Goal: Task Accomplishment & Management: Manage account settings

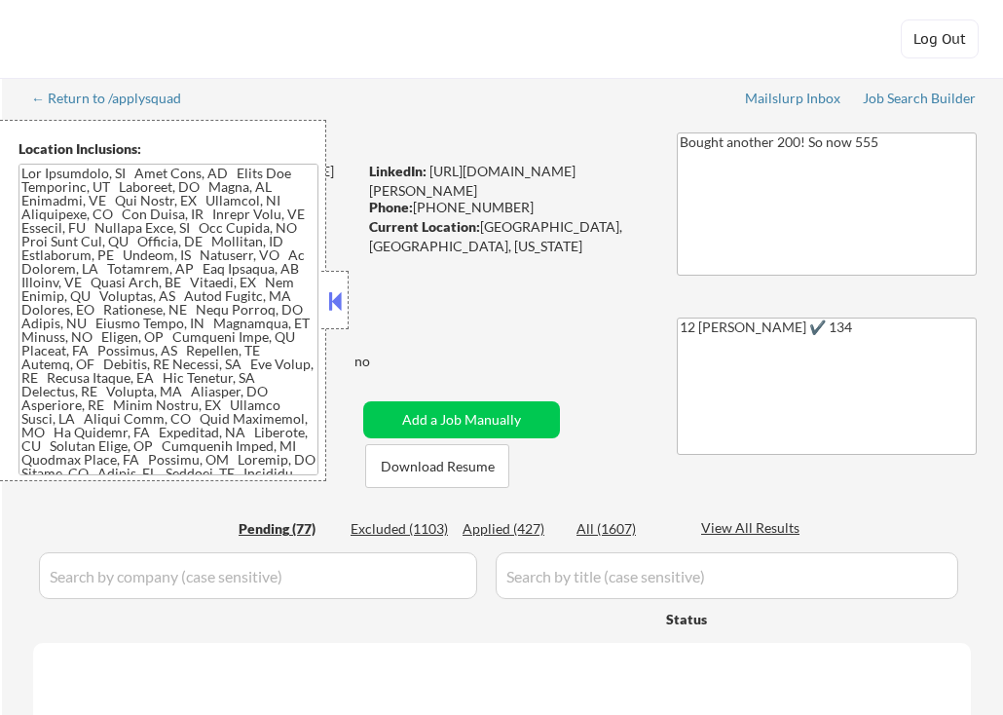
select select ""pending""
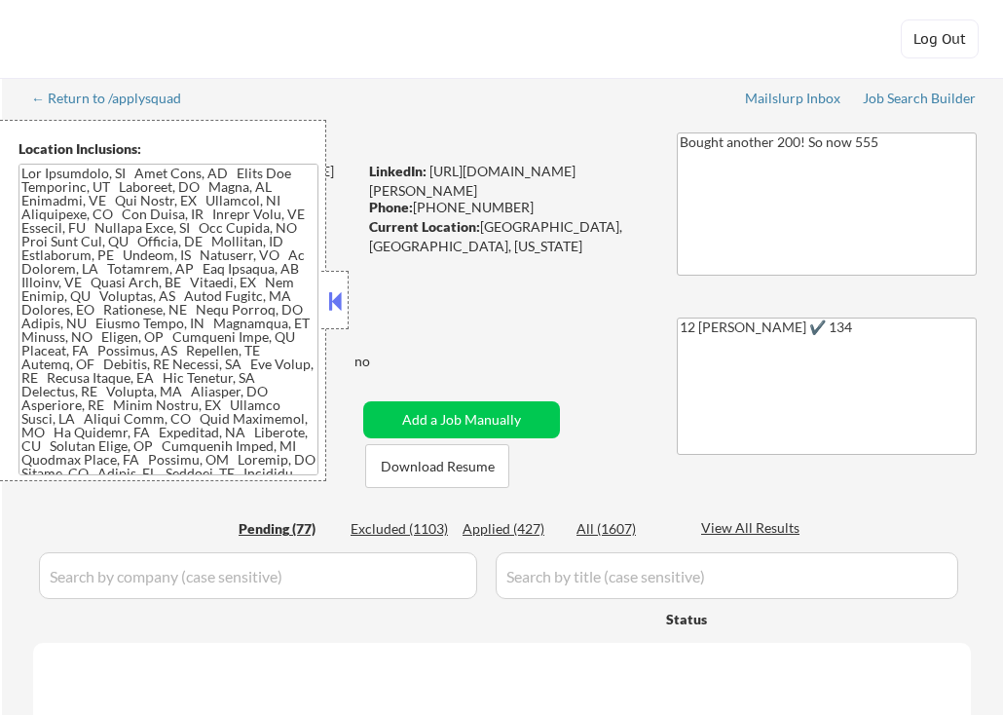
select select ""pending""
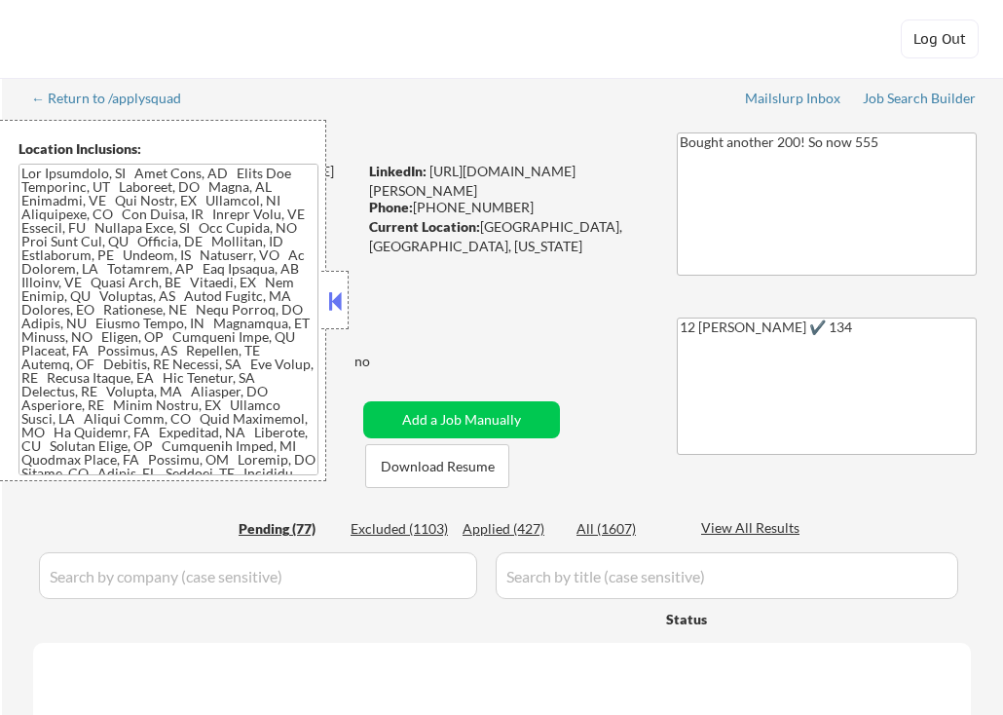
select select ""pending""
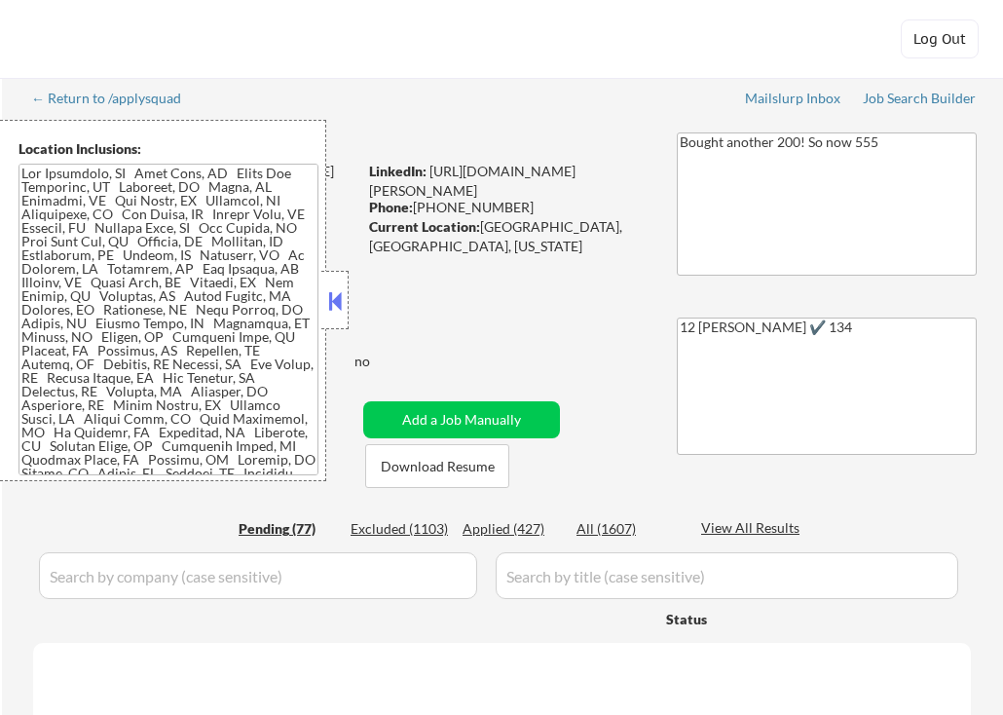
select select ""pending""
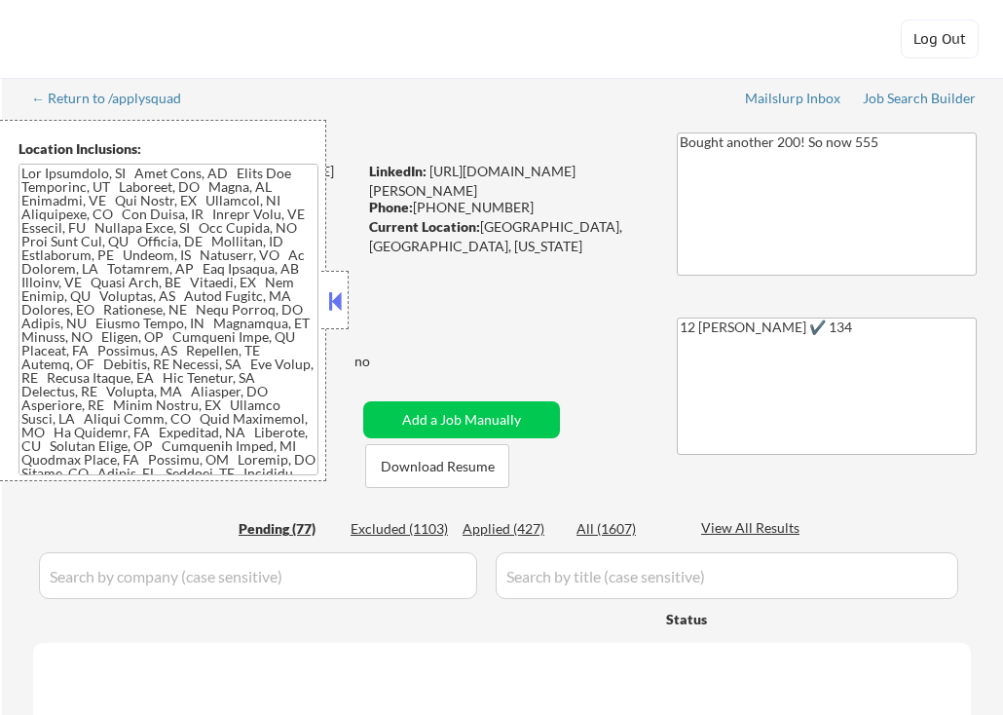
select select ""pending""
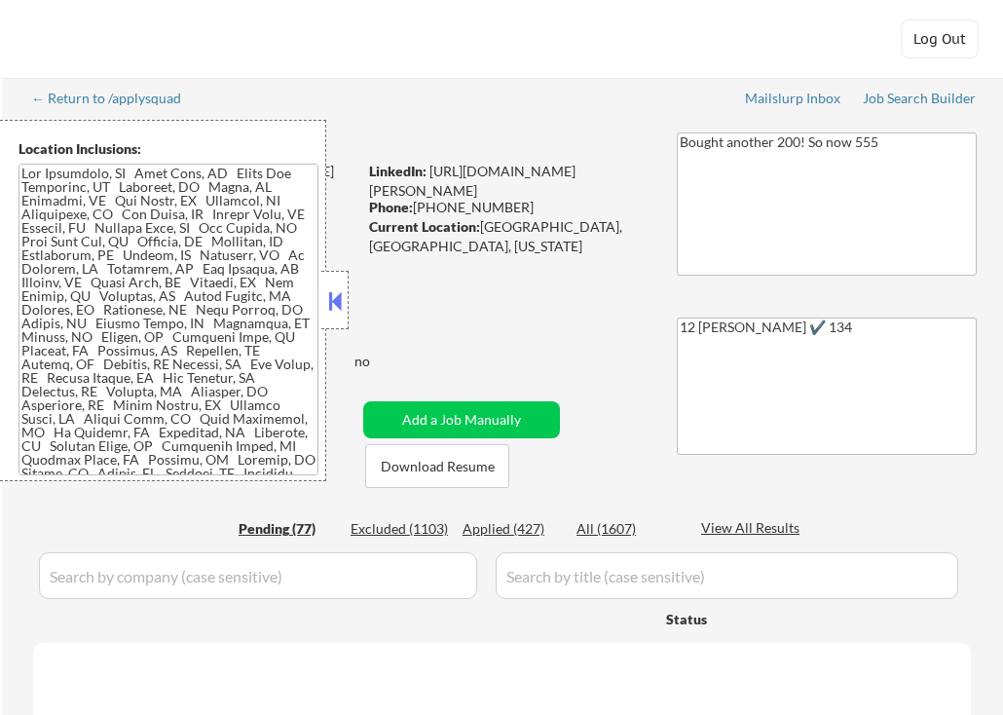
select select ""pending""
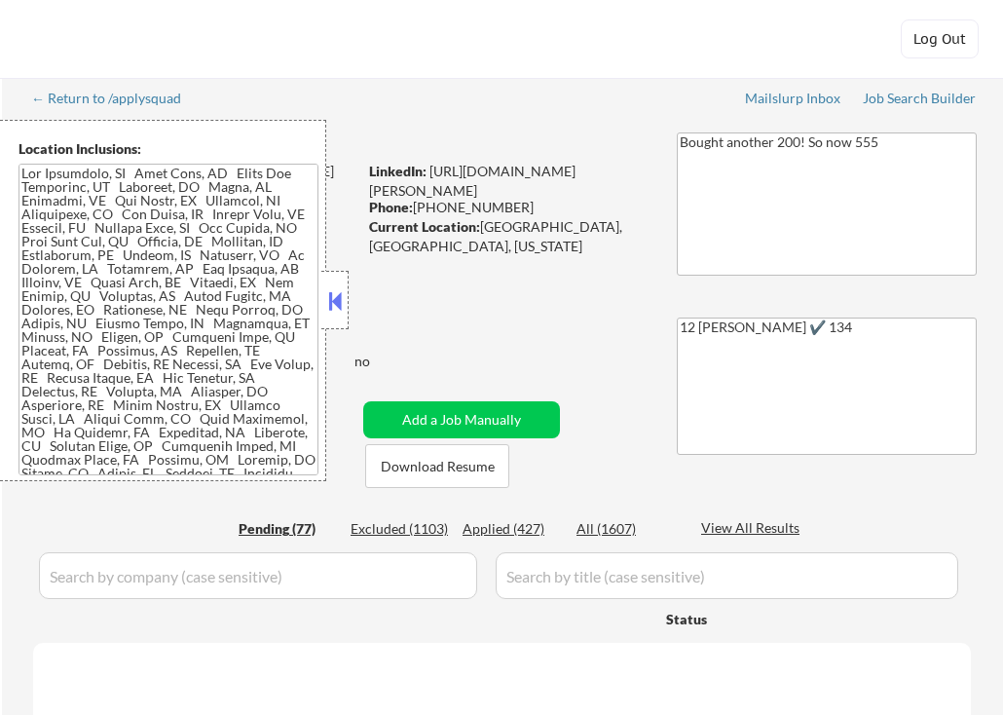
select select ""pending""
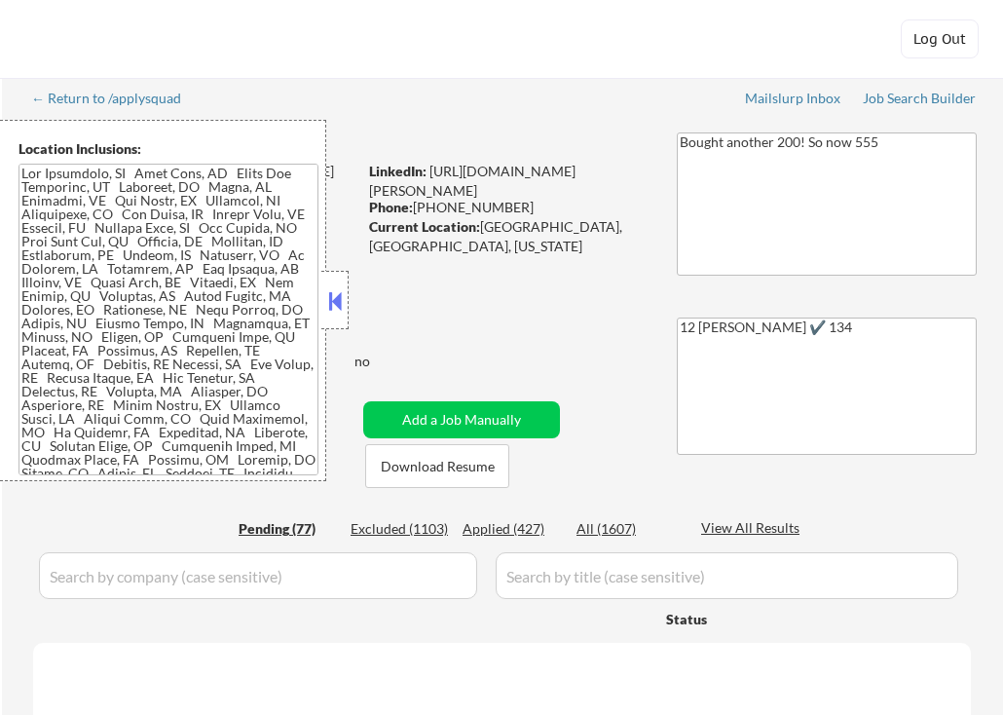
select select ""pending""
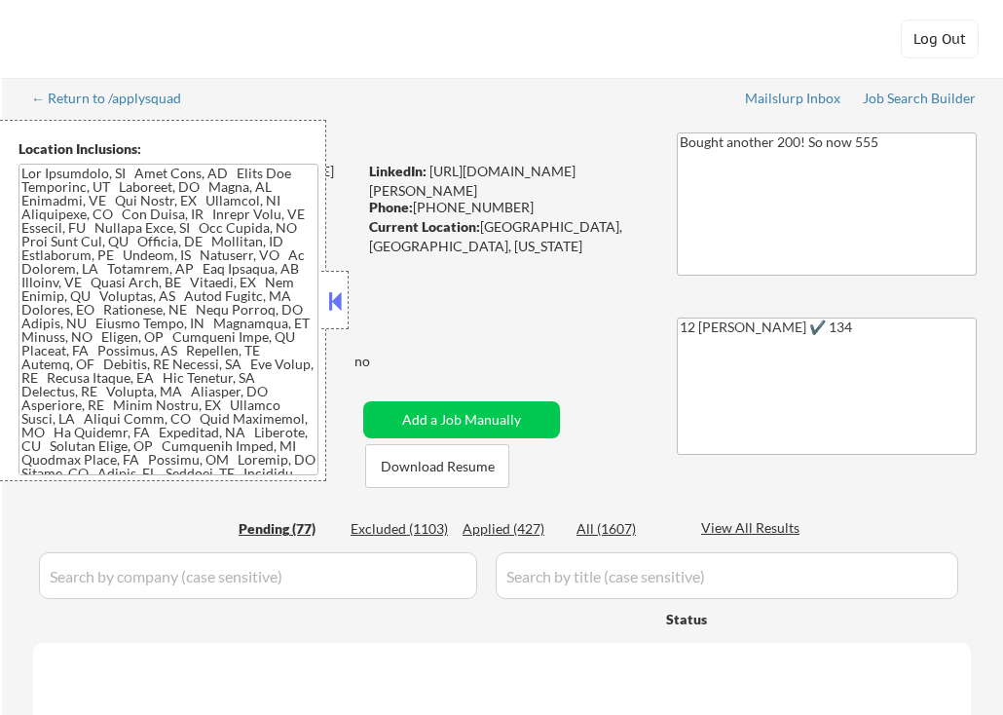
select select ""pending""
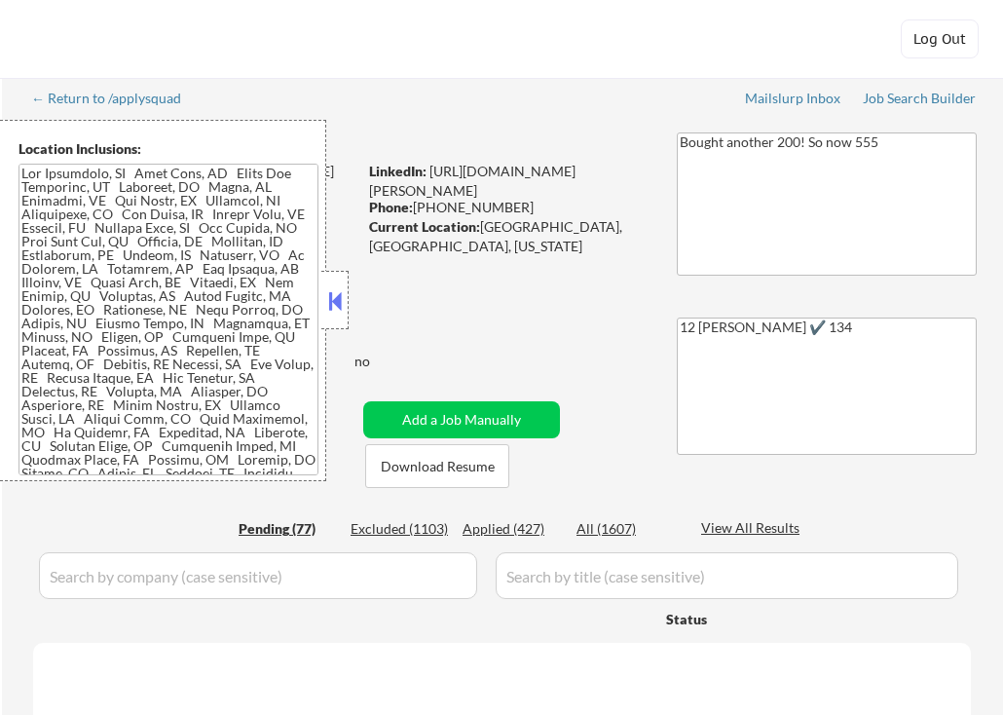
select select ""pending""
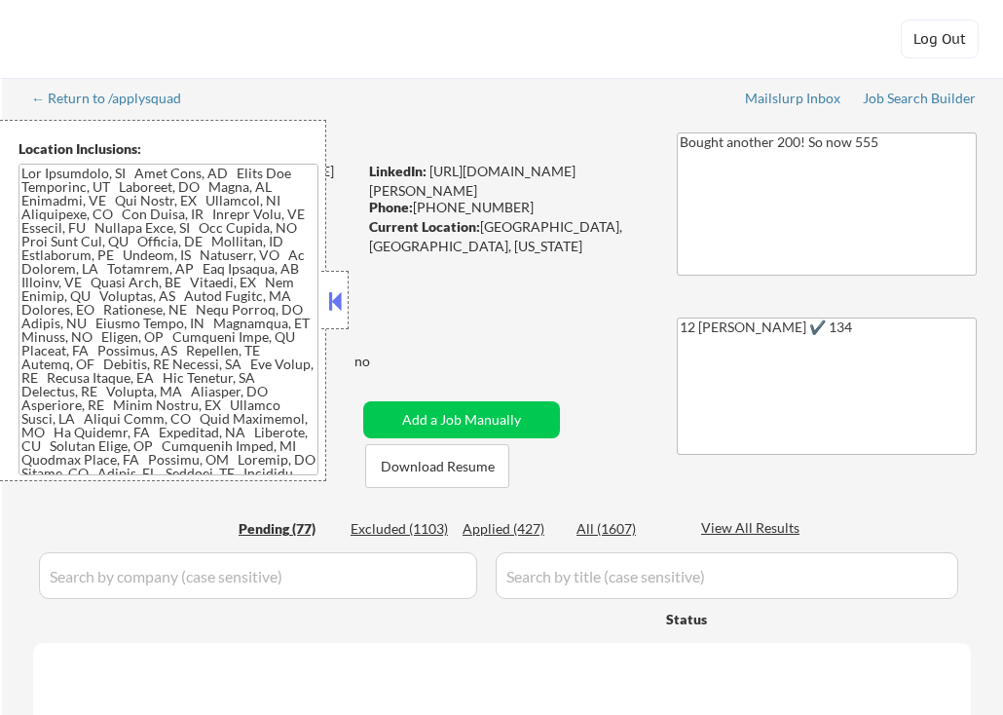
select select ""pending""
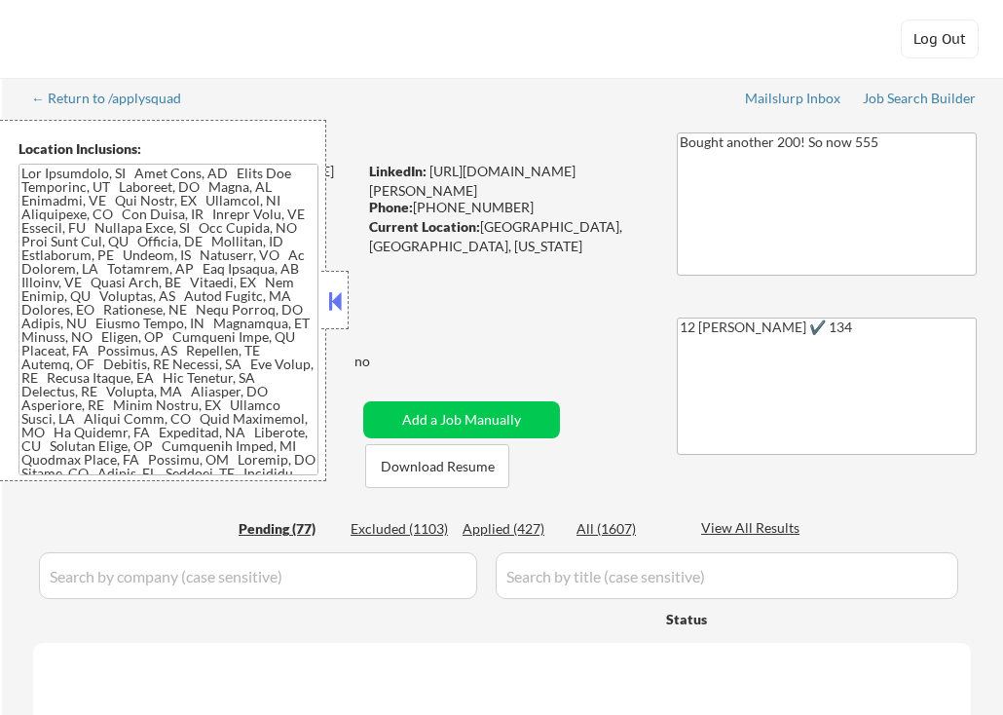
select select ""pending""
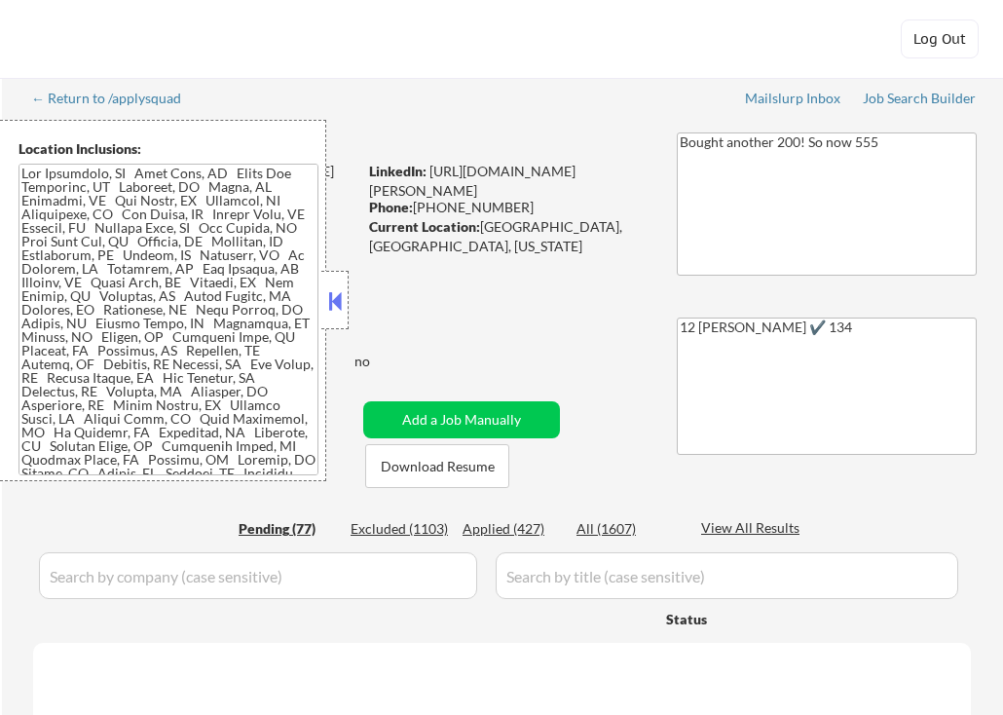
select select ""pending""
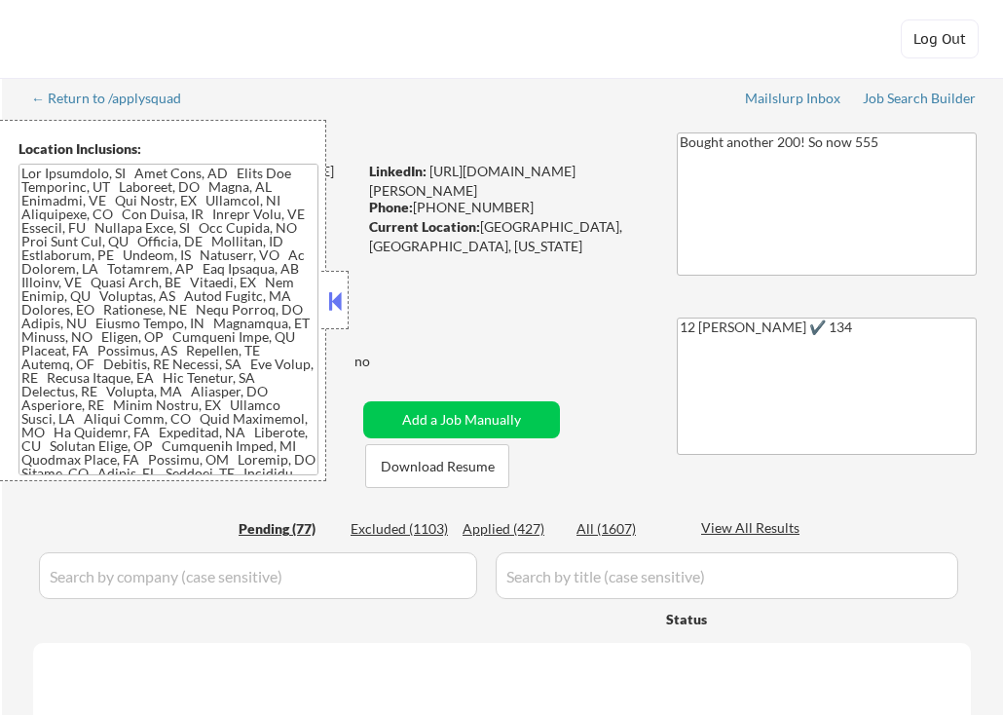
select select ""pending""
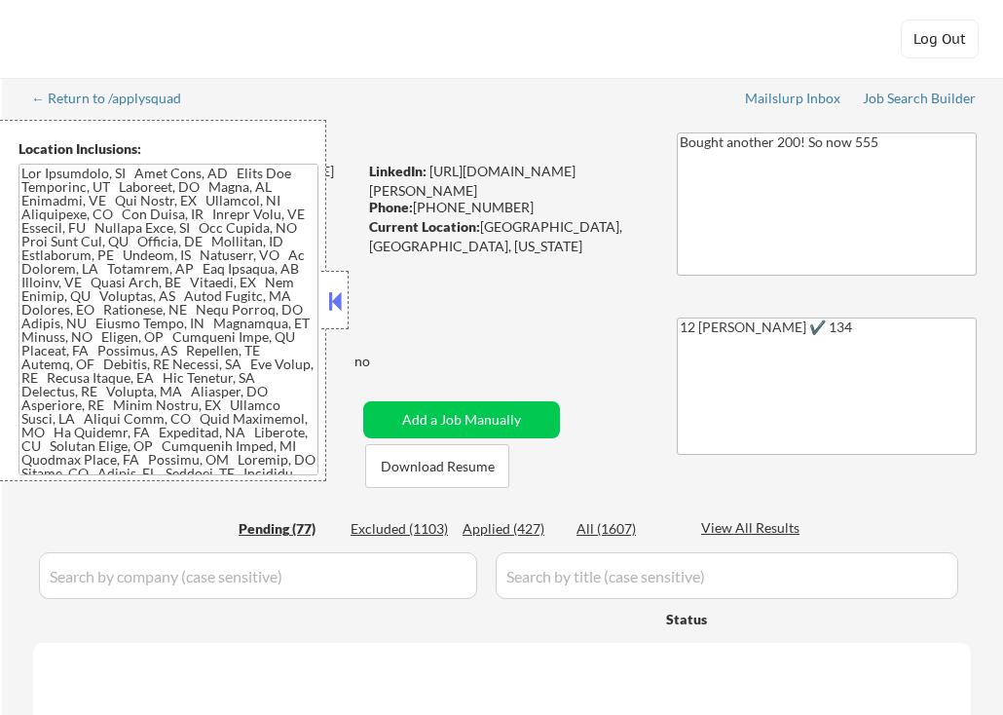
select select ""pending""
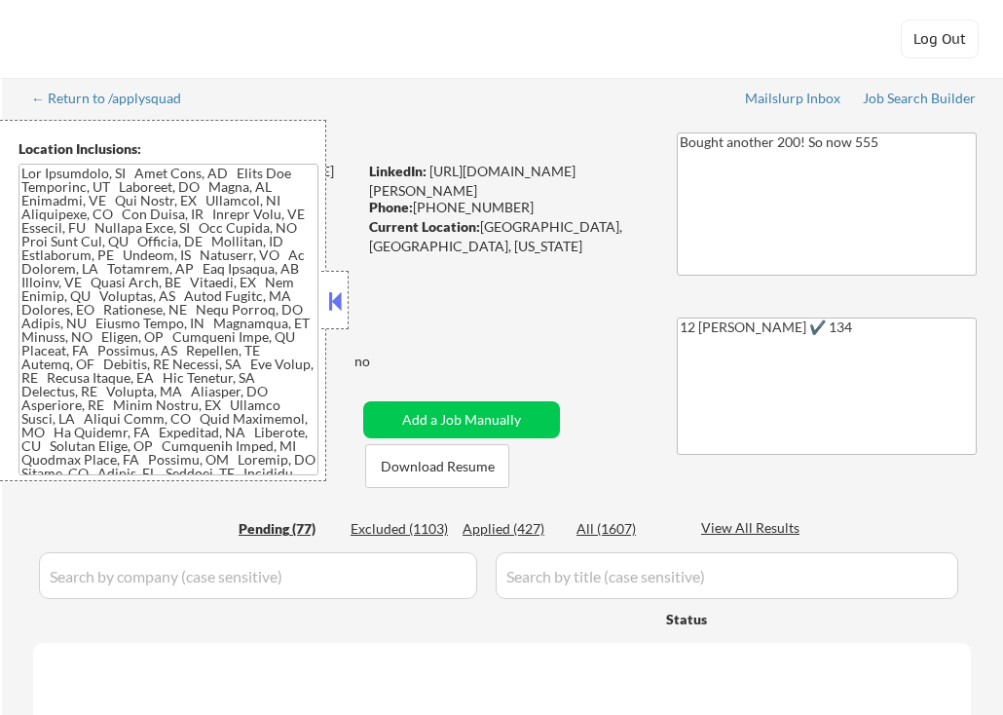
select select ""pending""
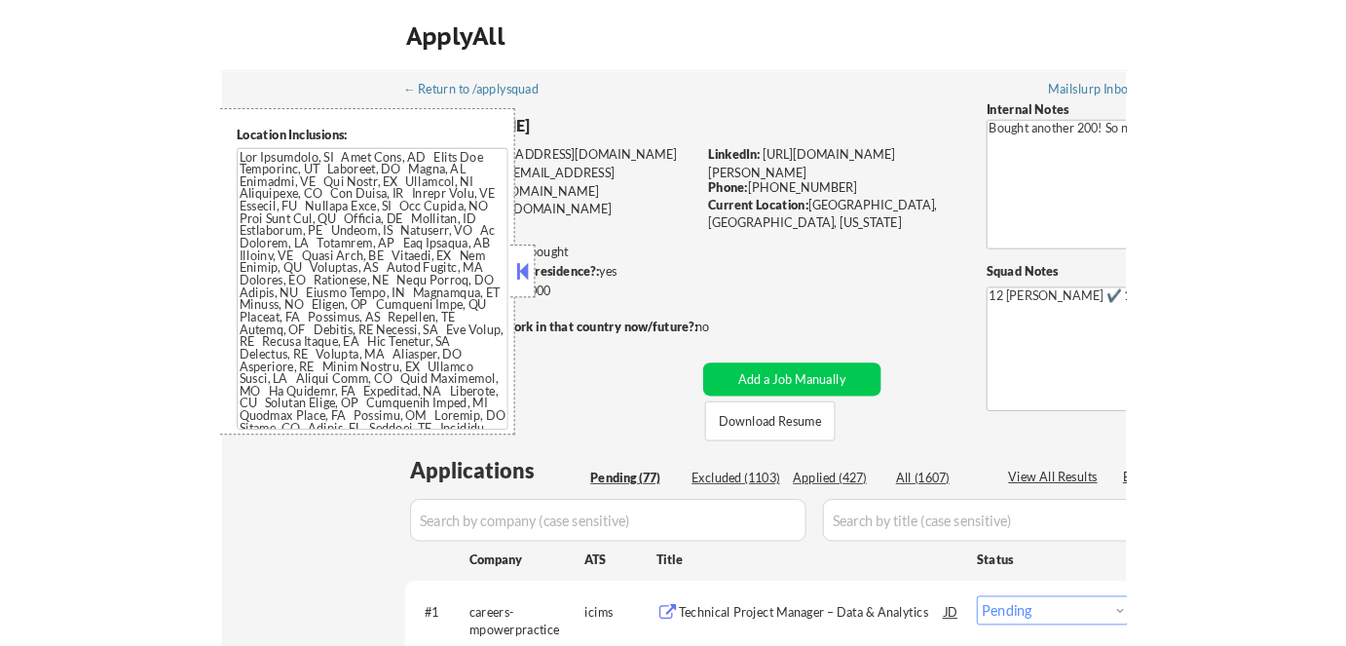
scroll to position [2067, 0]
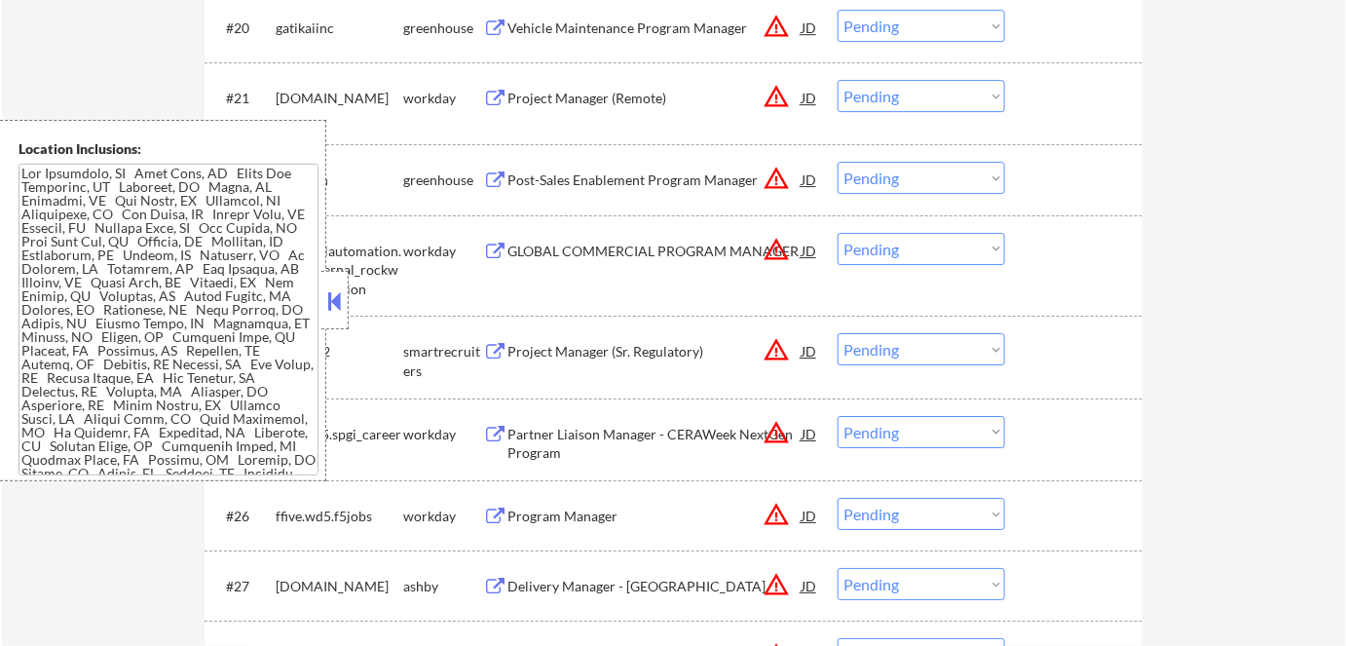
click at [332, 299] on button at bounding box center [334, 300] width 21 height 29
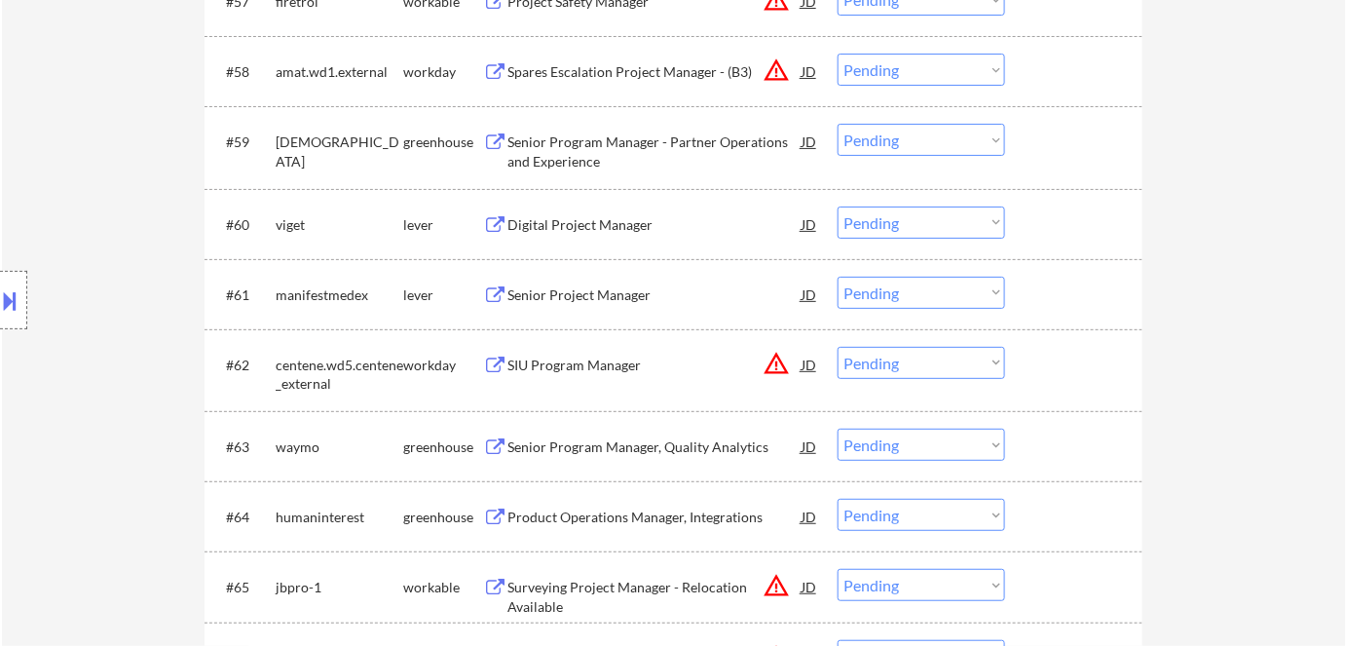
scroll to position [4989, 0]
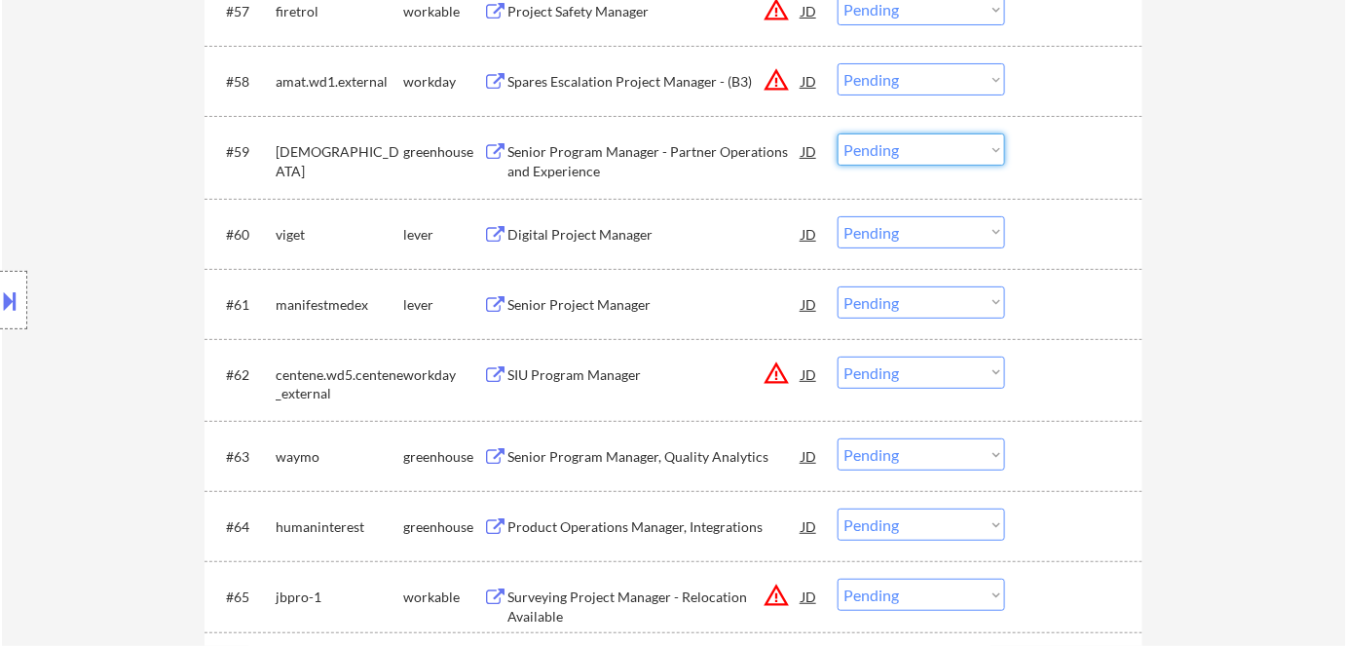
drag, startPoint x: 919, startPoint y: 153, endPoint x: 917, endPoint y: 164, distance: 10.9
click at [919, 153] on select "Choose an option... Pending Applied Excluded (Questions) Excluded (Expired) Exc…" at bounding box center [920, 149] width 167 height 32
click at [837, 133] on select "Choose an option... Pending Applied Excluded (Questions) Excluded (Expired) Exc…" at bounding box center [920, 149] width 167 height 32
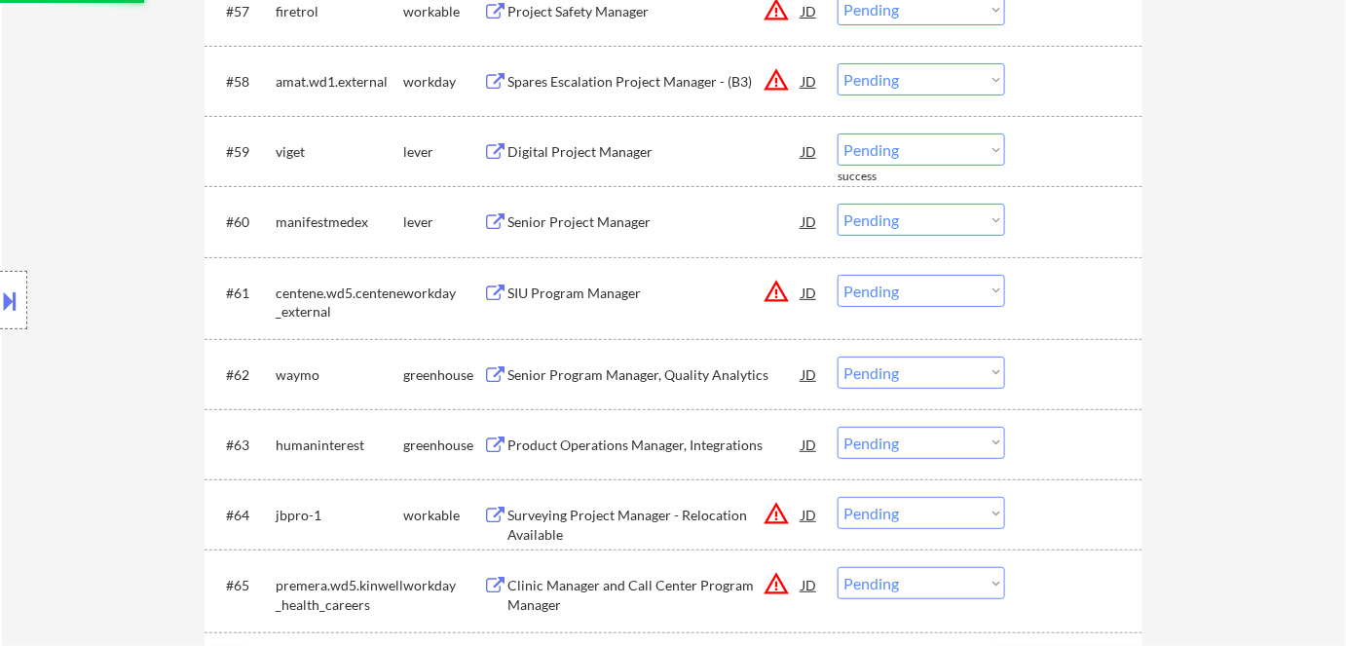
click at [572, 153] on div "Digital Project Manager" at bounding box center [654, 151] width 294 height 19
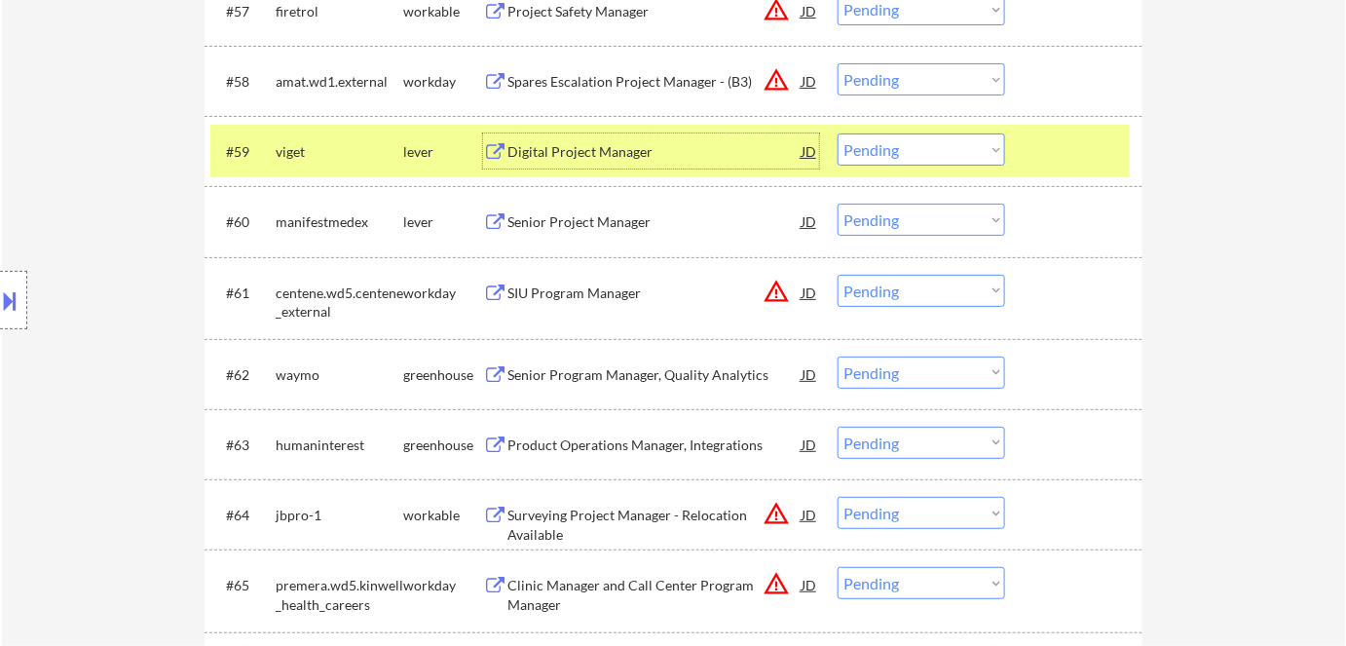
drag, startPoint x: 952, startPoint y: 140, endPoint x: 957, endPoint y: 149, distance: 10.0
click at [953, 142] on select "Choose an option... Pending Applied Excluded (Questions) Excluded (Expired) Exc…" at bounding box center [920, 149] width 167 height 32
click at [837, 133] on select "Choose an option... Pending Applied Excluded (Questions) Excluded (Expired) Exc…" at bounding box center [920, 149] width 167 height 32
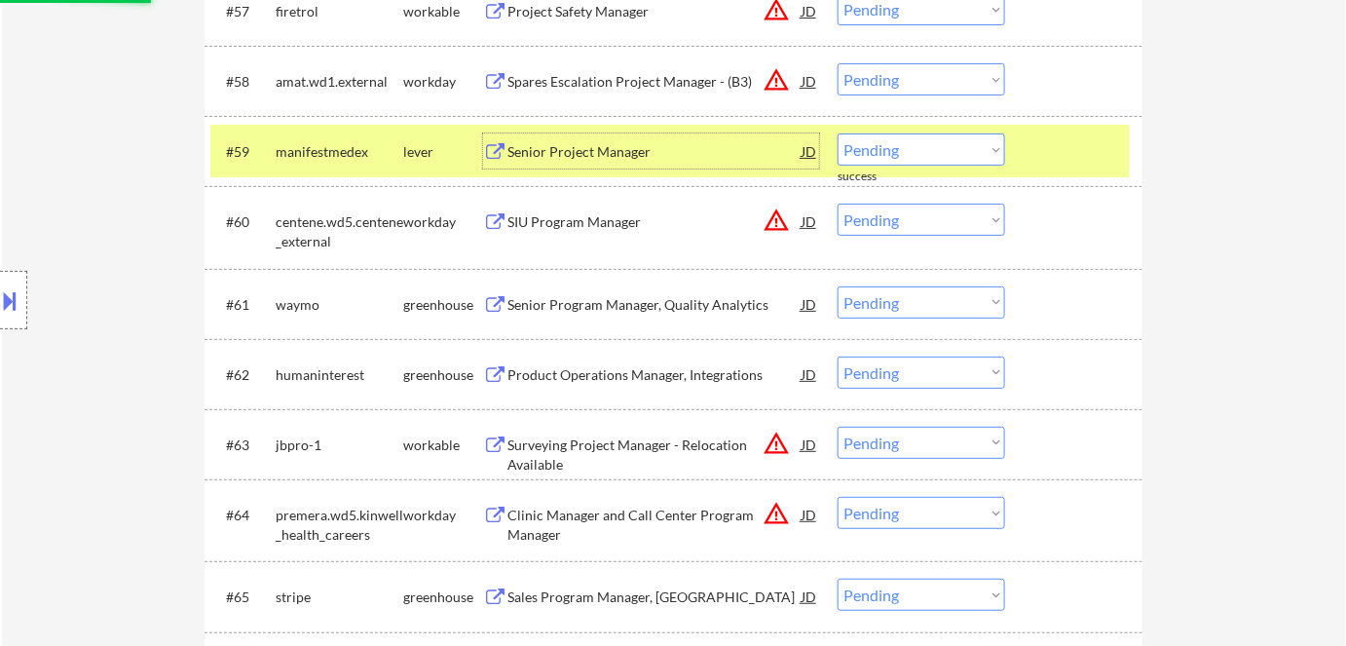
click at [586, 156] on div "Senior Project Manager" at bounding box center [654, 151] width 294 height 19
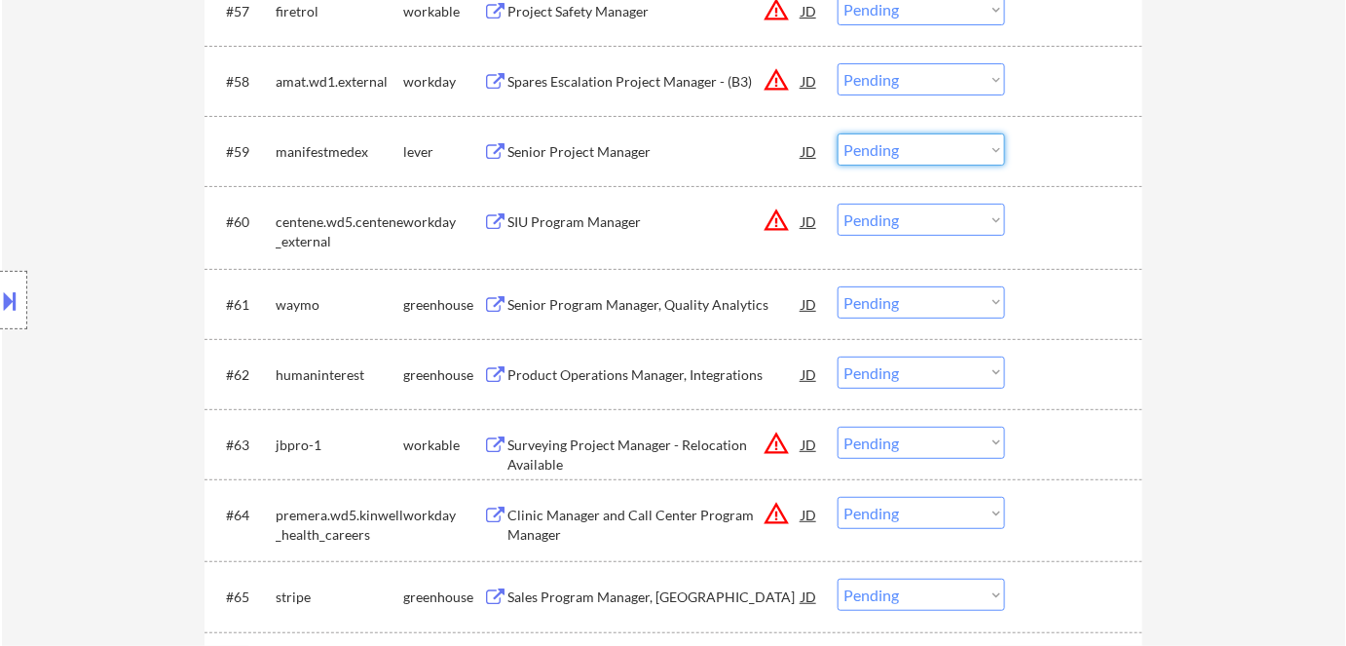
drag, startPoint x: 896, startPoint y: 148, endPoint x: 902, endPoint y: 164, distance: 16.6
click at [897, 153] on select "Choose an option... Pending Applied Excluded (Questions) Excluded (Expired) Exc…" at bounding box center [920, 149] width 167 height 32
click at [837, 133] on select "Choose an option... Pending Applied Excluded (Questions) Excluded (Expired) Exc…" at bounding box center [920, 149] width 167 height 32
select select ""pending""
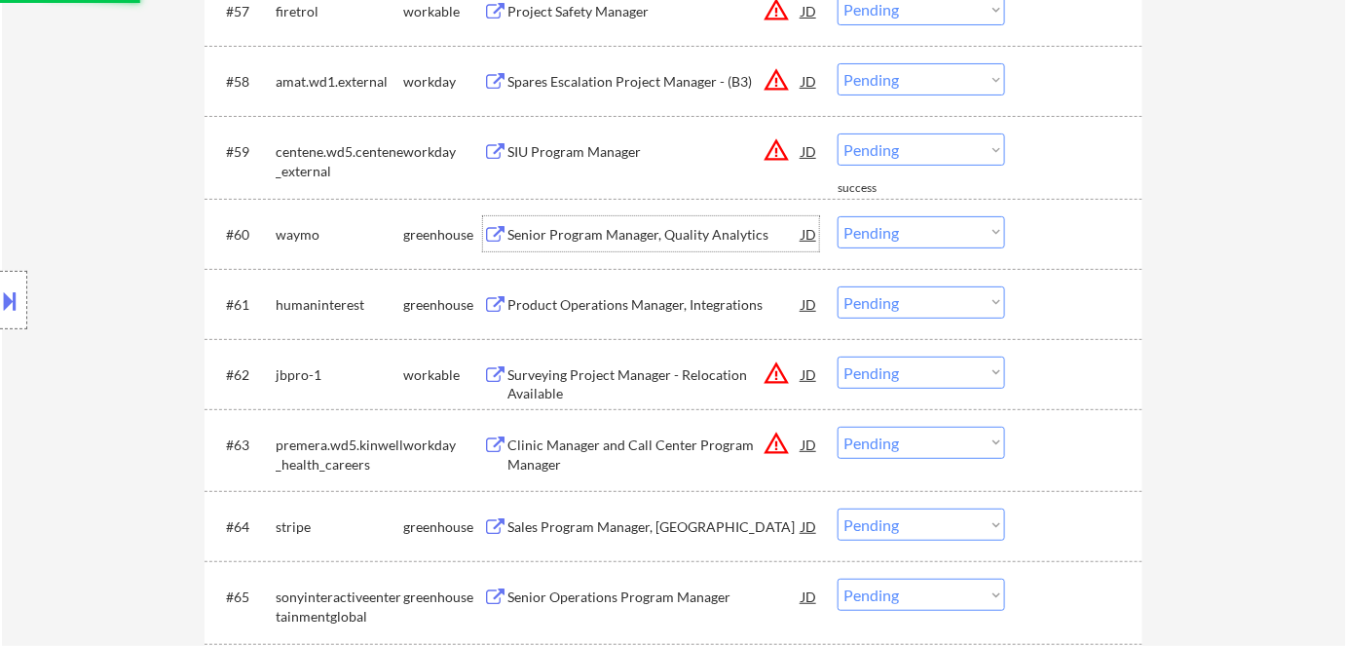
click at [516, 236] on div "Senior Program Manager, Quality Analytics" at bounding box center [654, 234] width 294 height 19
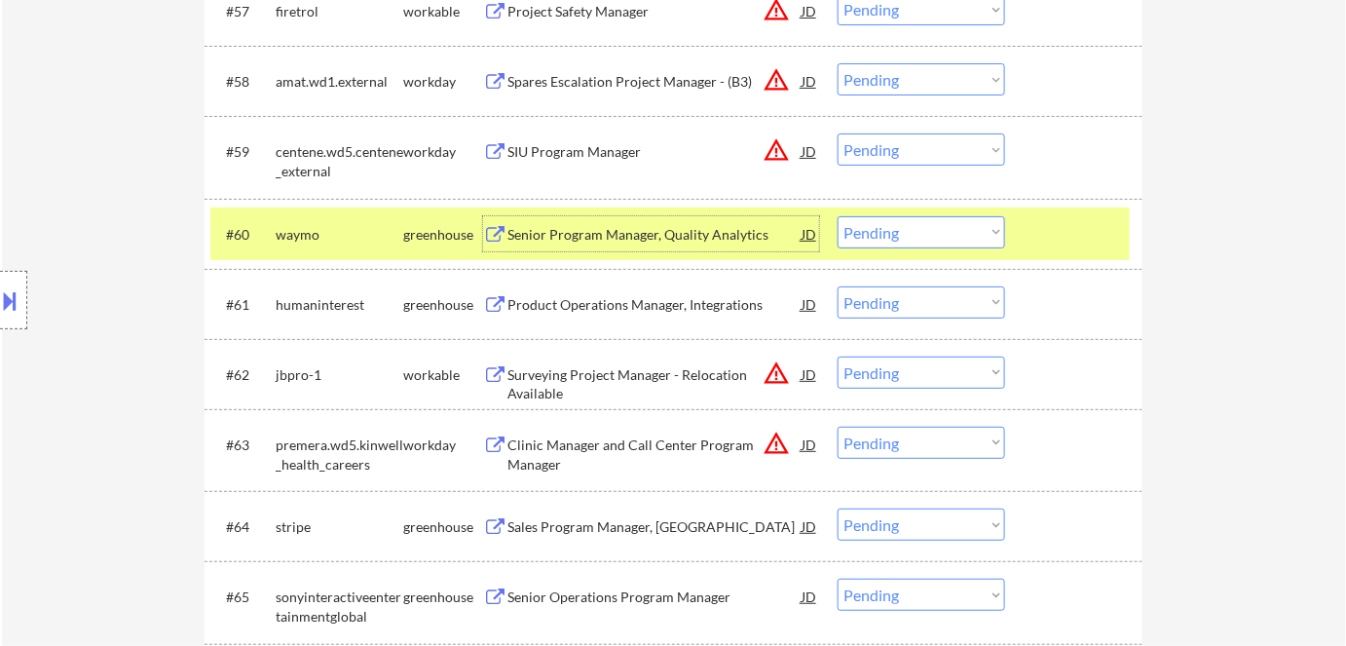
click at [950, 229] on select "Choose an option... Pending Applied Excluded (Questions) Excluded (Expired) Exc…" at bounding box center [920, 232] width 167 height 32
click at [837, 216] on select "Choose an option... Pending Applied Excluded (Questions) Excluded (Expired) Exc…" at bounding box center [920, 232] width 167 height 32
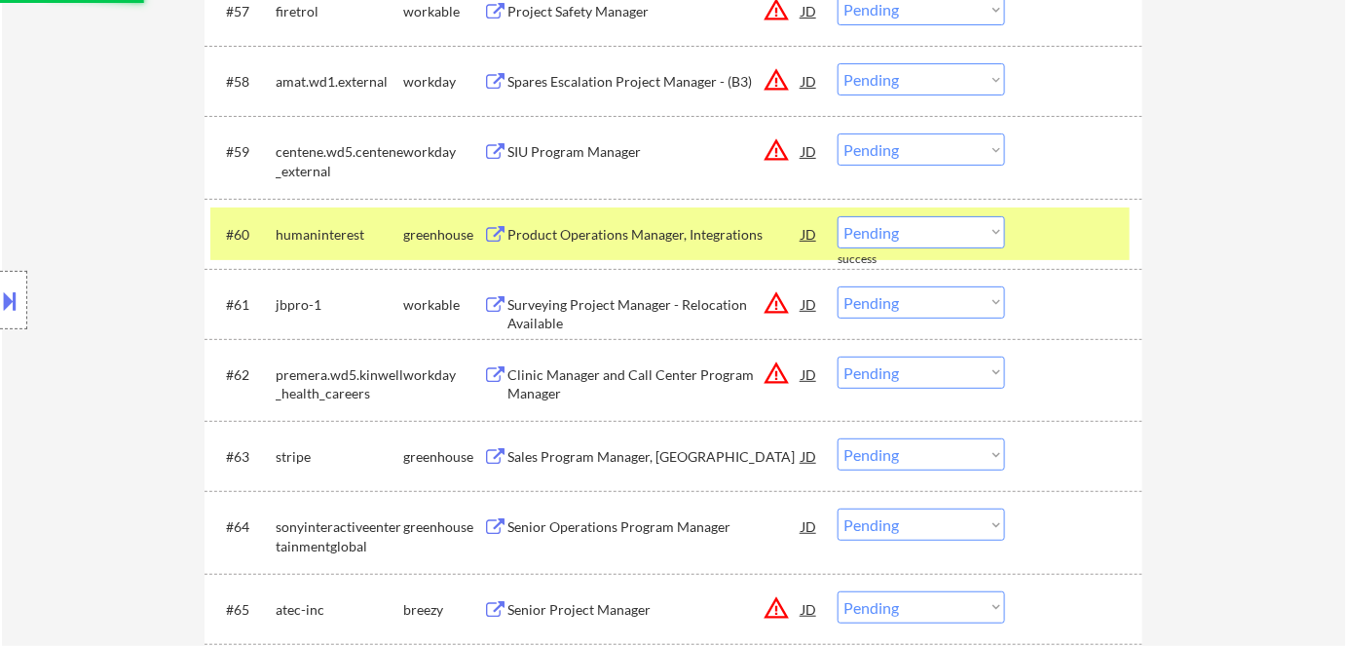
click at [576, 233] on div "Product Operations Manager, Integrations" at bounding box center [654, 234] width 294 height 19
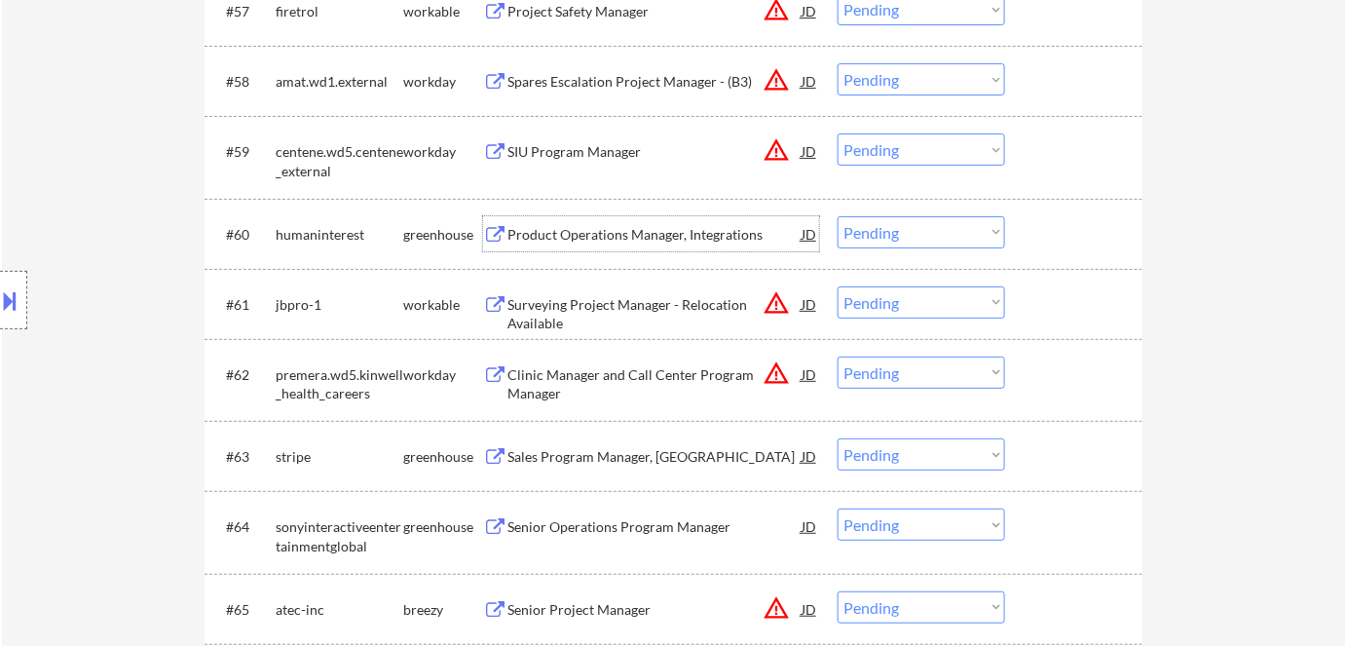
click at [930, 230] on select "Choose an option... Pending Applied Excluded (Questions) Excluded (Expired) Exc…" at bounding box center [920, 232] width 167 height 32
click at [837, 216] on select "Choose an option... Pending Applied Excluded (Questions) Excluded (Expired) Exc…" at bounding box center [920, 232] width 167 height 32
select select ""pending""
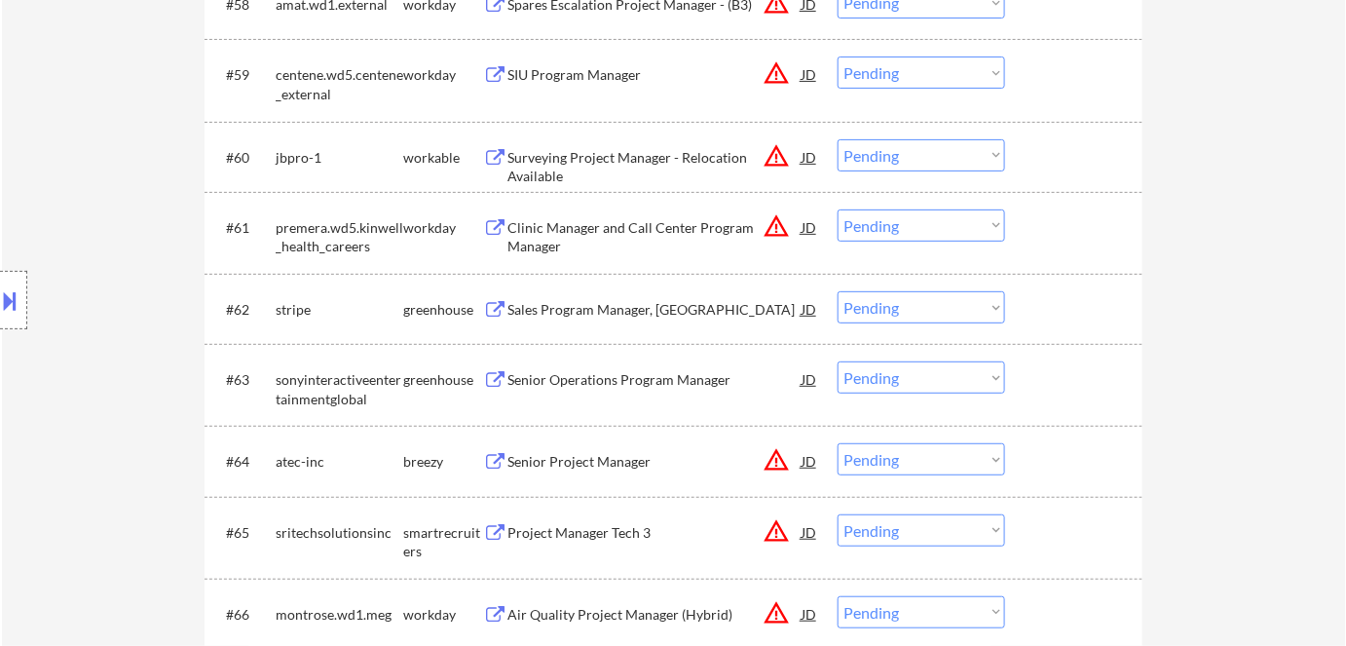
scroll to position [5166, 0]
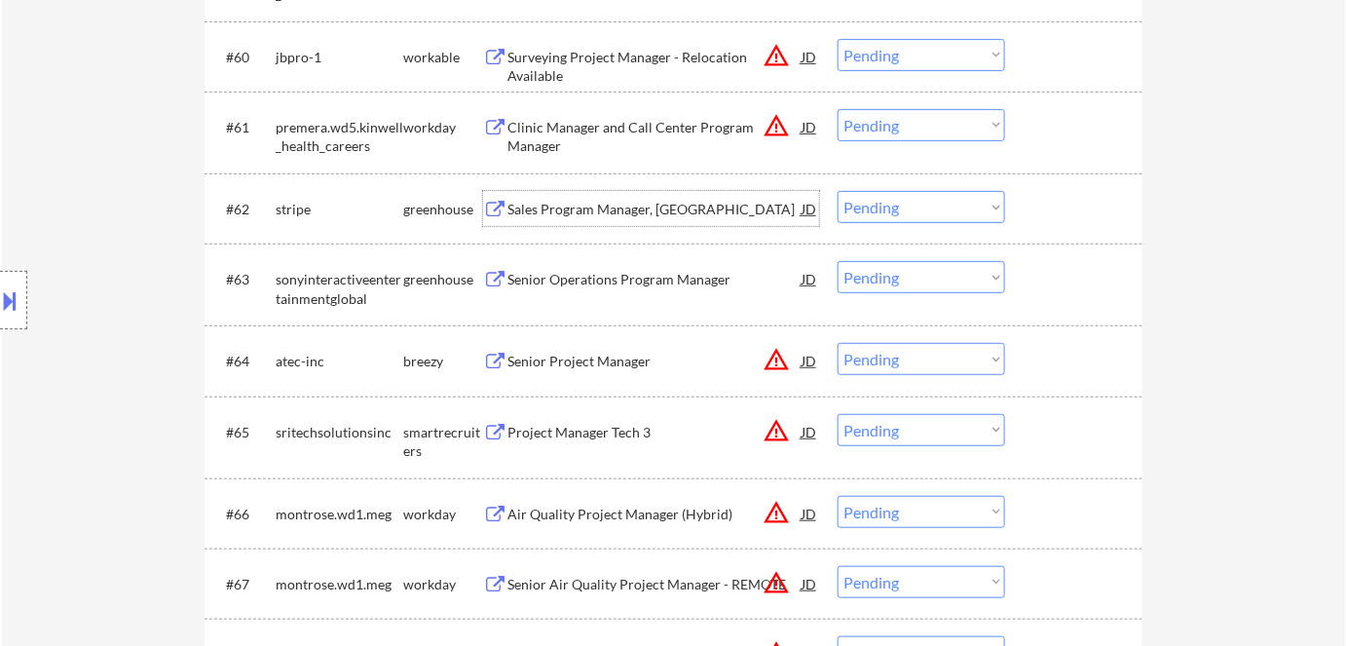
click at [609, 201] on div "Sales Program Manager, AMER" at bounding box center [654, 209] width 294 height 19
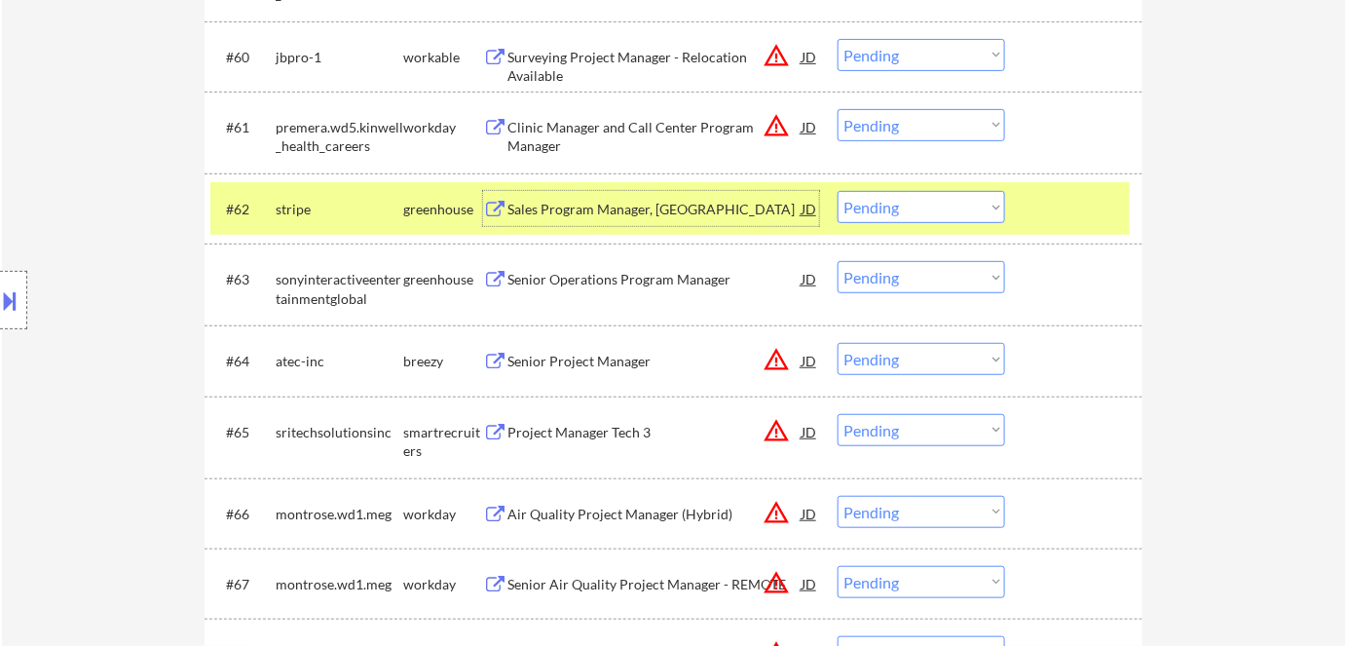
click at [984, 205] on select "Choose an option... Pending Applied Excluded (Questions) Excluded (Expired) Exc…" at bounding box center [920, 207] width 167 height 32
click at [837, 191] on select "Choose an option... Pending Applied Excluded (Questions) Excluded (Expired) Exc…" at bounding box center [920, 207] width 167 height 32
click at [558, 280] on div "Senior Operations Program Manager" at bounding box center [654, 279] width 294 height 19
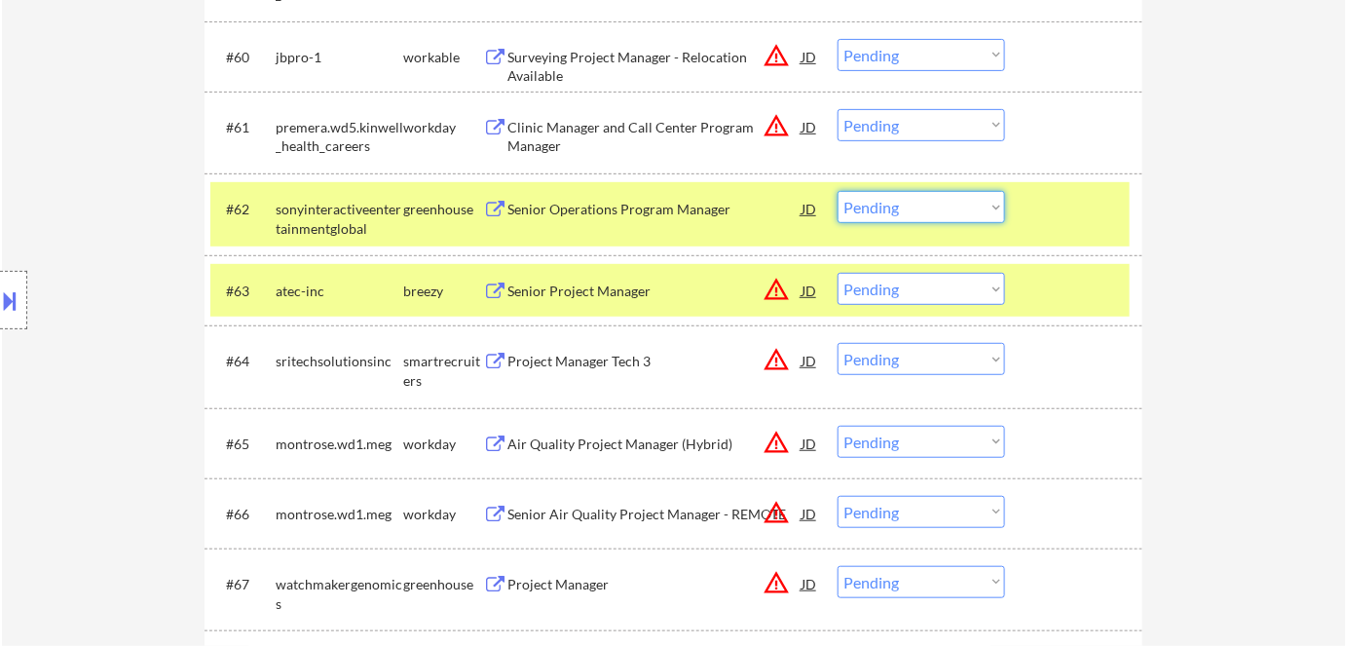
drag, startPoint x: 920, startPoint y: 198, endPoint x: 925, endPoint y: 221, distance: 23.9
click at [920, 199] on select "Choose an option... Pending Applied Excluded (Questions) Excluded (Expired) Exc…" at bounding box center [920, 207] width 167 height 32
click at [837, 191] on select "Choose an option... Pending Applied Excluded (Questions) Excluded (Expired) Exc…" at bounding box center [920, 207] width 167 height 32
click at [417, 287] on div "breezy" at bounding box center [443, 290] width 80 height 19
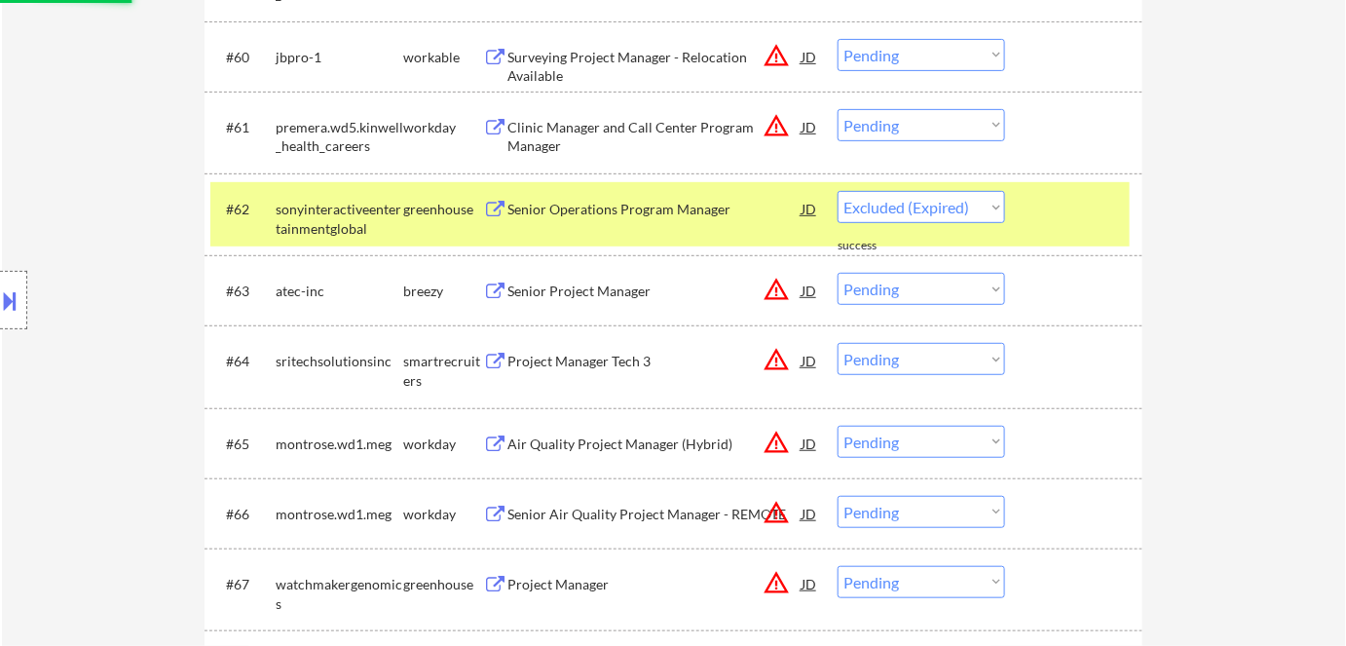
select select ""pending""
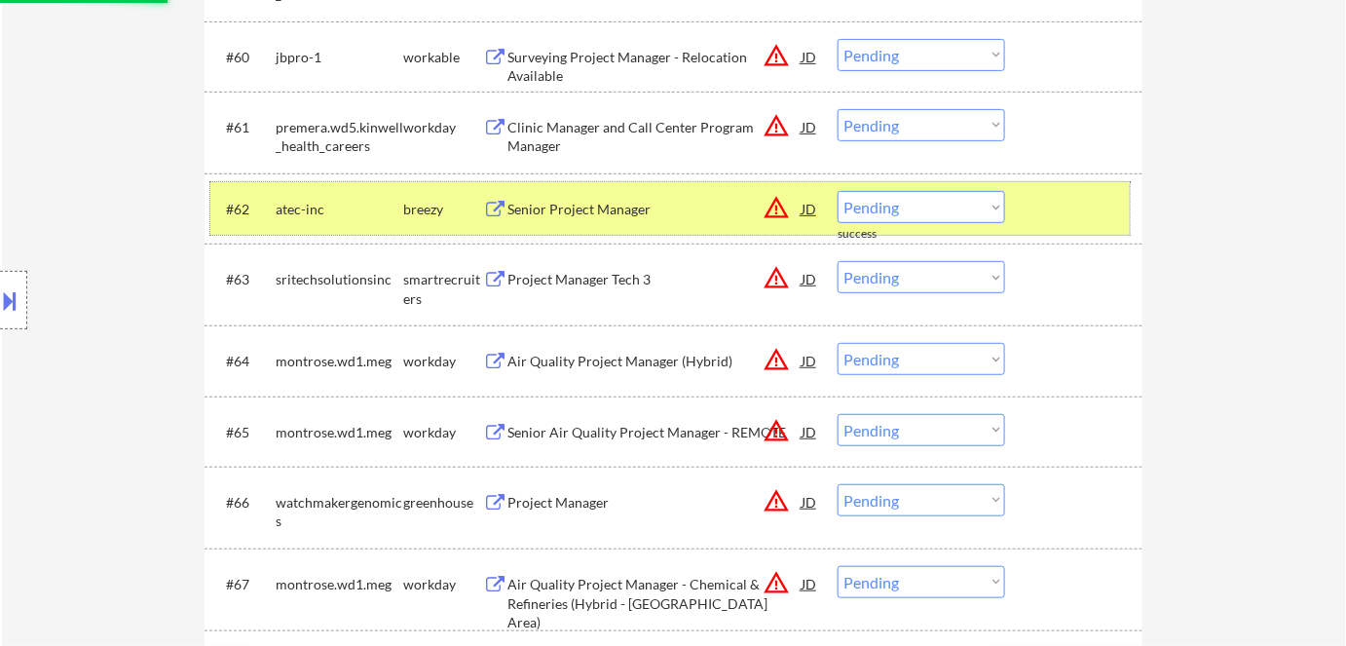
drag, startPoint x: 438, startPoint y: 201, endPoint x: 526, endPoint y: 271, distance: 112.2
click at [438, 203] on div "breezy" at bounding box center [443, 209] width 80 height 19
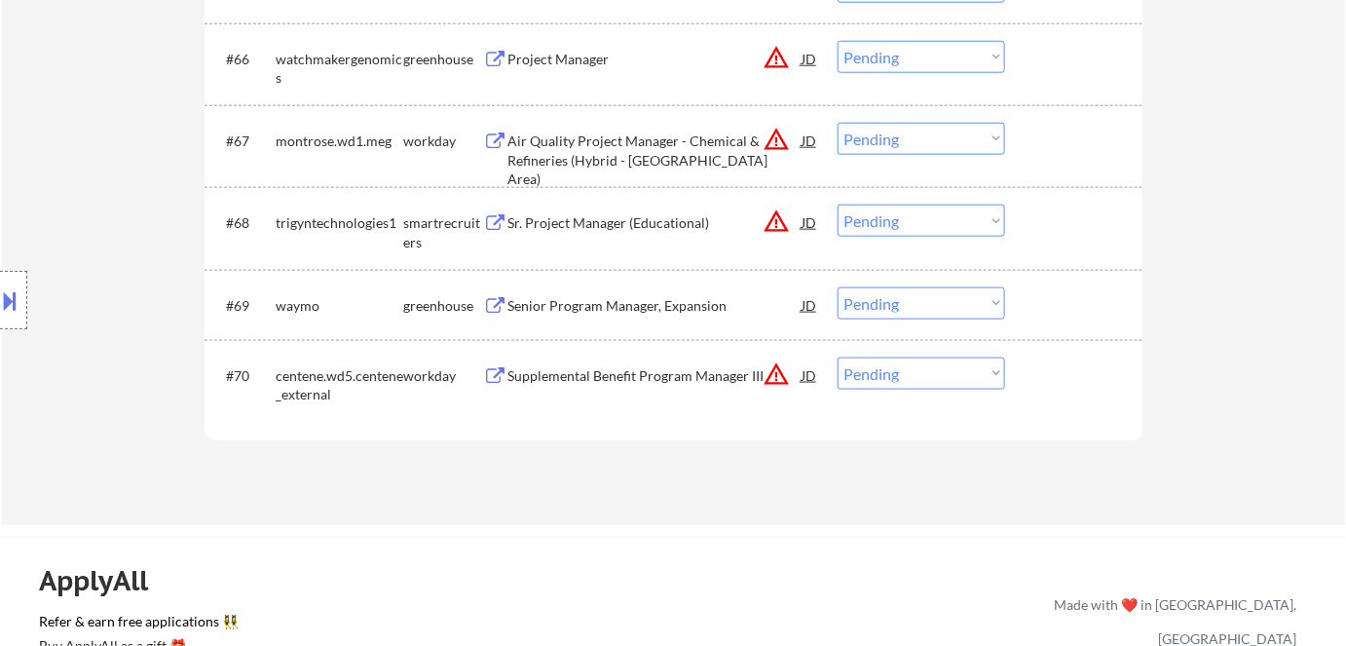
scroll to position [5609, 0]
click at [660, 313] on div "Senior Program Manager, Expansion" at bounding box center [654, 305] width 294 height 19
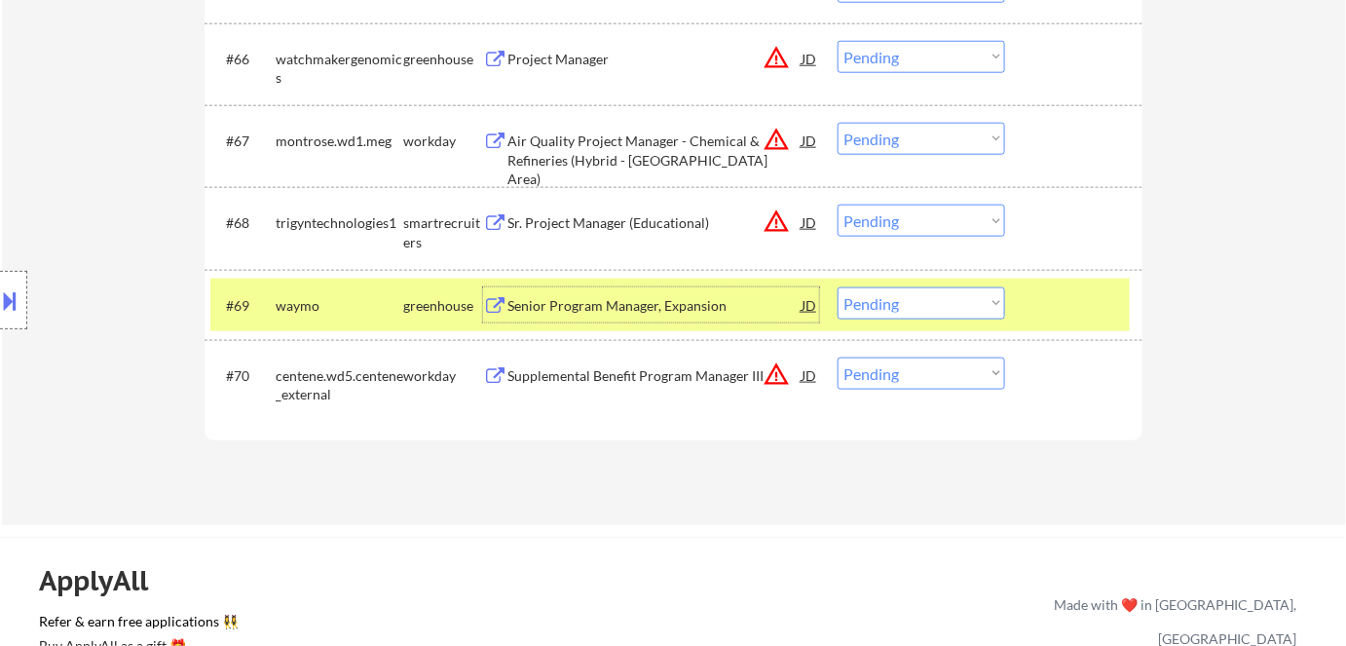
click at [660, 313] on div "Senior Program Manager, Expansion" at bounding box center [654, 305] width 294 height 19
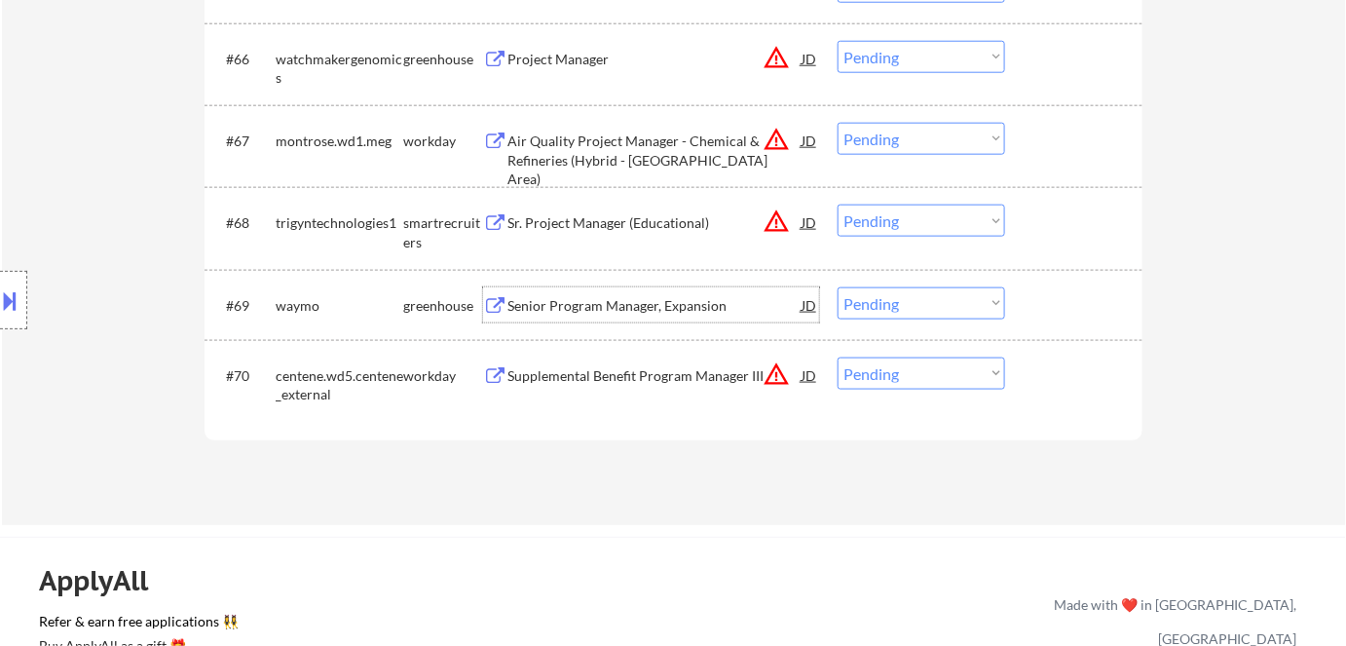
click at [960, 303] on select "Choose an option... Pending Applied Excluded (Questions) Excluded (Expired) Exc…" at bounding box center [920, 303] width 167 height 32
click at [837, 287] on select "Choose an option... Pending Applied Excluded (Questions) Excluded (Expired) Exc…" at bounding box center [920, 303] width 167 height 32
select select ""pending""
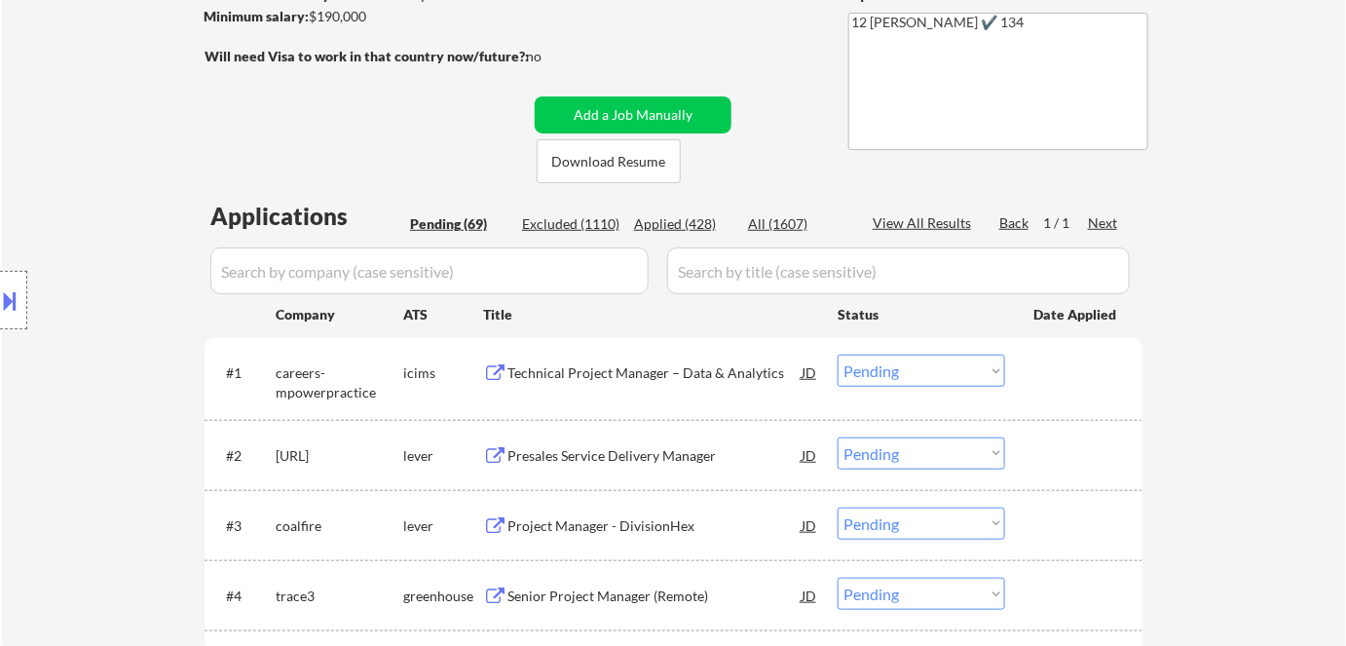
scroll to position [563, 0]
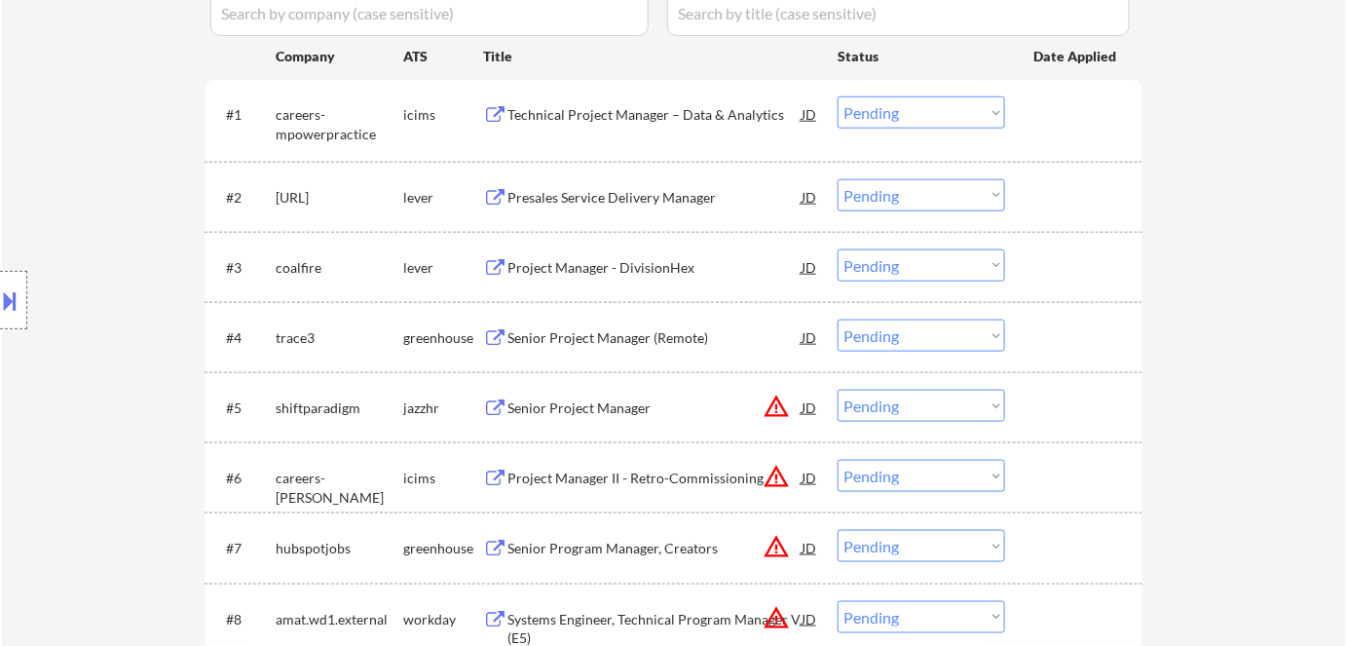
click at [620, 191] on div "Presales Service Delivery Manager" at bounding box center [654, 197] width 294 height 19
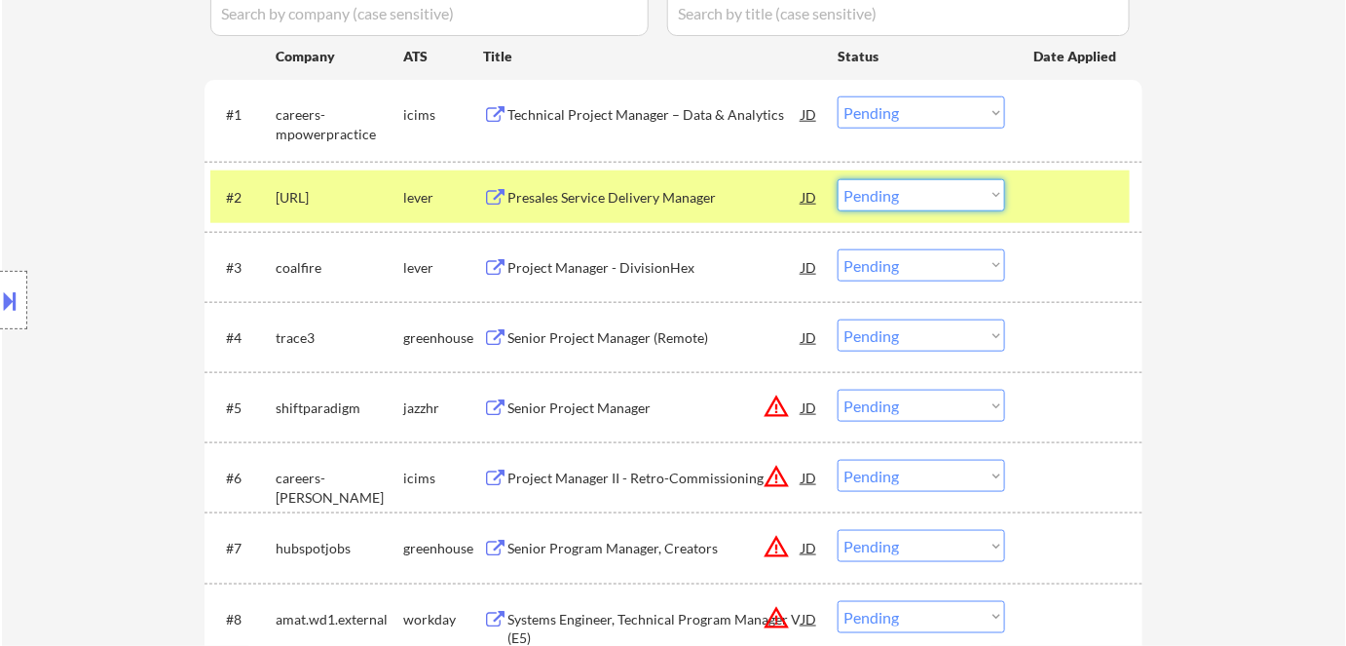
drag, startPoint x: 966, startPoint y: 196, endPoint x: 966, endPoint y: 209, distance: 13.6
click at [966, 196] on select "Choose an option... Pending Applied Excluded (Questions) Excluded (Expired) Exc…" at bounding box center [920, 195] width 167 height 32
click at [837, 179] on select "Choose an option... Pending Applied Excluded (Questions) Excluded (Expired) Exc…" at bounding box center [920, 195] width 167 height 32
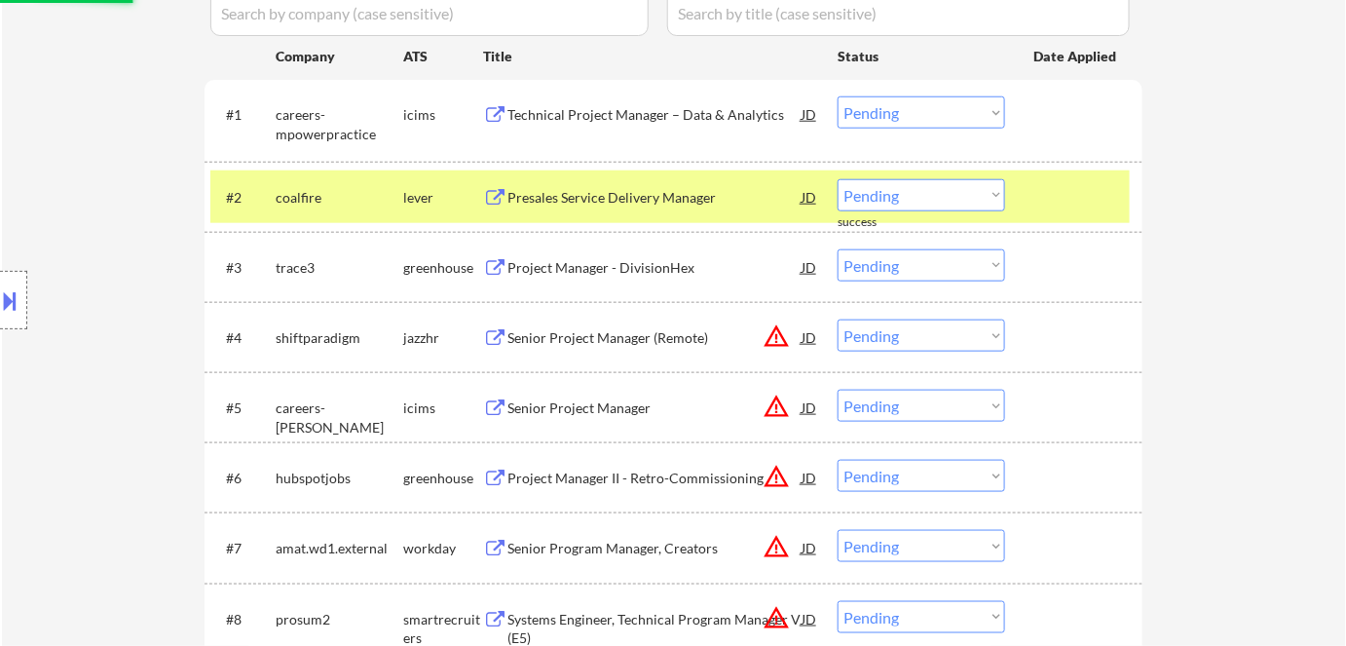
click at [585, 196] on div "Presales Service Delivery Manager" at bounding box center [654, 197] width 294 height 19
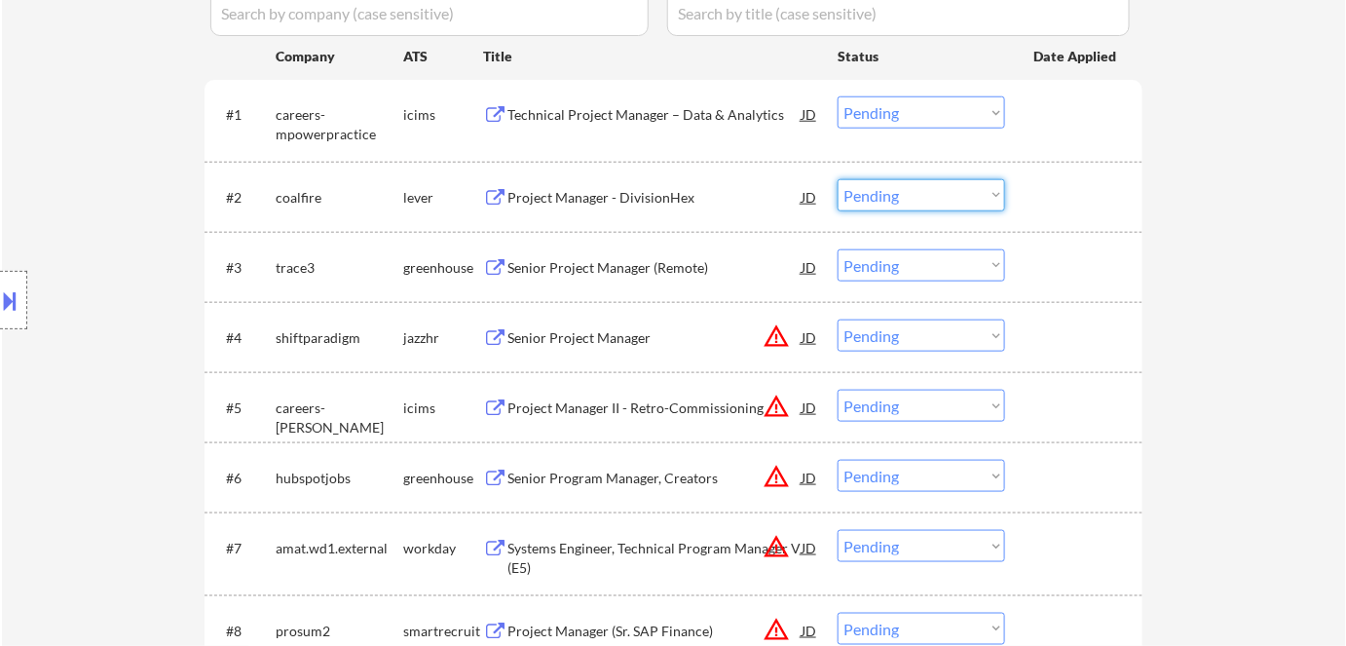
click at [880, 201] on select "Choose an option... Pending Applied Excluded (Questions) Excluded (Expired) Exc…" at bounding box center [920, 195] width 167 height 32
click at [837, 179] on select "Choose an option... Pending Applied Excluded (Questions) Excluded (Expired) Exc…" at bounding box center [920, 195] width 167 height 32
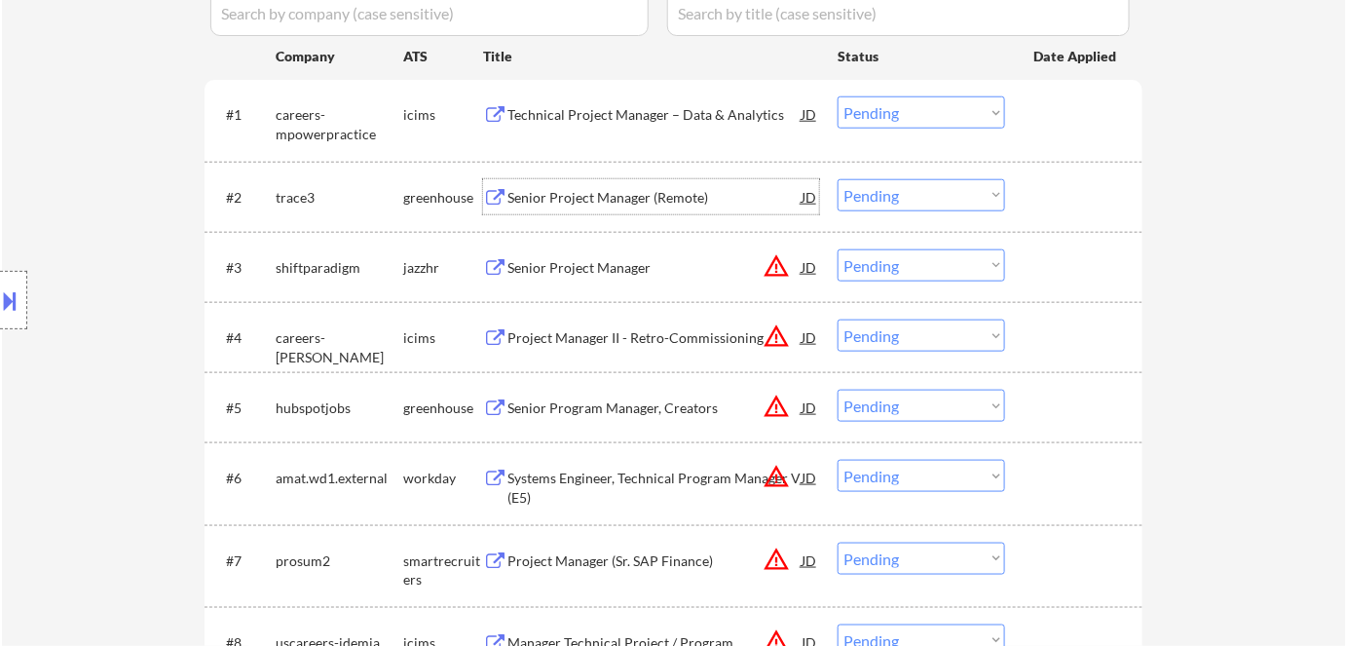
click at [566, 198] on div "Senior Project Manager (Remote)" at bounding box center [654, 197] width 294 height 19
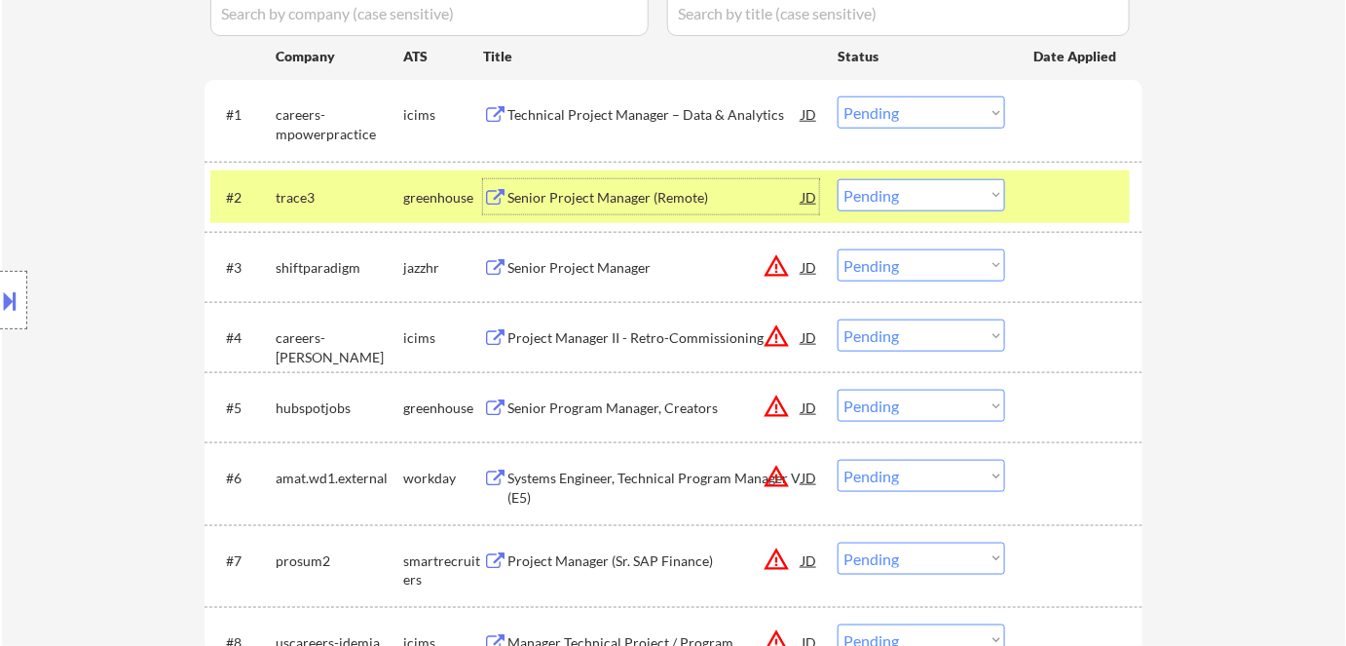
click at [964, 185] on select "Choose an option... Pending Applied Excluded (Questions) Excluded (Expired) Exc…" at bounding box center [920, 195] width 167 height 32
click at [837, 179] on select "Choose an option... Pending Applied Excluded (Questions) Excluded (Expired) Exc…" at bounding box center [920, 195] width 167 height 32
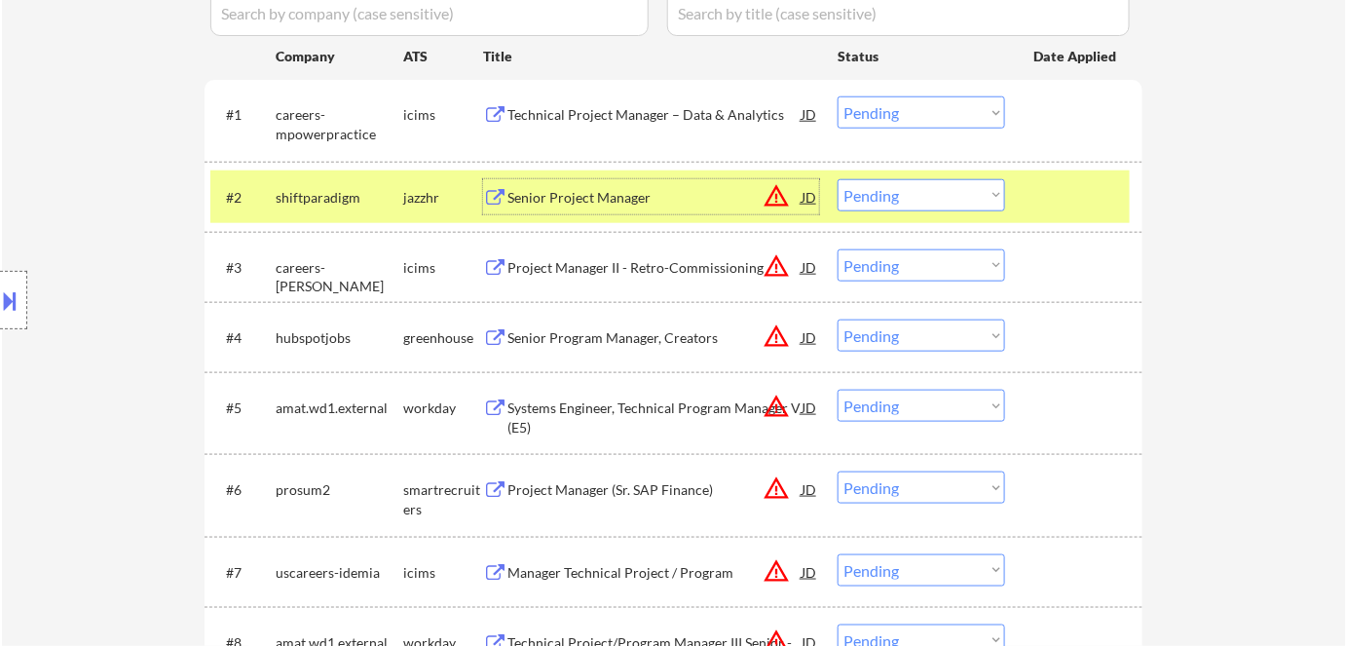
click at [615, 195] on div "Senior Project Manager" at bounding box center [654, 197] width 294 height 19
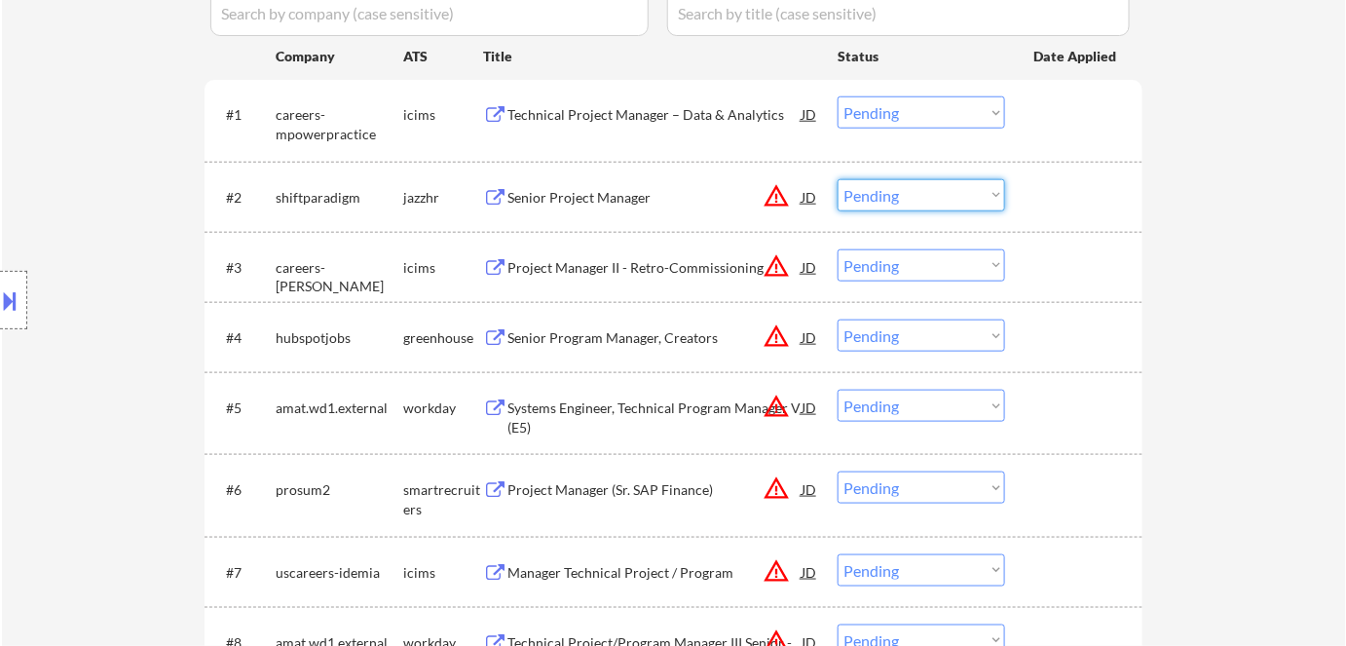
drag, startPoint x: 898, startPoint y: 182, endPoint x: 906, endPoint y: 209, distance: 28.4
click at [899, 185] on select "Choose an option... Pending Applied Excluded (Questions) Excluded (Expired) Exc…" at bounding box center [920, 195] width 167 height 32
click at [837, 179] on select "Choose an option... Pending Applied Excluded (Questions) Excluded (Expired) Exc…" at bounding box center [920, 195] width 167 height 32
click at [907, 196] on select "Choose an option... Pending Applied Excluded (Questions) Excluded (Expired) Exc…" at bounding box center [920, 195] width 167 height 32
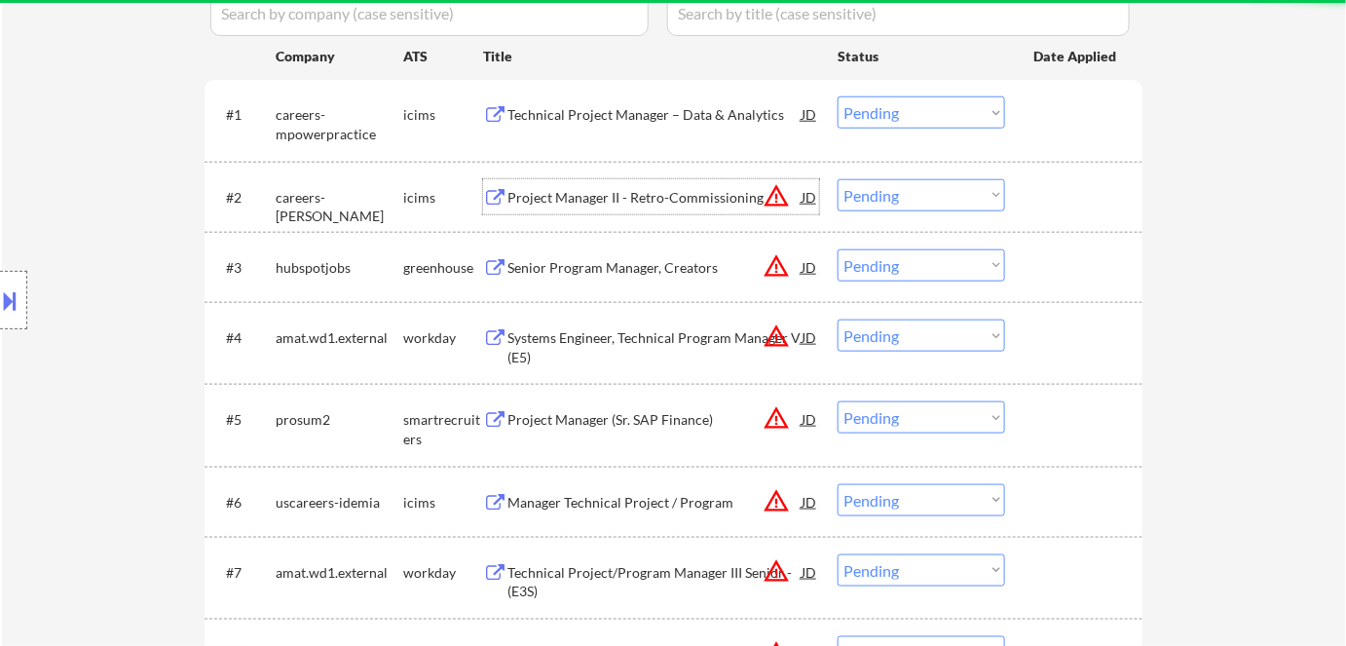
click at [611, 199] on div "Project Manager II - Retro-Commissioning" at bounding box center [654, 197] width 294 height 19
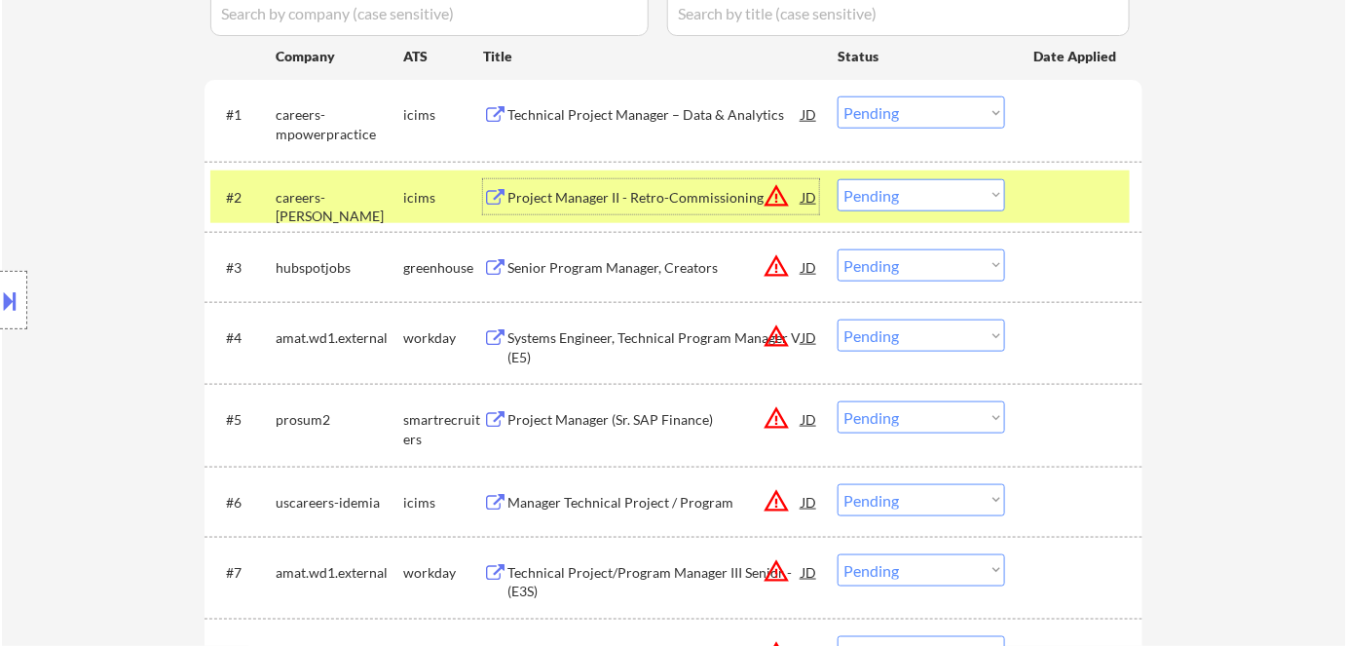
drag, startPoint x: 889, startPoint y: 198, endPoint x: 892, endPoint y: 209, distance: 12.0
click at [889, 201] on select "Choose an option... Pending Applied Excluded (Questions) Excluded (Expired) Exc…" at bounding box center [920, 195] width 167 height 32
click at [837, 179] on select "Choose an option... Pending Applied Excluded (Questions) Excluded (Expired) Exc…" at bounding box center [920, 195] width 167 height 32
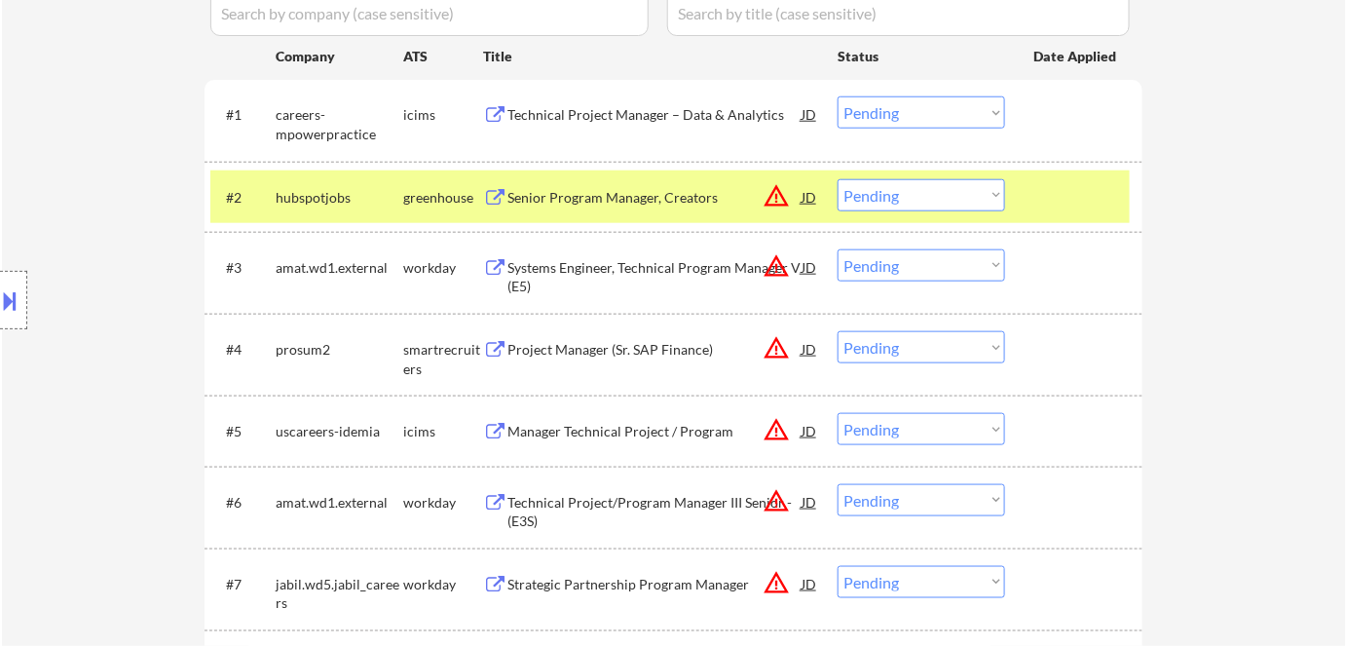
click at [612, 203] on div "Senior Program Manager, Creators" at bounding box center [654, 197] width 294 height 19
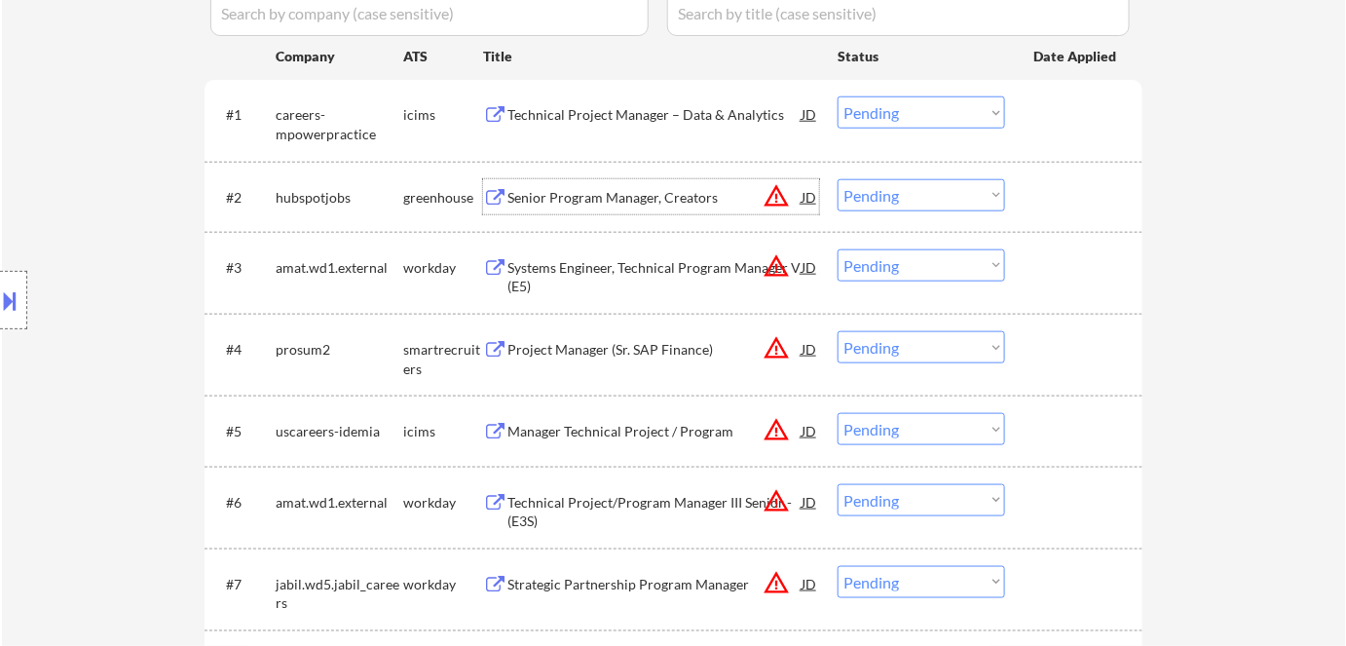
drag, startPoint x: 882, startPoint y: 195, endPoint x: 888, endPoint y: 209, distance: 15.7
click at [882, 195] on select "Choose an option... Pending Applied Excluded (Questions) Excluded (Expired) Exc…" at bounding box center [920, 195] width 167 height 32
click at [837, 179] on select "Choose an option... Pending Applied Excluded (Questions) Excluded (Expired) Exc…" at bounding box center [920, 195] width 167 height 32
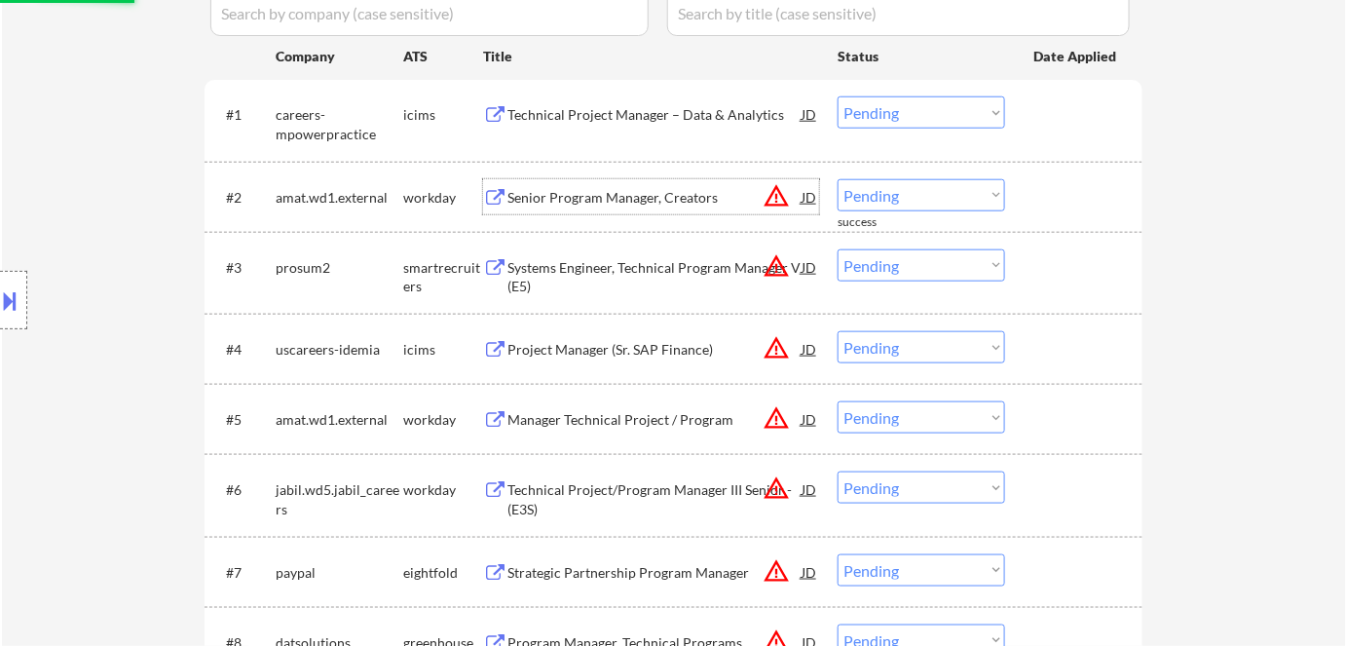
click at [580, 204] on div "Senior Program Manager, Creators" at bounding box center [654, 197] width 294 height 19
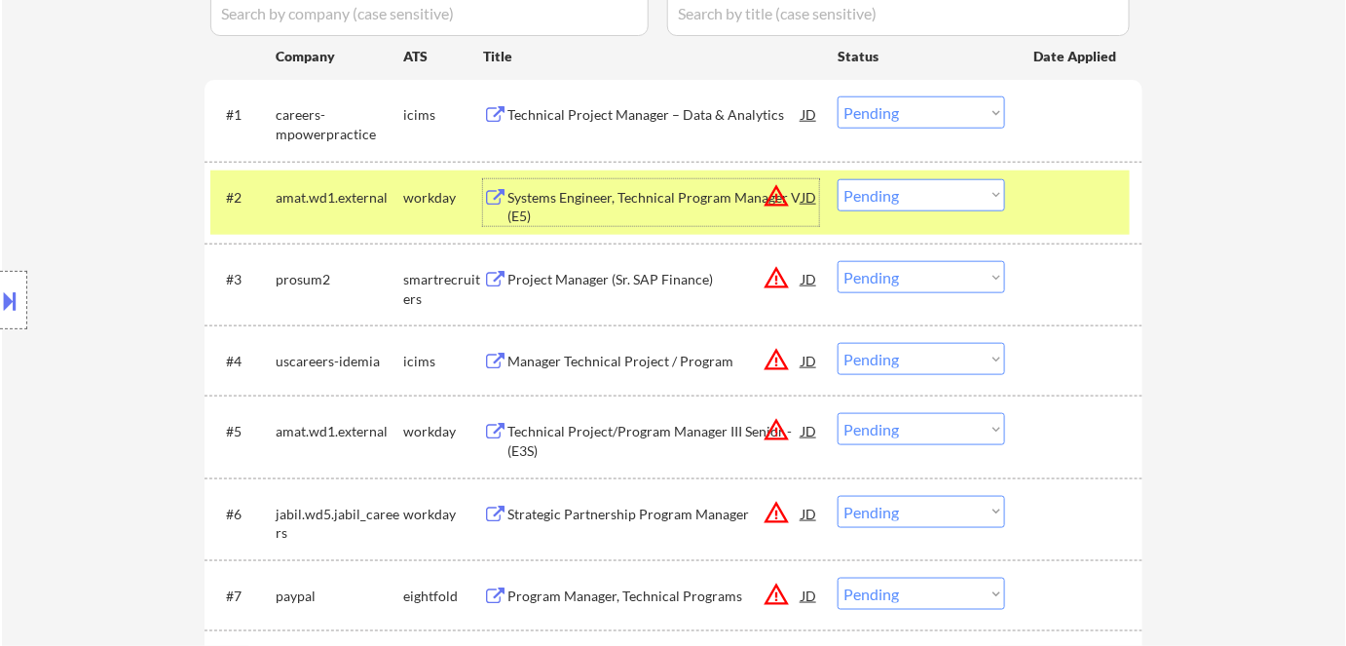
click at [901, 202] on select "Choose an option... Pending Applied Excluded (Questions) Excluded (Expired) Exc…" at bounding box center [920, 195] width 167 height 32
click at [837, 179] on select "Choose an option... Pending Applied Excluded (Questions) Excluded (Expired) Exc…" at bounding box center [920, 195] width 167 height 32
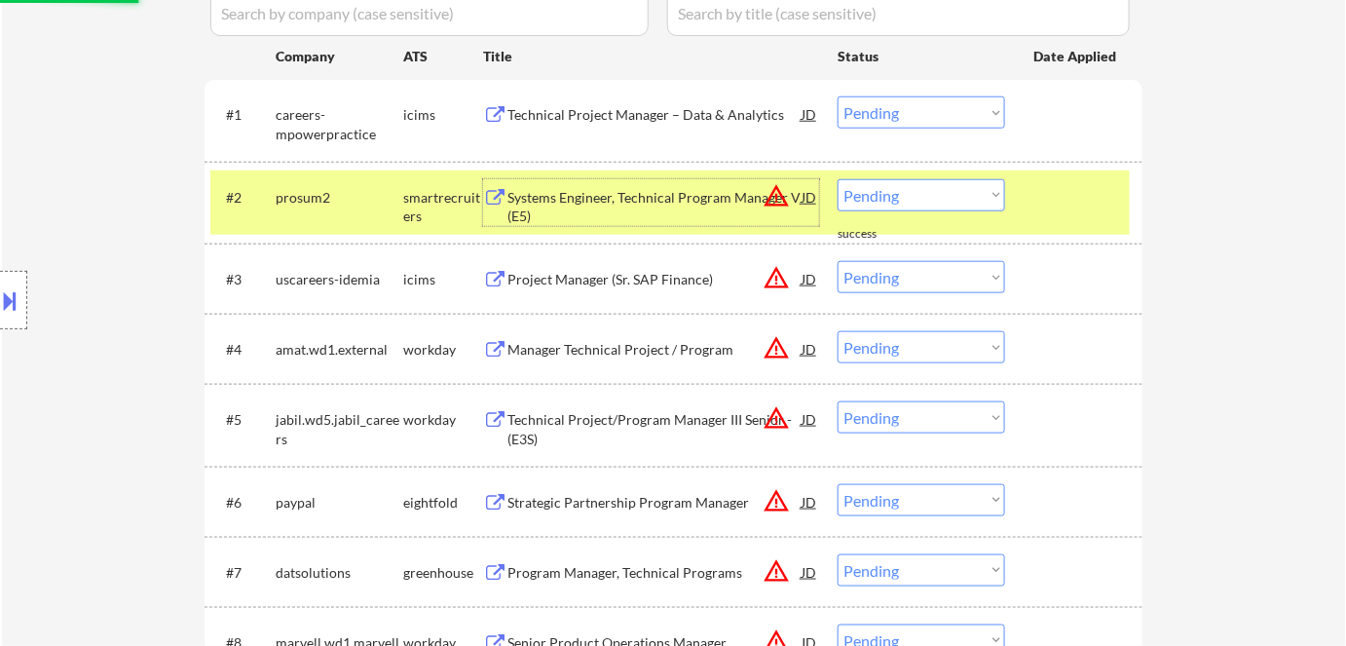
click at [557, 192] on div "Systems Engineer, Technical Program Manager V (E5)" at bounding box center [654, 207] width 294 height 38
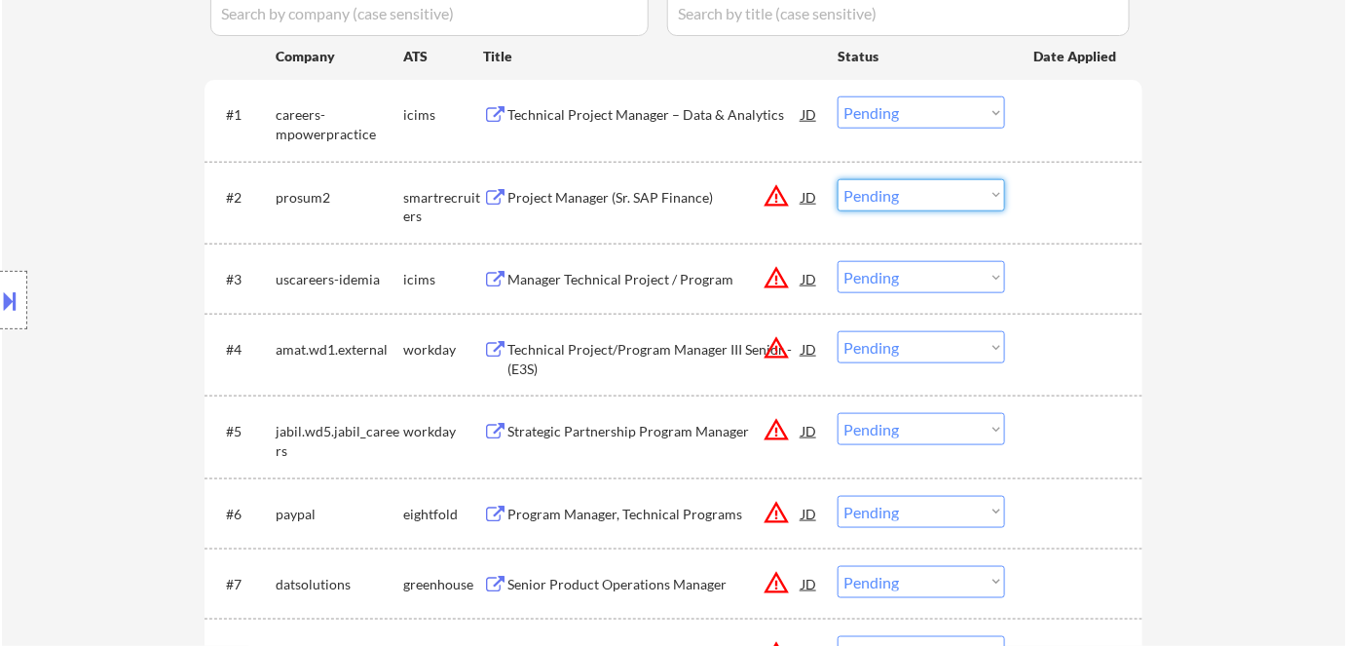
click at [879, 190] on select "Choose an option... Pending Applied Excluded (Questions) Excluded (Expired) Exc…" at bounding box center [920, 195] width 167 height 32
click at [837, 179] on select "Choose an option... Pending Applied Excluded (Questions) Excluded (Expired) Exc…" at bounding box center [920, 195] width 167 height 32
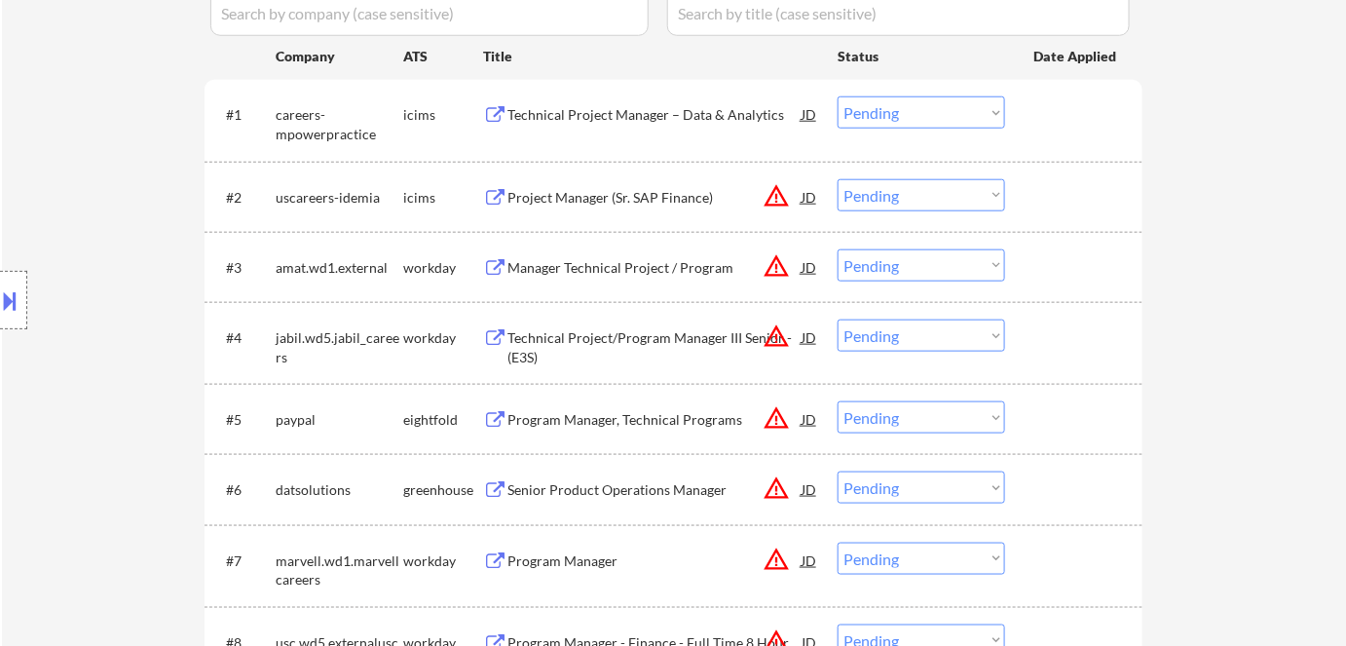
drag, startPoint x: 602, startPoint y: 175, endPoint x: 603, endPoint y: 199, distance: 23.4
click at [602, 176] on div "#2 uscareers-idemia icims Project Manager (Sr. SAP Finance) JD warning_amber Ch…" at bounding box center [669, 196] width 919 height 53
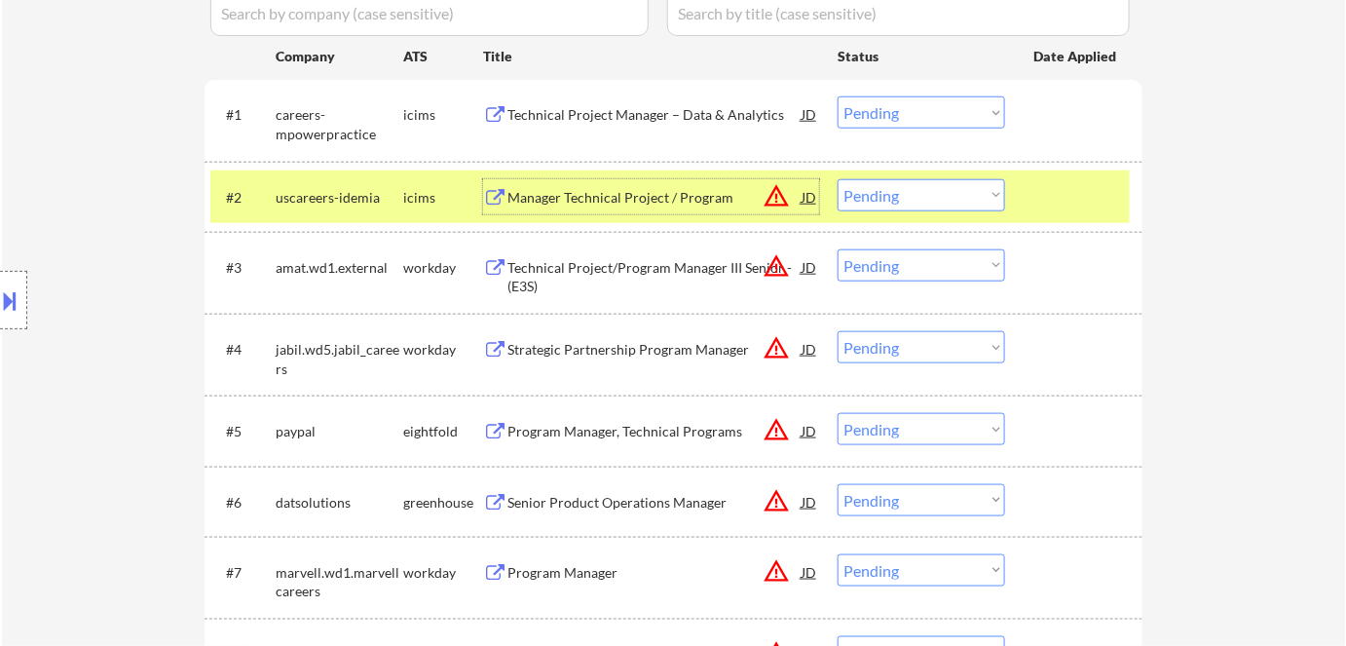
click at [604, 198] on div "Manager Technical Project / Program" at bounding box center [654, 197] width 294 height 19
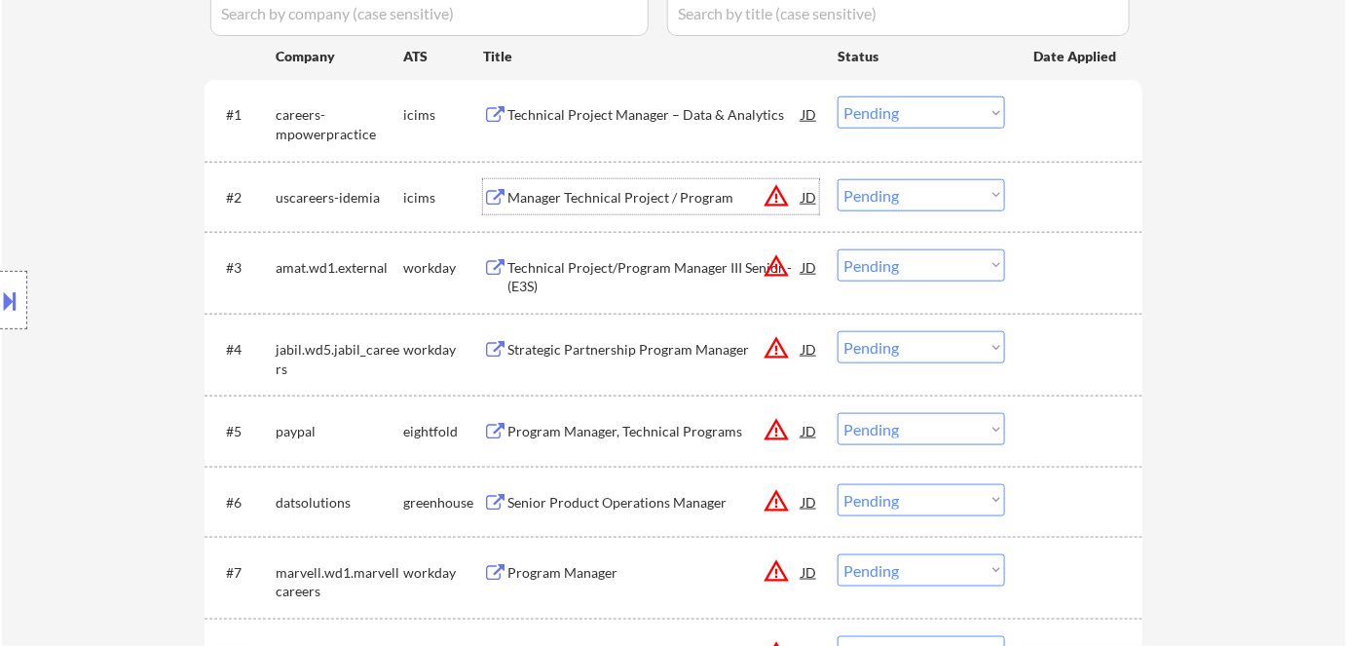
click at [874, 198] on select "Choose an option... Pending Applied Excluded (Questions) Excluded (Expired) Exc…" at bounding box center [920, 195] width 167 height 32
click at [837, 179] on select "Choose an option... Pending Applied Excluded (Questions) Excluded (Expired) Exc…" at bounding box center [920, 195] width 167 height 32
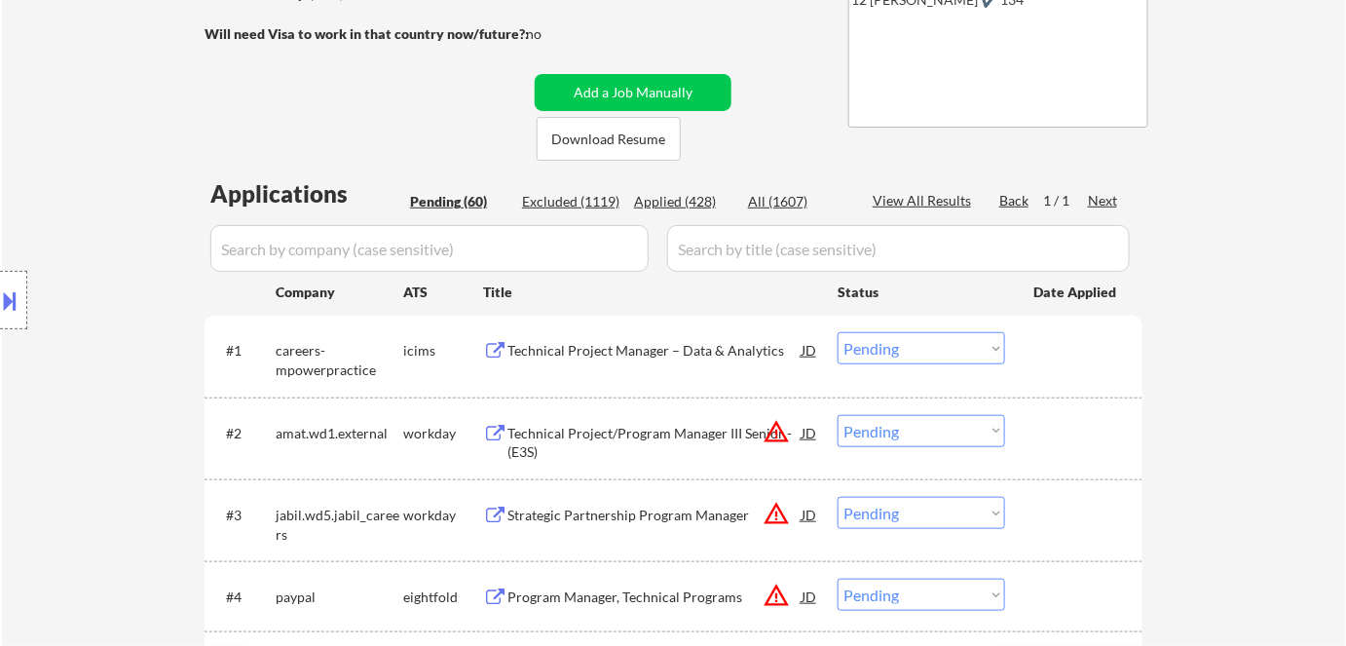
scroll to position [474, 0]
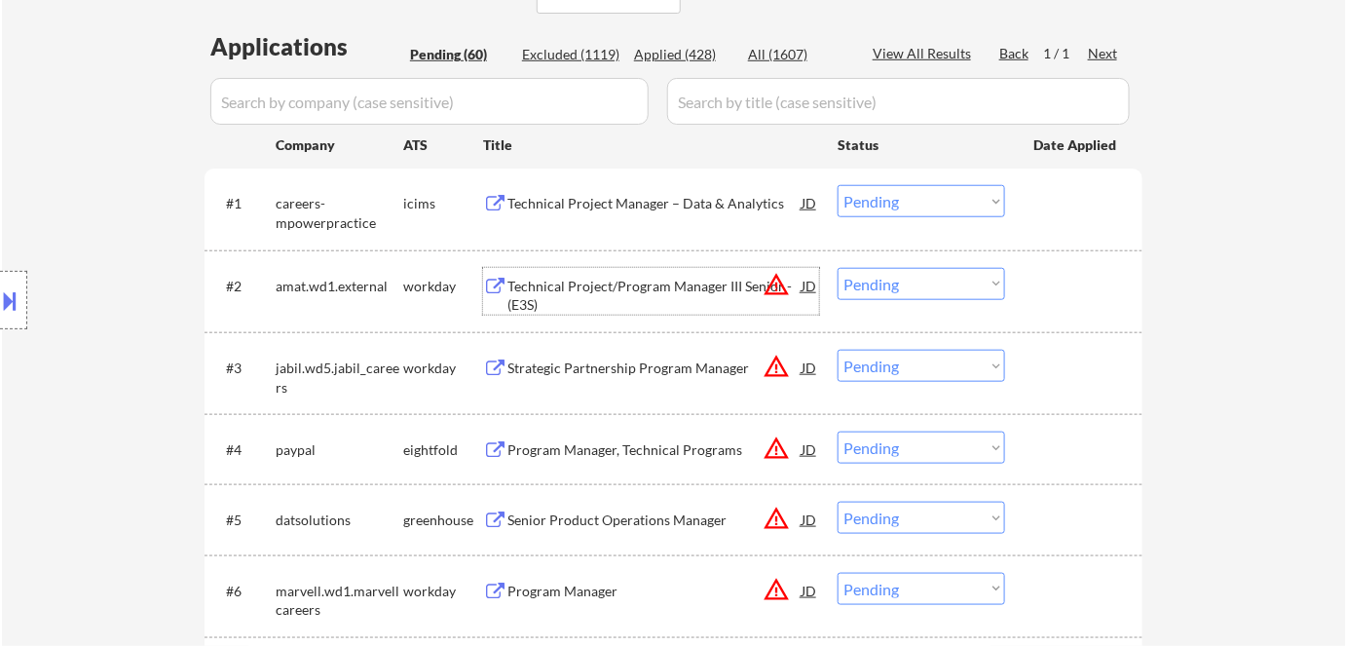
click at [606, 288] on div "Technical Project/Program Manager III Senior - (E3S)" at bounding box center [654, 296] width 294 height 38
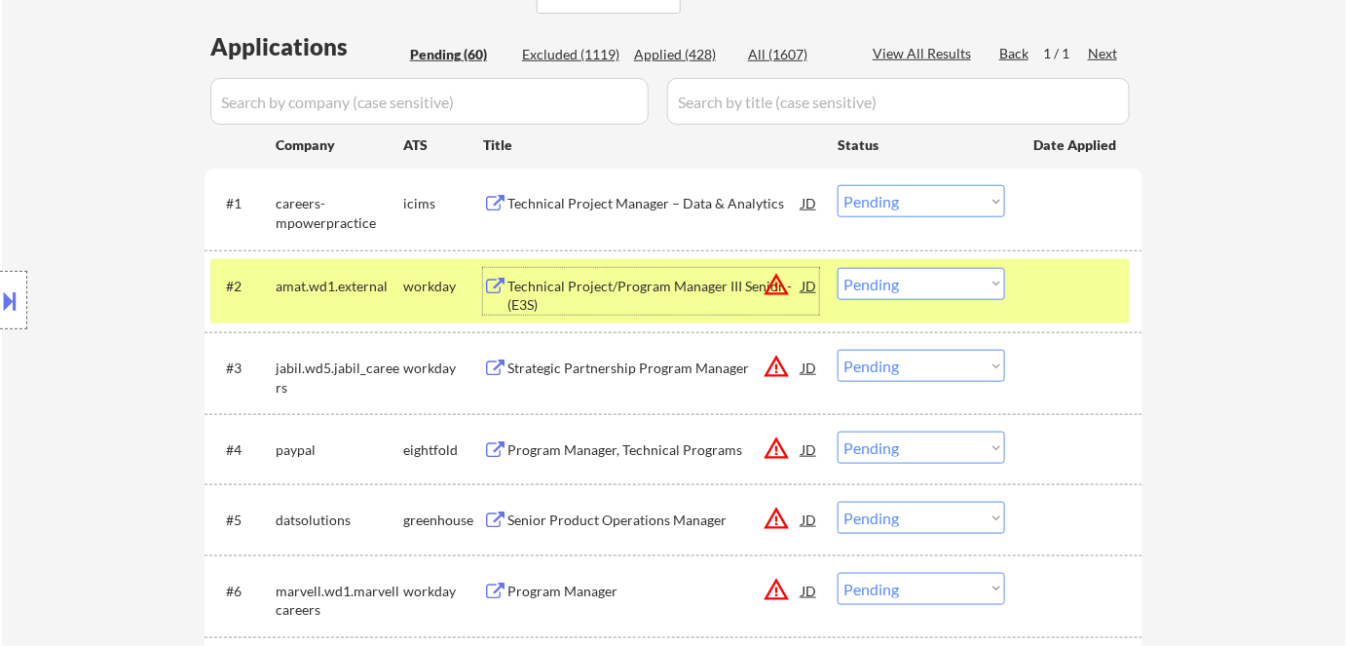
drag, startPoint x: 906, startPoint y: 281, endPoint x: 920, endPoint y: 297, distance: 21.4
click at [906, 283] on select "Choose an option... Pending Applied Excluded (Questions) Excluded (Expired) Exc…" at bounding box center [920, 284] width 167 height 32
click at [837, 268] on select "Choose an option... Pending Applied Excluded (Questions) Excluded (Expired) Exc…" at bounding box center [920, 284] width 167 height 32
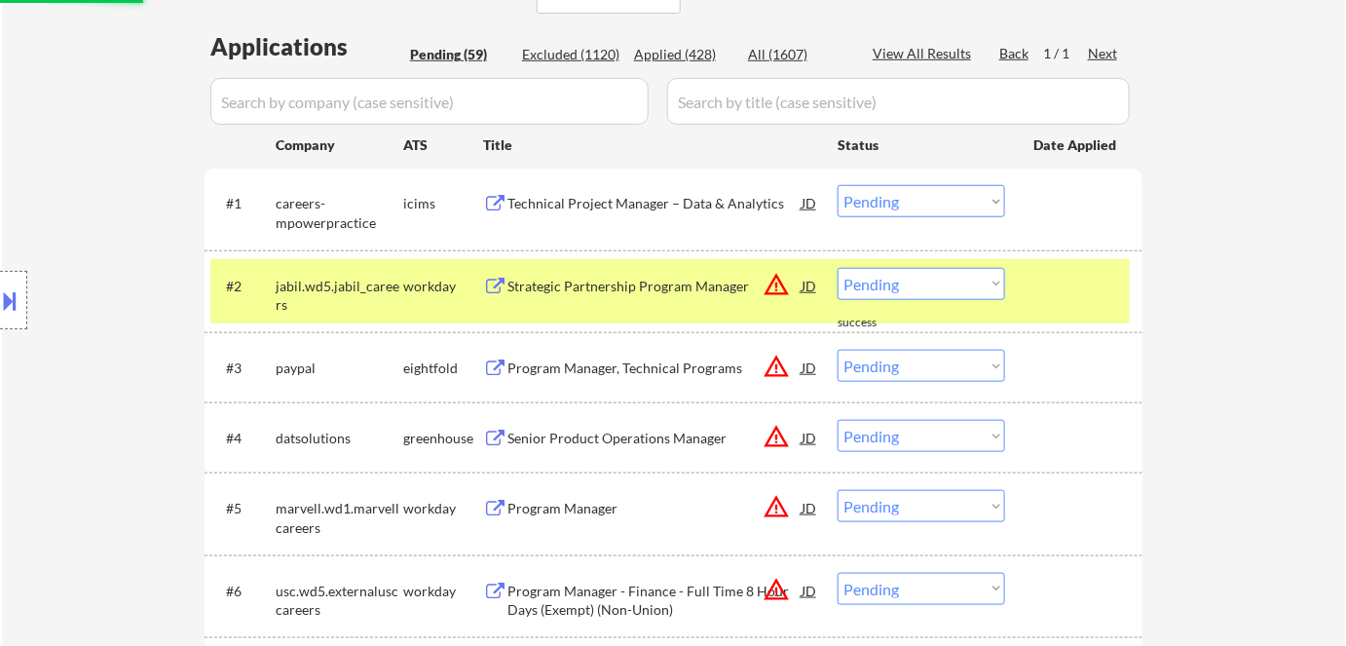
click at [623, 288] on div "Strategic Partnership Program Manager" at bounding box center [654, 286] width 294 height 19
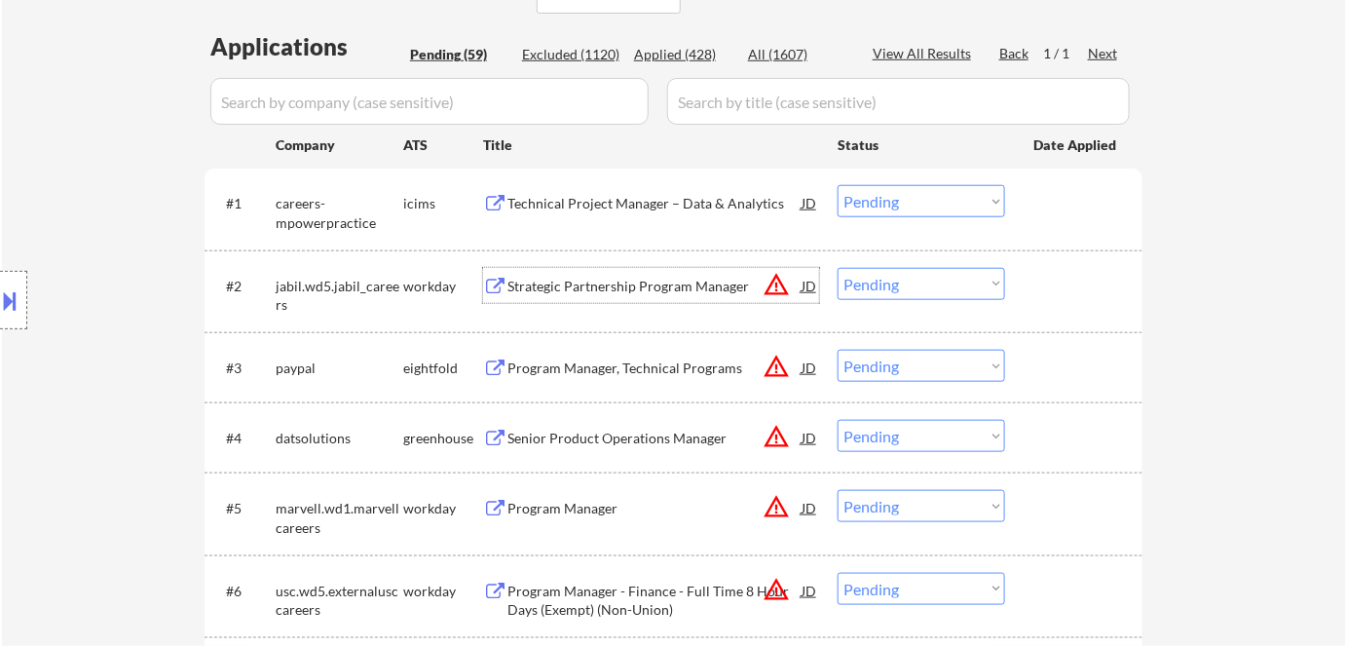
click at [943, 286] on select "Choose an option... Pending Applied Excluded (Questions) Excluded (Expired) Exc…" at bounding box center [920, 284] width 167 height 32
click at [837, 268] on select "Choose an option... Pending Applied Excluded (Questions) Excluded (Expired) Exc…" at bounding box center [920, 284] width 167 height 32
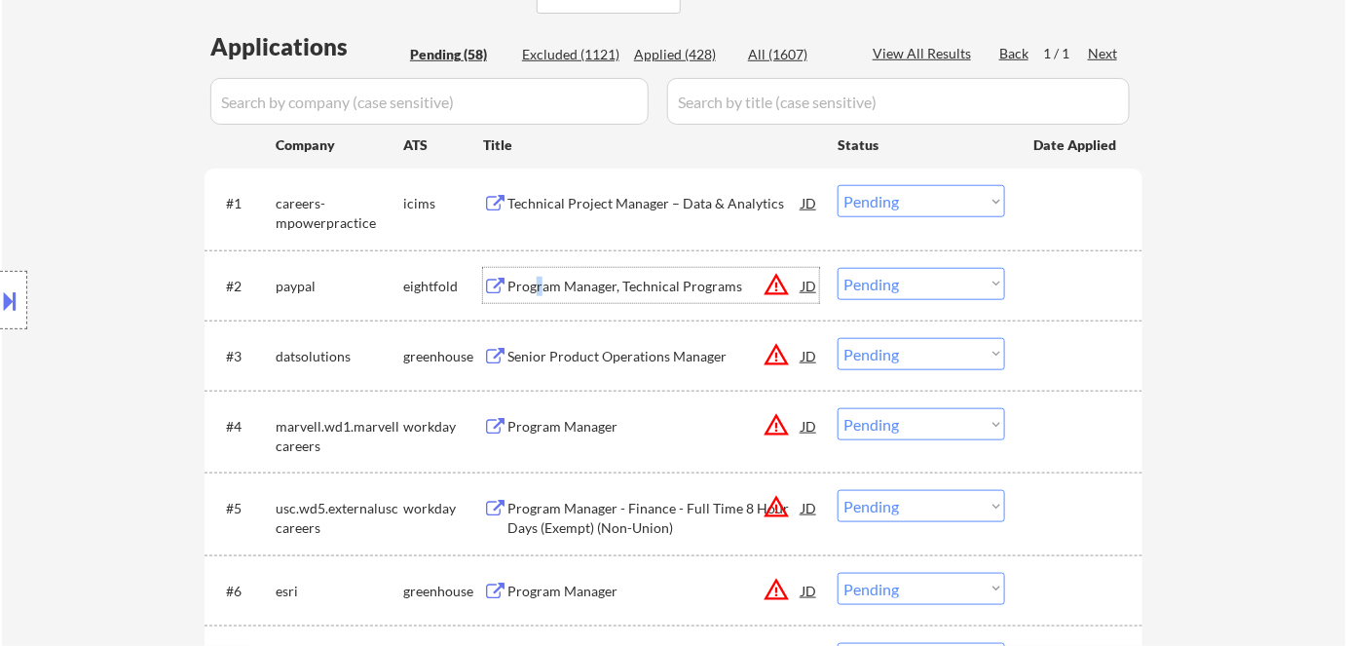
click at [541, 268] on div "Program Manager, Technical Programs" at bounding box center [654, 285] width 294 height 35
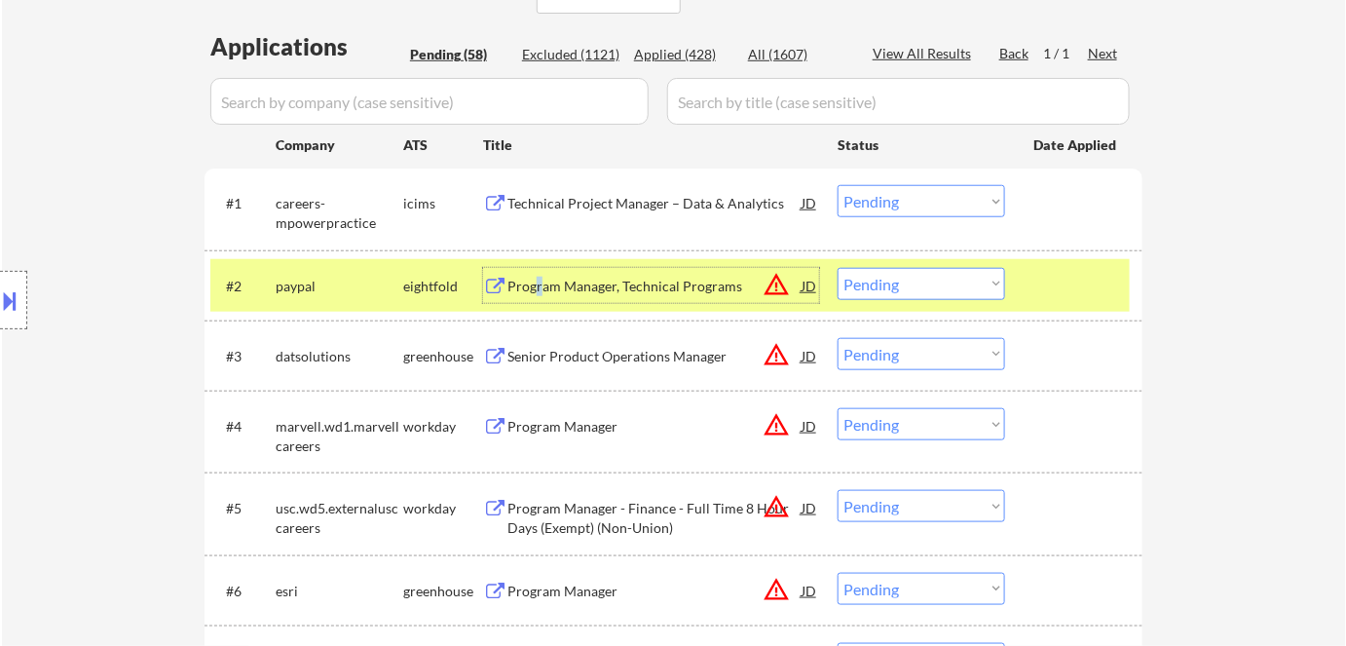
click at [931, 290] on select "Choose an option... Pending Applied Excluded (Questions) Excluded (Expired) Exc…" at bounding box center [920, 284] width 167 height 32
click at [837, 268] on select "Choose an option... Pending Applied Excluded (Questions) Excluded (Expired) Exc…" at bounding box center [920, 284] width 167 height 32
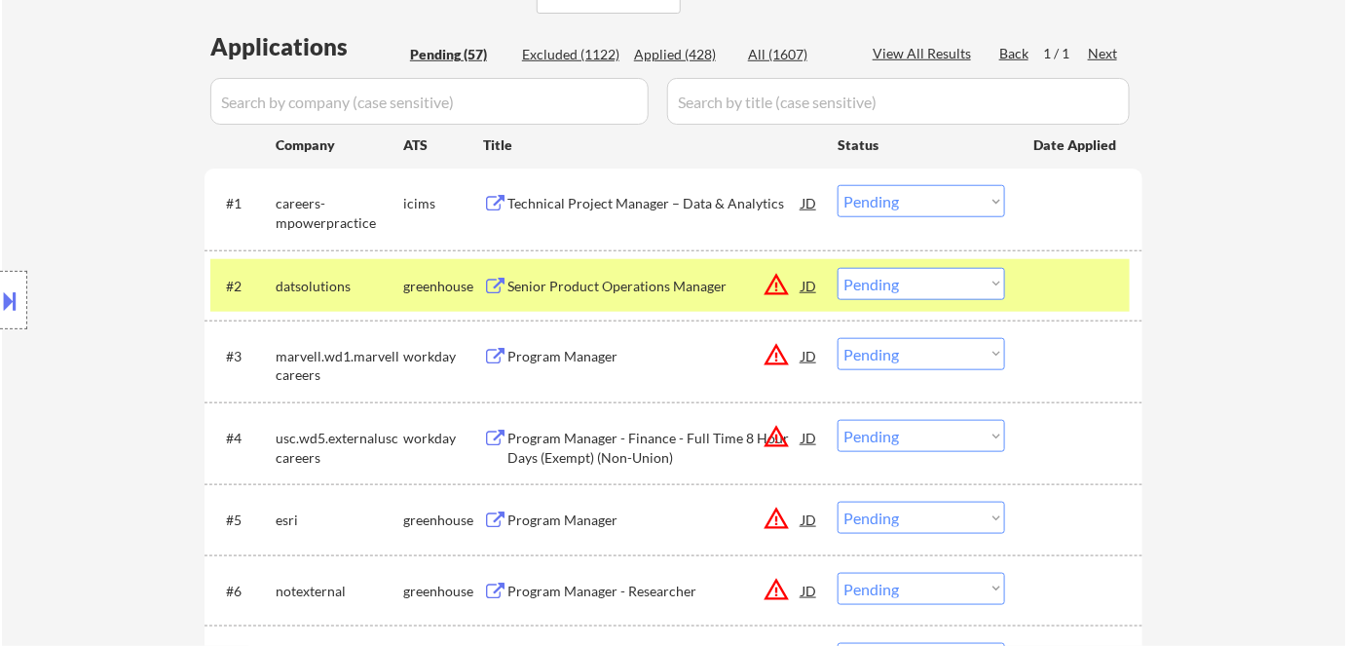
click at [497, 297] on div "Senior Product Operations Manager JD warning_amber" at bounding box center [651, 285] width 336 height 35
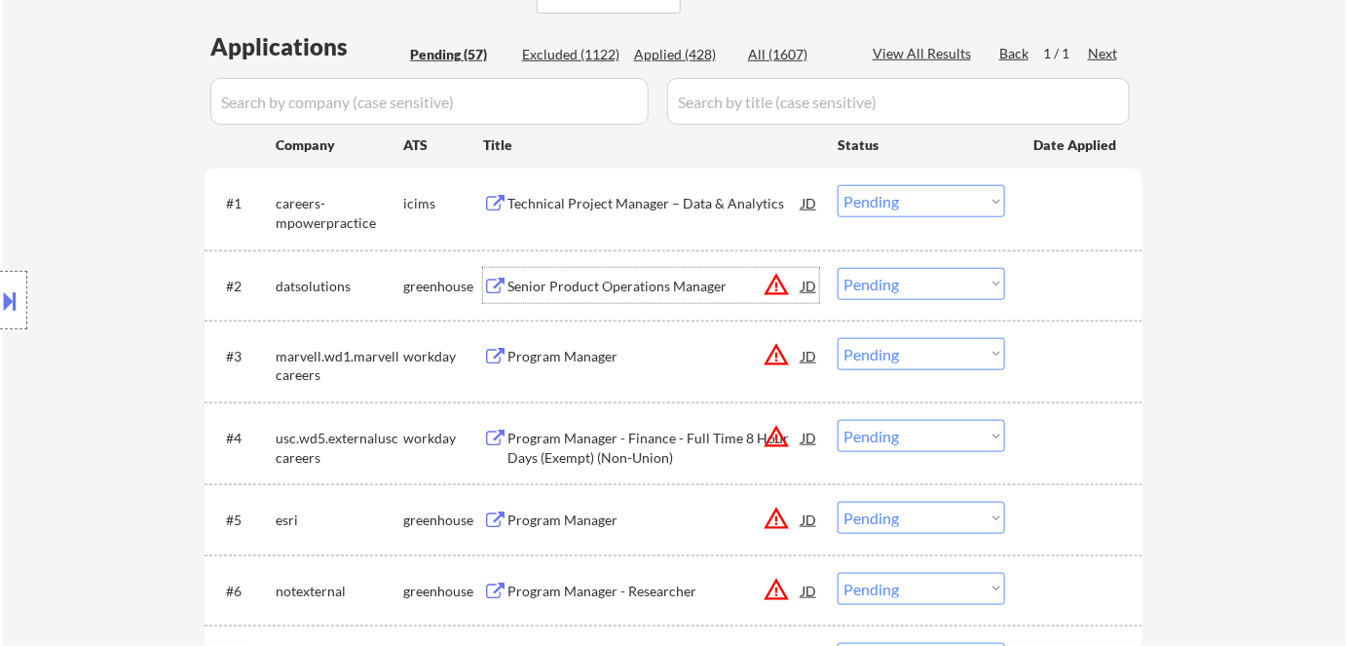
drag, startPoint x: 892, startPoint y: 284, endPoint x: 908, endPoint y: 298, distance: 20.7
click at [898, 289] on select "Choose an option... Pending Applied Excluded (Questions) Excluded (Expired) Exc…" at bounding box center [920, 284] width 167 height 32
click at [837, 268] on select "Choose an option... Pending Applied Excluded (Questions) Excluded (Expired) Exc…" at bounding box center [920, 284] width 167 height 32
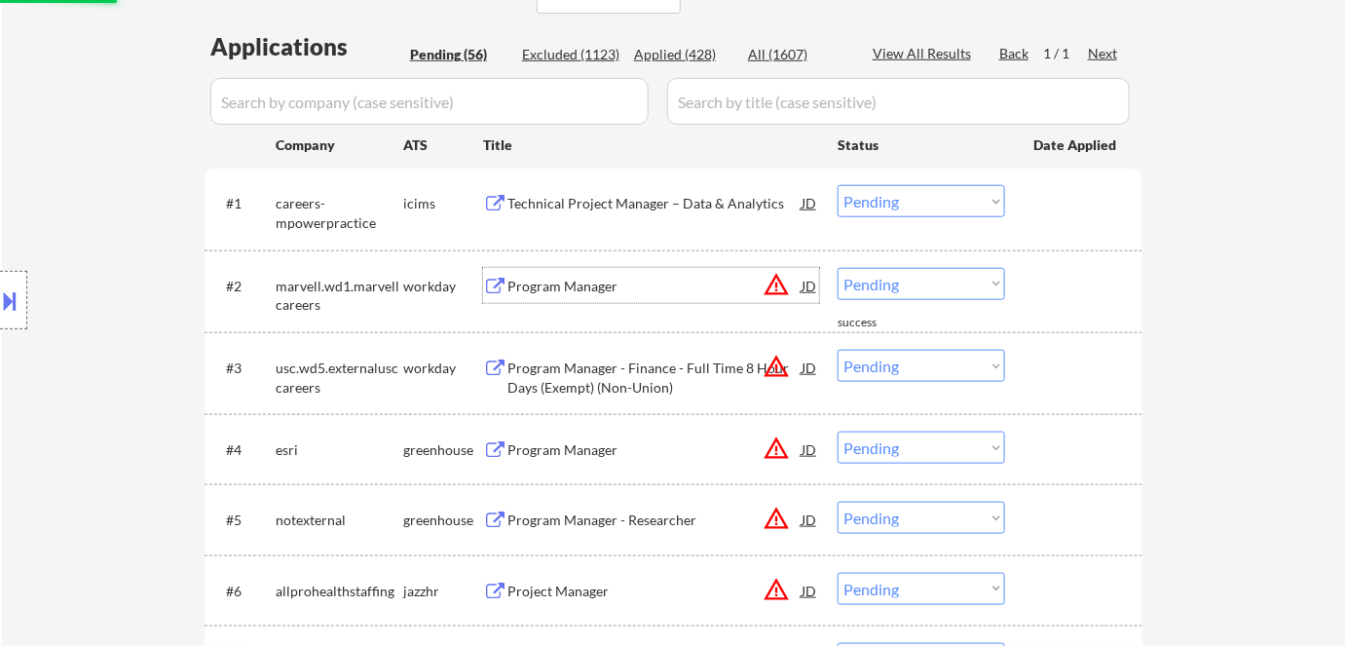
click at [565, 285] on div "Program Manager" at bounding box center [654, 286] width 294 height 19
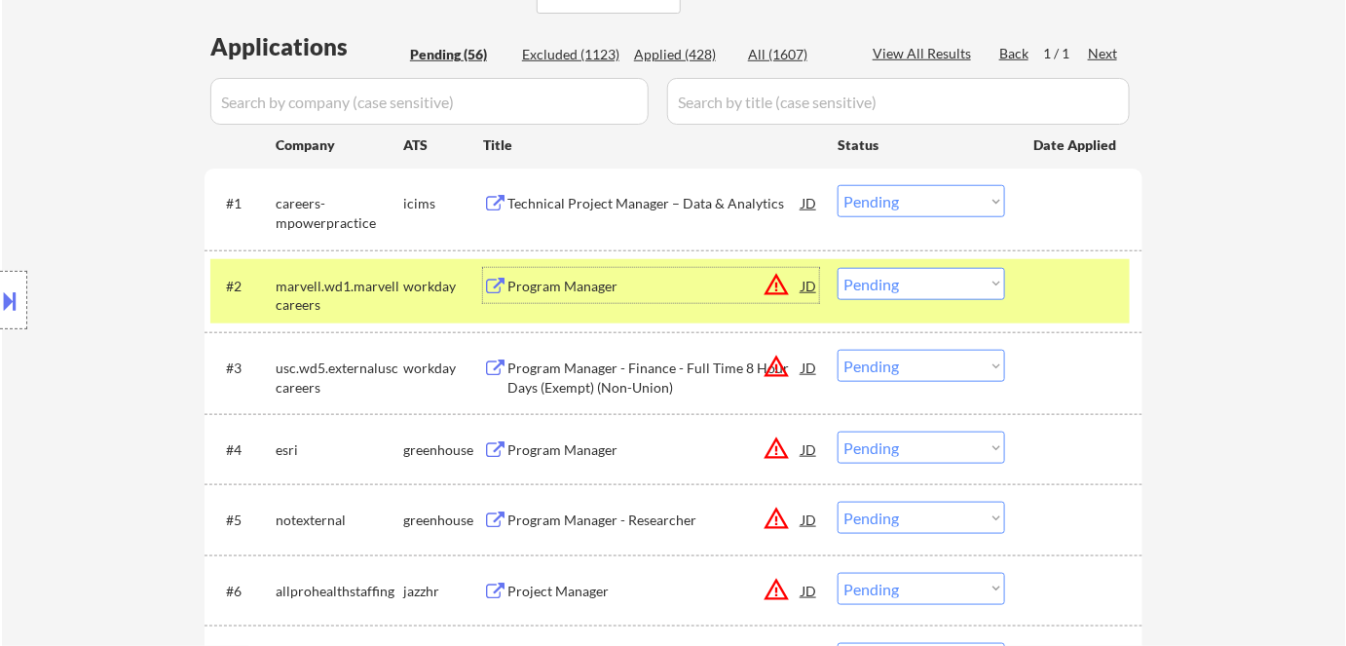
click at [885, 295] on select "Choose an option... Pending Applied Excluded (Questions) Excluded (Expired) Exc…" at bounding box center [920, 284] width 167 height 32
click at [837, 268] on select "Choose an option... Pending Applied Excluded (Questions) Excluded (Expired) Exc…" at bounding box center [920, 284] width 167 height 32
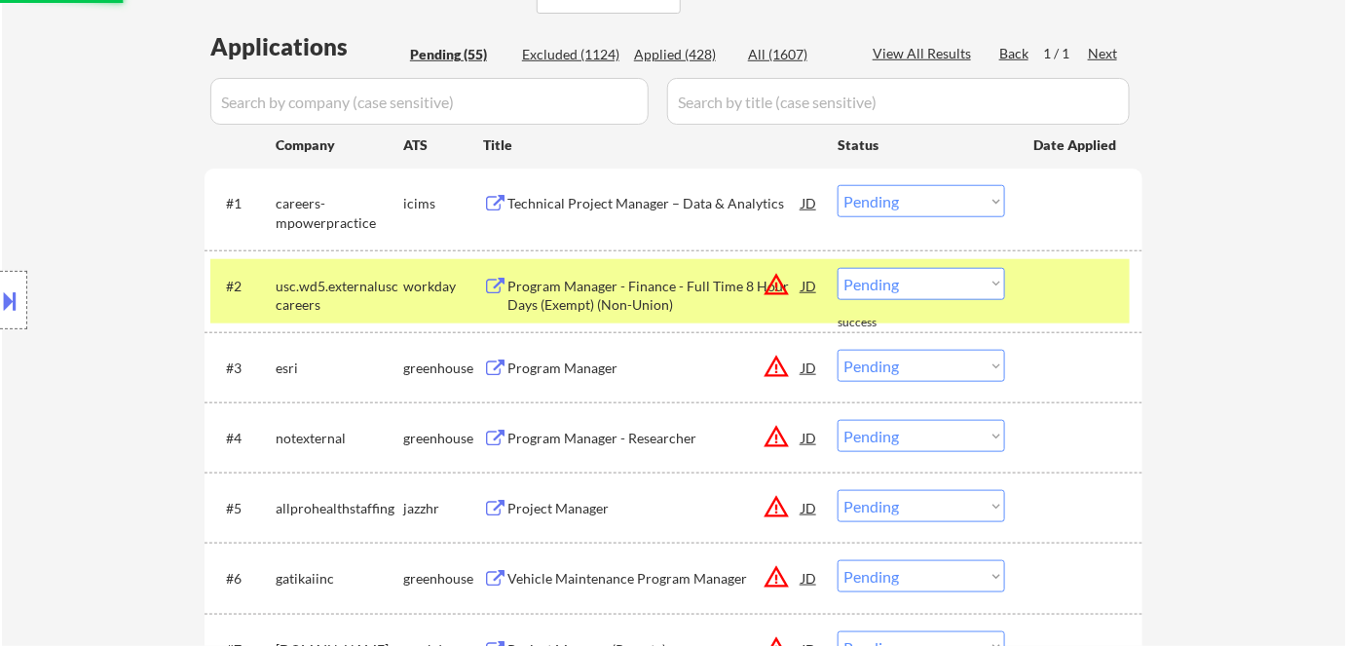
click at [574, 290] on div "Program Manager - Finance - Full Time 8 Hour Days (Exempt) (Non-Union)" at bounding box center [654, 296] width 294 height 38
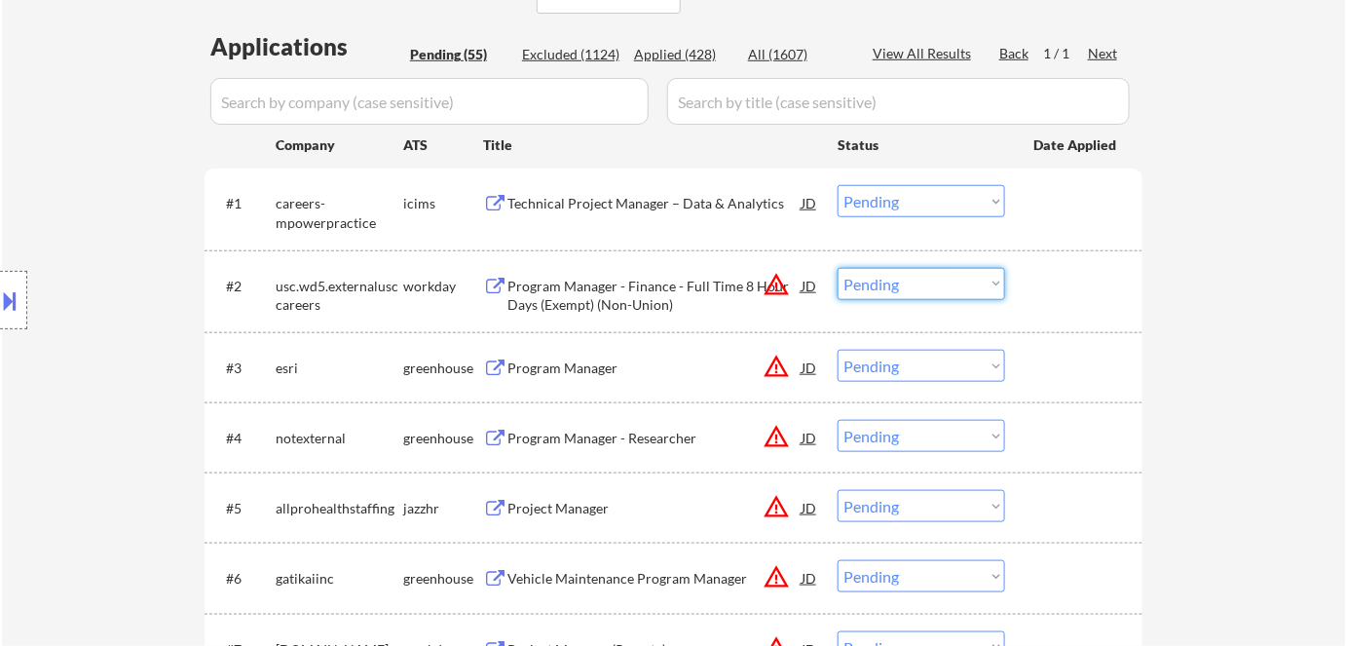
drag, startPoint x: 895, startPoint y: 280, endPoint x: 915, endPoint y: 298, distance: 26.9
click at [898, 283] on select "Choose an option... Pending Applied Excluded (Questions) Excluded (Expired) Exc…" at bounding box center [920, 284] width 167 height 32
click at [837, 268] on select "Choose an option... Pending Applied Excluded (Questions) Excluded (Expired) Exc…" at bounding box center [920, 284] width 167 height 32
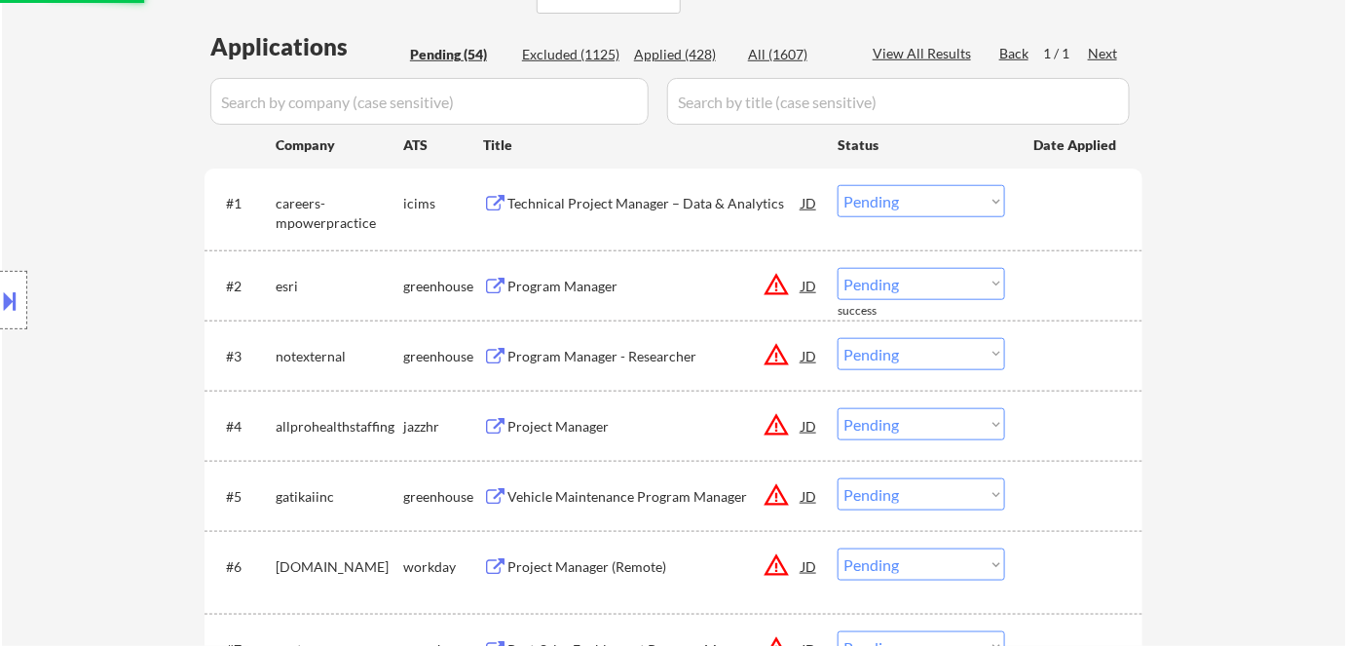
click at [584, 280] on div "Program Manager" at bounding box center [654, 286] width 294 height 19
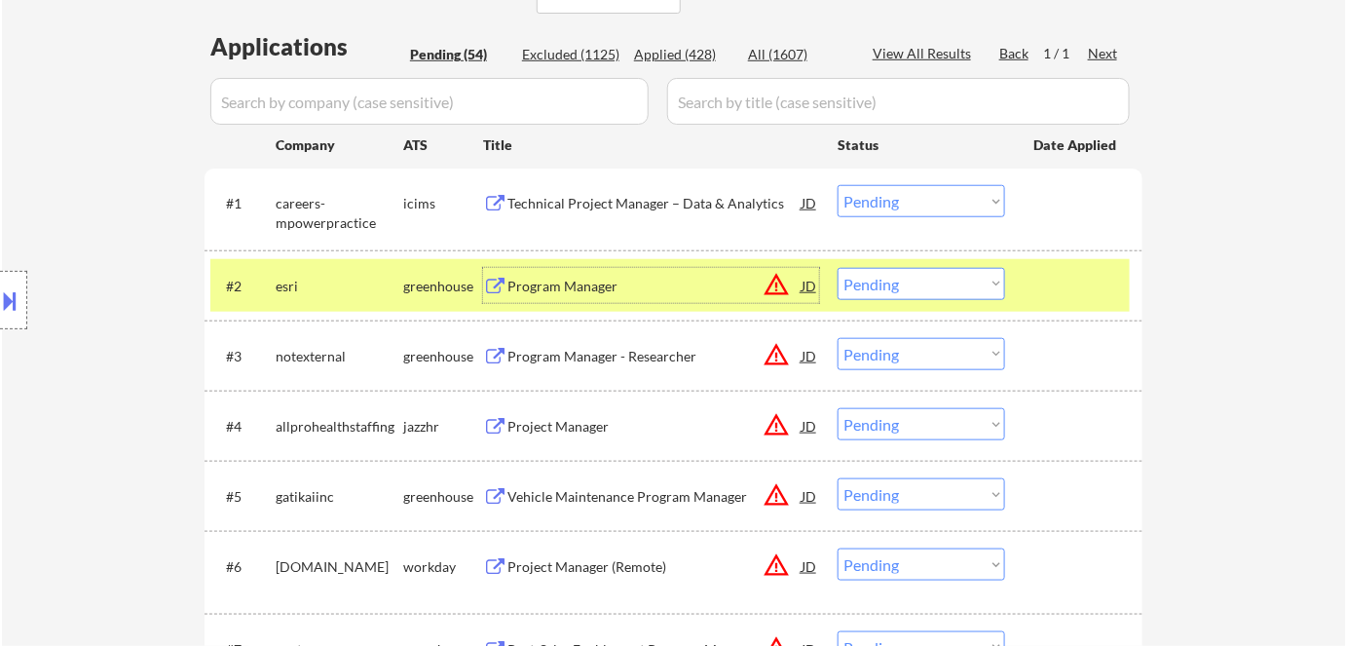
drag, startPoint x: 914, startPoint y: 284, endPoint x: 929, endPoint y: 298, distance: 20.0
click at [918, 288] on select "Choose an option... Pending Applied Excluded (Questions) Excluded (Expired) Exc…" at bounding box center [920, 284] width 167 height 32
click at [878, 286] on select "Choose an option... Pending Applied Excluded (Questions) Excluded (Expired) Exc…" at bounding box center [920, 284] width 167 height 32
click at [837, 268] on select "Choose an option... Pending Applied Excluded (Questions) Excluded (Expired) Exc…" at bounding box center [920, 284] width 167 height 32
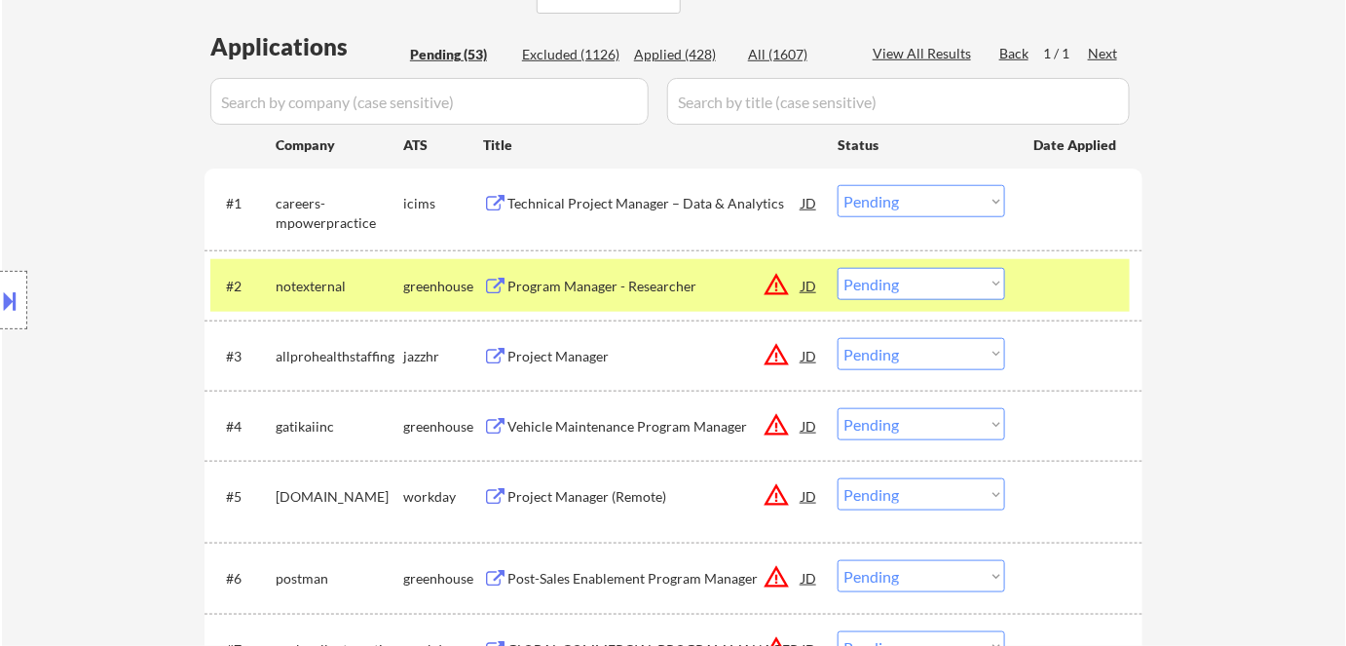
click at [613, 294] on div "Program Manager - Researcher" at bounding box center [654, 286] width 294 height 19
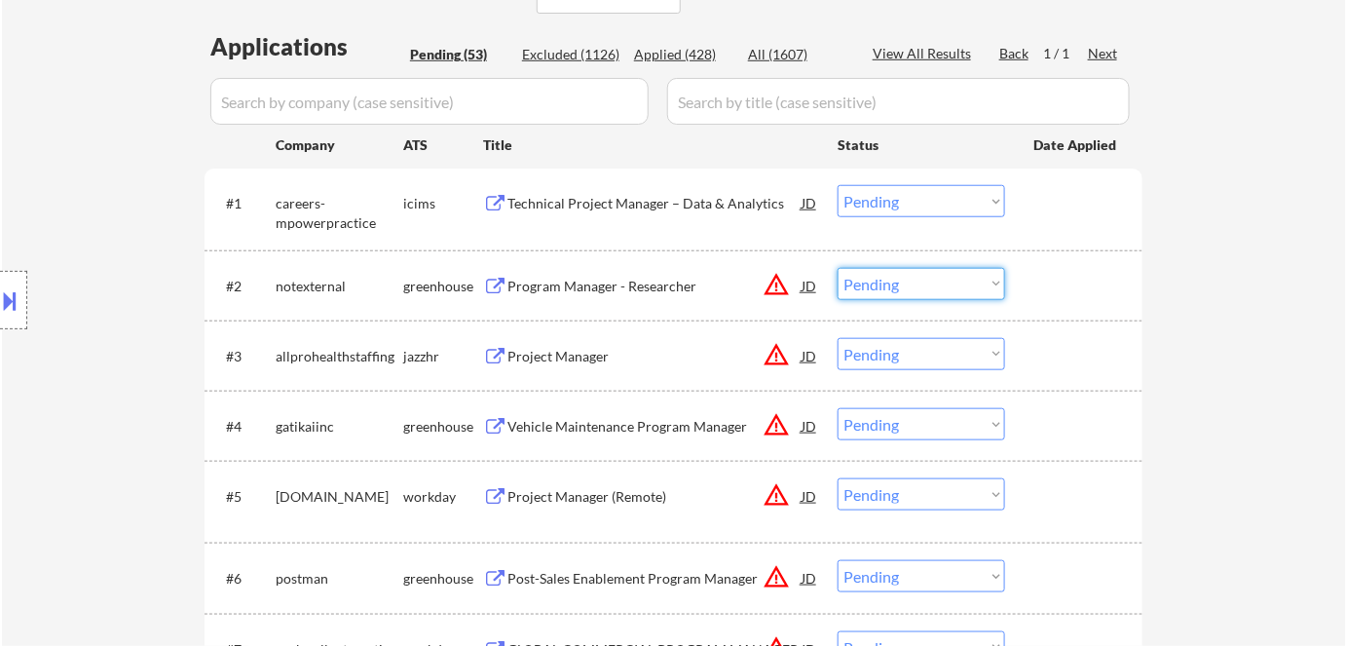
drag, startPoint x: 898, startPoint y: 280, endPoint x: 900, endPoint y: 298, distance: 17.6
click at [900, 284] on select "Choose an option... Pending Applied Excluded (Questions) Excluded (Expired) Exc…" at bounding box center [920, 284] width 167 height 32
click at [837, 268] on select "Choose an option... Pending Applied Excluded (Questions) Excluded (Expired) Exc…" at bounding box center [920, 284] width 167 height 32
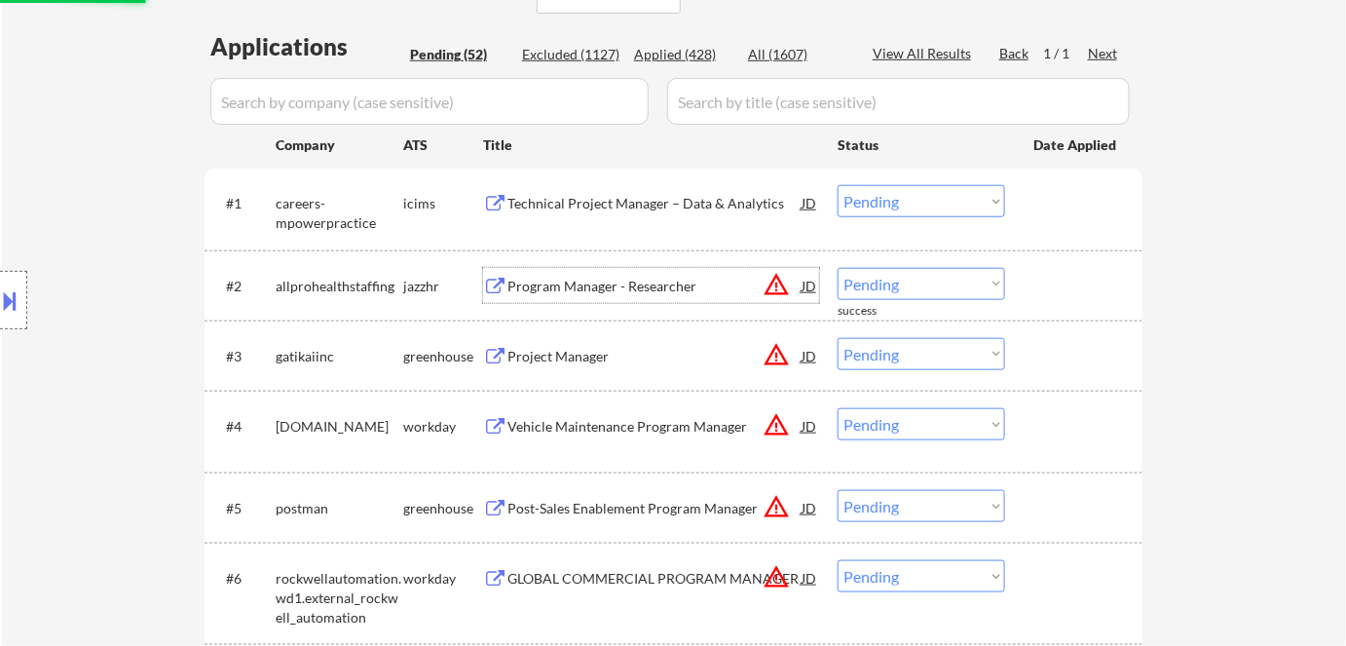
click at [667, 287] on div "Program Manager - Researcher" at bounding box center [654, 286] width 294 height 19
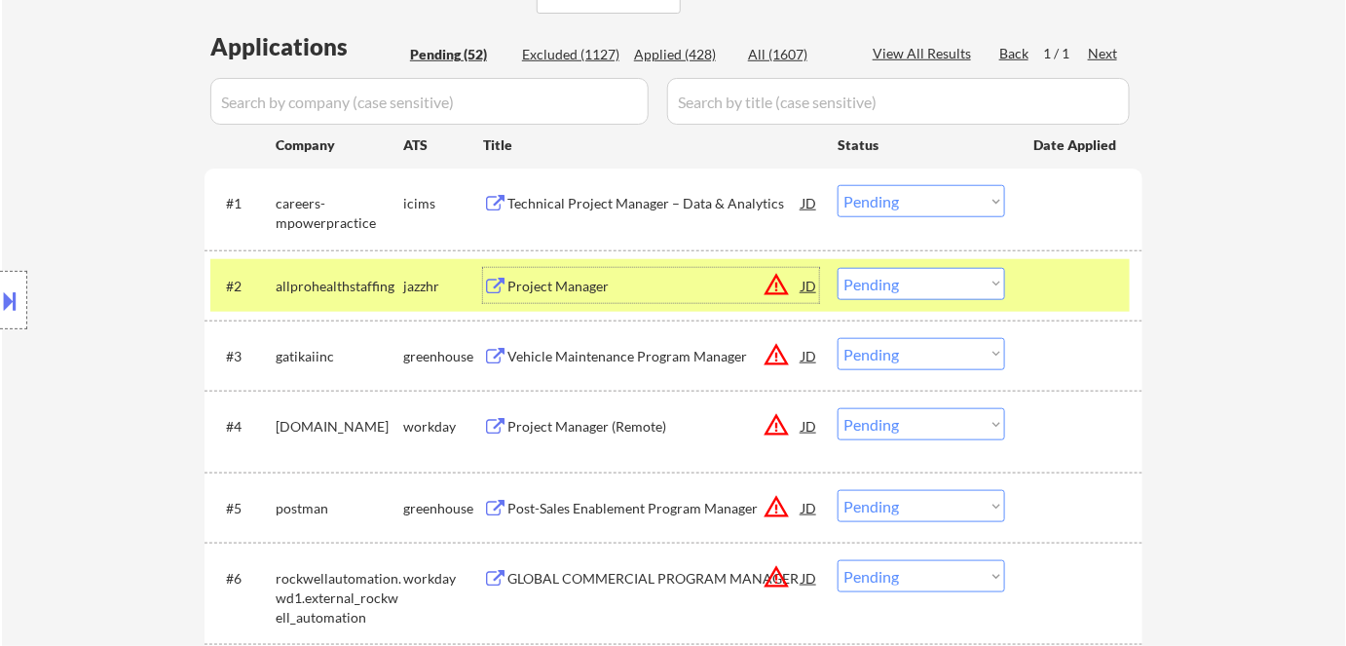
click at [880, 279] on select "Choose an option... Pending Applied Excluded (Questions) Excluded (Expired) Exc…" at bounding box center [920, 284] width 167 height 32
click at [837, 268] on select "Choose an option... Pending Applied Excluded (Questions) Excluded (Expired) Exc…" at bounding box center [920, 284] width 167 height 32
select select ""pending""
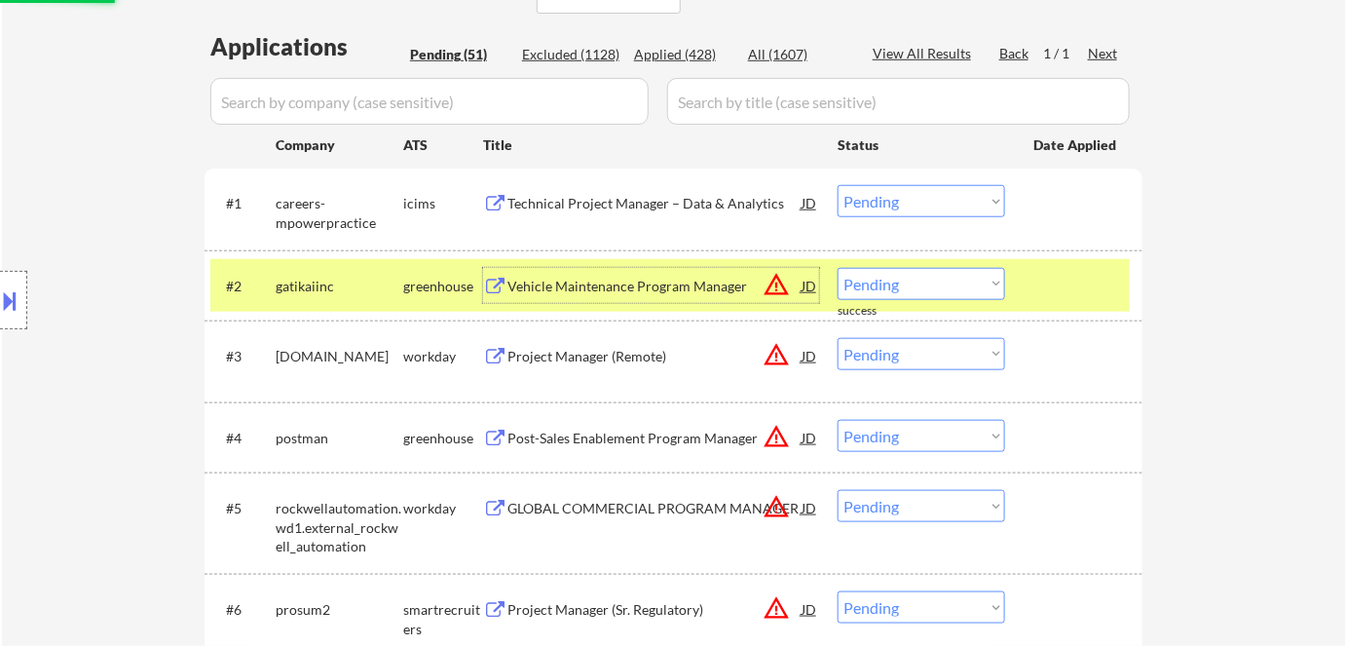
click at [658, 296] on div "Vehicle Maintenance Program Manager" at bounding box center [654, 285] width 294 height 35
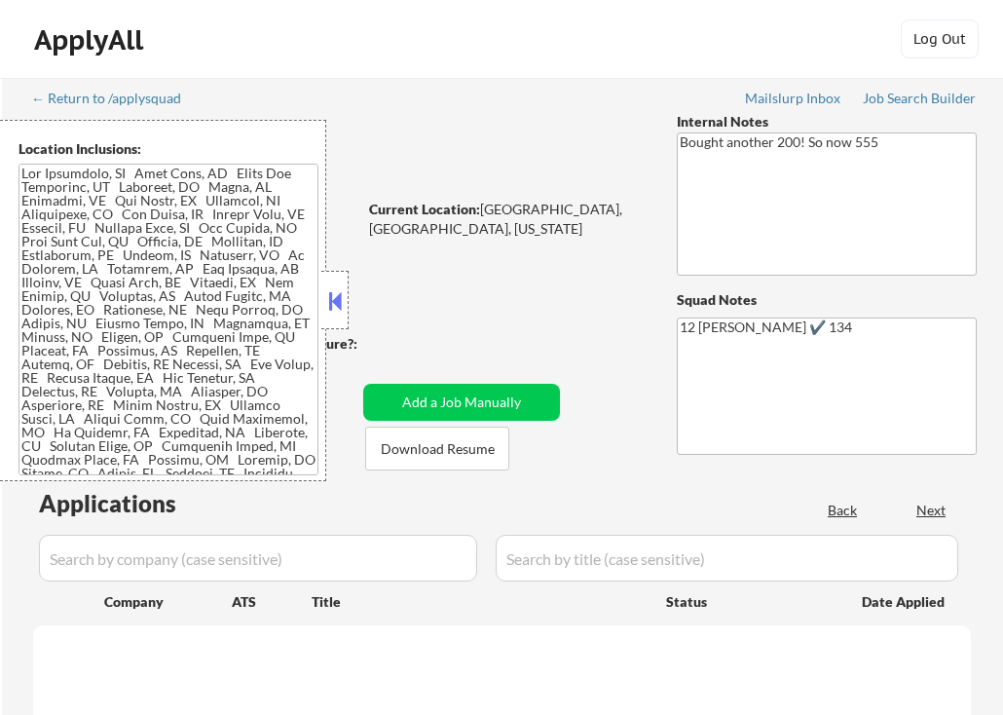
select select ""pending""
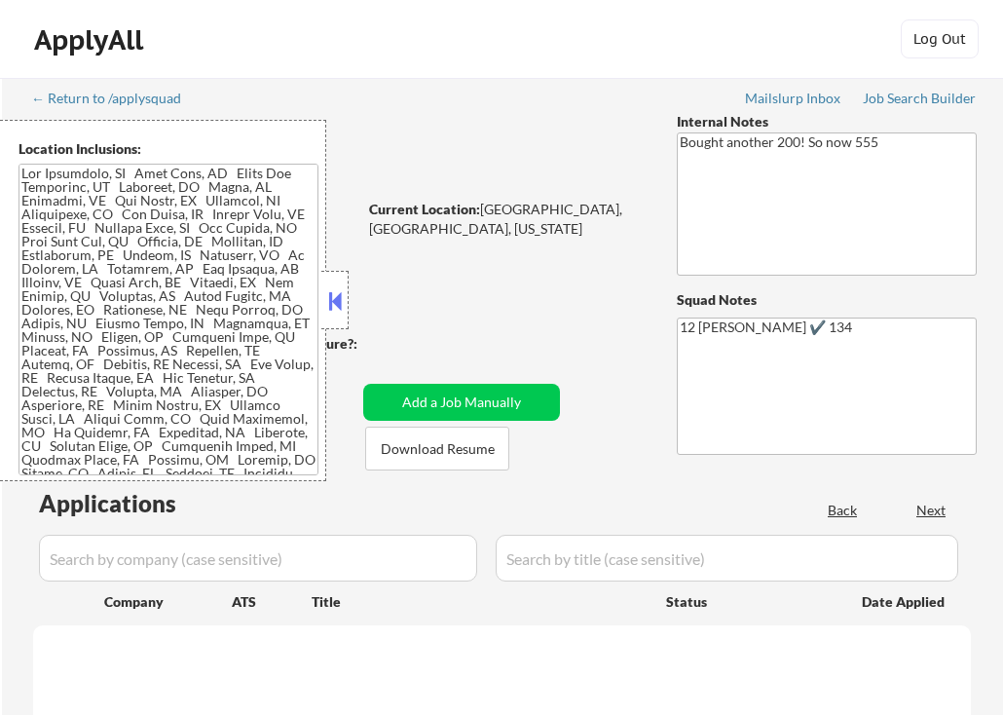
select select ""pending""
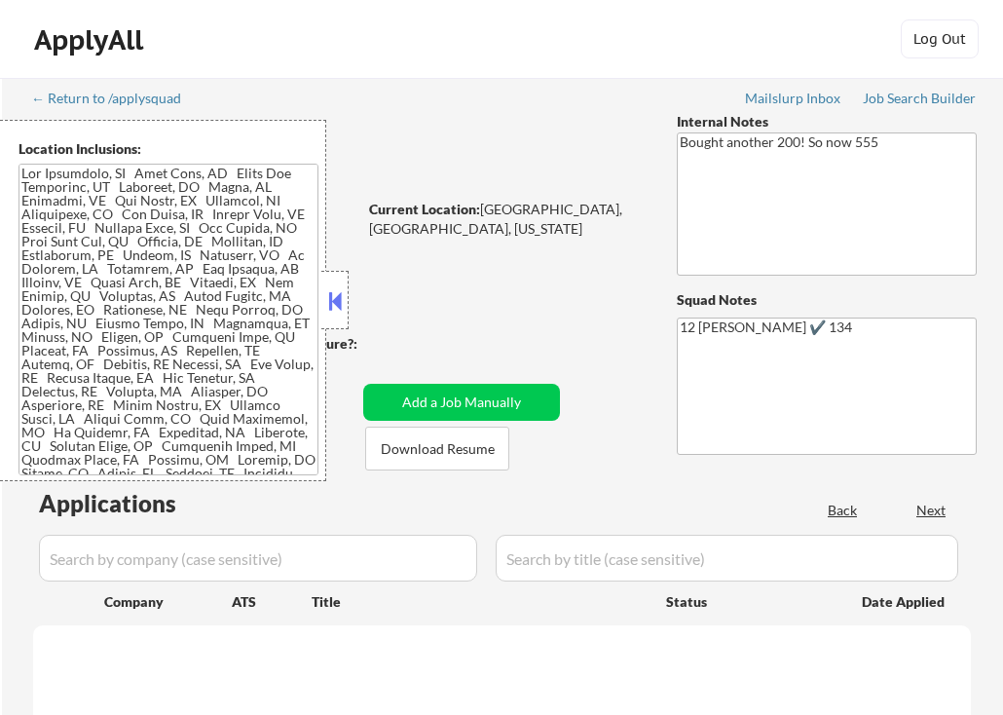
select select ""pending""
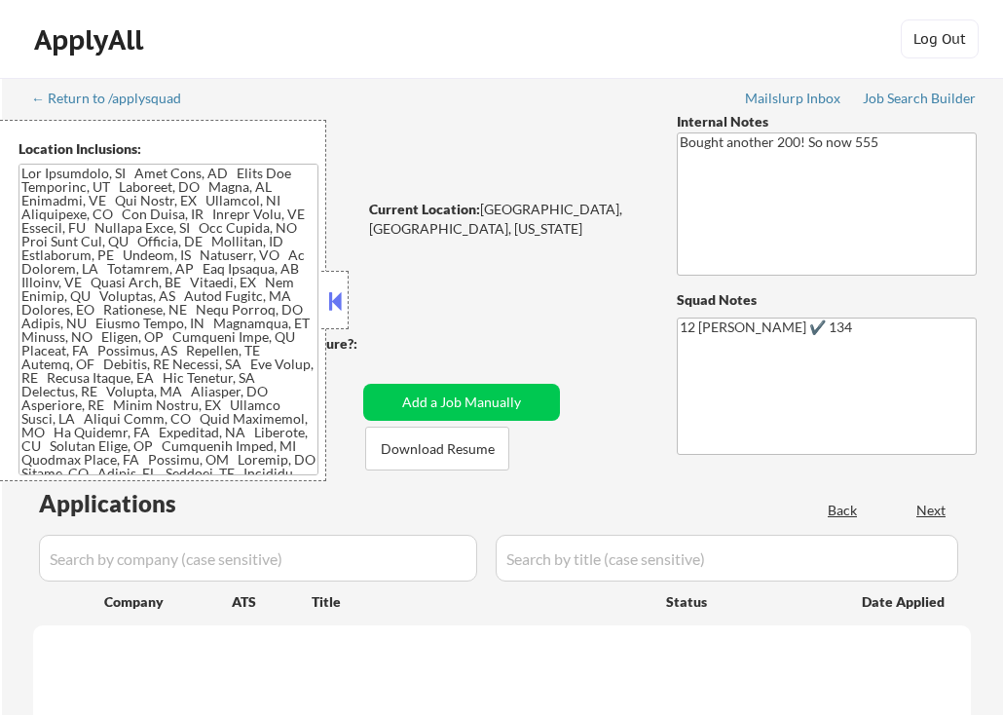
select select ""pending""
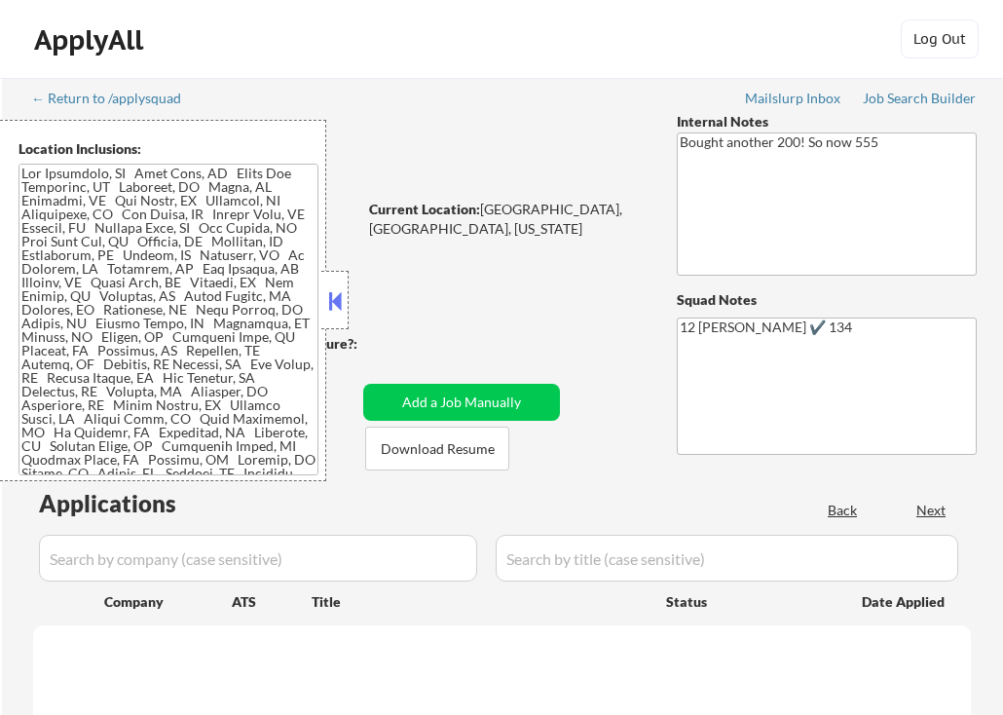
select select ""pending""
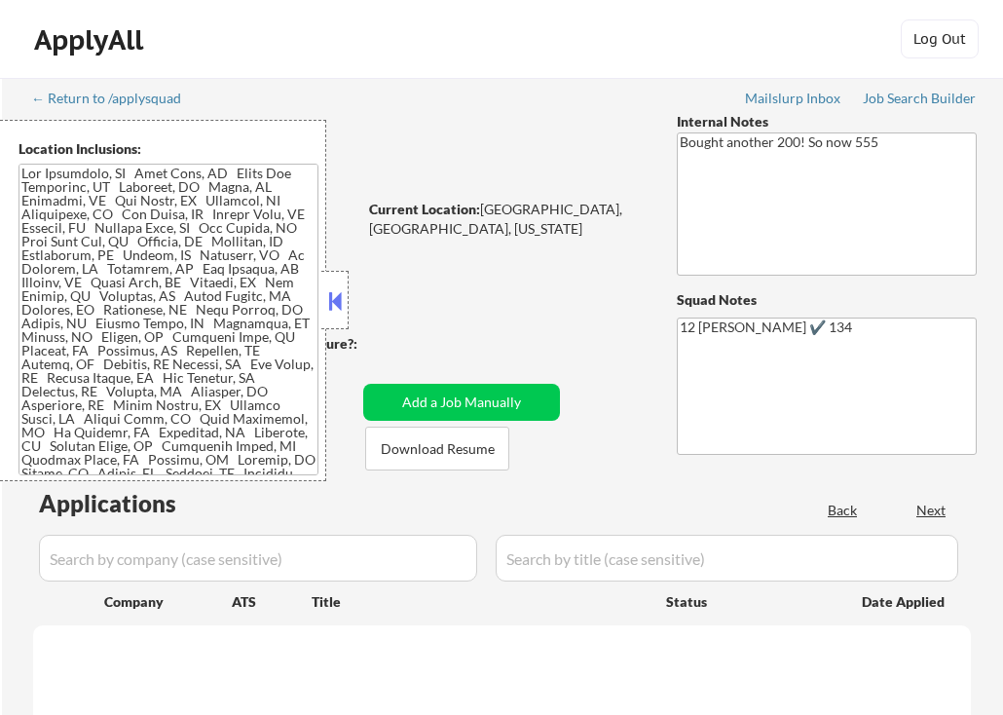
select select ""pending""
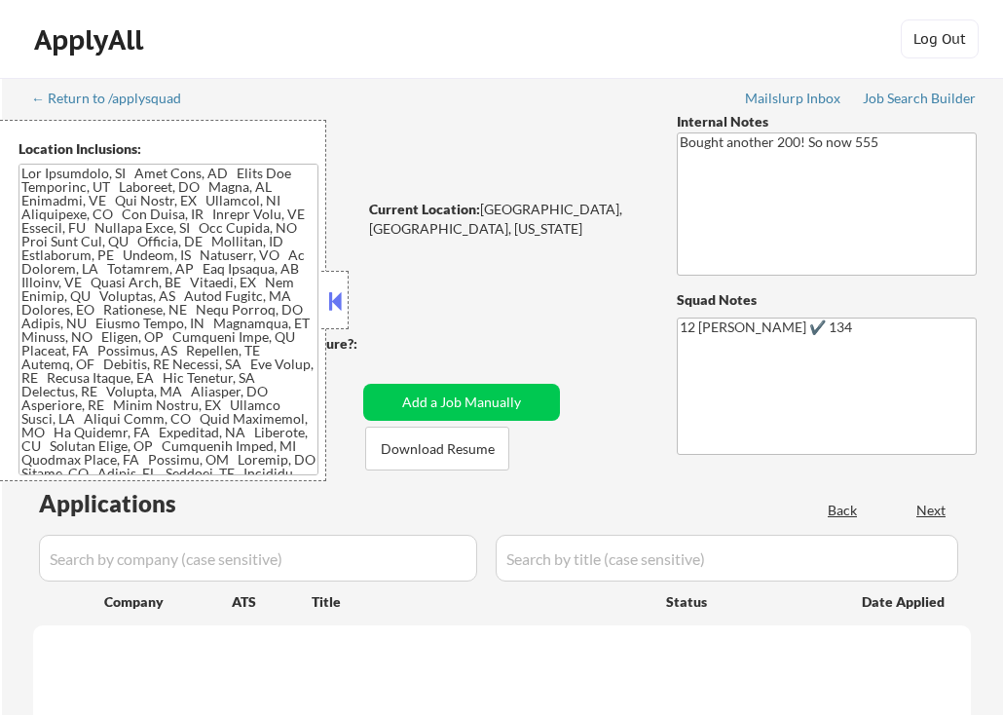
select select ""pending""
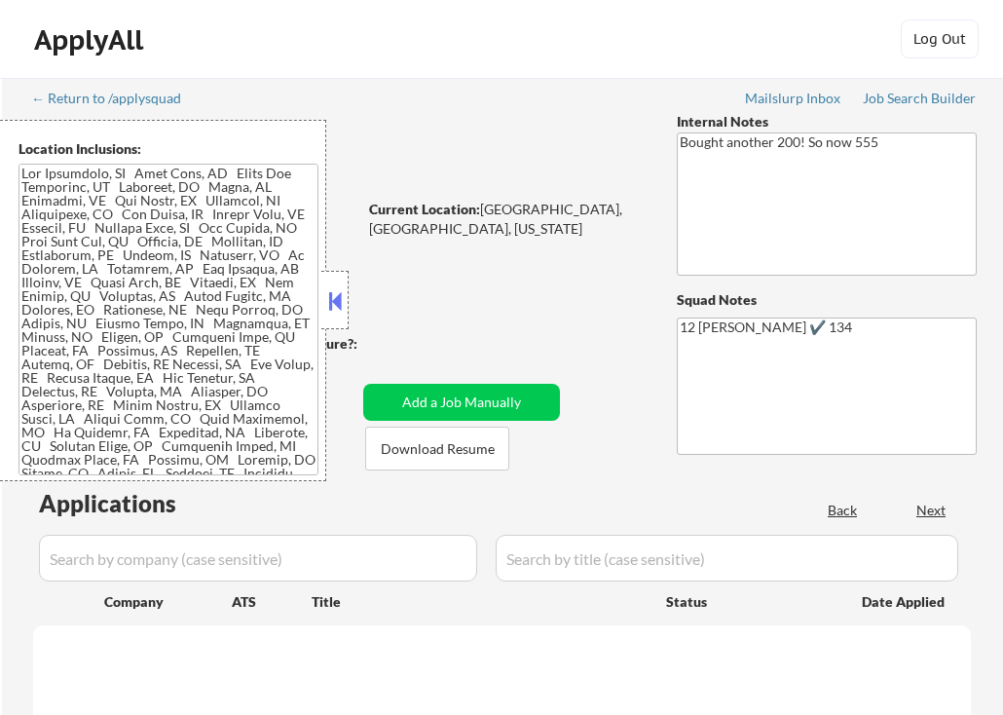
select select ""pending""
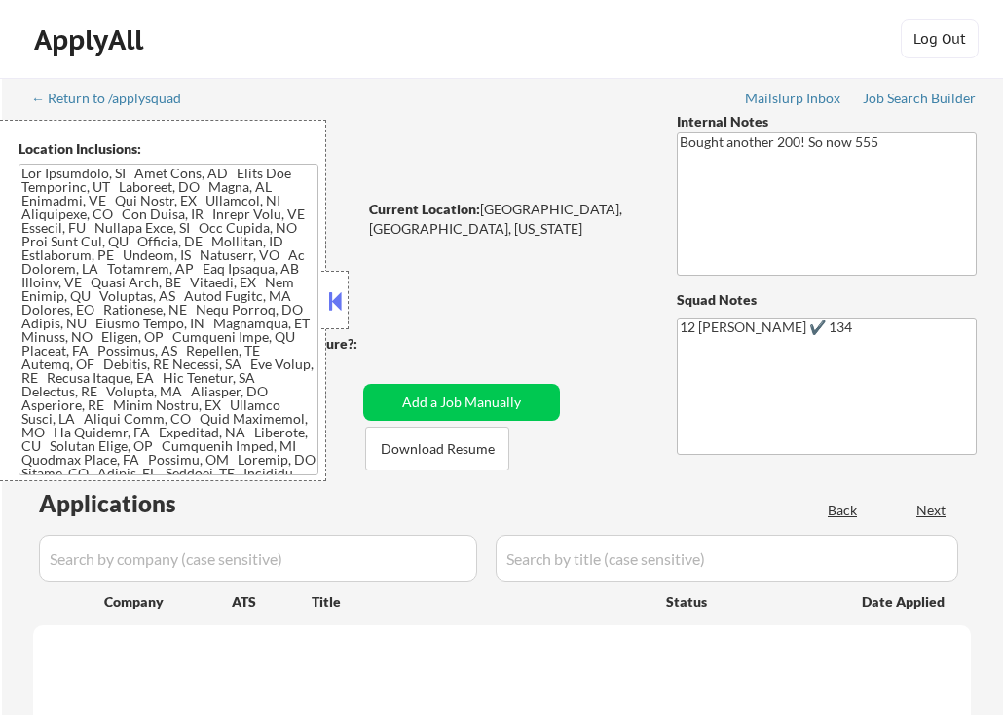
select select ""pending""
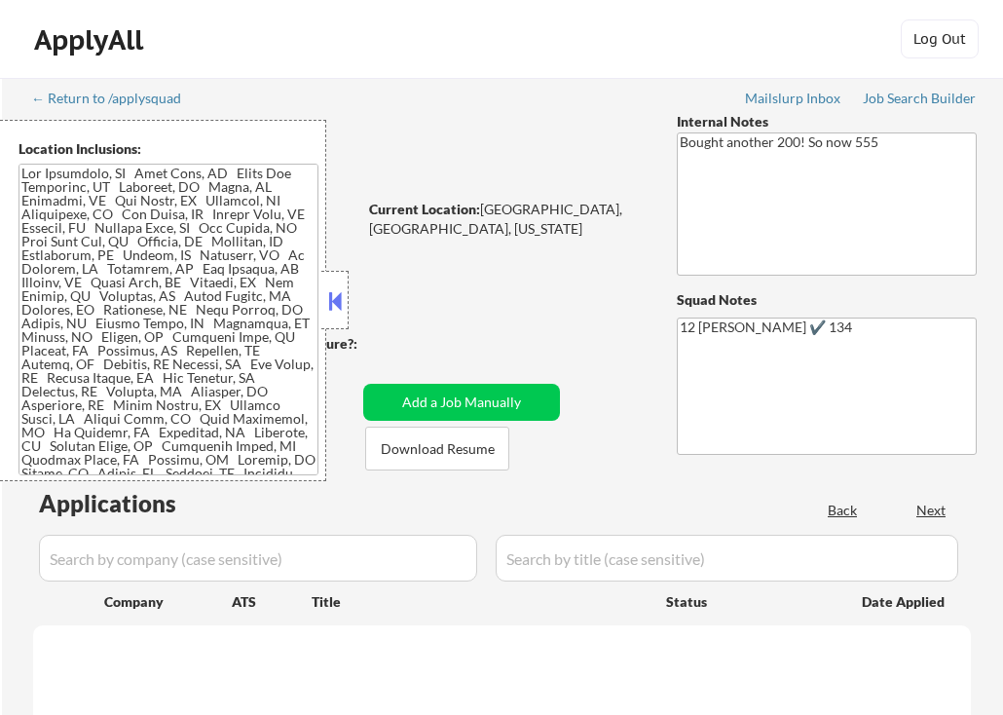
select select ""pending""
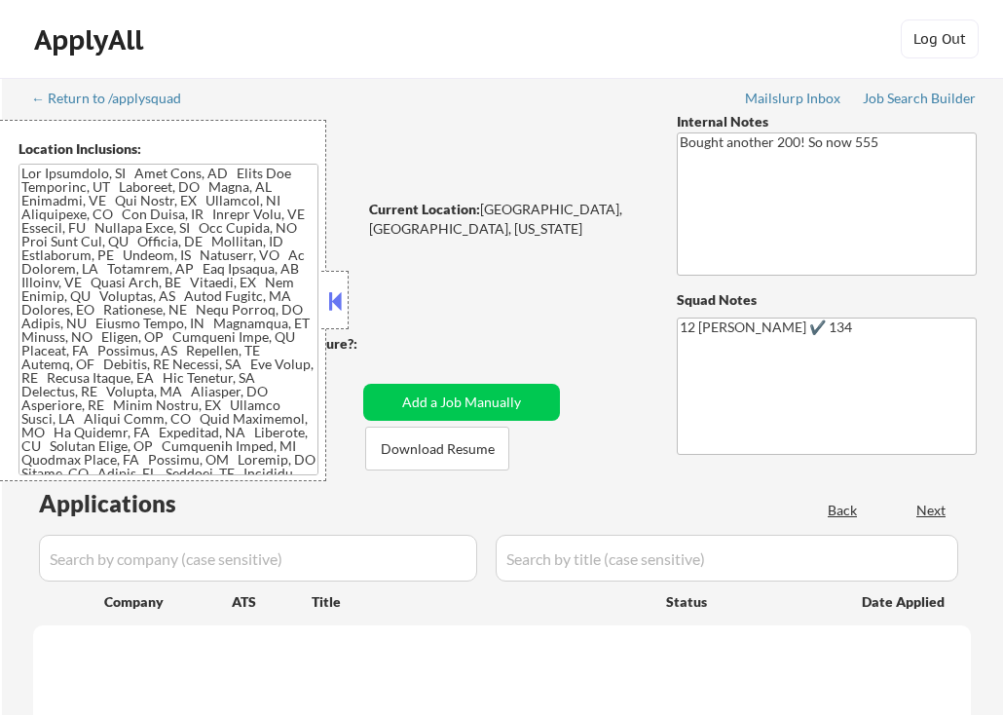
select select ""pending""
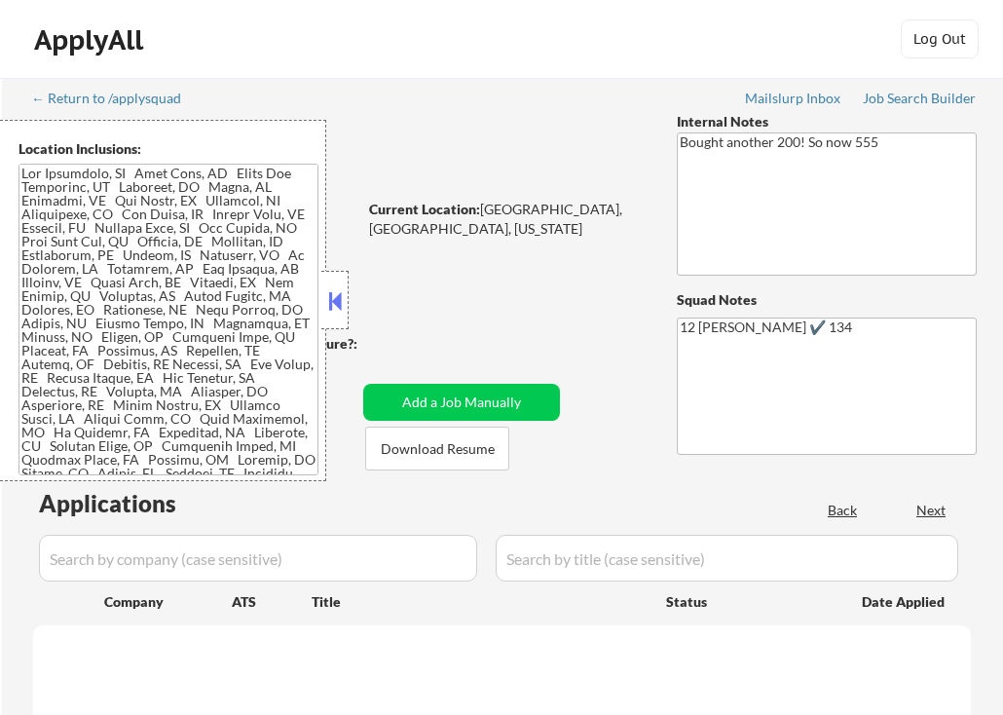
select select ""pending""
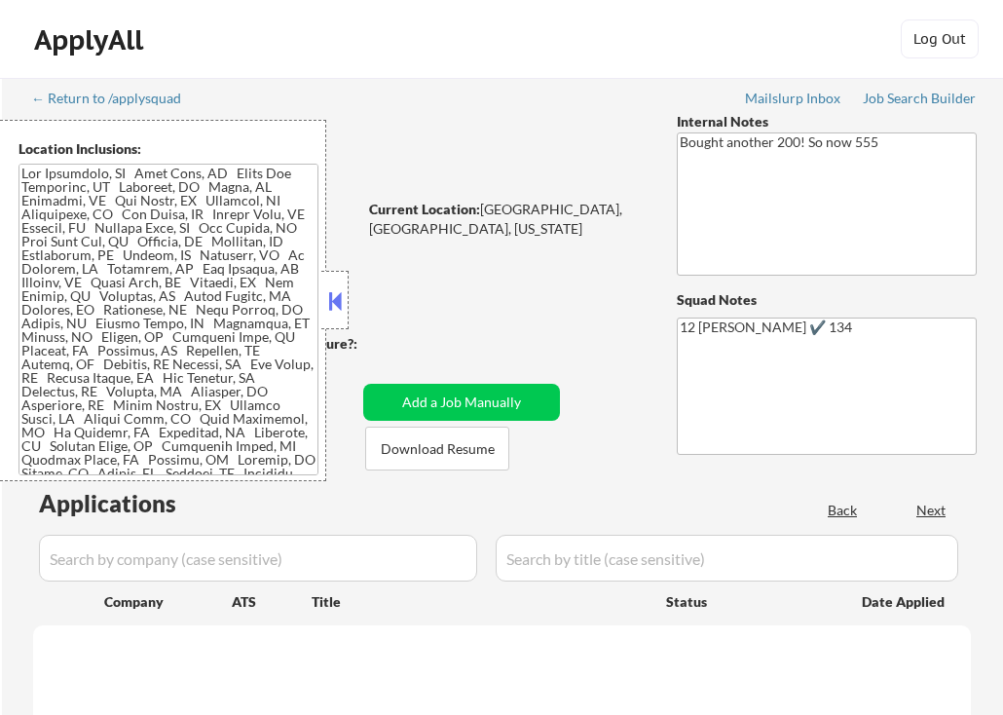
select select ""pending""
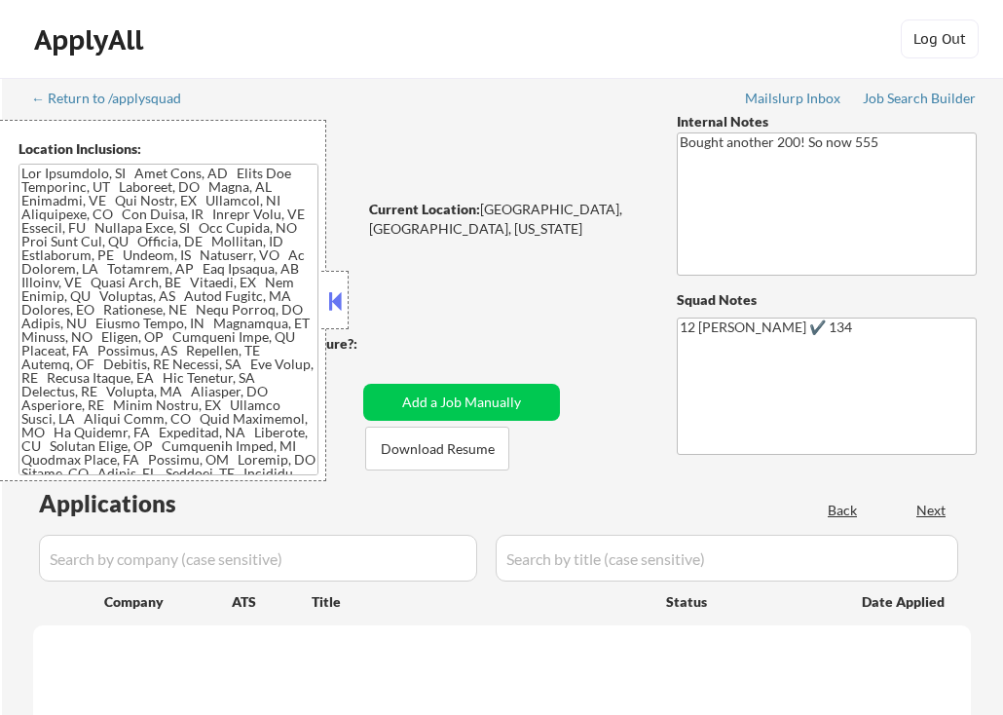
select select ""pending""
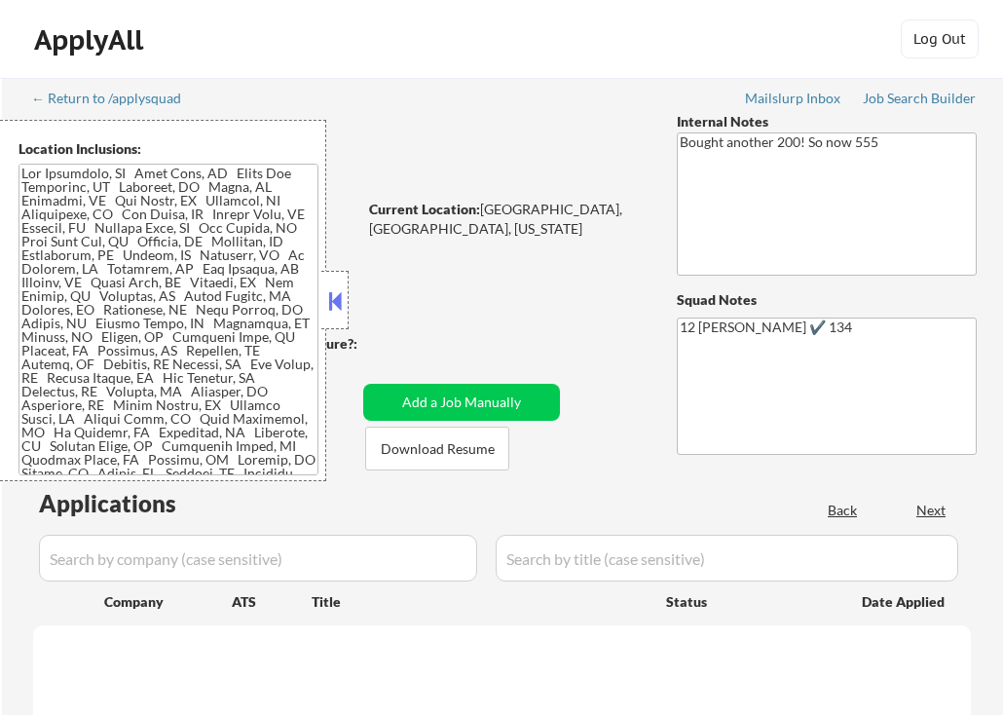
select select ""pending""
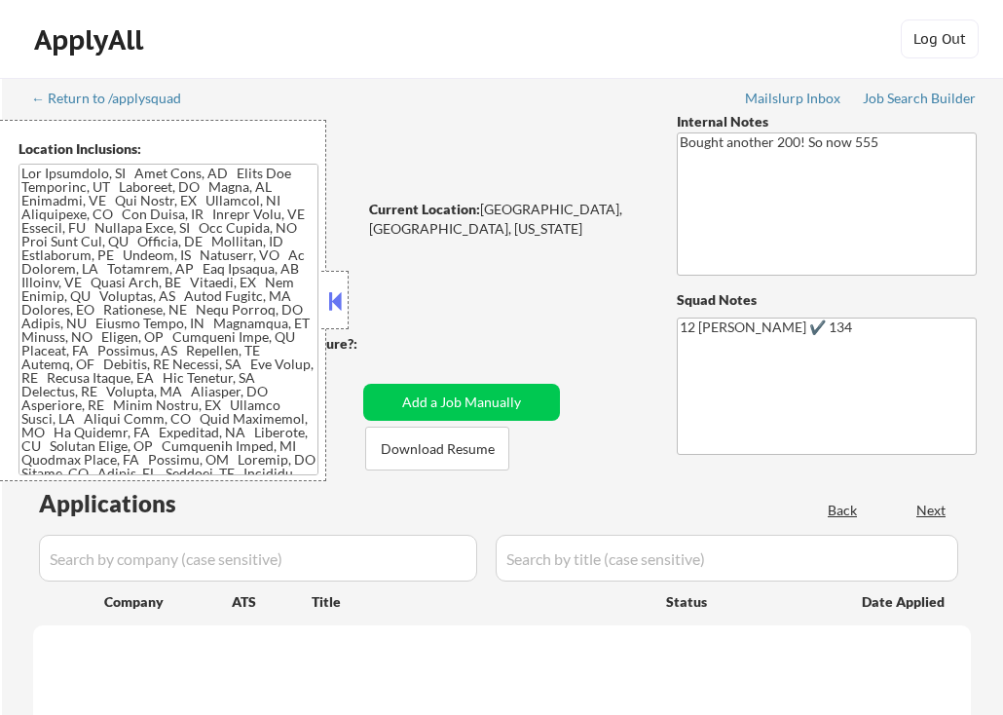
select select ""pending""
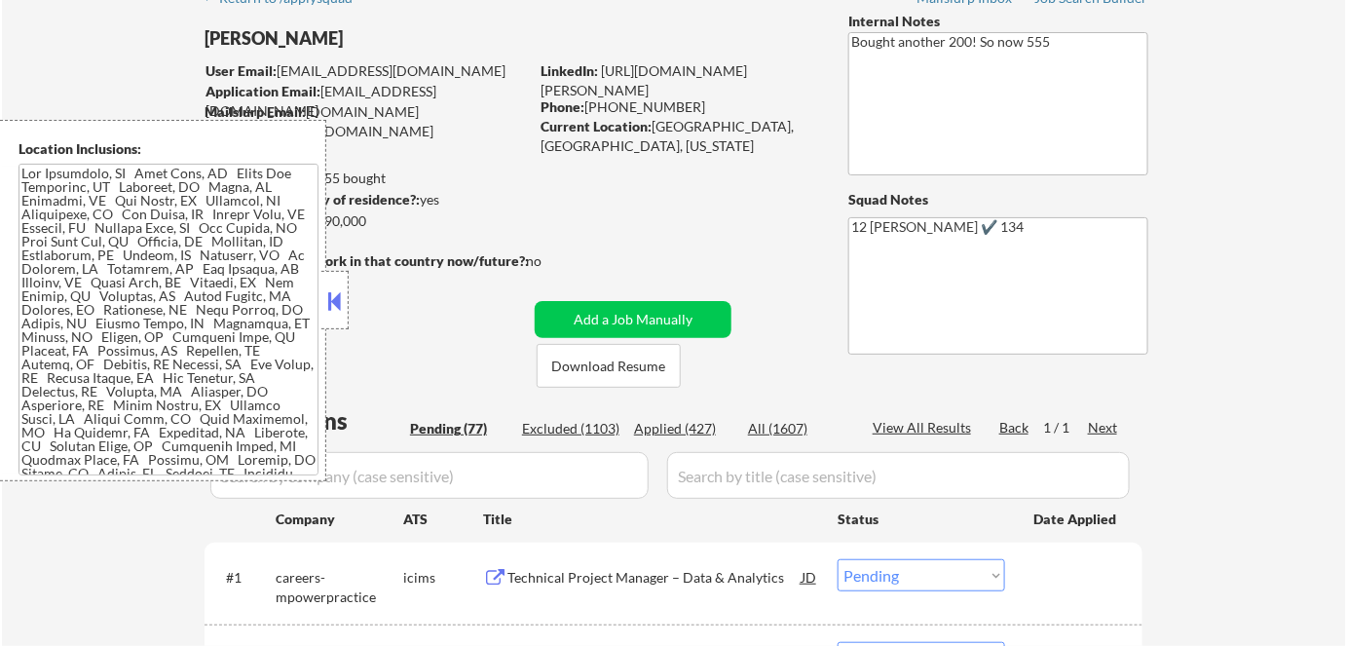
scroll to position [88, 0]
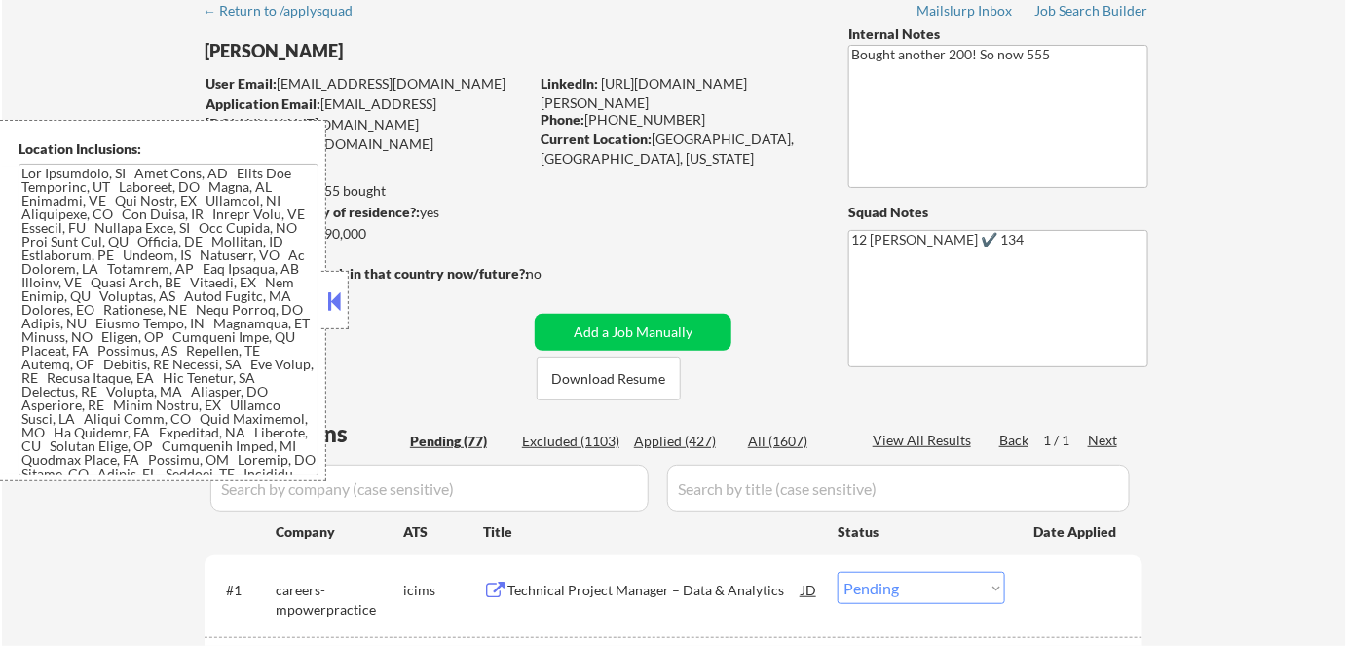
click at [343, 306] on button at bounding box center [334, 300] width 21 height 29
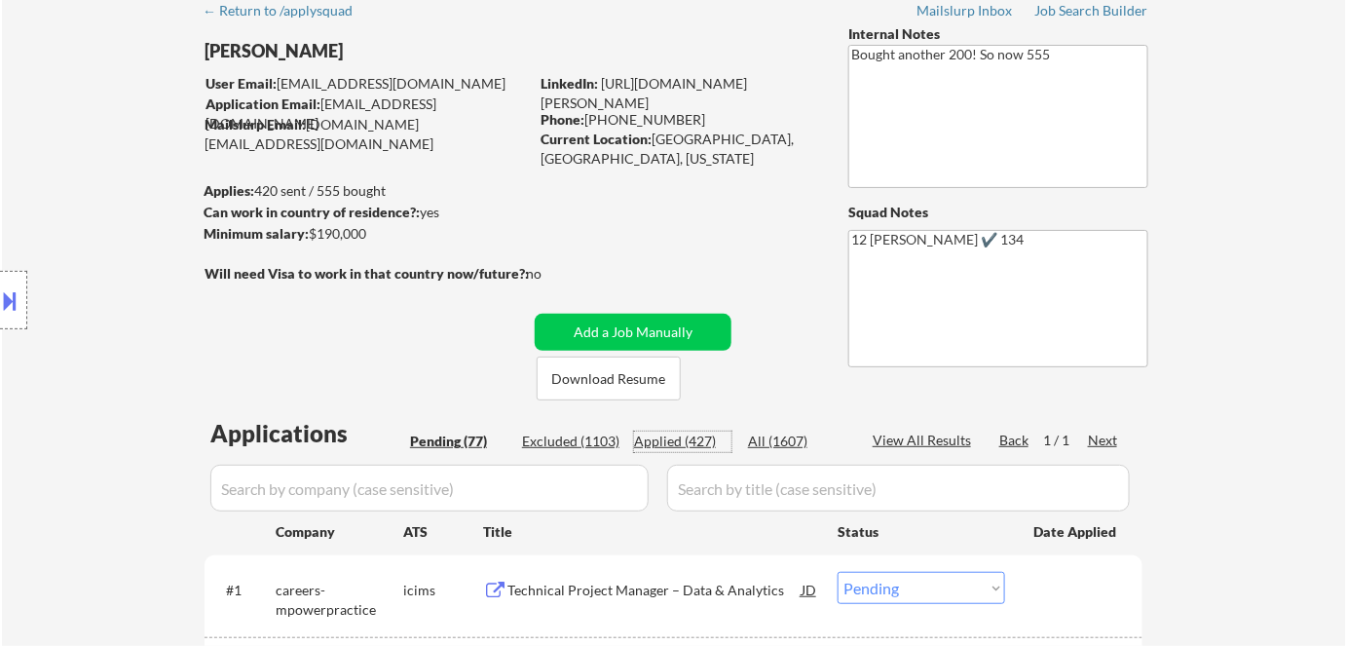
click at [685, 447] on div "Applied (427)" at bounding box center [682, 440] width 97 height 19
select select ""applied""
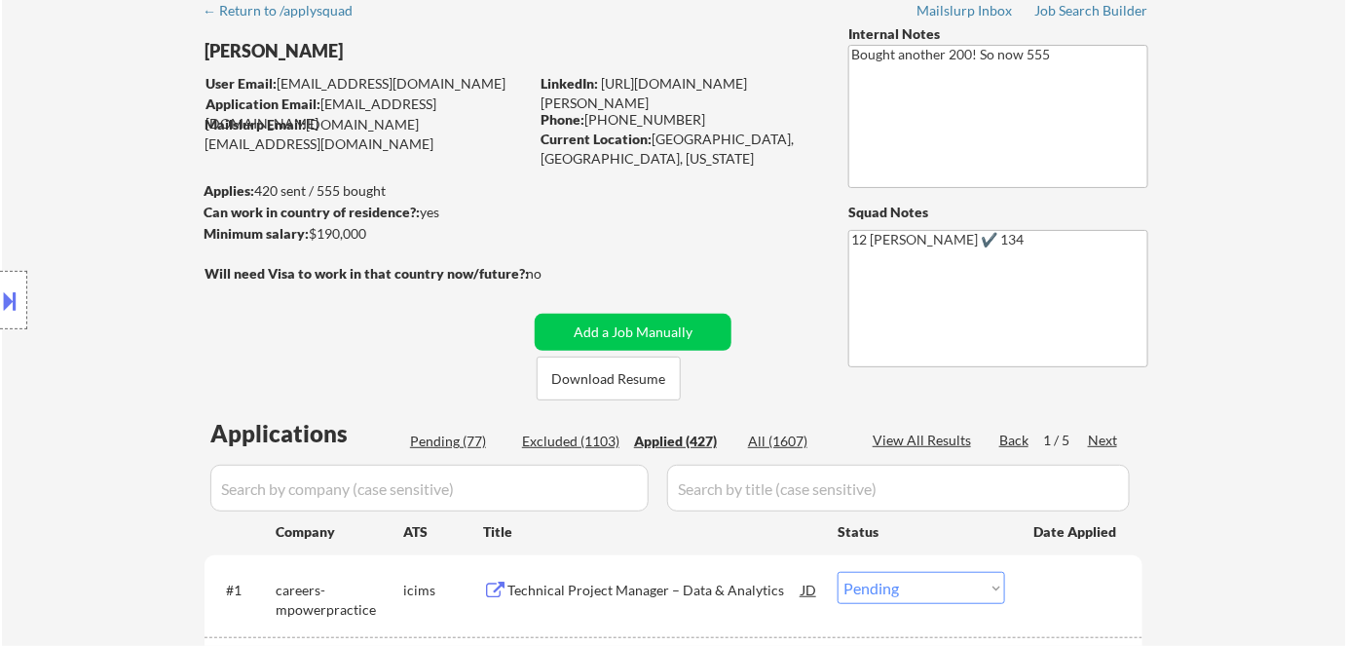
select select ""applied""
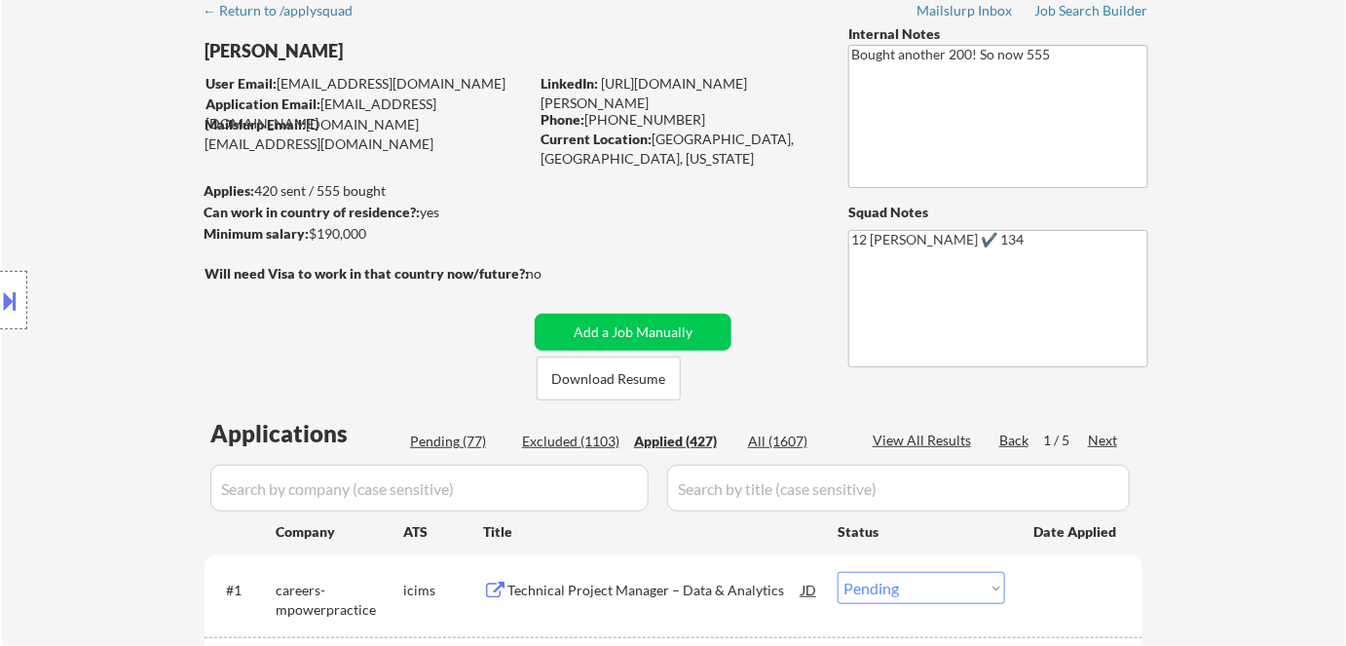
select select ""applied""
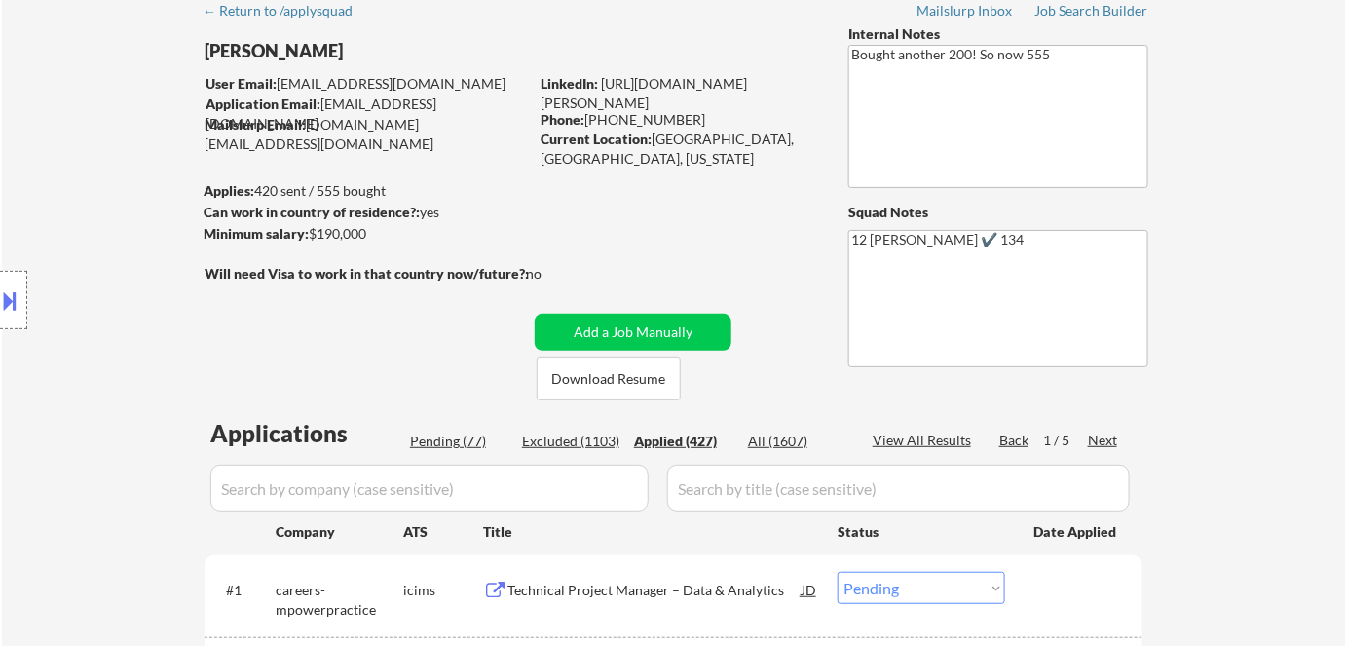
select select ""applied""
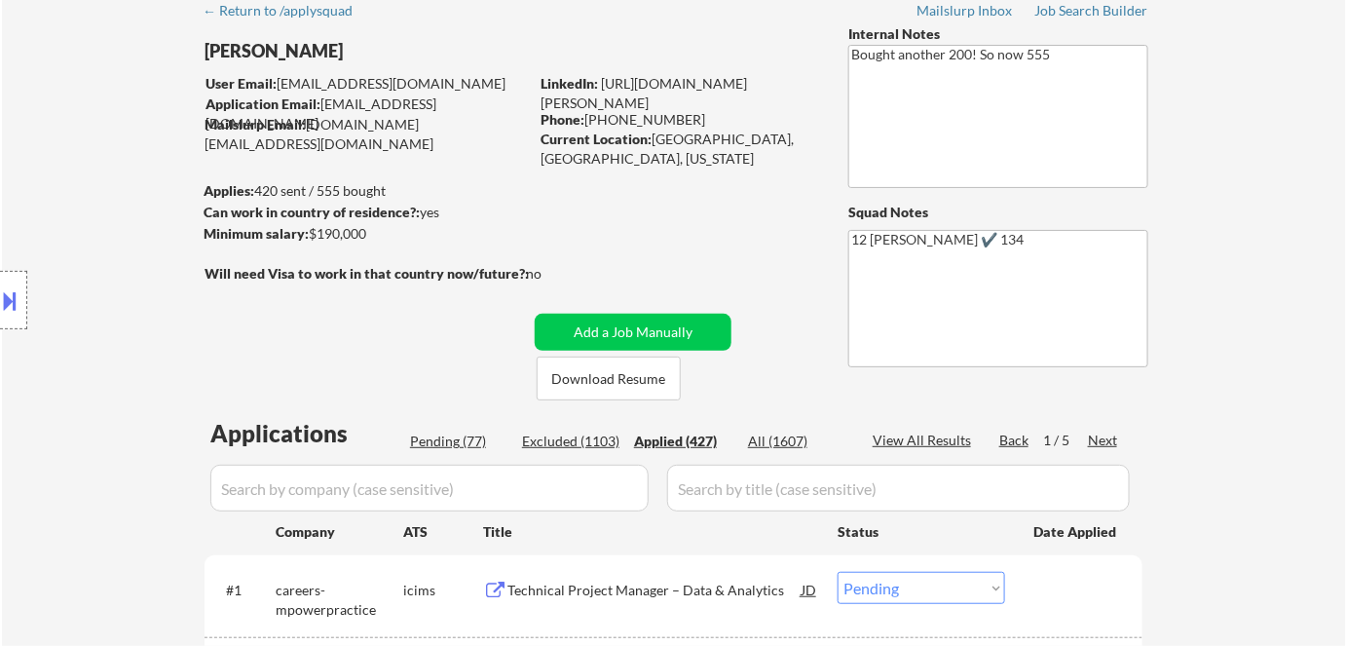
select select ""applied""
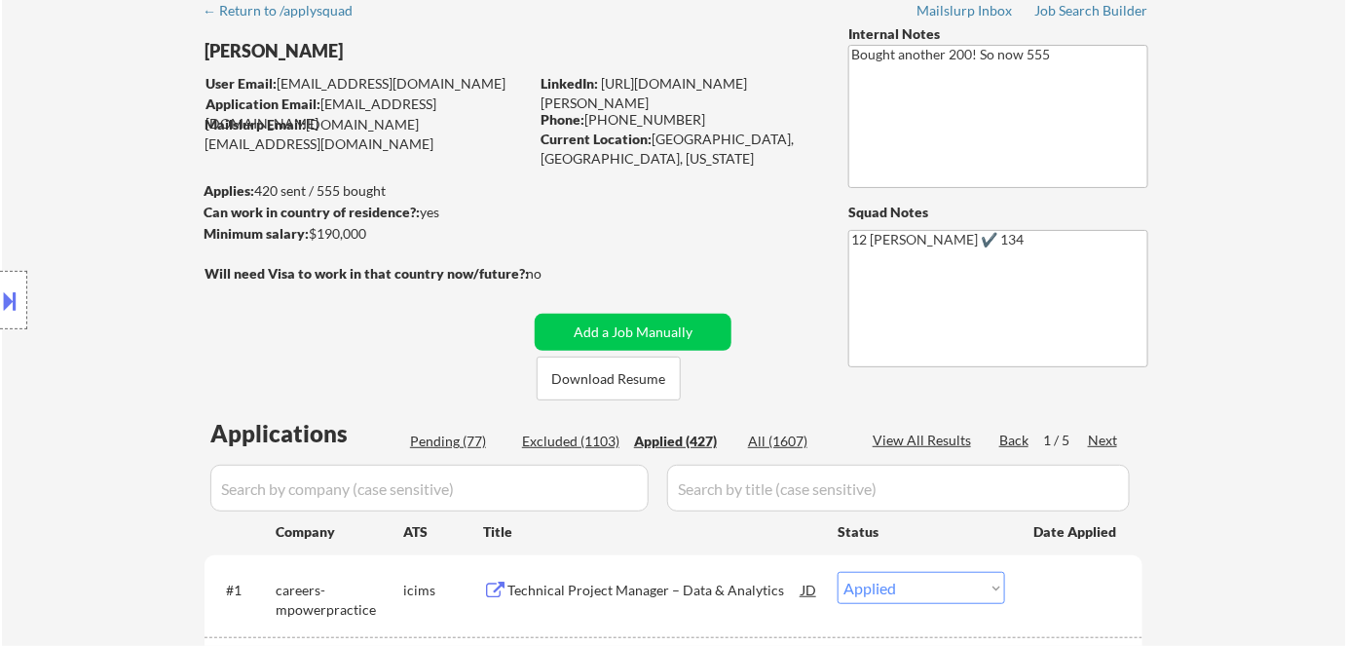
select select ""applied""
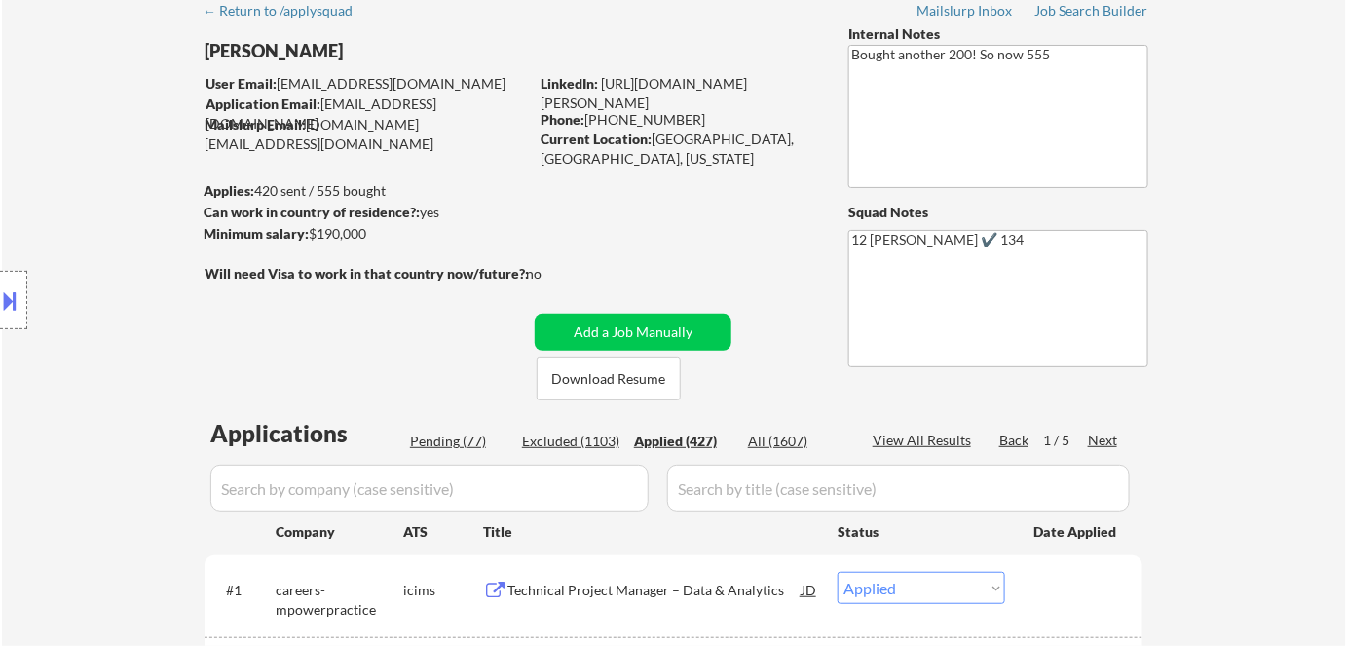
select select ""applied""
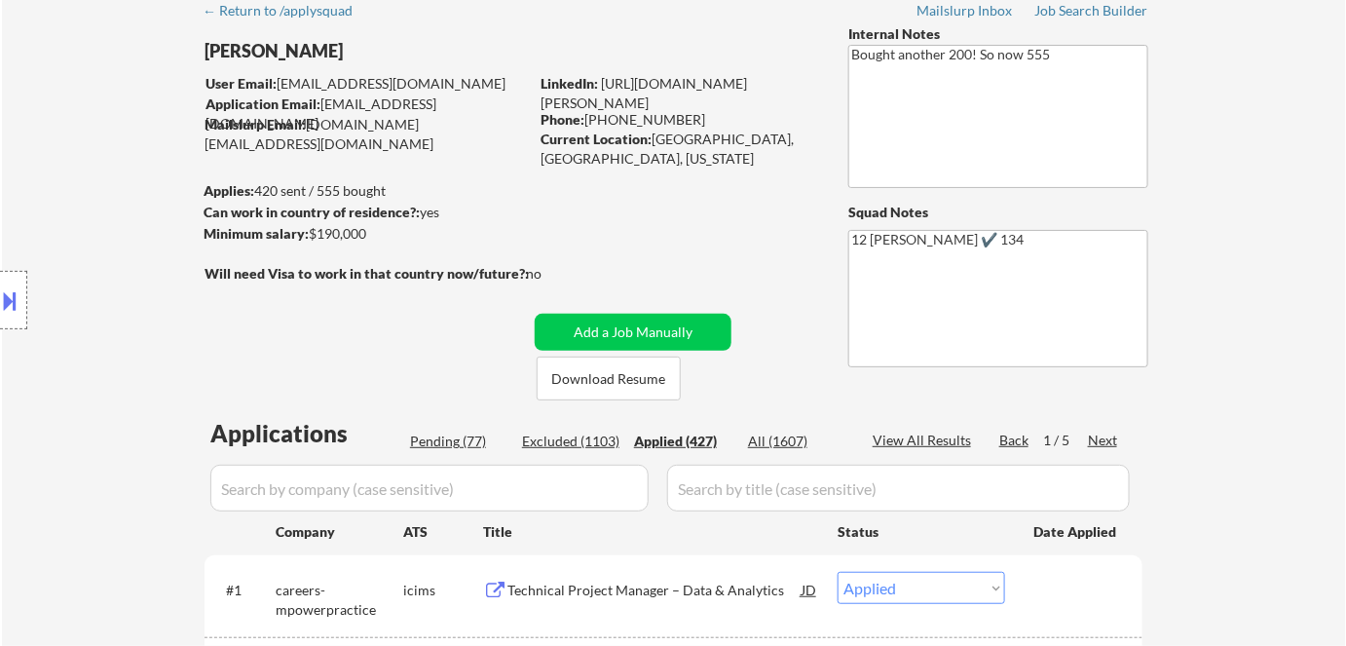
select select ""applied""
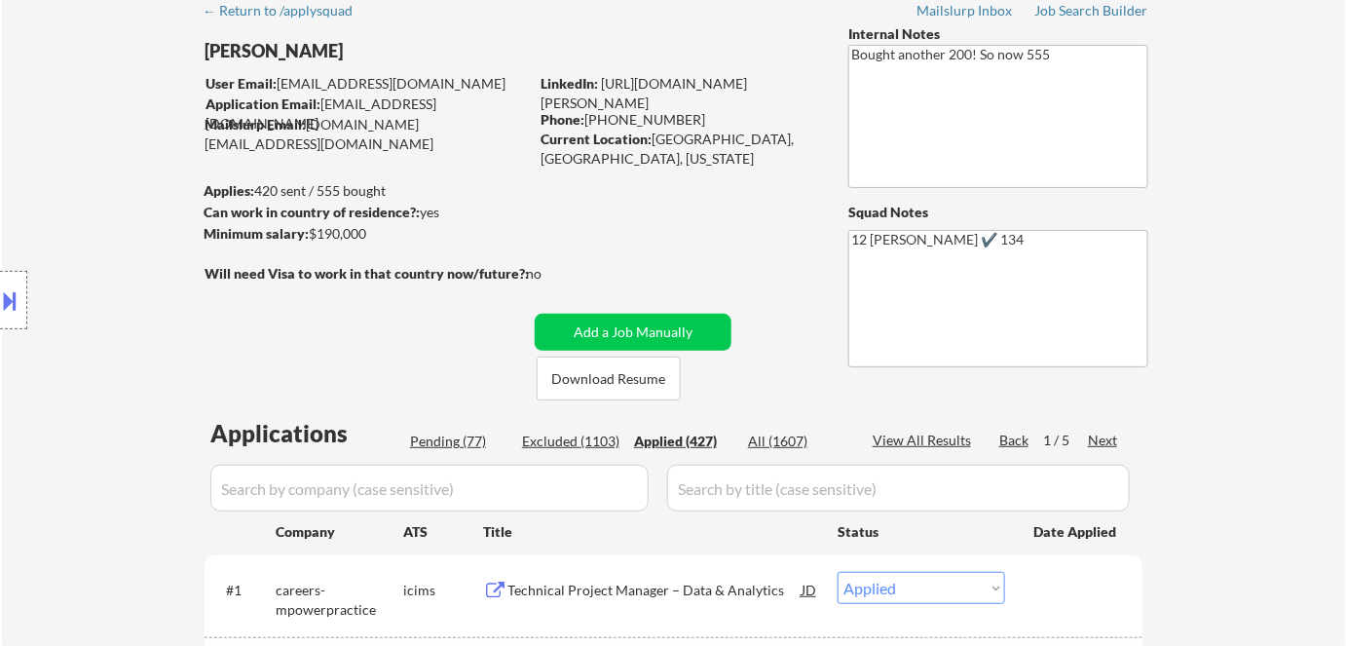
select select ""applied""
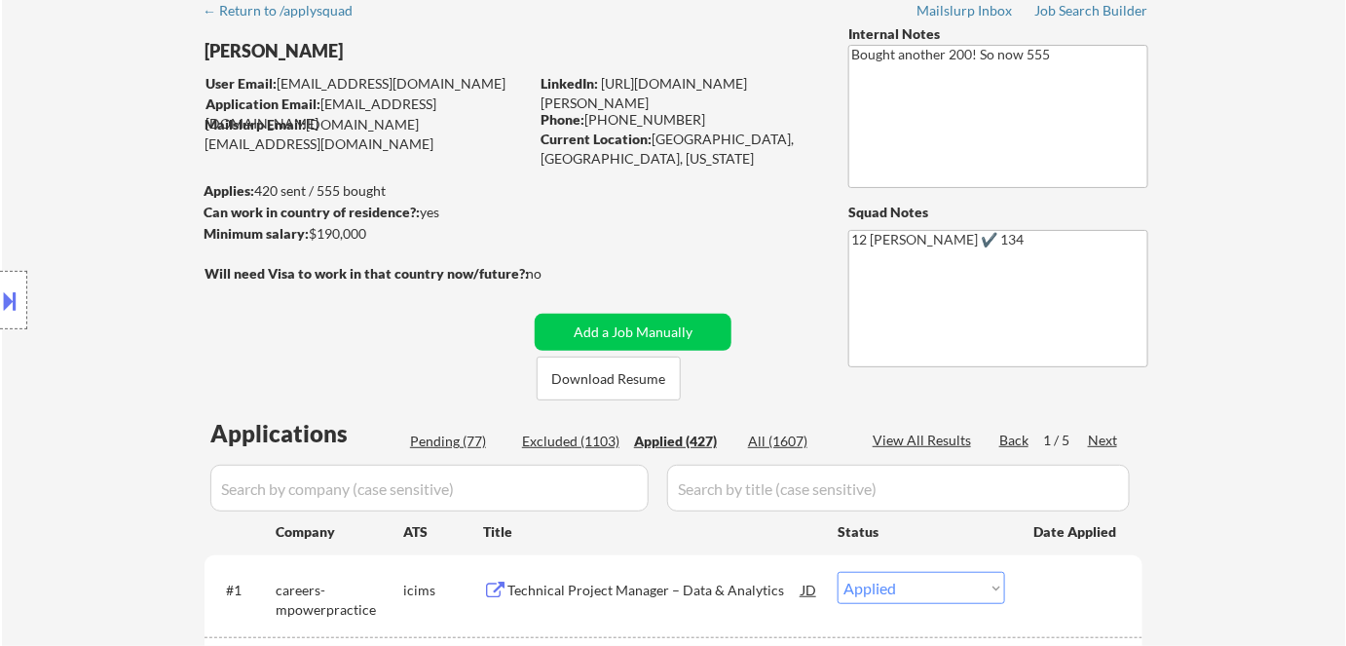
select select ""applied""
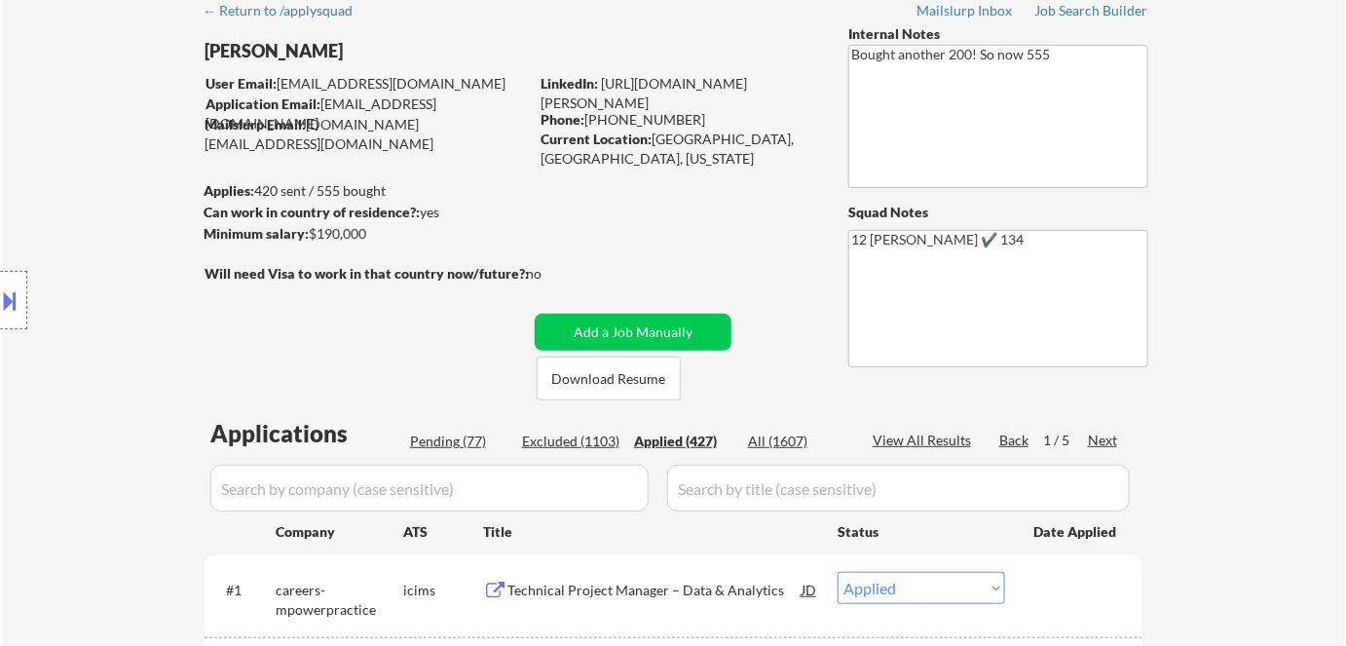
select select ""applied""
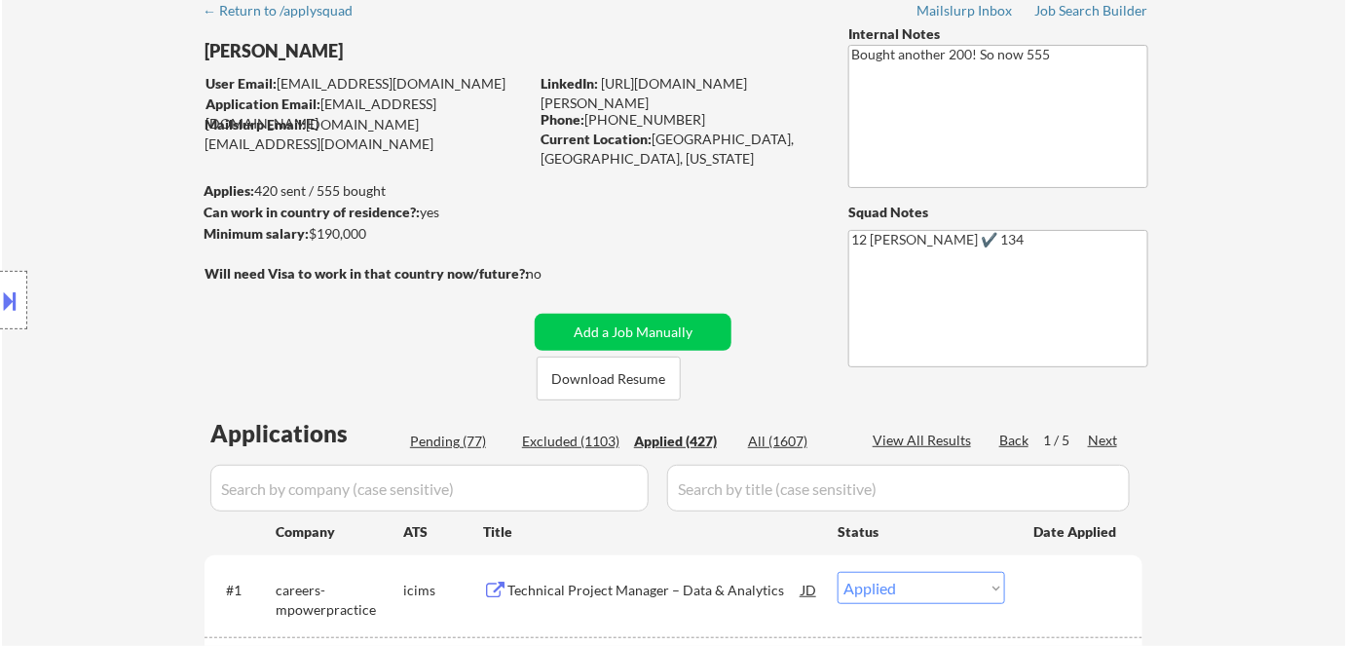
select select ""applied""
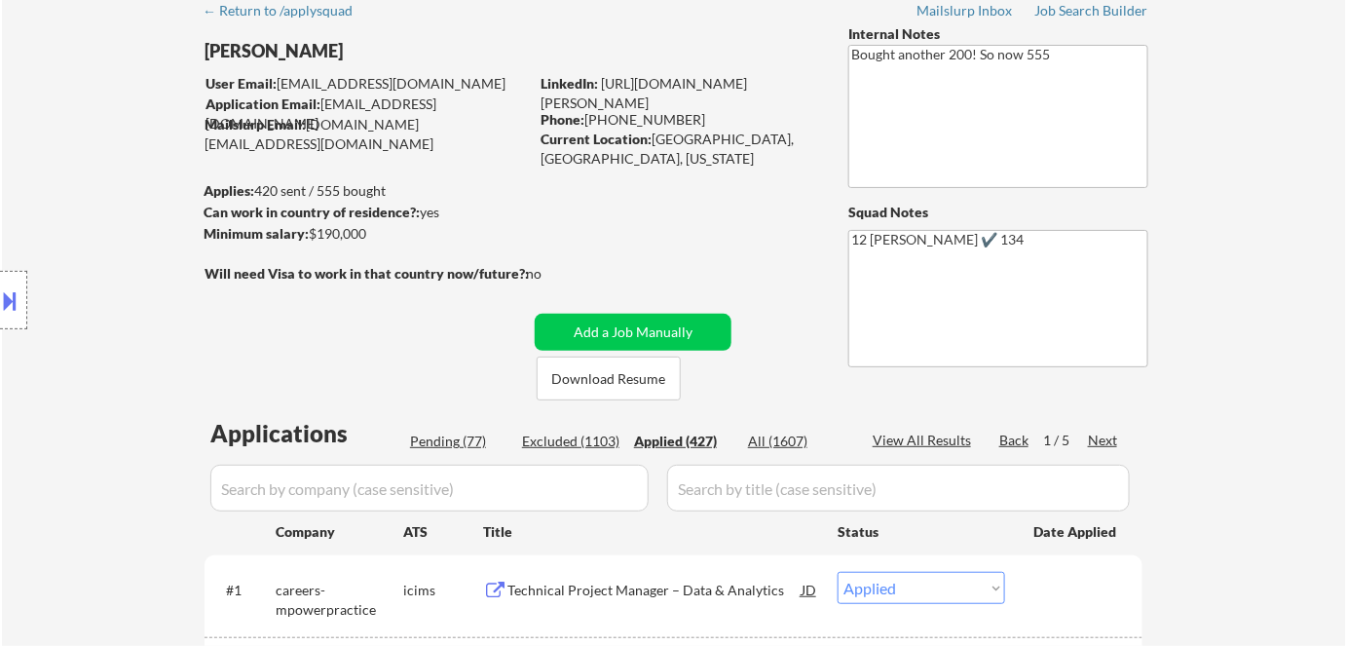
select select ""applied""
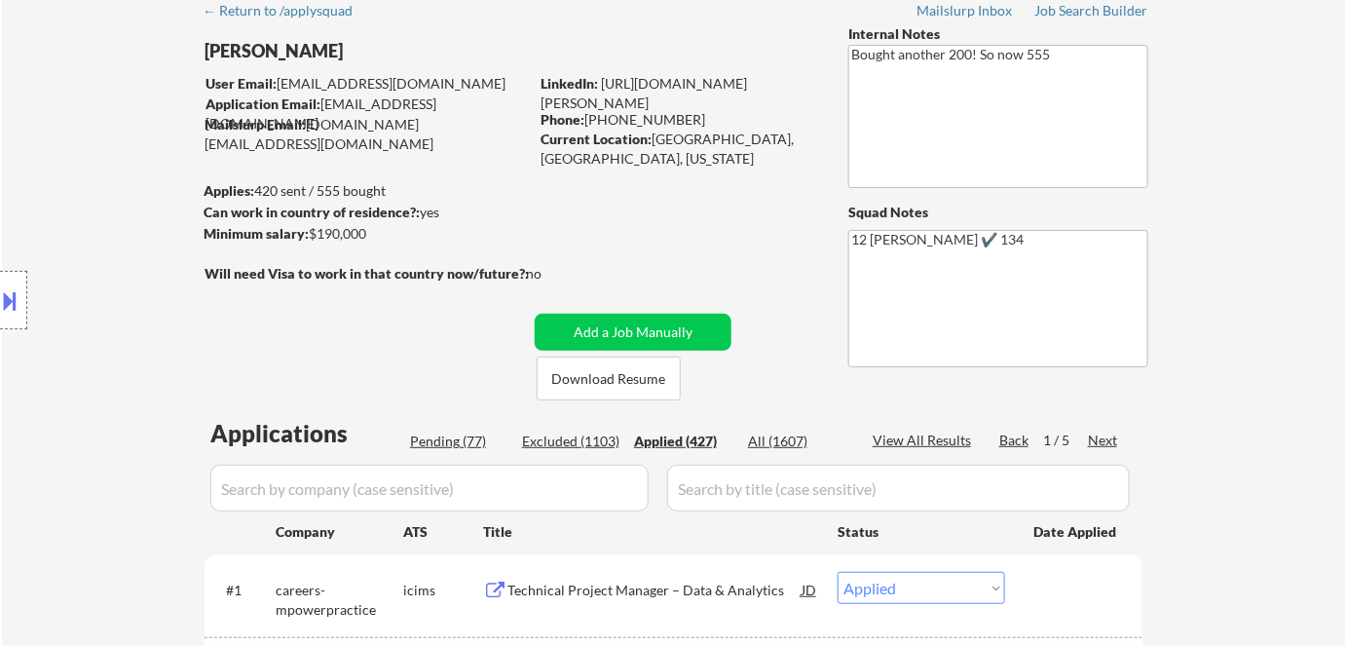
select select ""applied""
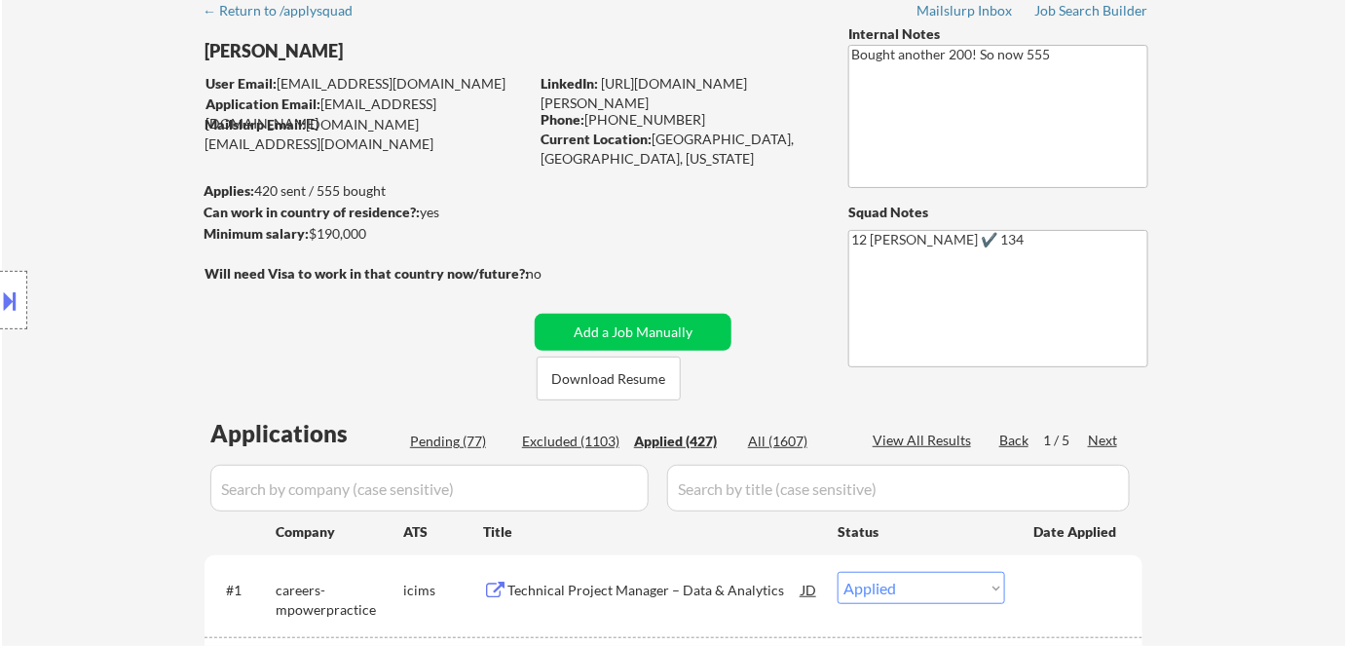
select select ""applied""
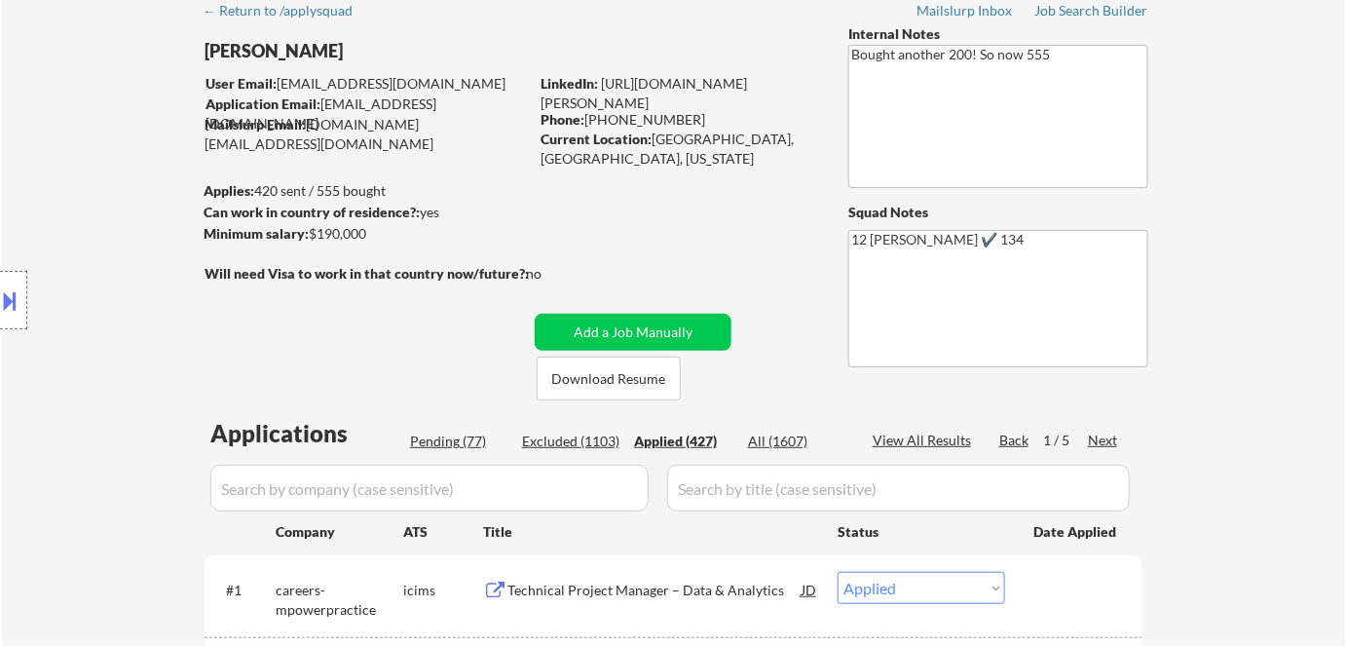
select select ""applied""
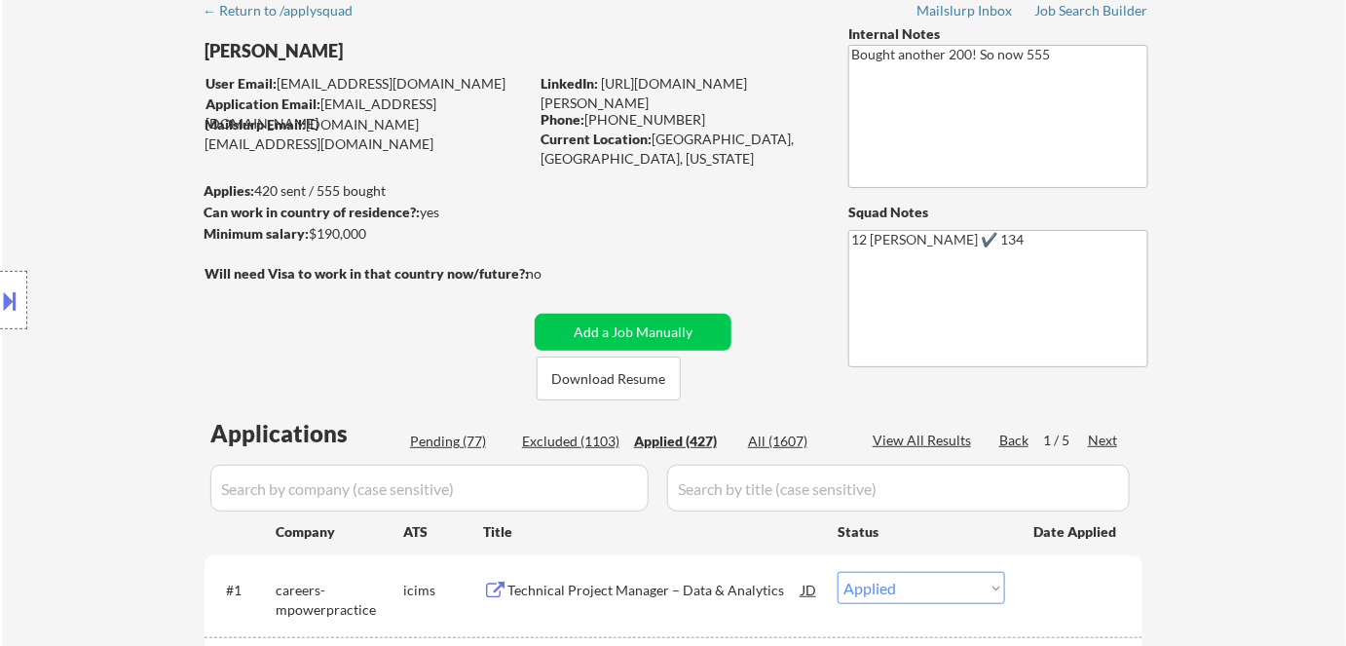
select select ""applied""
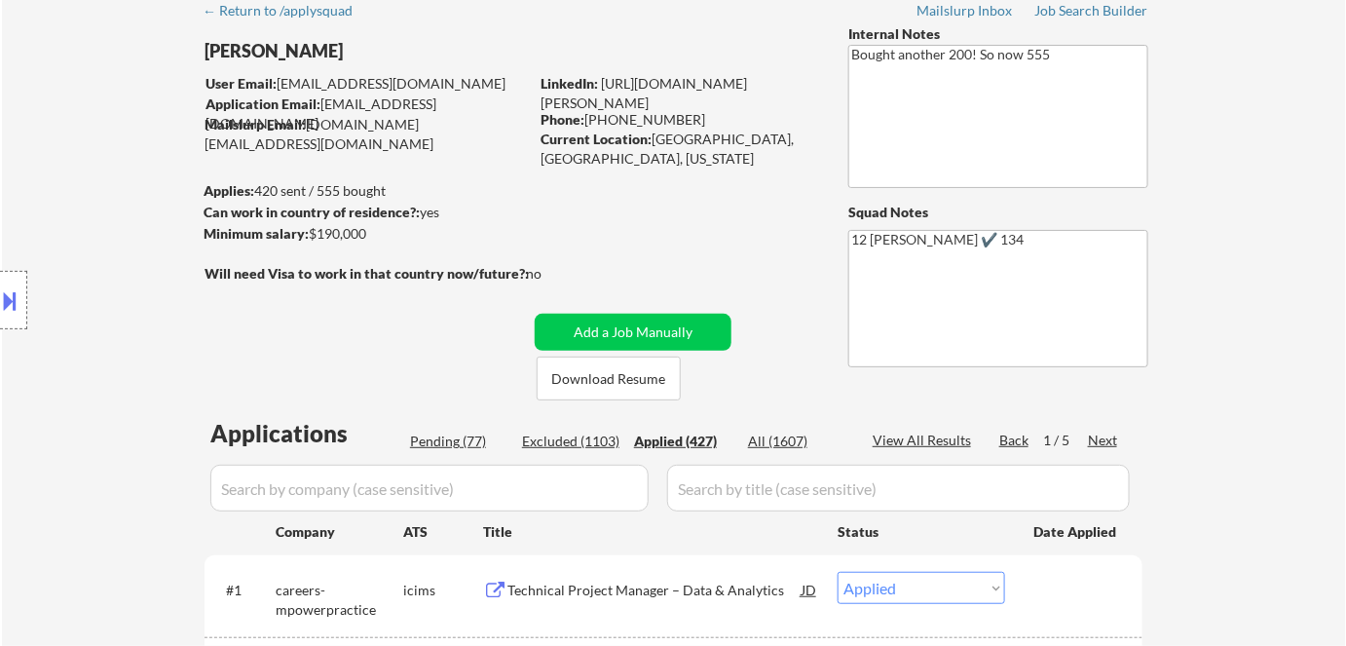
select select ""applied""
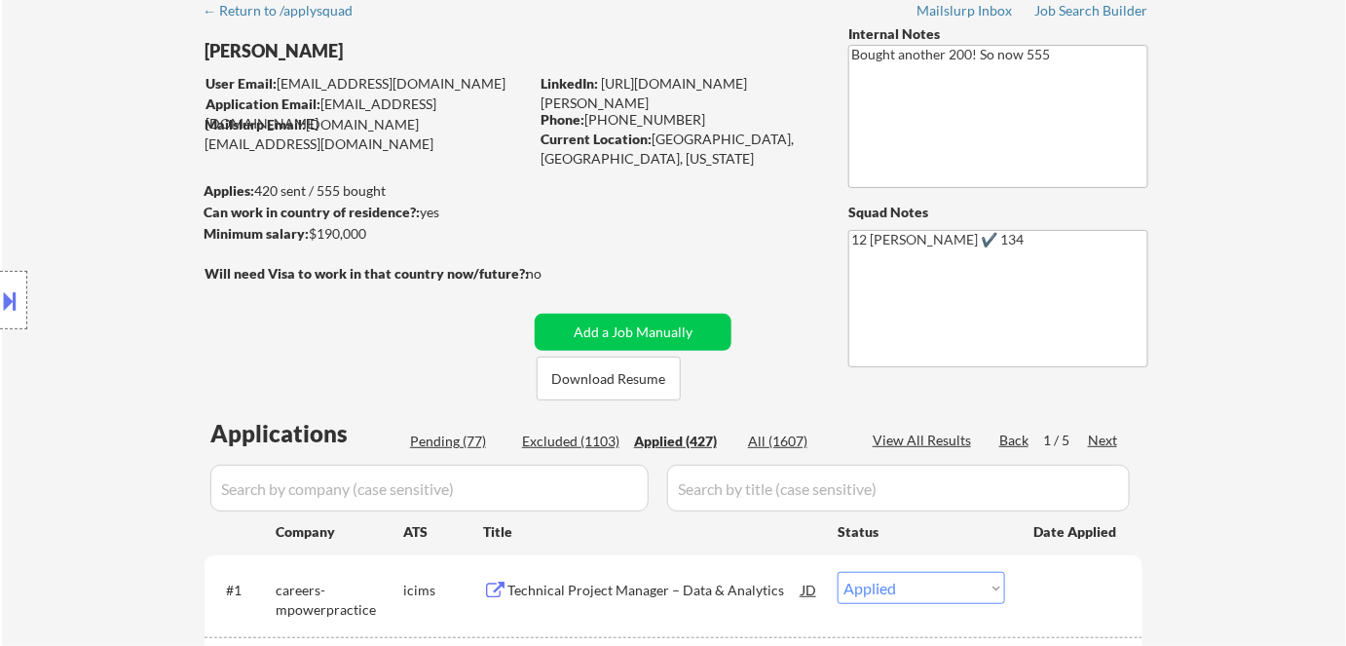
select select ""applied""
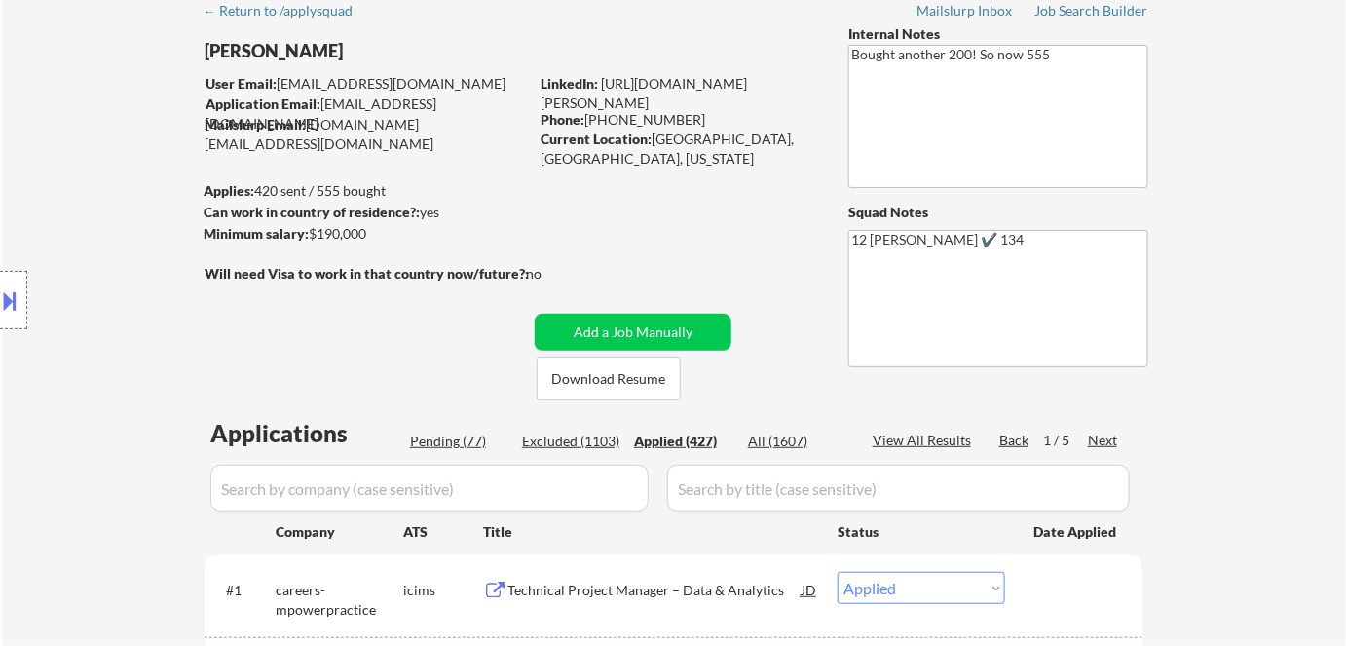
select select ""applied""
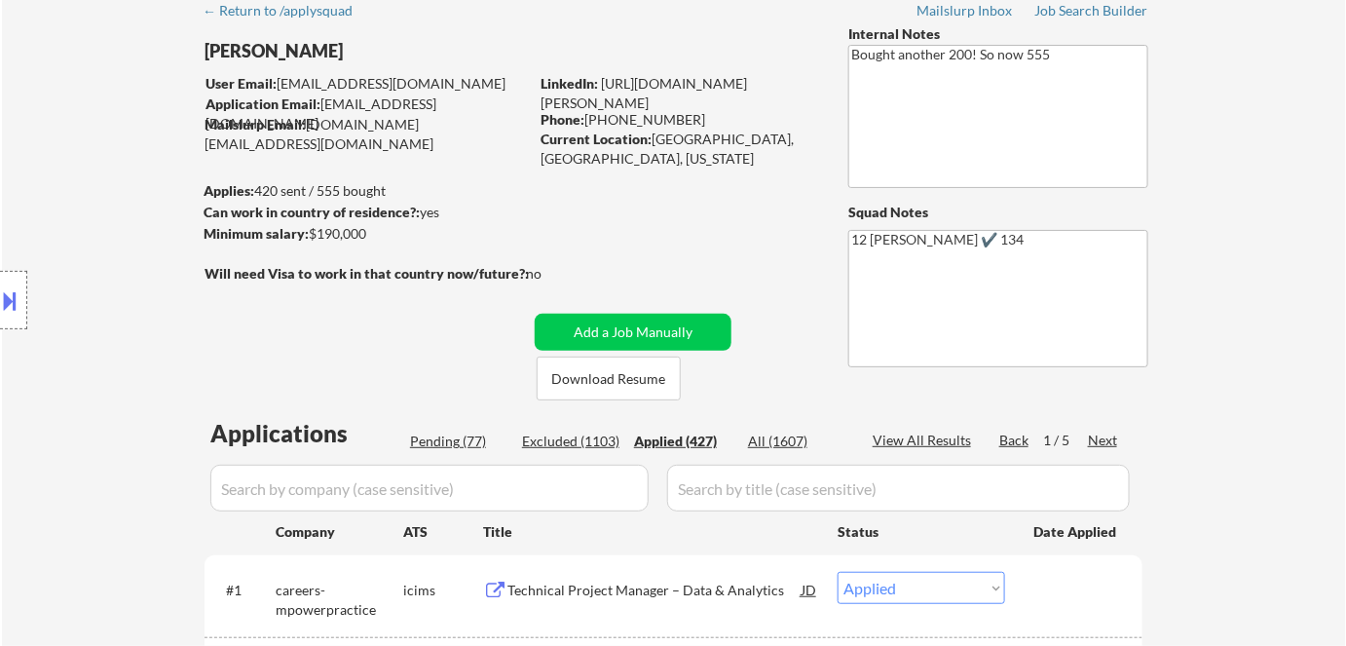
select select ""applied""
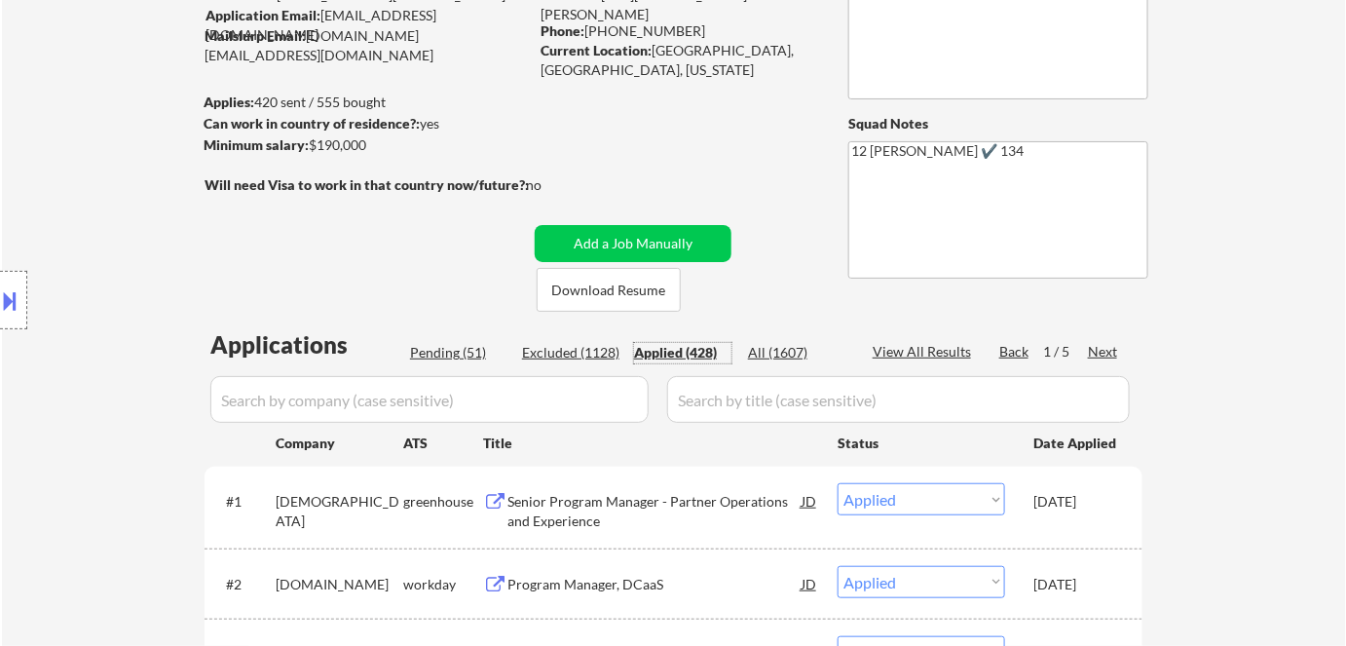
scroll to position [353, 0]
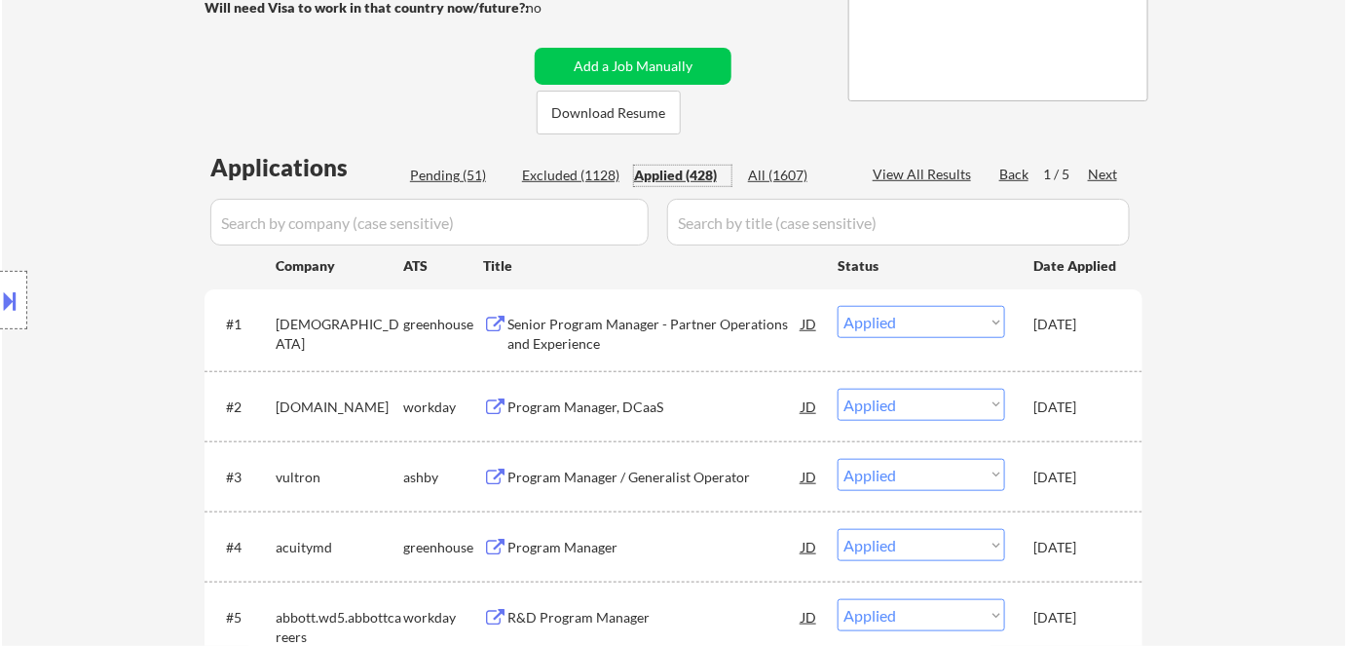
click at [436, 180] on div "Pending (51)" at bounding box center [458, 175] width 97 height 19
select select ""pending""
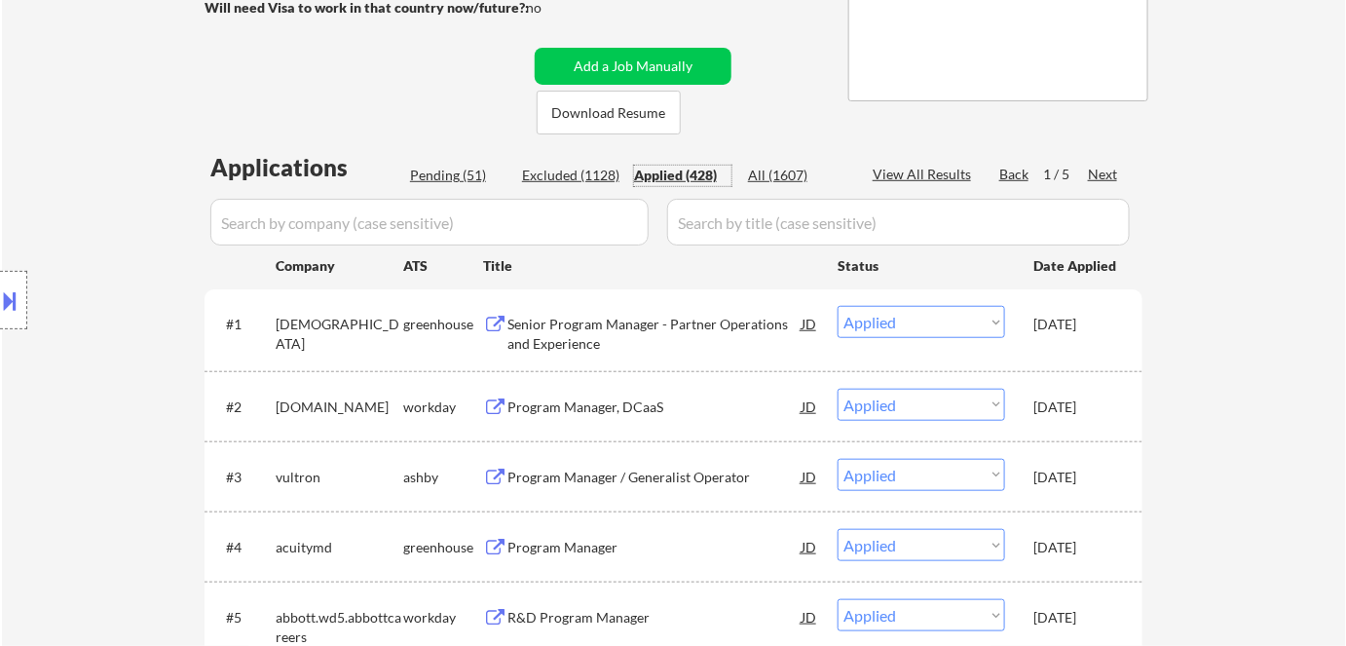
select select ""pending""
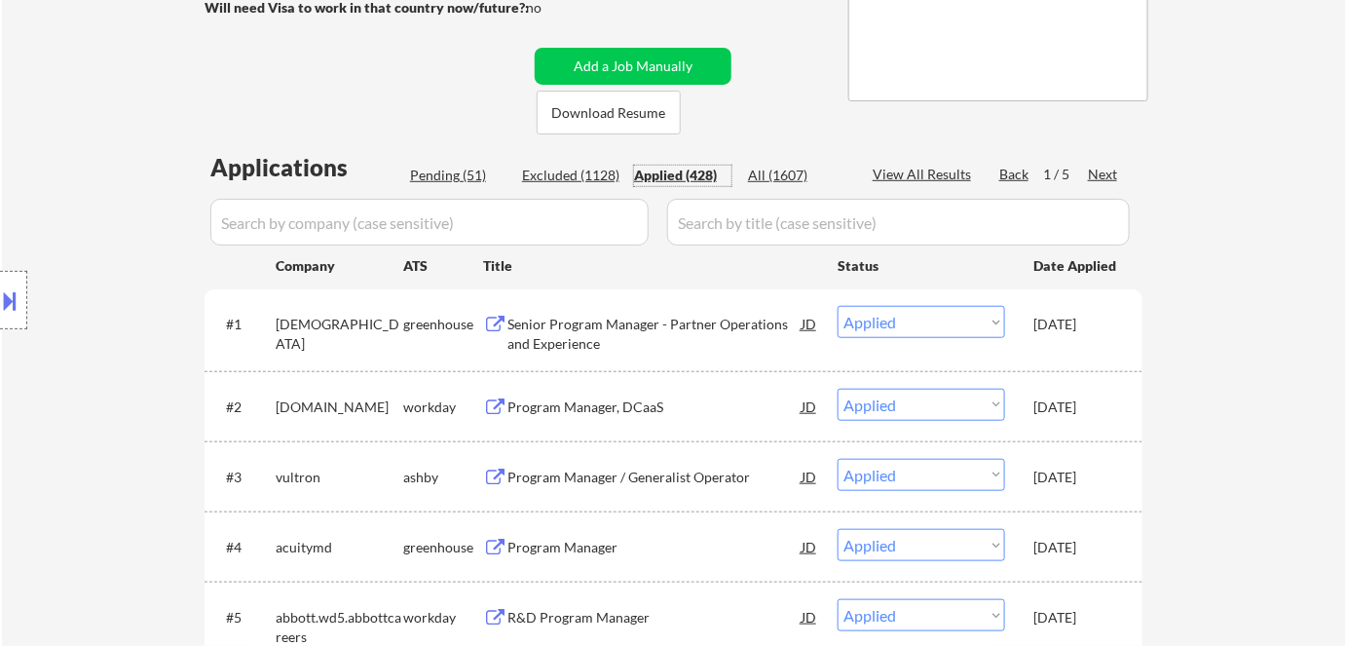
select select ""pending""
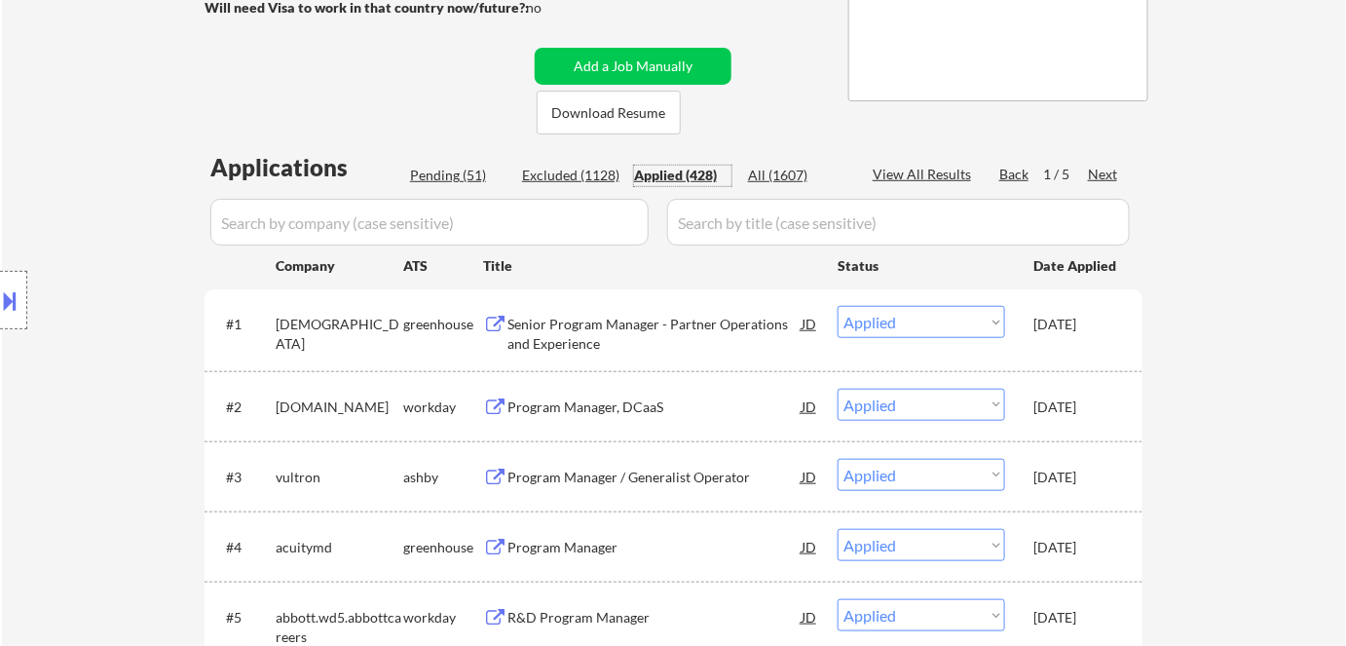
select select ""pending""
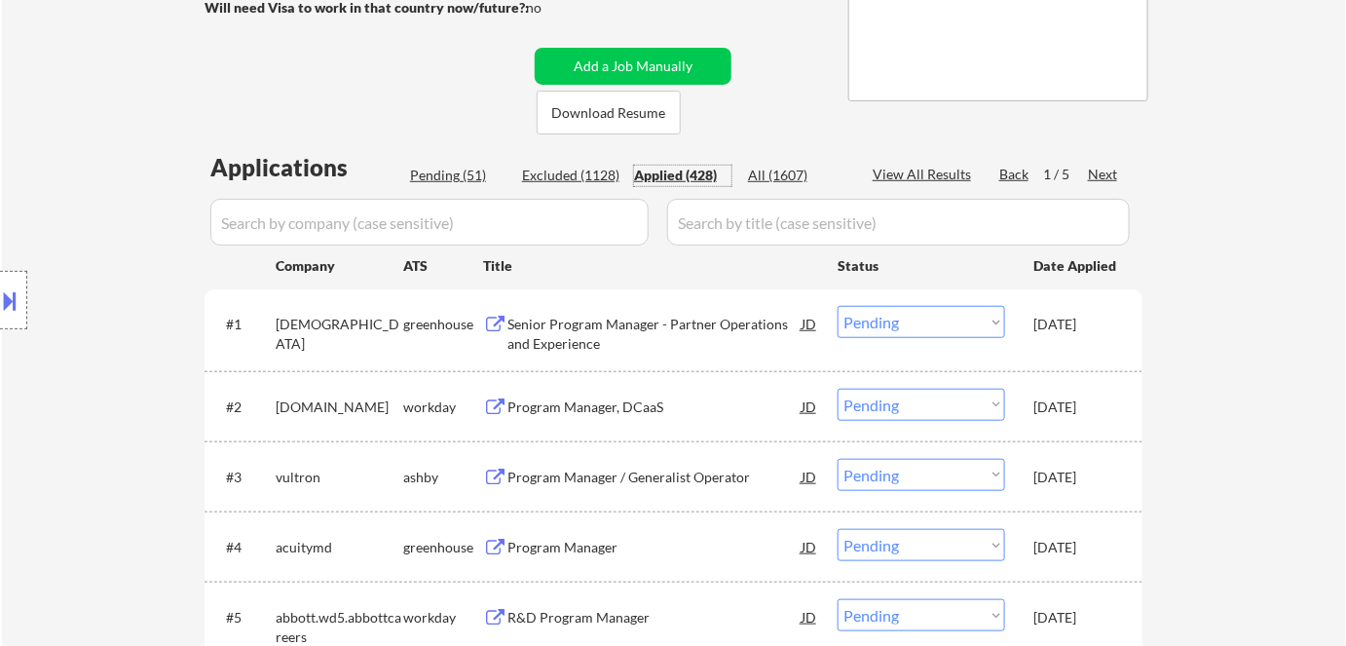
select select ""pending""
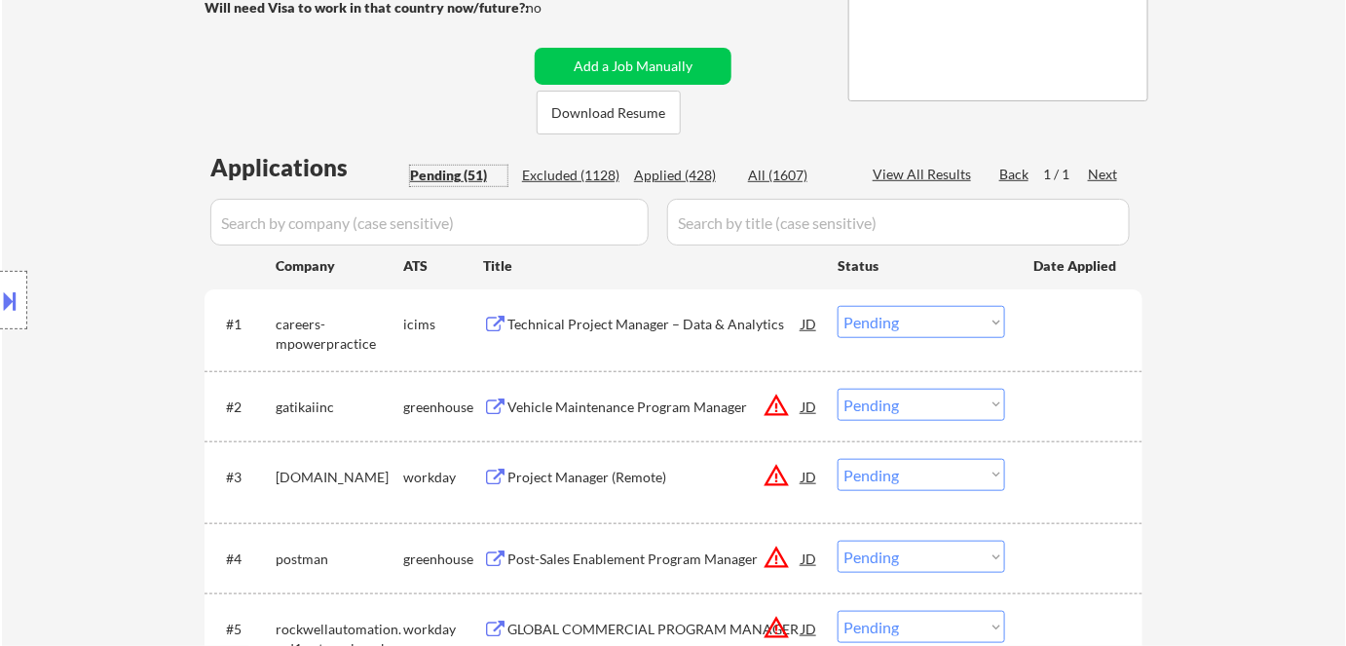
click at [896, 398] on select "Choose an option... Pending Applied Excluded (Questions) Excluded (Expired) Exc…" at bounding box center [920, 405] width 167 height 32
click at [837, 389] on select "Choose an option... Pending Applied Excluded (Questions) Excluded (Expired) Exc…" at bounding box center [920, 405] width 167 height 32
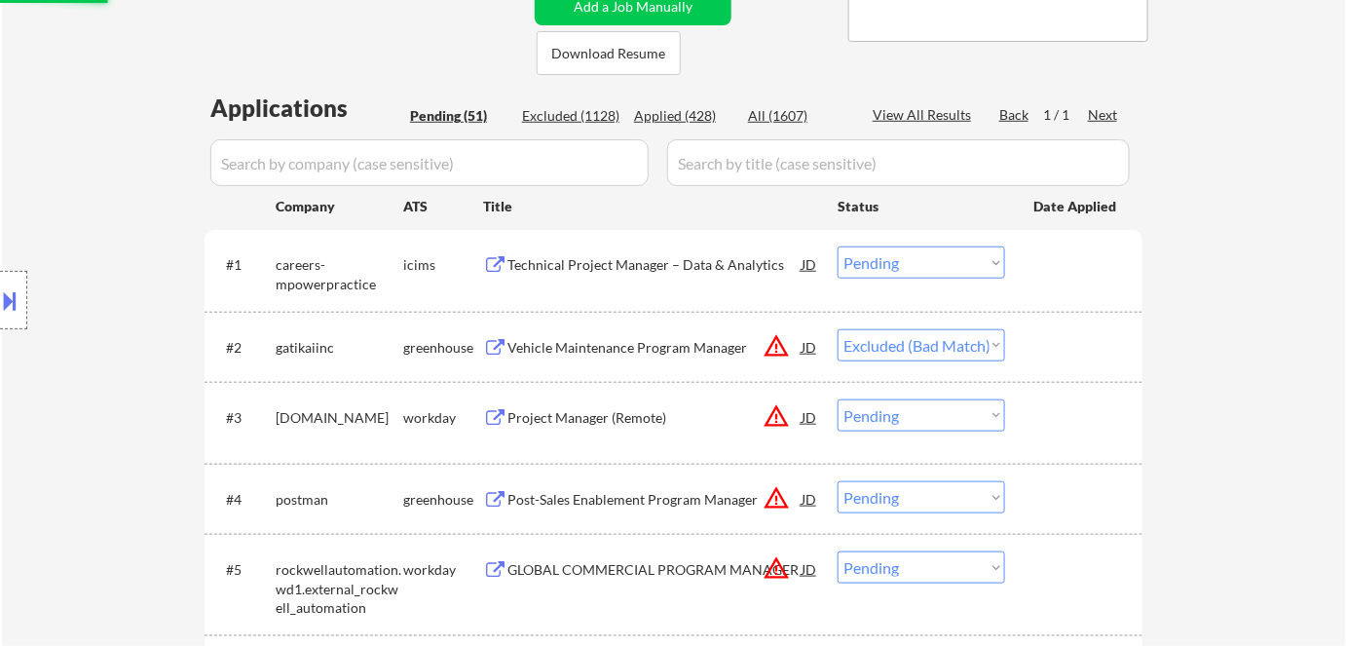
scroll to position [442, 0]
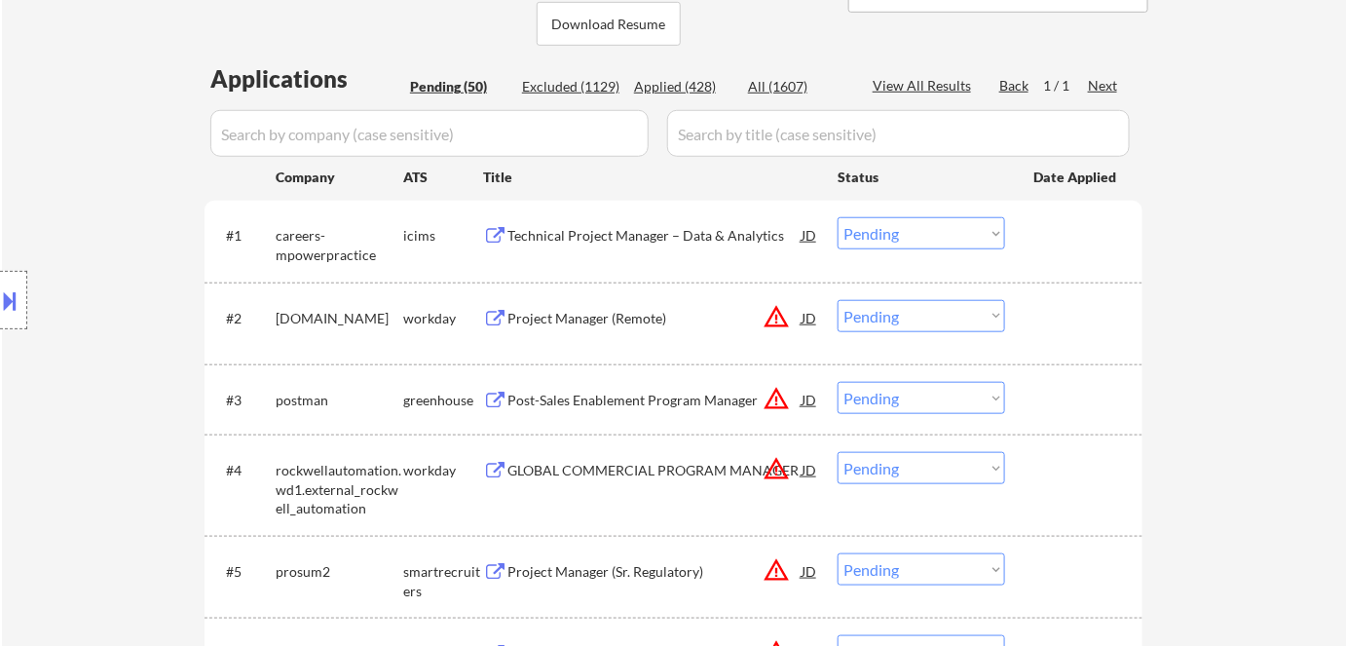
click at [590, 316] on div "Project Manager (Remote)" at bounding box center [654, 318] width 294 height 19
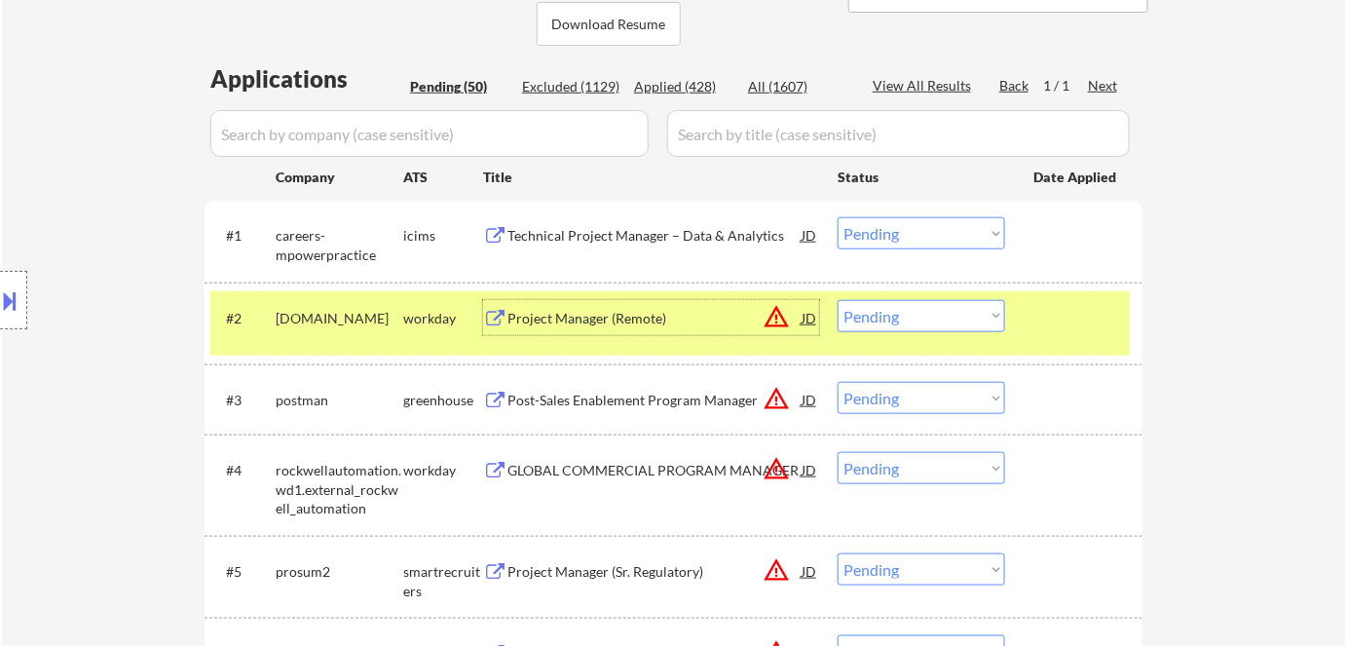
drag, startPoint x: 909, startPoint y: 319, endPoint x: 912, endPoint y: 330, distance: 11.4
click at [910, 319] on select "Choose an option... Pending Applied Excluded (Questions) Excluded (Expired) Exc…" at bounding box center [920, 316] width 167 height 32
click at [837, 300] on select "Choose an option... Pending Applied Excluded (Questions) Excluded (Expired) Exc…" at bounding box center [920, 316] width 167 height 32
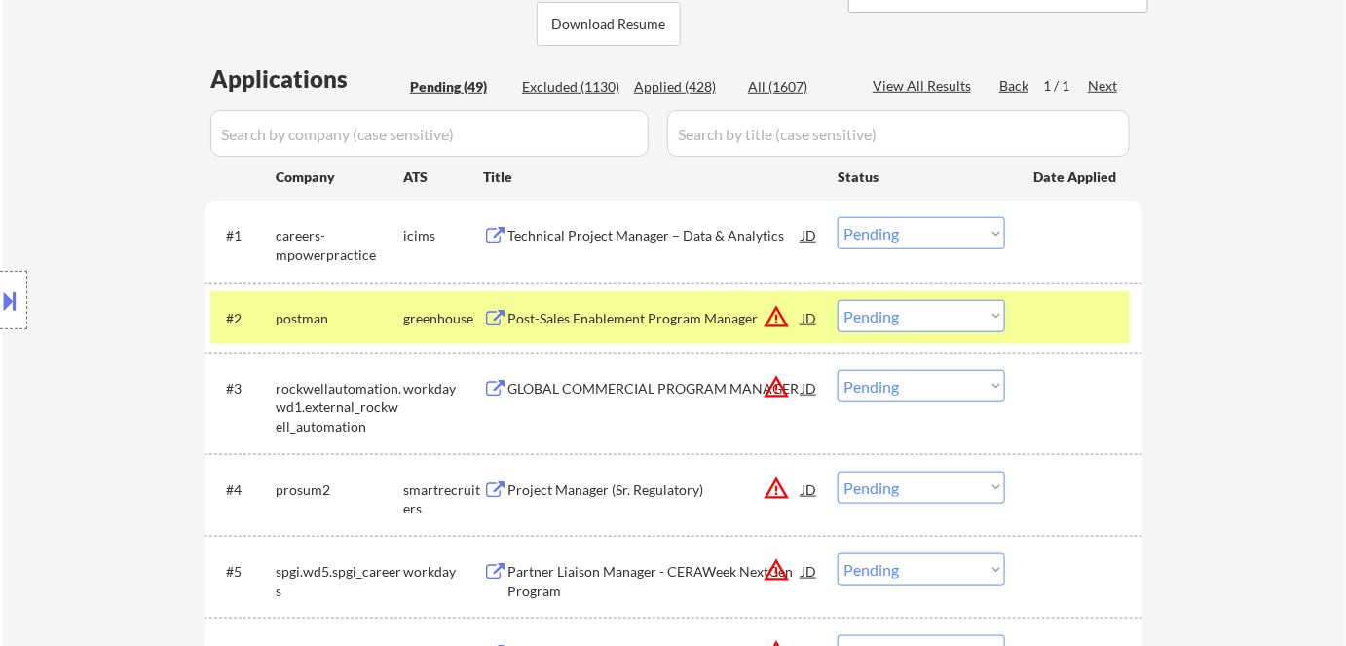
click at [629, 319] on div "Post-Sales Enablement Program Manager" at bounding box center [654, 318] width 294 height 19
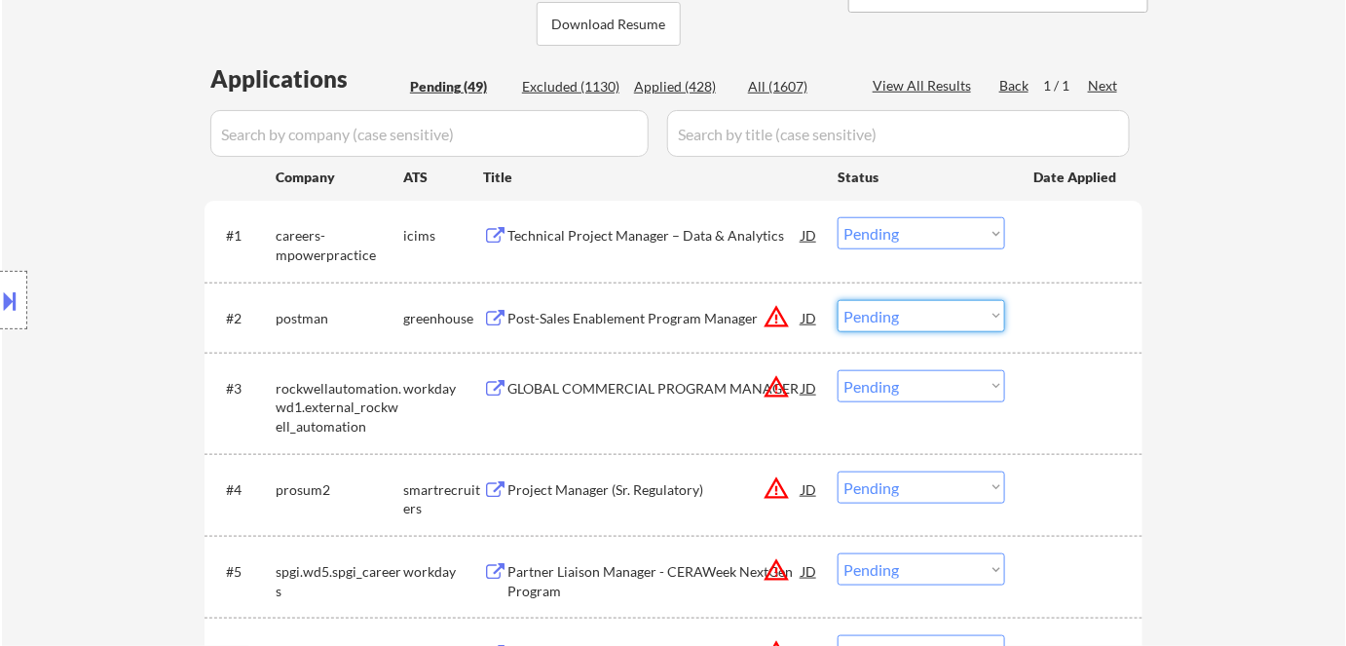
drag, startPoint x: 863, startPoint y: 315, endPoint x: 870, endPoint y: 330, distance: 17.0
click at [865, 318] on select "Choose an option... Pending Applied Excluded (Questions) Excluded (Expired) Exc…" at bounding box center [920, 316] width 167 height 32
click at [837, 300] on select "Choose an option... Pending Applied Excluded (Questions) Excluded (Expired) Exc…" at bounding box center [920, 316] width 167 height 32
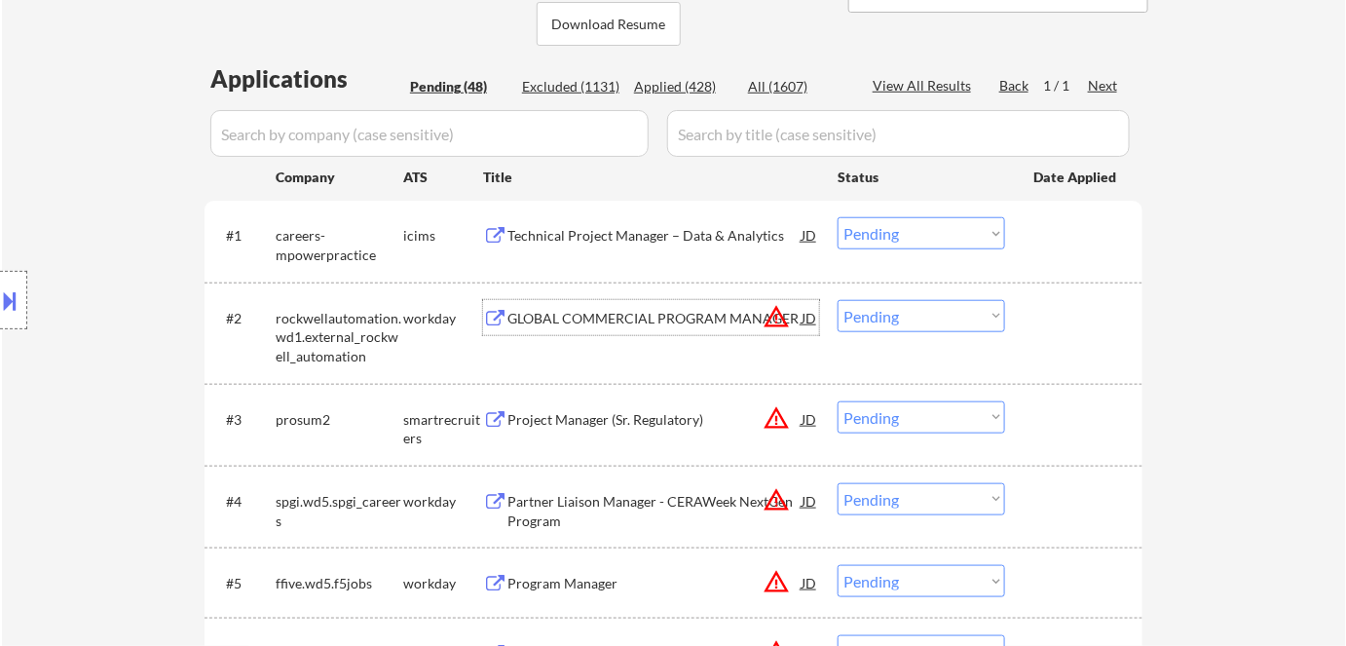
click at [665, 316] on div "GLOBAL COMMERCIAL PROGRAM MANAGER" at bounding box center [654, 318] width 294 height 19
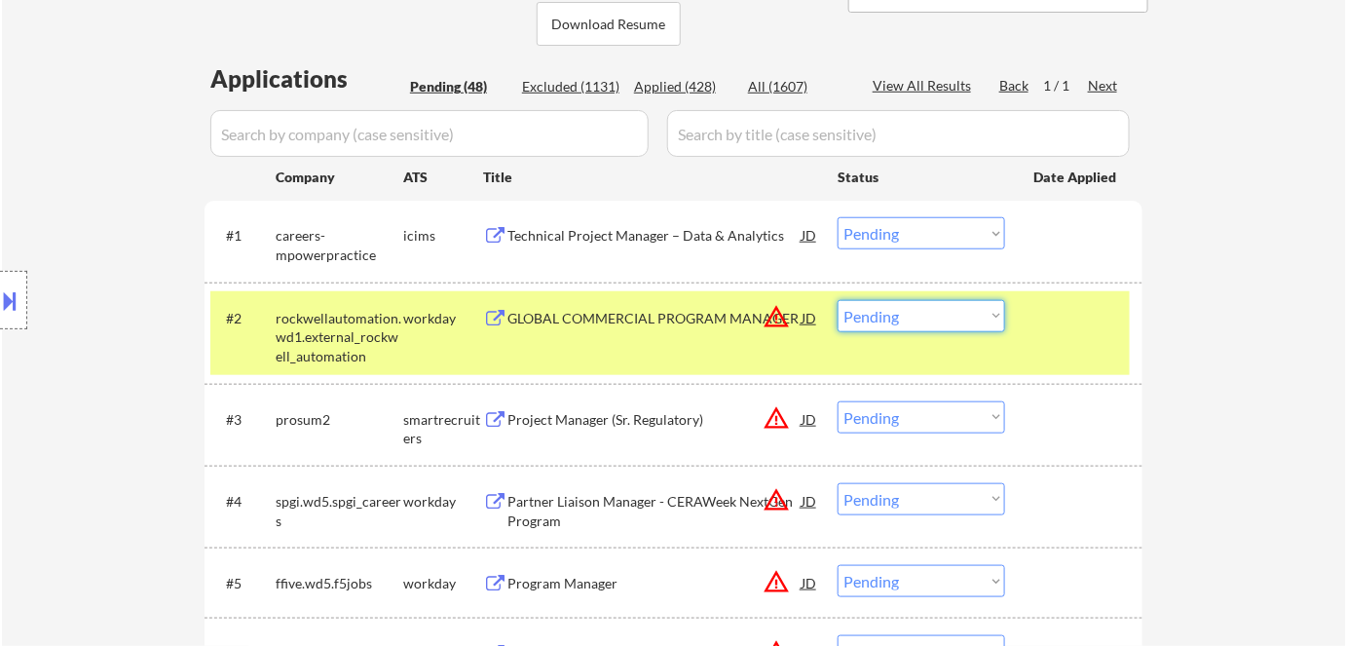
drag, startPoint x: 879, startPoint y: 319, endPoint x: 886, endPoint y: 330, distance: 12.7
click at [882, 324] on select "Choose an option... Pending Applied Excluded (Questions) Excluded (Expired) Exc…" at bounding box center [920, 316] width 167 height 32
click at [837, 300] on select "Choose an option... Pending Applied Excluded (Questions) Excluded (Expired) Exc…" at bounding box center [920, 316] width 167 height 32
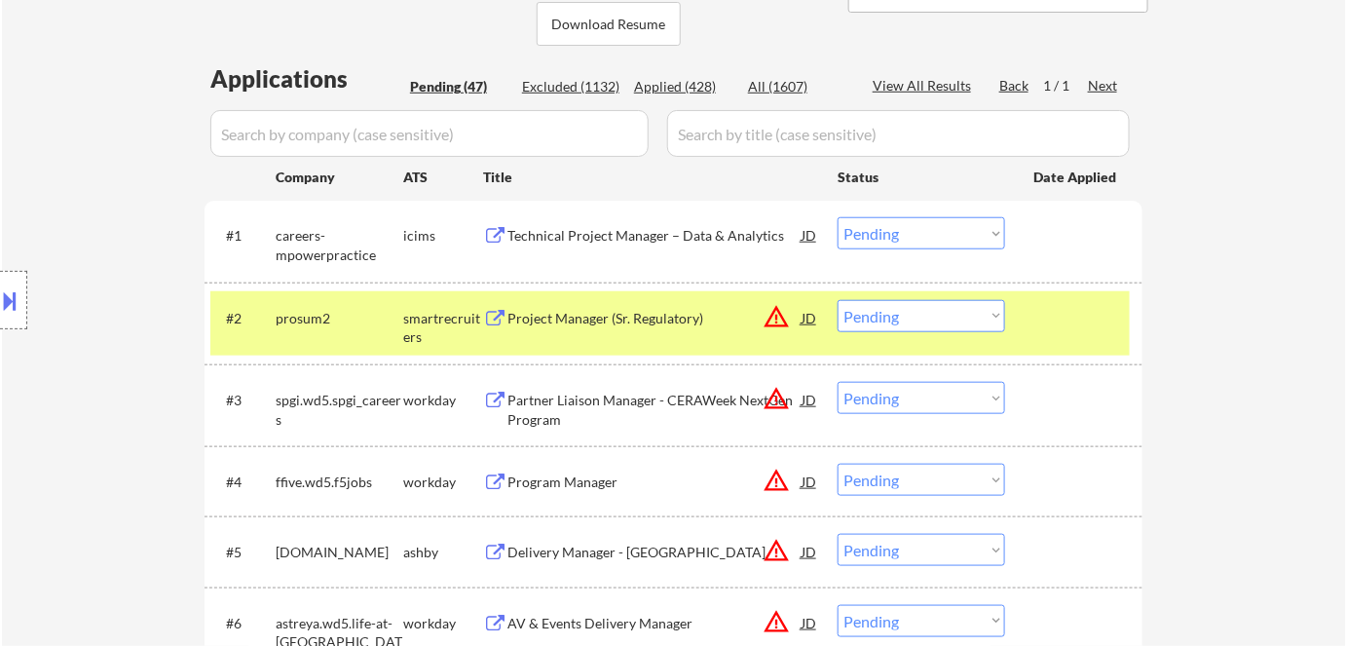
click at [572, 309] on div "Project Manager (Sr. Regulatory)" at bounding box center [654, 318] width 294 height 19
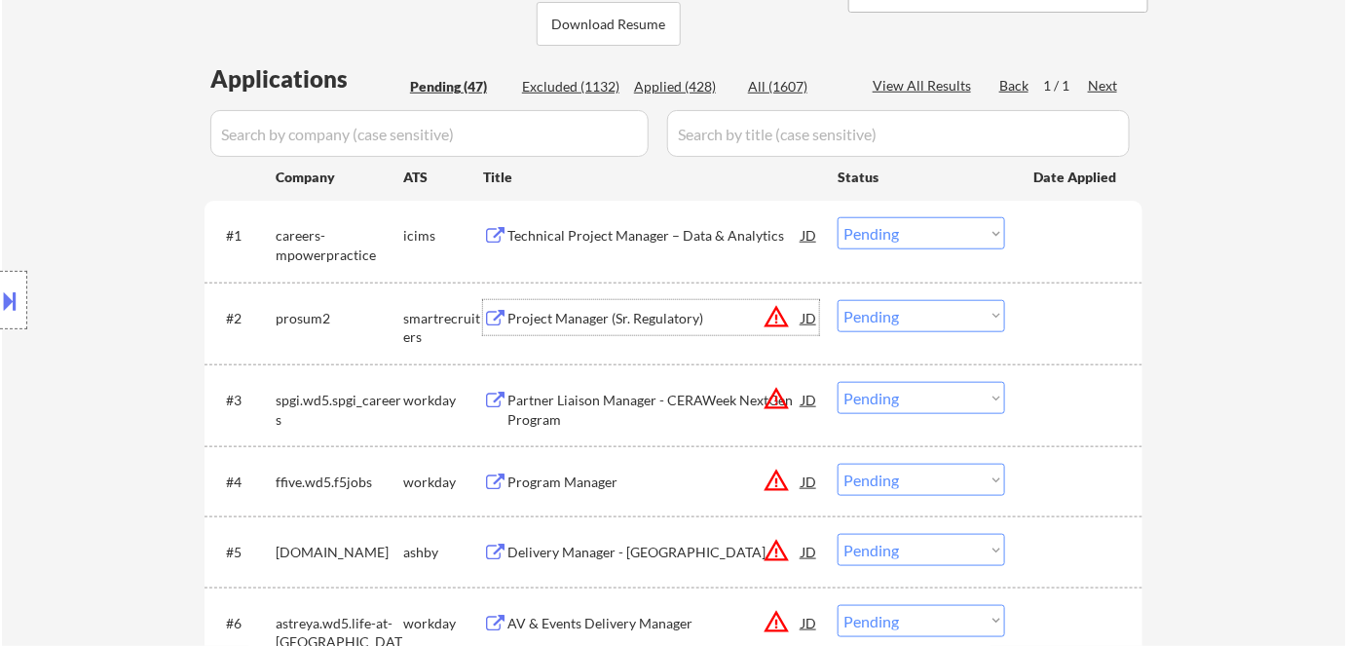
click at [904, 316] on select "Choose an option... Pending Applied Excluded (Questions) Excluded (Expired) Exc…" at bounding box center [920, 316] width 167 height 32
click at [837, 300] on select "Choose an option... Pending Applied Excluded (Questions) Excluded (Expired) Exc…" at bounding box center [920, 316] width 167 height 32
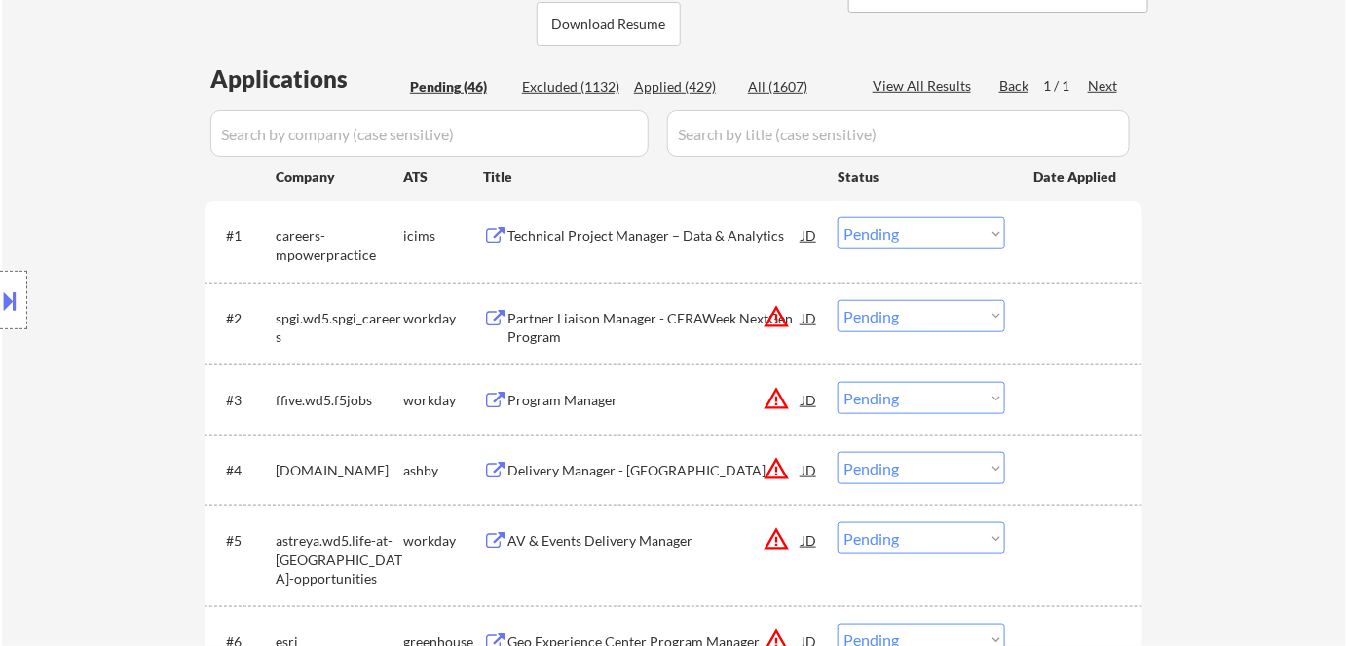
click at [638, 328] on div "Partner Liaison Manager - CERAWeek NextGen Program" at bounding box center [654, 328] width 294 height 38
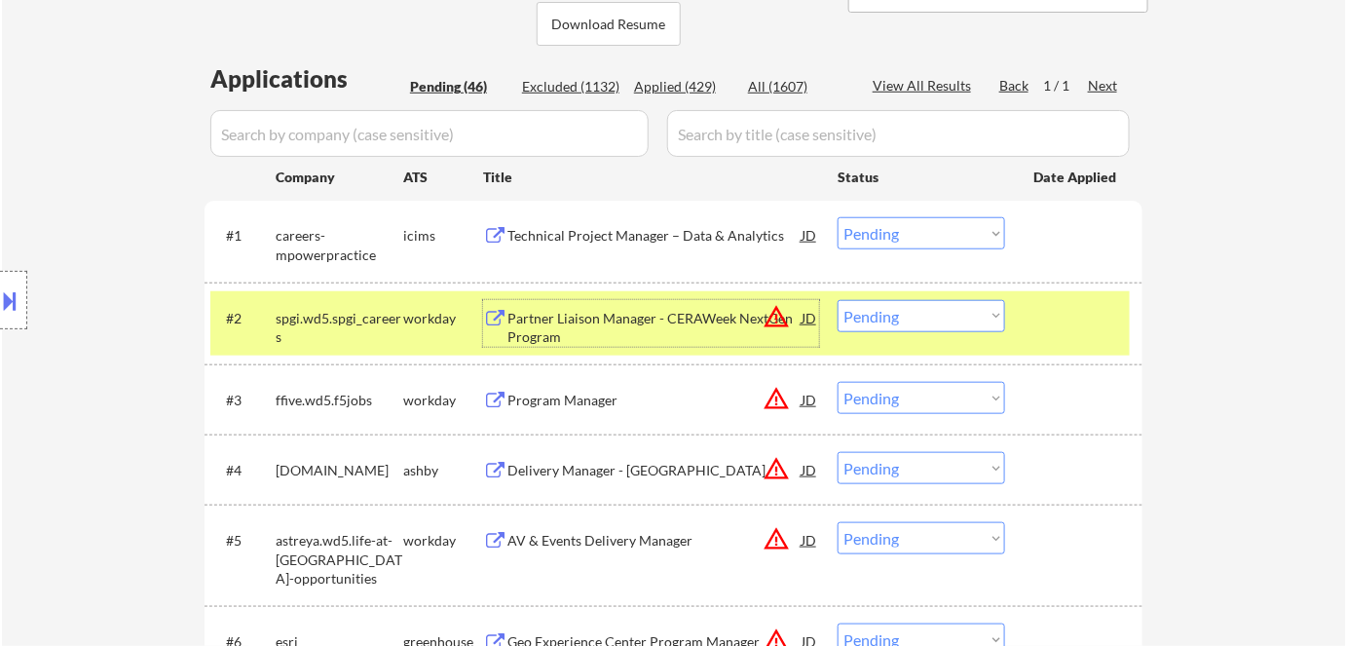
click at [894, 316] on select "Choose an option... Pending Applied Excluded (Questions) Excluded (Expired) Exc…" at bounding box center [920, 316] width 167 height 32
click at [837, 300] on select "Choose an option... Pending Applied Excluded (Questions) Excluded (Expired) Exc…" at bounding box center [920, 316] width 167 height 32
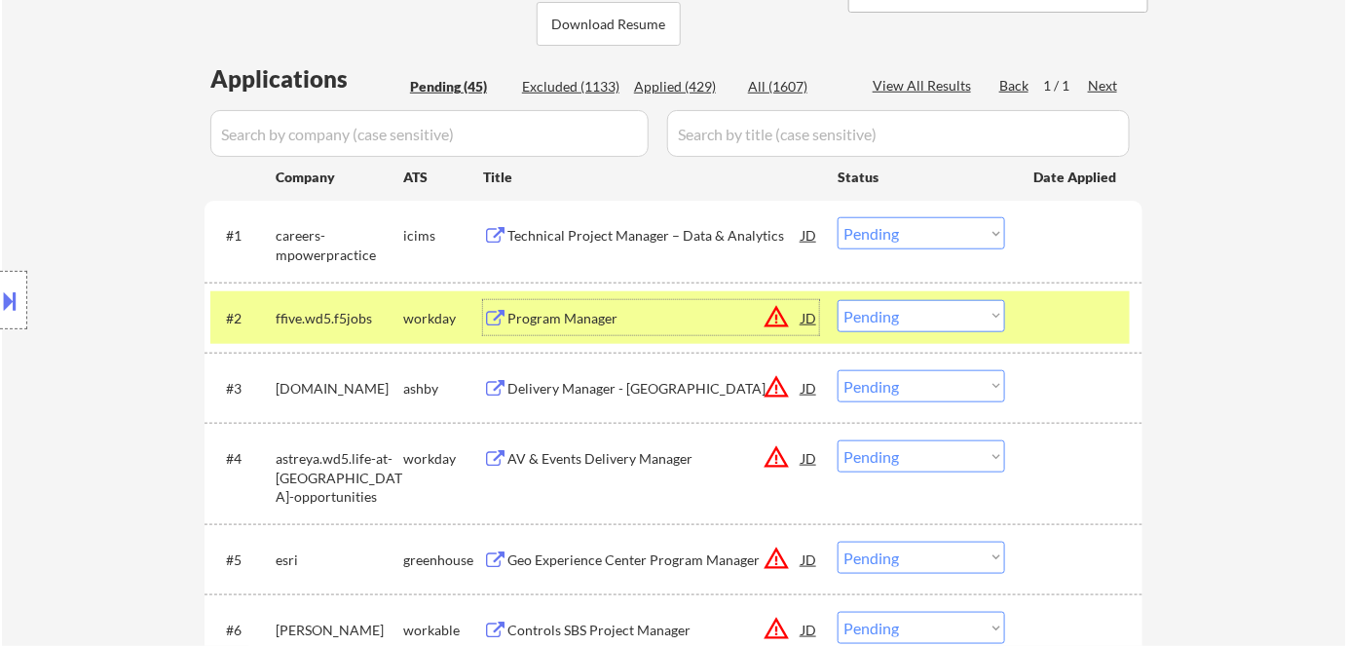
click at [583, 329] on div "Program Manager" at bounding box center [654, 317] width 294 height 35
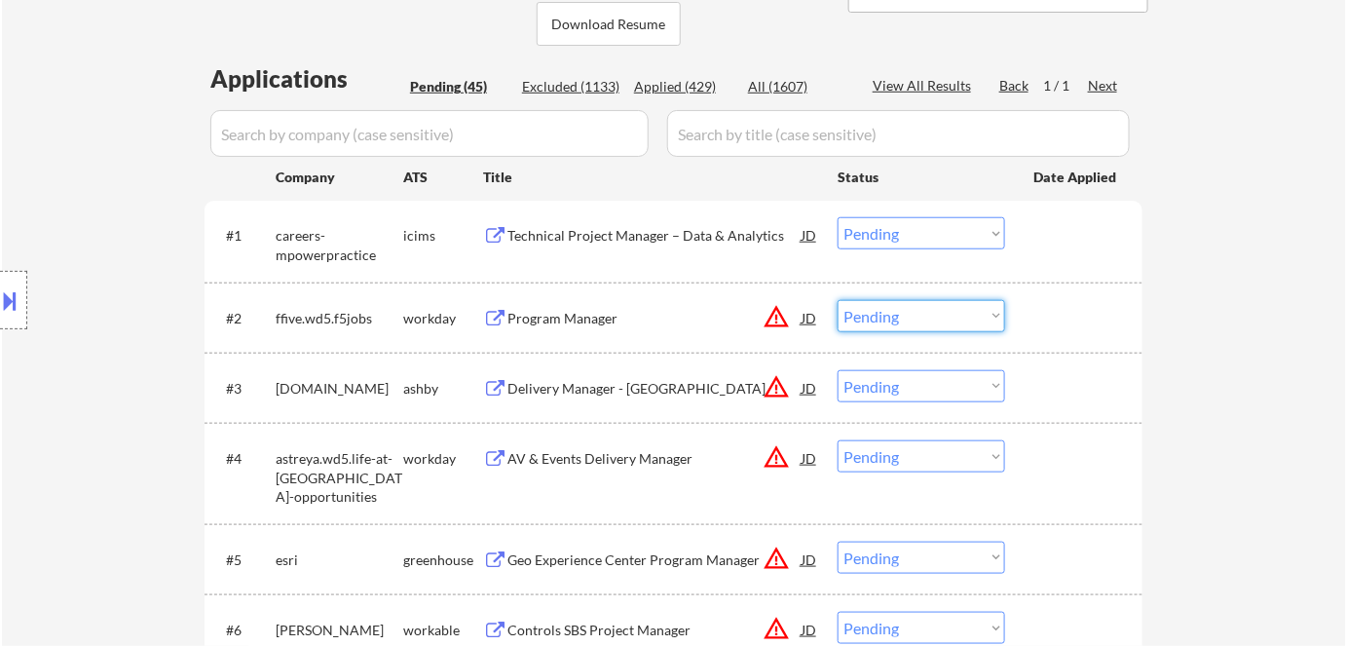
click at [929, 320] on select "Choose an option... Pending Applied Excluded (Questions) Excluded (Expired) Exc…" at bounding box center [920, 316] width 167 height 32
click at [837, 300] on select "Choose an option... Pending Applied Excluded (Questions) Excluded (Expired) Exc…" at bounding box center [920, 316] width 167 height 32
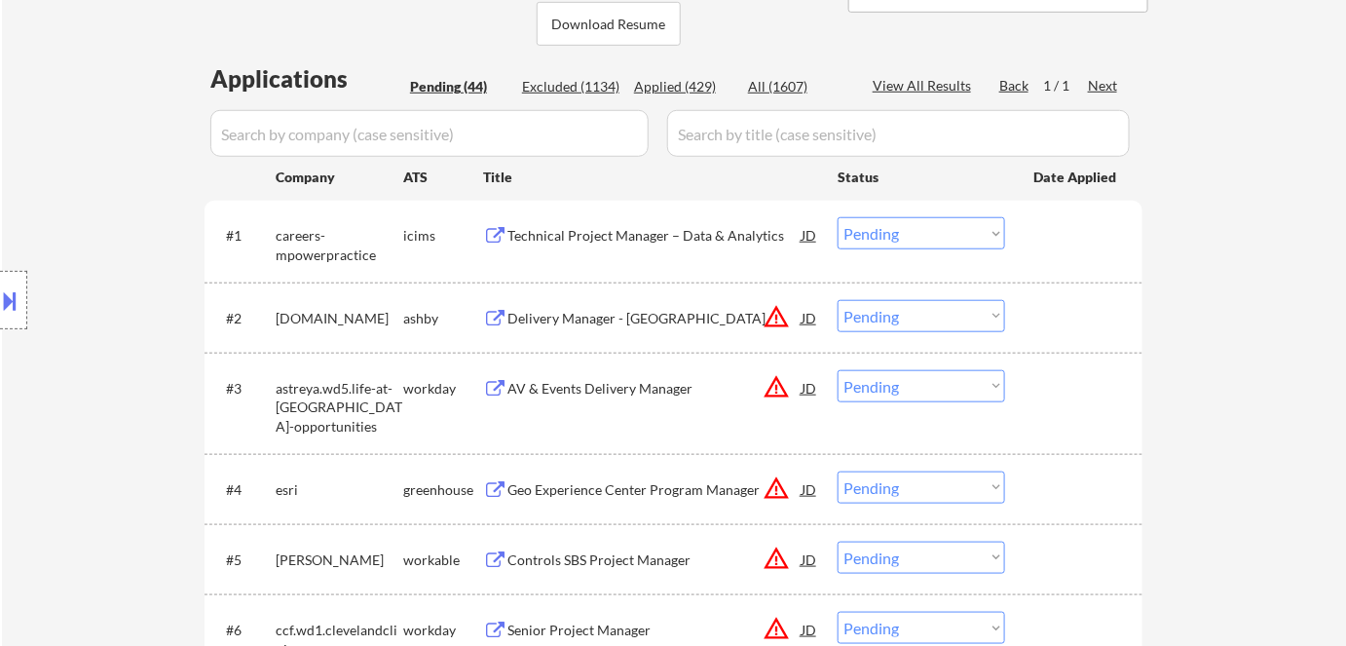
click at [541, 309] on div "Delivery Manager - US" at bounding box center [654, 318] width 294 height 19
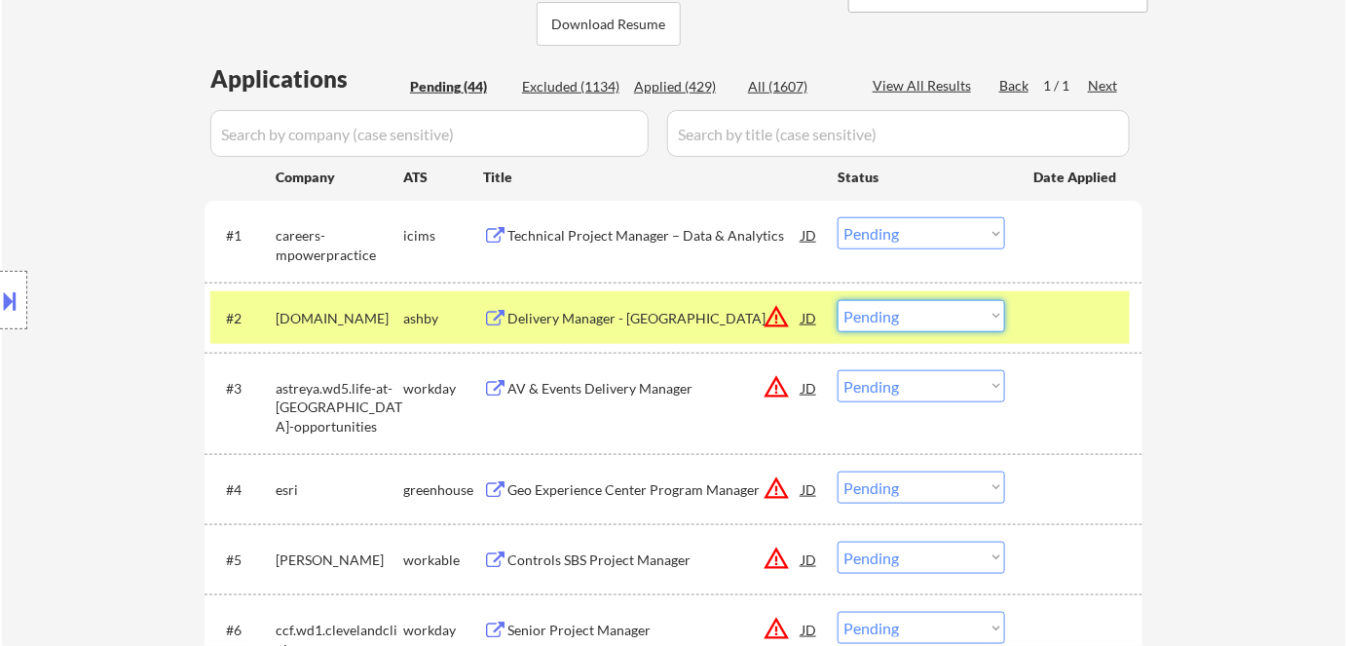
click at [933, 327] on select "Choose an option... Pending Applied Excluded (Questions) Excluded (Expired) Exc…" at bounding box center [920, 316] width 167 height 32
click at [837, 300] on select "Choose an option... Pending Applied Excluded (Questions) Excluded (Expired) Exc…" at bounding box center [920, 316] width 167 height 32
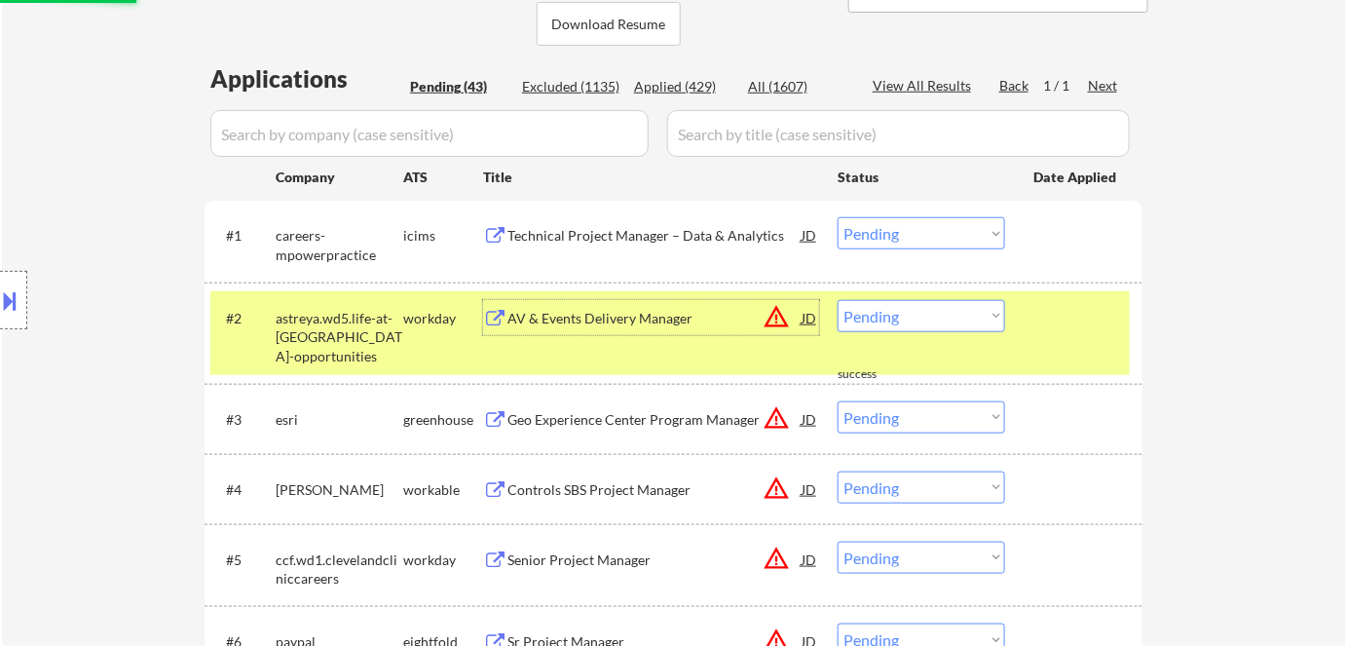
click at [584, 325] on div "AV & Events Delivery Manager" at bounding box center [654, 318] width 294 height 19
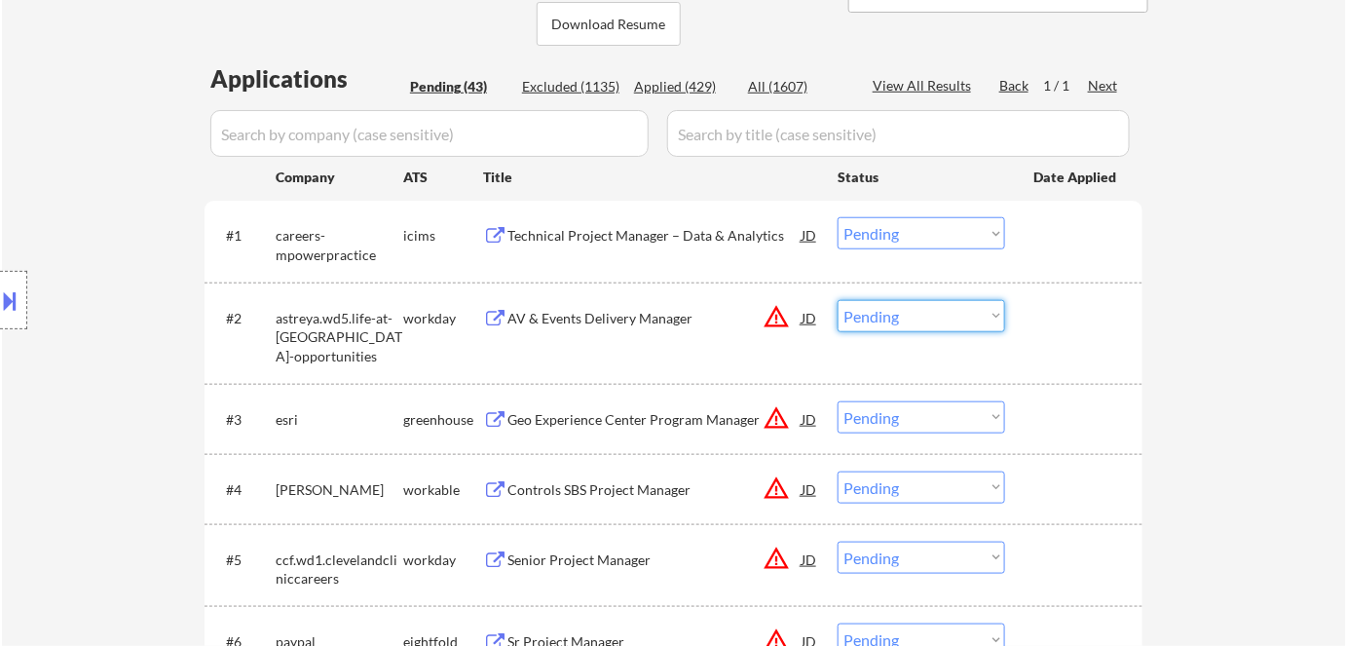
click at [884, 315] on select "Choose an option... Pending Applied Excluded (Questions) Excluded (Expired) Exc…" at bounding box center [920, 316] width 167 height 32
drag, startPoint x: 903, startPoint y: 316, endPoint x: 905, endPoint y: 330, distance: 13.8
click at [904, 321] on select "Choose an option... Pending Applied Excluded (Questions) Excluded (Expired) Exc…" at bounding box center [920, 316] width 167 height 32
click at [837, 300] on select "Choose an option... Pending Applied Excluded (Questions) Excluded (Expired) Exc…" at bounding box center [920, 316] width 167 height 32
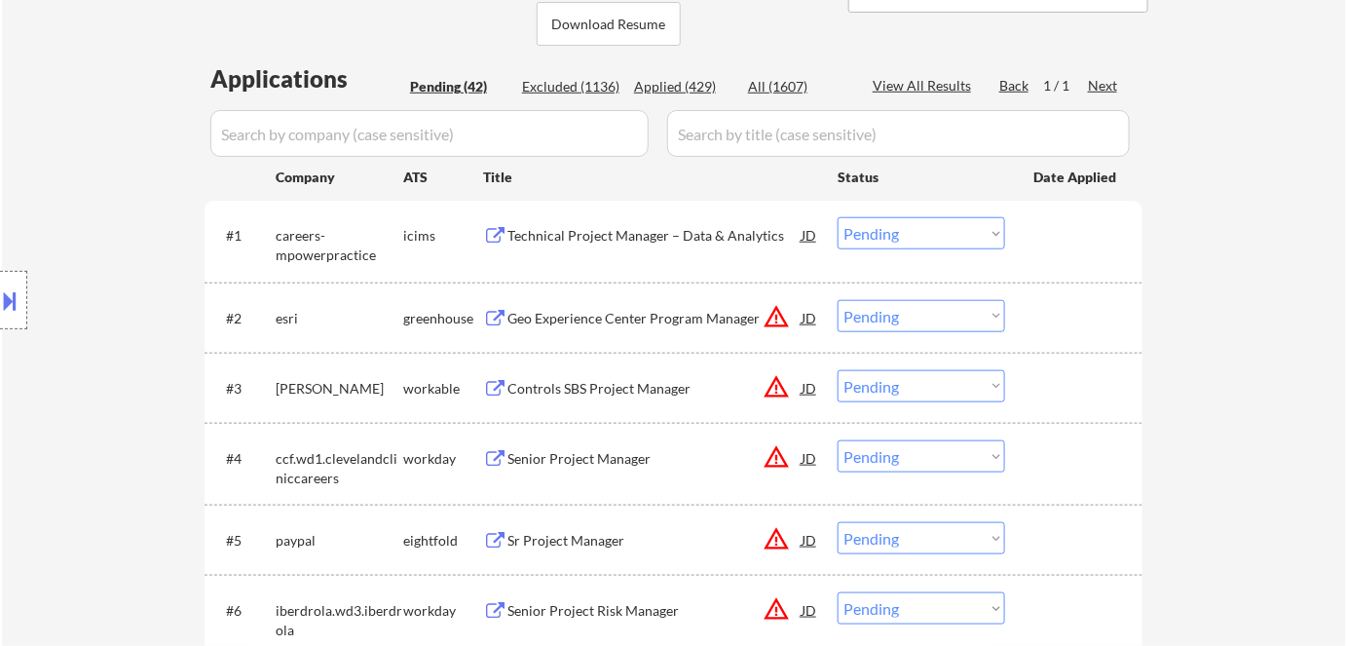
click at [625, 318] on div "Geo Experience Center Program Manager" at bounding box center [654, 318] width 294 height 19
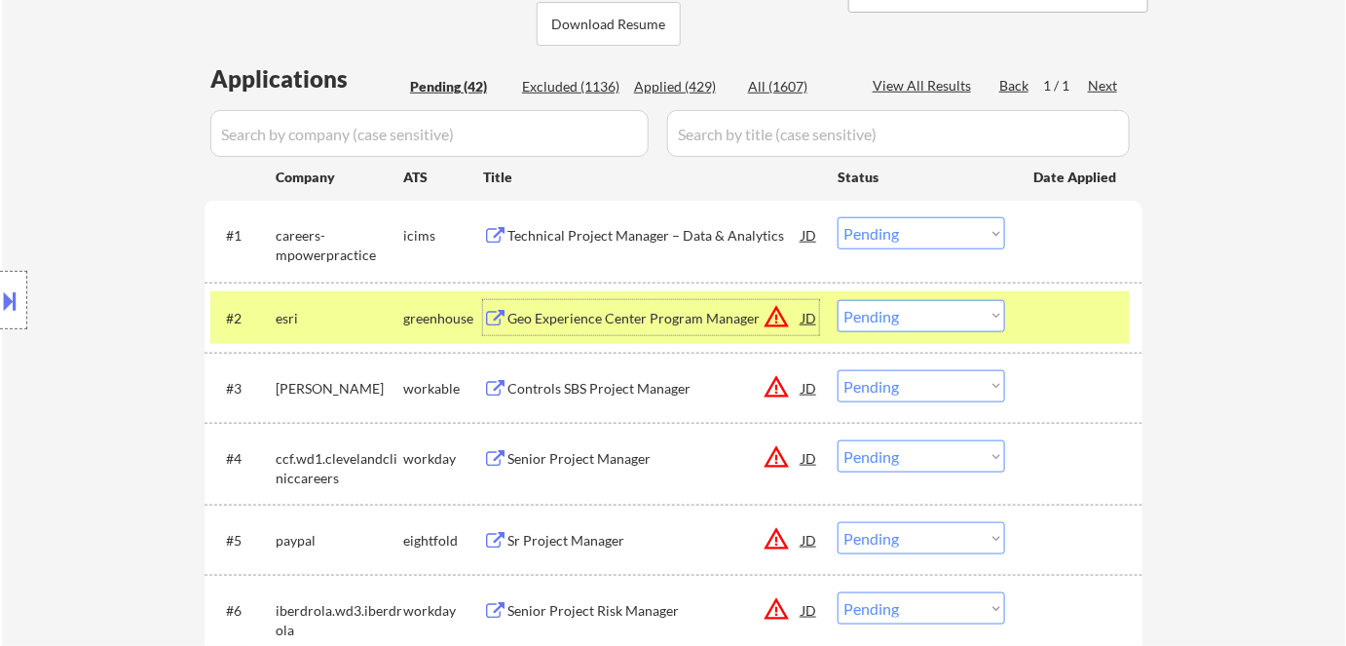
click at [911, 328] on select "Choose an option... Pending Applied Excluded (Questions) Excluded (Expired) Exc…" at bounding box center [920, 316] width 167 height 32
click at [837, 300] on select "Choose an option... Pending Applied Excluded (Questions) Excluded (Expired) Exc…" at bounding box center [920, 316] width 167 height 32
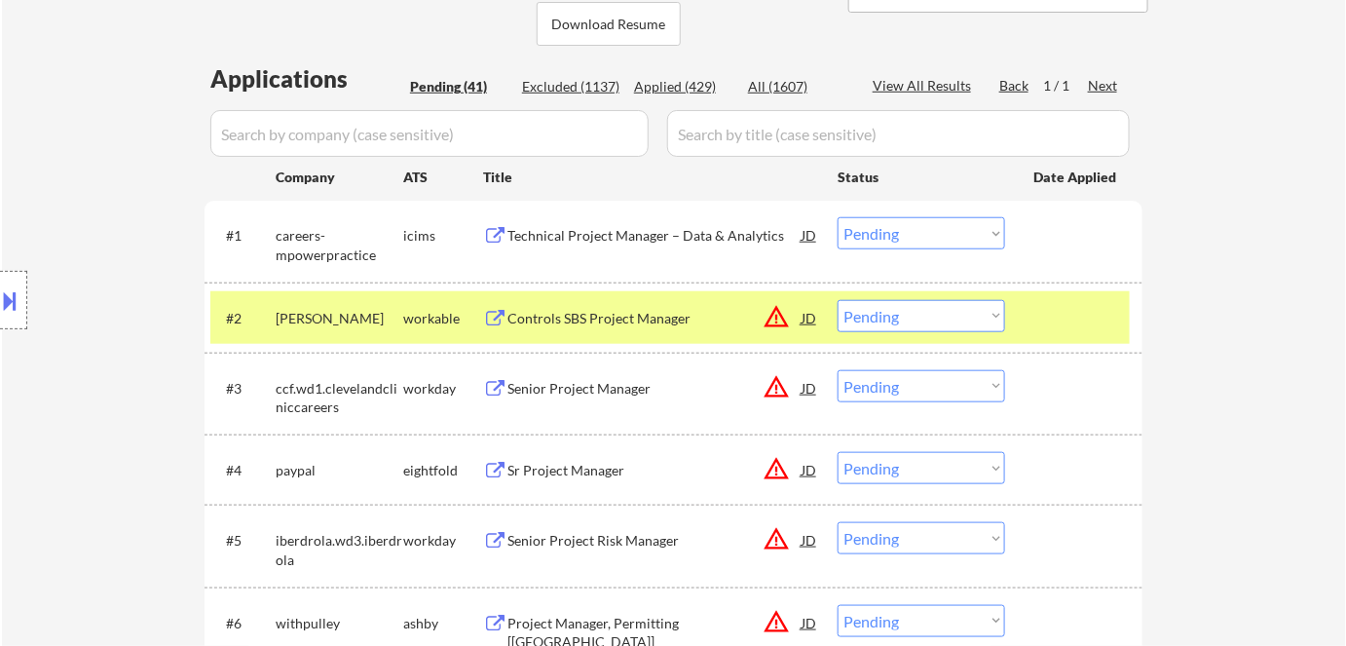
click at [591, 315] on div "Controls SBS Project Manager" at bounding box center [654, 318] width 294 height 19
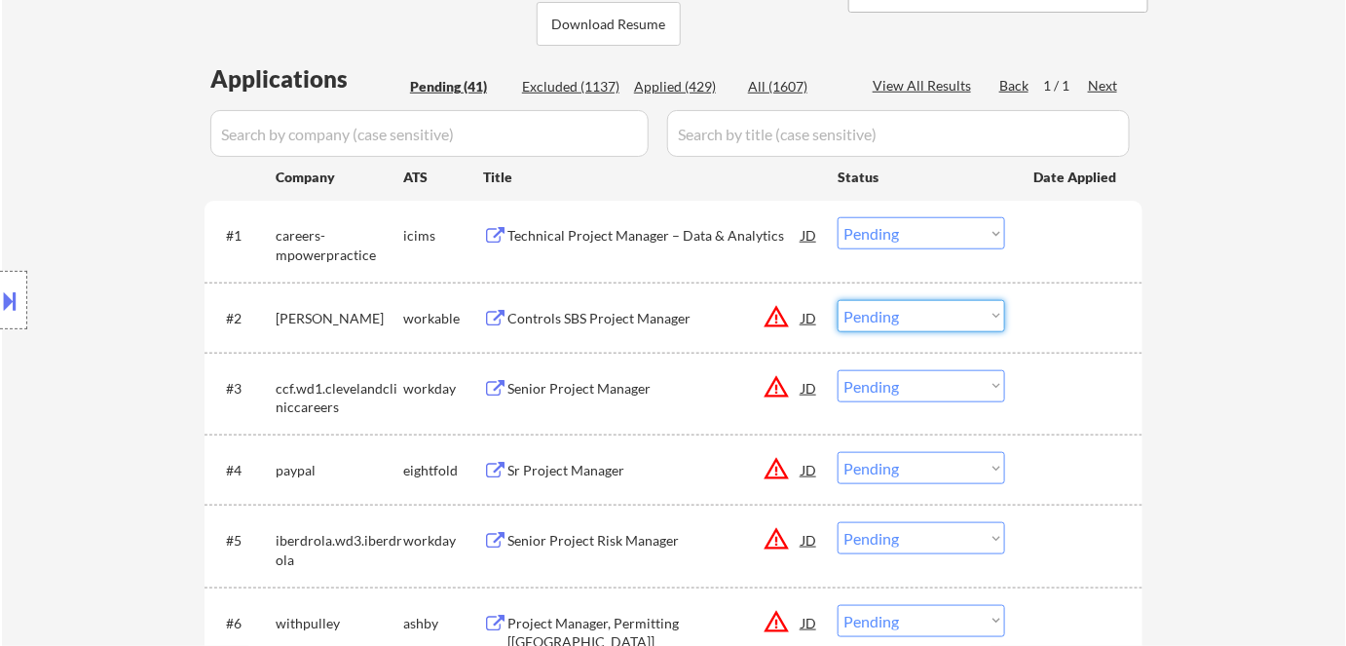
click at [885, 321] on select "Choose an option... Pending Applied Excluded (Questions) Excluded (Expired) Exc…" at bounding box center [920, 316] width 167 height 32
click at [837, 300] on select "Choose an option... Pending Applied Excluded (Questions) Excluded (Expired) Exc…" at bounding box center [920, 316] width 167 height 32
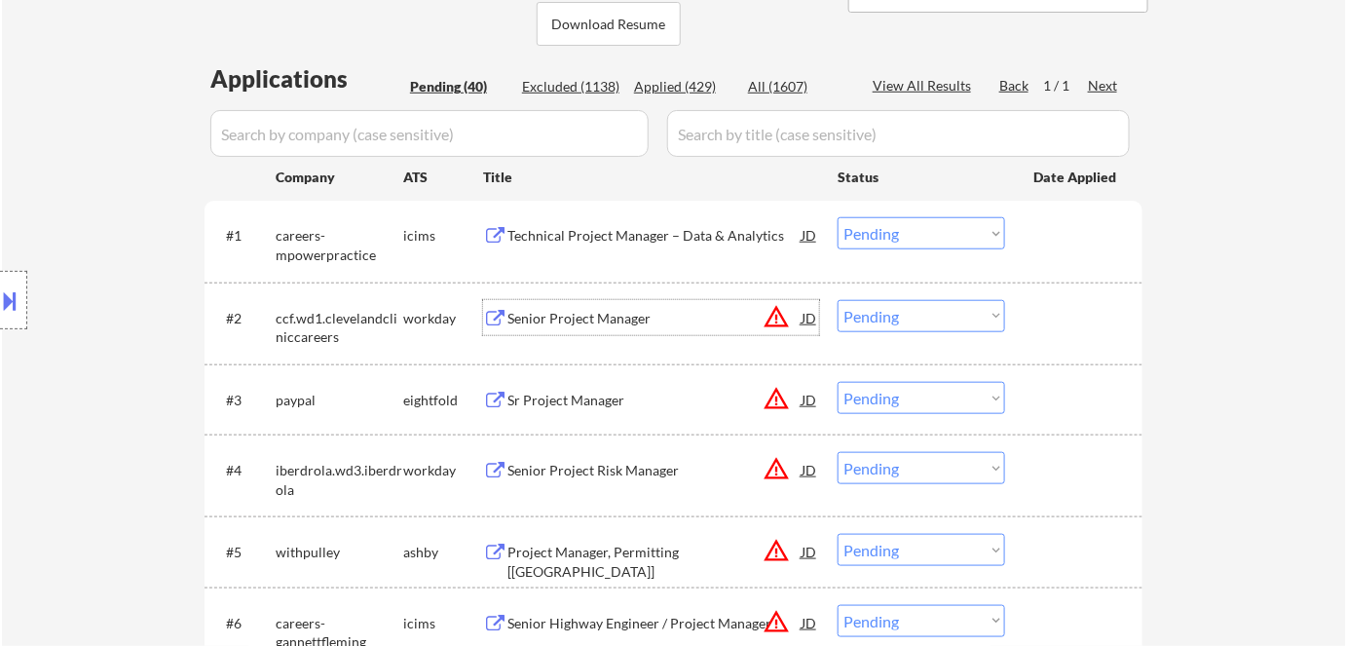
click at [606, 310] on div "Senior Project Manager" at bounding box center [654, 318] width 294 height 19
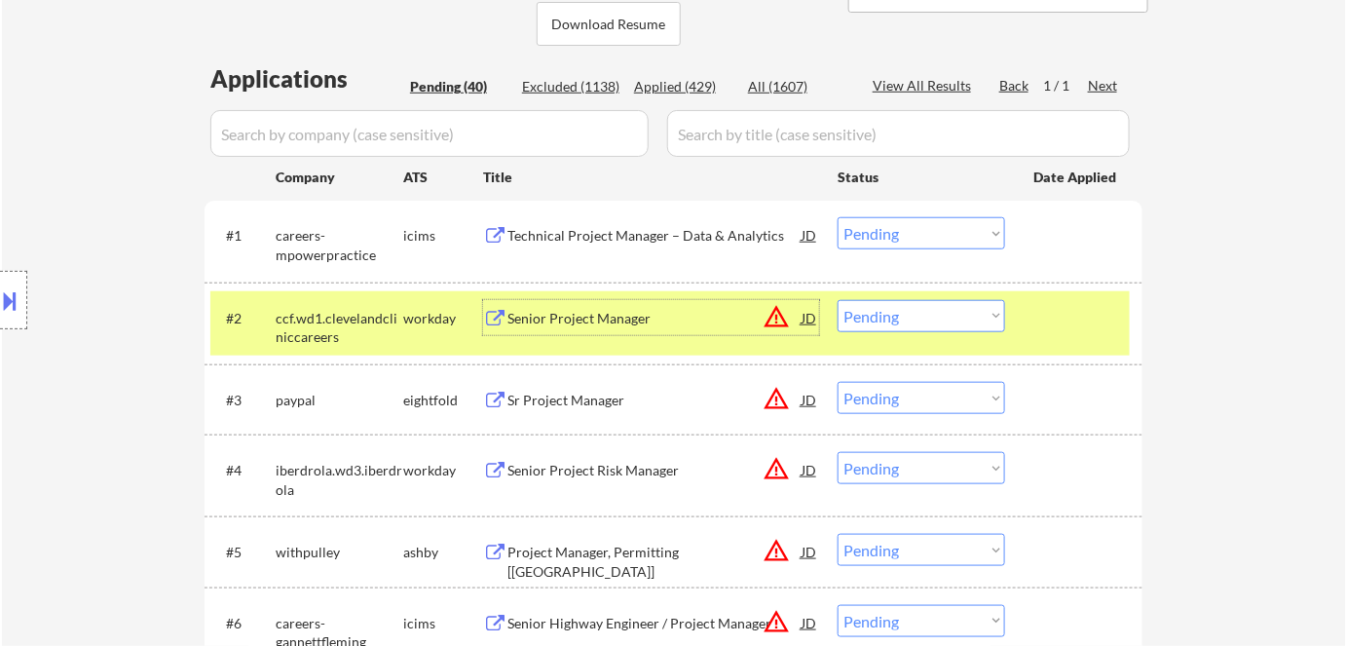
drag, startPoint x: 877, startPoint y: 312, endPoint x: 886, endPoint y: 330, distance: 20.5
click at [883, 325] on select "Choose an option... Pending Applied Excluded (Questions) Excluded (Expired) Exc…" at bounding box center [920, 316] width 167 height 32
click at [837, 300] on select "Choose an option... Pending Applied Excluded (Questions) Excluded (Expired) Exc…" at bounding box center [920, 316] width 167 height 32
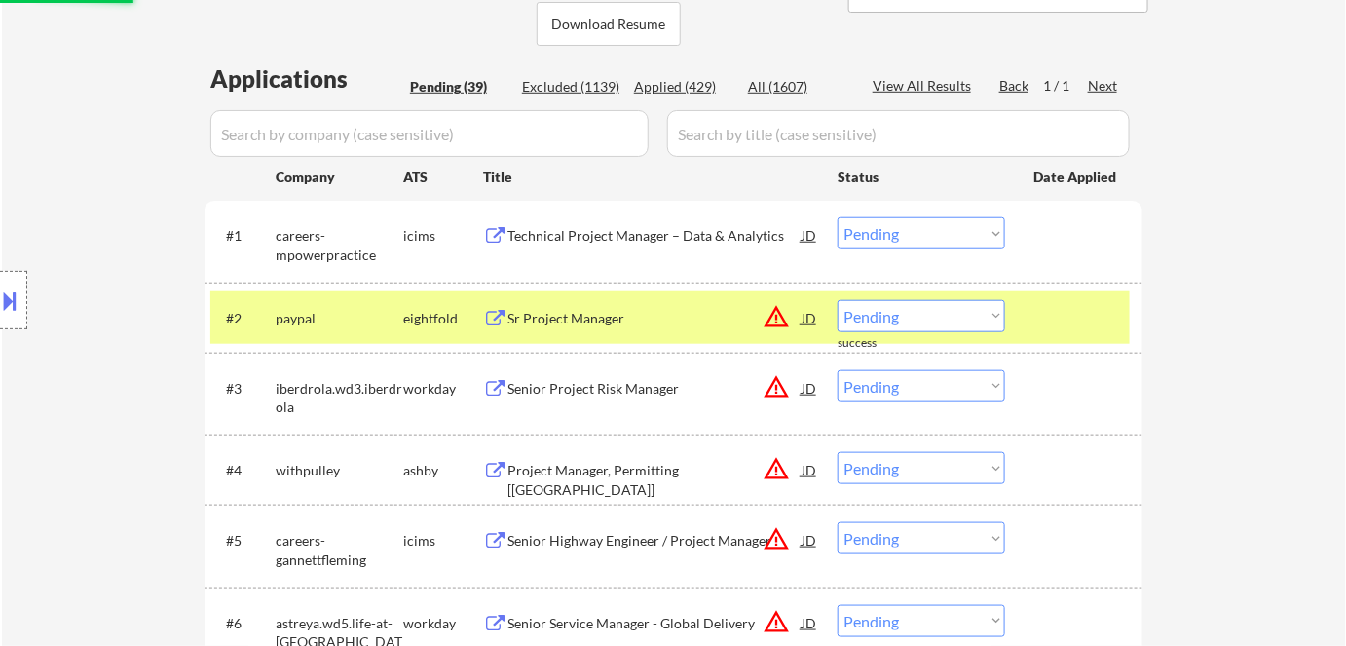
click at [623, 319] on div "Sr Project Manager" at bounding box center [654, 318] width 294 height 19
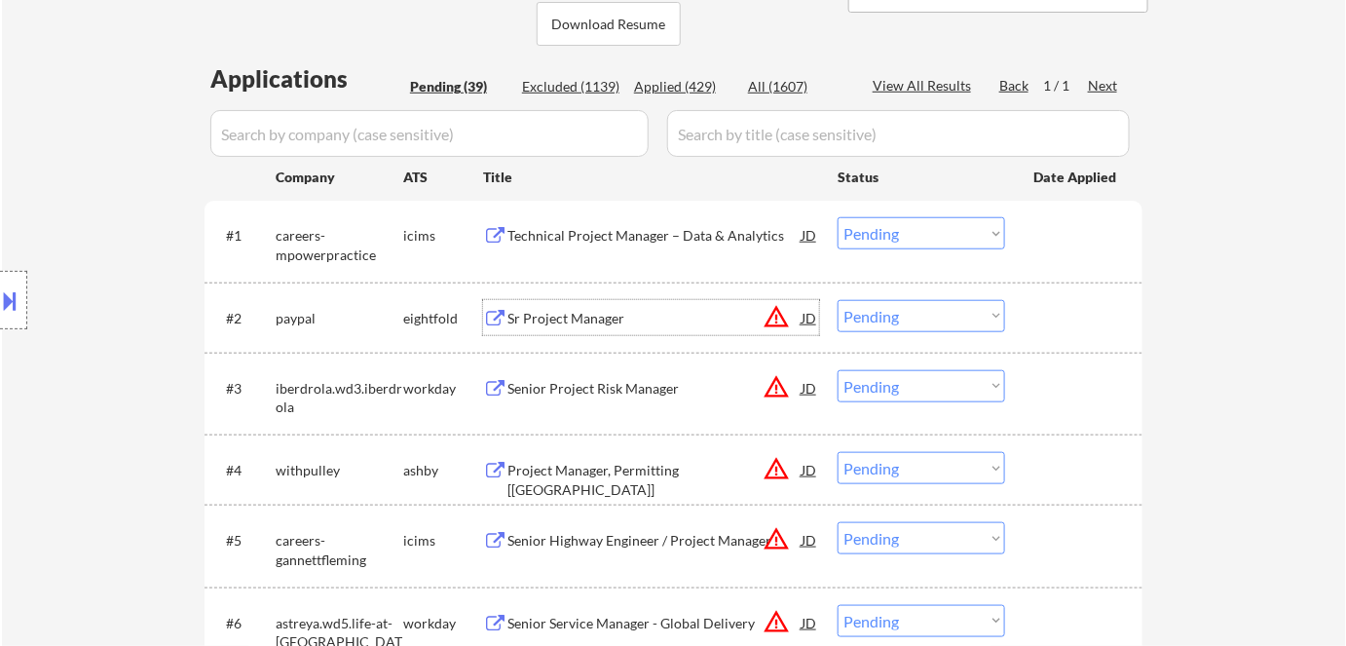
click at [883, 318] on select "Choose an option... Pending Applied Excluded (Questions) Excluded (Expired) Exc…" at bounding box center [920, 316] width 167 height 32
click at [837, 300] on select "Choose an option... Pending Applied Excluded (Questions) Excluded (Expired) Exc…" at bounding box center [920, 316] width 167 height 32
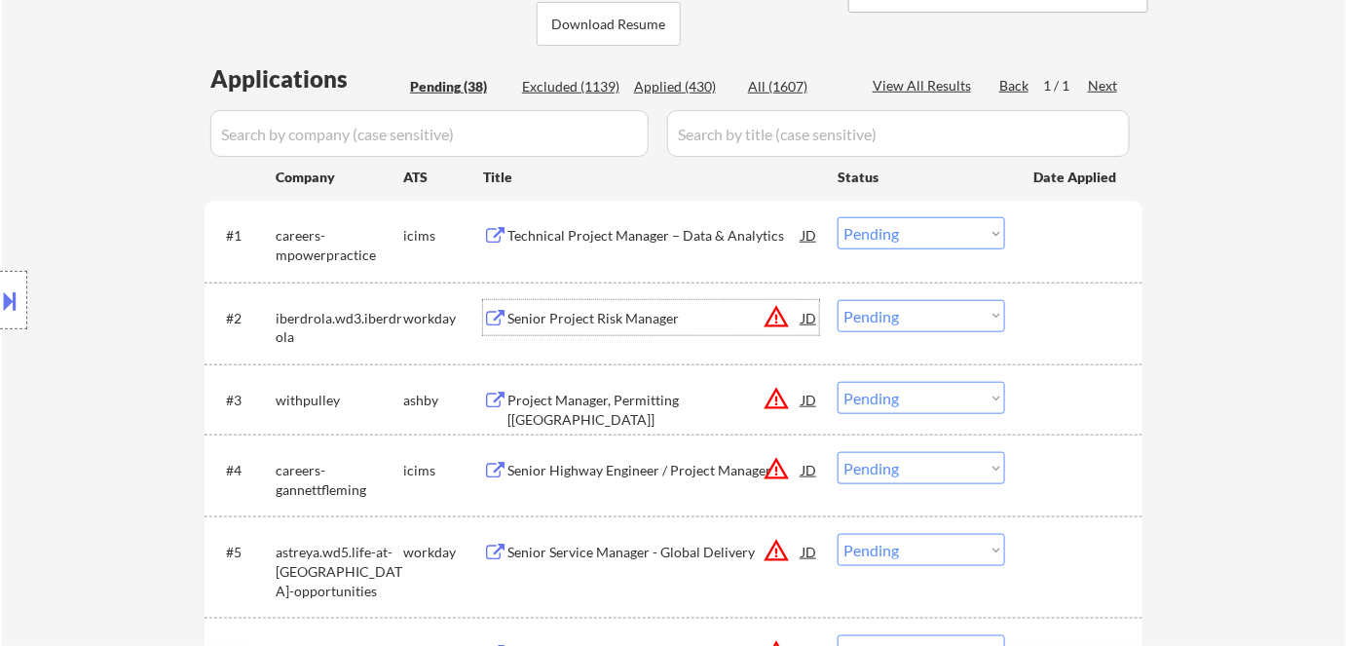
click at [589, 316] on div "Senior Project Risk Manager" at bounding box center [654, 318] width 294 height 19
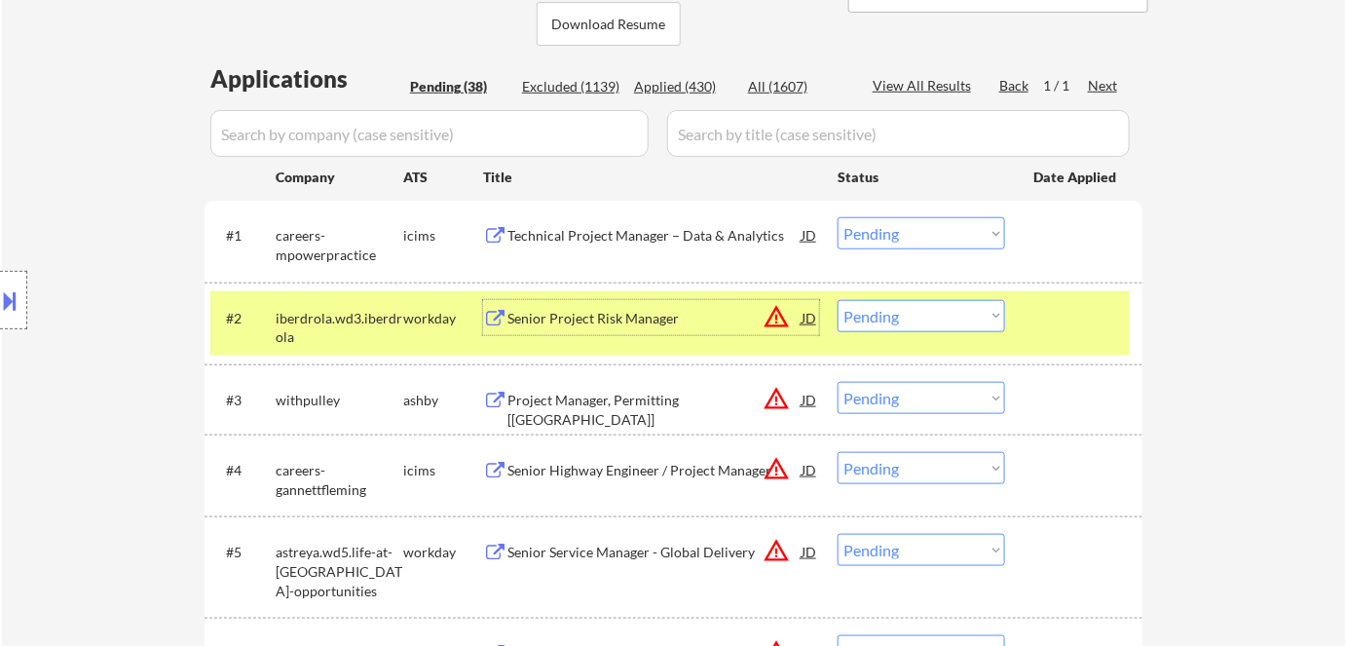
click at [877, 312] on select "Choose an option... Pending Applied Excluded (Questions) Excluded (Expired) Exc…" at bounding box center [920, 316] width 167 height 32
click at [837, 300] on select "Choose an option... Pending Applied Excluded (Questions) Excluded (Expired) Exc…" at bounding box center [920, 316] width 167 height 32
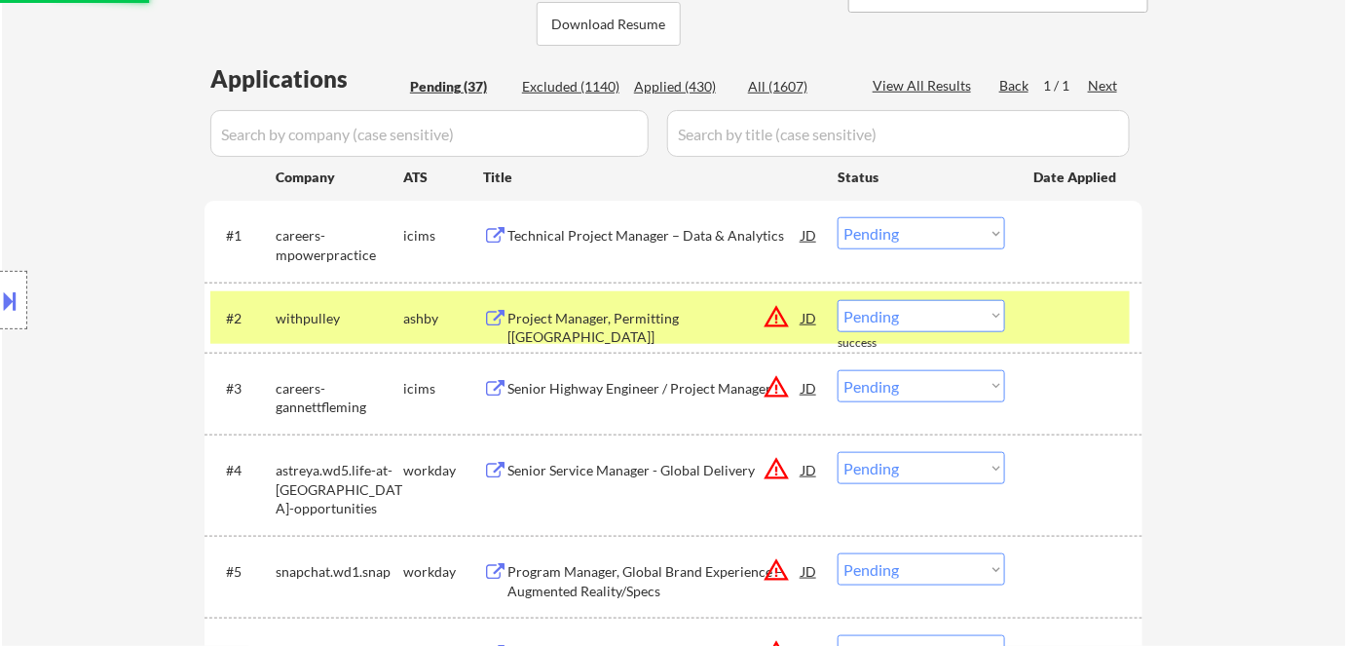
click at [554, 321] on div "Project Manager, Permitting [Los Angeles]" at bounding box center [654, 328] width 294 height 38
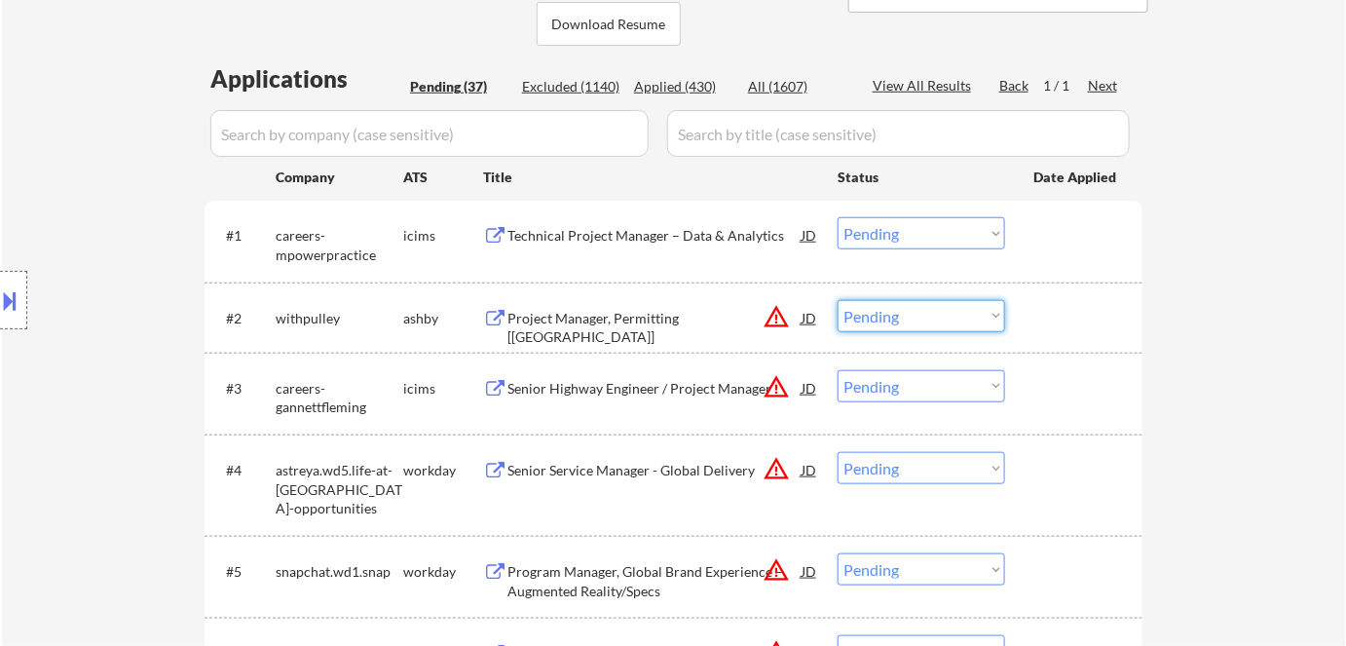
click at [897, 325] on select "Choose an option... Pending Applied Excluded (Questions) Excluded (Expired) Exc…" at bounding box center [920, 316] width 167 height 32
click at [837, 300] on select "Choose an option... Pending Applied Excluded (Questions) Excluded (Expired) Exc…" at bounding box center [920, 316] width 167 height 32
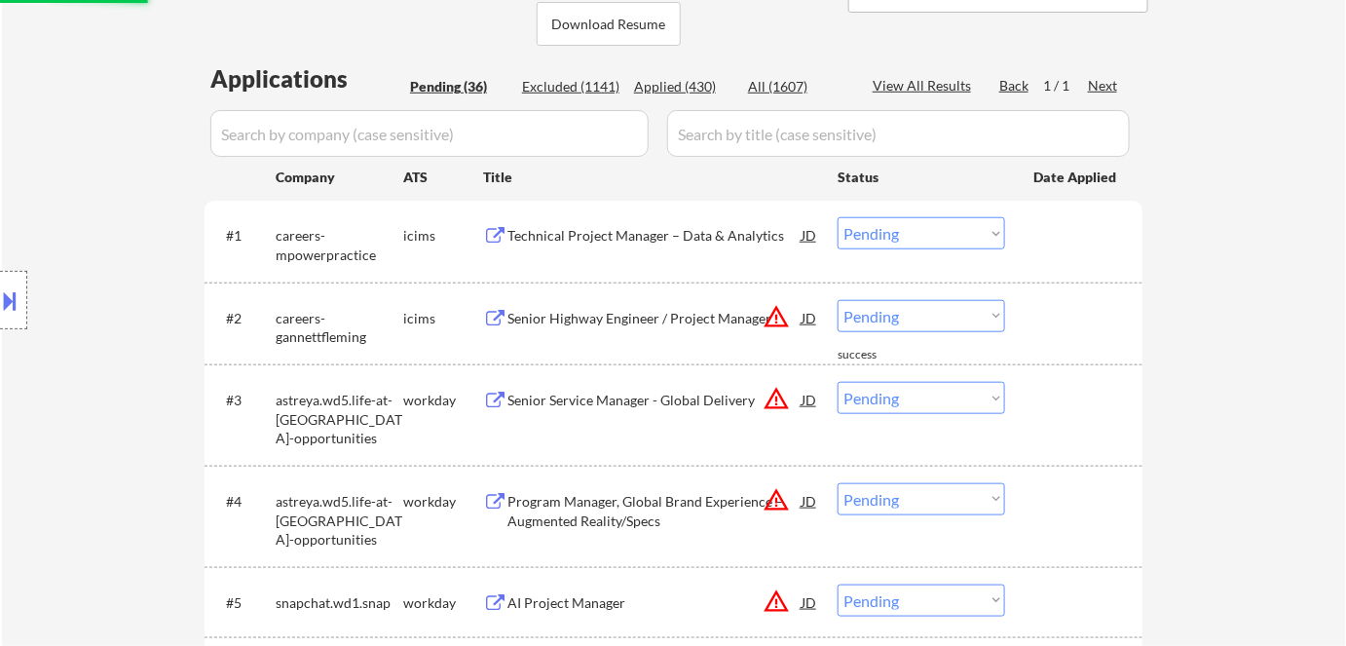
click at [606, 320] on div "Senior Highway Engineer / Project Manager" at bounding box center [654, 318] width 294 height 19
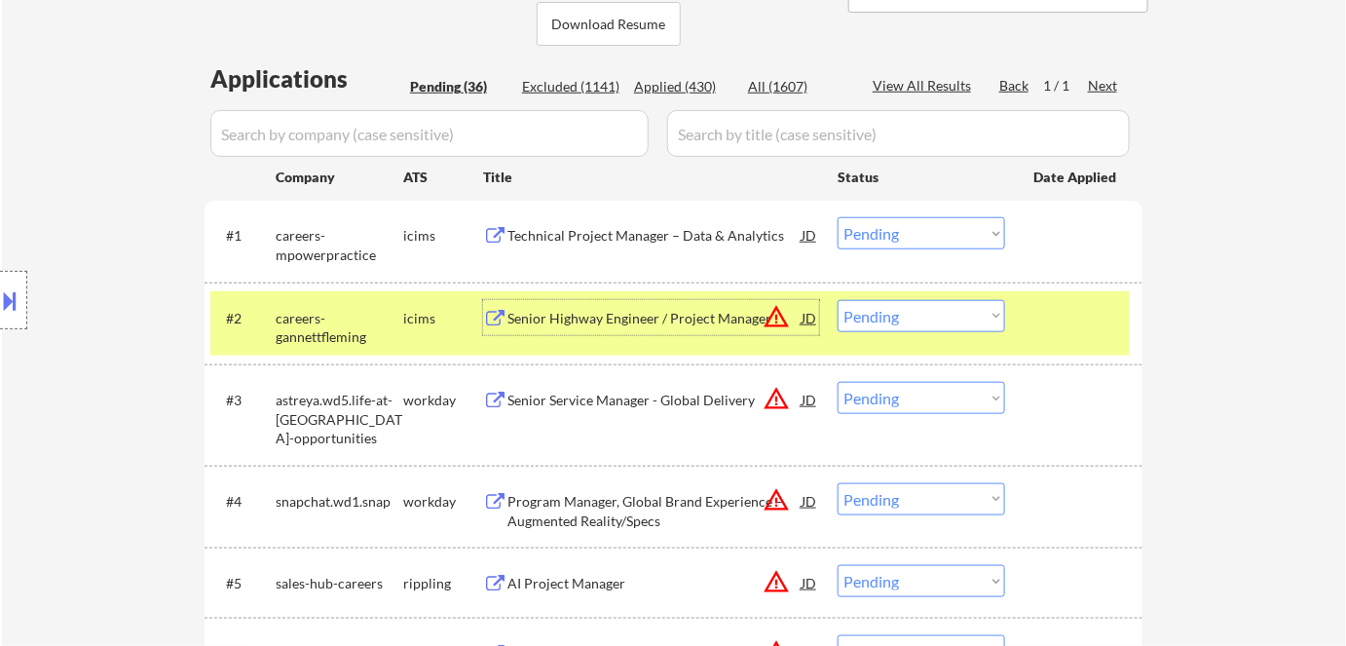
click at [612, 320] on div "Senior Highway Engineer / Project Manager" at bounding box center [654, 318] width 294 height 19
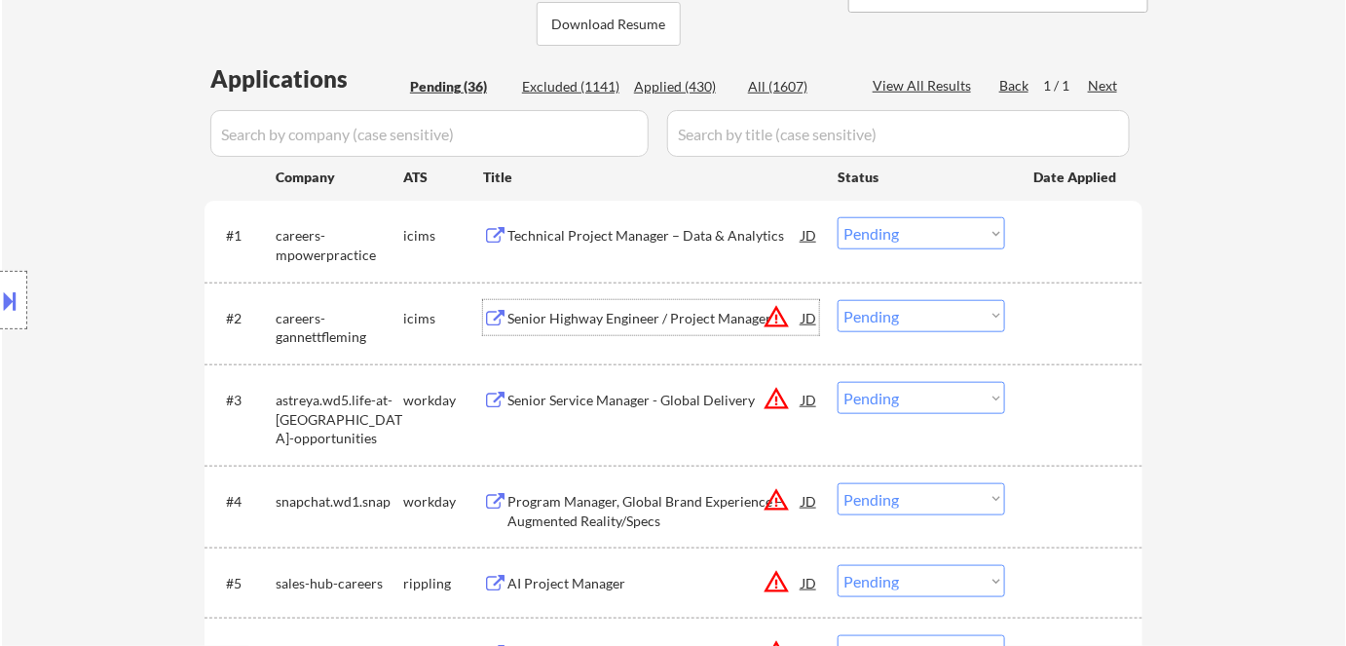
click at [647, 389] on div "Senior Service Manager - Global Delivery" at bounding box center [654, 399] width 294 height 35
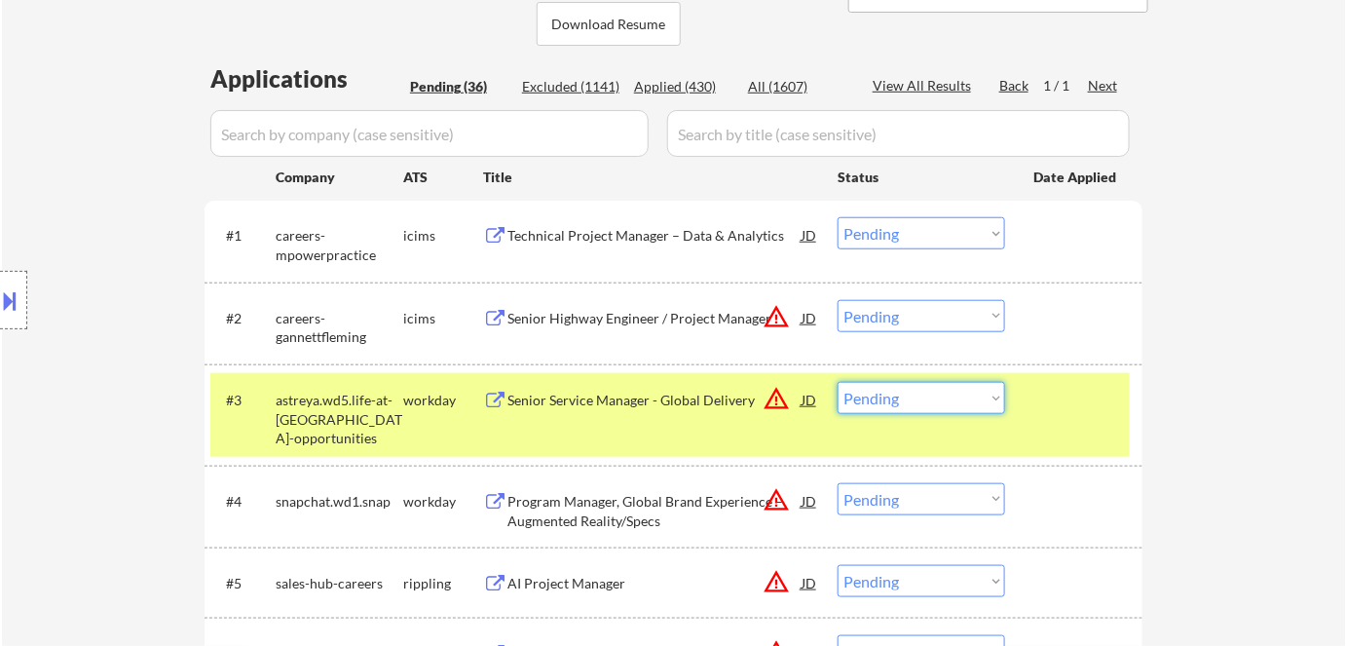
drag, startPoint x: 979, startPoint y: 402, endPoint x: 985, endPoint y: 450, distance: 48.1
click at [979, 402] on select "Choose an option... Pending Applied Excluded (Questions) Excluded (Expired) Exc…" at bounding box center [920, 398] width 167 height 32
click at [837, 382] on select "Choose an option... Pending Applied Excluded (Questions) Excluded (Expired) Exc…" at bounding box center [920, 398] width 167 height 32
click at [433, 404] on div "workday" at bounding box center [443, 399] width 80 height 19
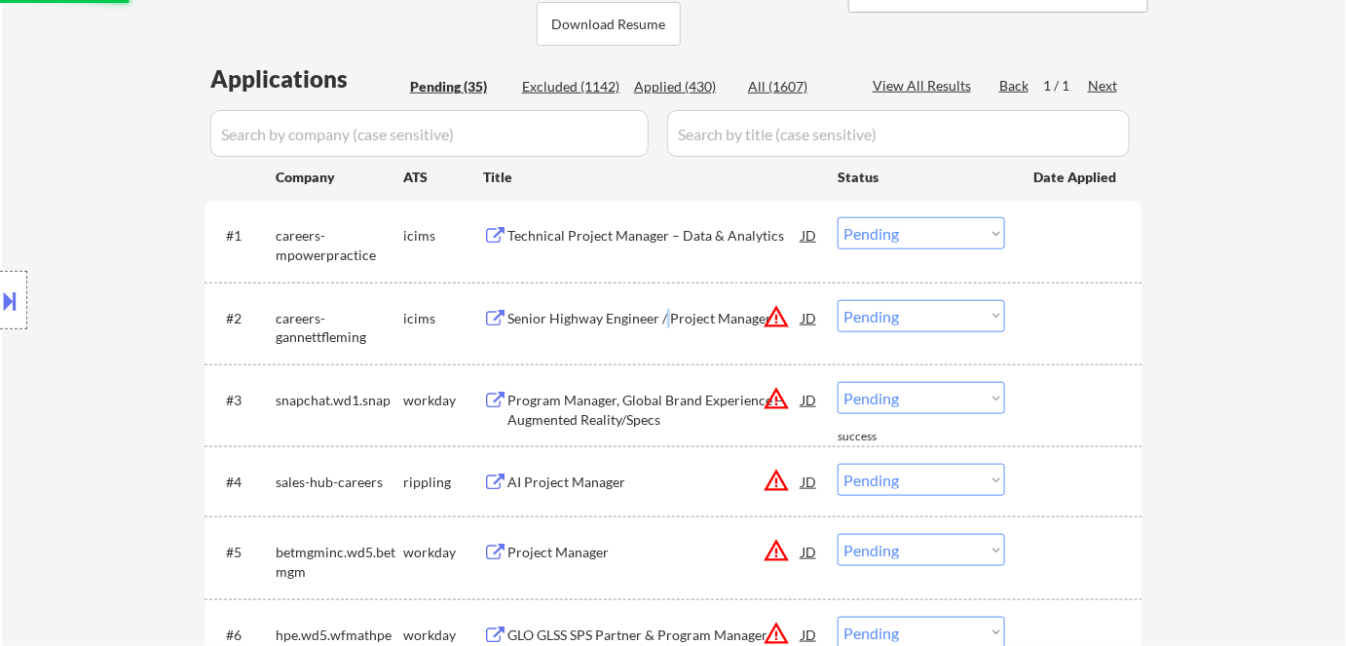
click at [666, 325] on div "Senior Highway Engineer / Project Manager" at bounding box center [654, 318] width 294 height 19
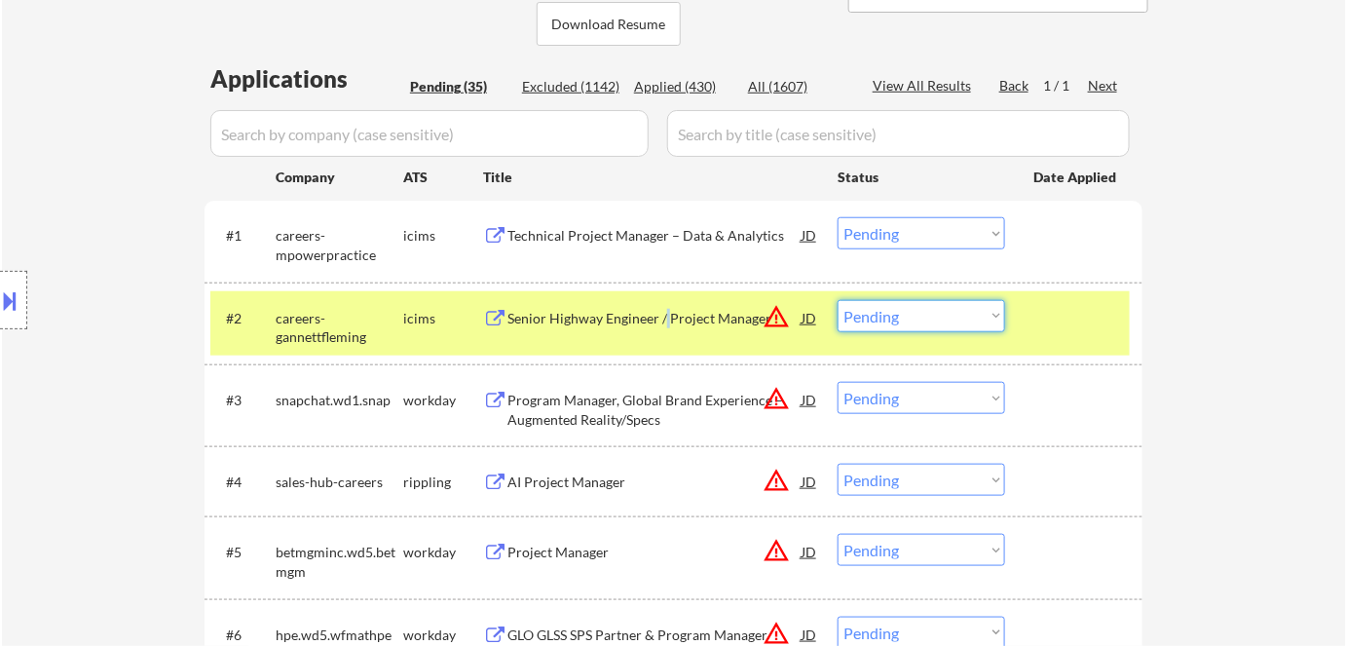
drag, startPoint x: 916, startPoint y: 312, endPoint x: 918, endPoint y: 330, distance: 18.6
click at [916, 312] on select "Choose an option... Pending Applied Excluded (Questions) Excluded (Expired) Exc…" at bounding box center [920, 316] width 167 height 32
click at [837, 300] on select "Choose an option... Pending Applied Excluded (Questions) Excluded (Expired) Exc…" at bounding box center [920, 316] width 167 height 32
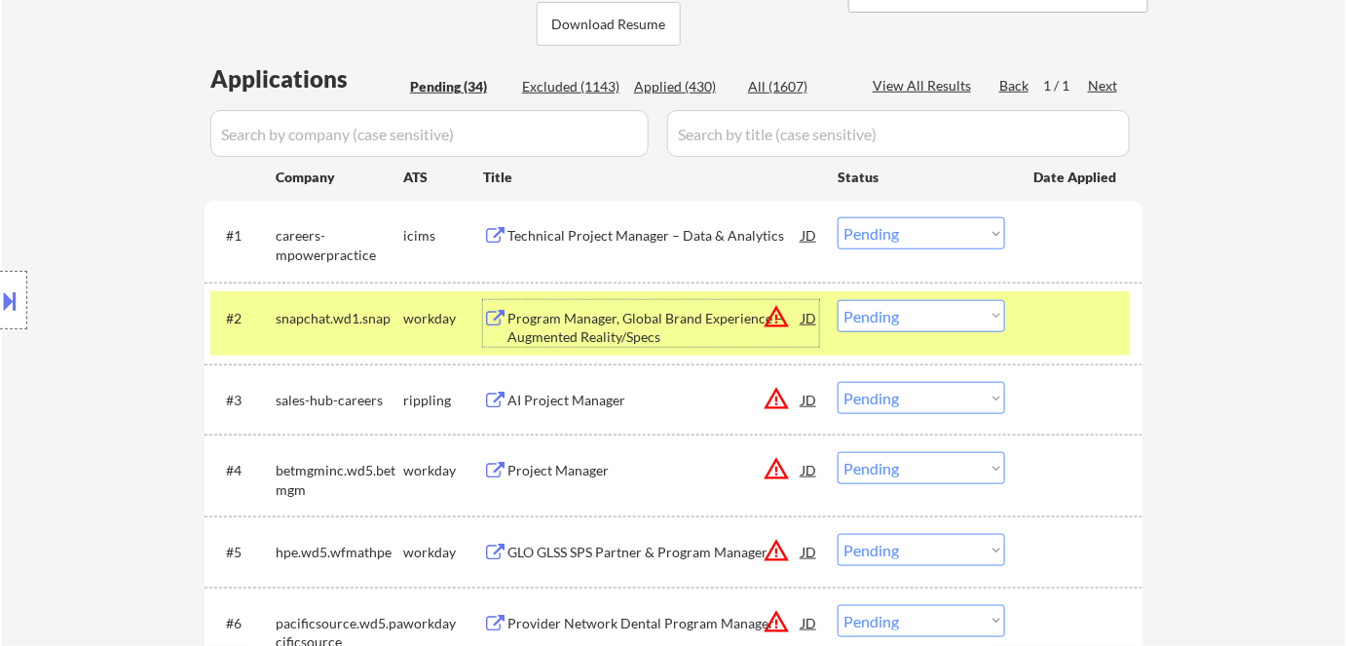
click at [596, 313] on div "Program Manager, Global Brand Experience – Augmented Reality/Specs" at bounding box center [654, 328] width 294 height 38
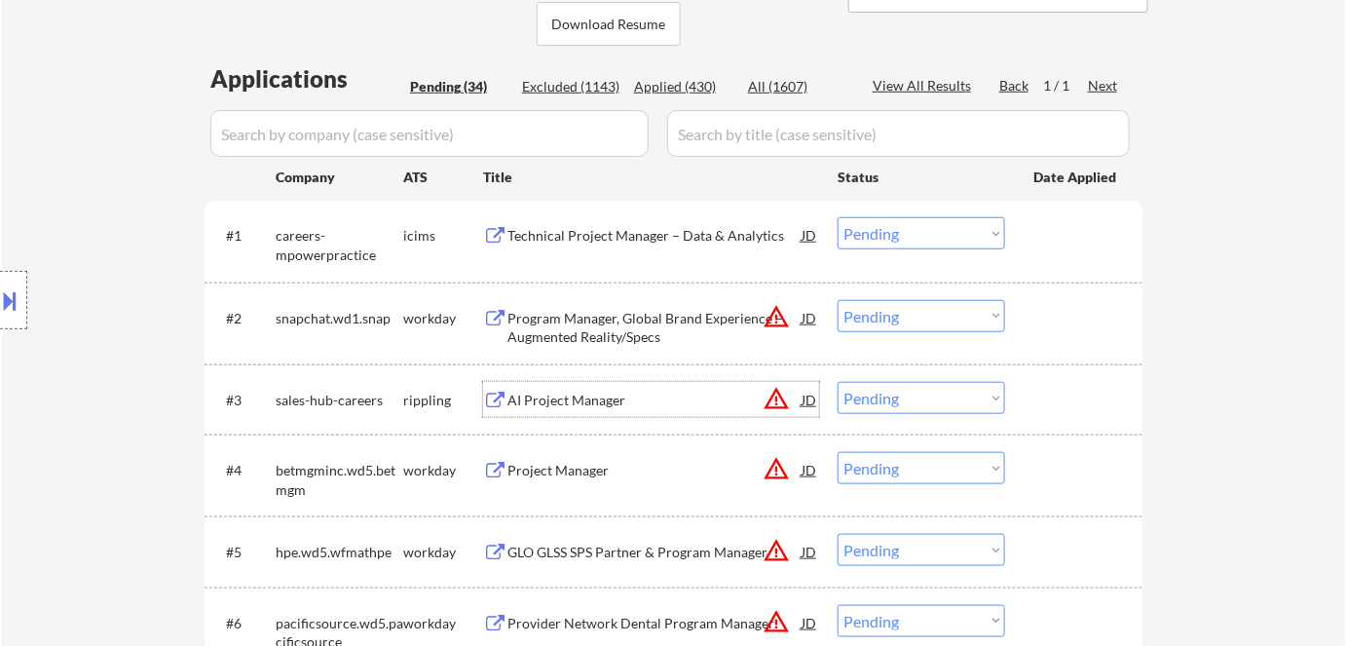
click at [619, 395] on div "AI Project Manager" at bounding box center [654, 399] width 294 height 19
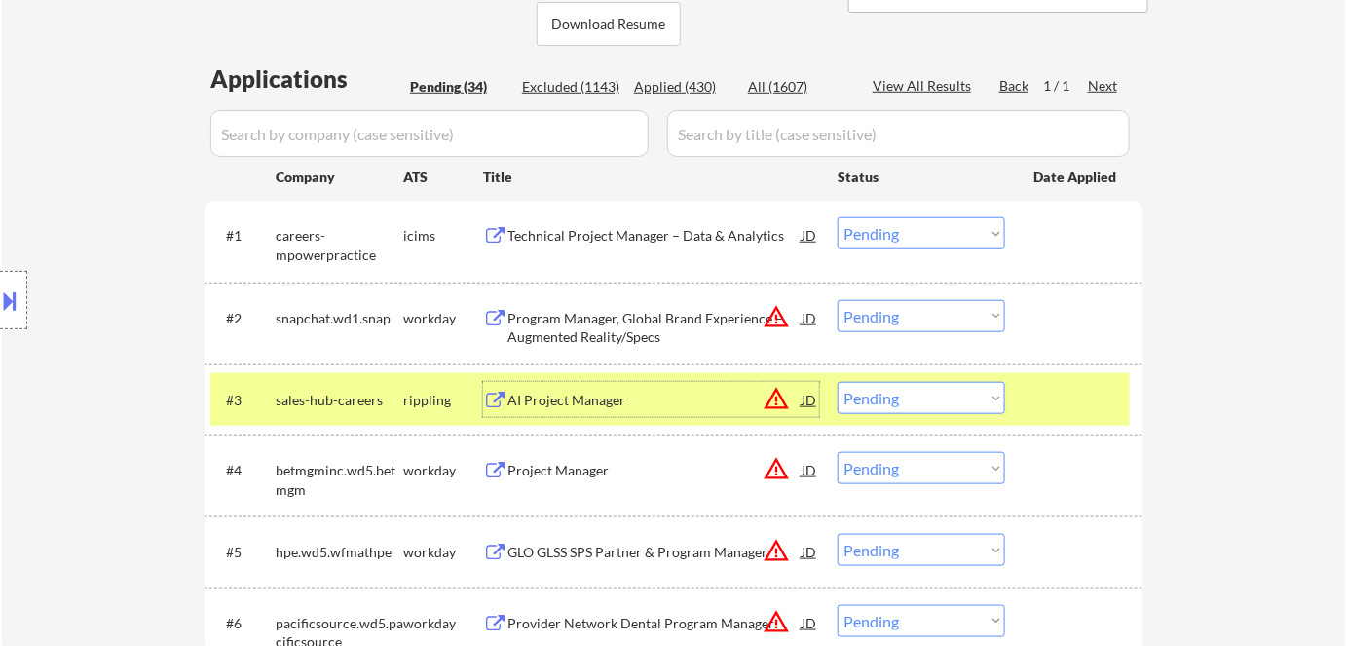
click at [532, 466] on div "Project Manager" at bounding box center [654, 470] width 294 height 19
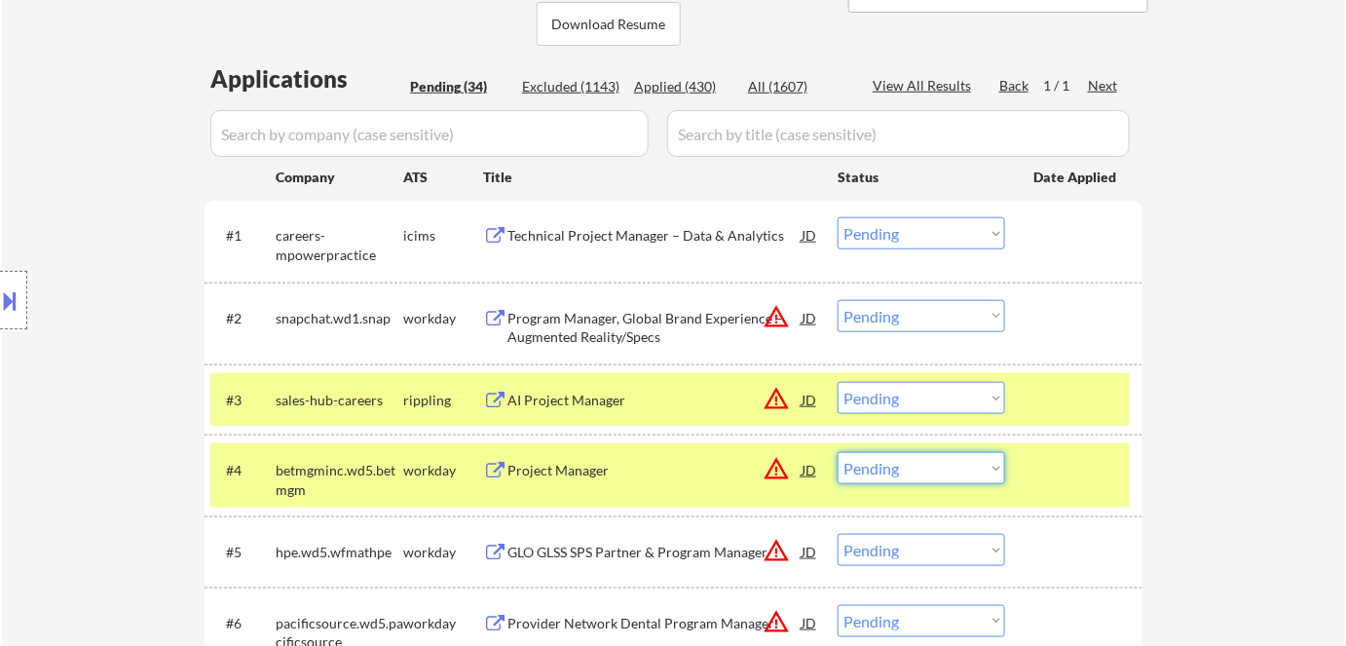
click at [889, 460] on select "Choose an option... Pending Applied Excluded (Questions) Excluded (Expired) Exc…" at bounding box center [920, 468] width 167 height 32
click at [837, 452] on select "Choose an option... Pending Applied Excluded (Questions) Excluded (Expired) Exc…" at bounding box center [920, 468] width 167 height 32
click at [918, 392] on select "Choose an option... Pending Applied Excluded (Questions) Excluded (Expired) Exc…" at bounding box center [920, 398] width 167 height 32
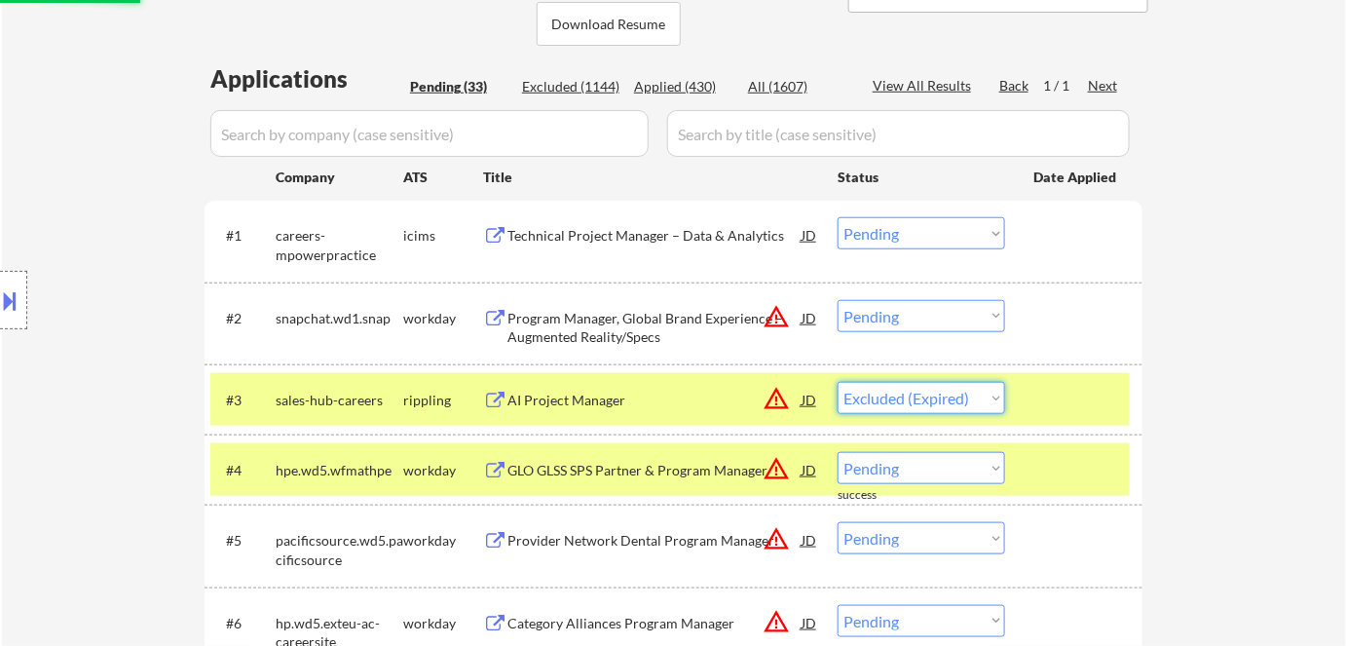
click at [837, 382] on select "Choose an option... Pending Applied Excluded (Questions) Excluded (Expired) Exc…" at bounding box center [920, 398] width 167 height 32
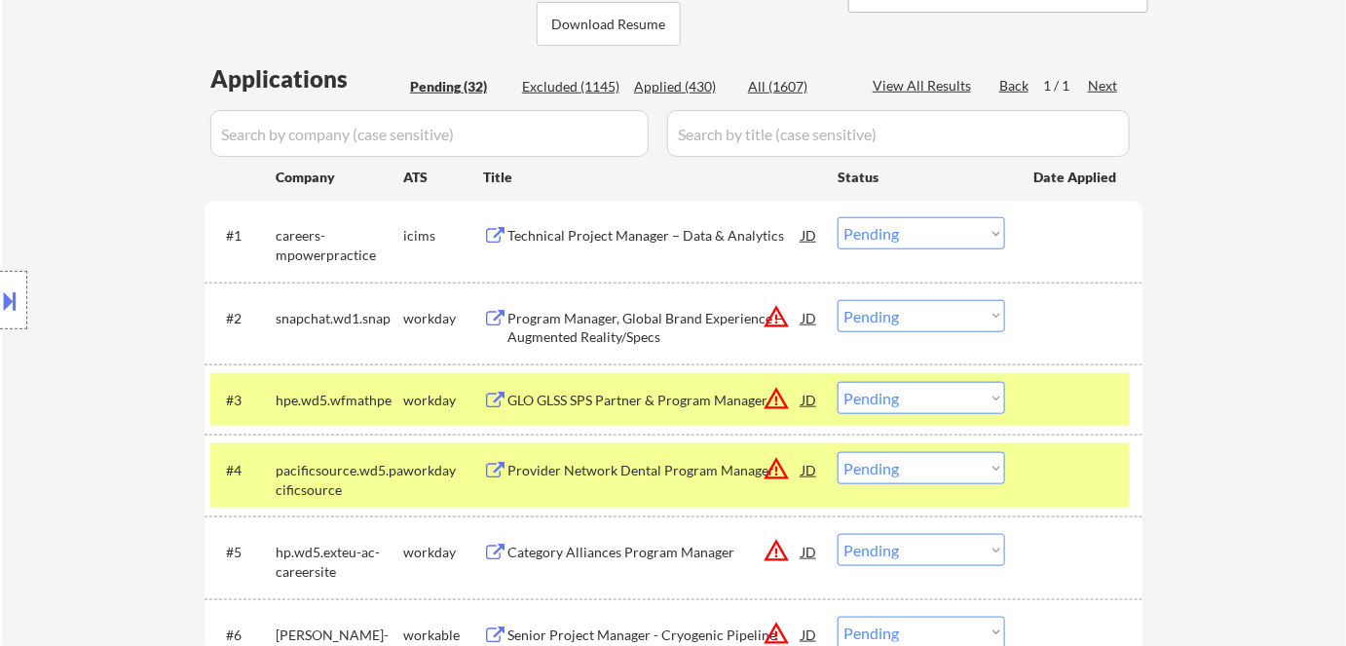
click at [449, 403] on div "workday" at bounding box center [443, 399] width 80 height 19
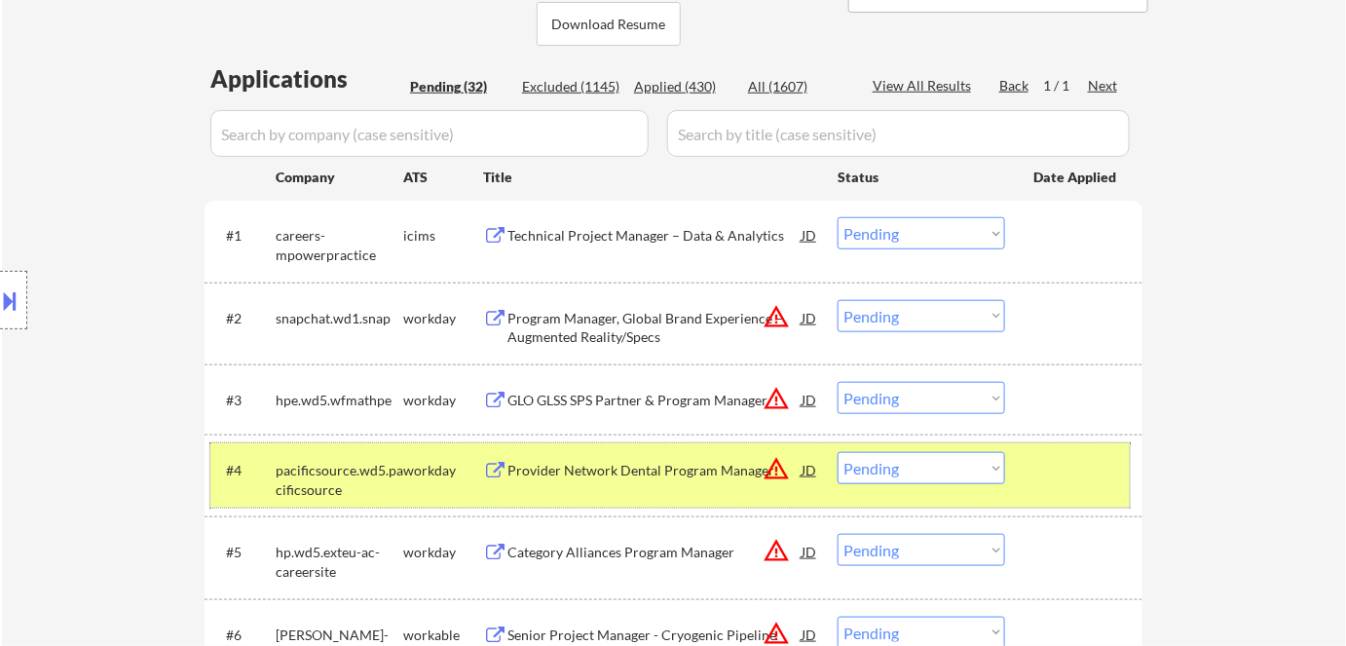
click at [443, 449] on div "#4 pacificsource.wd5.pacificsource workday Provider Network Dental Program Mana…" at bounding box center [669, 475] width 919 height 64
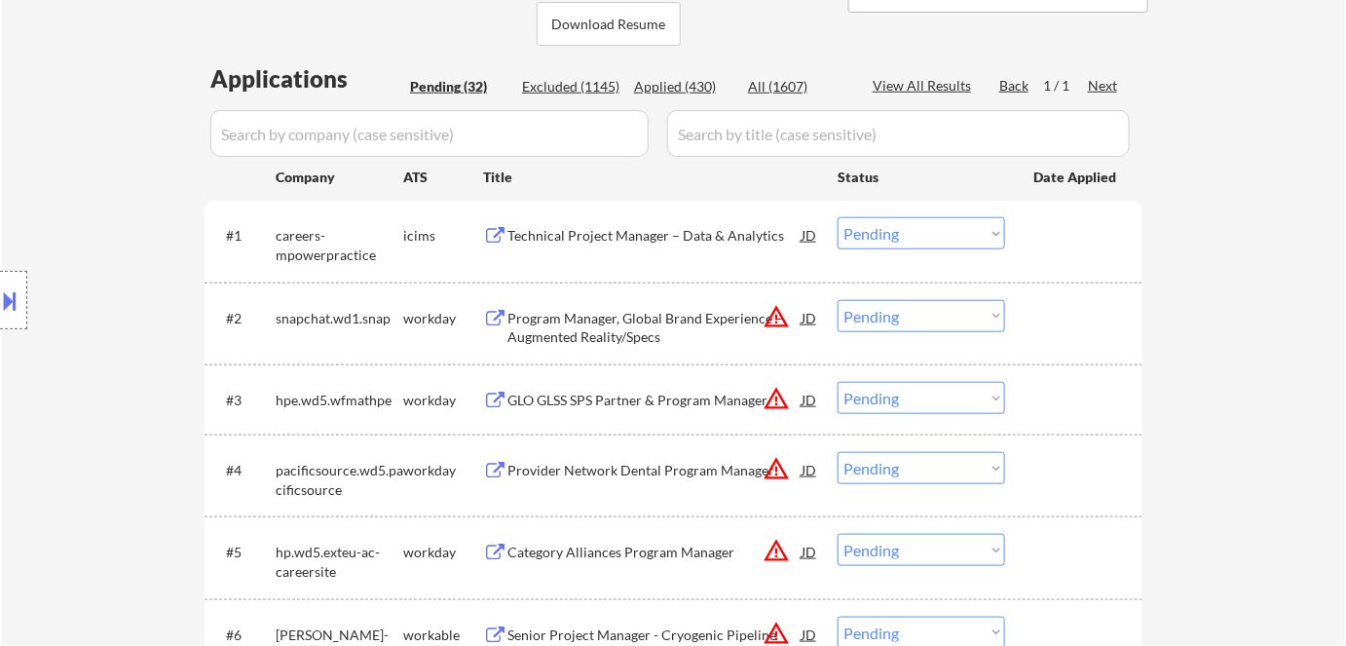
click at [532, 403] on div "GLO GLSS SPS Partner & Program Manager" at bounding box center [654, 399] width 294 height 19
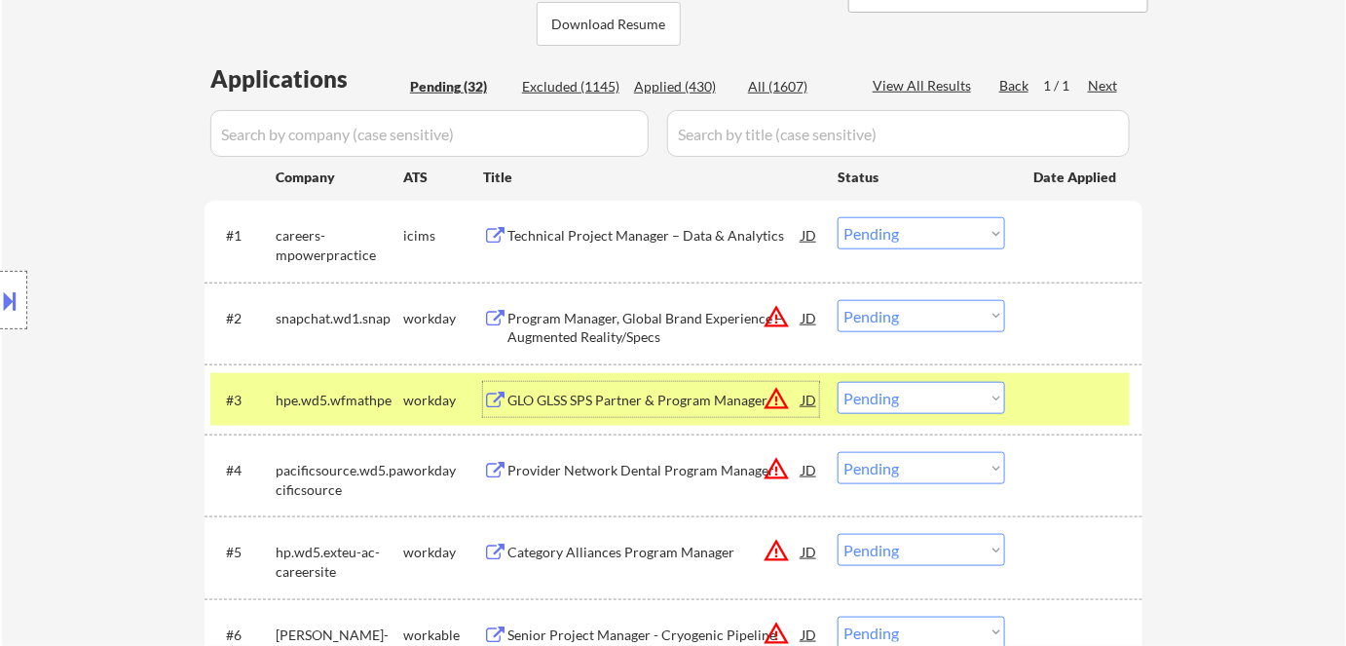
drag, startPoint x: 951, startPoint y: 399, endPoint x: 953, endPoint y: 411, distance: 11.8
click at [951, 401] on select "Choose an option... Pending Applied Excluded (Questions) Excluded (Expired) Exc…" at bounding box center [920, 398] width 167 height 32
click at [837, 382] on select "Choose an option... Pending Applied Excluded (Questions) Excluded (Expired) Exc…" at bounding box center [920, 398] width 167 height 32
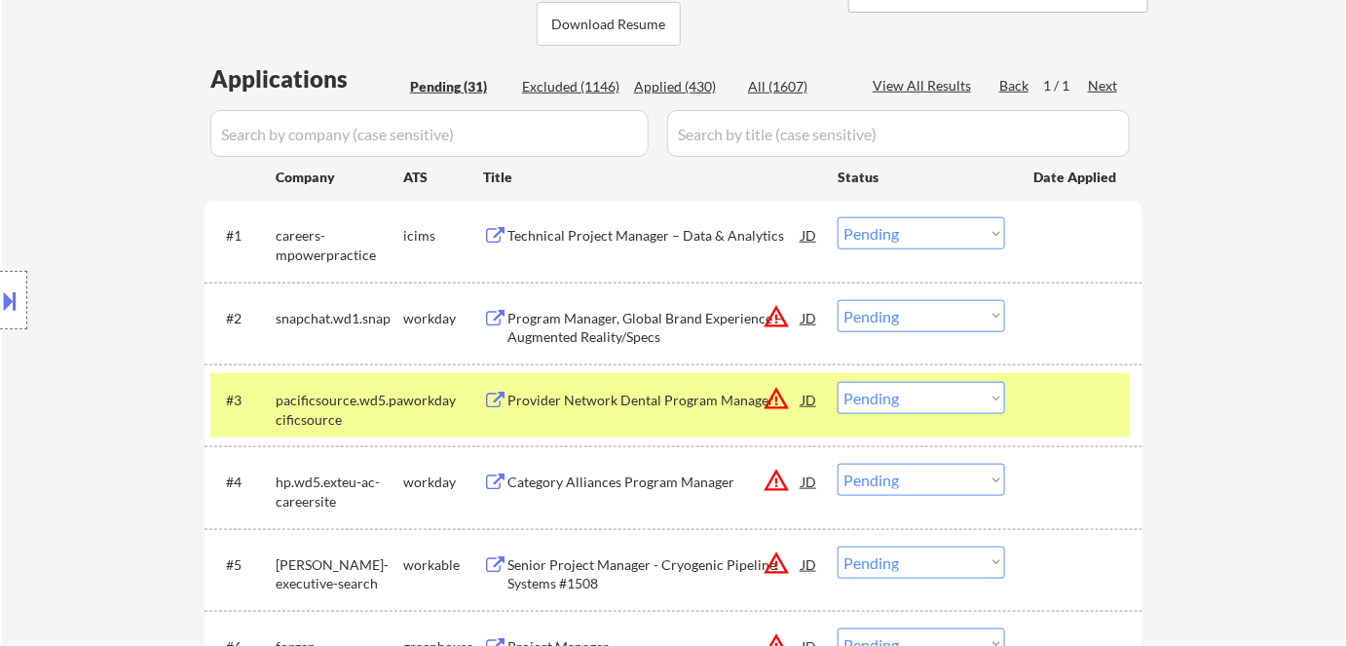
click at [610, 397] on div "Provider Network Dental Program Manager" at bounding box center [654, 399] width 294 height 19
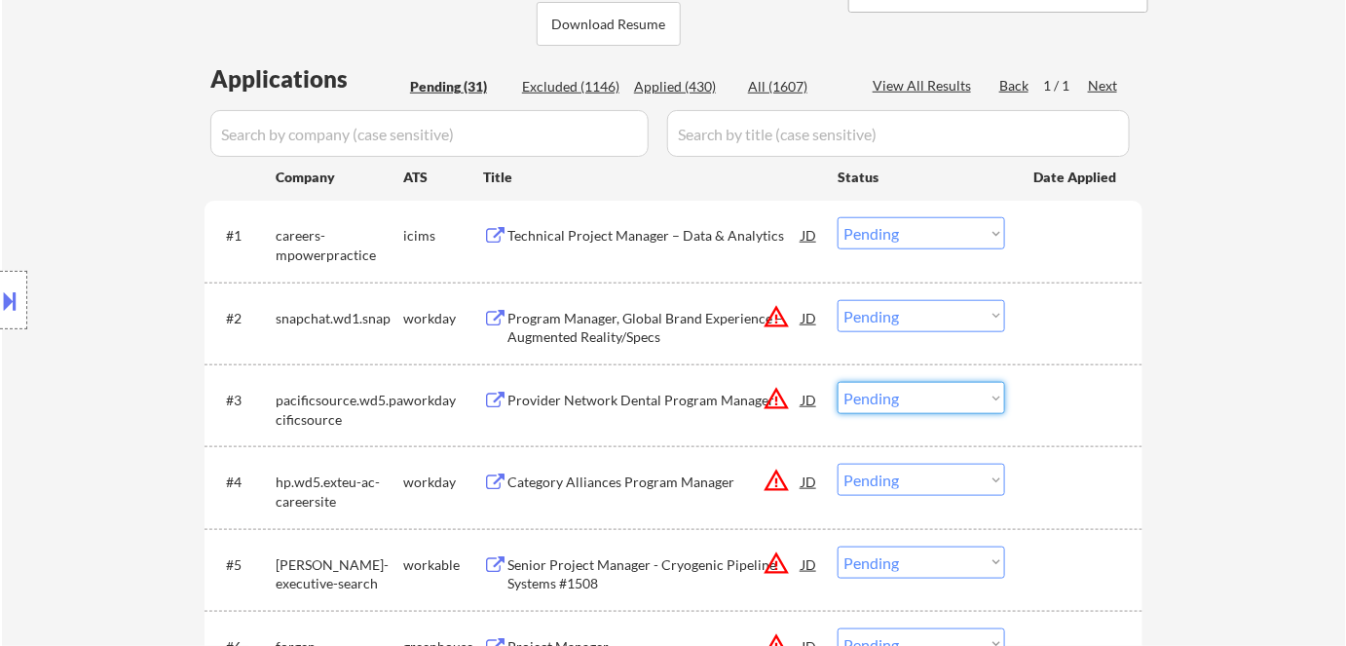
drag, startPoint x: 901, startPoint y: 392, endPoint x: 909, endPoint y: 405, distance: 14.9
click at [901, 399] on select "Choose an option... Pending Applied Excluded (Questions) Excluded (Expired) Exc…" at bounding box center [920, 398] width 167 height 32
click at [837, 382] on select "Choose an option... Pending Applied Excluded (Questions) Excluded (Expired) Exc…" at bounding box center [920, 398] width 167 height 32
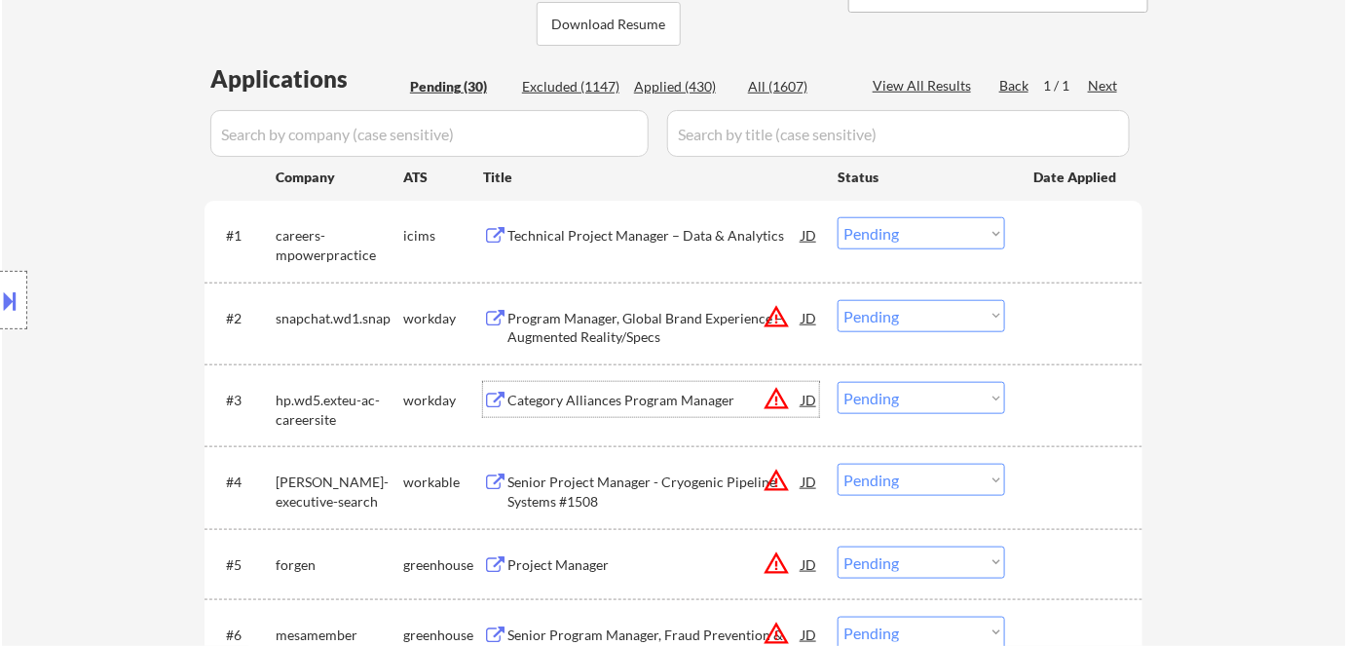
click at [601, 391] on div "Category Alliances Program Manager" at bounding box center [654, 399] width 294 height 19
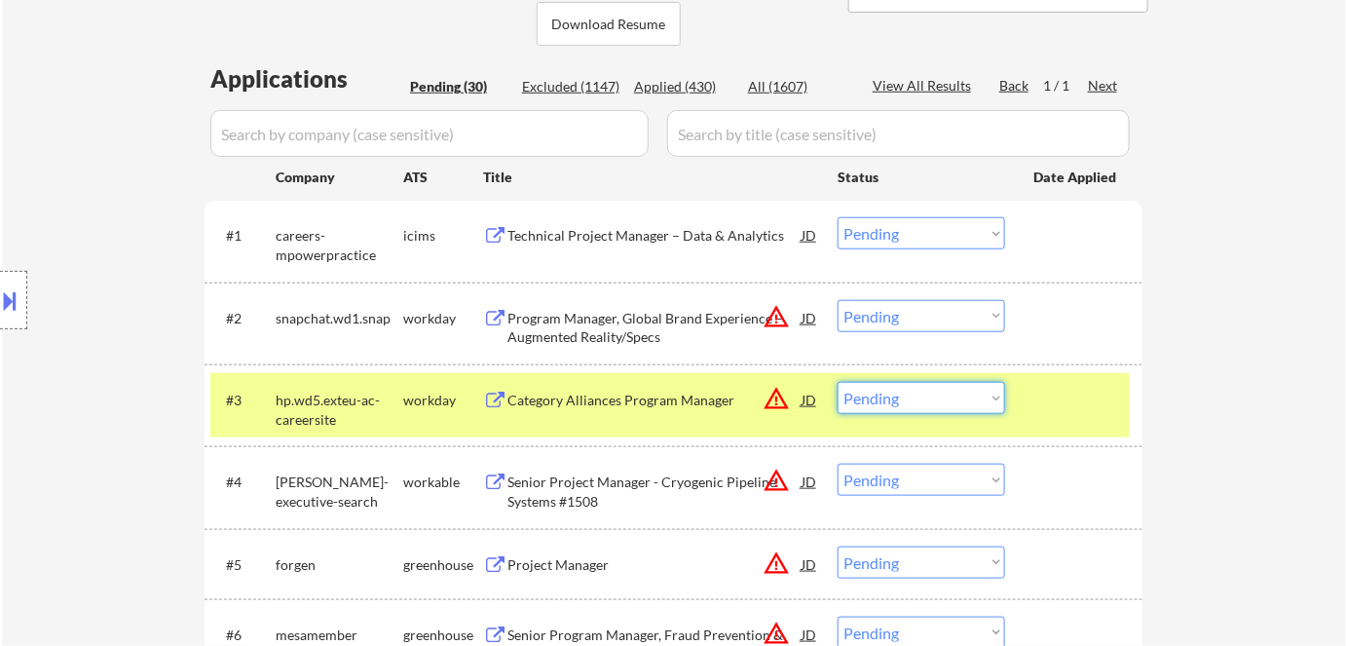
click at [886, 398] on select "Choose an option... Pending Applied Excluded (Questions) Excluded (Expired) Exc…" at bounding box center [920, 398] width 167 height 32
click at [837, 382] on select "Choose an option... Pending Applied Excluded (Questions) Excluded (Expired) Exc…" at bounding box center [920, 398] width 167 height 32
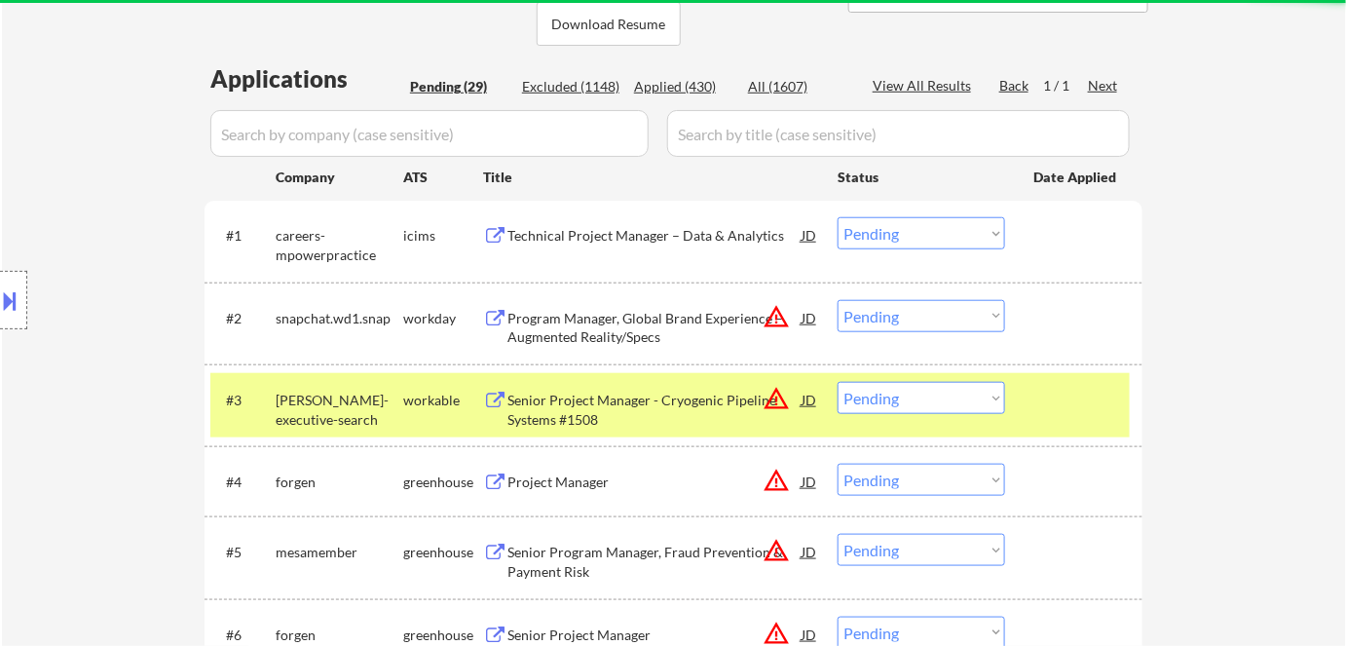
click at [550, 401] on div "Senior Project Manager - Cryogenic Pipeline Systems #1508" at bounding box center [654, 409] width 294 height 38
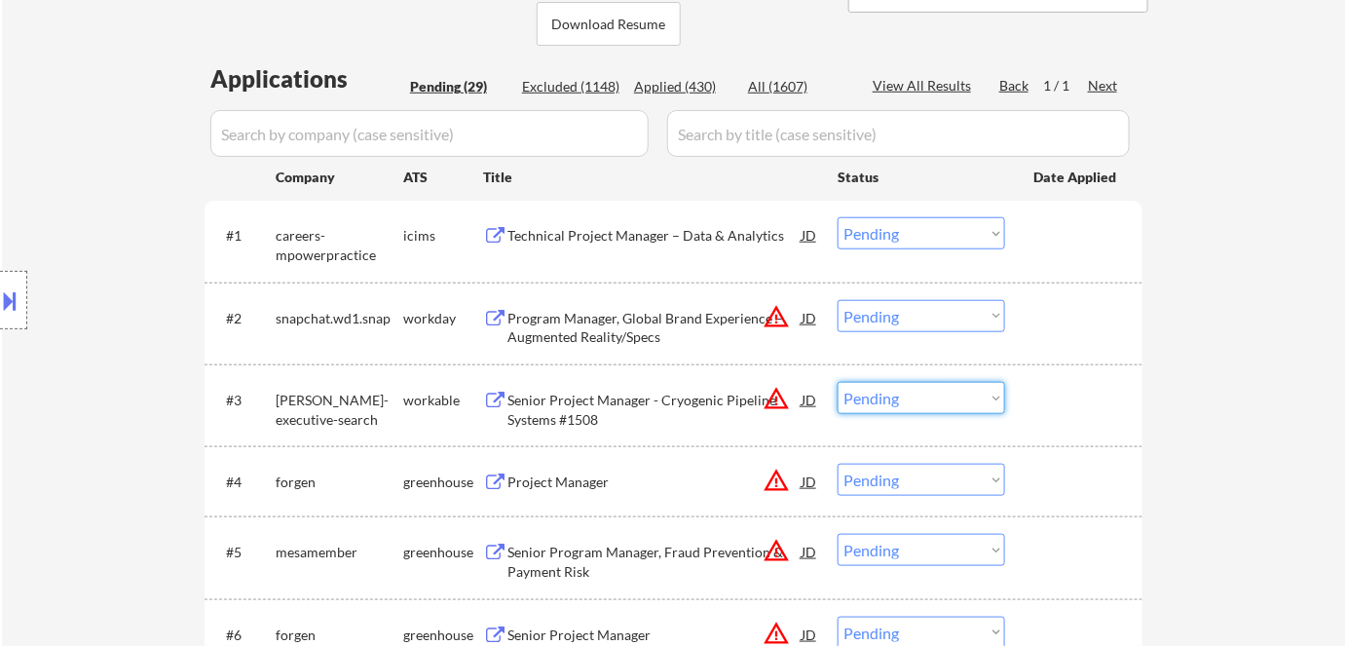
drag, startPoint x: 913, startPoint y: 398, endPoint x: 913, endPoint y: 422, distance: 23.4
click at [913, 401] on select "Choose an option... Pending Applied Excluded (Questions) Excluded (Expired) Exc…" at bounding box center [920, 398] width 167 height 32
click at [837, 382] on select "Choose an option... Pending Applied Excluded (Questions) Excluded (Expired) Exc…" at bounding box center [920, 398] width 167 height 32
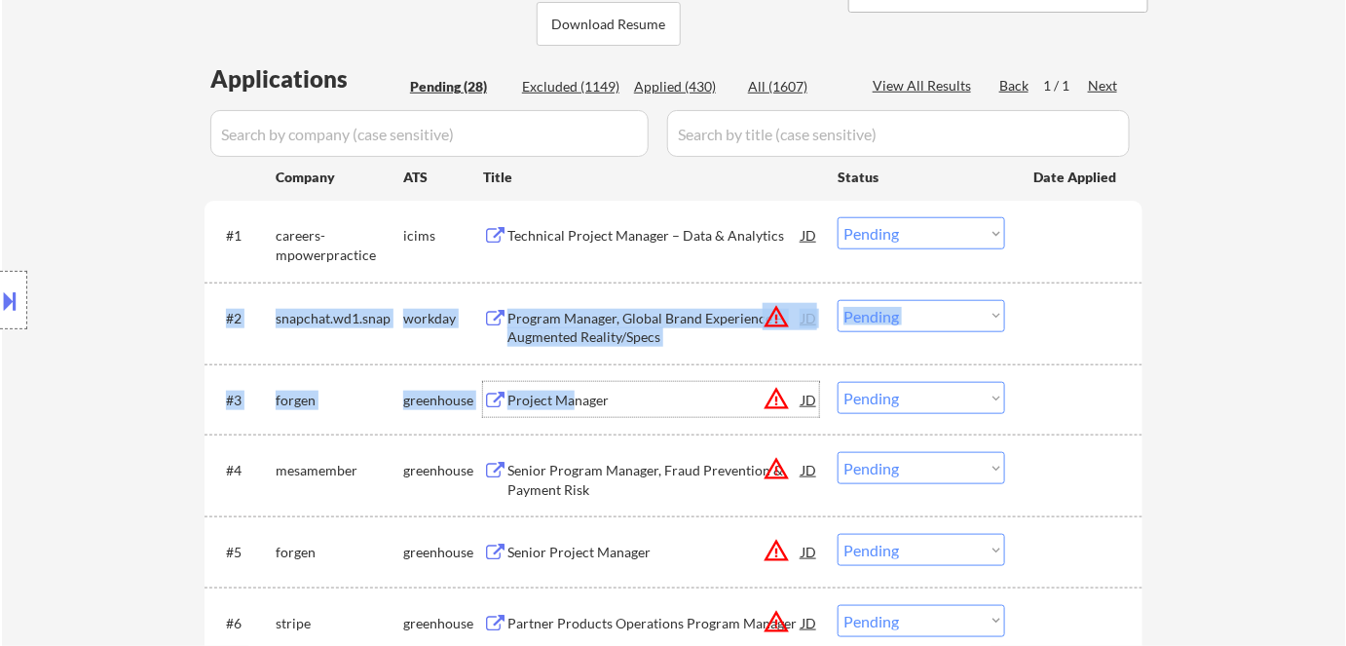
drag, startPoint x: 576, startPoint y: 385, endPoint x: 594, endPoint y: 321, distance: 65.7
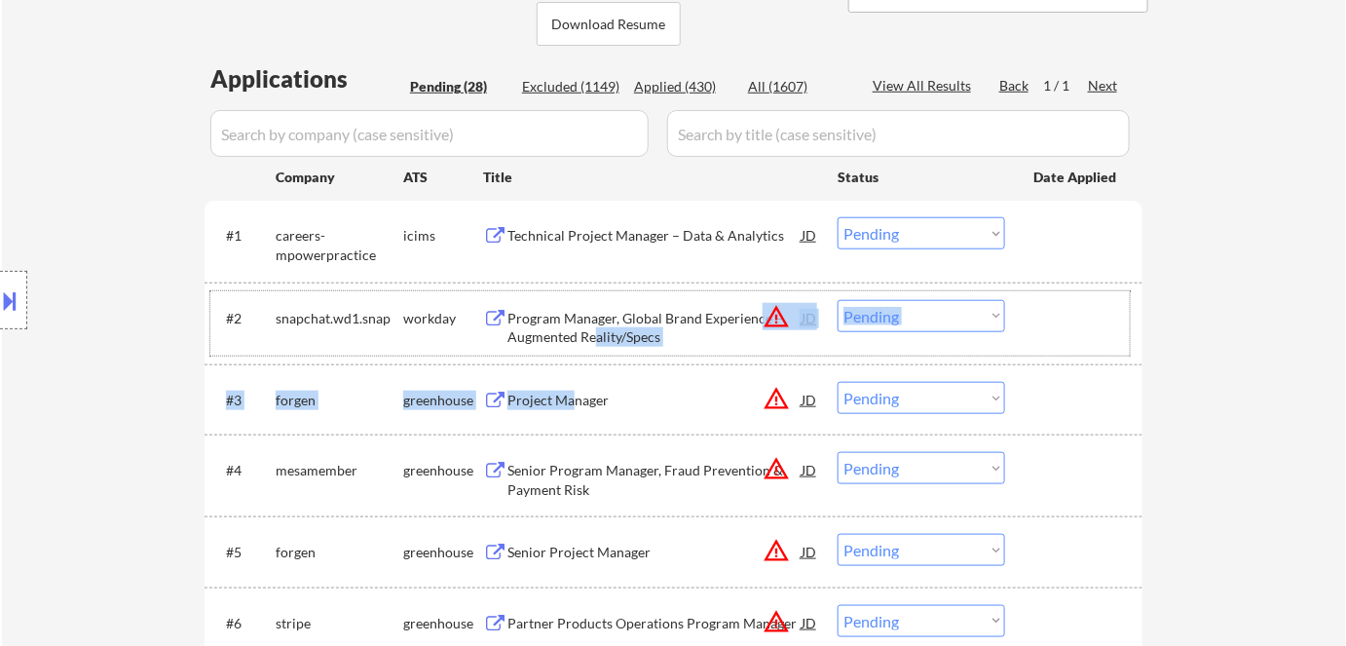
click at [1002, 336] on div "#2 snapchat.wd1.snap workday Program Manager, Global Brand Experience – Augment…" at bounding box center [669, 323] width 919 height 64
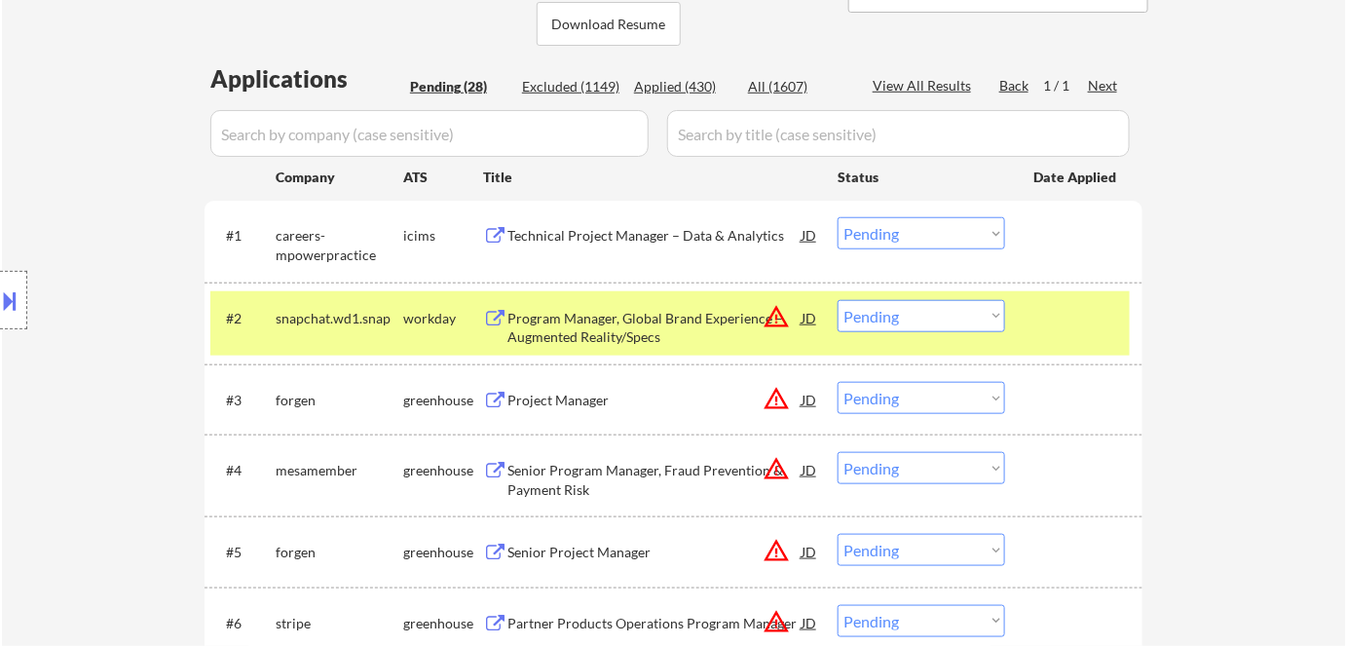
click at [423, 316] on div "workday" at bounding box center [443, 318] width 80 height 19
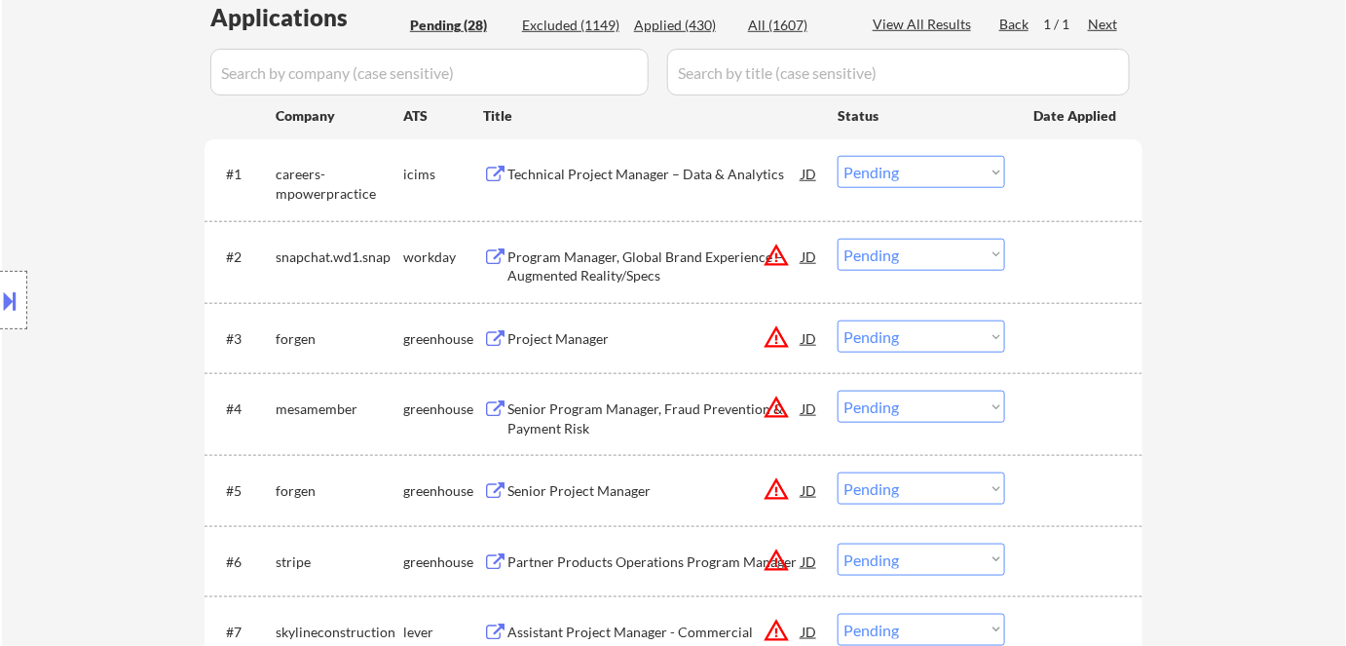
scroll to position [531, 0]
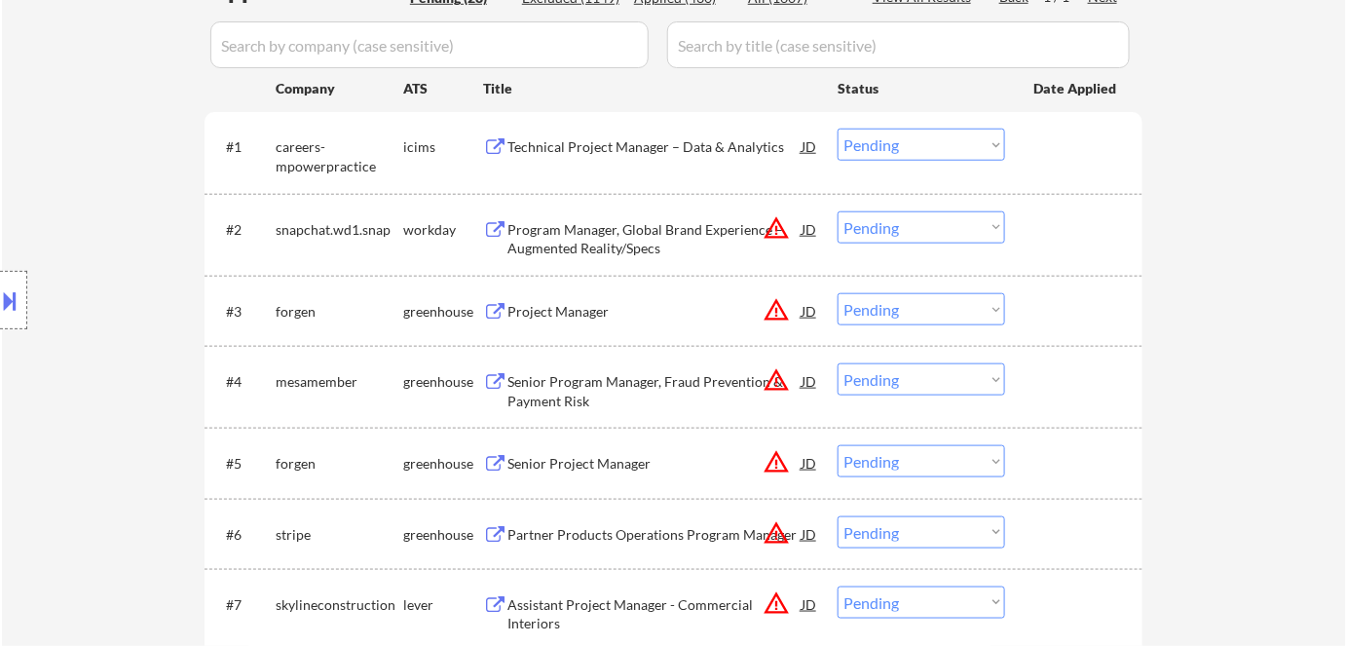
click at [533, 315] on div "Project Manager" at bounding box center [654, 311] width 294 height 19
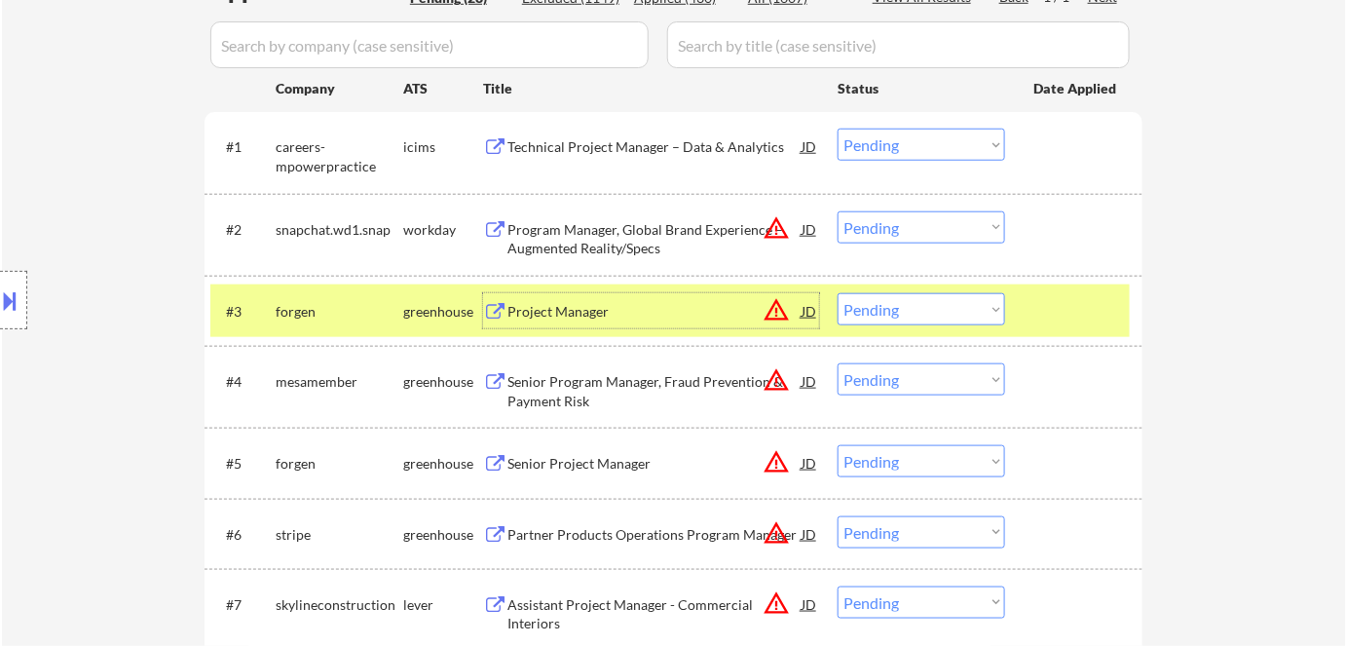
click at [806, 308] on div "JD" at bounding box center [808, 310] width 19 height 35
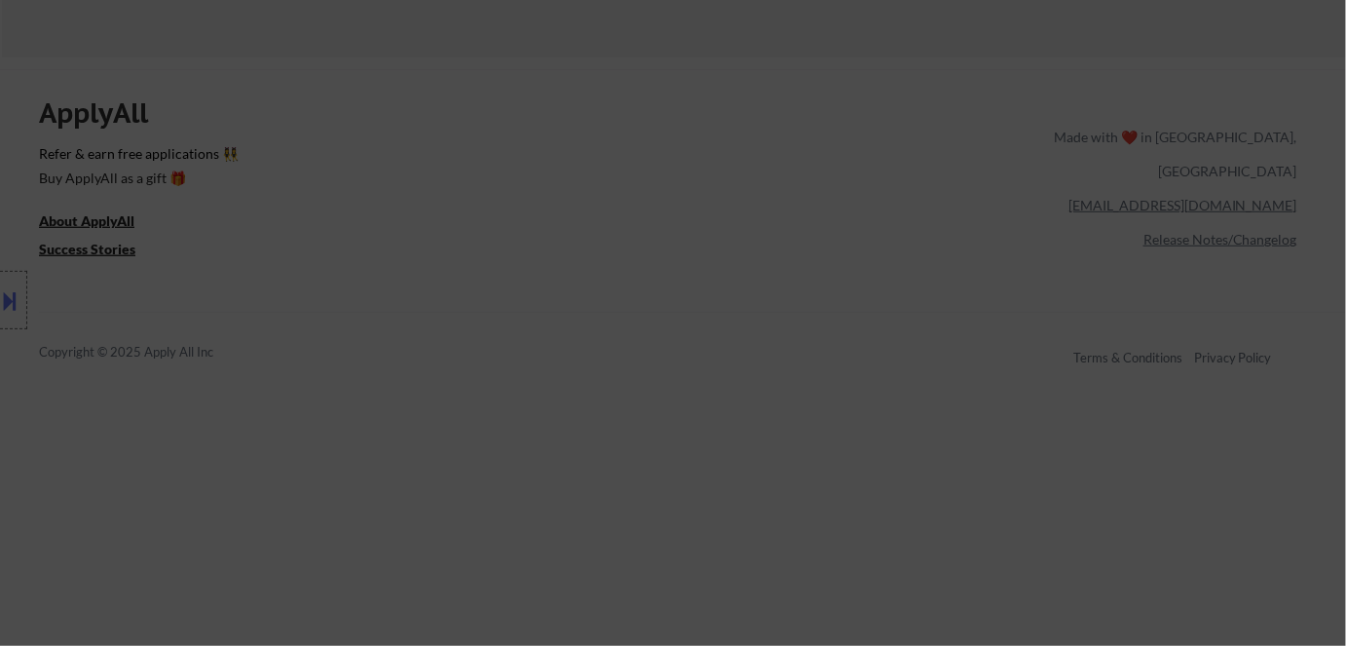
scroll to position [2390, 0]
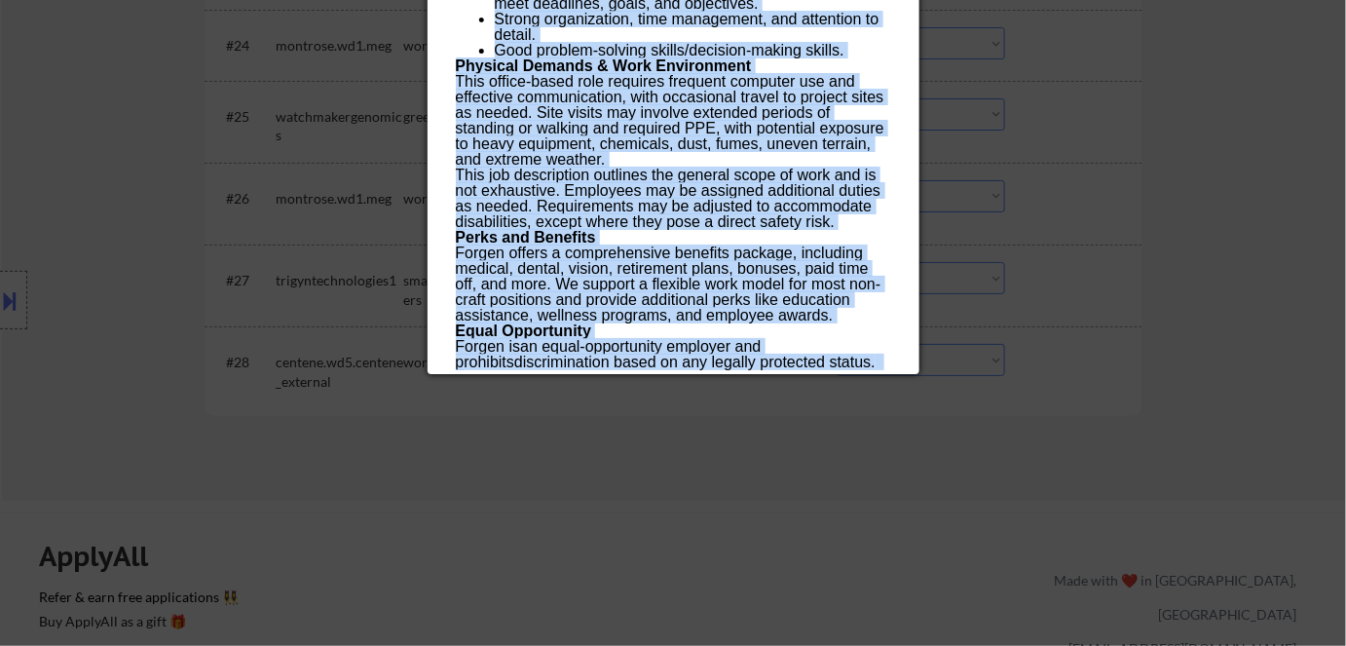
drag, startPoint x: 454, startPoint y: 84, endPoint x: 574, endPoint y: 366, distance: 306.8
copy div "Project Manager forgen Houston, Texas AI Location Check 🚫: Job in Houston, clie…"
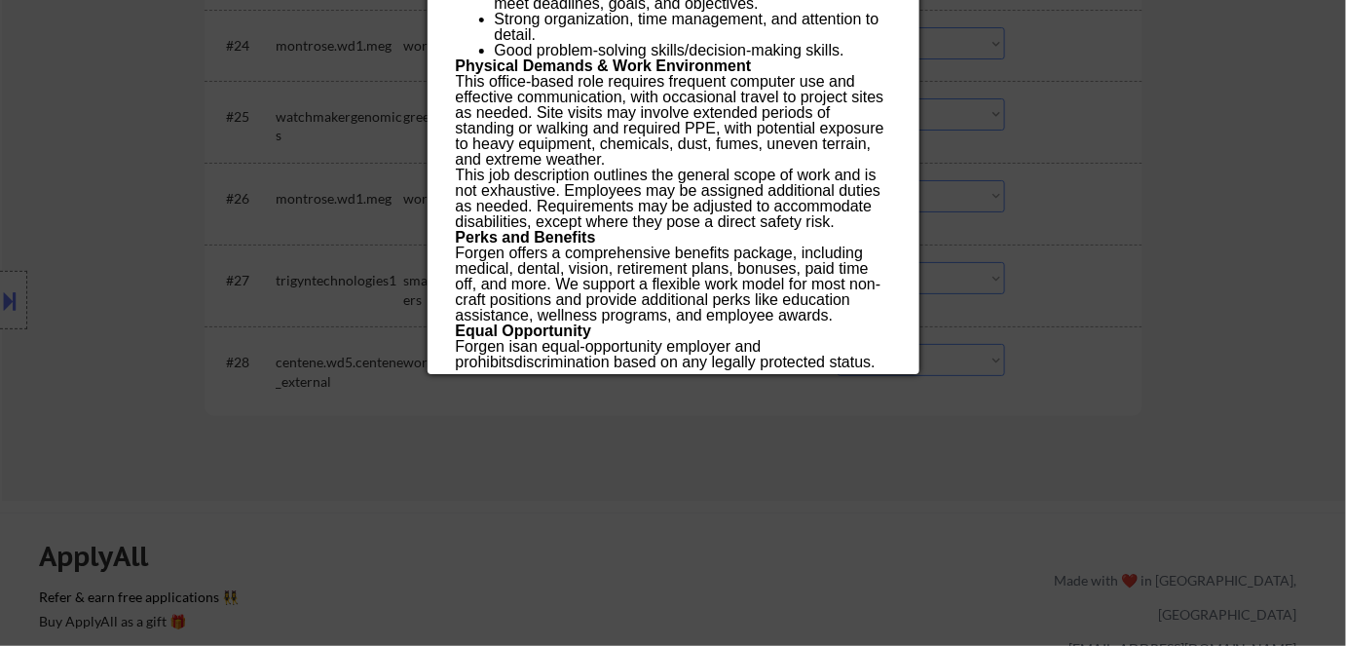
click at [948, 161] on div at bounding box center [673, 323] width 1346 height 646
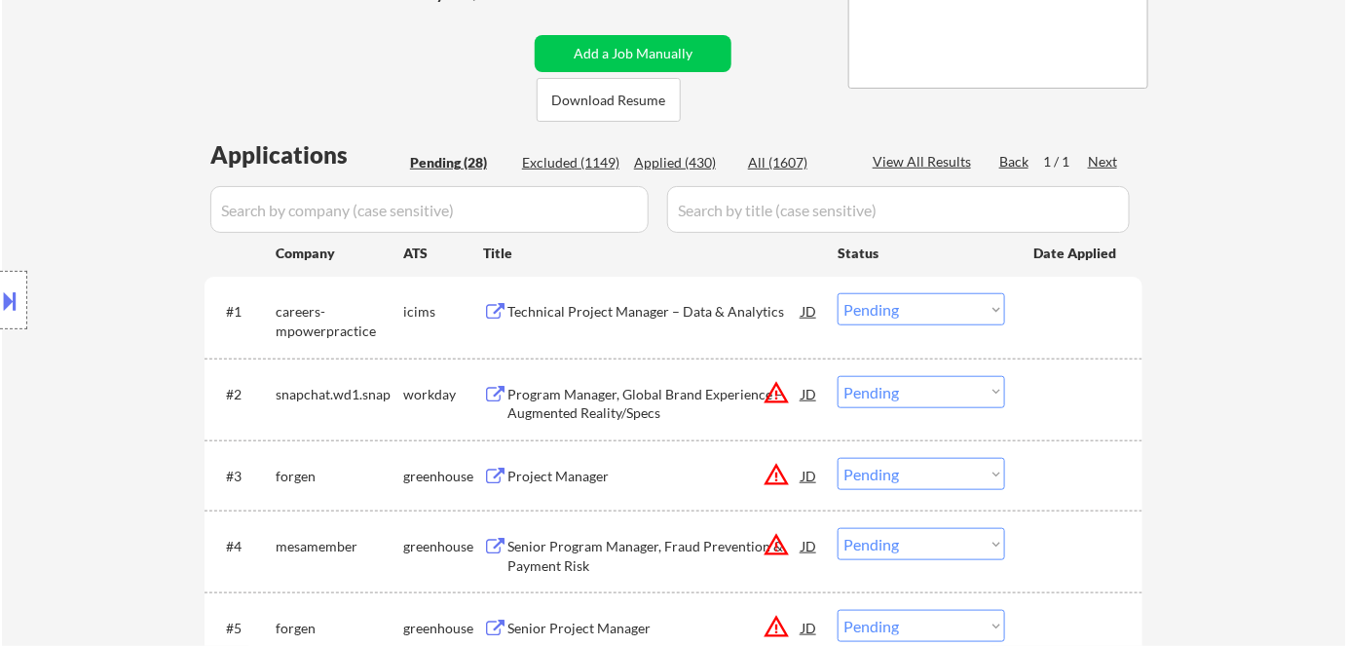
scroll to position [531, 0]
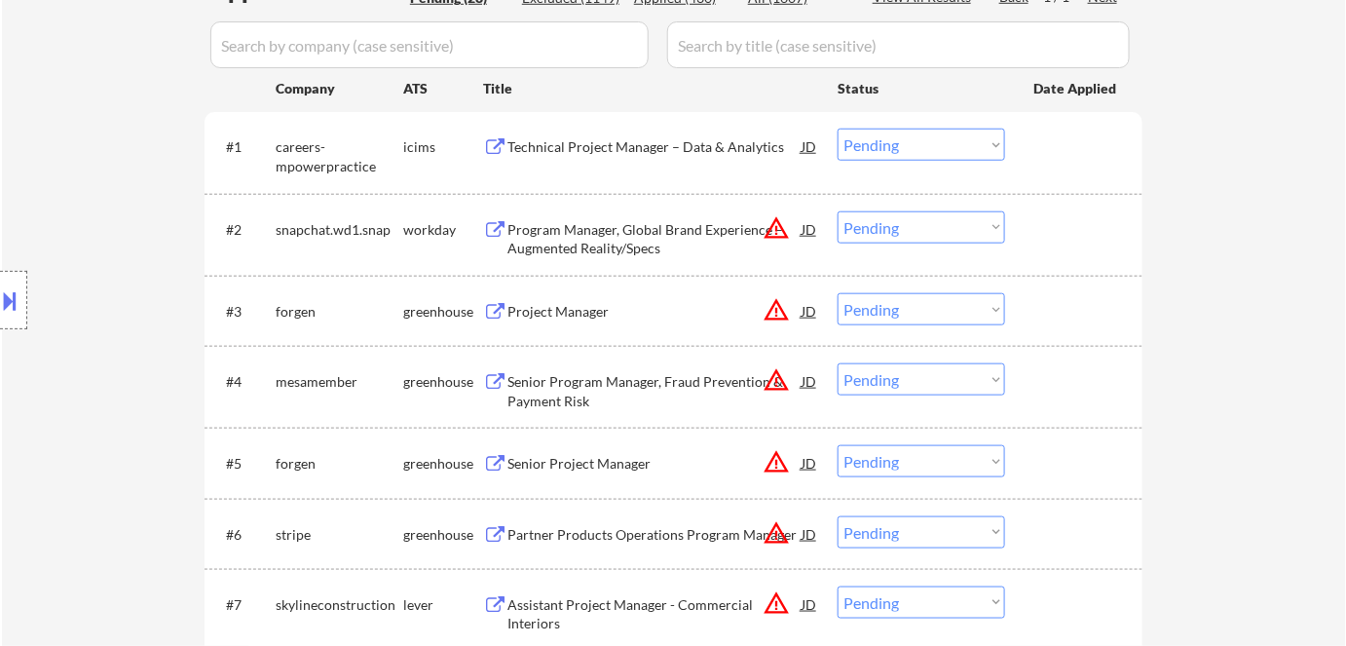
click at [897, 310] on select "Choose an option... Pending Applied Excluded (Questions) Excluded (Expired) Exc…" at bounding box center [920, 309] width 167 height 32
click at [837, 293] on select "Choose an option... Pending Applied Excluded (Questions) Excluded (Expired) Exc…" at bounding box center [920, 309] width 167 height 32
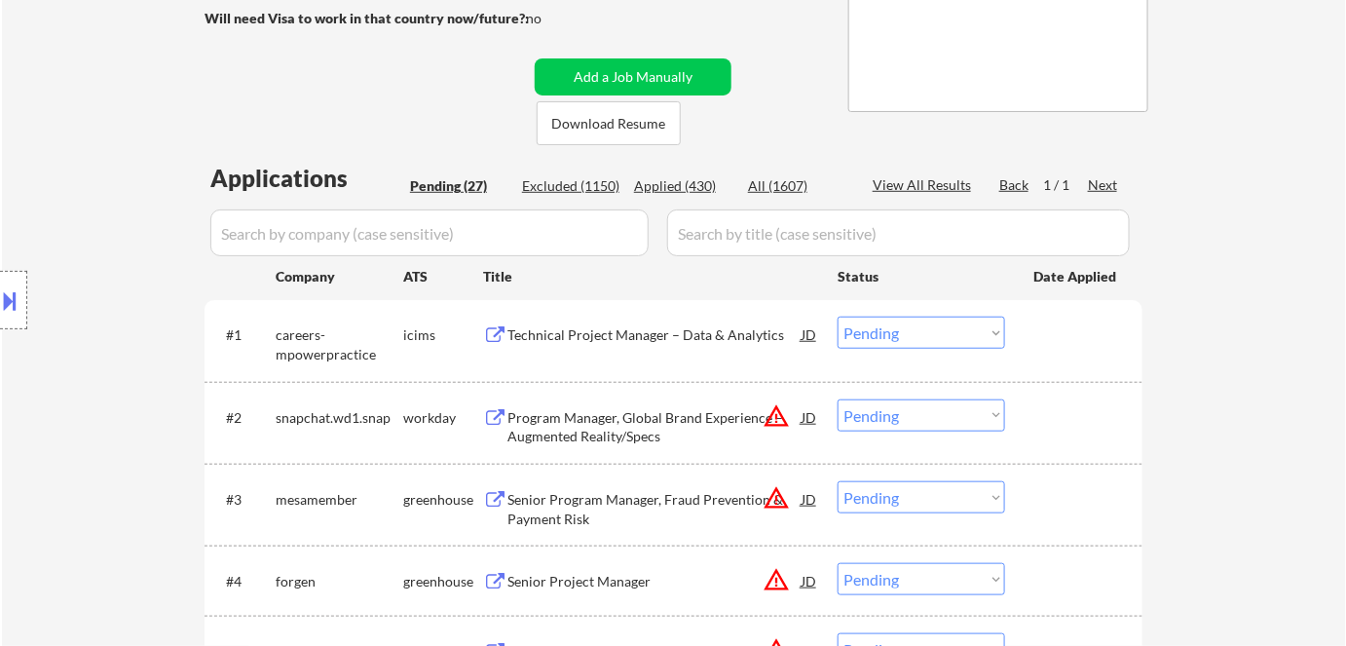
scroll to position [511, 0]
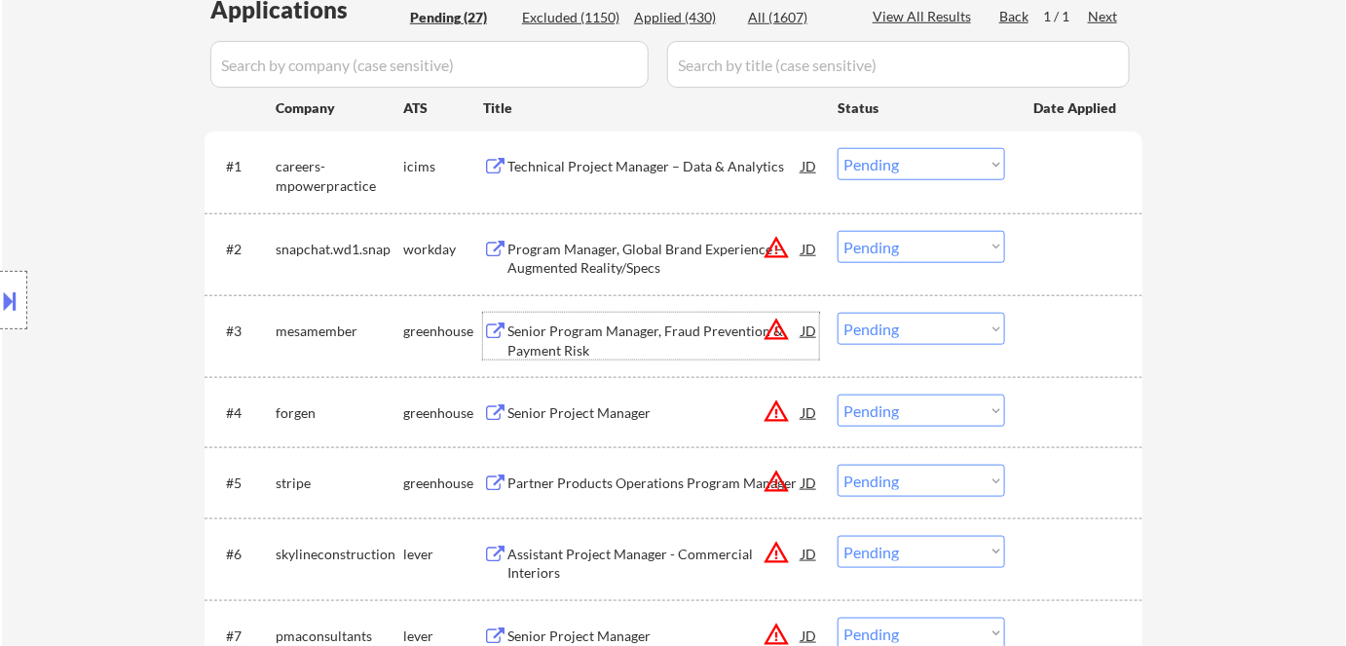
click at [576, 333] on div "Senior Program Manager, Fraud Prevention & Payment Risk" at bounding box center [654, 340] width 294 height 38
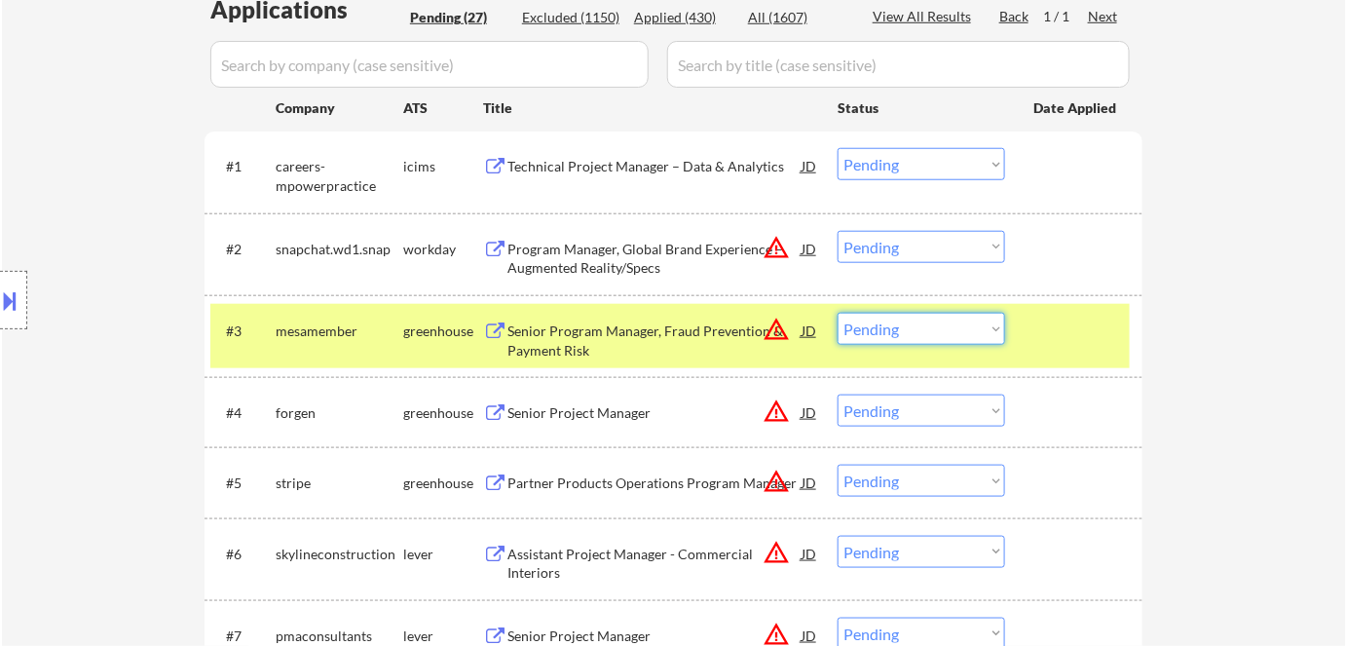
drag, startPoint x: 917, startPoint y: 324, endPoint x: 932, endPoint y: 342, distance: 22.8
click at [918, 325] on select "Choose an option... Pending Applied Excluded (Questions) Excluded (Expired) Exc…" at bounding box center [920, 329] width 167 height 32
click at [837, 313] on select "Choose an option... Pending Applied Excluded (Questions) Excluded (Expired) Exc…" at bounding box center [920, 329] width 167 height 32
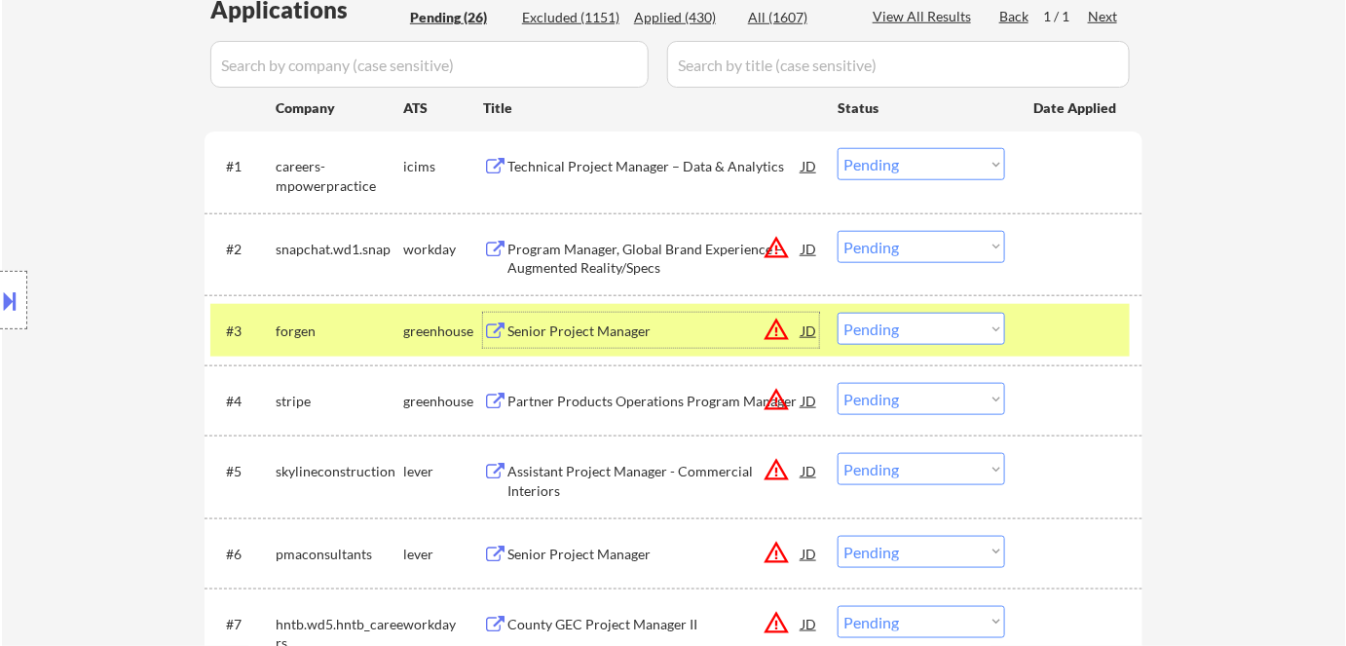
click at [592, 323] on div "Senior Project Manager" at bounding box center [654, 330] width 294 height 19
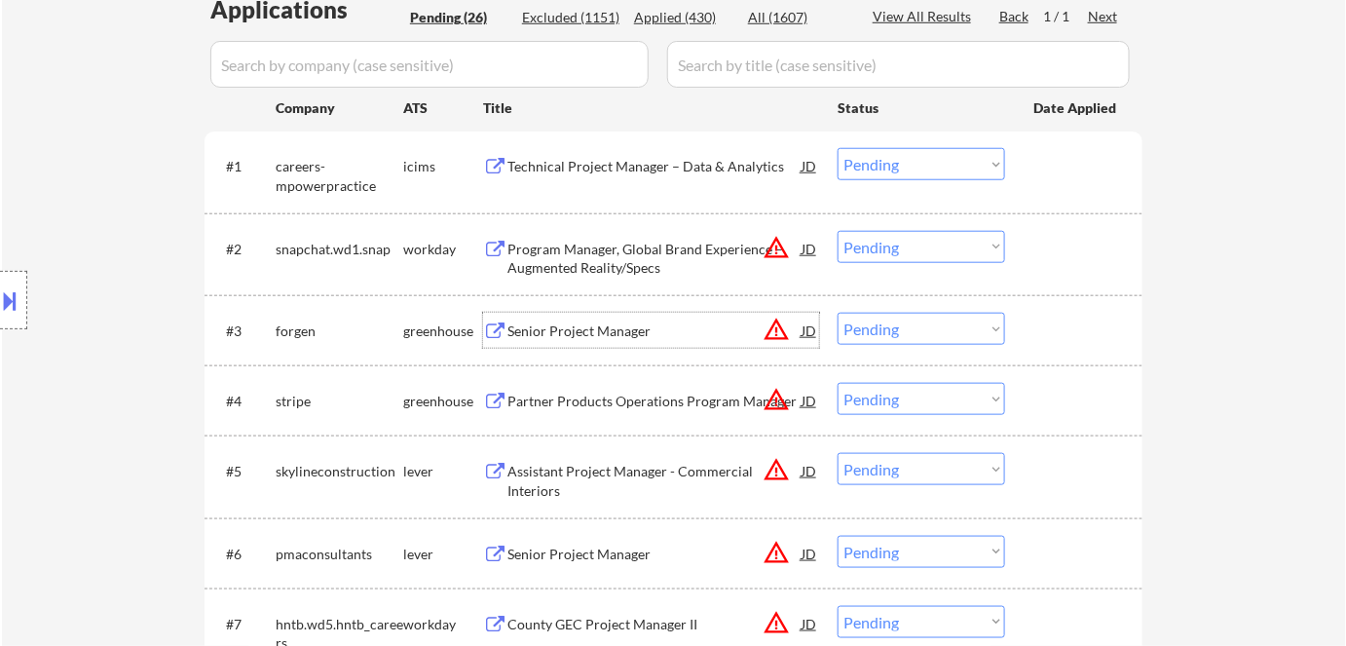
drag, startPoint x: 867, startPoint y: 323, endPoint x: 874, endPoint y: 332, distance: 11.1
click at [871, 328] on select "Choose an option... Pending Applied Excluded (Questions) Excluded (Expired) Exc…" at bounding box center [920, 329] width 167 height 32
click at [837, 313] on select "Choose an option... Pending Applied Excluded (Questions) Excluded (Expired) Exc…" at bounding box center [920, 329] width 167 height 32
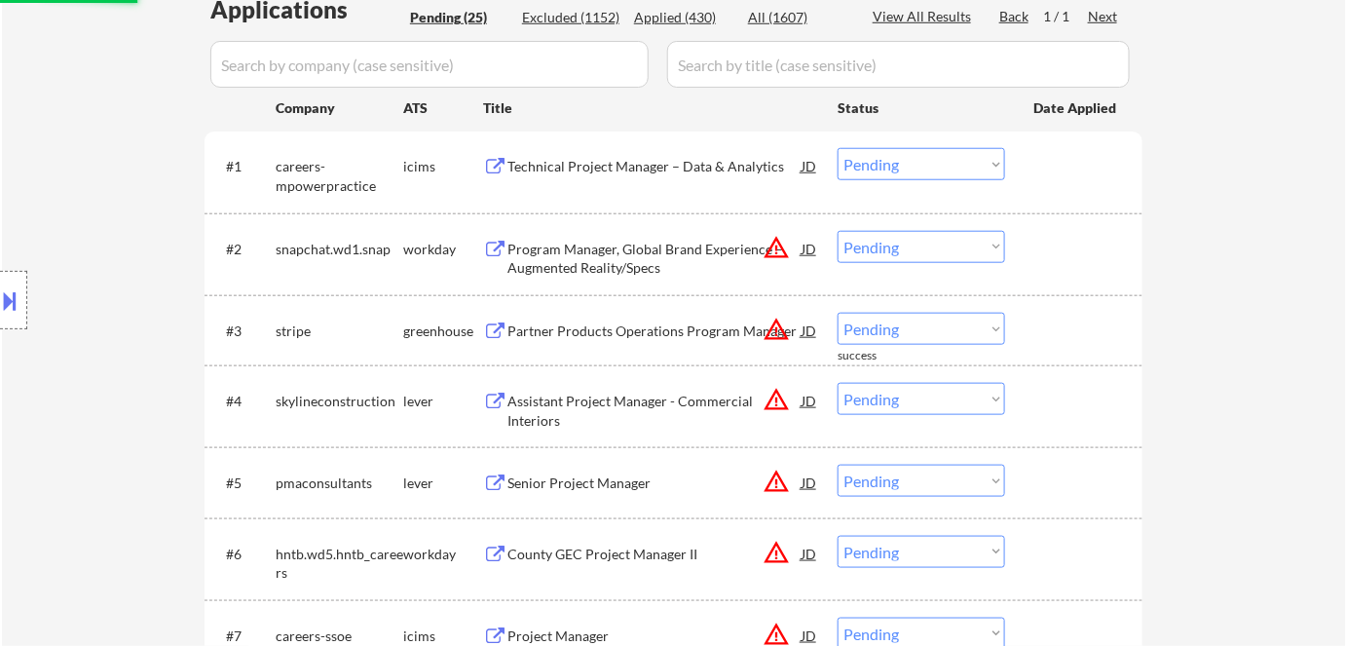
click at [587, 329] on div "Partner Products Operations Program Manager" at bounding box center [654, 330] width 294 height 19
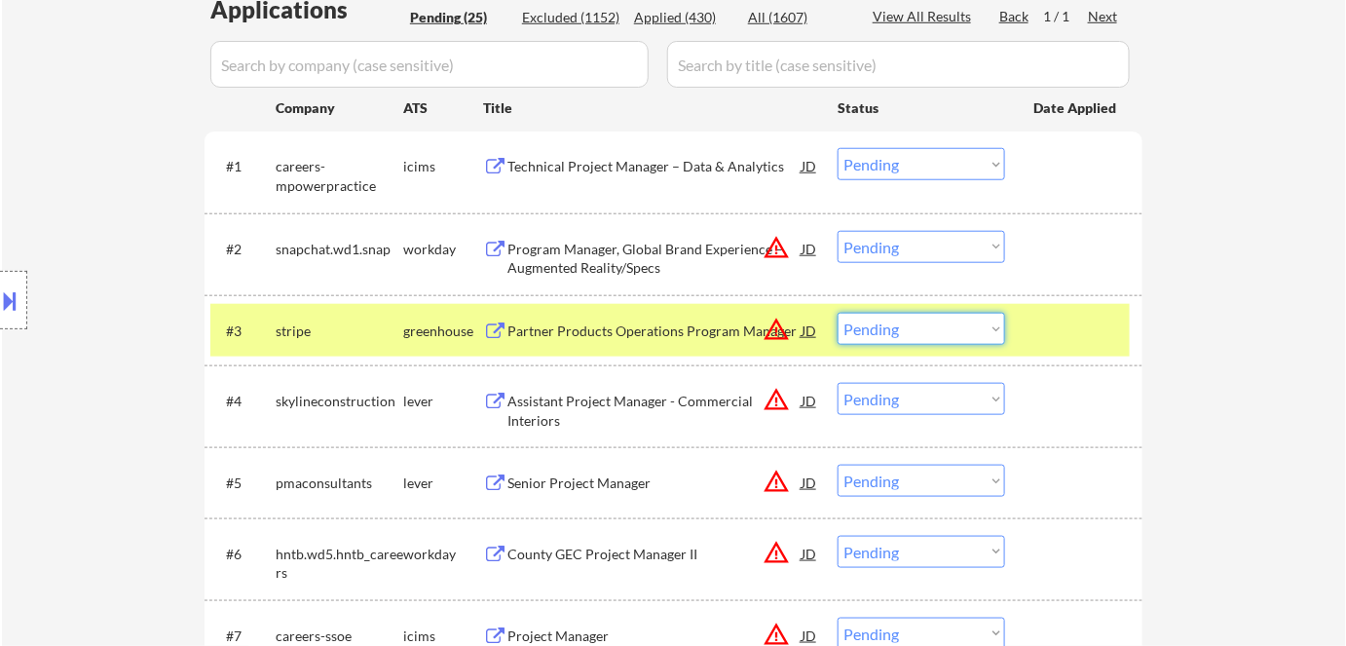
drag, startPoint x: 905, startPoint y: 321, endPoint x: 904, endPoint y: 342, distance: 20.5
click at [905, 321] on select "Choose an option... Pending Applied Excluded (Questions) Excluded (Expired) Exc…" at bounding box center [920, 329] width 167 height 32
click at [837, 313] on select "Choose an option... Pending Applied Excluded (Questions) Excluded (Expired) Exc…" at bounding box center [920, 329] width 167 height 32
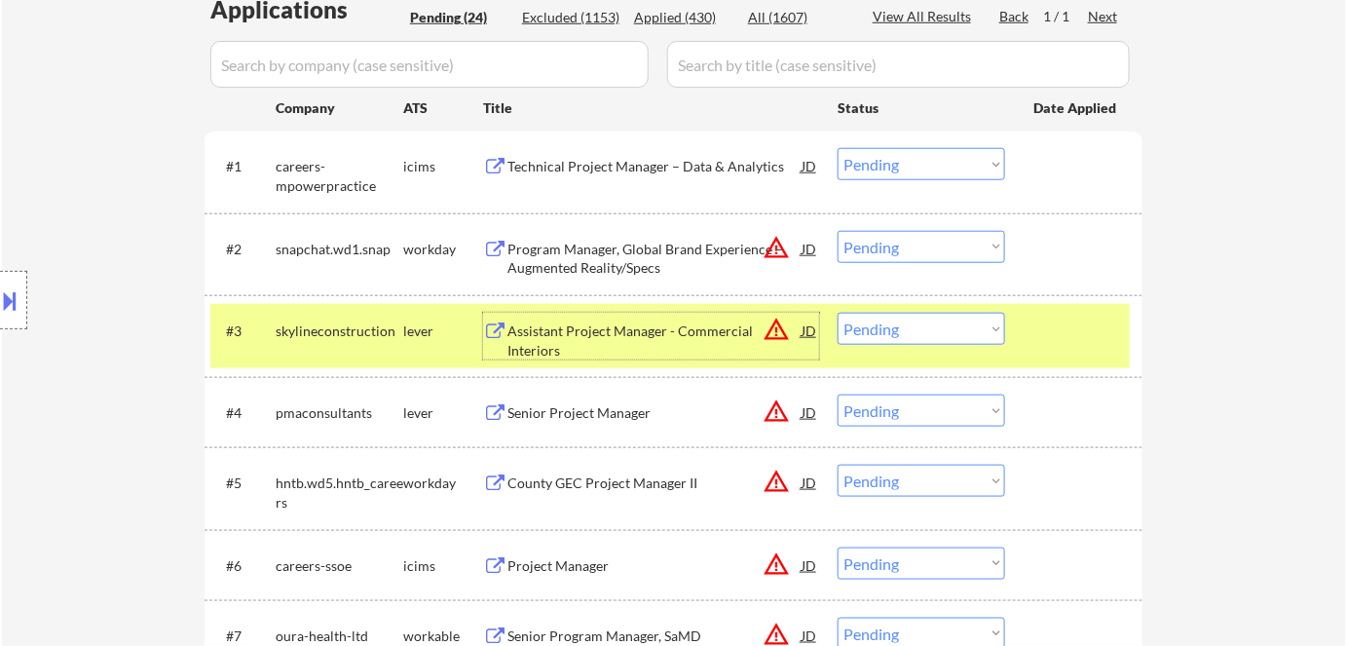
click at [545, 338] on div "Assistant Project Manager - Commercial Interiors" at bounding box center [654, 340] width 294 height 38
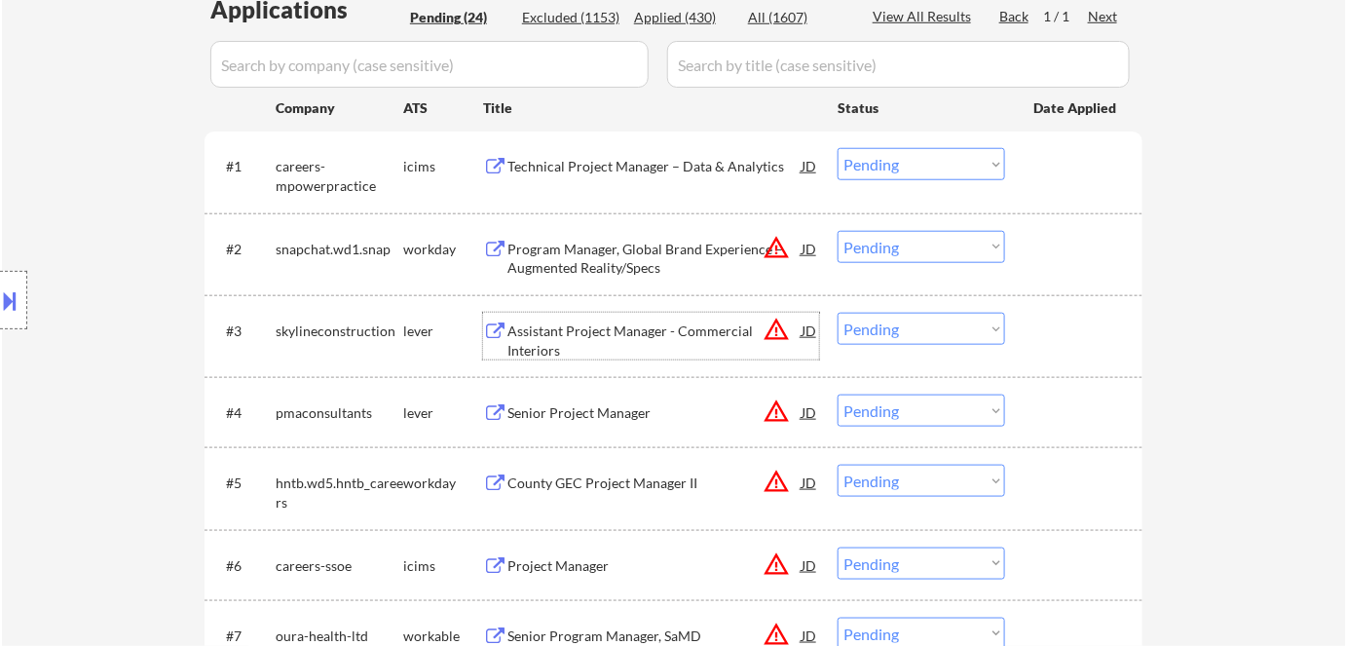
drag, startPoint x: 901, startPoint y: 335, endPoint x: 911, endPoint y: 342, distance: 12.7
click at [901, 336] on select "Choose an option... Pending Applied Excluded (Questions) Excluded (Expired) Exc…" at bounding box center [920, 329] width 167 height 32
click at [837, 313] on select "Choose an option... Pending Applied Excluded (Questions) Excluded (Expired) Exc…" at bounding box center [920, 329] width 167 height 32
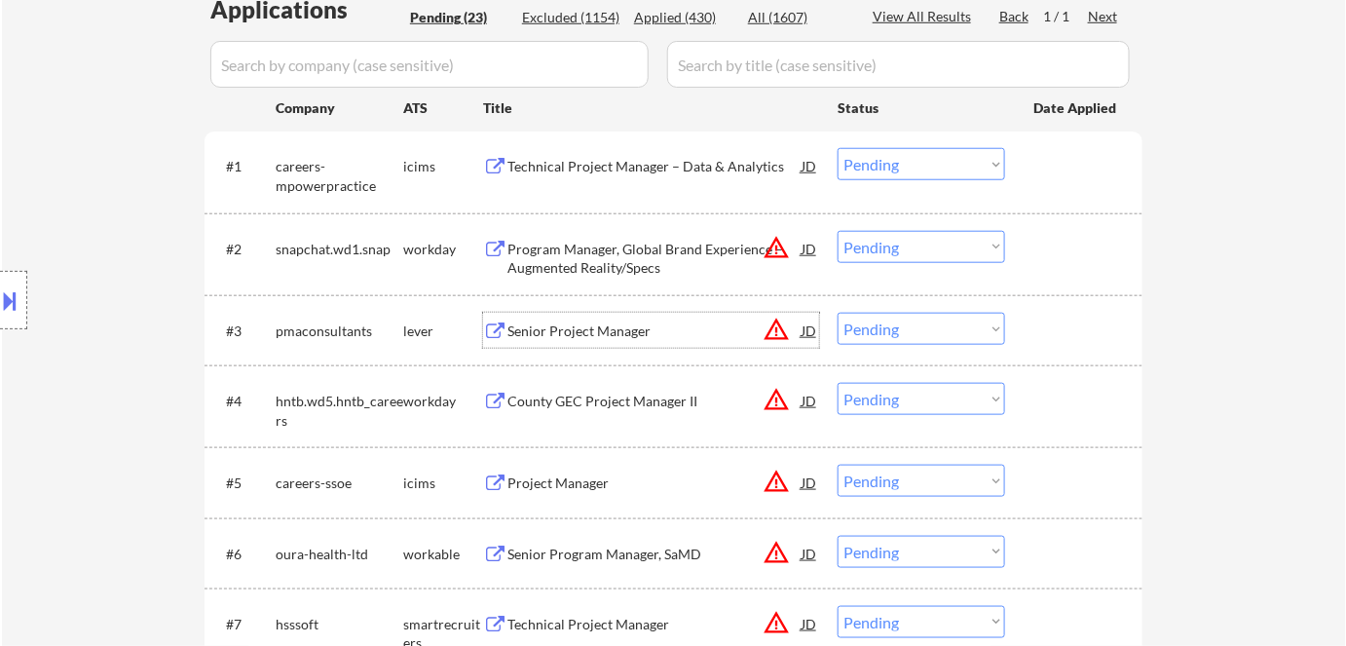
click at [612, 328] on div "Senior Project Manager" at bounding box center [654, 330] width 294 height 19
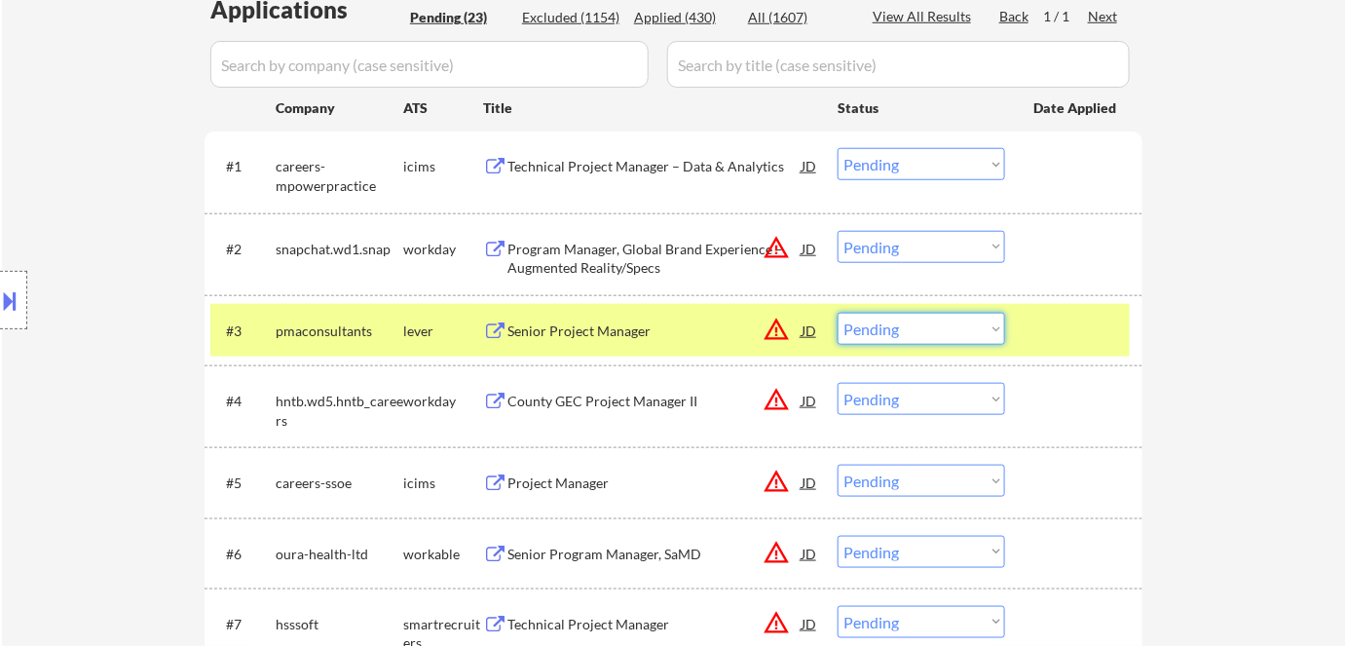
drag, startPoint x: 888, startPoint y: 327, endPoint x: 901, endPoint y: 342, distance: 19.3
click at [889, 329] on select "Choose an option... Pending Applied Excluded (Questions) Excluded (Expired) Exc…" at bounding box center [920, 329] width 167 height 32
click at [837, 313] on select "Choose an option... Pending Applied Excluded (Questions) Excluded (Expired) Exc…" at bounding box center [920, 329] width 167 height 32
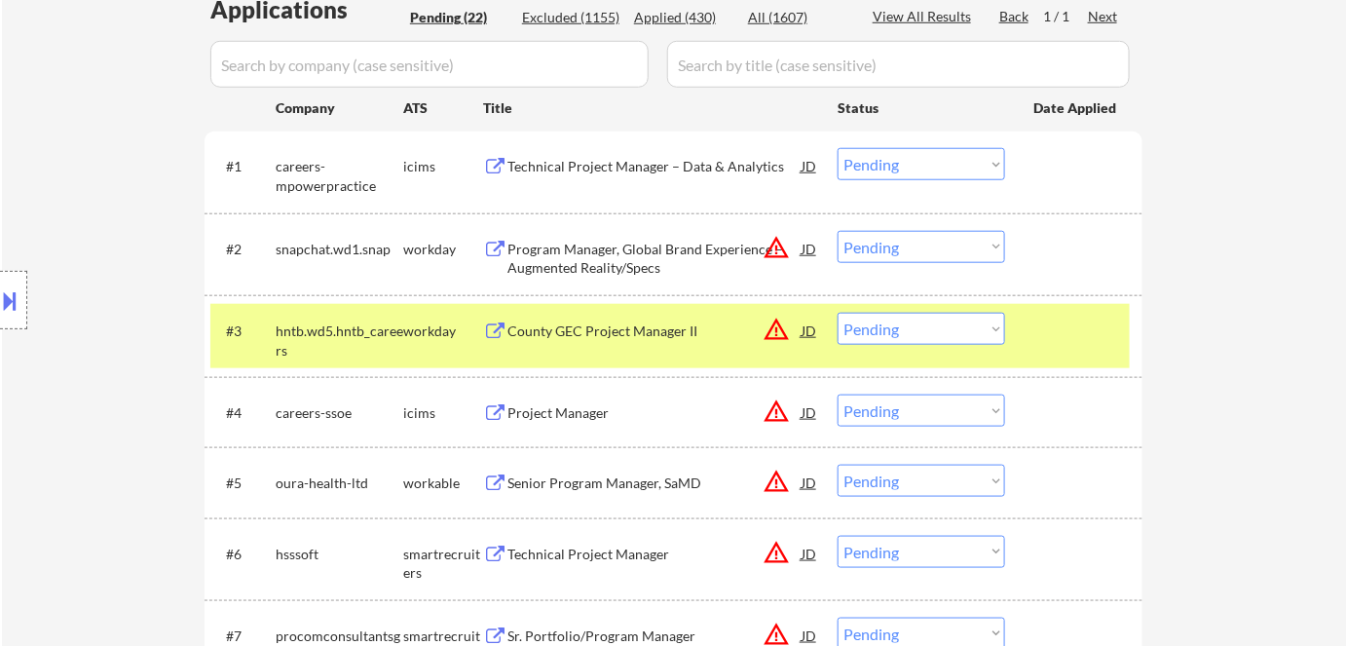
click at [636, 329] on div "County GEC Project Manager II" at bounding box center [654, 330] width 294 height 19
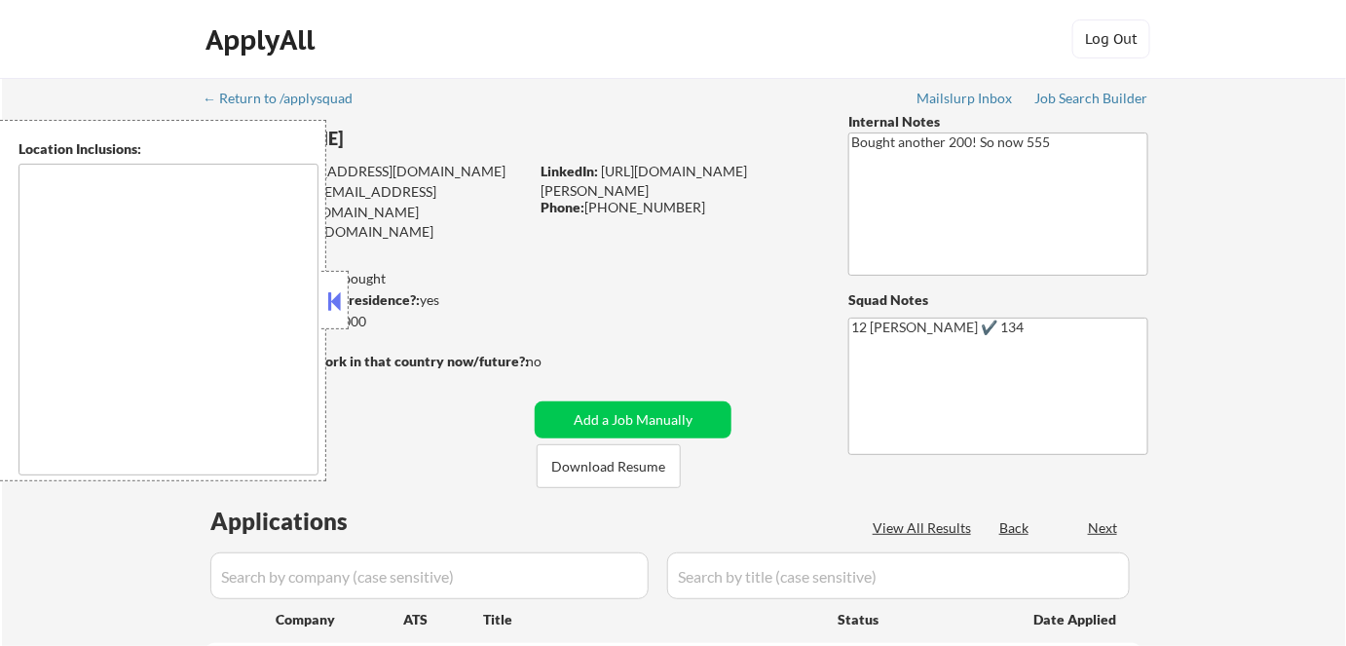
type textarea "[GEOGRAPHIC_DATA], [GEOGRAPHIC_DATA] [GEOGRAPHIC_DATA], [GEOGRAPHIC_DATA] [GEOG…"
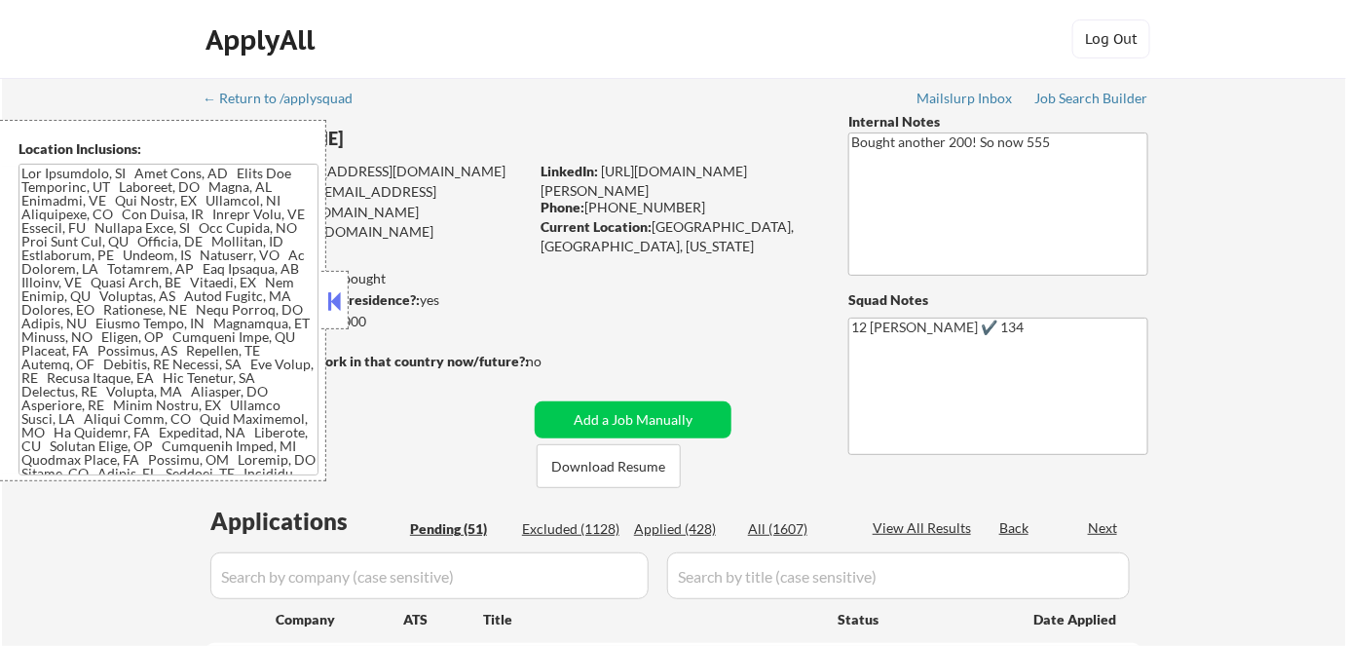
click at [334, 294] on button at bounding box center [334, 300] width 21 height 29
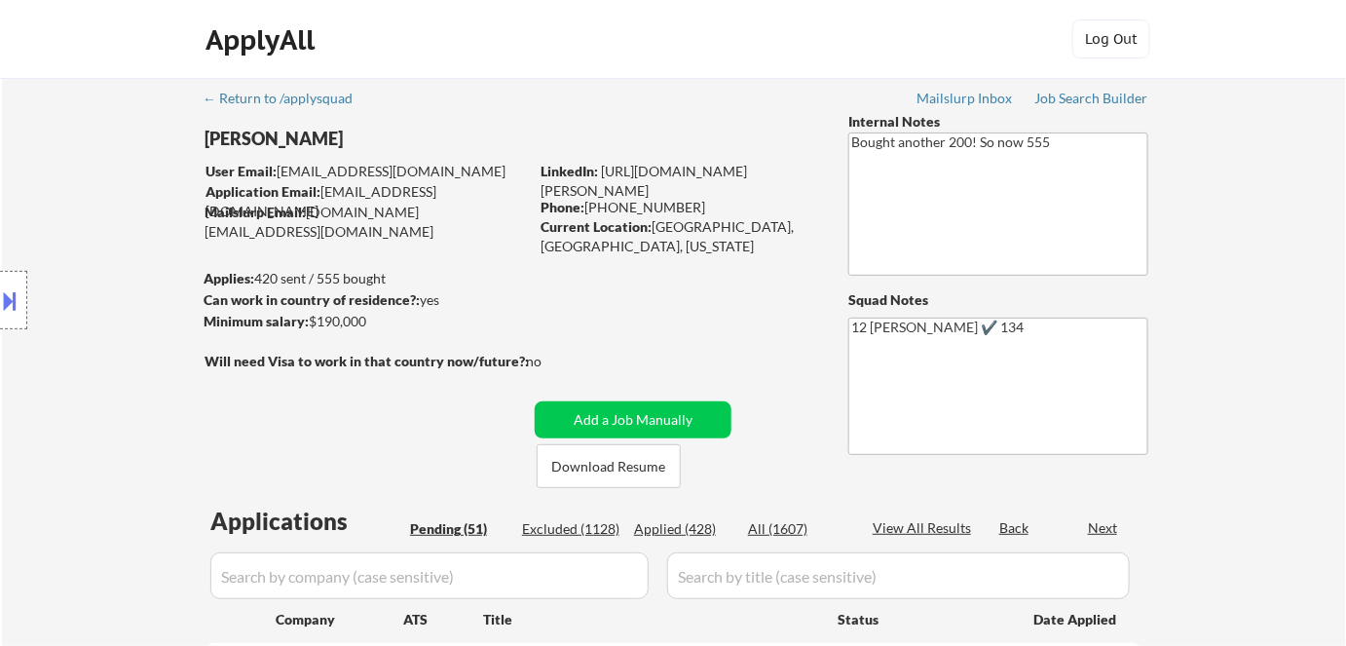
click at [667, 532] on div "Applied (428)" at bounding box center [682, 528] width 97 height 19
click at [670, 530] on div "Applied (428)" at bounding box center [682, 528] width 97 height 19
select select ""pending""
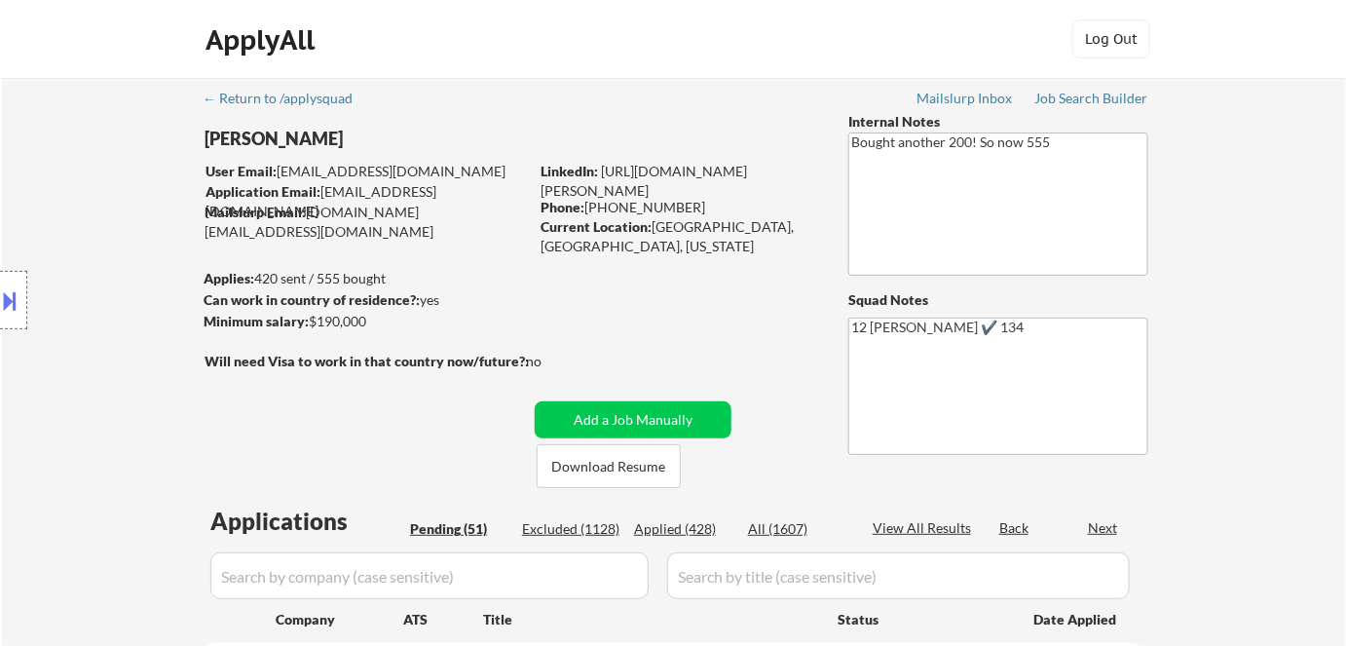
select select ""pending""
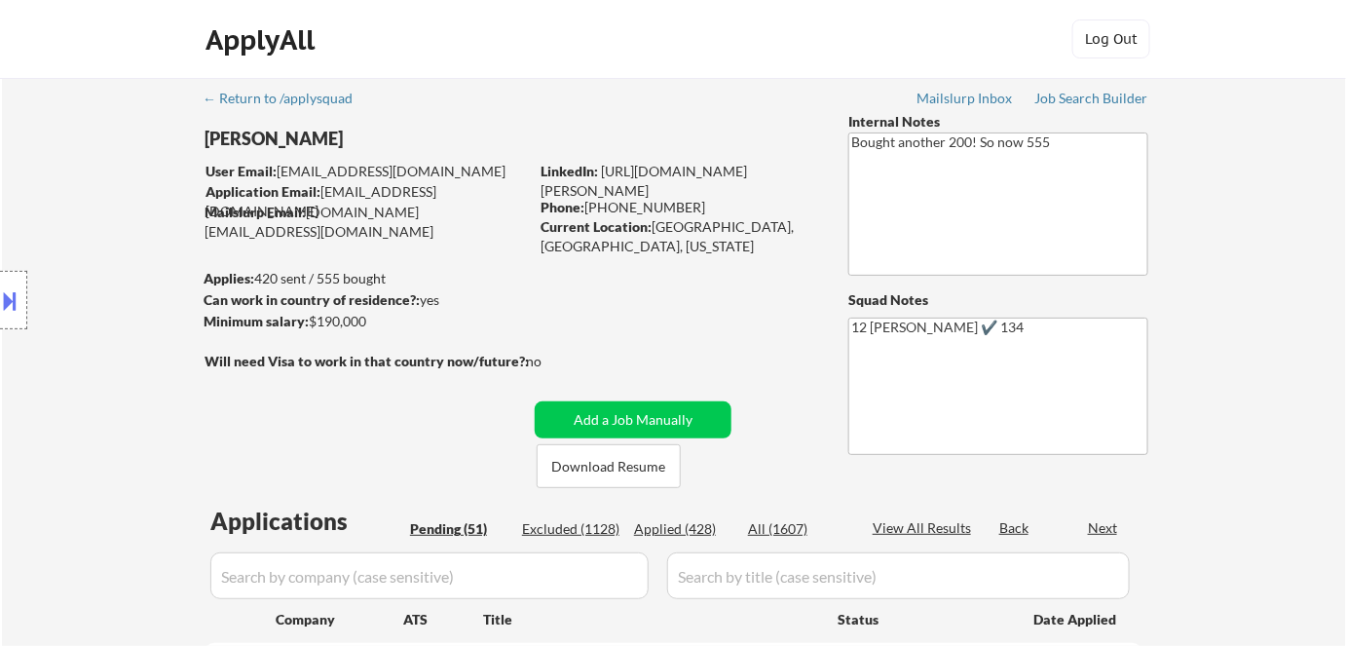
select select ""pending""
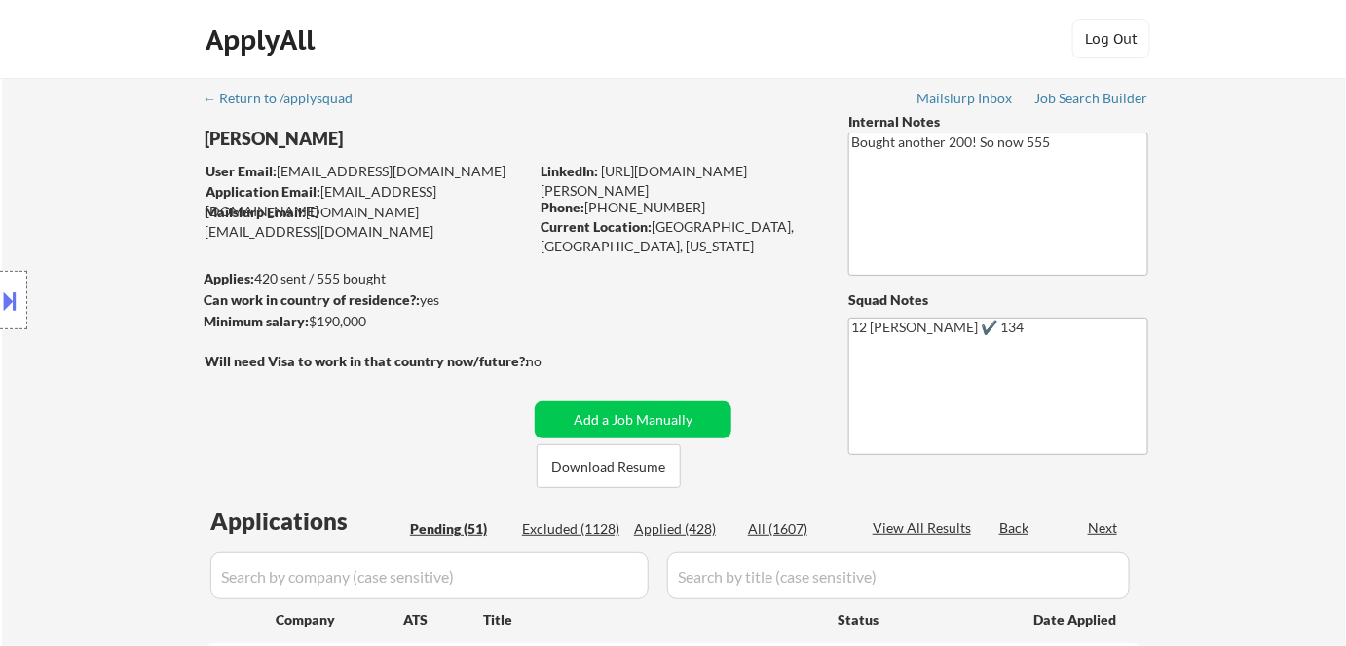
select select ""pending""
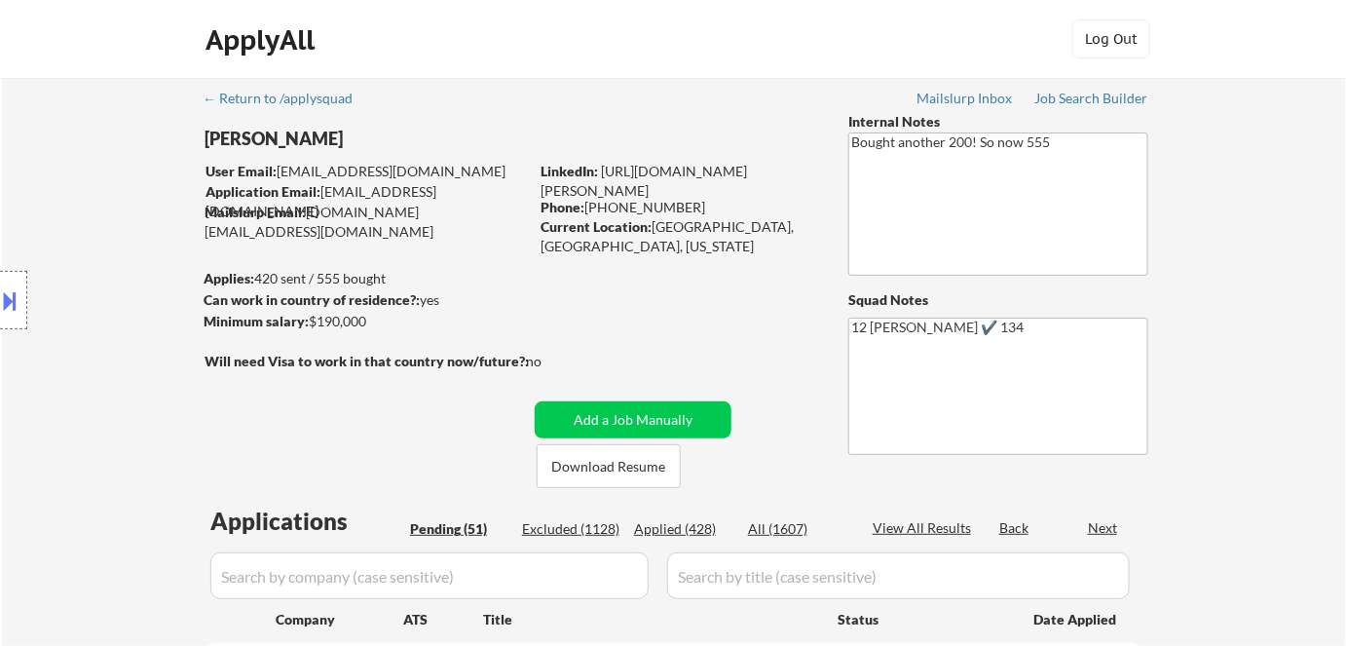
select select ""pending""
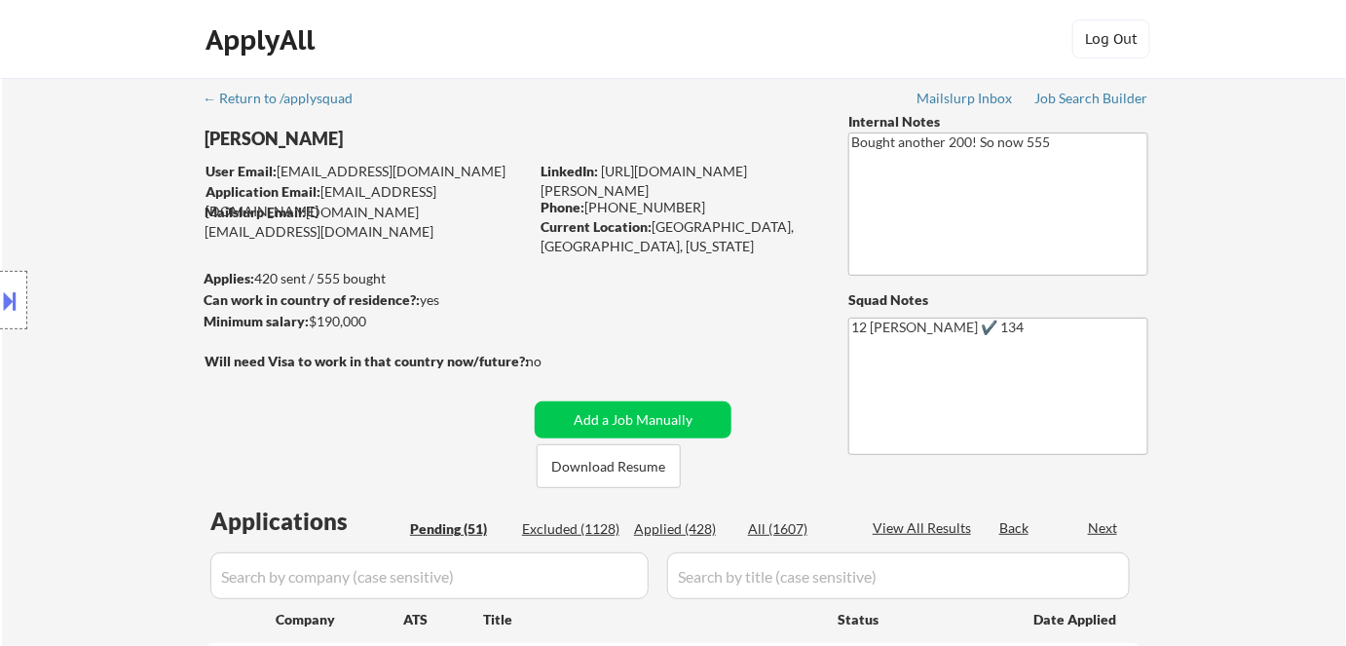
select select ""pending""
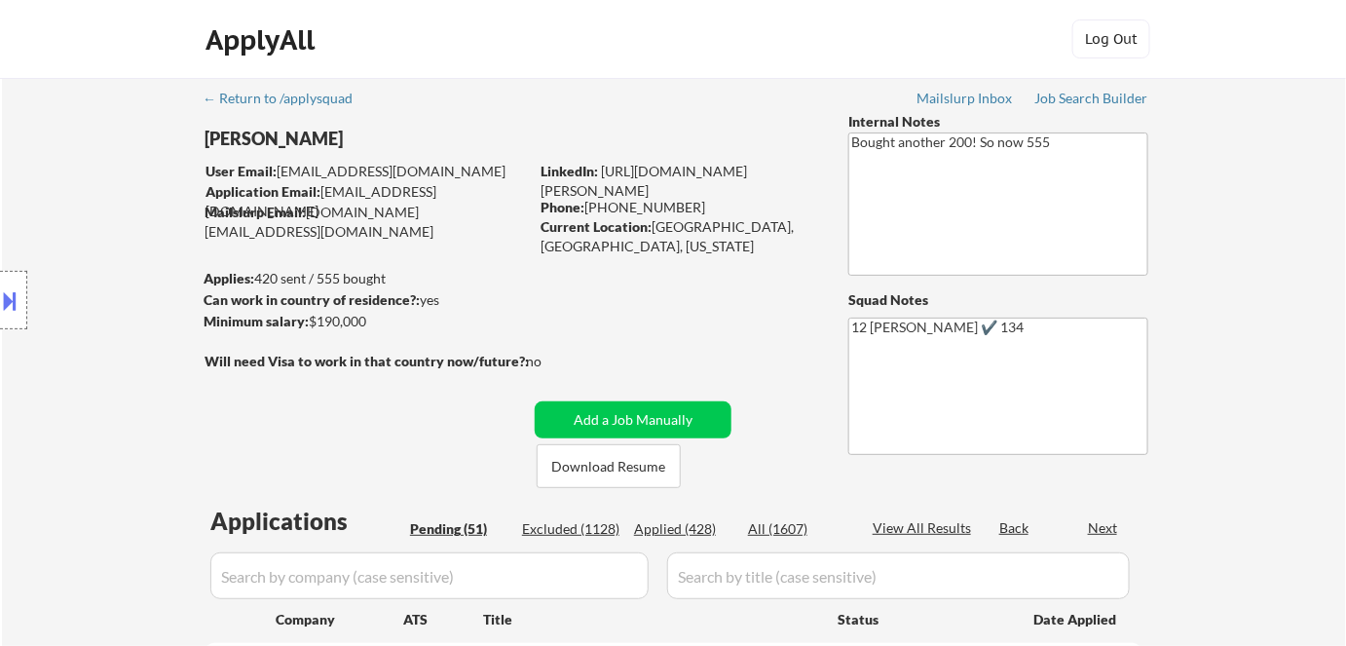
select select ""pending""
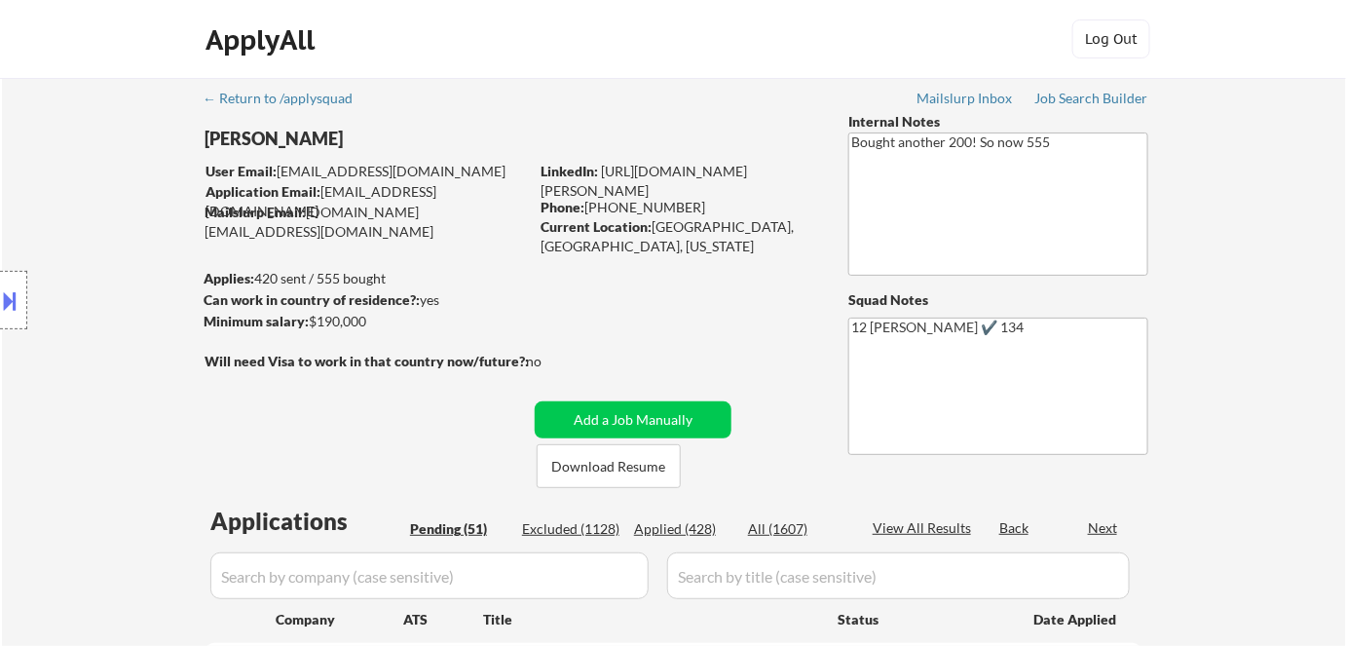
select select ""pending""
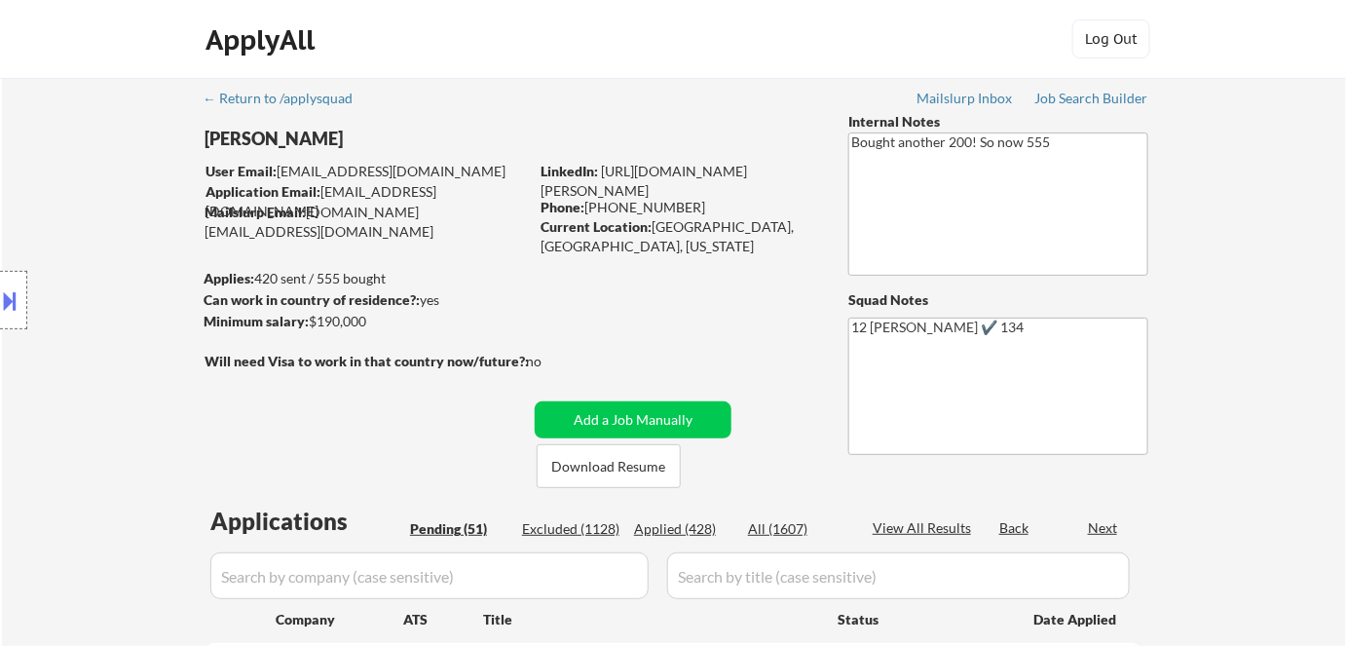
select select ""pending""
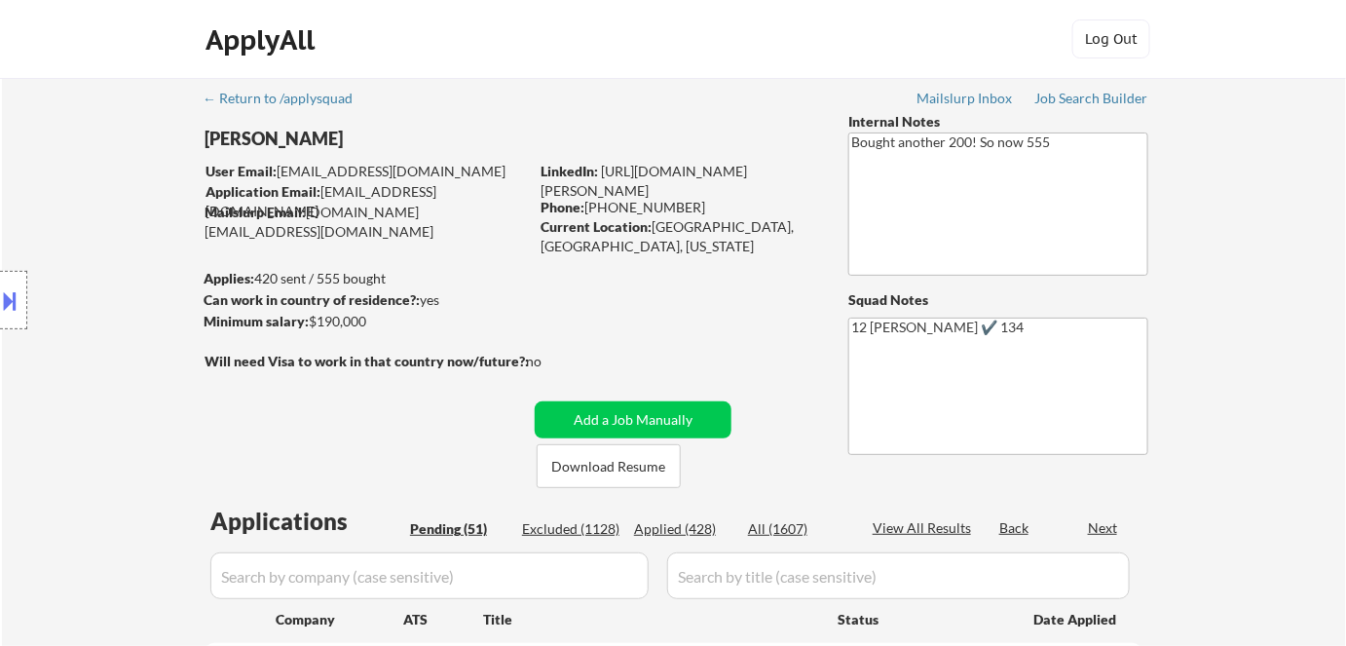
select select ""pending""
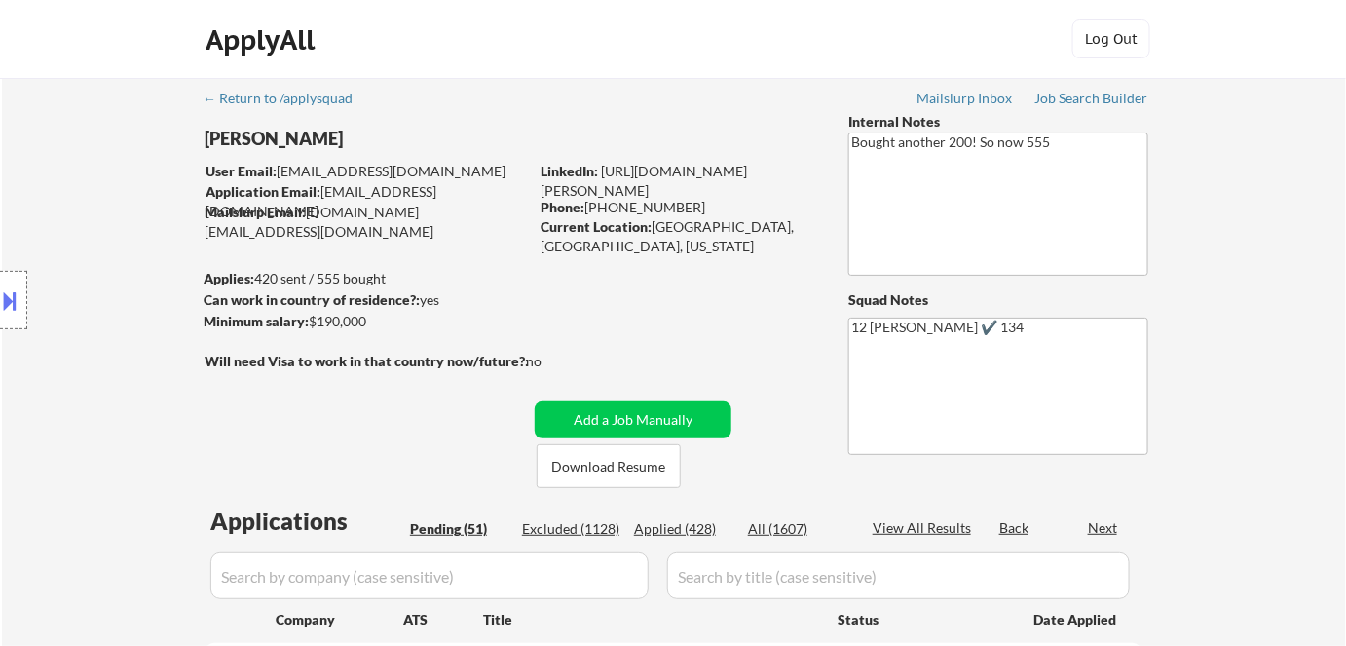
select select ""pending""
select select ""applied""
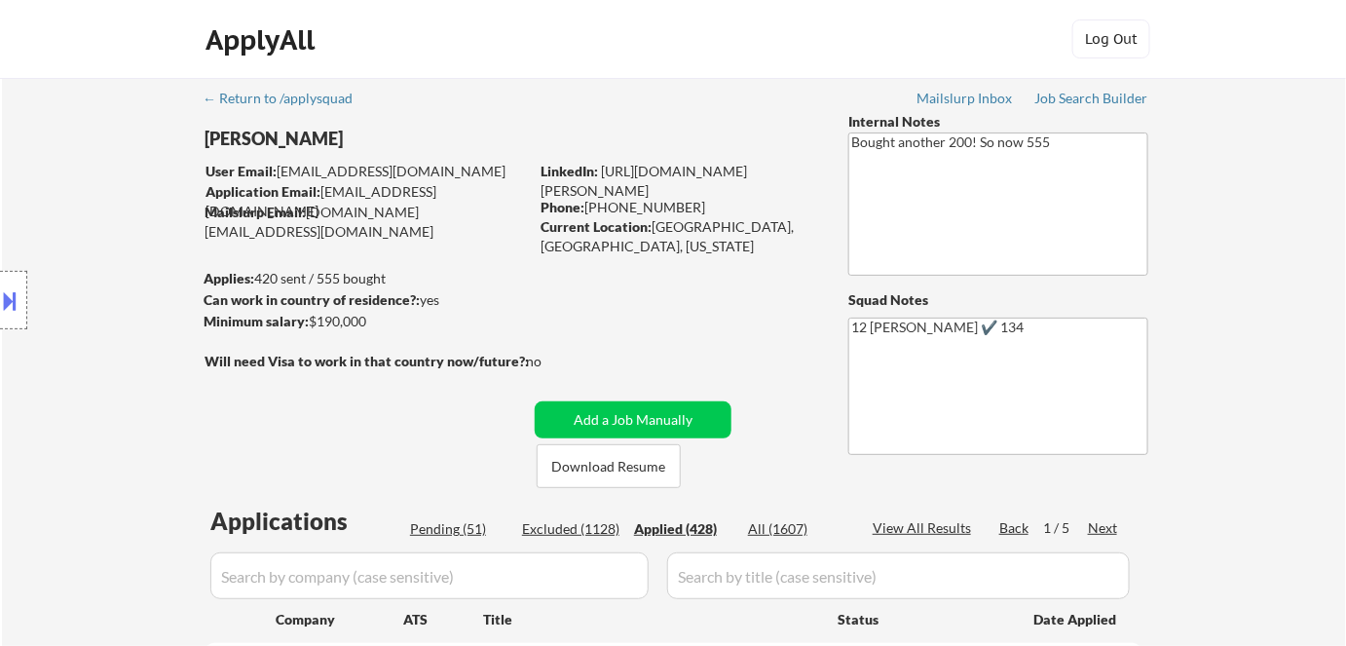
select select ""applied""
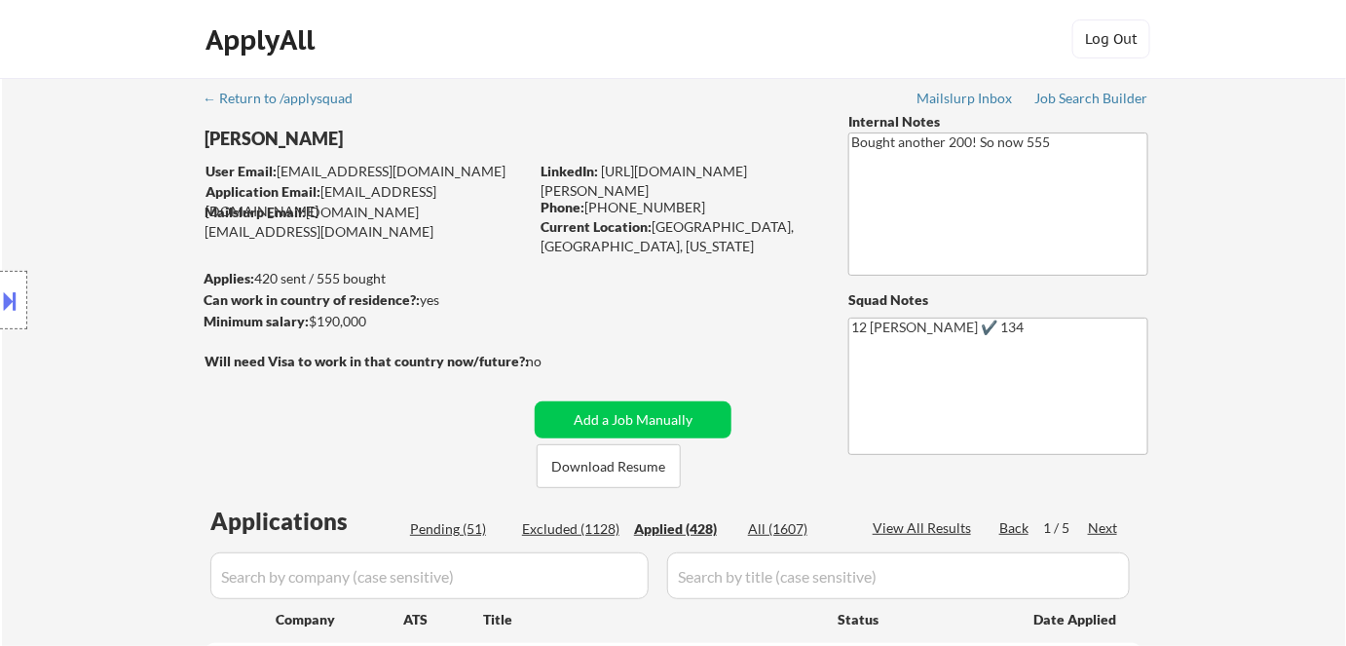
select select ""applied""
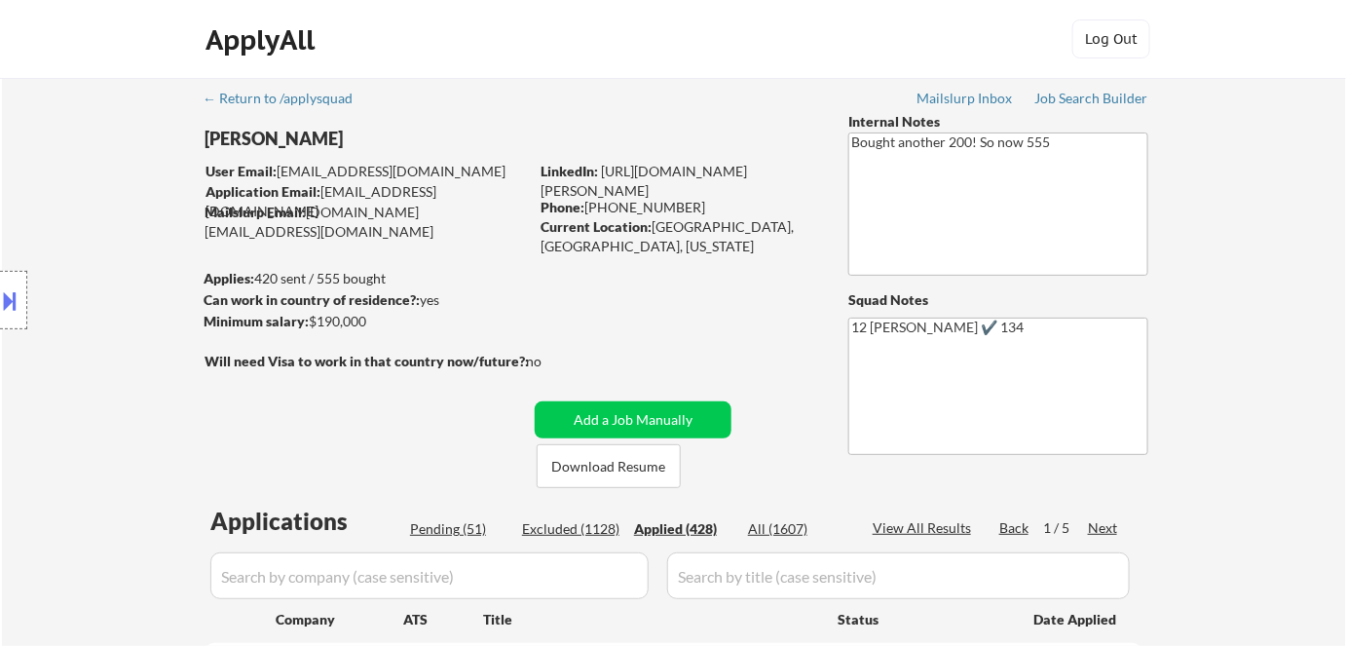
select select ""applied""
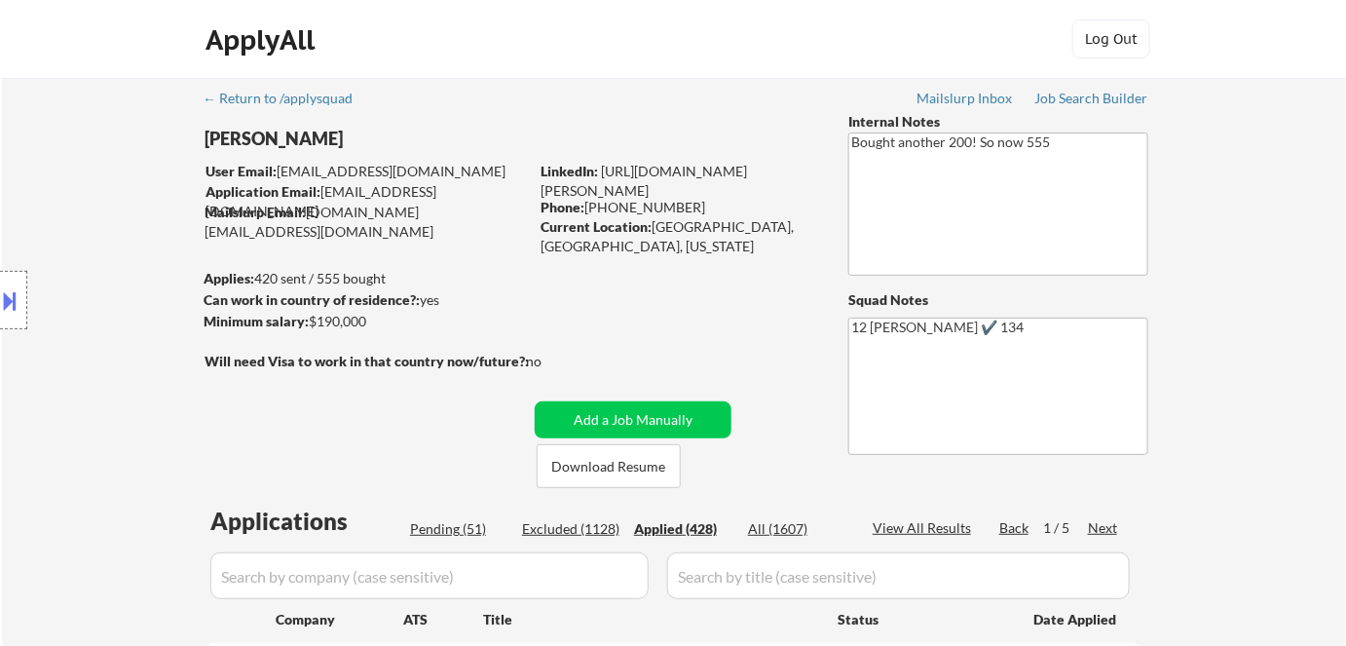
select select ""applied""
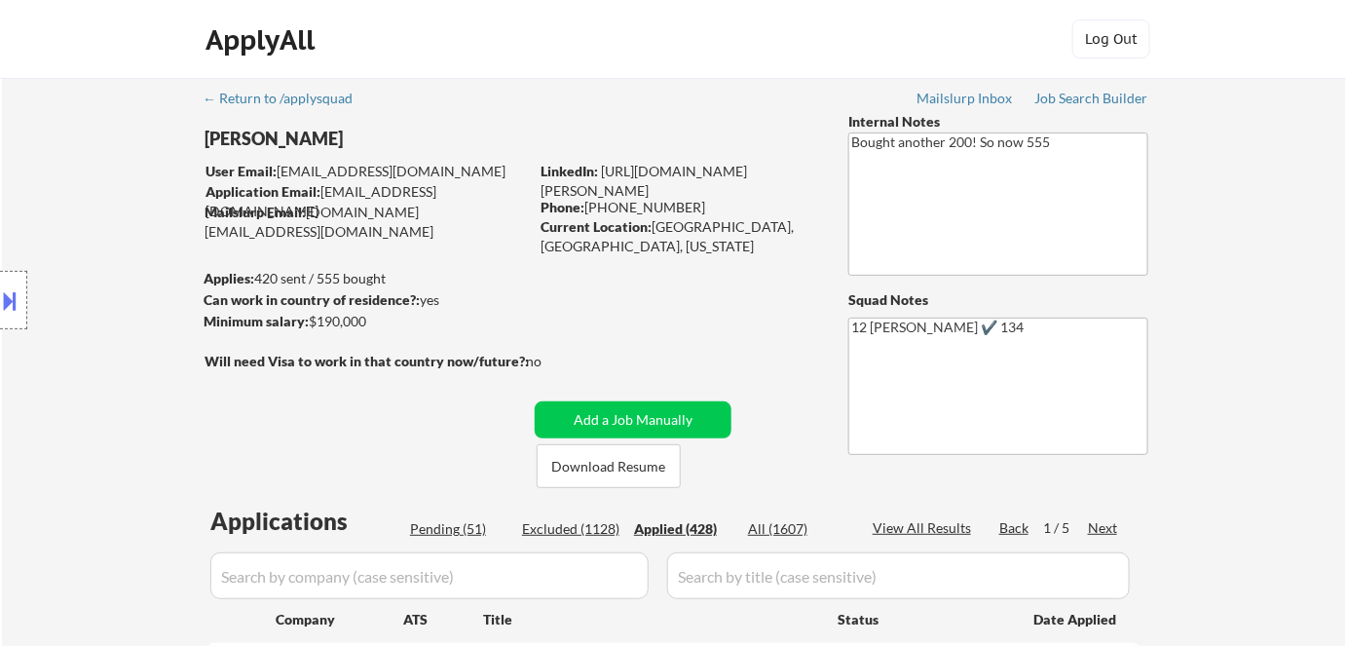
select select ""applied""
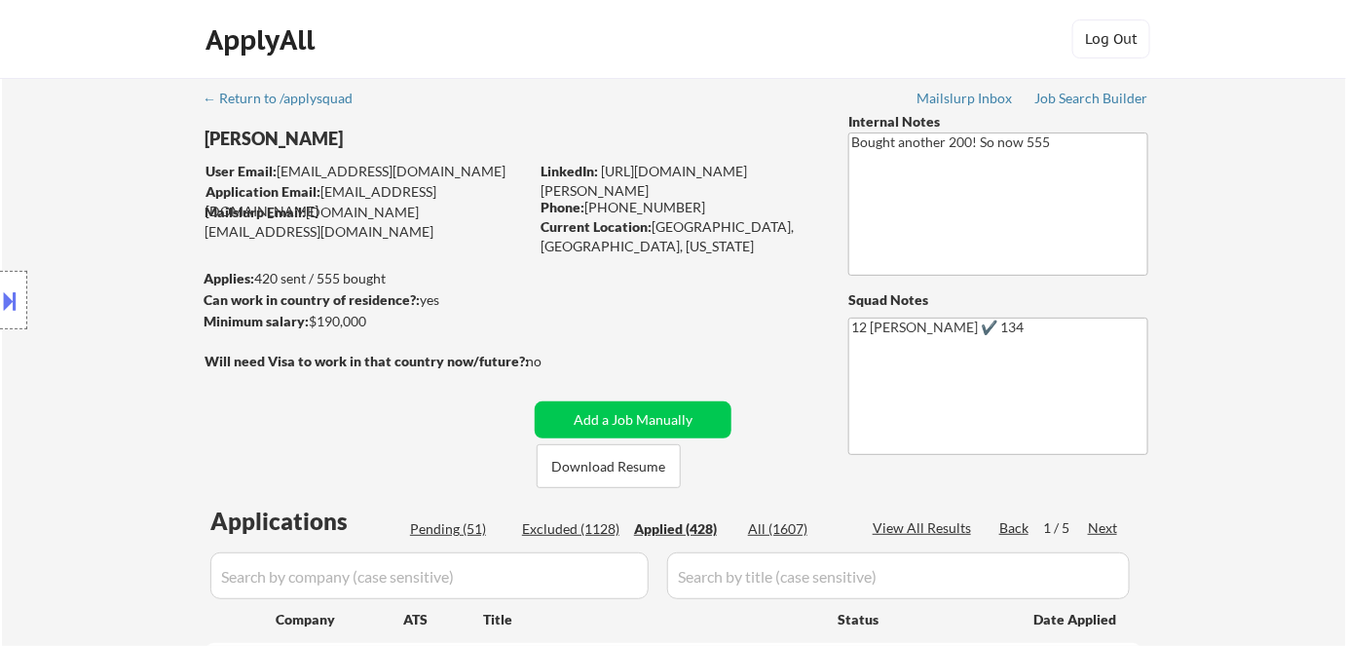
select select ""applied""
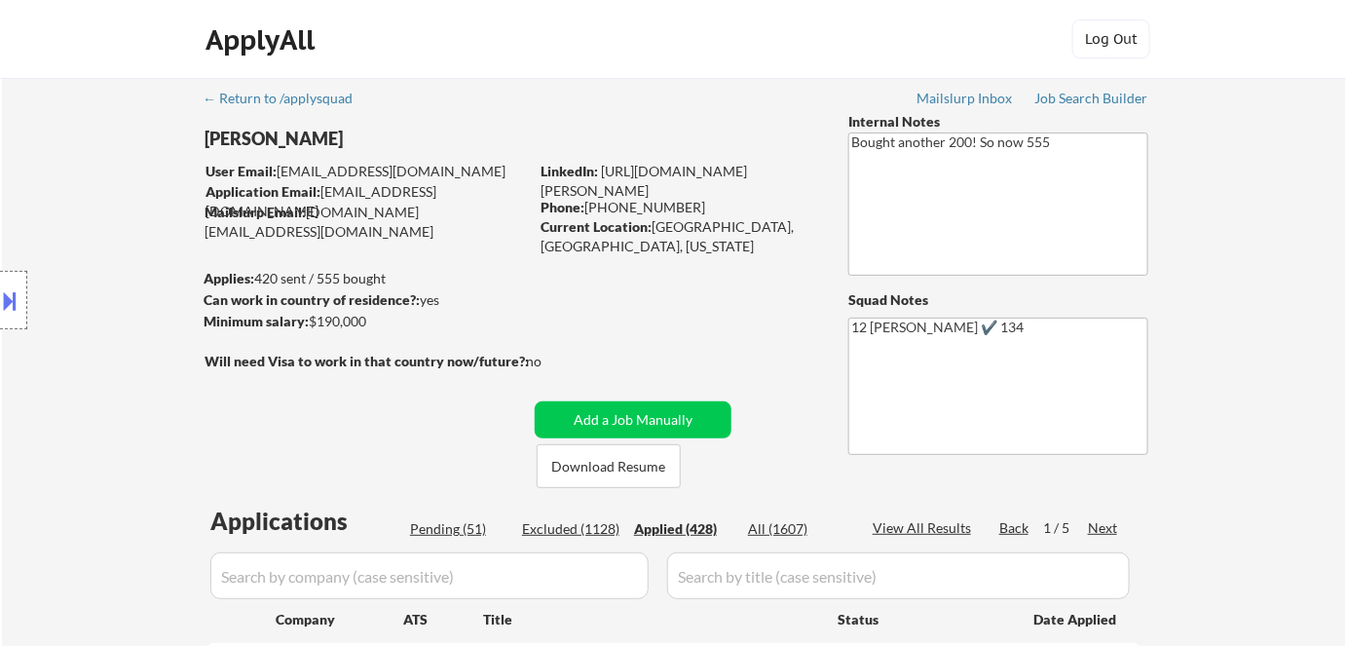
select select ""applied""
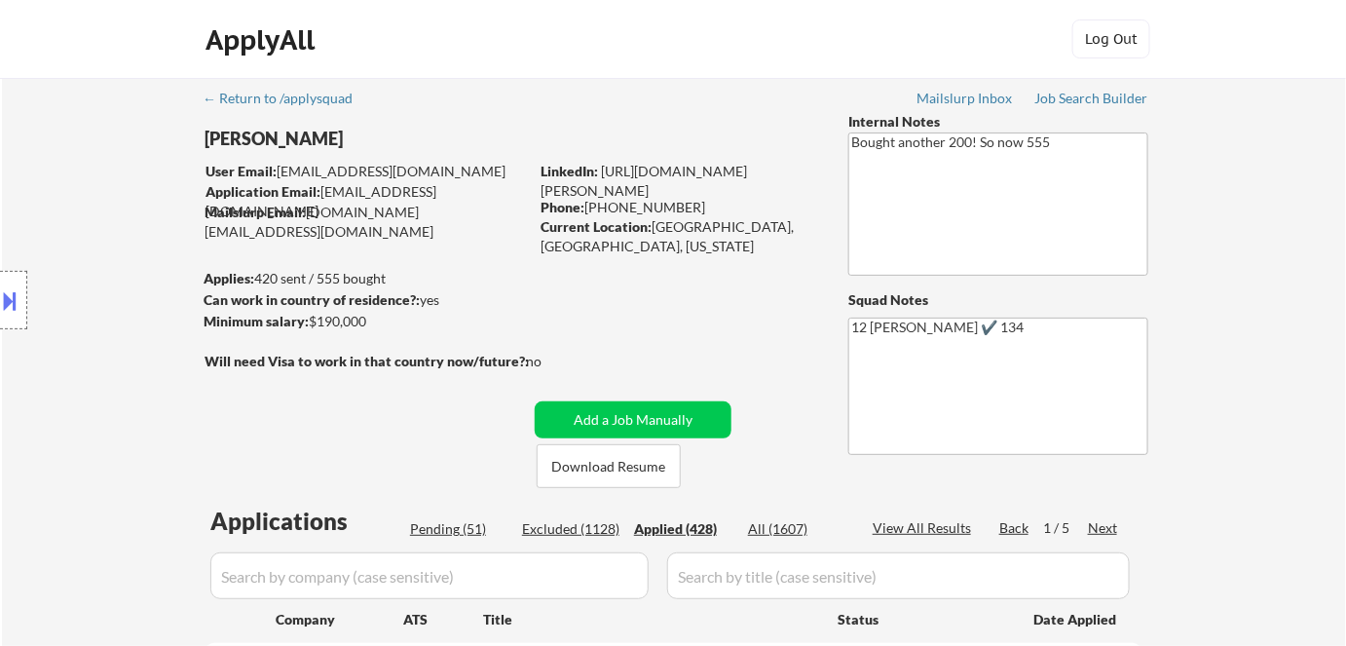
select select ""applied""
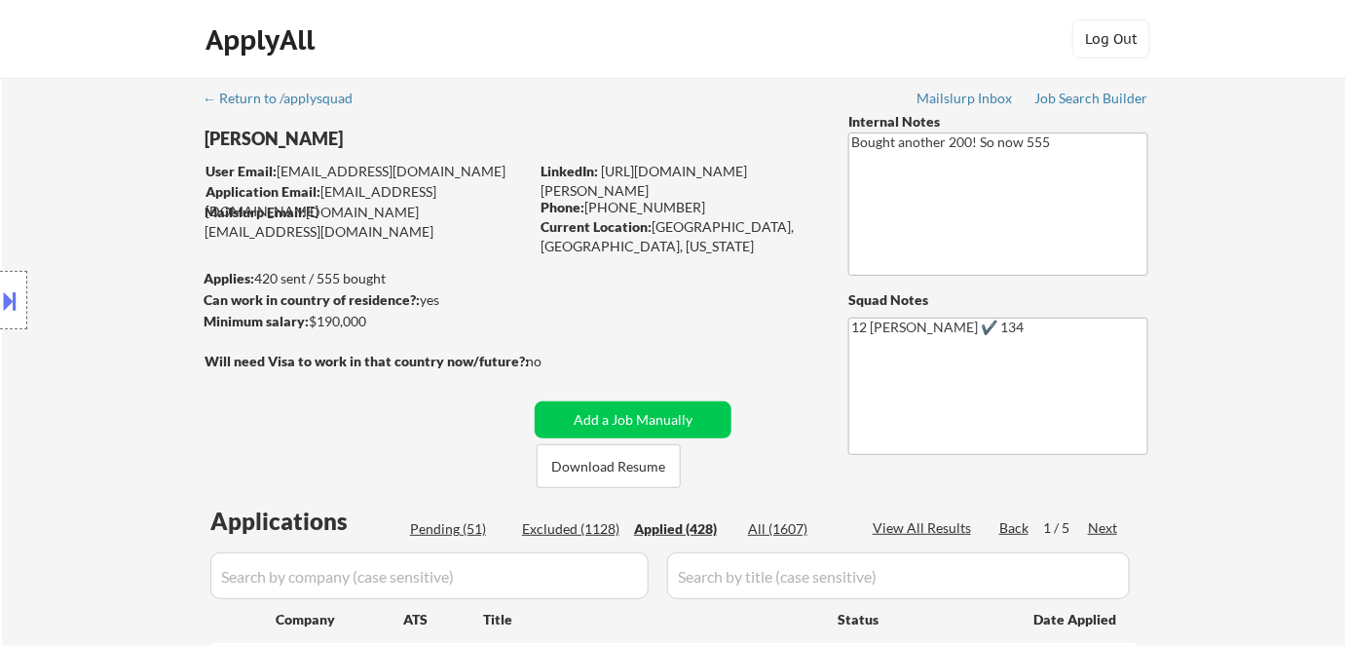
select select ""applied""
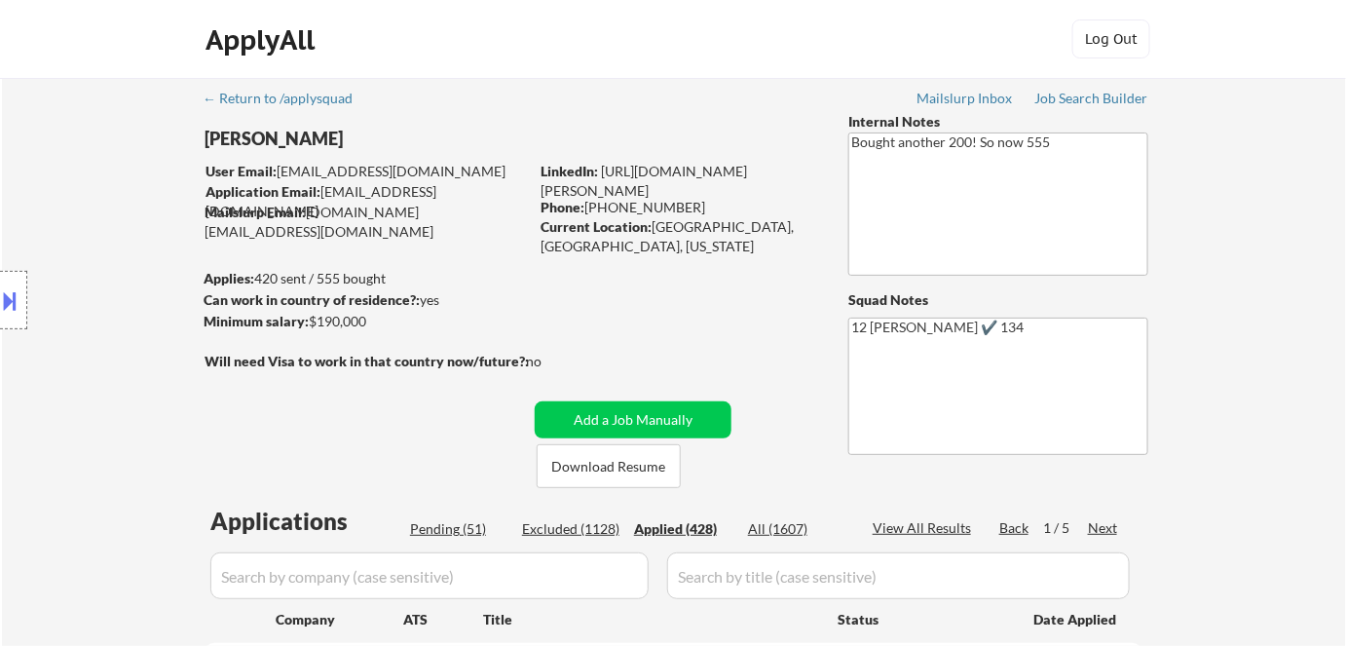
select select ""applied""
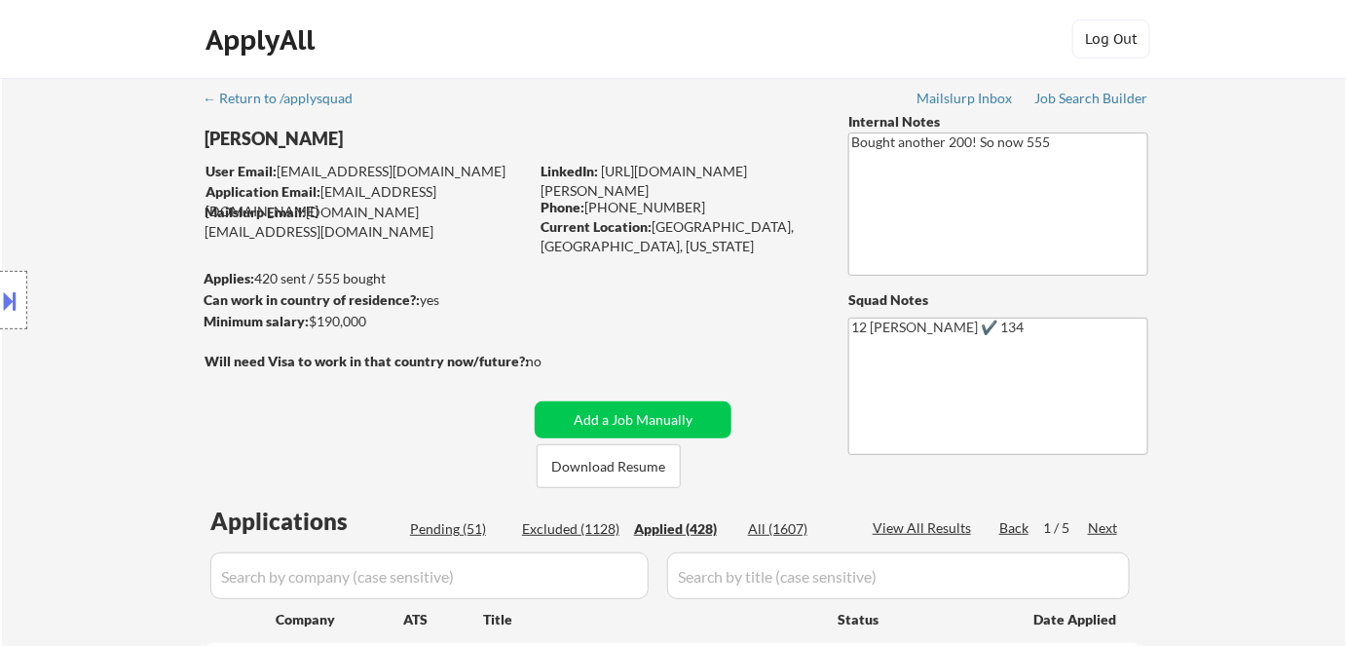
select select ""applied""
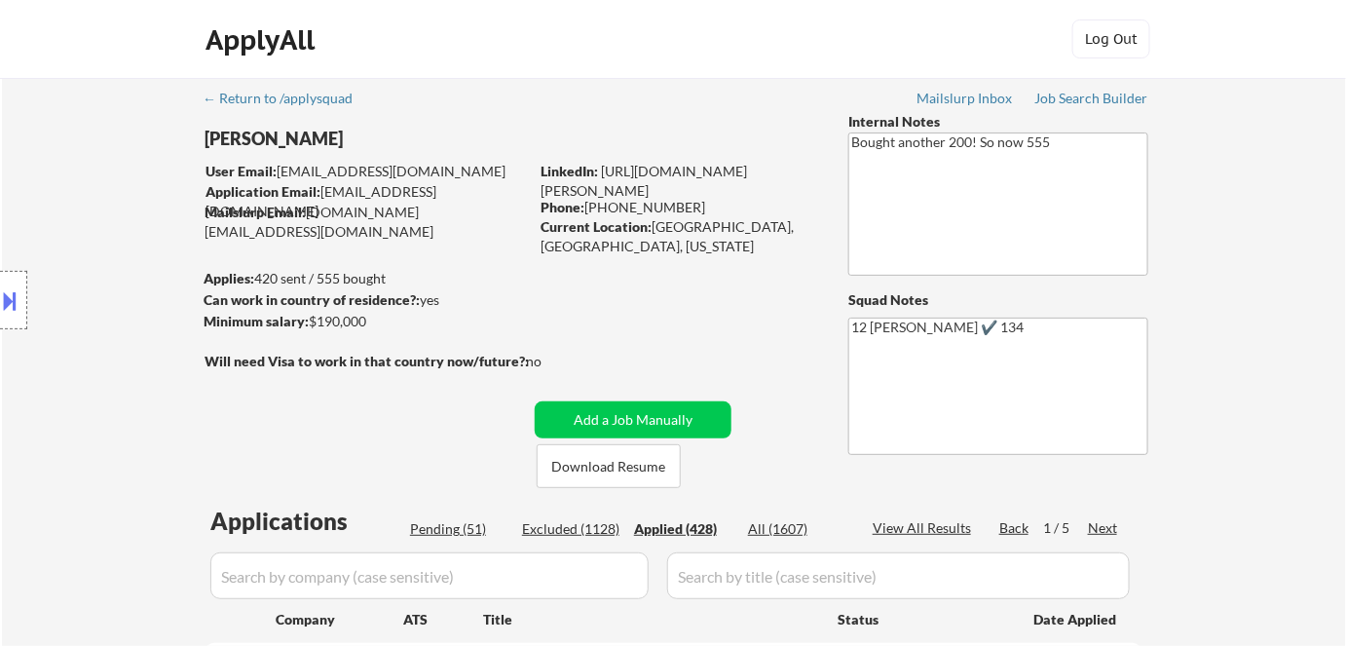
select select ""applied""
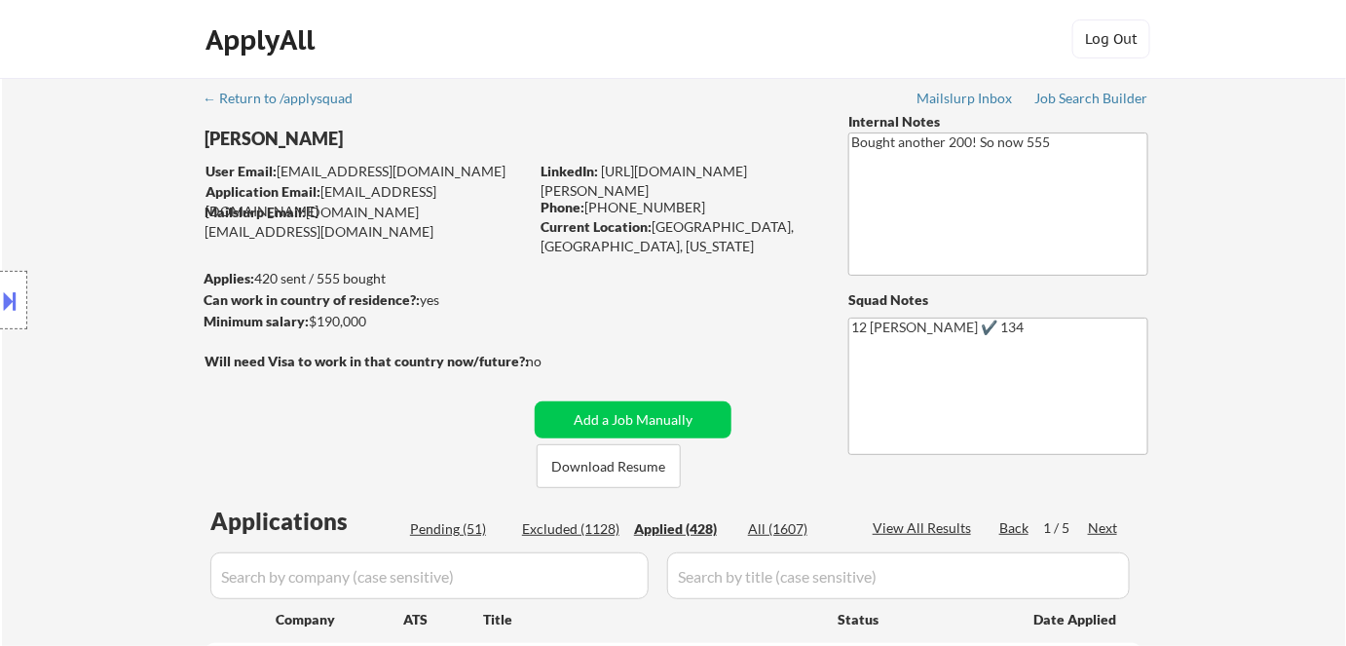
select select ""applied""
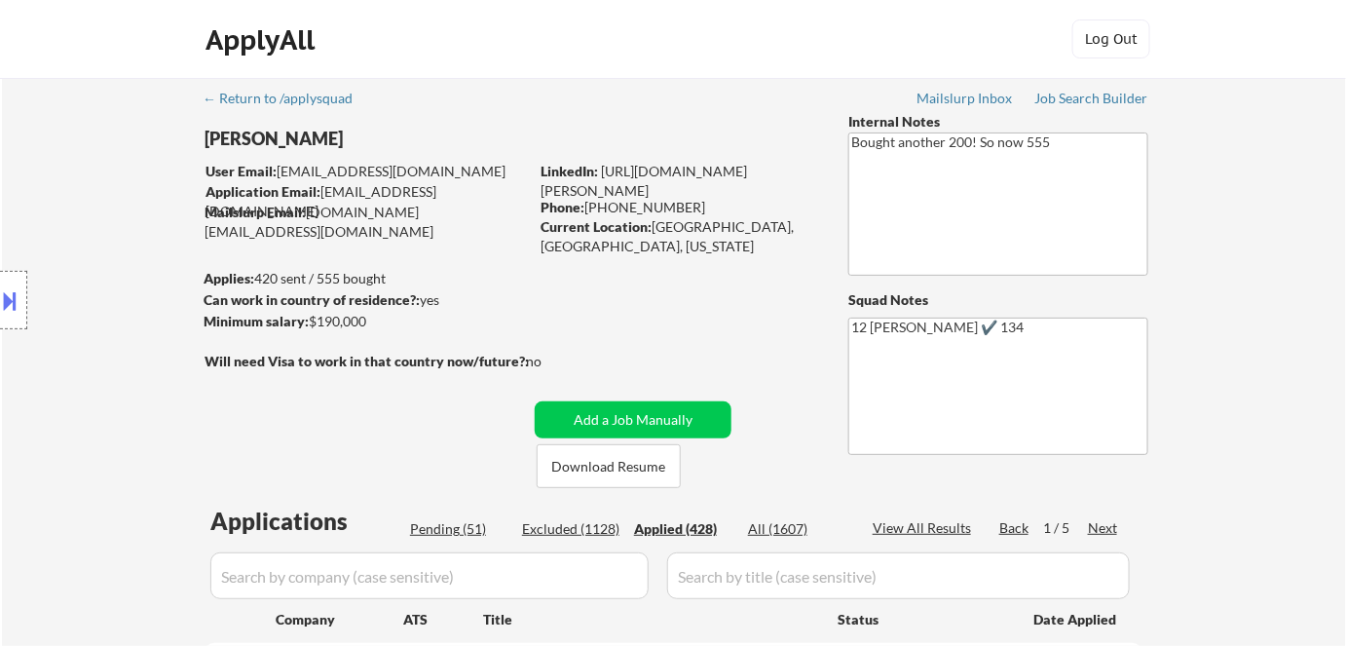
select select ""applied""
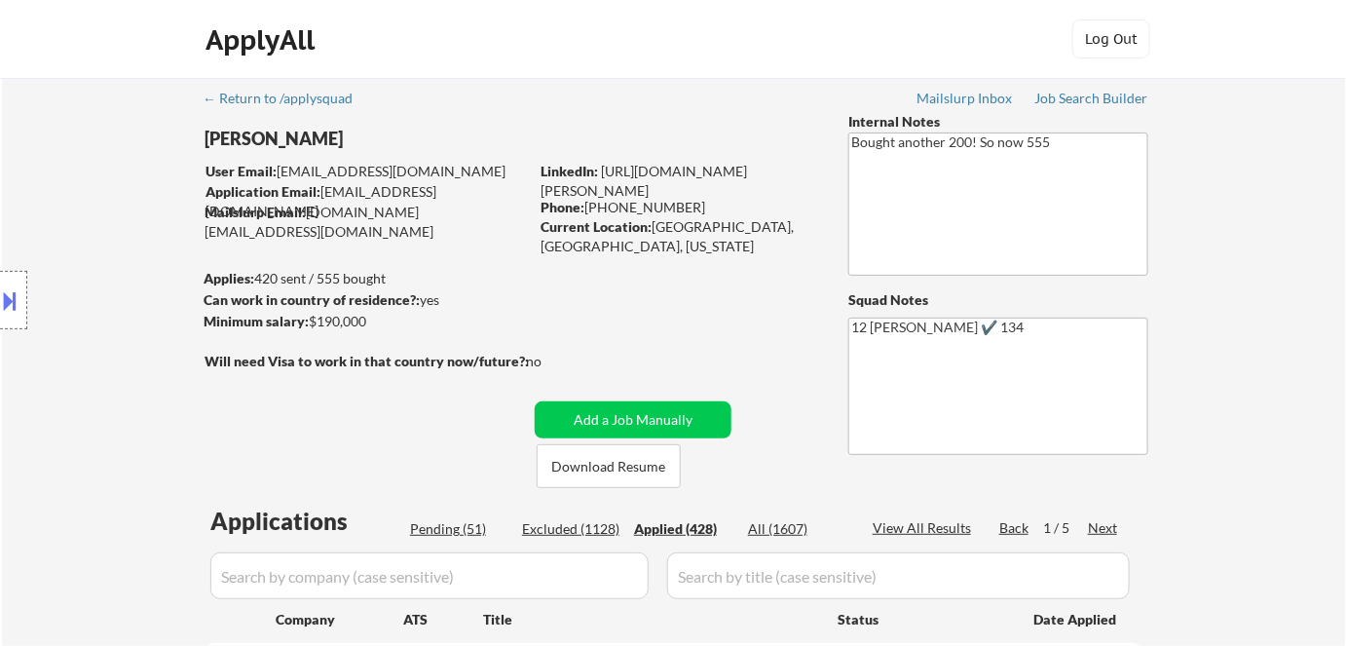
select select ""applied""
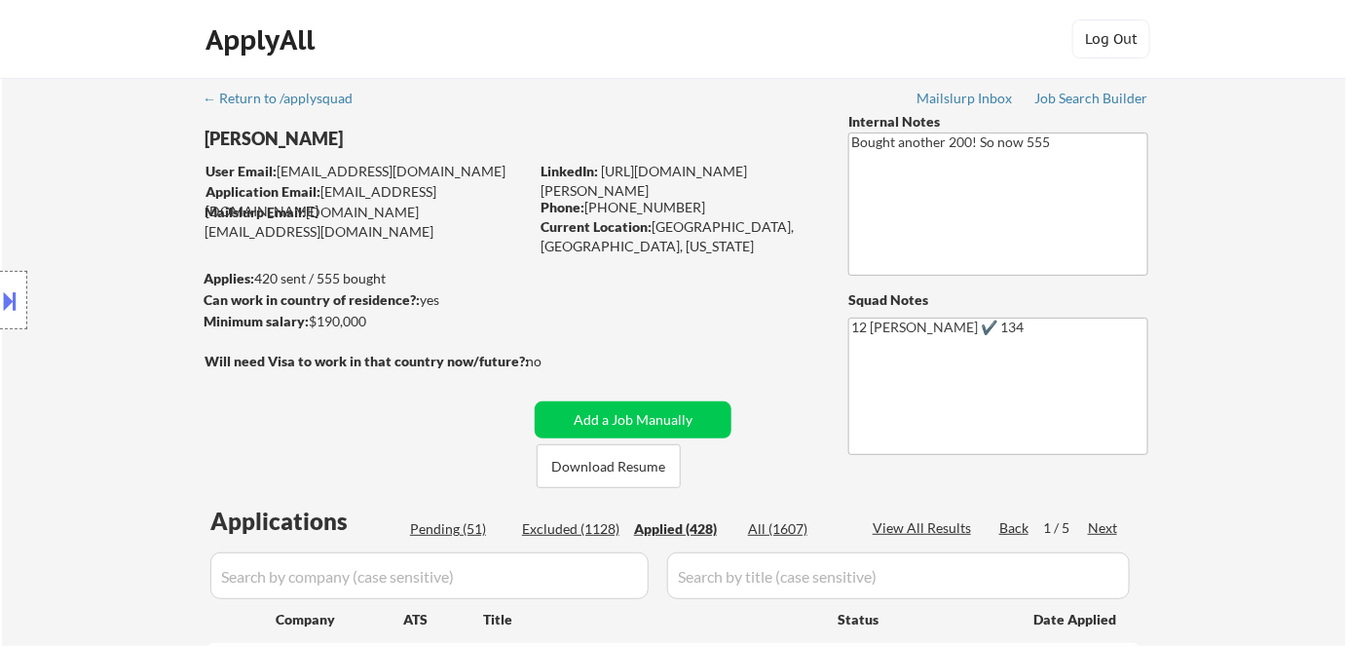
select select ""applied""
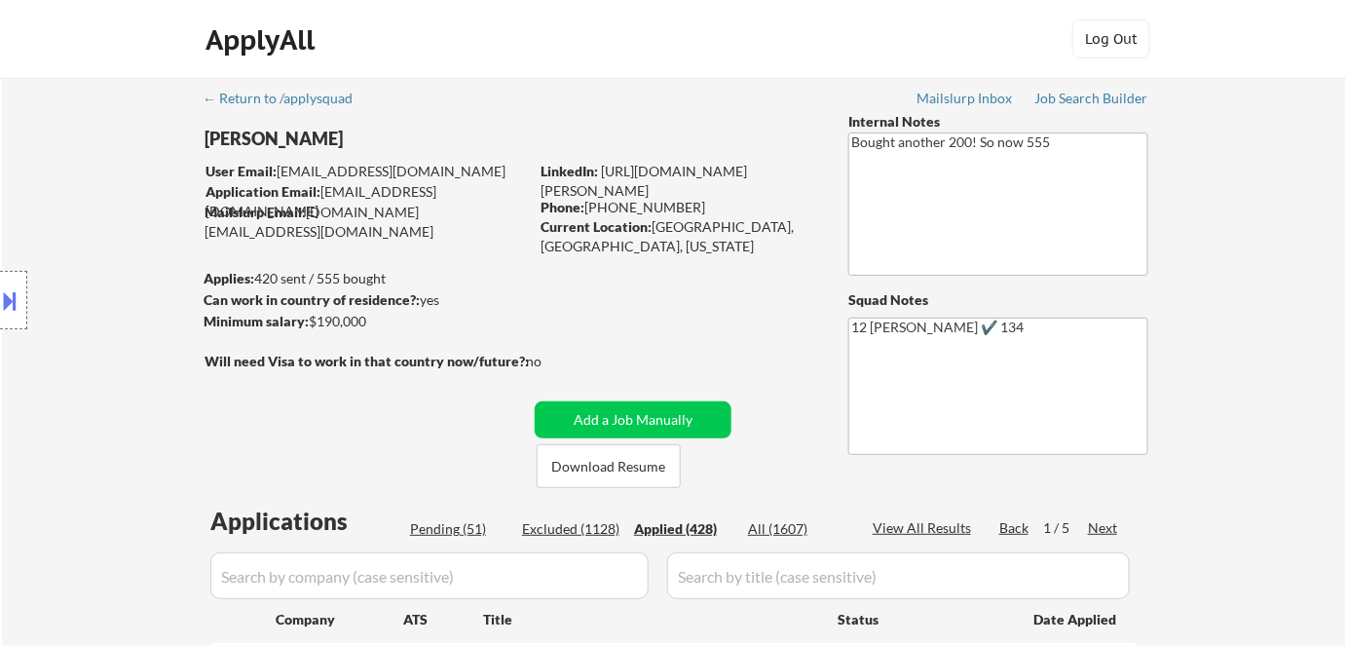
select select ""applied""
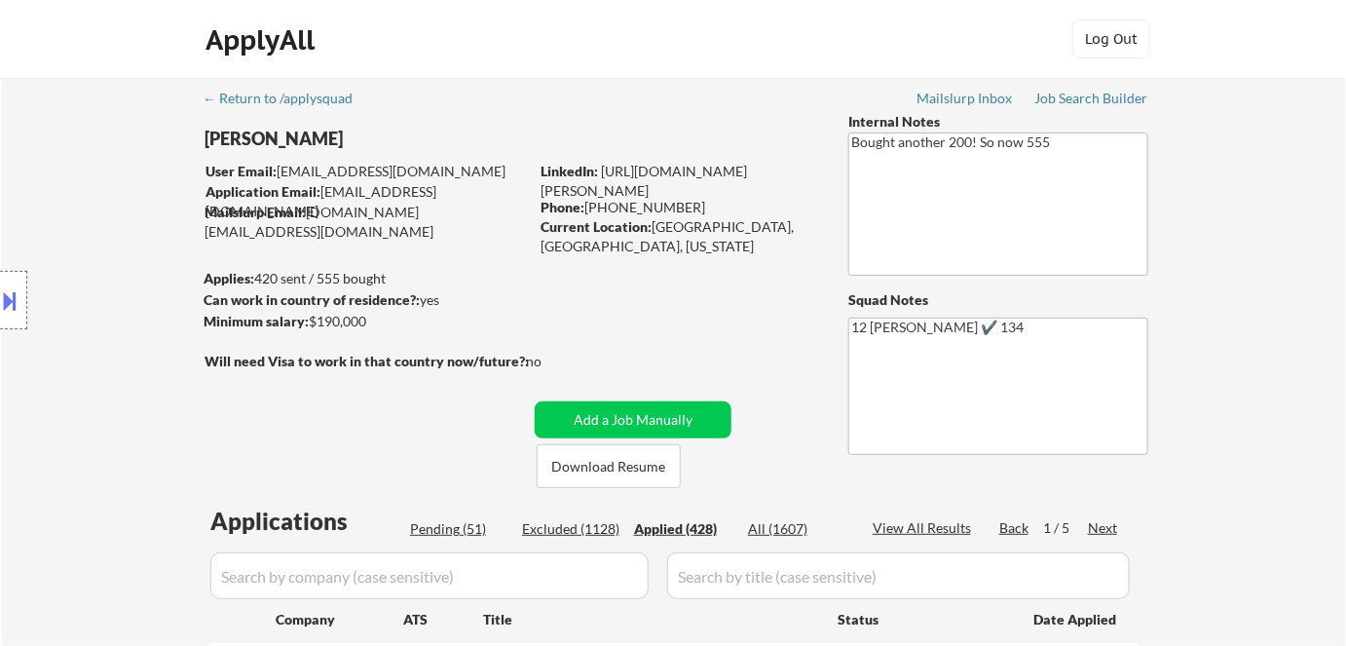
select select ""applied""
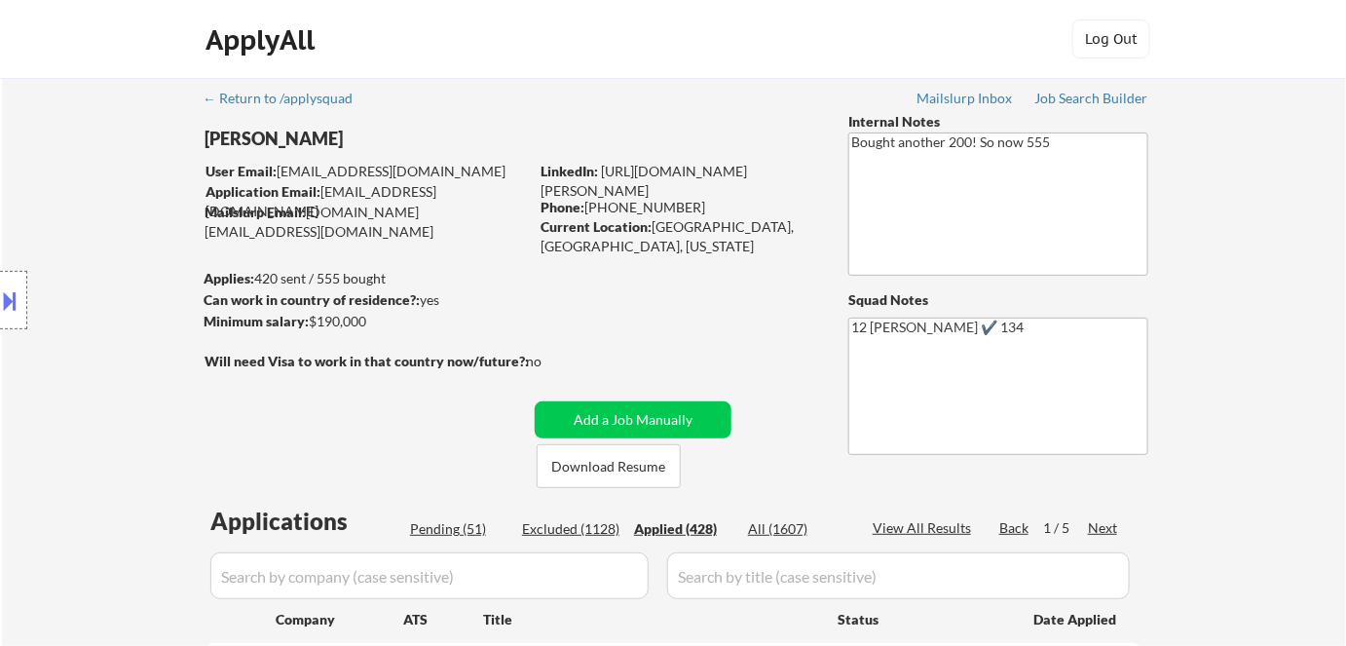
select select ""applied""
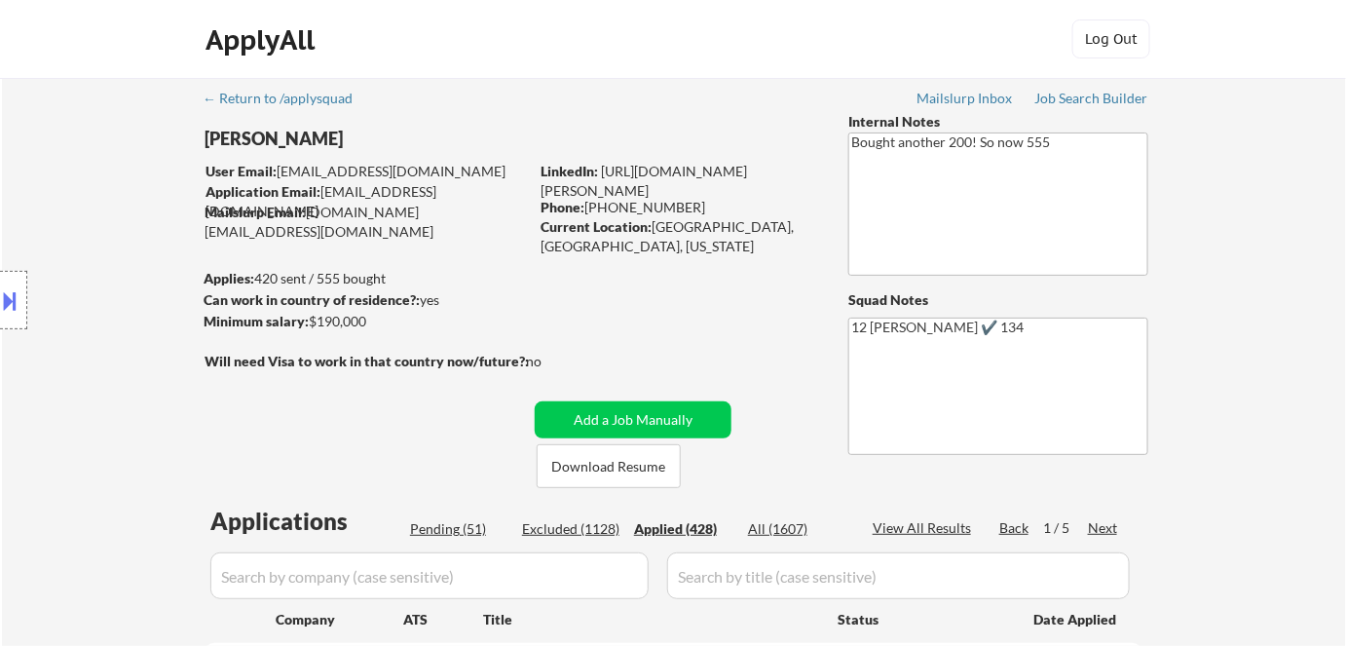
select select ""applied""
drag, startPoint x: 653, startPoint y: 224, endPoint x: 725, endPoint y: 234, distance: 72.7
click at [725, 232] on div "Current Location: Oakland, CA, California" at bounding box center [678, 236] width 276 height 38
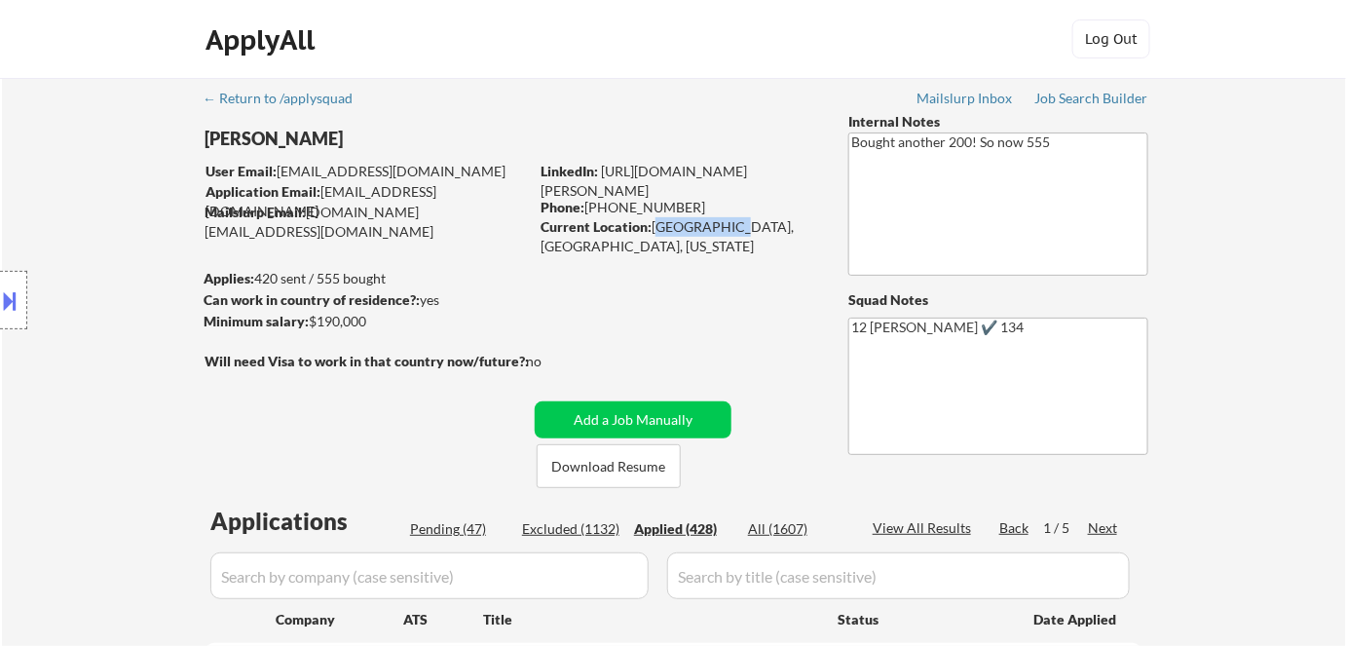
copy div "Oakland, CA"
drag, startPoint x: 308, startPoint y: 216, endPoint x: 369, endPoint y: 219, distance: 61.4
click at [334, 215] on div "Location Inclusions:" at bounding box center [174, 300] width 349 height 361
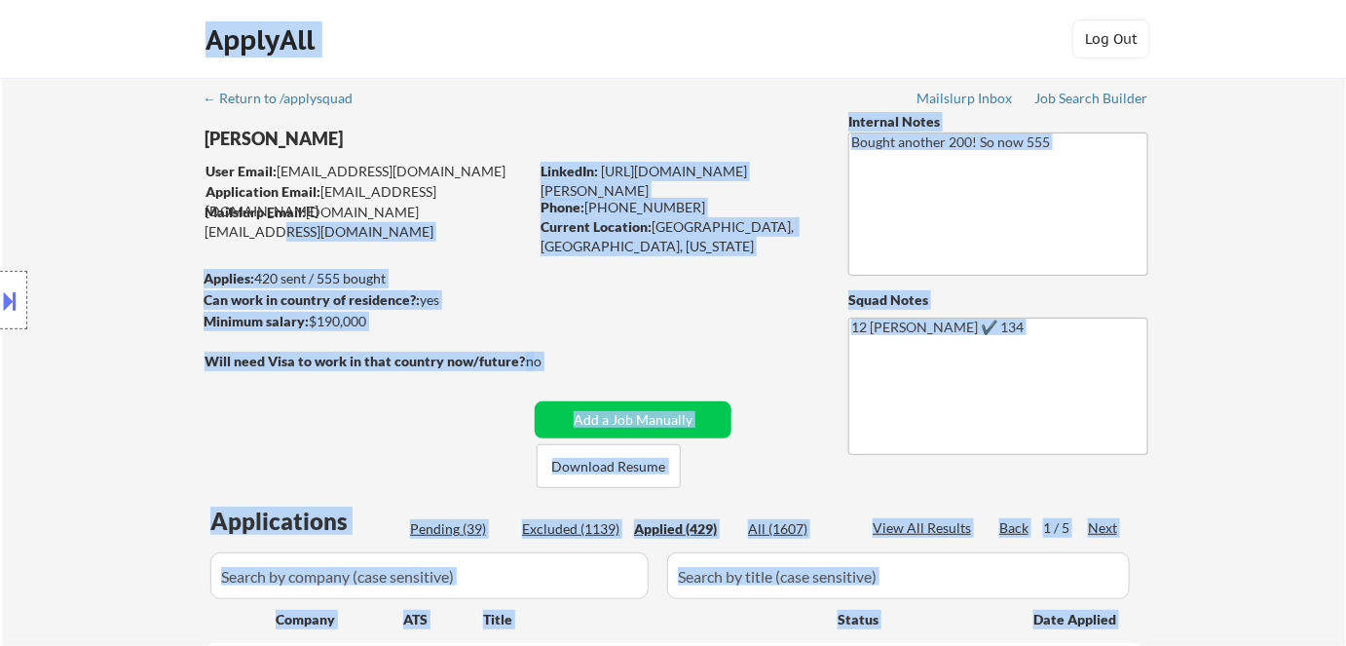
drag, startPoint x: 444, startPoint y: 211, endPoint x: 321, endPoint y: 141, distance: 141.3
click at [319, 123] on body "← Return to /applysquad Mailslurp Inbox Job Search Builder Esther Lu User Email…" at bounding box center [673, 323] width 1346 height 646
click at [330, 208] on div "Location Inclusions:" at bounding box center [174, 300] width 349 height 361
click at [490, 216] on div "Mailslurp Email: esther.lu@mailflux.com" at bounding box center [365, 222] width 323 height 38
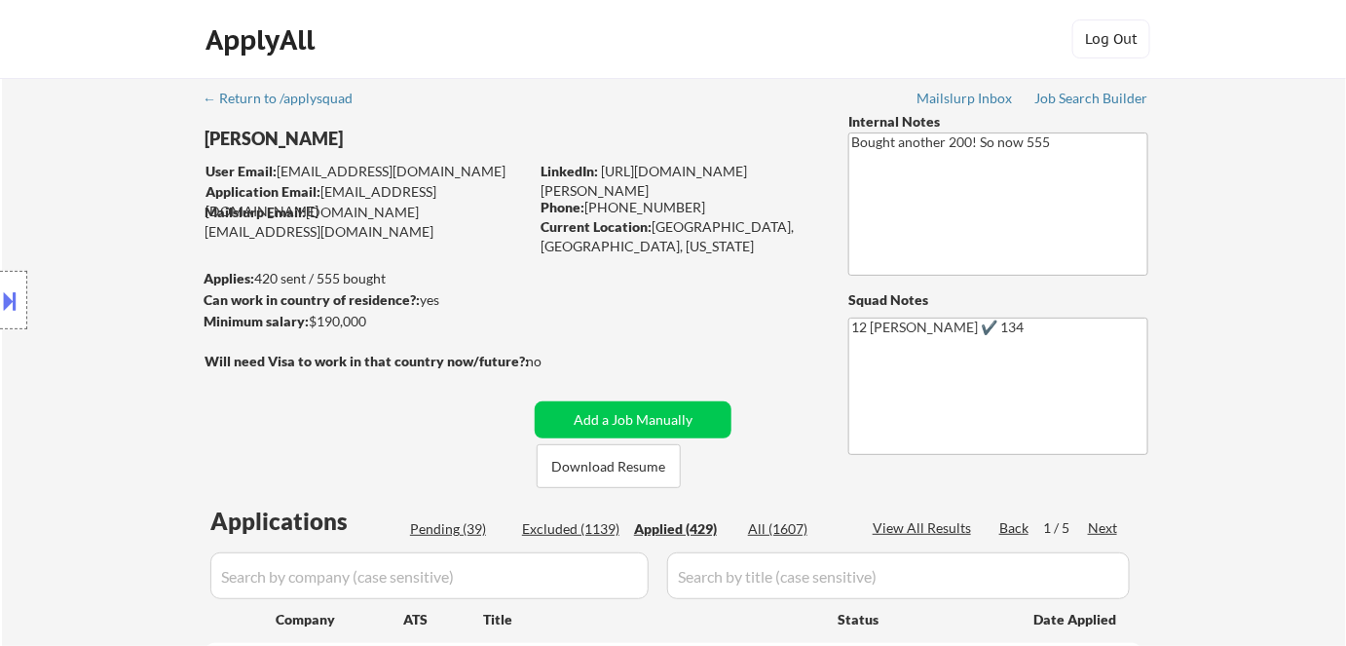
drag, startPoint x: 628, startPoint y: 203, endPoint x: 721, endPoint y: 204, distance: 92.5
click at [721, 204] on div "Phone: (510) 807-1589" at bounding box center [678, 207] width 276 height 19
copy div "510) 807-1589"
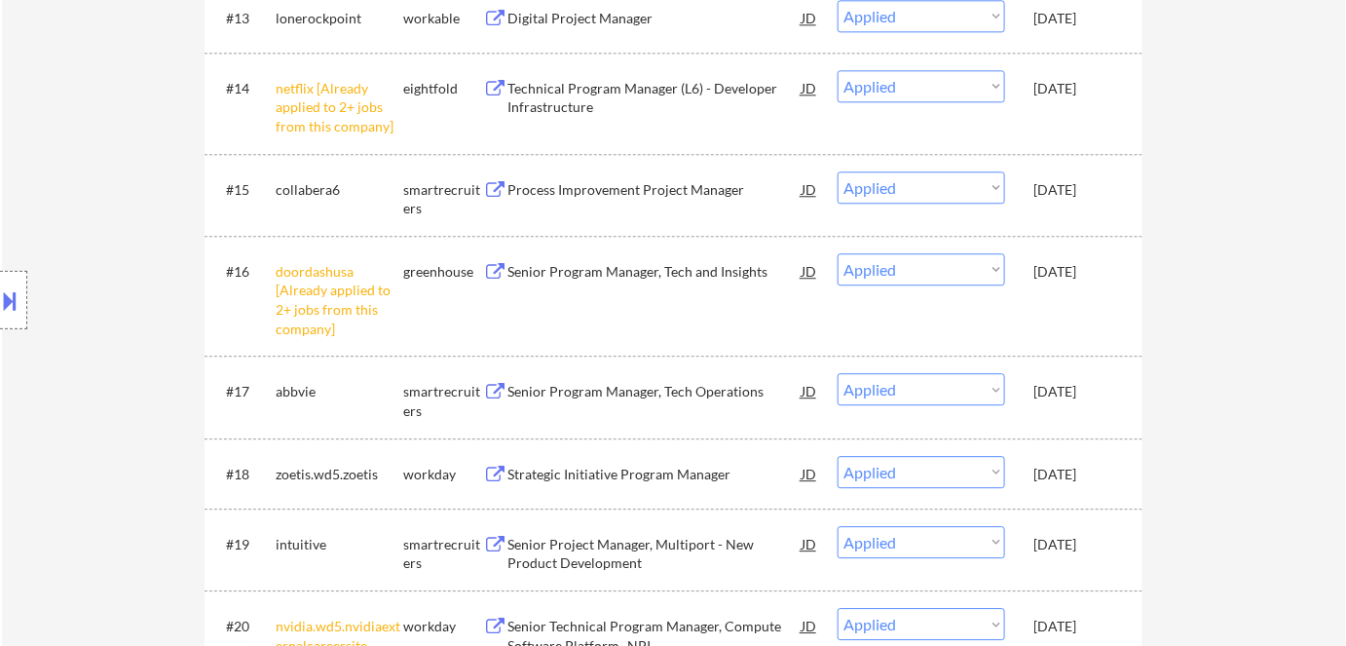
scroll to position [1239, 0]
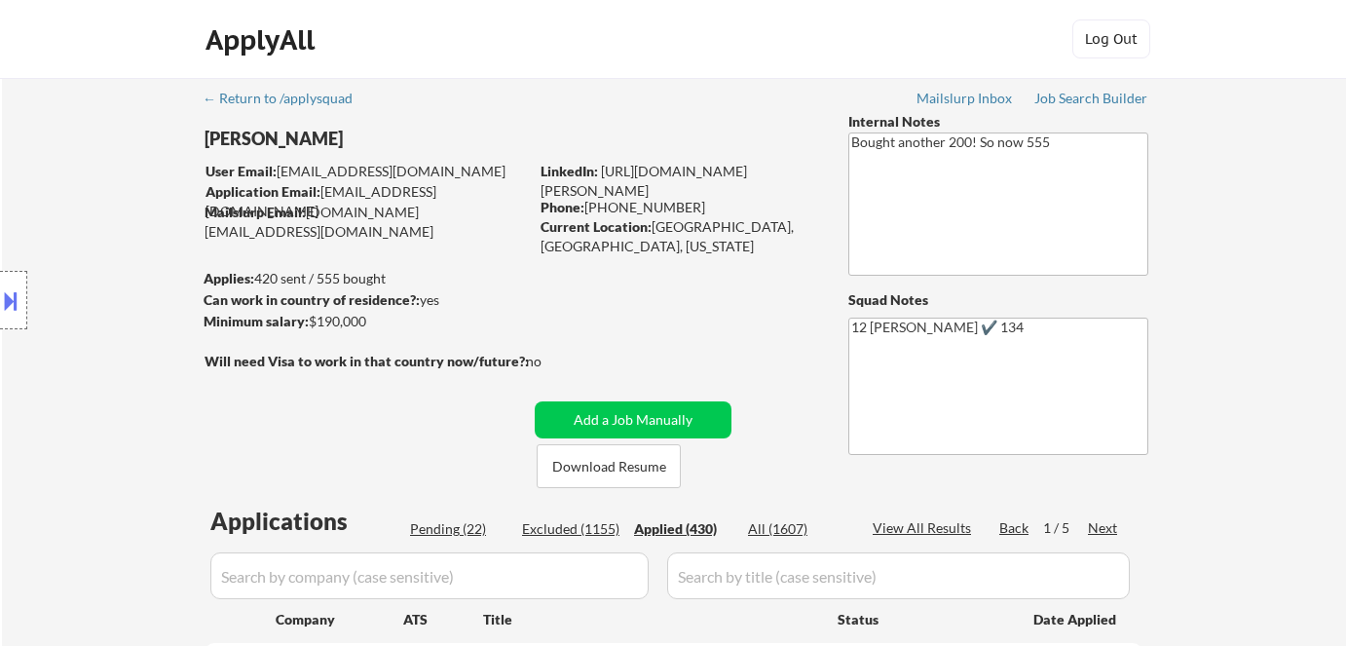
select select ""applied""
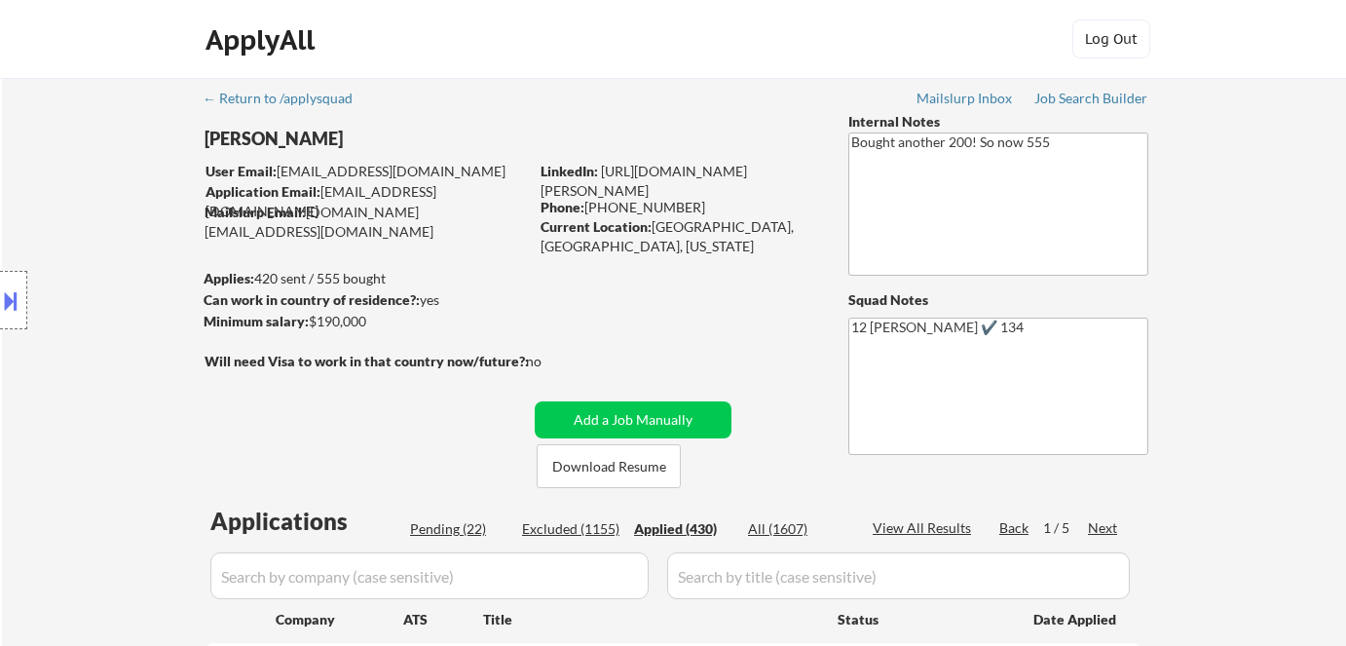
select select ""applied""
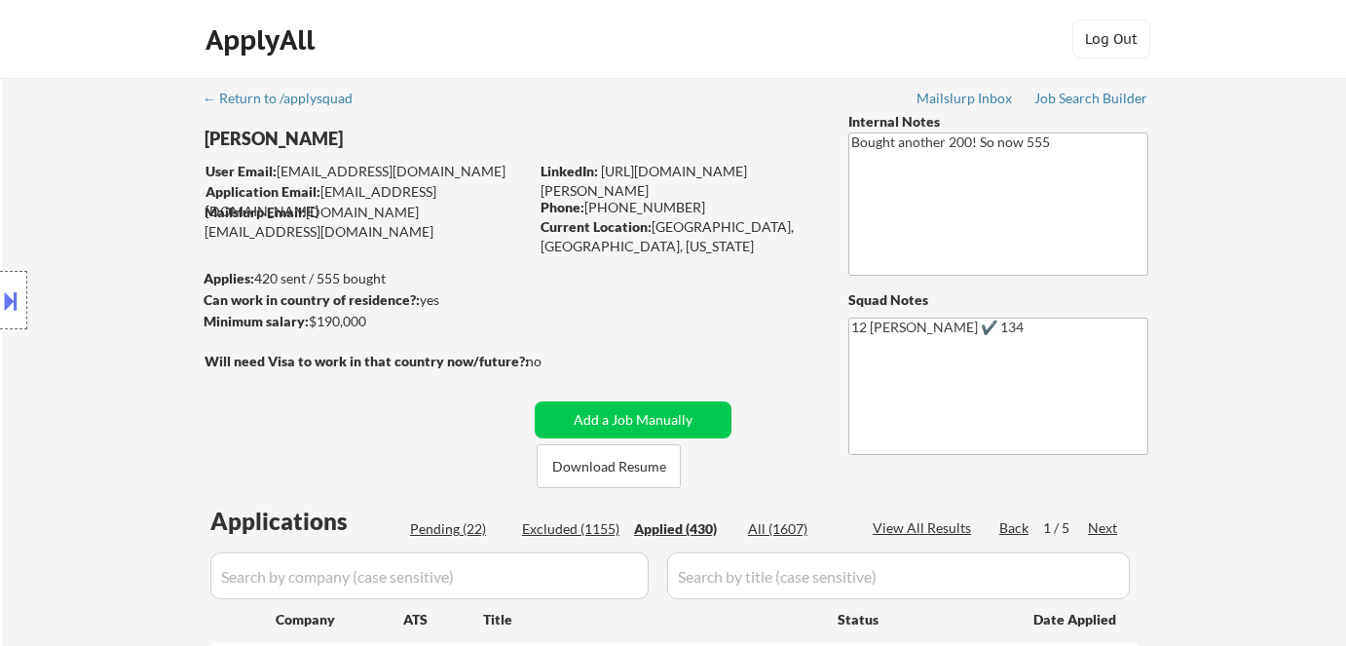
select select ""applied""
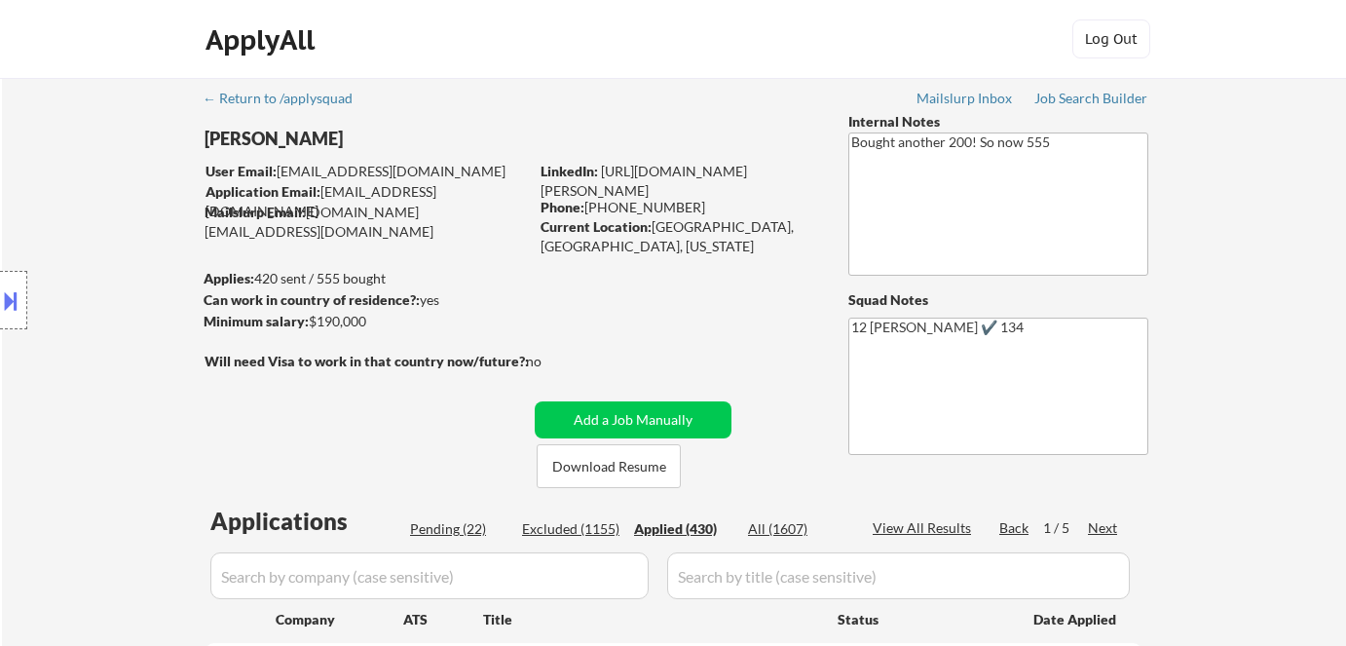
select select ""applied""
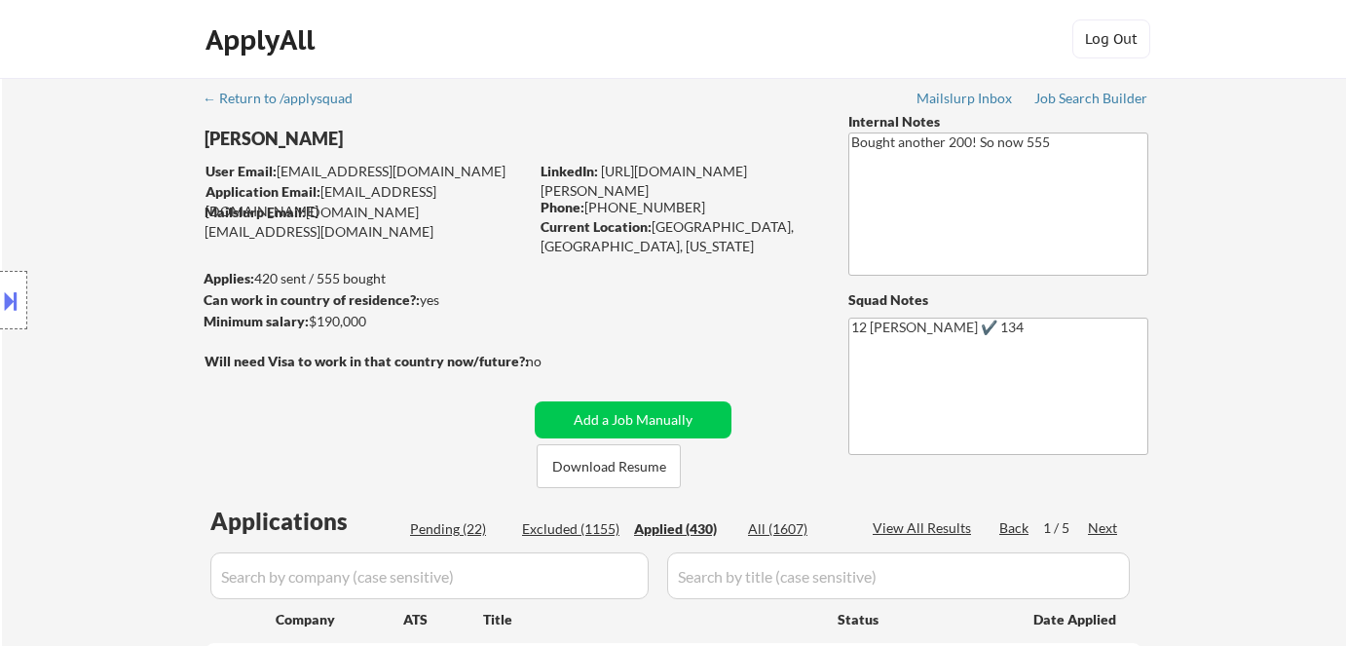
select select ""applied""
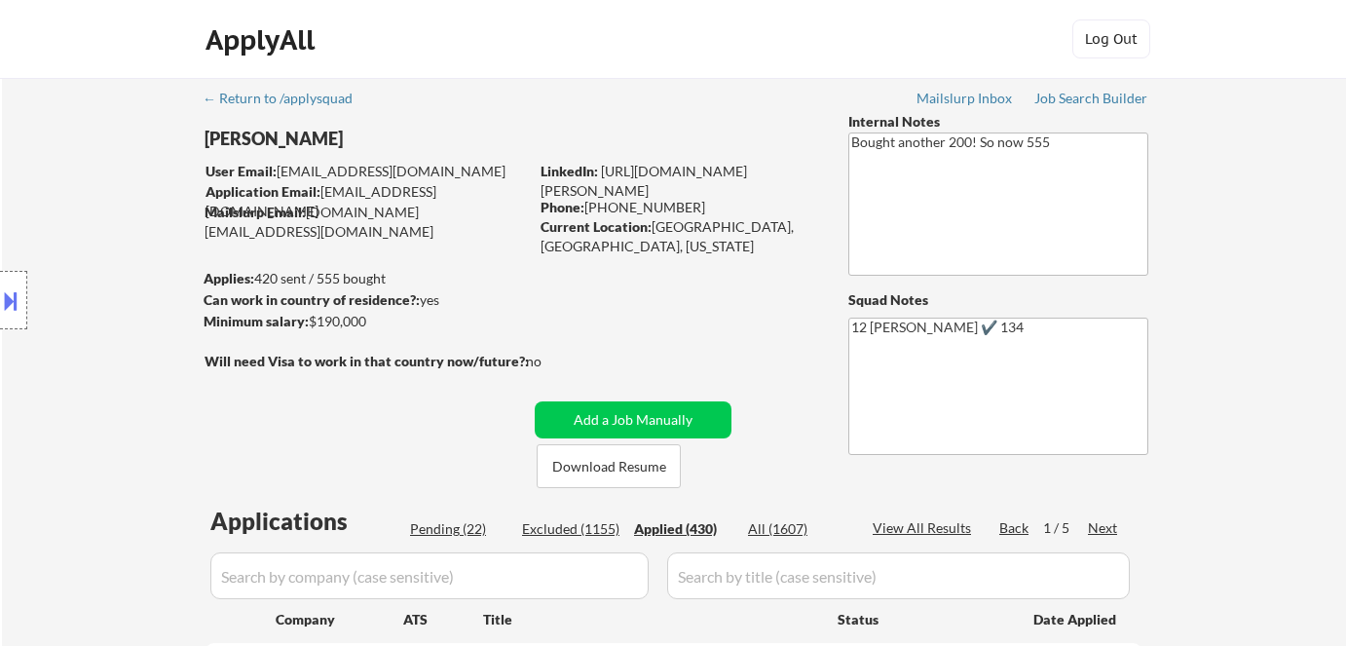
select select ""applied""
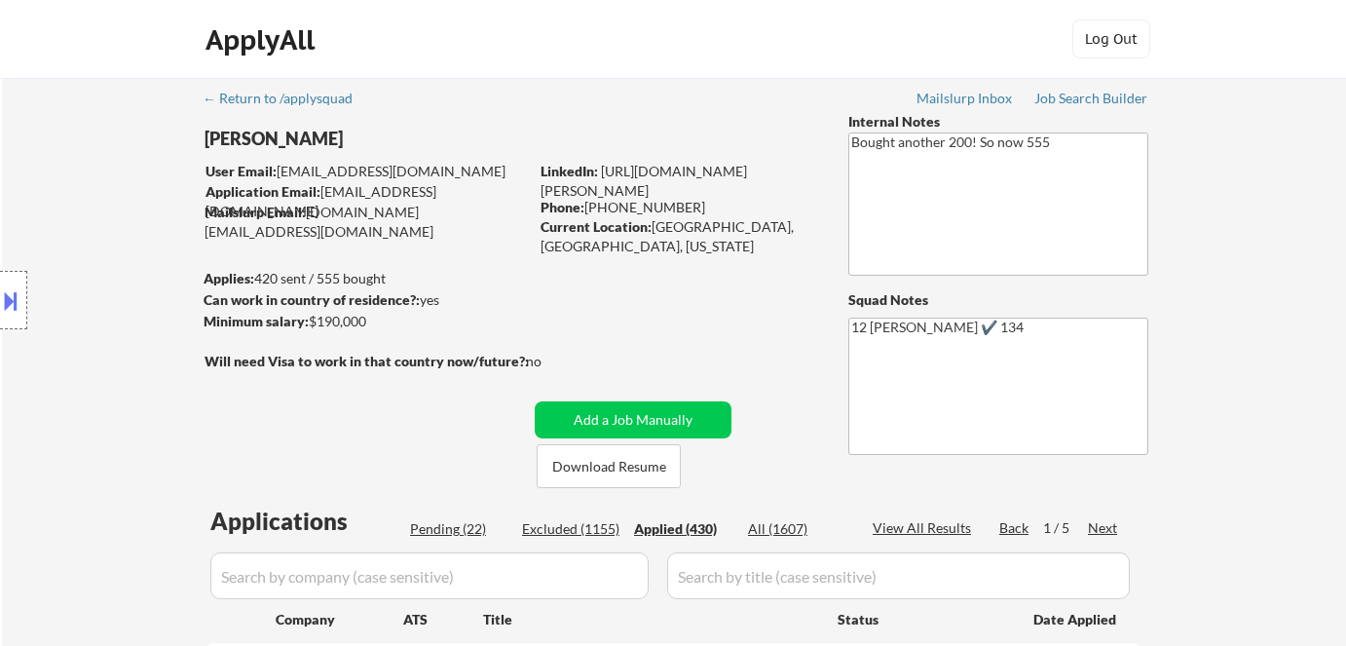
select select ""applied""
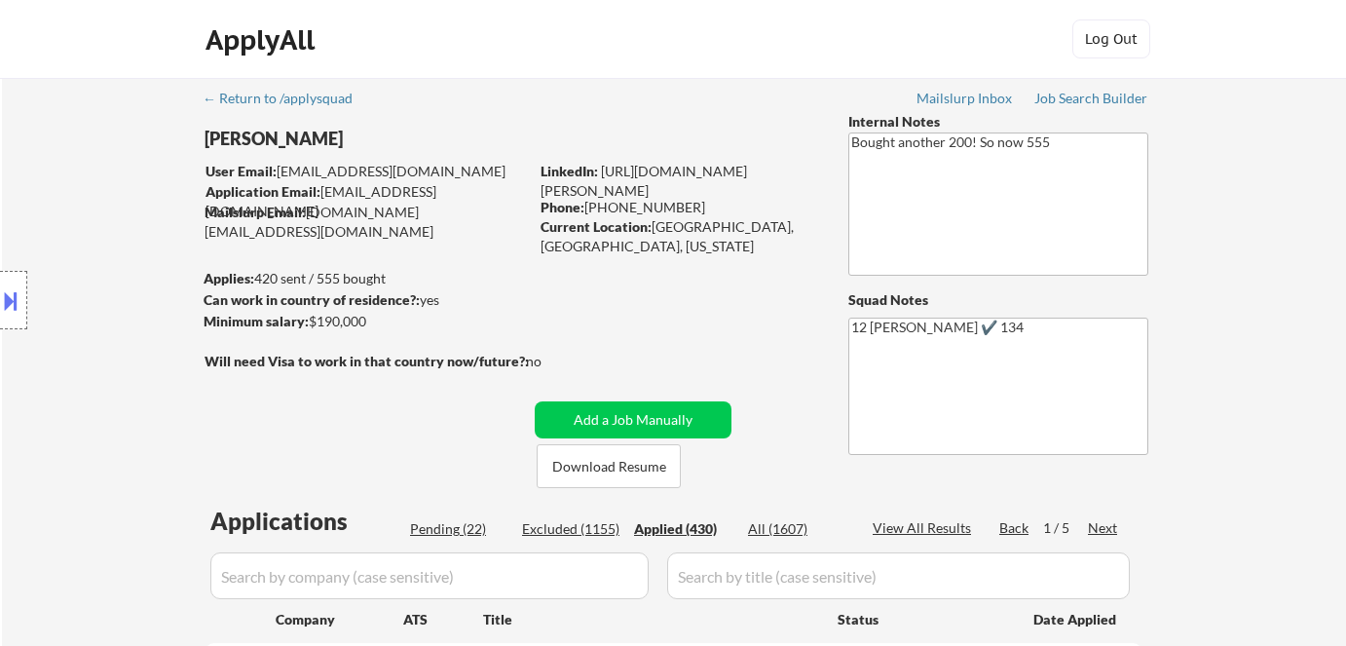
select select ""applied""
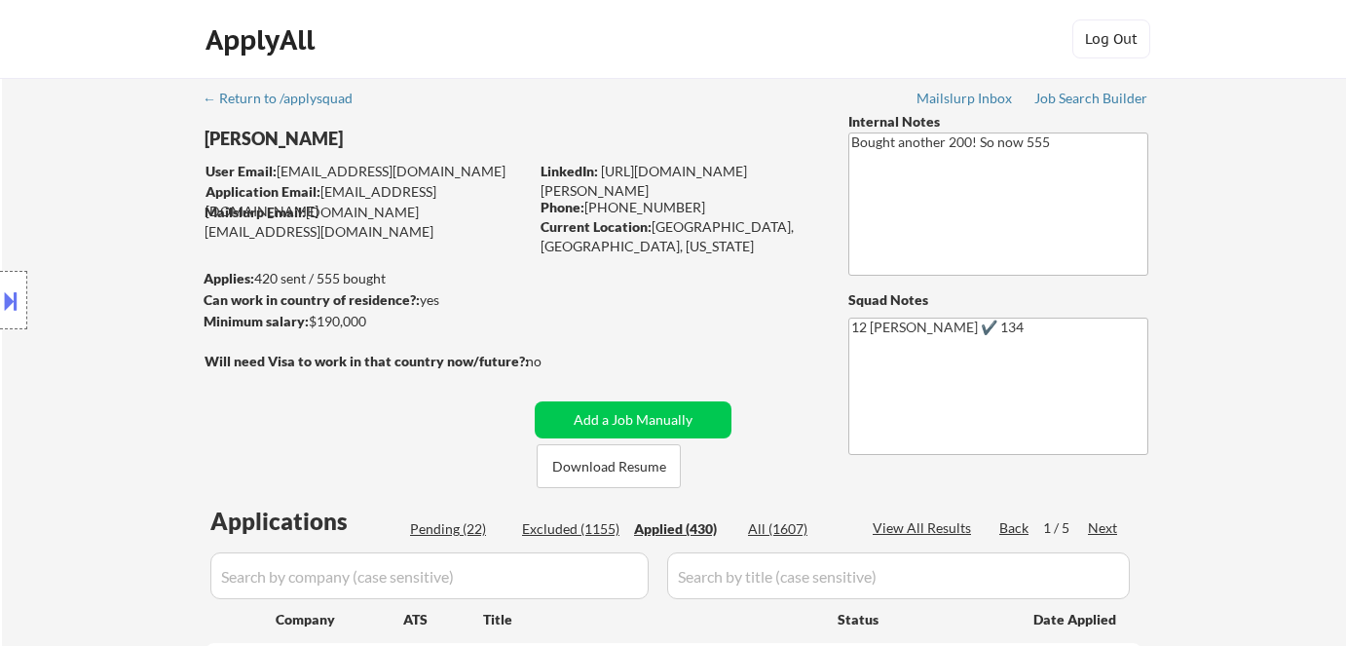
select select ""applied""
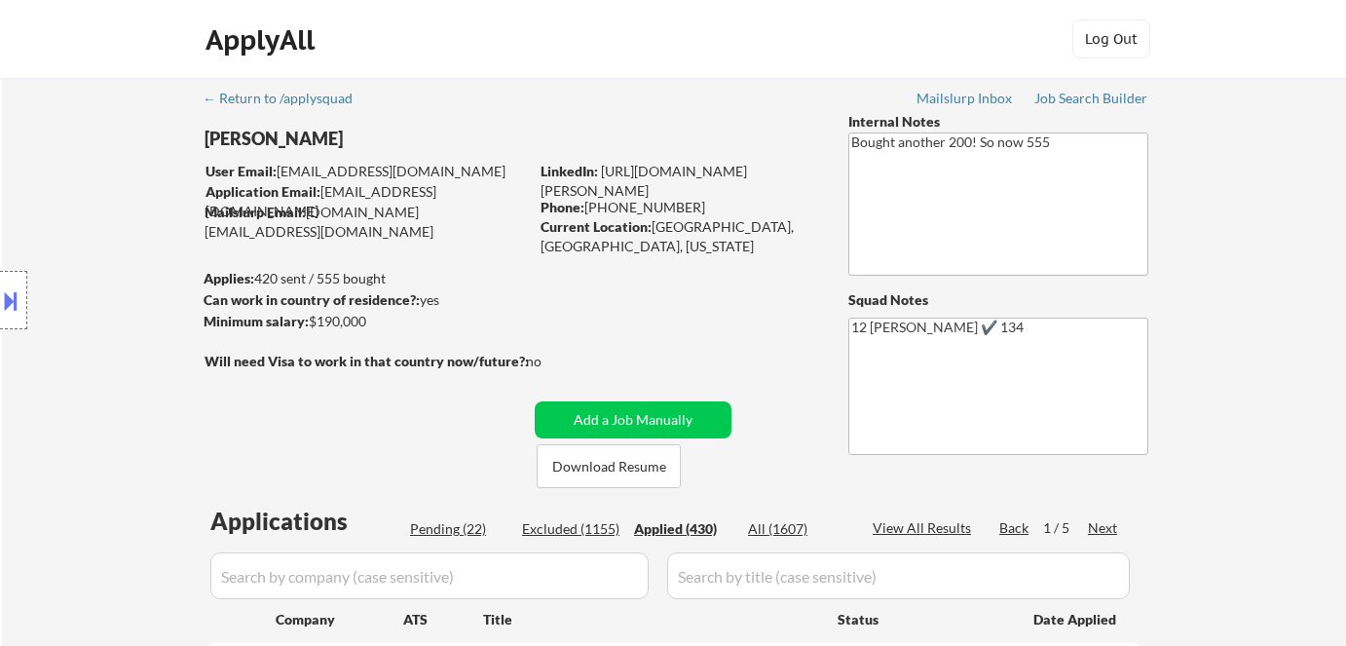
select select ""applied""
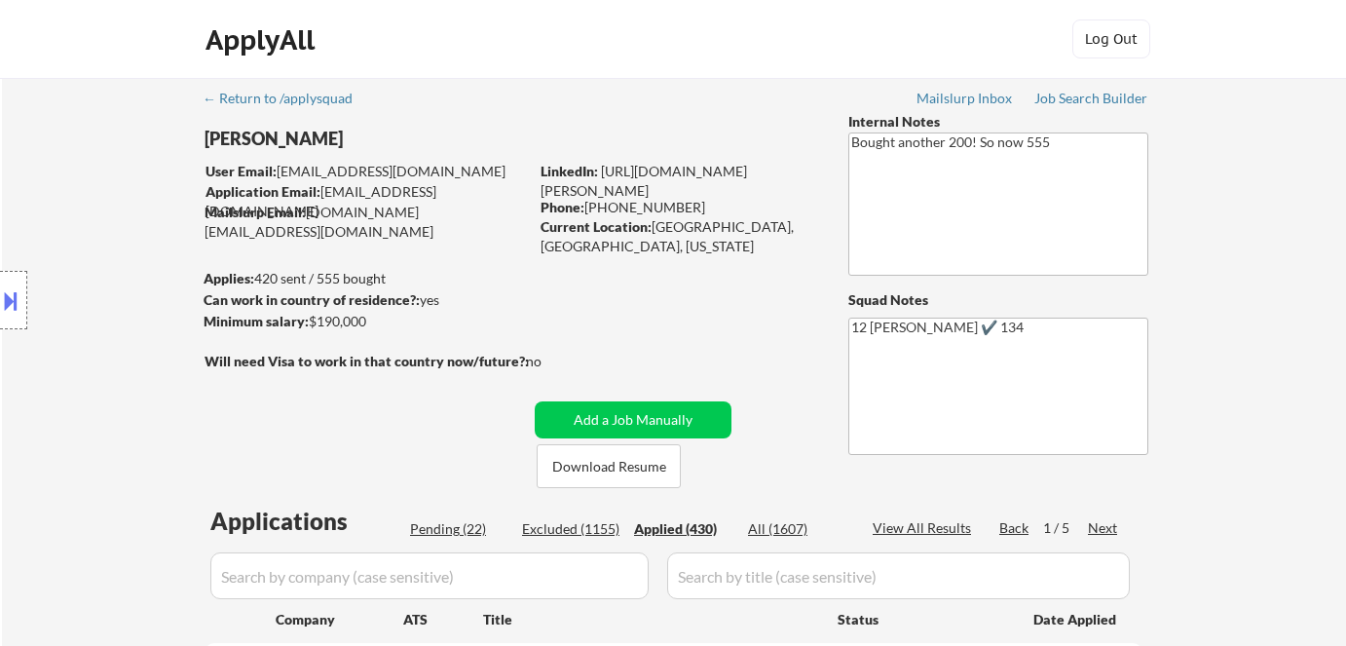
select select ""applied""
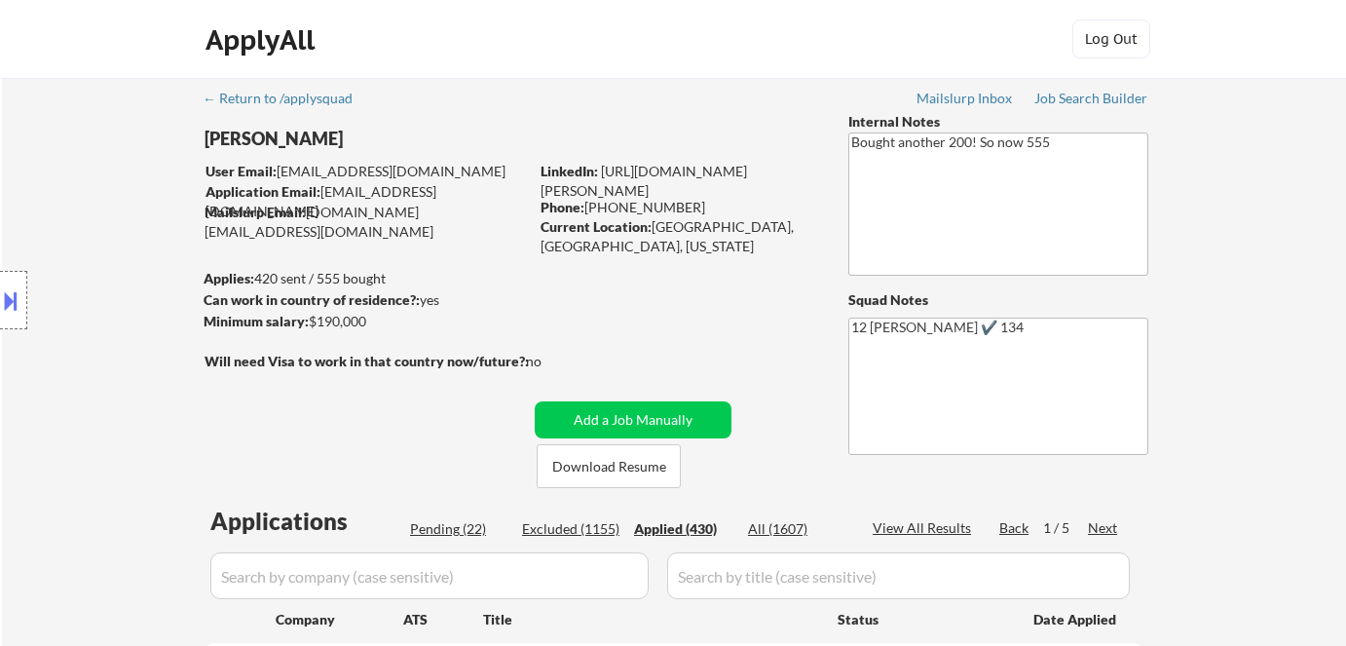
select select ""applied""
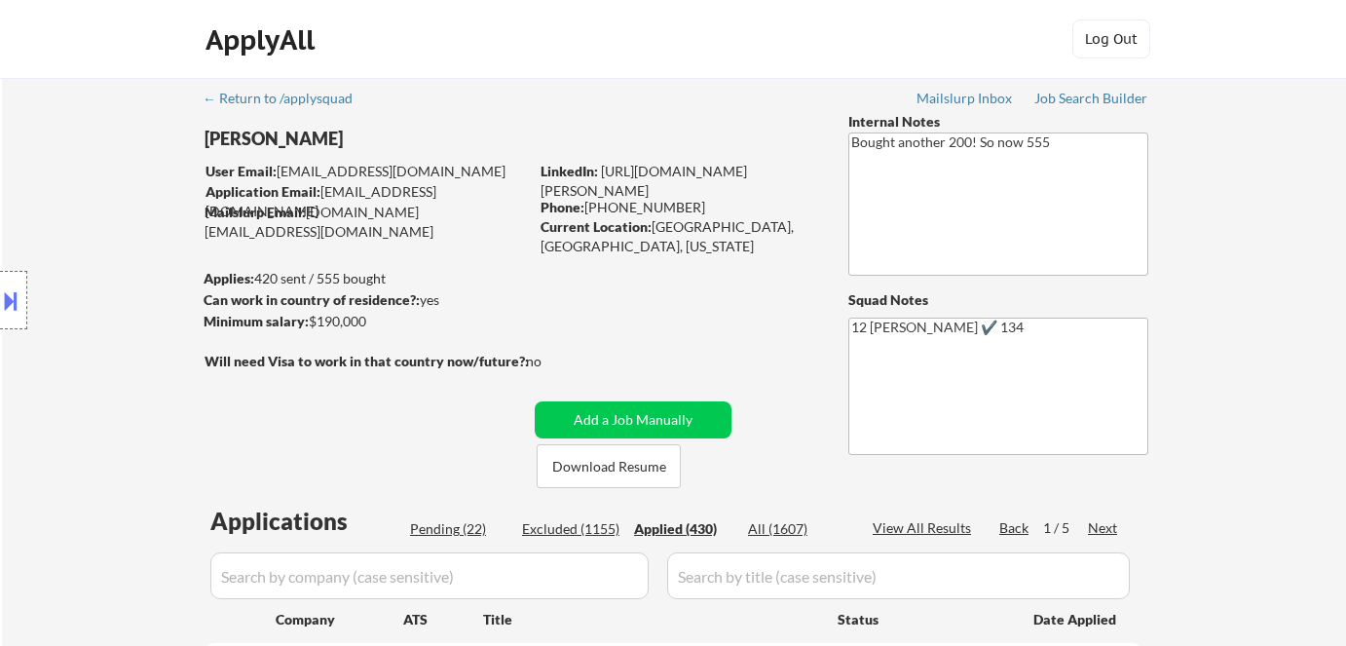
select select ""applied""
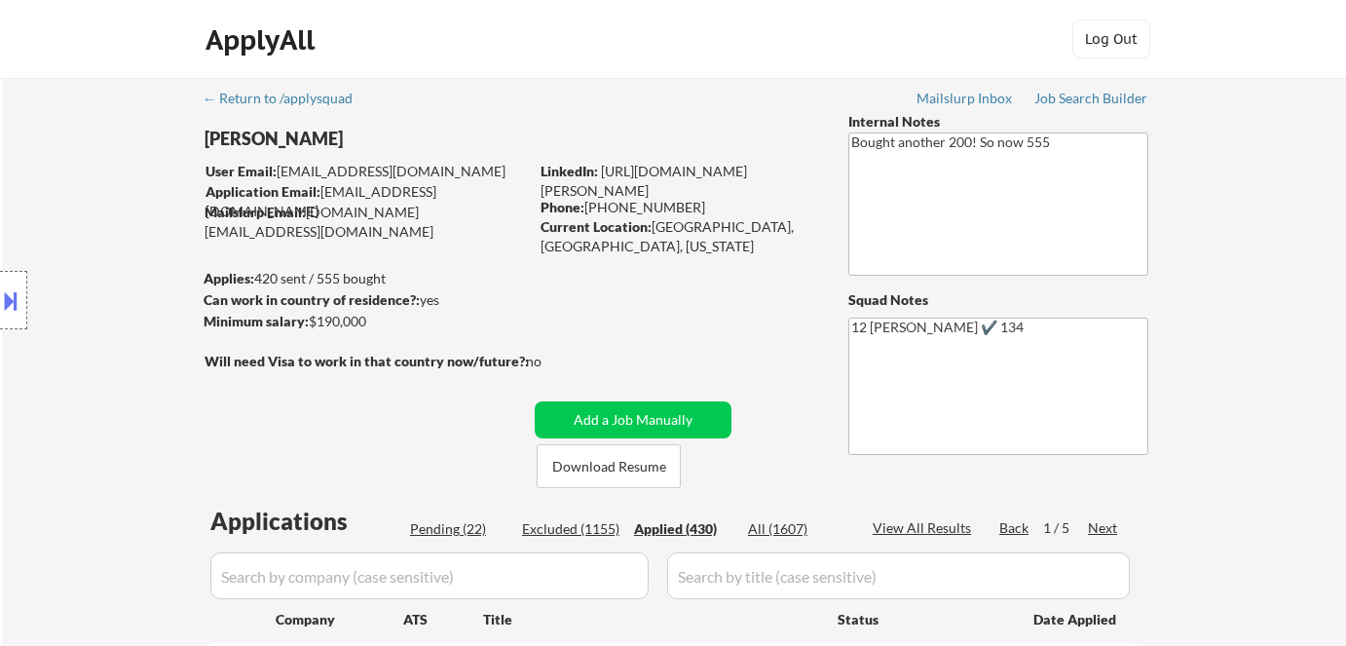
select select ""applied""
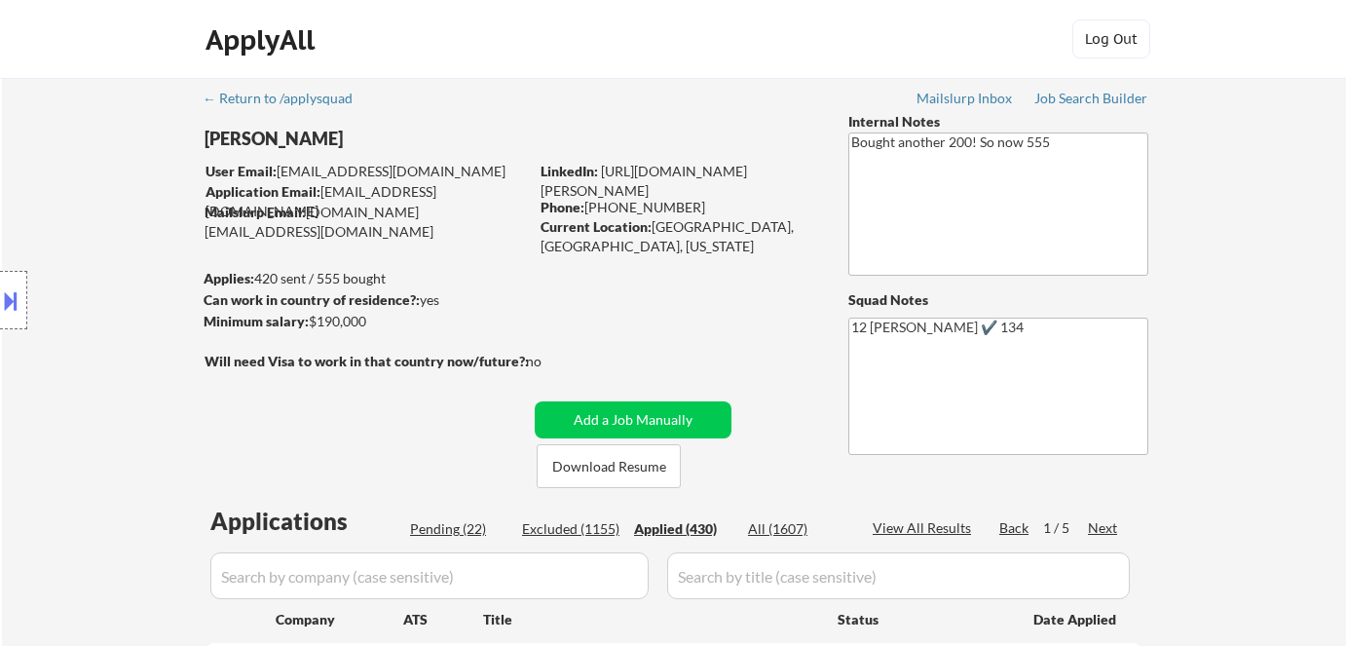
select select ""applied""
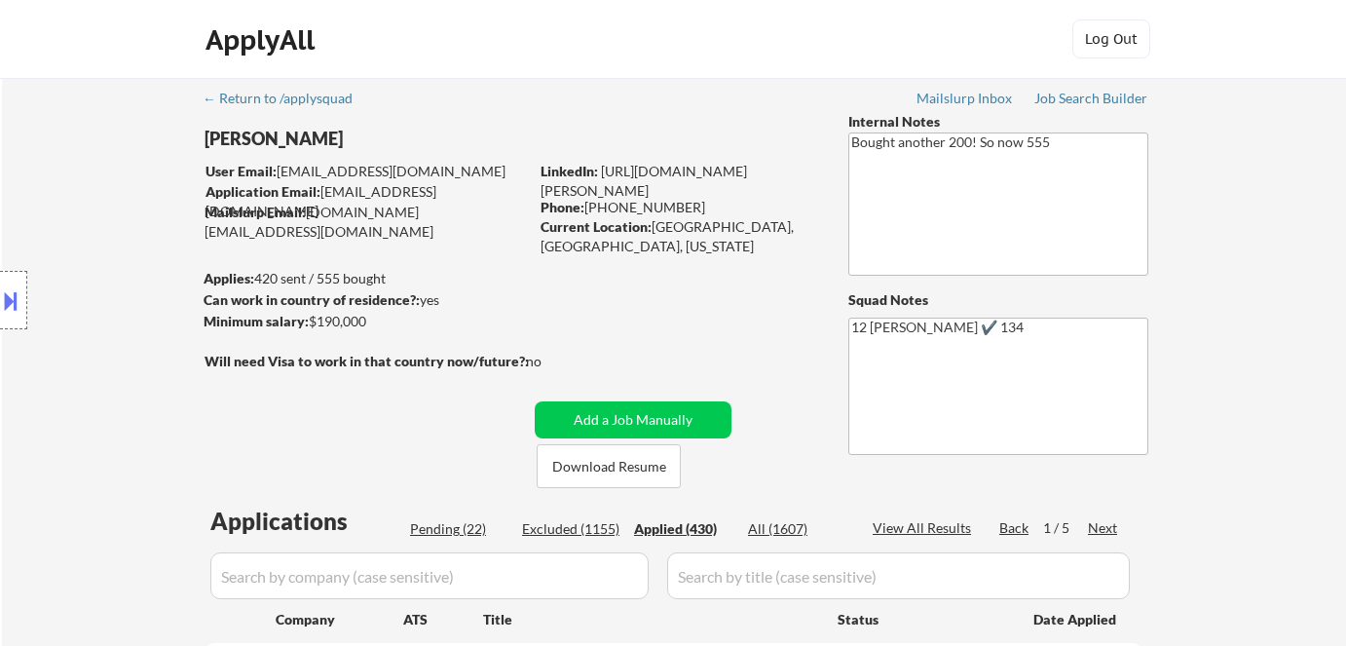
select select ""applied""
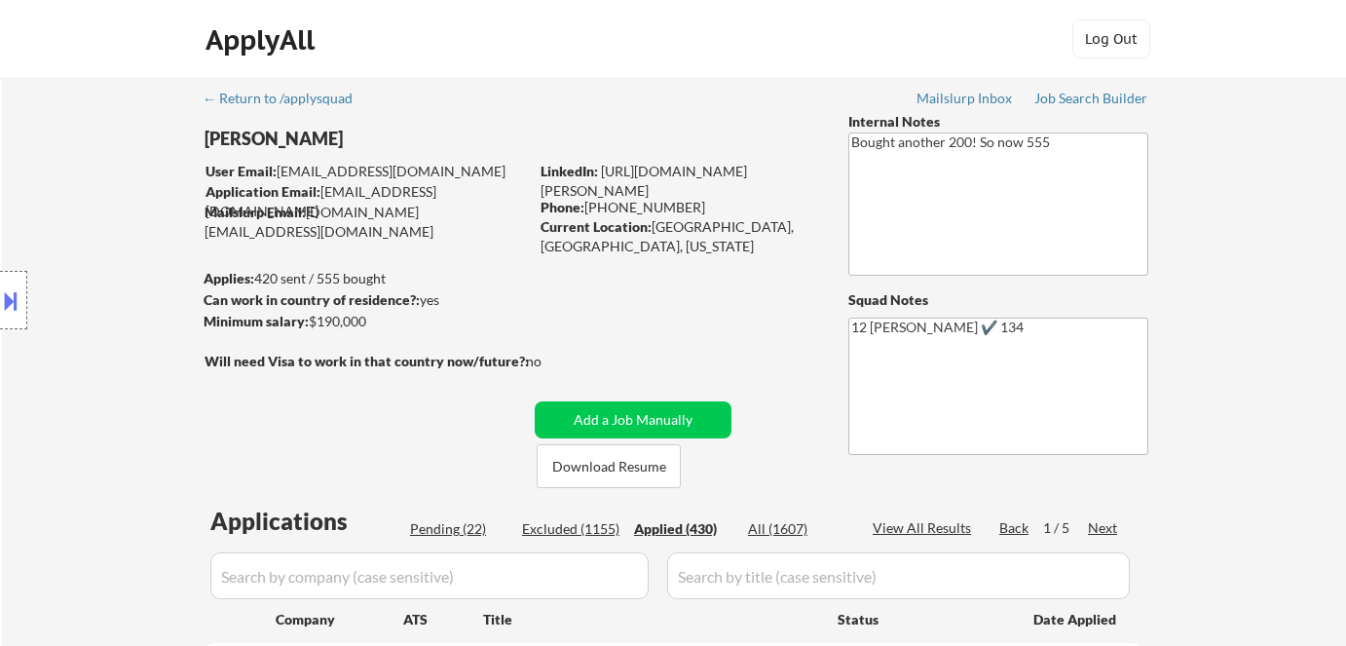
select select ""applied""
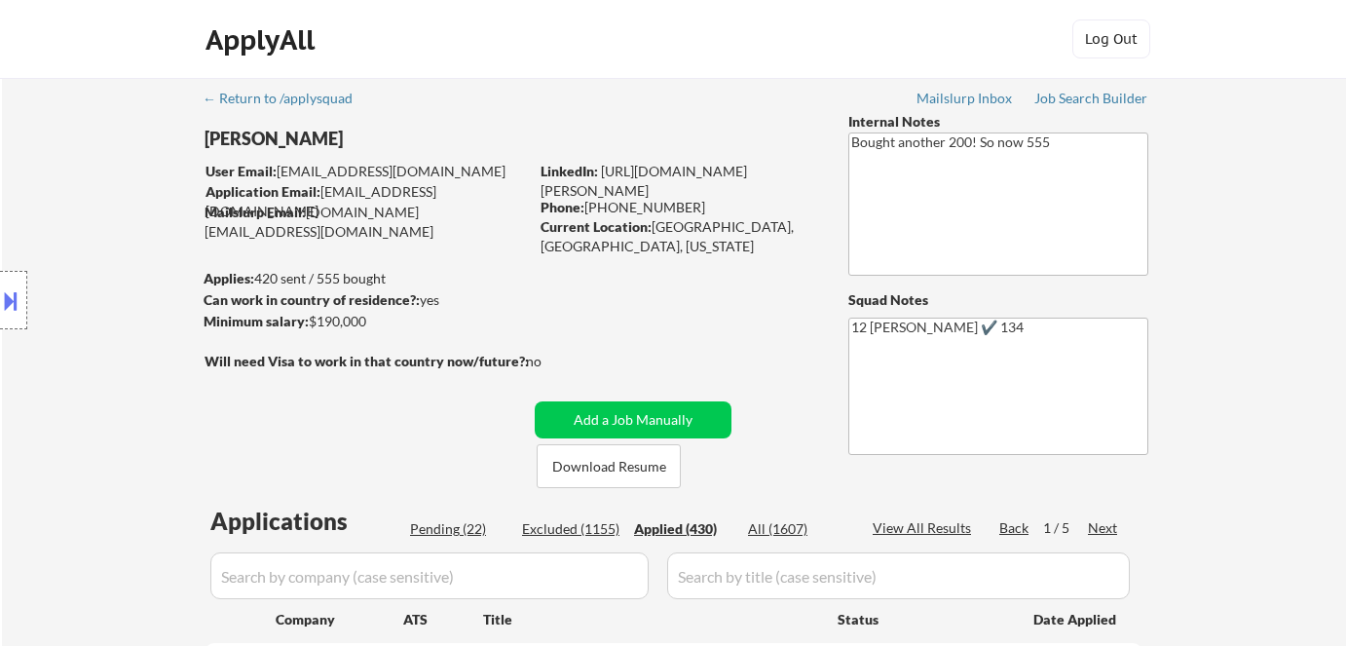
select select ""applied""
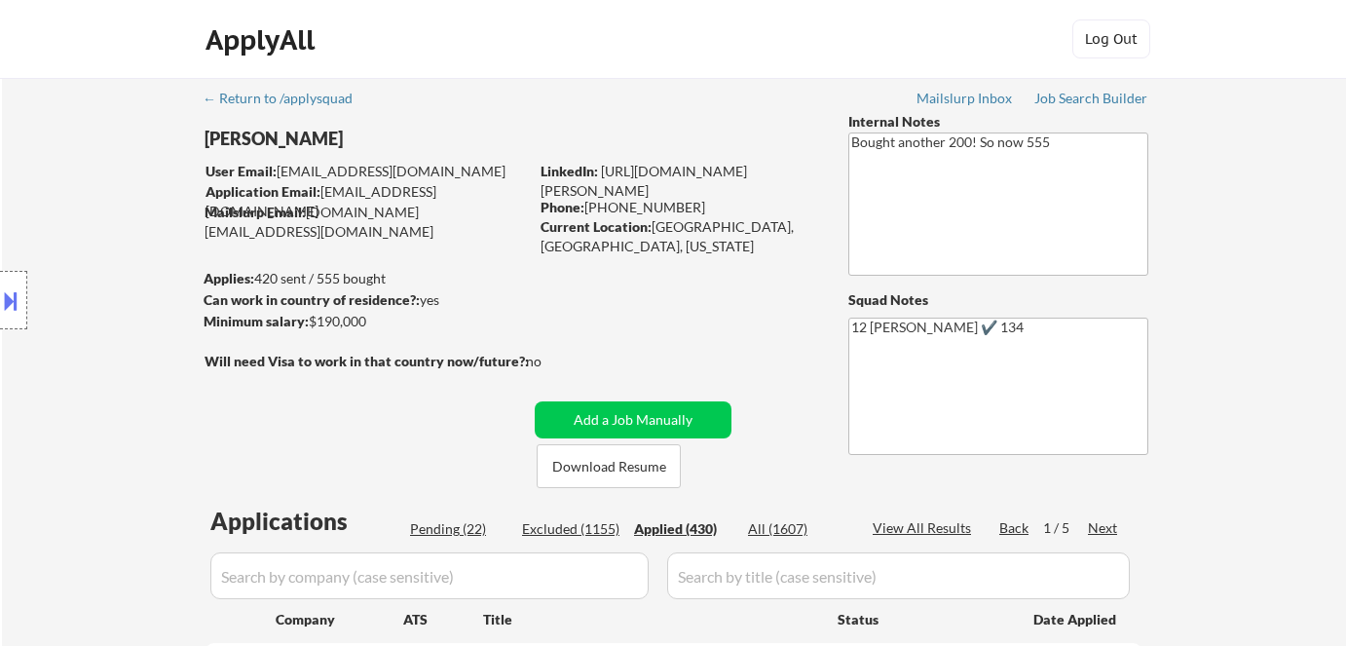
select select ""applied""
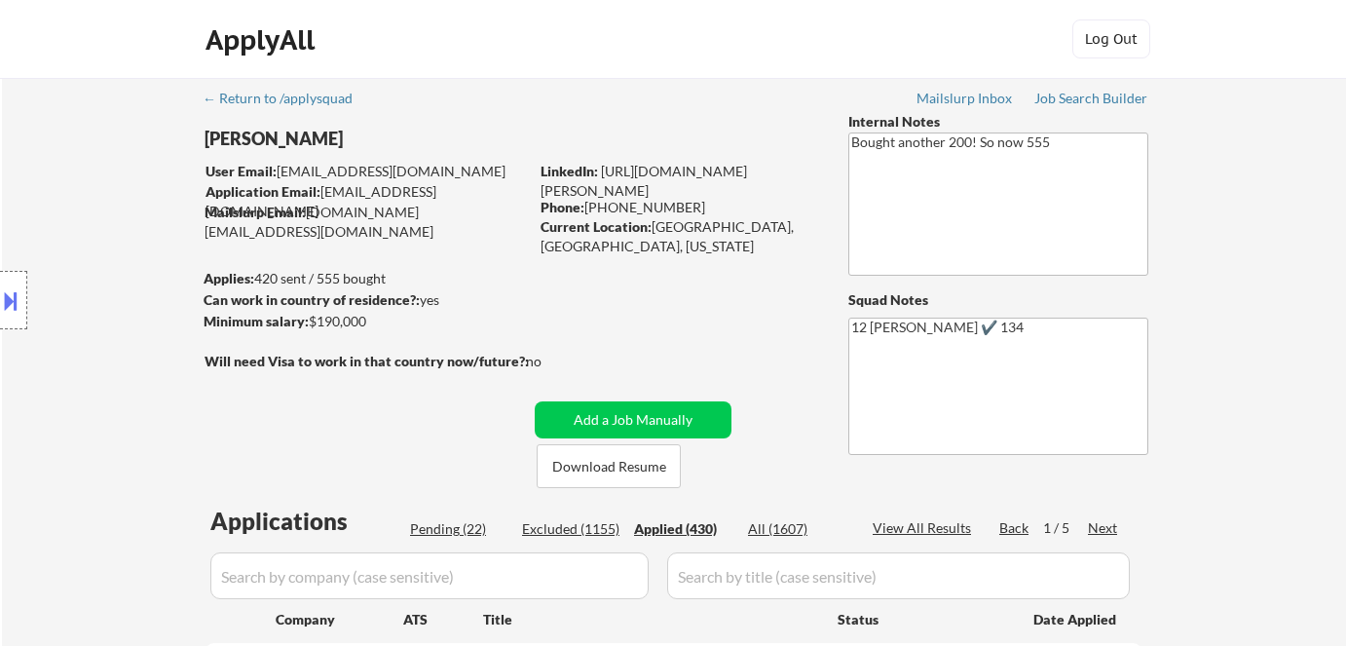
select select ""applied""
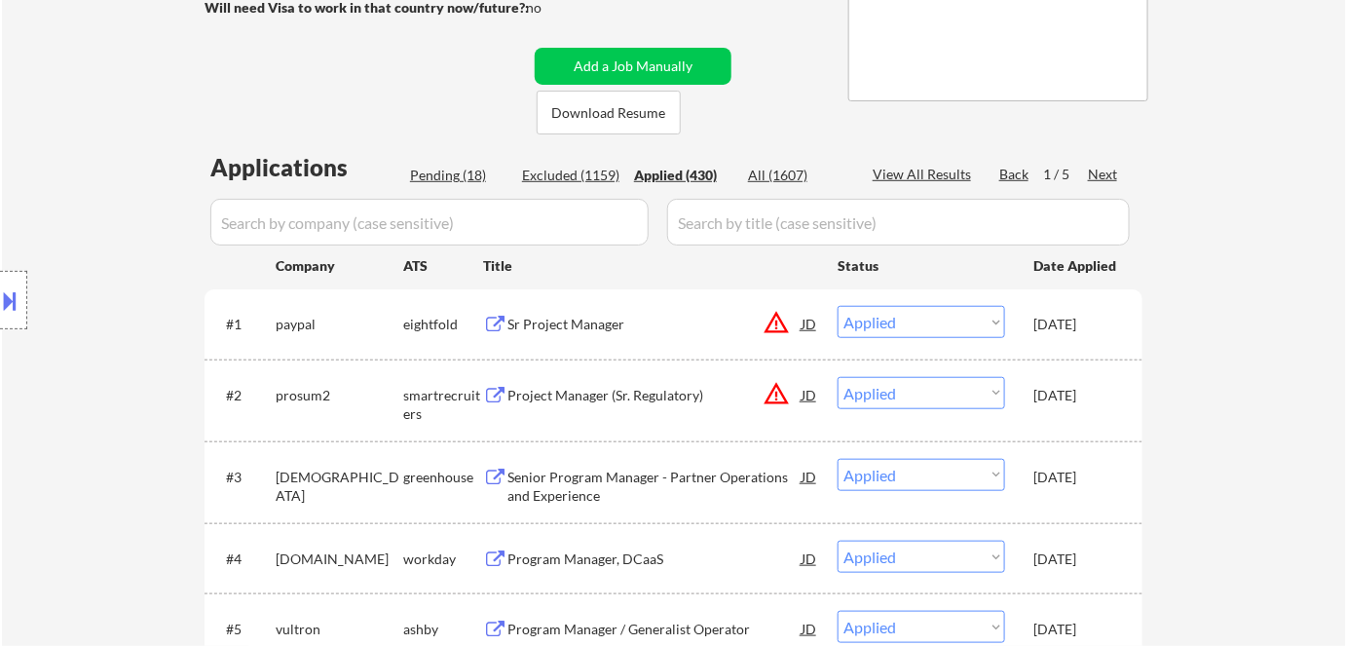
scroll to position [88, 0]
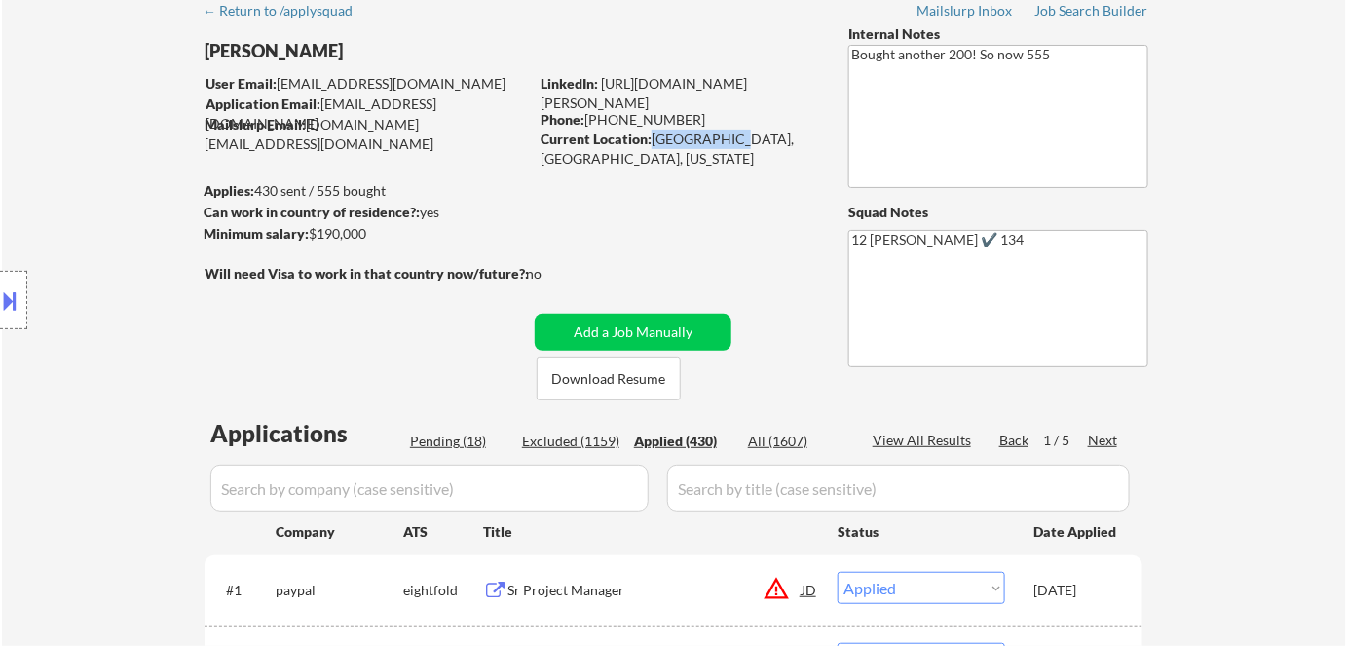
drag, startPoint x: 651, startPoint y: 137, endPoint x: 725, endPoint y: 140, distance: 75.0
click at [725, 140] on div "Current Location: Oakland, CA, California" at bounding box center [678, 149] width 276 height 38
copy div "Oakland, CA"
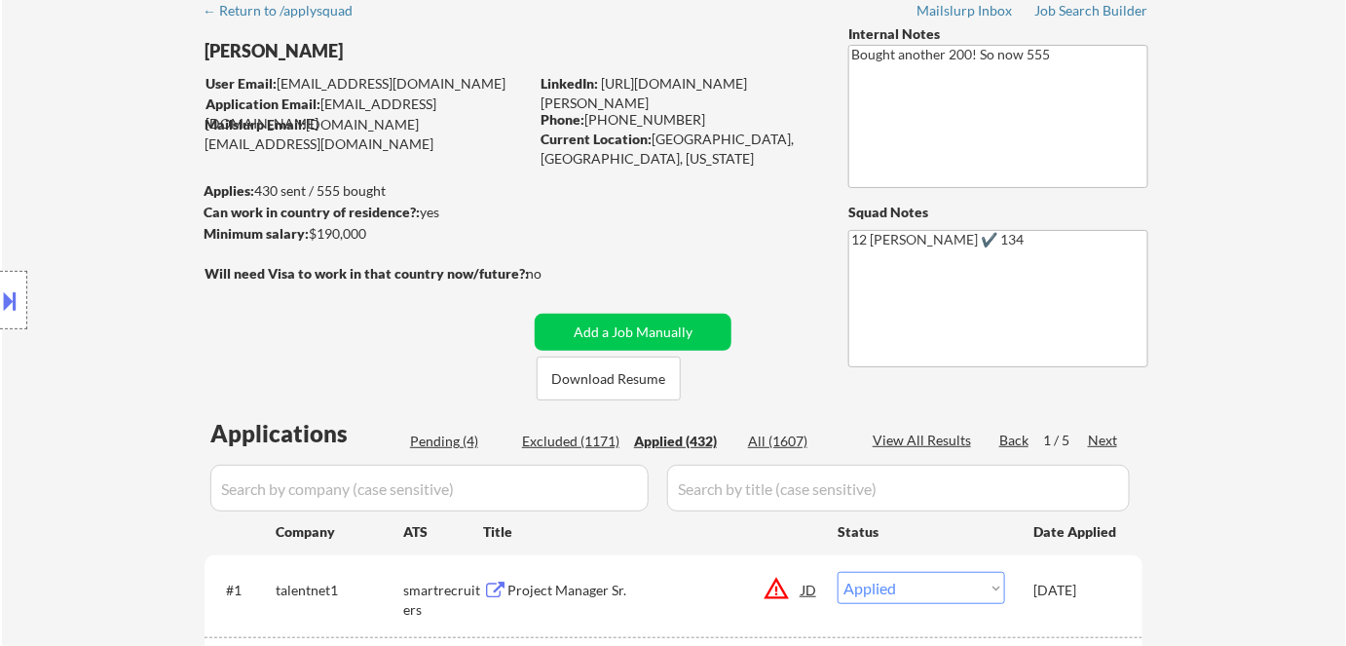
click at [664, 440] on div "Applied (432)" at bounding box center [682, 440] width 97 height 19
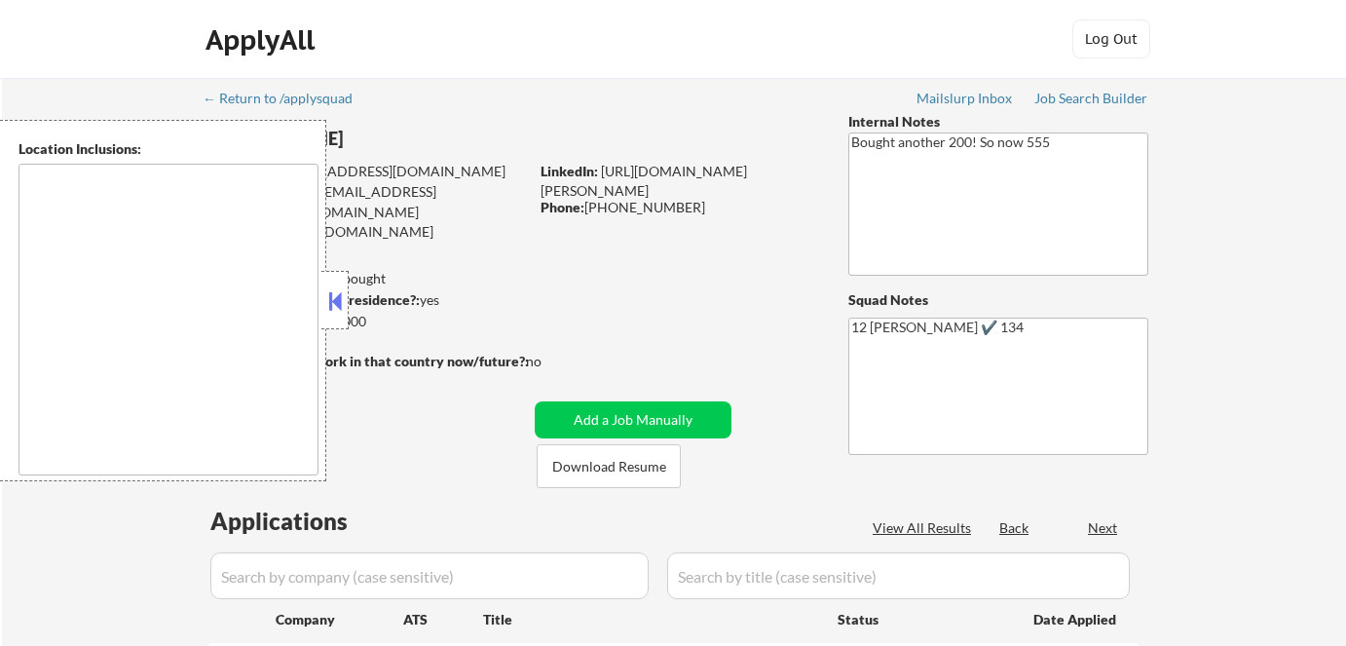
type textarea "[GEOGRAPHIC_DATA], [GEOGRAPHIC_DATA] [GEOGRAPHIC_DATA], [GEOGRAPHIC_DATA] [GEOG…"
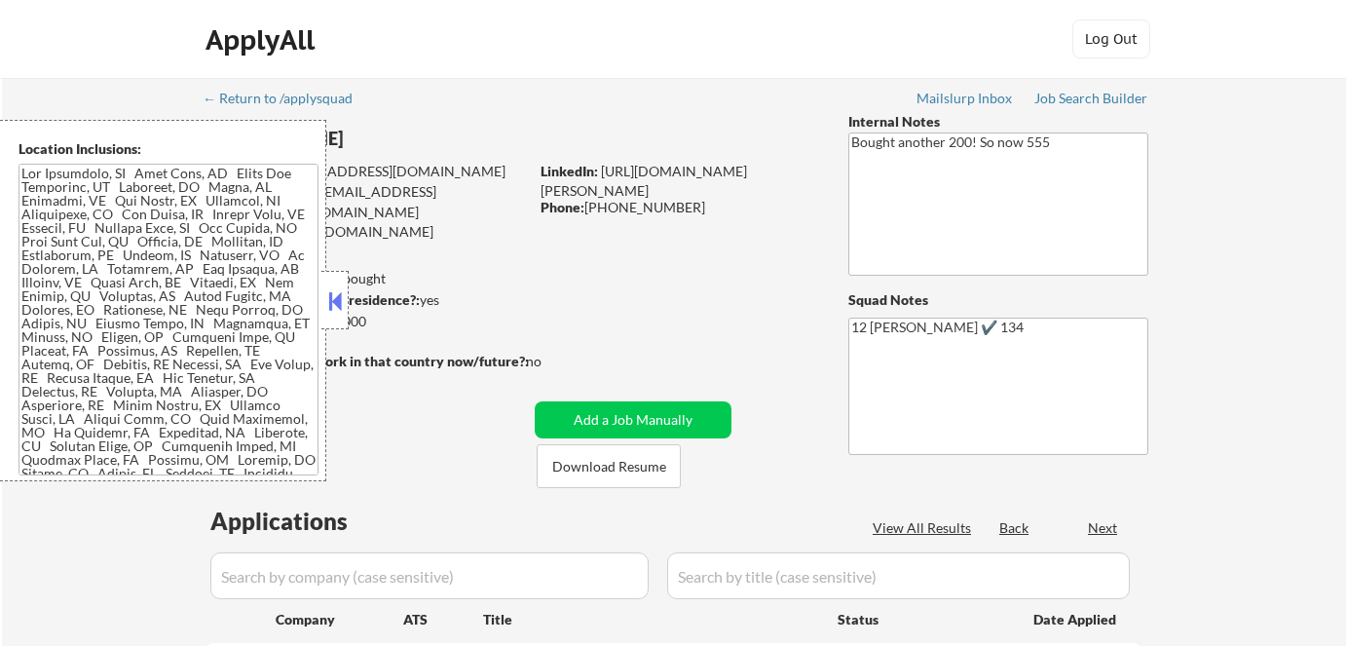
select select ""pending""
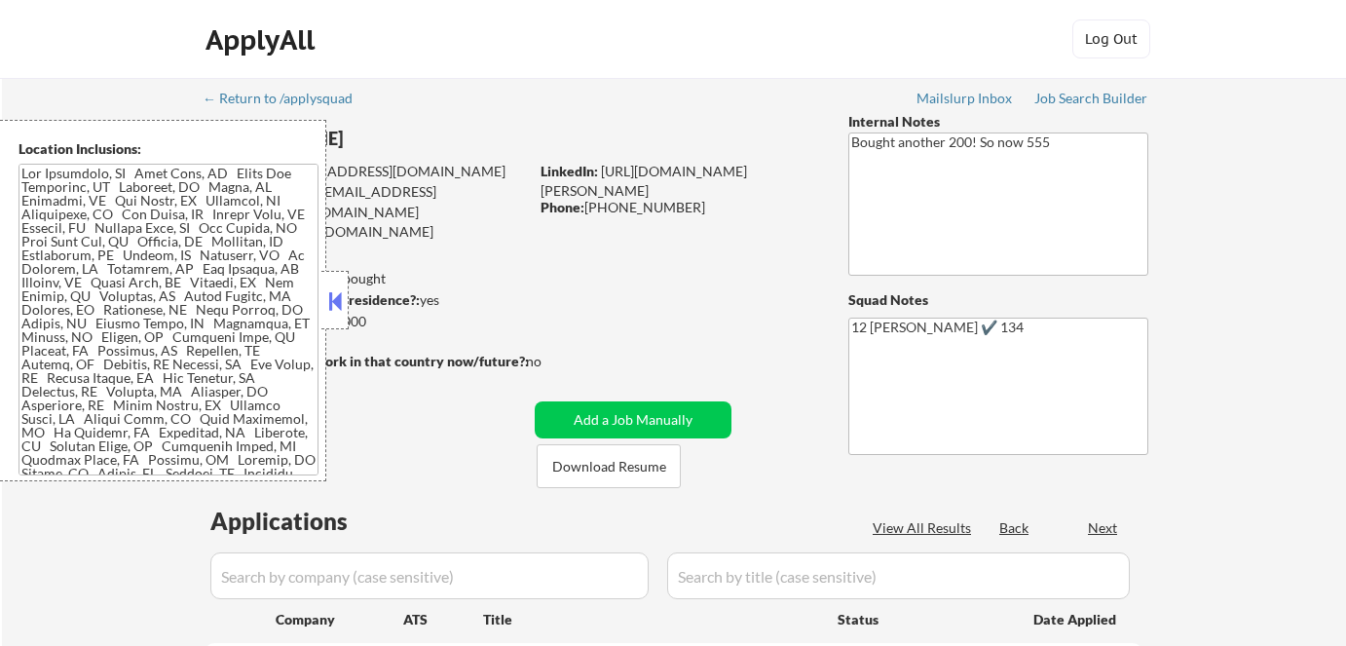
select select ""pending""
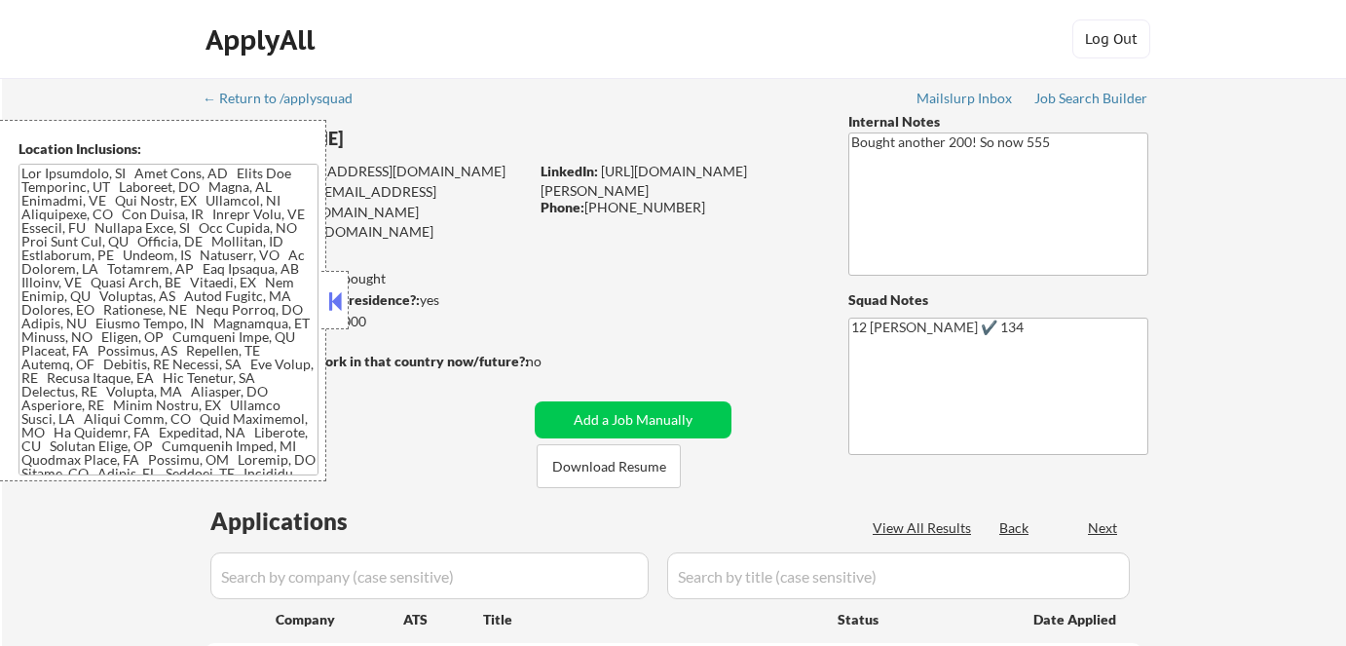
select select ""pending""
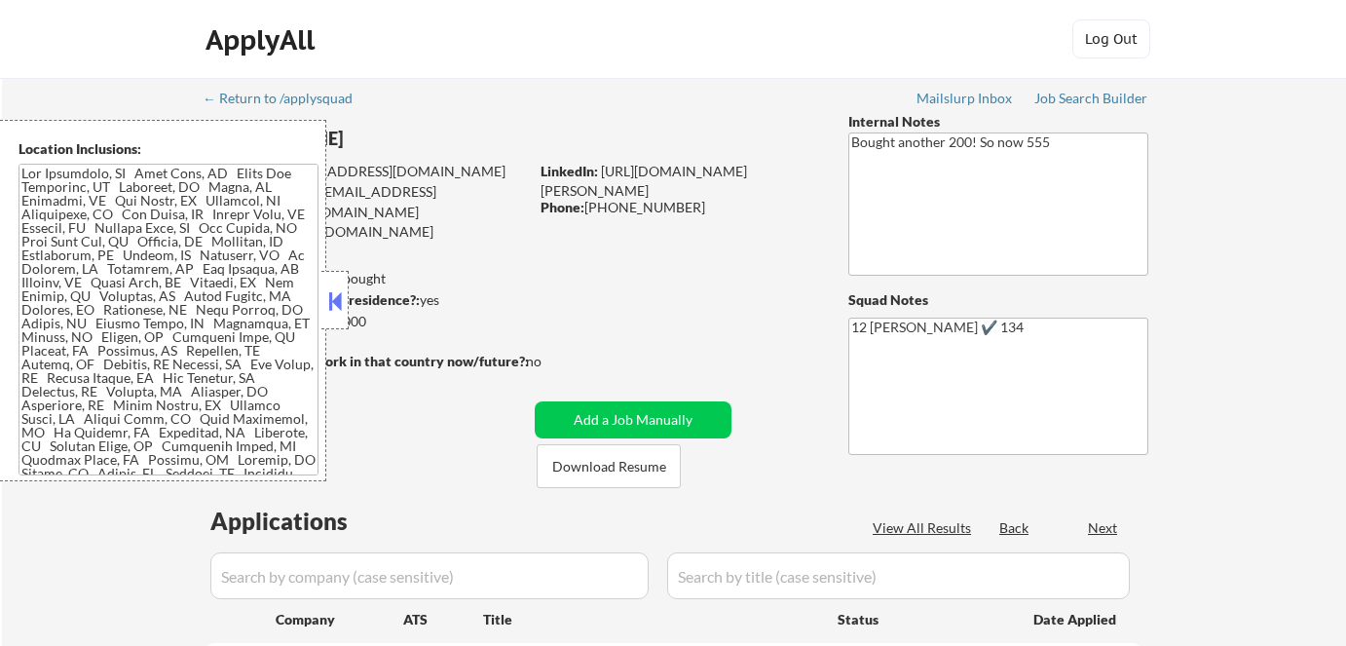
select select ""pending""
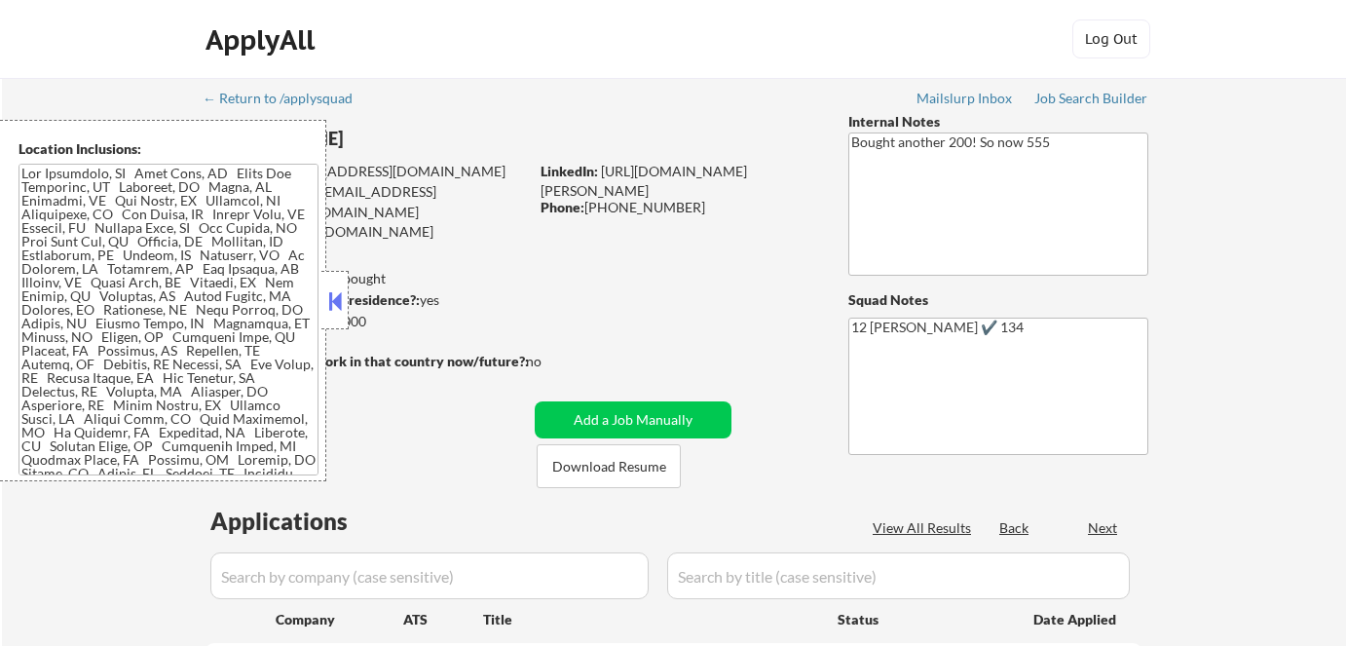
select select ""pending""
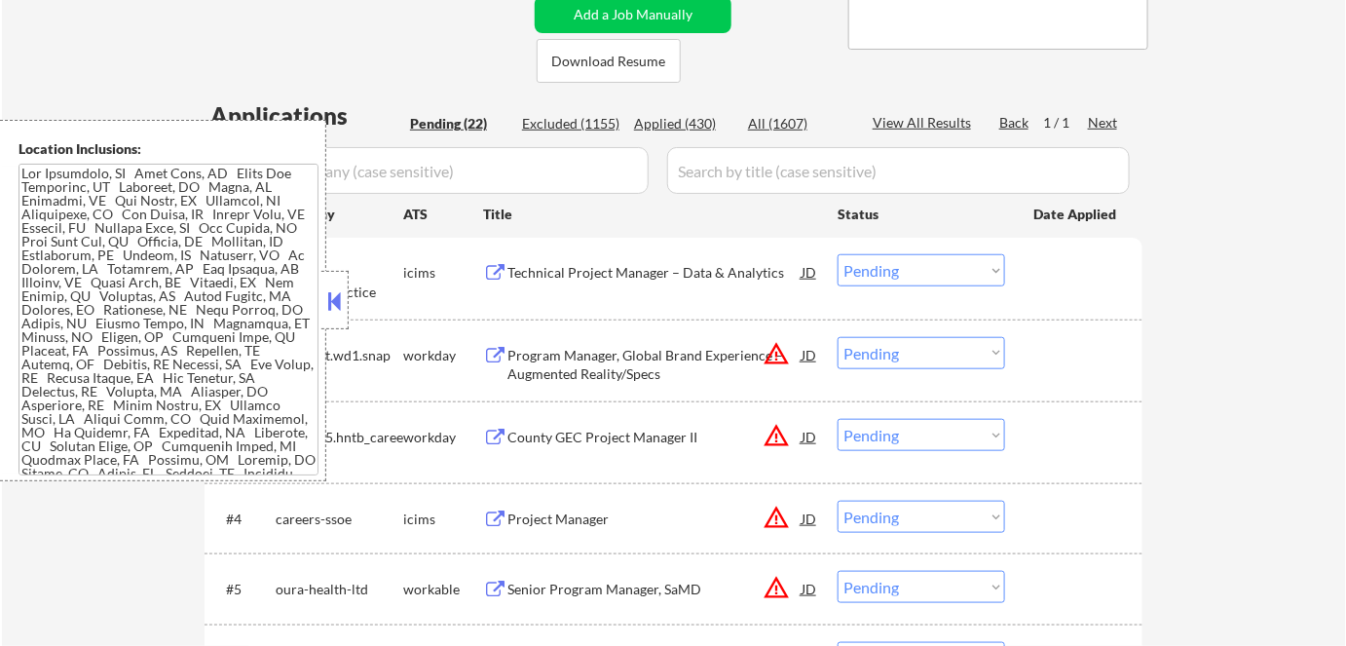
scroll to position [442, 0]
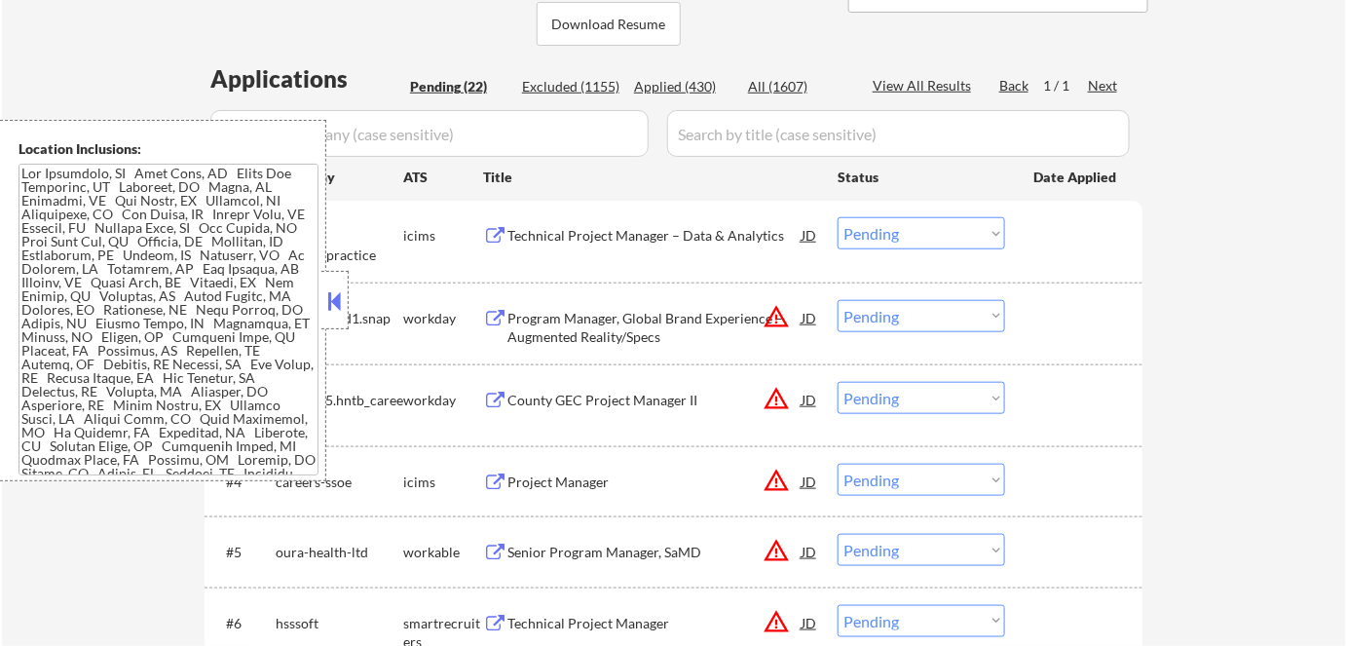
click at [345, 292] on button at bounding box center [334, 300] width 21 height 29
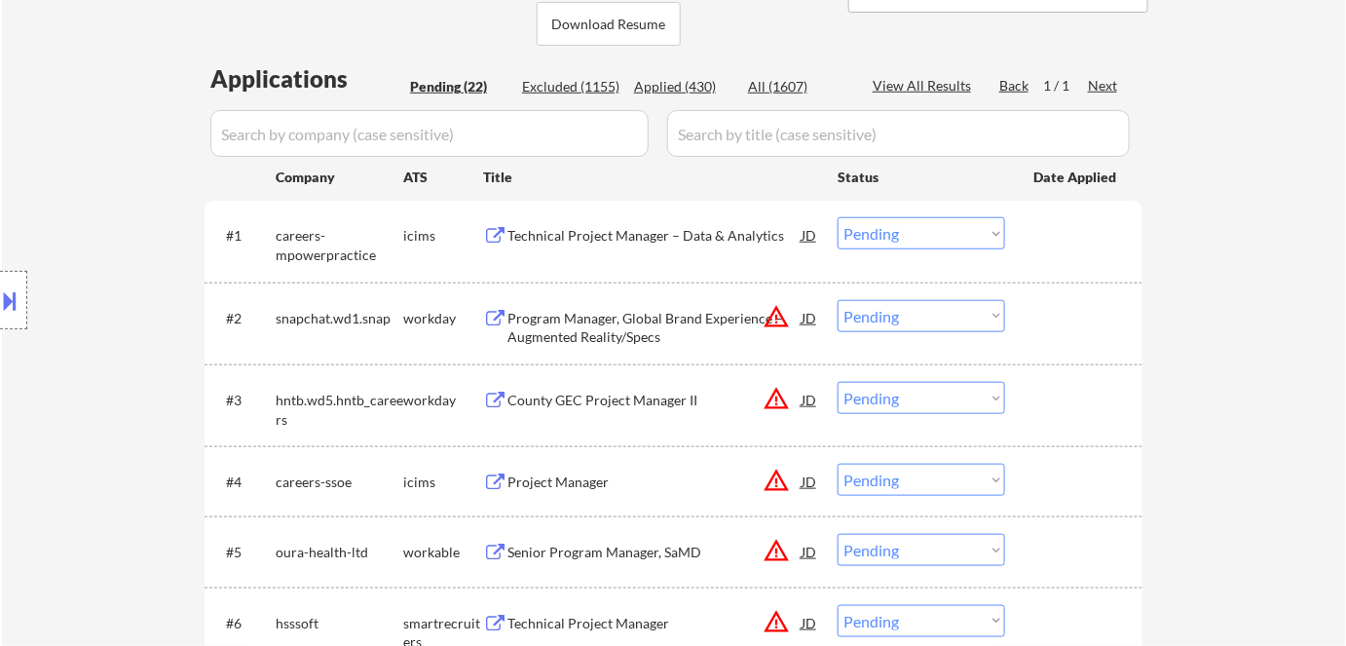
scroll to position [619, 0]
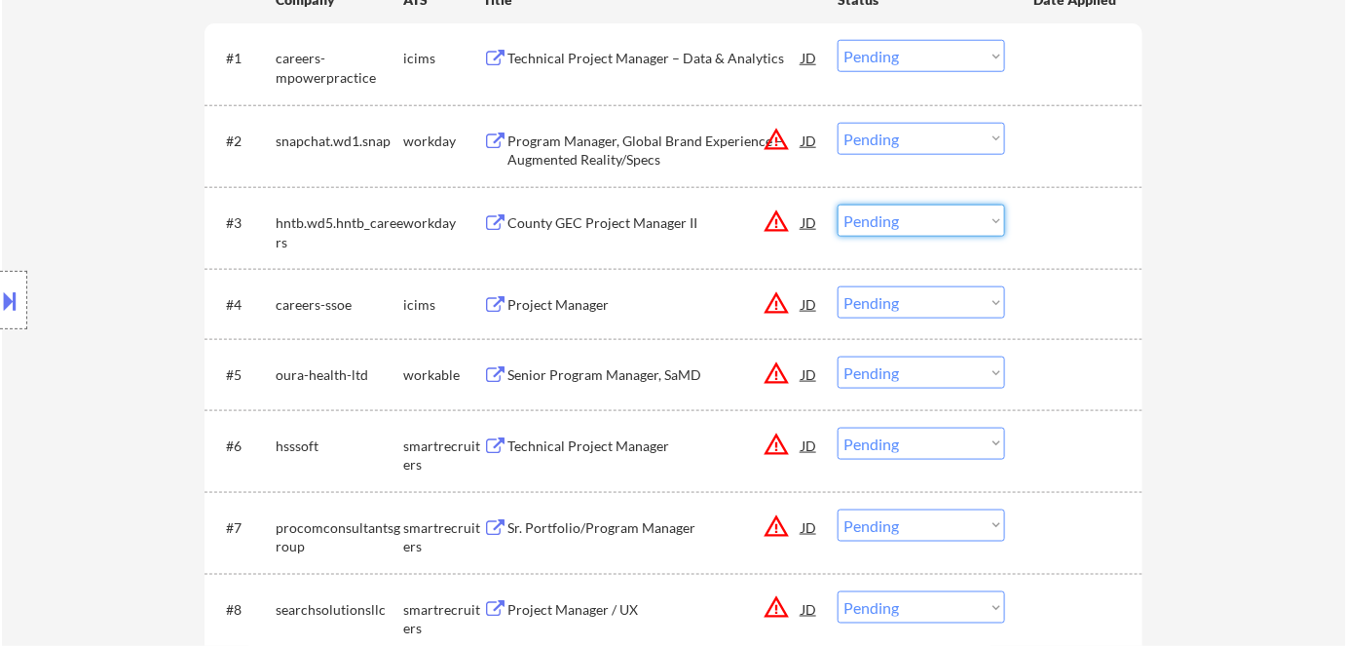
drag, startPoint x: 916, startPoint y: 217, endPoint x: 924, endPoint y: 234, distance: 18.3
click at [917, 217] on select "Choose an option... Pending Applied Excluded (Questions) Excluded (Expired) Exc…" at bounding box center [920, 220] width 167 height 32
click at [837, 204] on select "Choose an option... Pending Applied Excluded (Questions) Excluded (Expired) Exc…" at bounding box center [920, 220] width 167 height 32
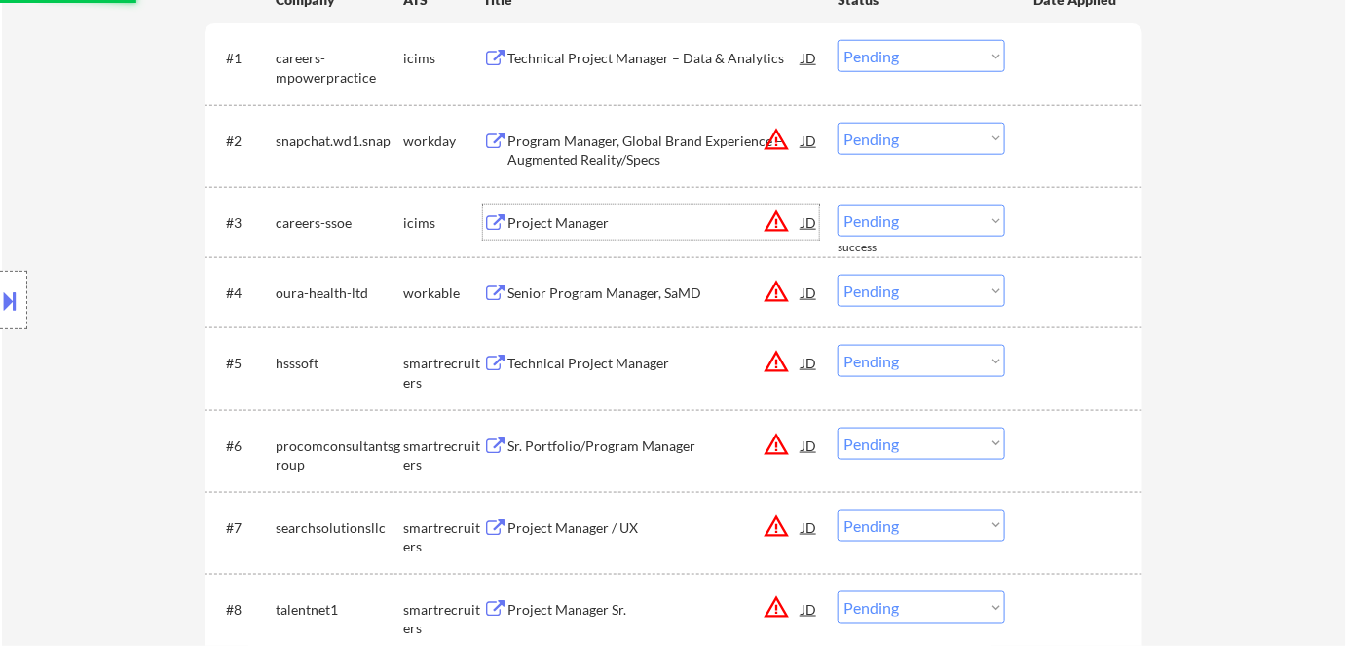
click at [561, 222] on div "Project Manager" at bounding box center [654, 222] width 294 height 19
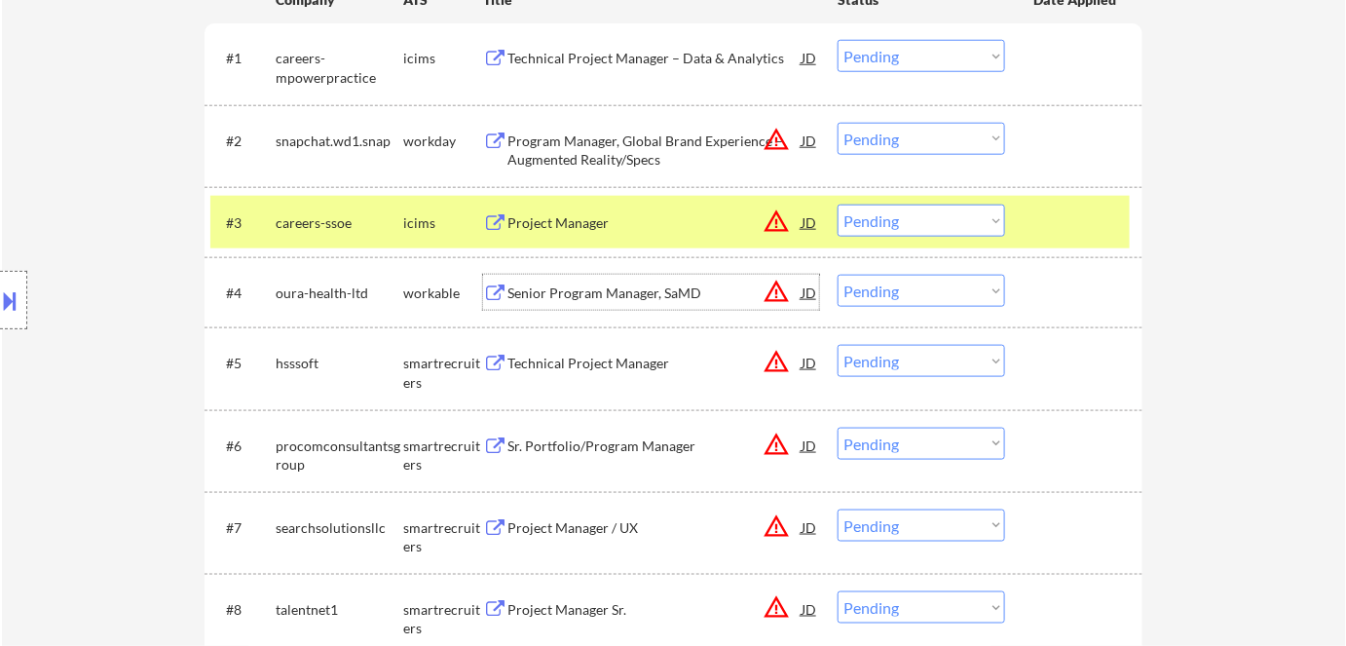
click at [607, 283] on div "Senior Program Manager, SaMD" at bounding box center [654, 292] width 294 height 19
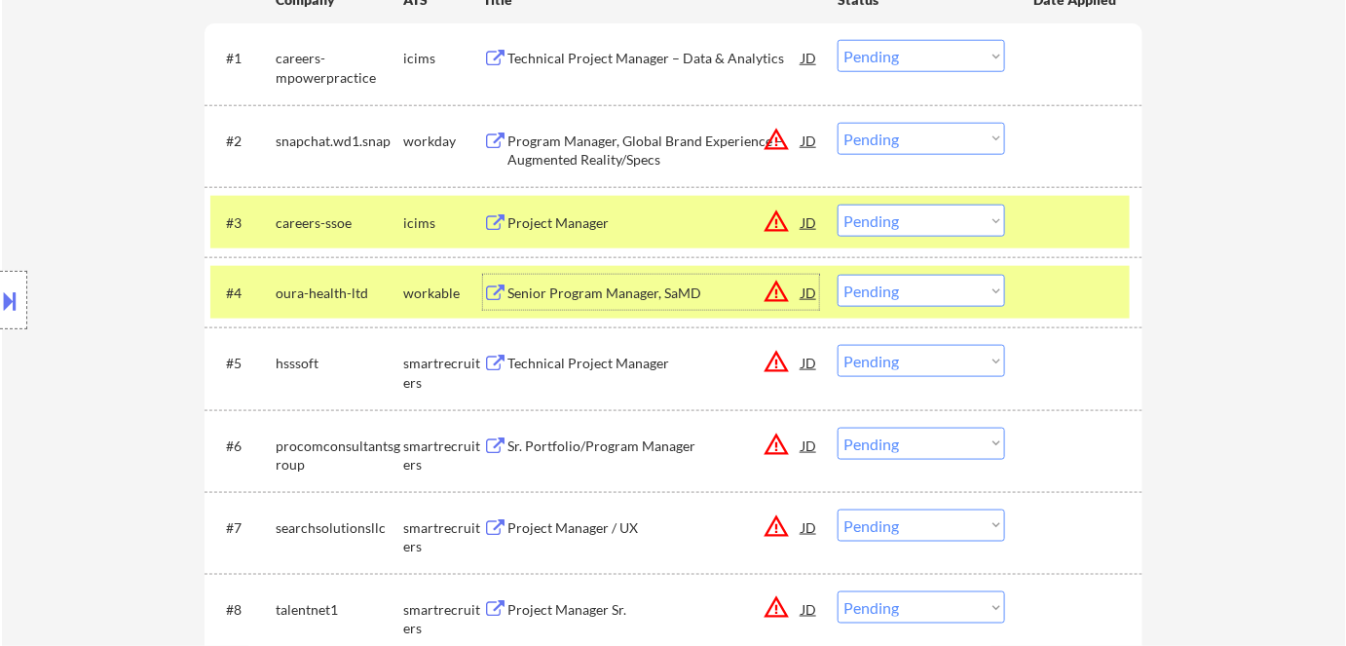
drag, startPoint x: 873, startPoint y: 219, endPoint x: 880, endPoint y: 234, distance: 16.6
click at [874, 221] on select "Choose an option... Pending Applied Excluded (Questions) Excluded (Expired) Exc…" at bounding box center [920, 220] width 167 height 32
click at [837, 204] on select "Choose an option... Pending Applied Excluded (Questions) Excluded (Expired) Exc…" at bounding box center [920, 220] width 167 height 32
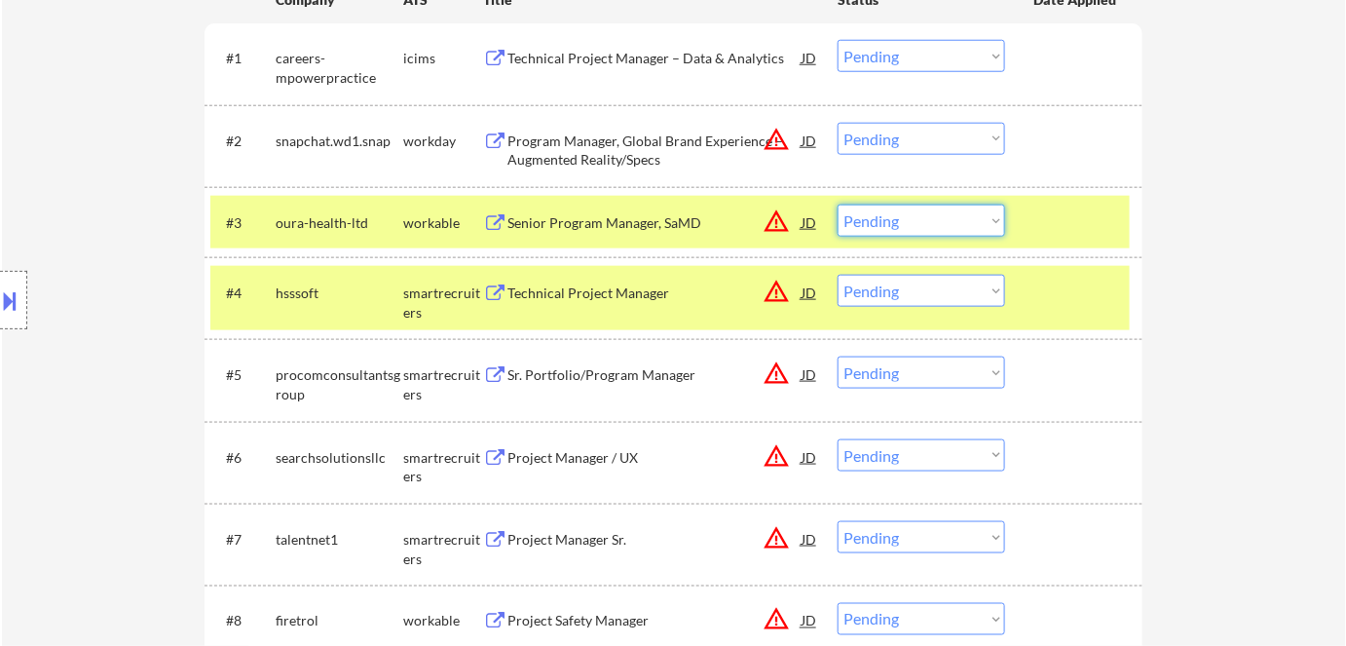
drag, startPoint x: 922, startPoint y: 213, endPoint x: 928, endPoint y: 234, distance: 21.3
click at [922, 214] on select "Choose an option... Pending Applied Excluded (Questions) Excluded (Expired) Exc…" at bounding box center [920, 220] width 167 height 32
click at [837, 204] on select "Choose an option... Pending Applied Excluded (Questions) Excluded (Expired) Exc…" at bounding box center [920, 220] width 167 height 32
click at [442, 221] on div "workable" at bounding box center [443, 222] width 80 height 19
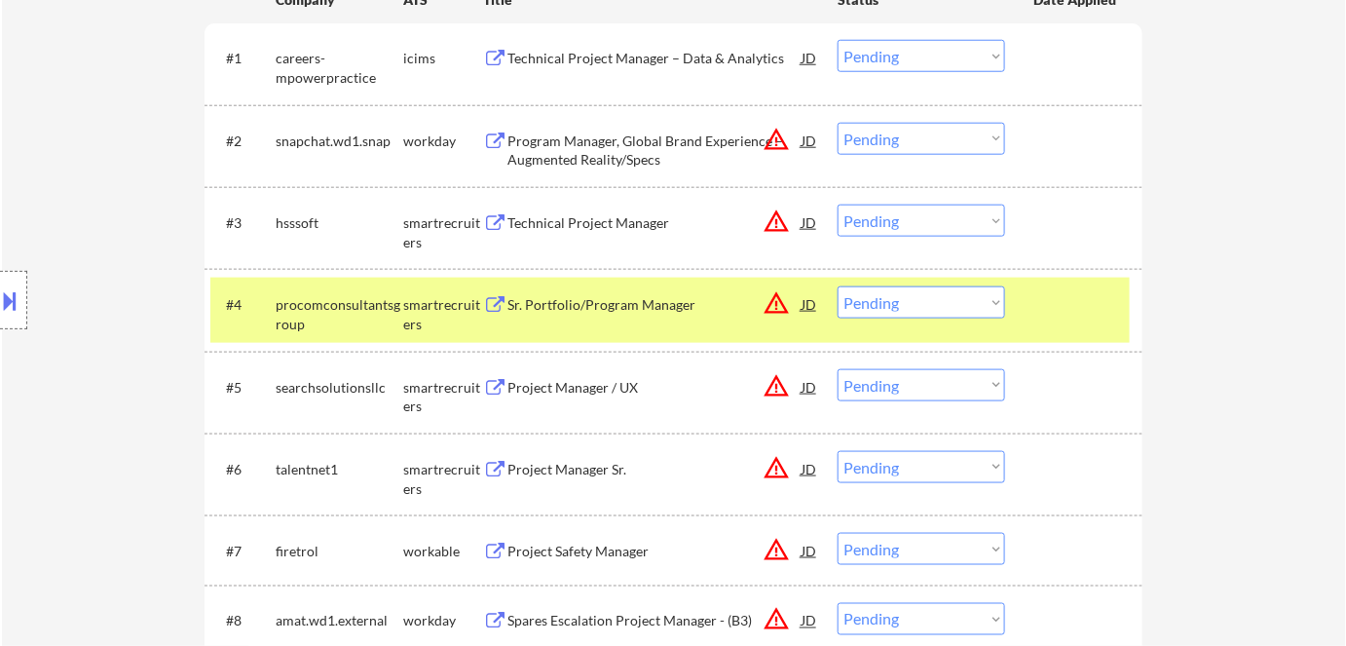
drag, startPoint x: 428, startPoint y: 305, endPoint x: 528, endPoint y: 243, distance: 117.6
click at [432, 300] on div "smartrecruiters" at bounding box center [443, 314] width 80 height 38
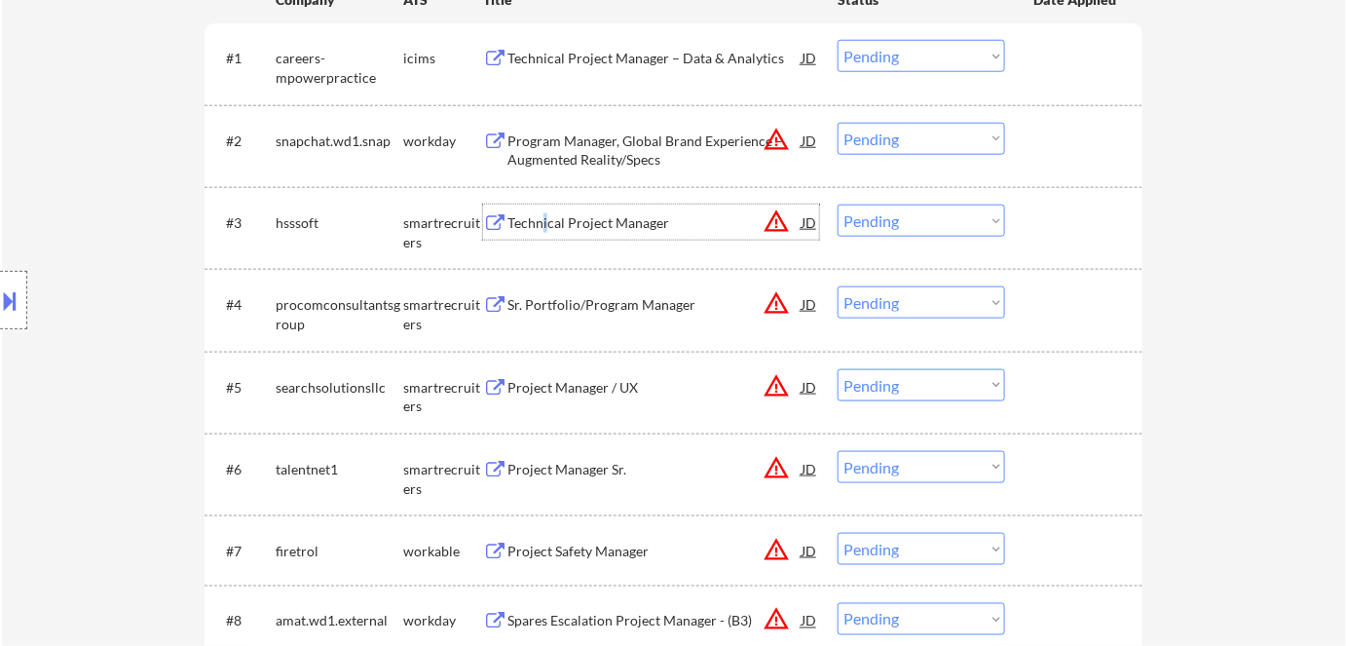
click at [545, 233] on div "Technical Project Manager" at bounding box center [654, 221] width 294 height 35
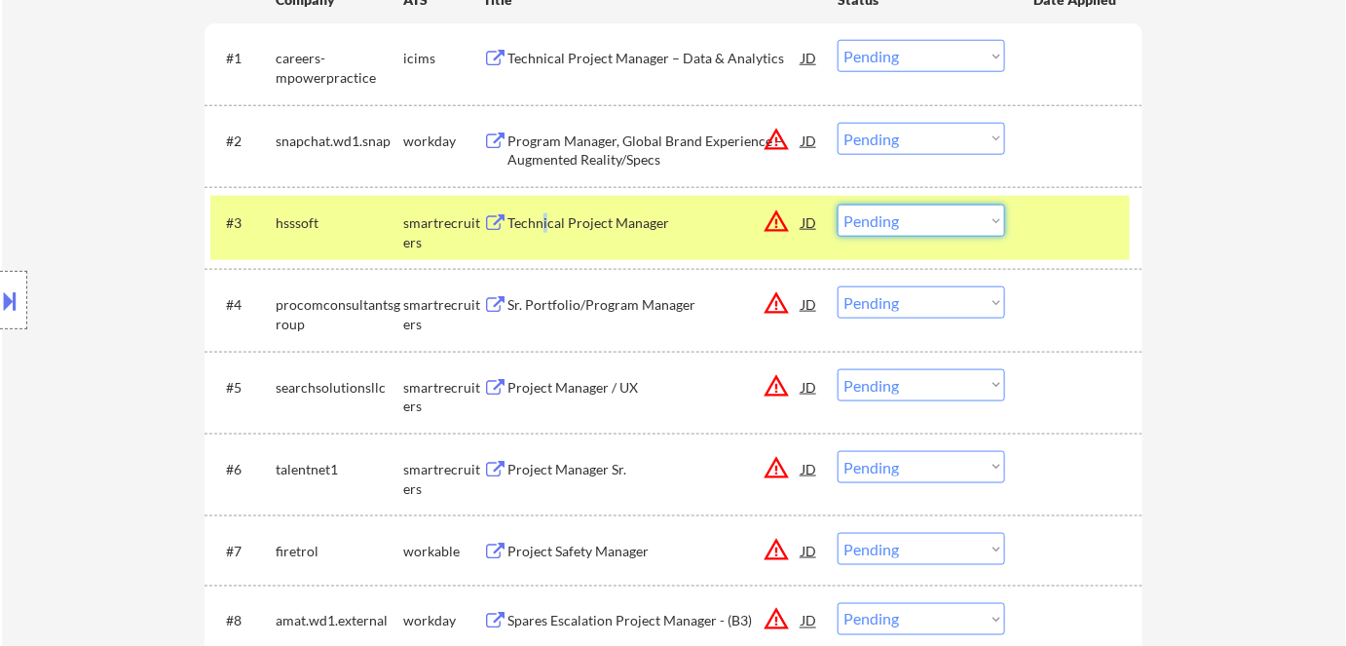
click at [886, 221] on select "Choose an option... Pending Applied Excluded (Questions) Excluded (Expired) Exc…" at bounding box center [920, 220] width 167 height 32
click at [837, 204] on select "Choose an option... Pending Applied Excluded (Questions) Excluded (Expired) Exc…" at bounding box center [920, 220] width 167 height 32
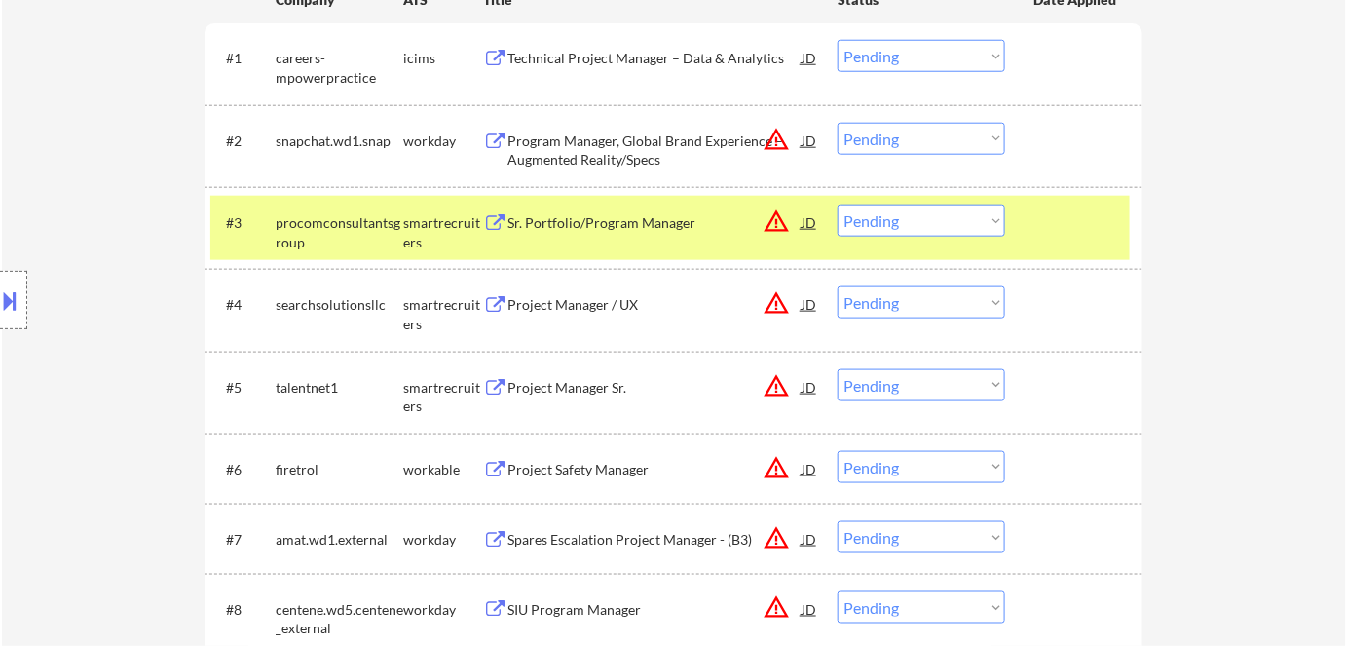
click at [550, 232] on div "Sr. Portfolio/Program Manager" at bounding box center [654, 222] width 294 height 19
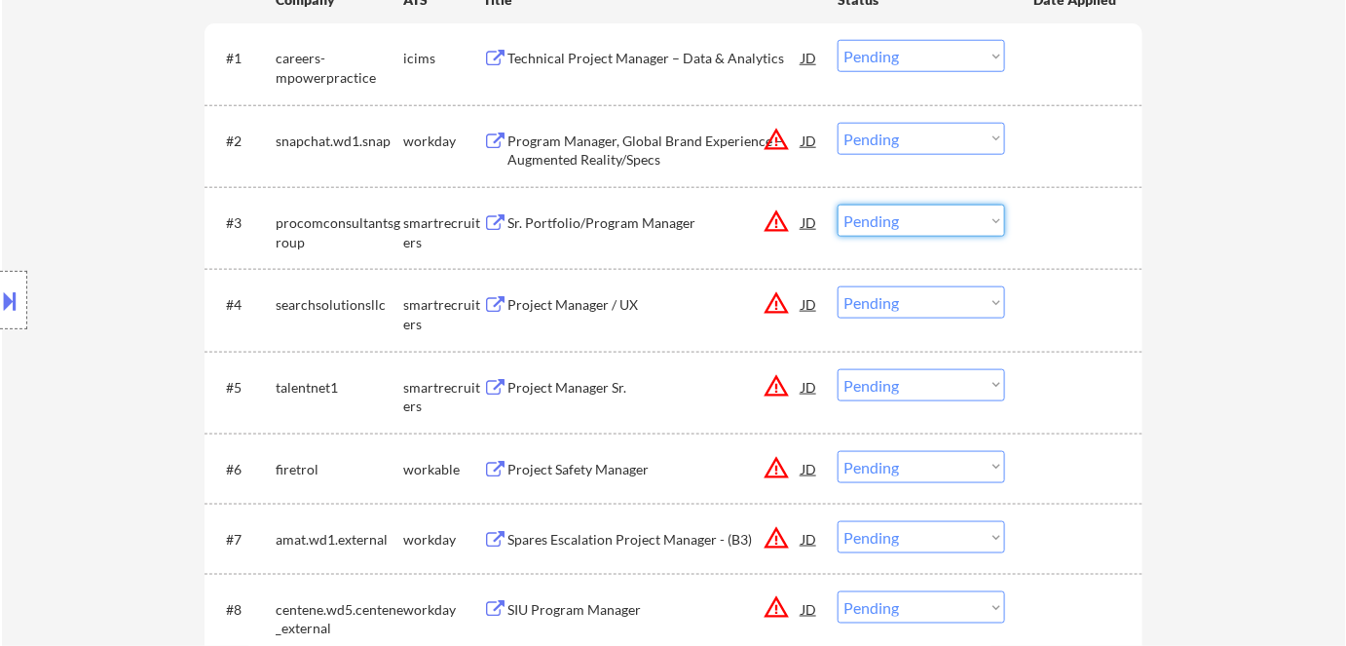
click at [888, 223] on select "Choose an option... Pending Applied Excluded (Questions) Excluded (Expired) Exc…" at bounding box center [920, 220] width 167 height 32
click at [837, 204] on select "Choose an option... Pending Applied Excluded (Questions) Excluded (Expired) Exc…" at bounding box center [920, 220] width 167 height 32
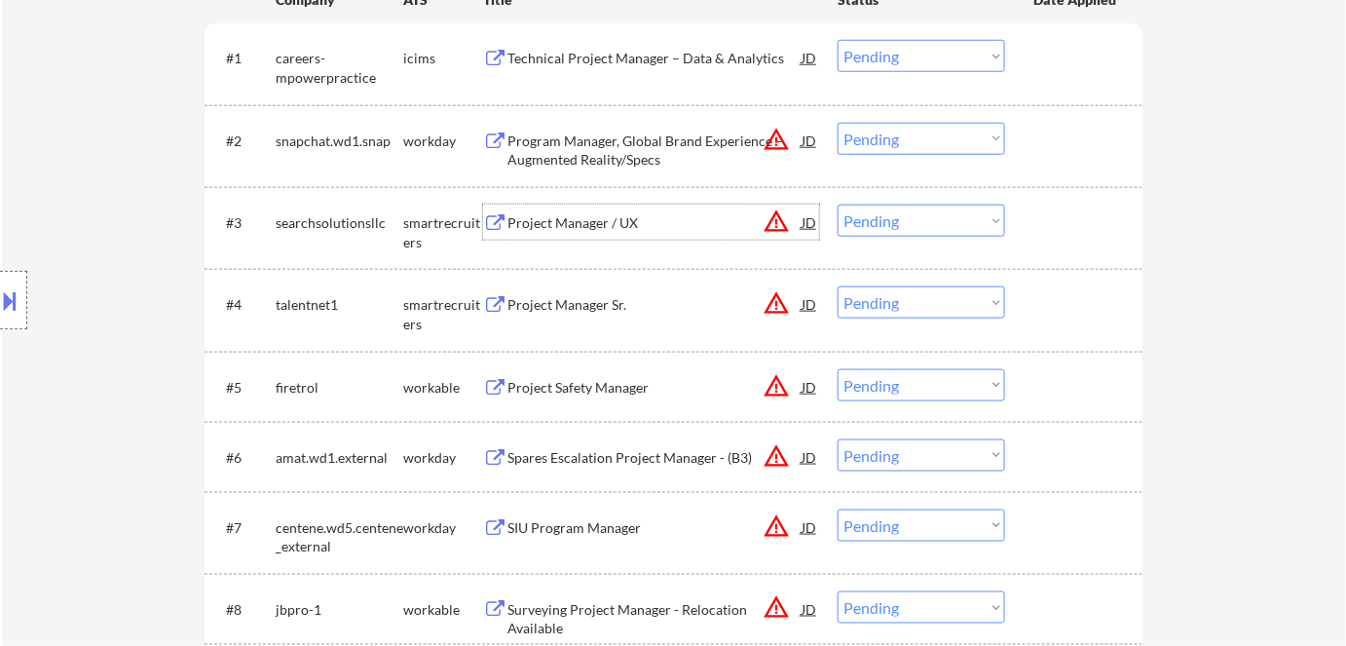
click at [537, 223] on div "Project Manager / UX" at bounding box center [654, 222] width 294 height 19
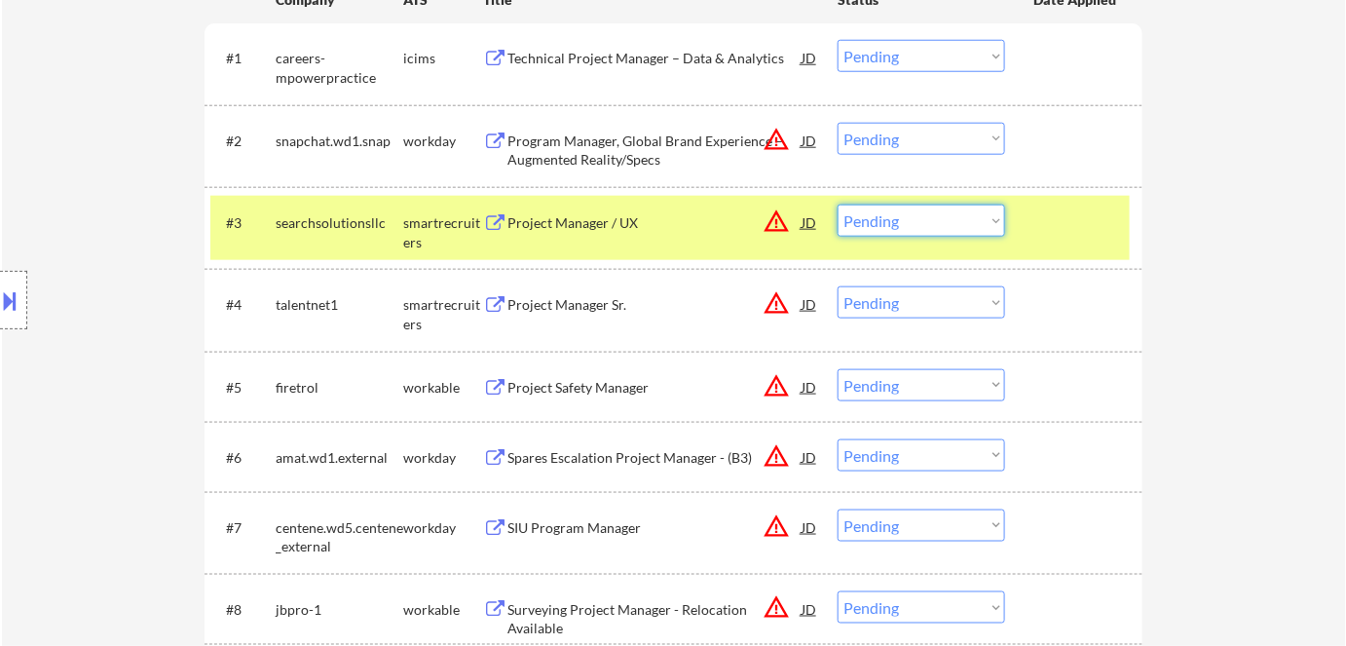
drag, startPoint x: 893, startPoint y: 221, endPoint x: 900, endPoint y: 234, distance: 14.4
click at [894, 223] on select "Choose an option... Pending Applied Excluded (Questions) Excluded (Expired) Exc…" at bounding box center [920, 220] width 167 height 32
click at [837, 204] on select "Choose an option... Pending Applied Excluded (Questions) Excluded (Expired) Exc…" at bounding box center [920, 220] width 167 height 32
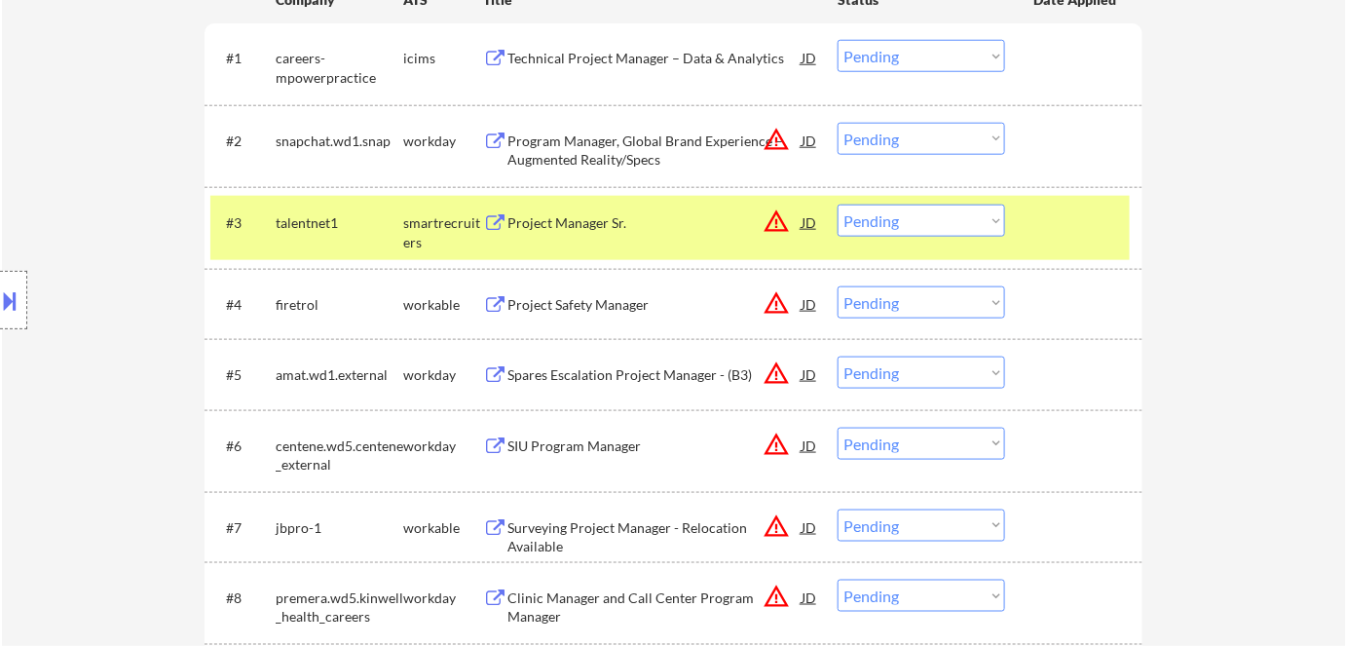
click at [561, 224] on div "Project Manager Sr." at bounding box center [654, 222] width 294 height 19
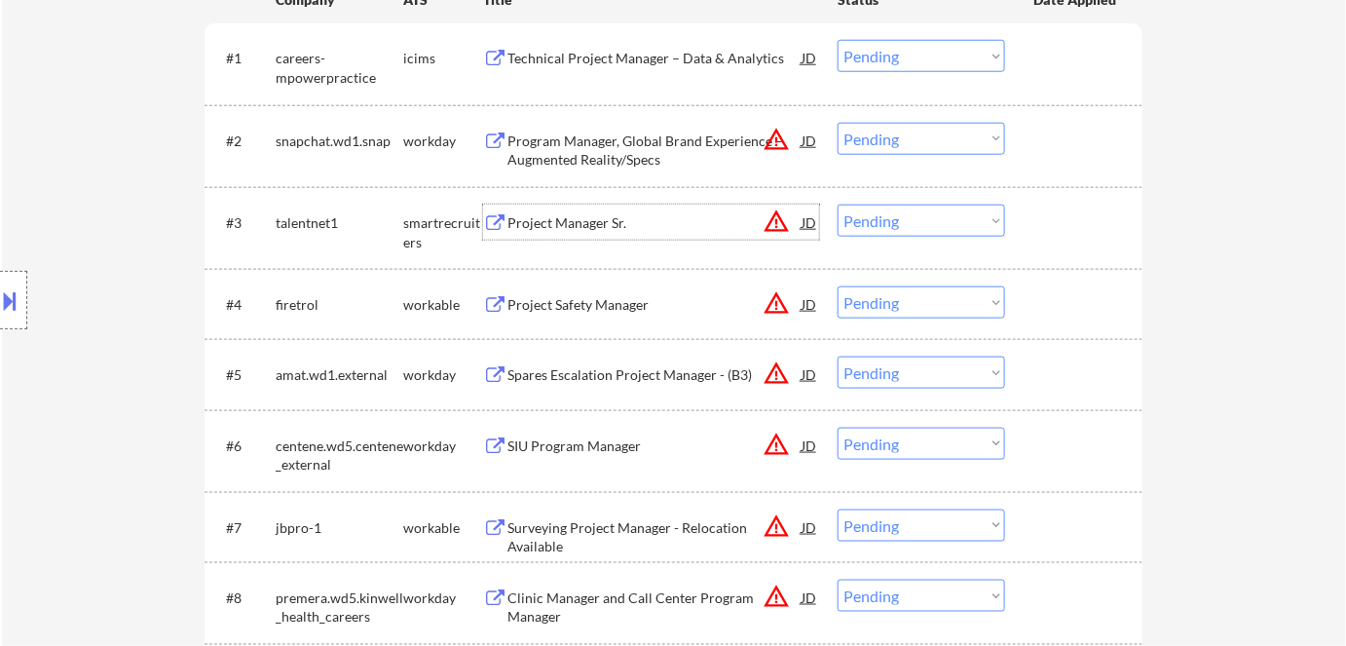
click at [887, 221] on select "Choose an option... Pending Applied Excluded (Questions) Excluded (Expired) Exc…" at bounding box center [920, 220] width 167 height 32
click at [837, 204] on select "Choose an option... Pending Applied Excluded (Questions) Excluded (Expired) Exc…" at bounding box center [920, 220] width 167 height 32
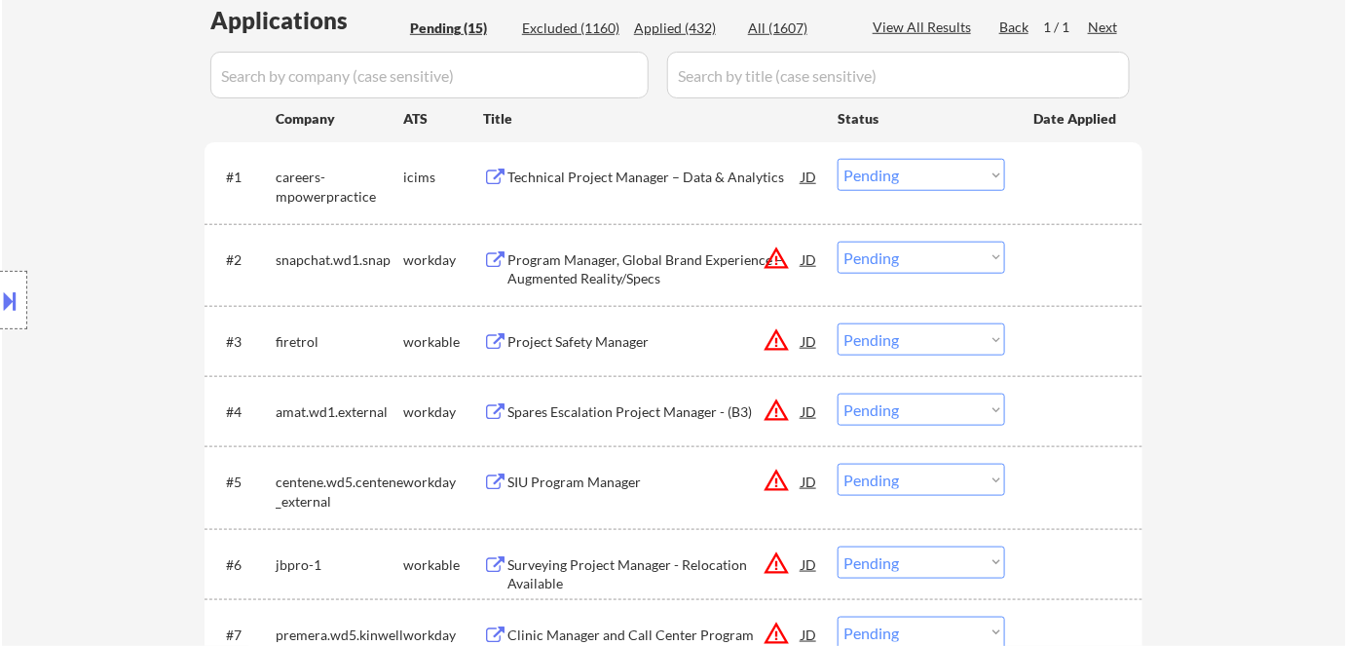
scroll to position [531, 0]
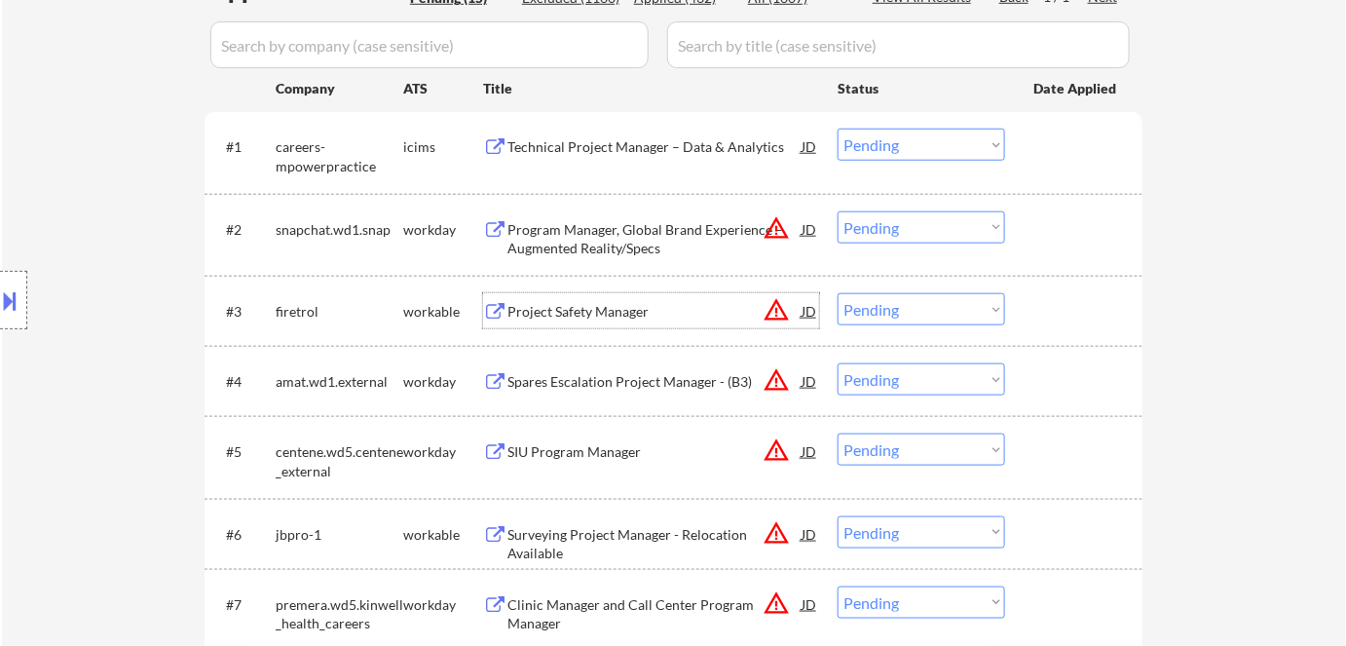
click at [561, 310] on div "Project Safety Manager" at bounding box center [654, 311] width 294 height 19
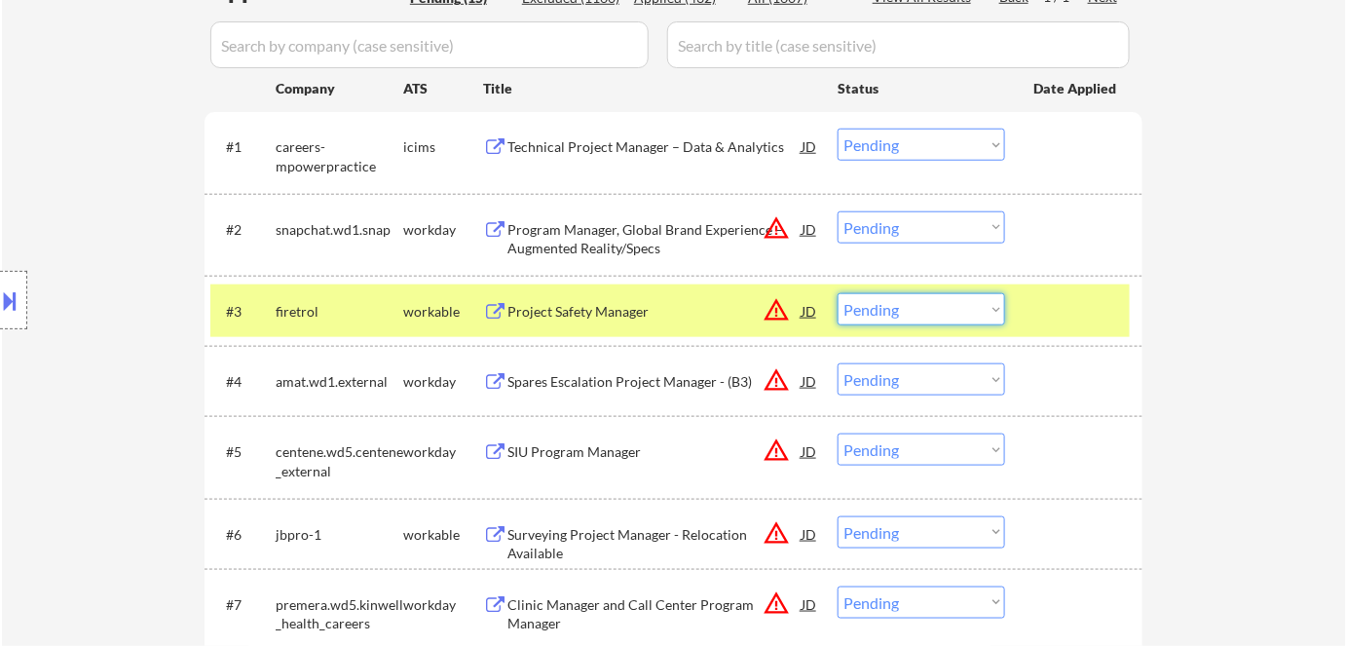
click at [906, 315] on select "Choose an option... Pending Applied Excluded (Questions) Excluded (Expired) Exc…" at bounding box center [920, 309] width 167 height 32
click at [837, 293] on select "Choose an option... Pending Applied Excluded (Questions) Excluded (Expired) Exc…" at bounding box center [920, 309] width 167 height 32
select select ""pending""
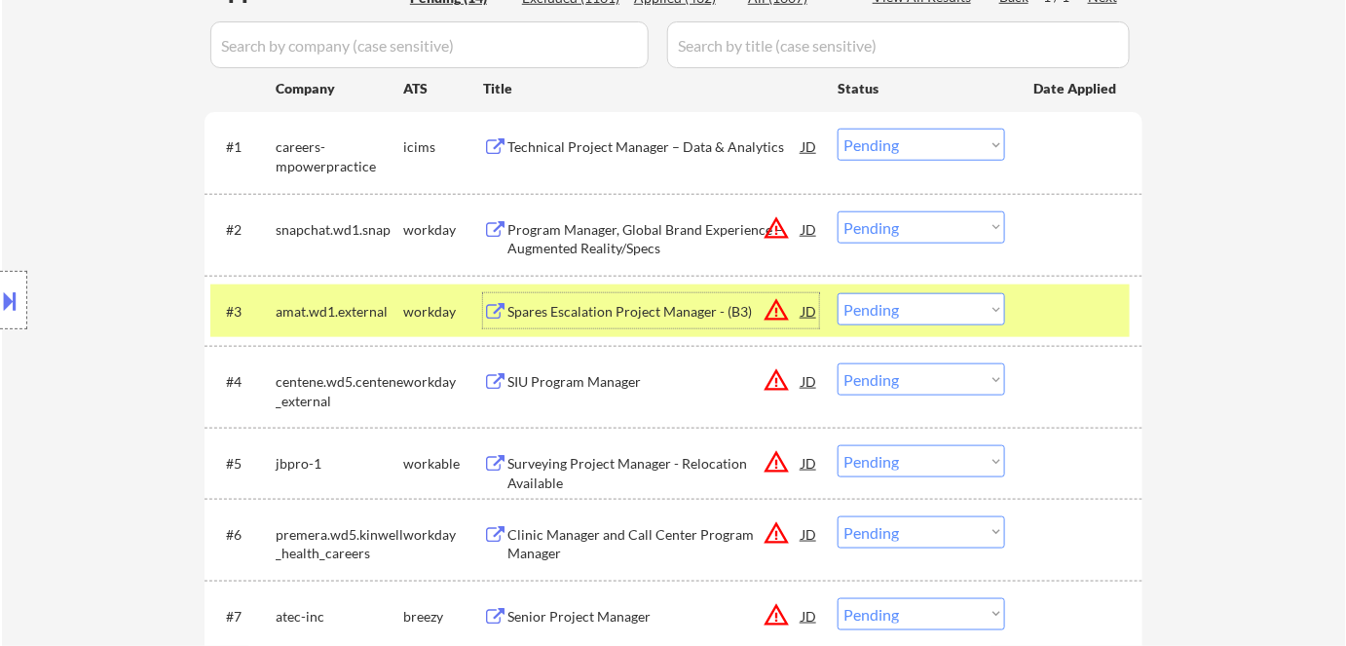
click at [620, 312] on div "Spares Escalation Project Manager - (B3)" at bounding box center [654, 311] width 294 height 19
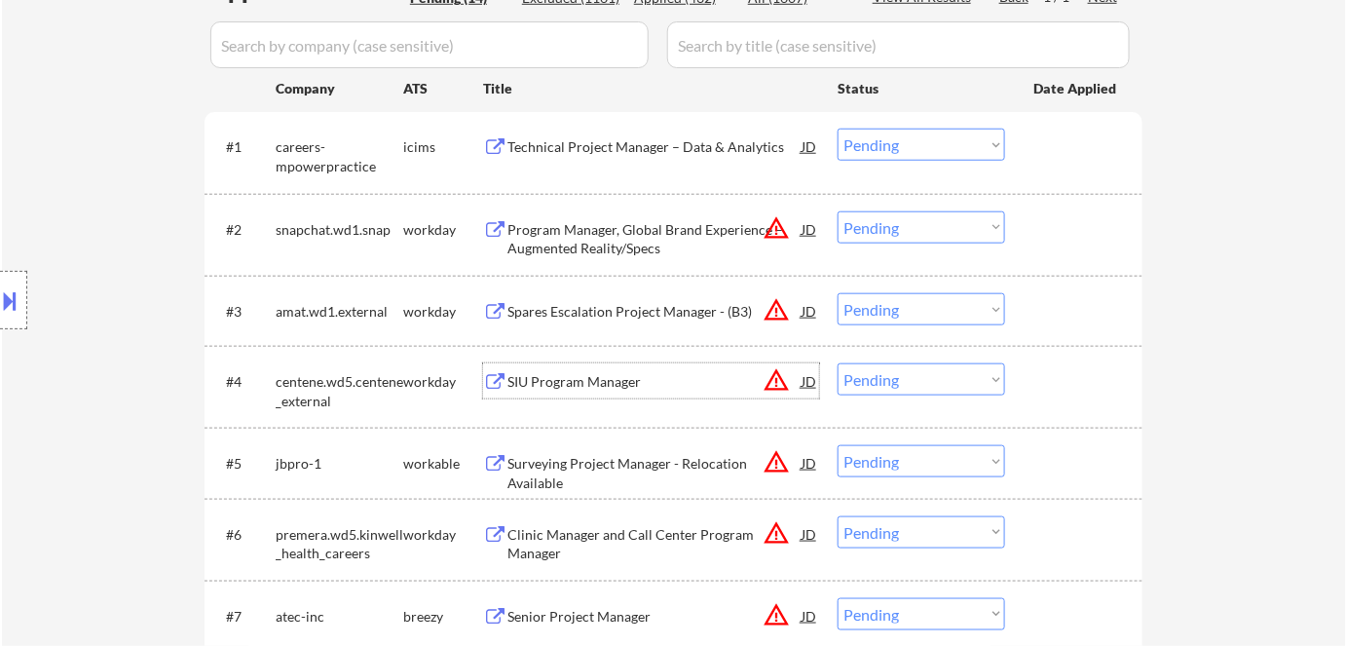
click at [586, 363] on div "SIU Program Manager" at bounding box center [654, 380] width 294 height 35
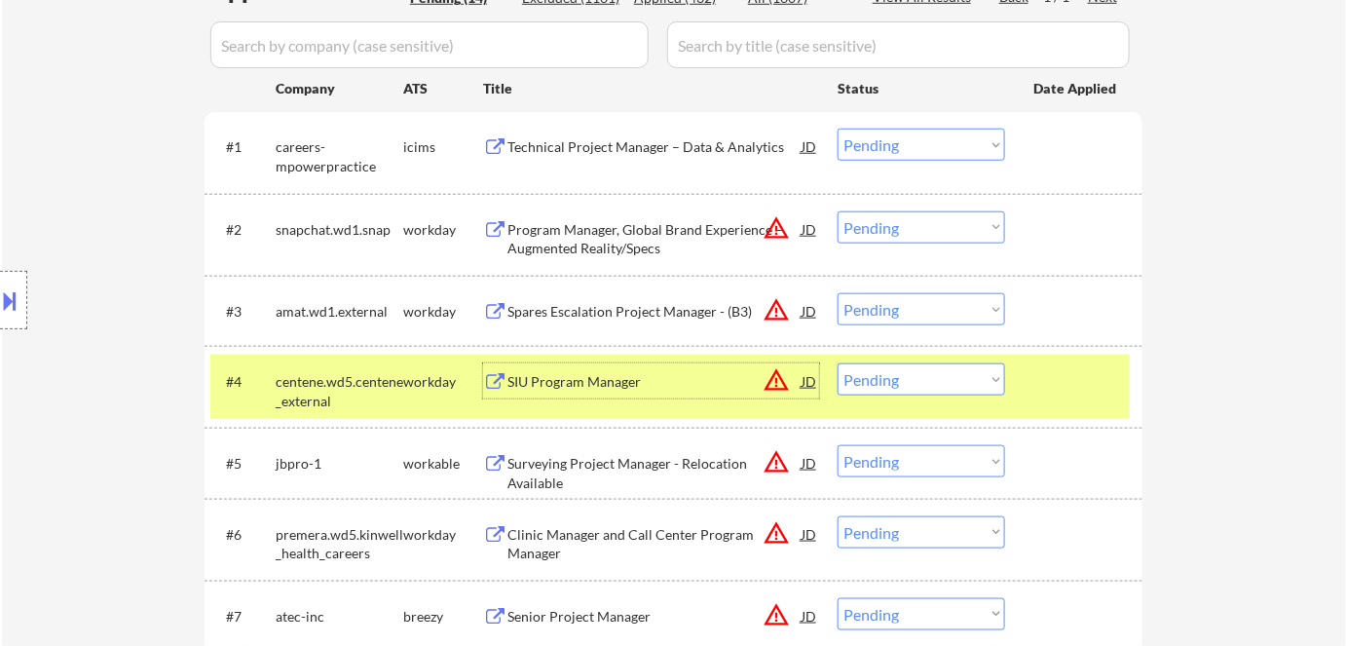
click at [892, 388] on select "Choose an option... Pending Applied Excluded (Questions) Excluded (Expired) Exc…" at bounding box center [920, 379] width 167 height 32
click at [837, 363] on select "Choose an option... Pending Applied Excluded (Questions) Excluded (Expired) Exc…" at bounding box center [920, 379] width 167 height 32
select select ""pending""
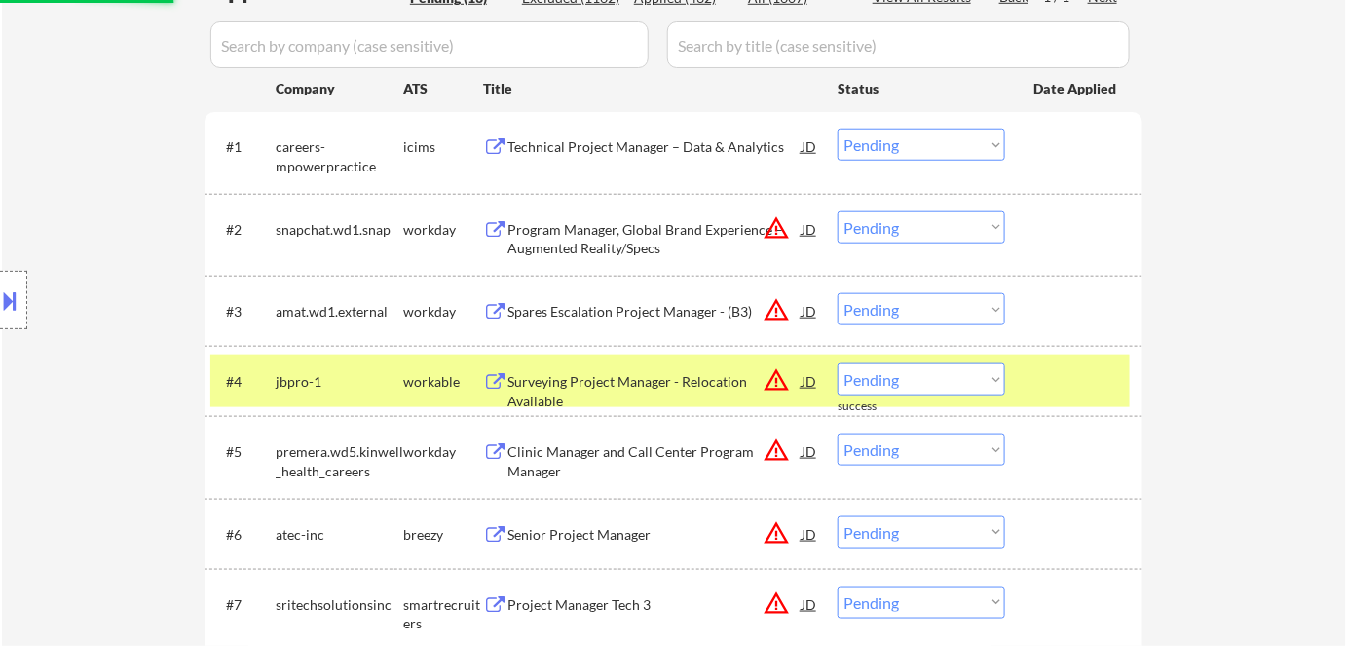
click at [882, 307] on select "Choose an option... Pending Applied Excluded (Questions) Excluded (Expired) Exc…" at bounding box center [920, 309] width 167 height 32
click at [837, 293] on select "Choose an option... Pending Applied Excluded (Questions) Excluded (Expired) Exc…" at bounding box center [920, 309] width 167 height 32
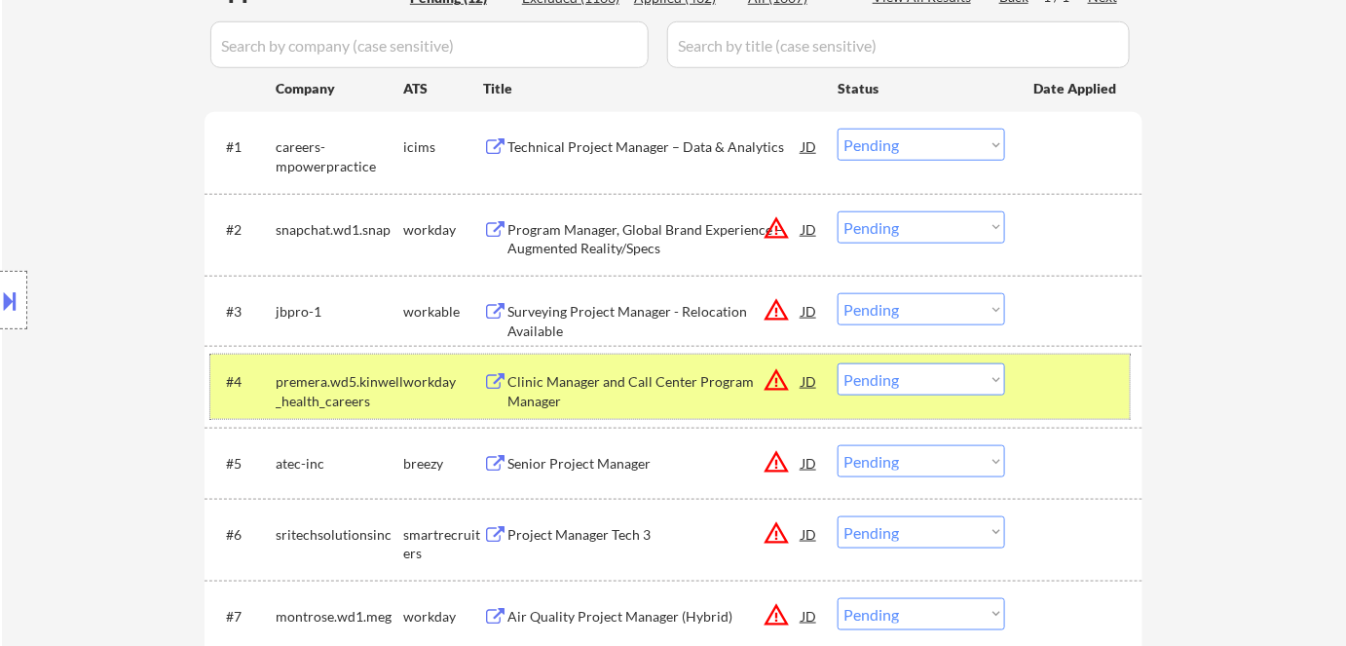
drag, startPoint x: 438, startPoint y: 384, endPoint x: 506, endPoint y: 343, distance: 79.5
click at [439, 380] on div "workday" at bounding box center [443, 381] width 80 height 19
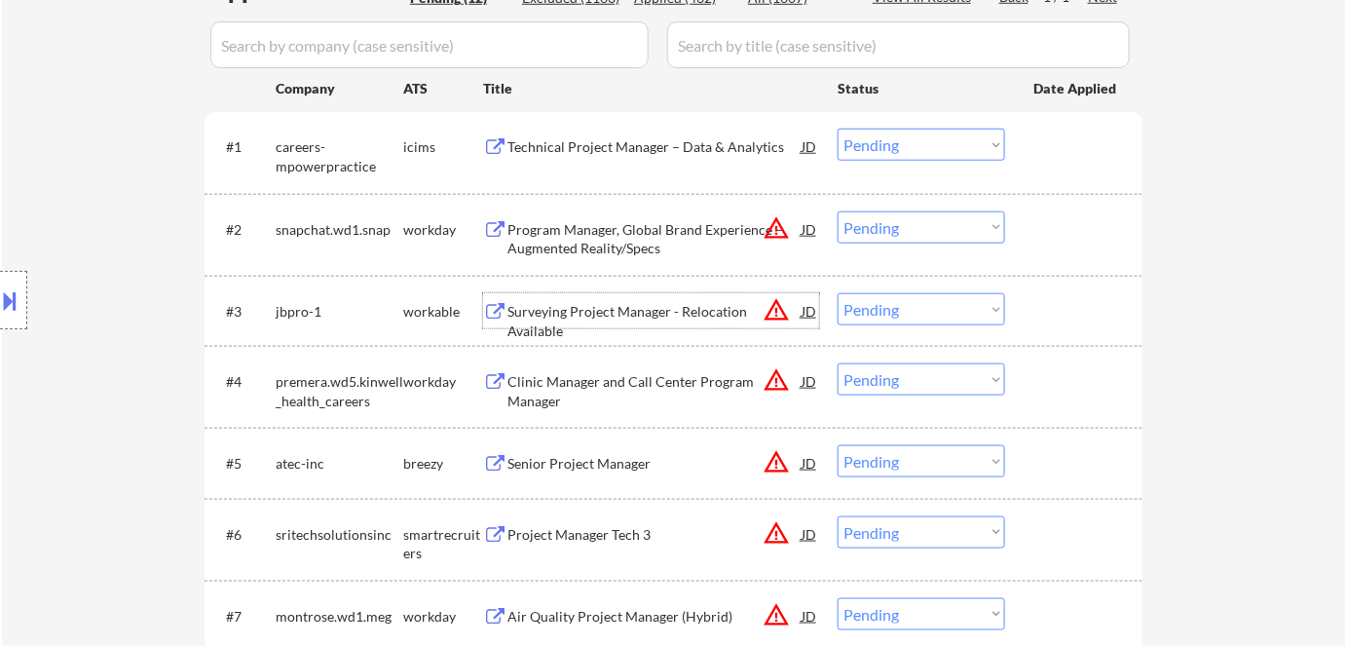
click at [579, 312] on div "Surveying Project Manager - Relocation Available" at bounding box center [654, 321] width 294 height 38
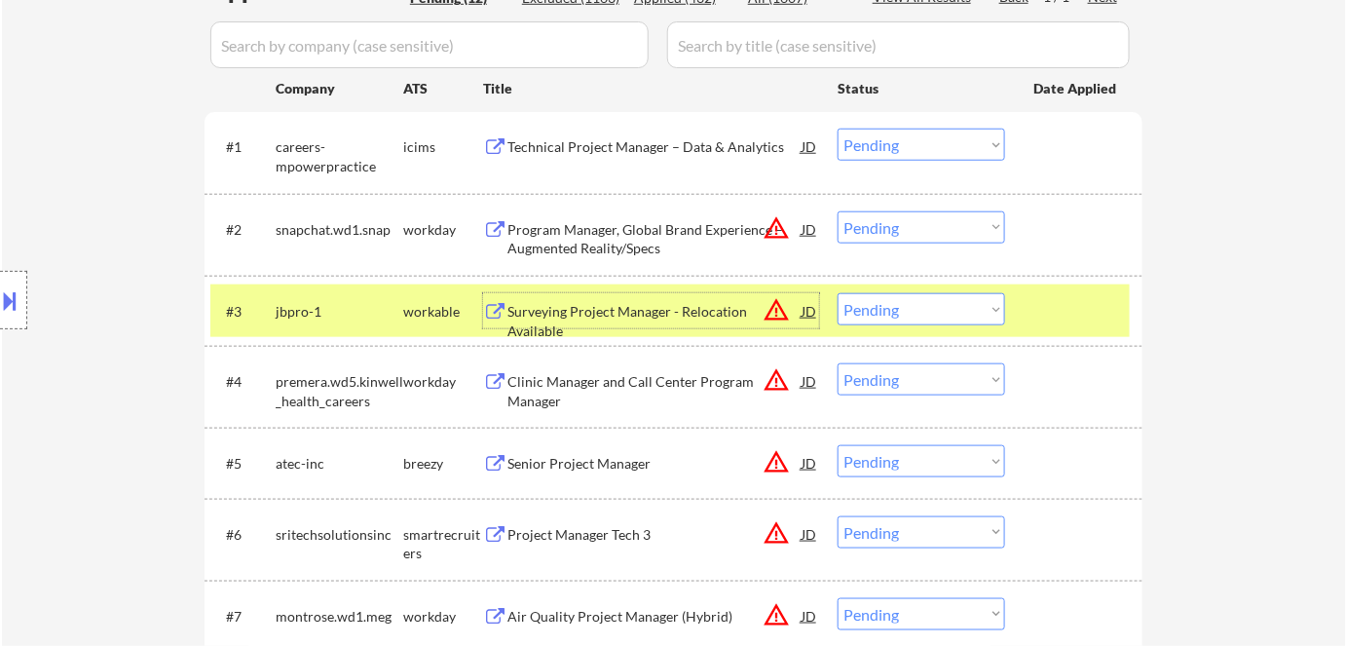
click at [885, 304] on select "Choose an option... Pending Applied Excluded (Questions) Excluded (Expired) Exc…" at bounding box center [920, 309] width 167 height 32
click at [837, 293] on select "Choose an option... Pending Applied Excluded (Questions) Excluded (Expired) Exc…" at bounding box center [920, 309] width 167 height 32
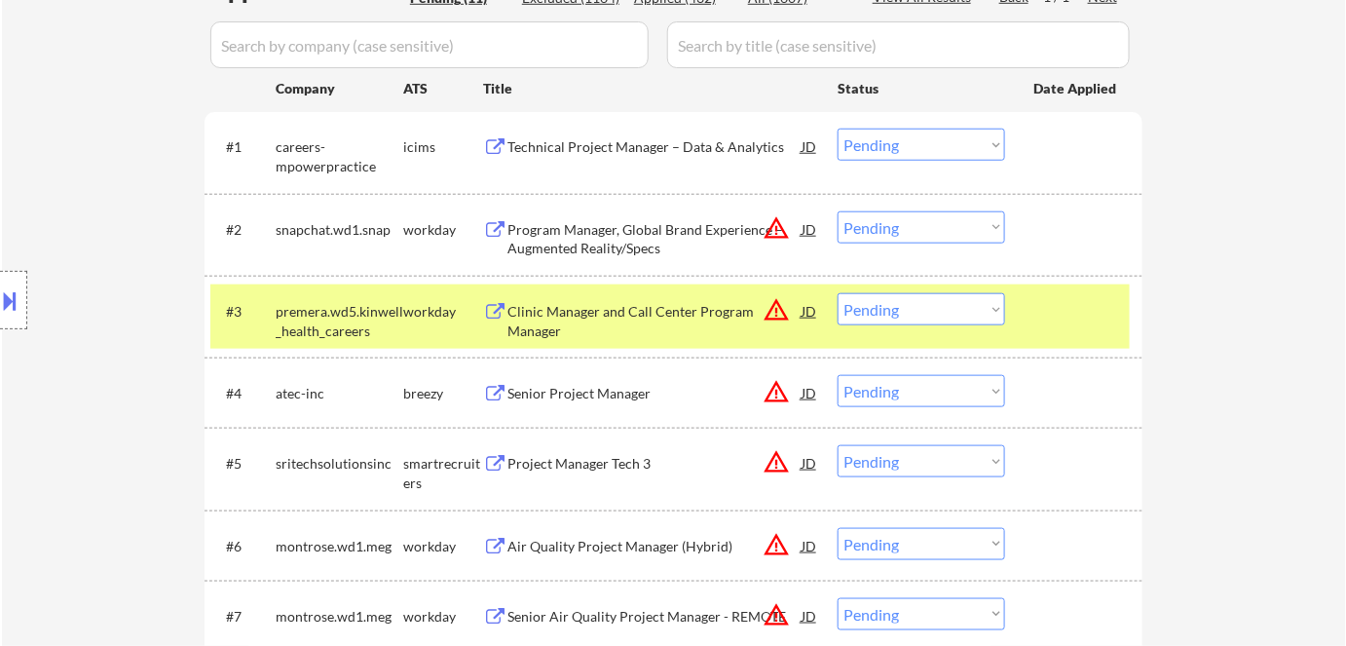
click at [586, 307] on div "Clinic Manager and Call Center Program Manager" at bounding box center [654, 321] width 294 height 38
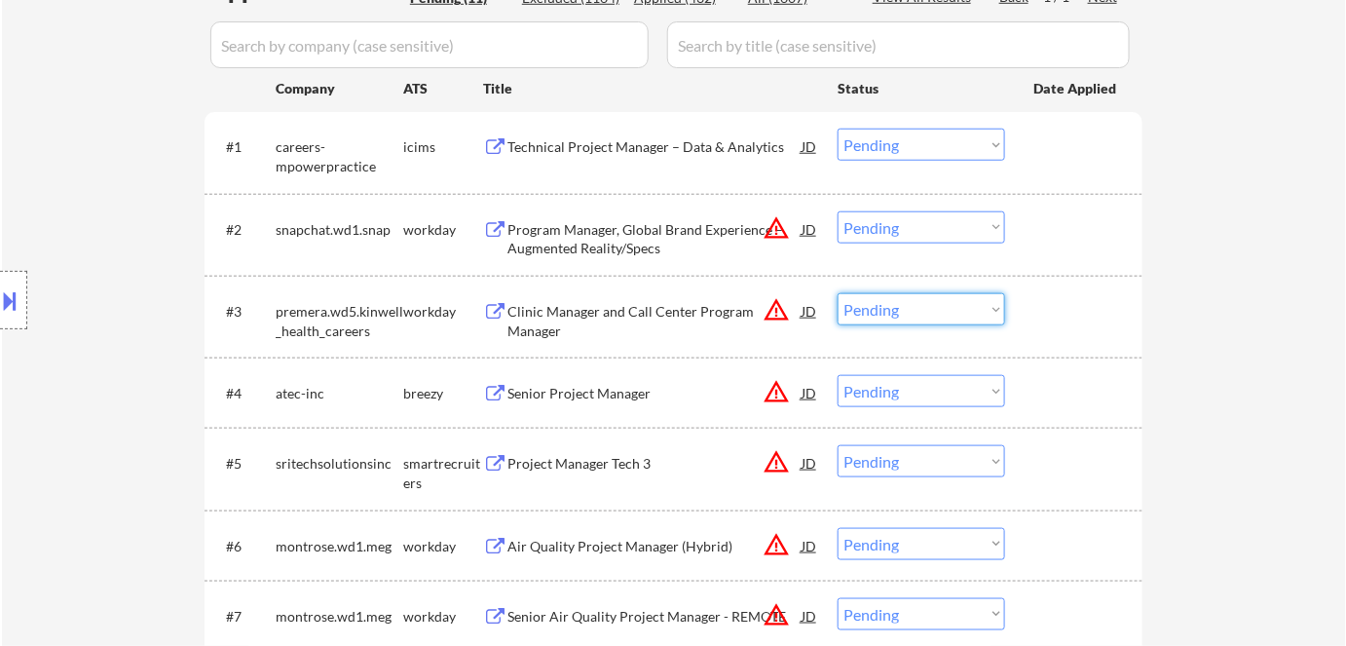
drag, startPoint x: 903, startPoint y: 307, endPoint x: 920, endPoint y: 323, distance: 24.1
click at [904, 307] on select "Choose an option... Pending Applied Excluded (Questions) Excluded (Expired) Exc…" at bounding box center [920, 309] width 167 height 32
click at [837, 293] on select "Choose an option... Pending Applied Excluded (Questions) Excluded (Expired) Exc…" at bounding box center [920, 309] width 167 height 32
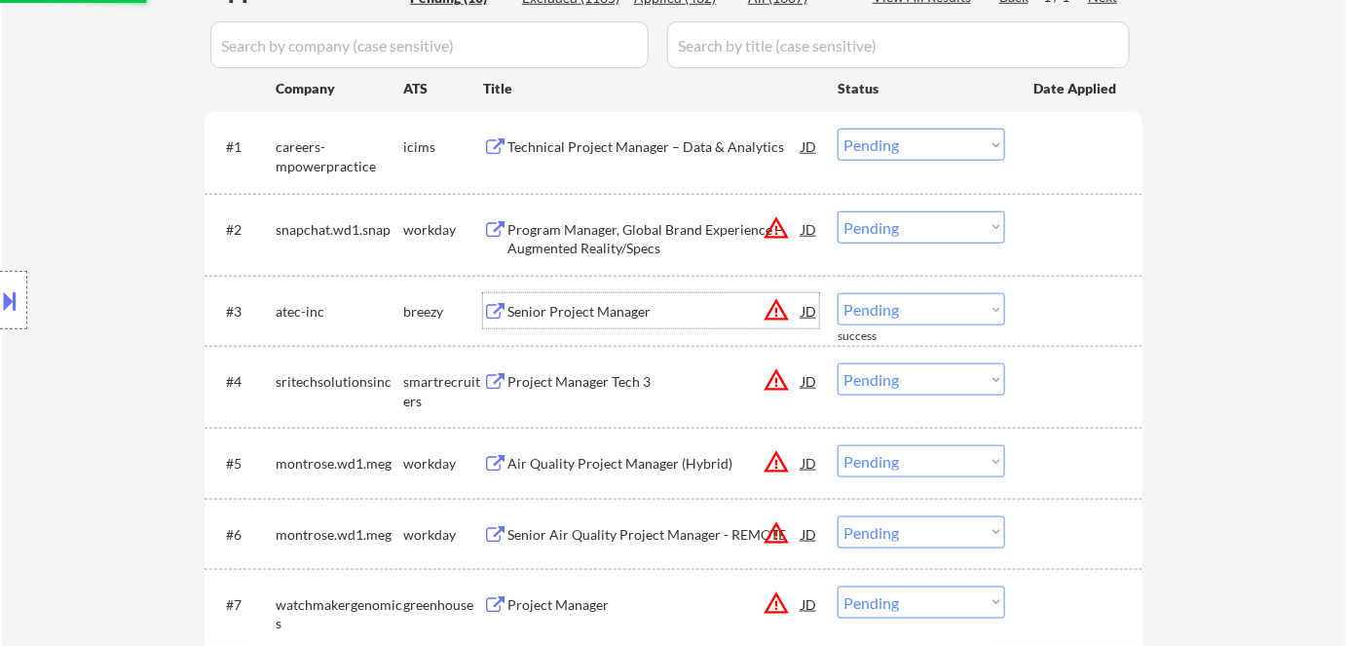
click at [593, 311] on div "Senior Project Manager" at bounding box center [654, 311] width 294 height 19
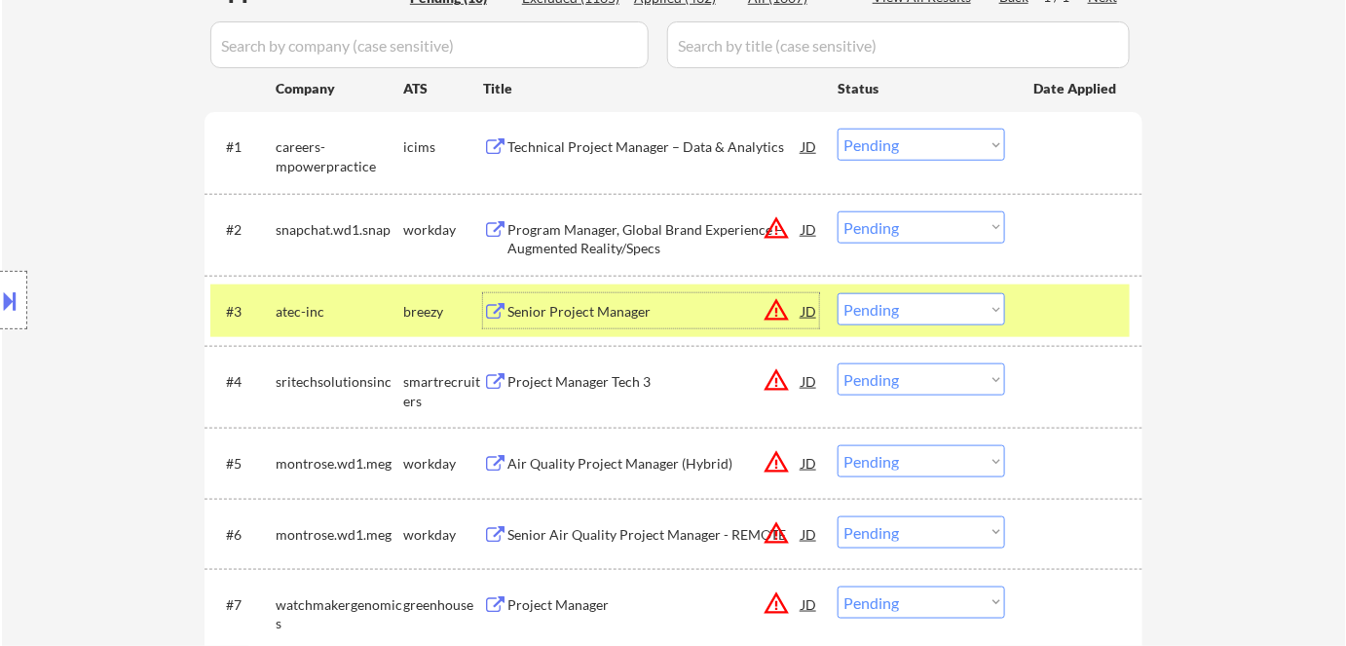
click at [943, 312] on select "Choose an option... Pending Applied Excluded (Questions) Excluded (Expired) Exc…" at bounding box center [920, 309] width 167 height 32
click at [837, 293] on select "Choose an option... Pending Applied Excluded (Questions) Excluded (Expired) Exc…" at bounding box center [920, 309] width 167 height 32
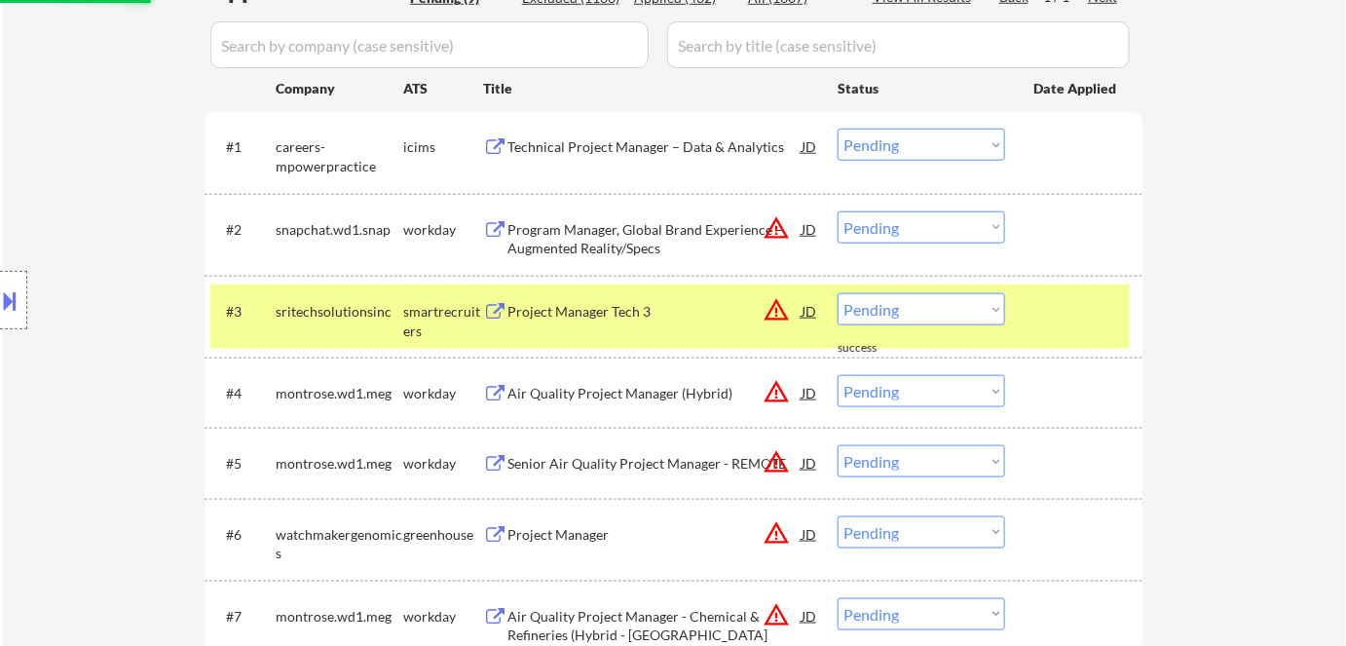
click at [565, 296] on div "Project Manager Tech 3" at bounding box center [654, 310] width 294 height 35
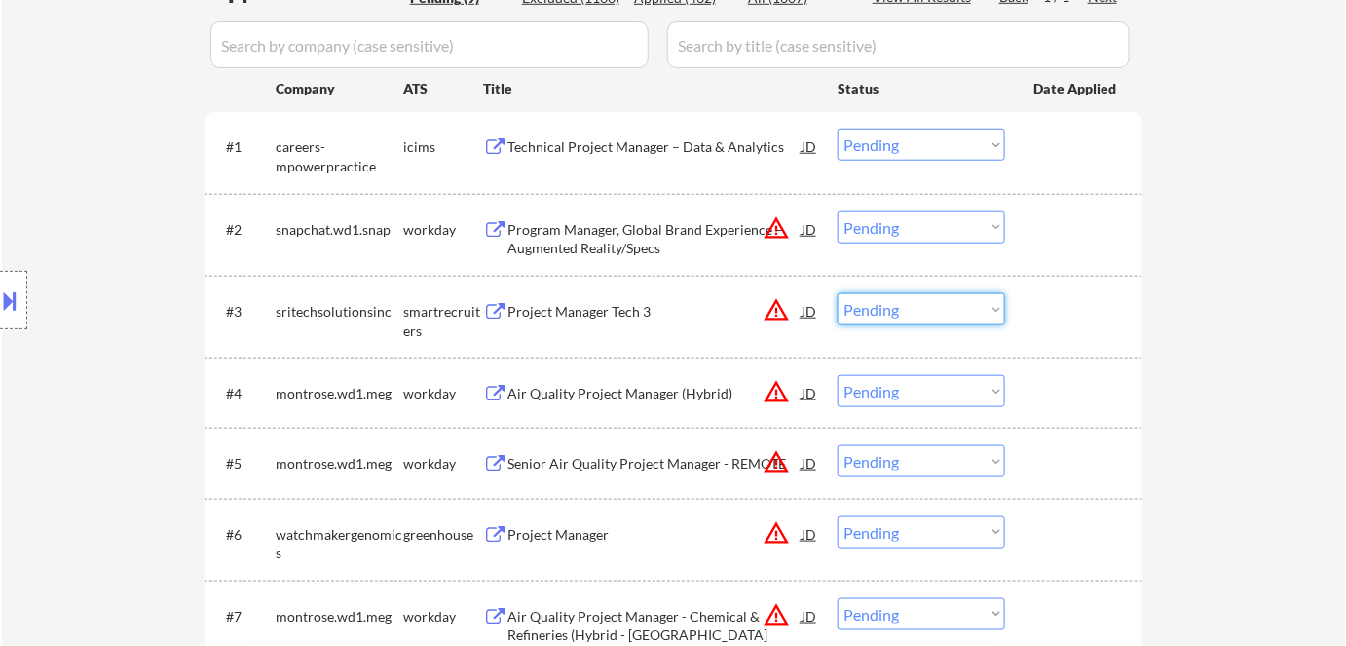
click at [909, 312] on select "Choose an option... Pending Applied Excluded (Questions) Excluded (Expired) Exc…" at bounding box center [920, 309] width 167 height 32
click at [837, 293] on select "Choose an option... Pending Applied Excluded (Questions) Excluded (Expired) Exc…" at bounding box center [920, 309] width 167 height 32
select select ""pending""
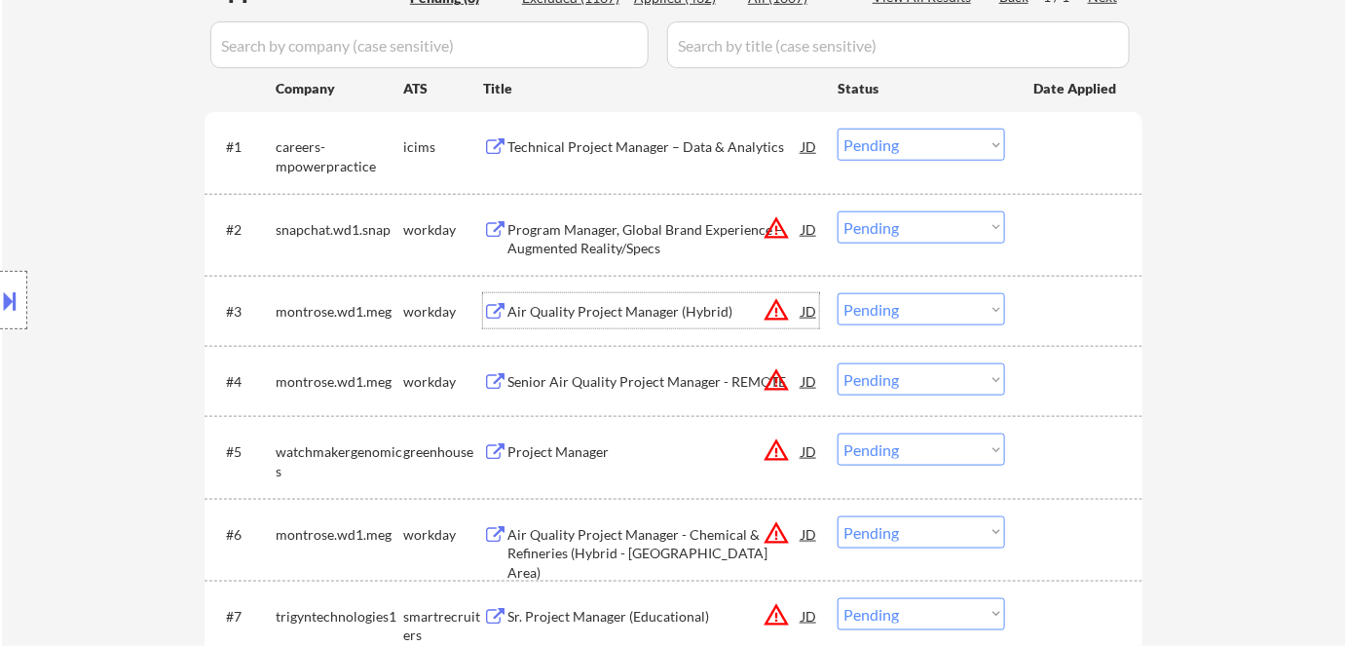
click at [583, 315] on div "Air Quality Project Manager (Hybrid)" at bounding box center [654, 311] width 294 height 19
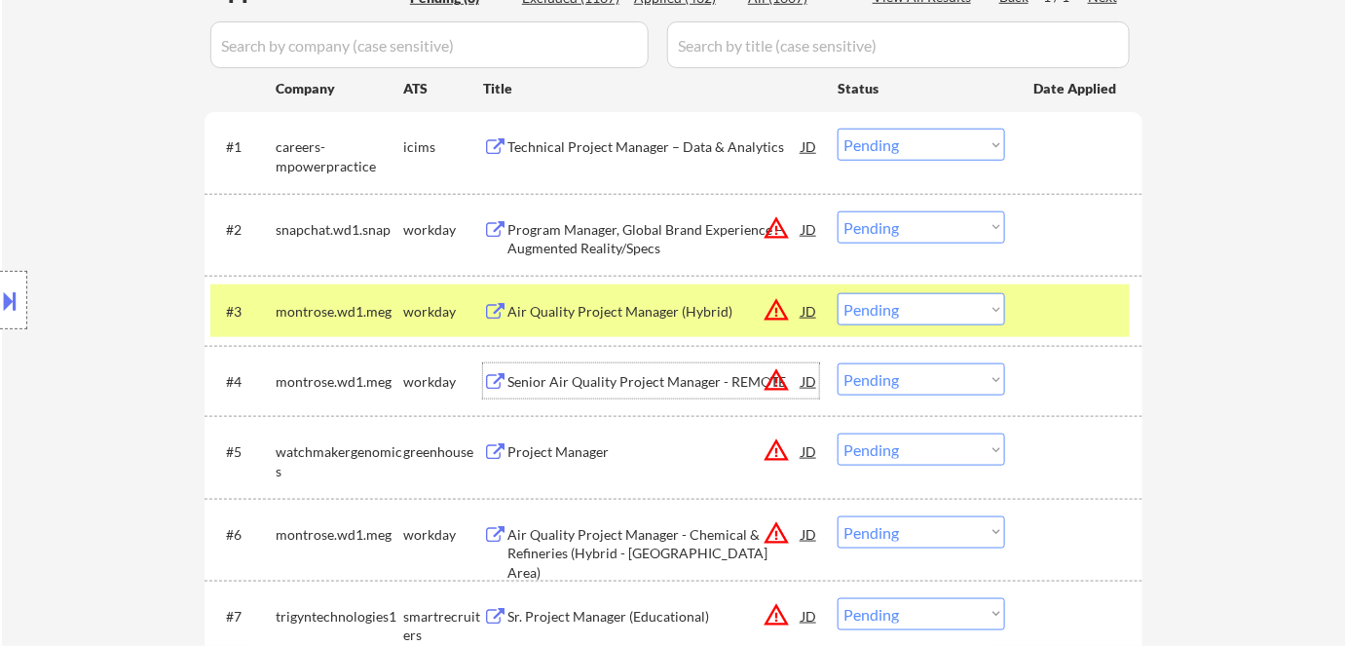
click at [639, 392] on div "Senior Air Quality Project Manager - REMOTE" at bounding box center [654, 380] width 294 height 35
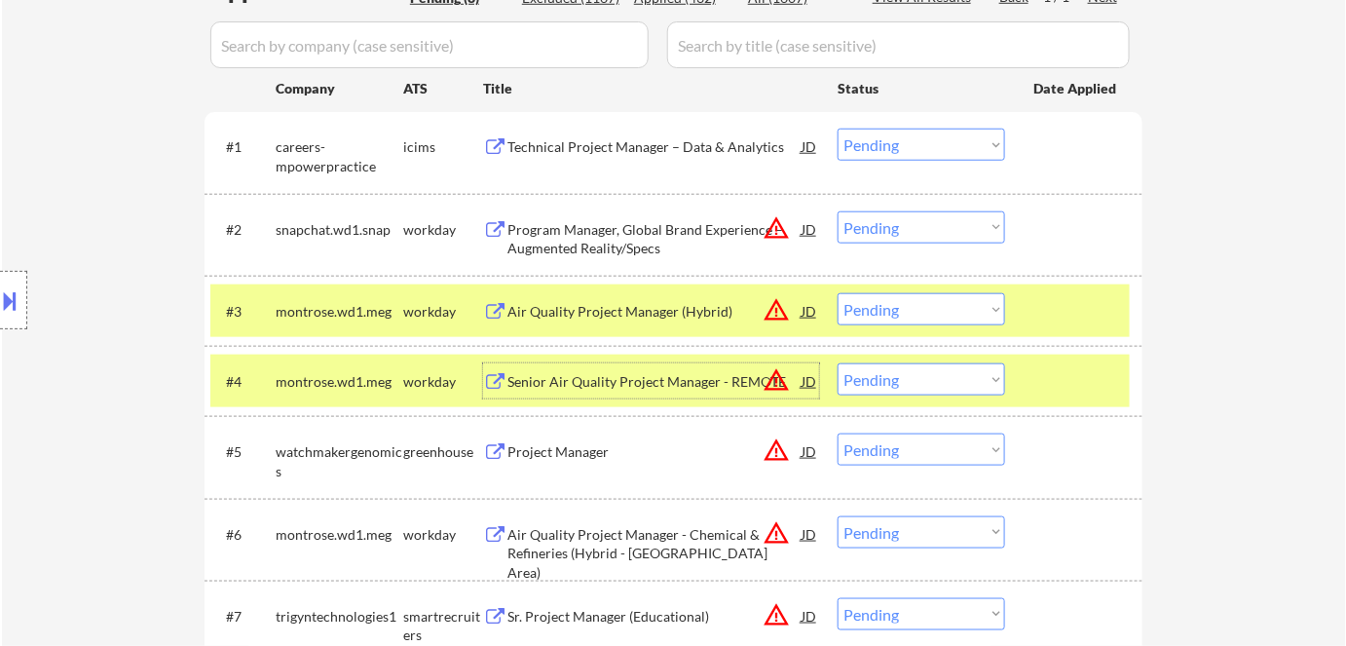
click at [538, 458] on div "Project Manager" at bounding box center [654, 451] width 294 height 19
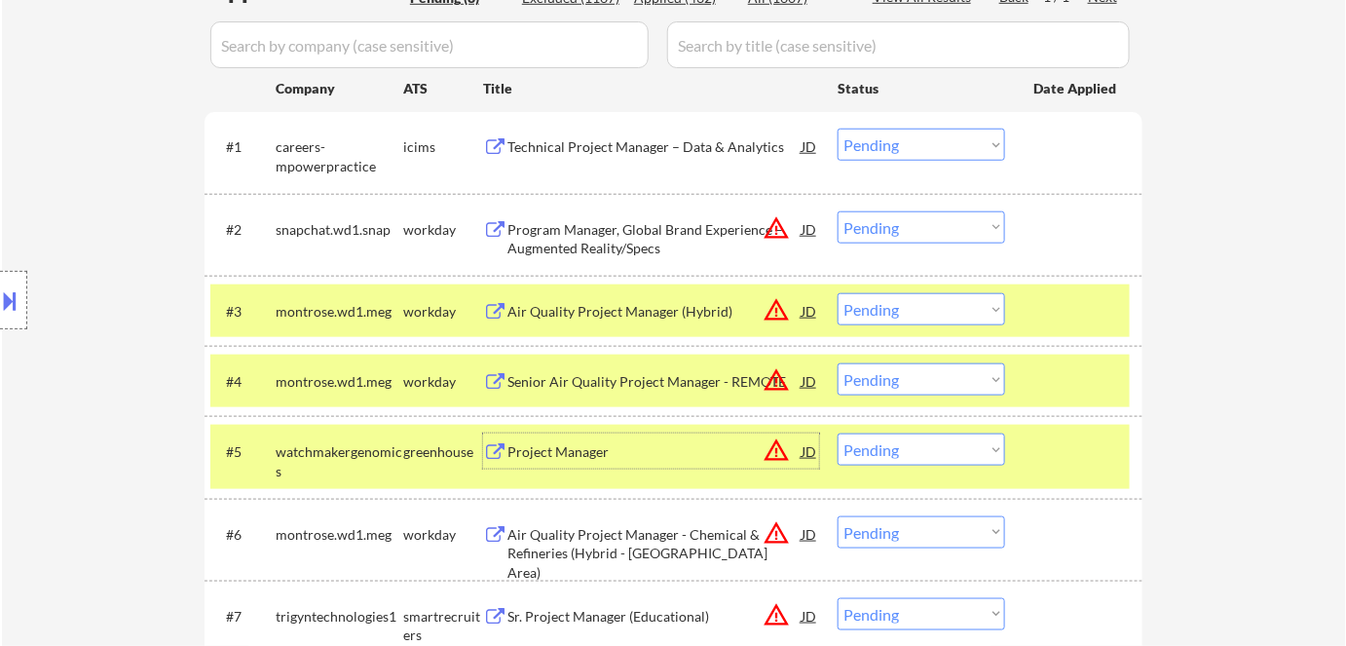
click at [919, 458] on select "Choose an option... Pending Applied Excluded (Questions) Excluded (Expired) Exc…" at bounding box center [920, 449] width 167 height 32
click at [837, 433] on select "Choose an option... Pending Applied Excluded (Questions) Excluded (Expired) Exc…" at bounding box center [920, 449] width 167 height 32
click at [446, 458] on div "greenhouse" at bounding box center [443, 451] width 80 height 19
select select ""pending""
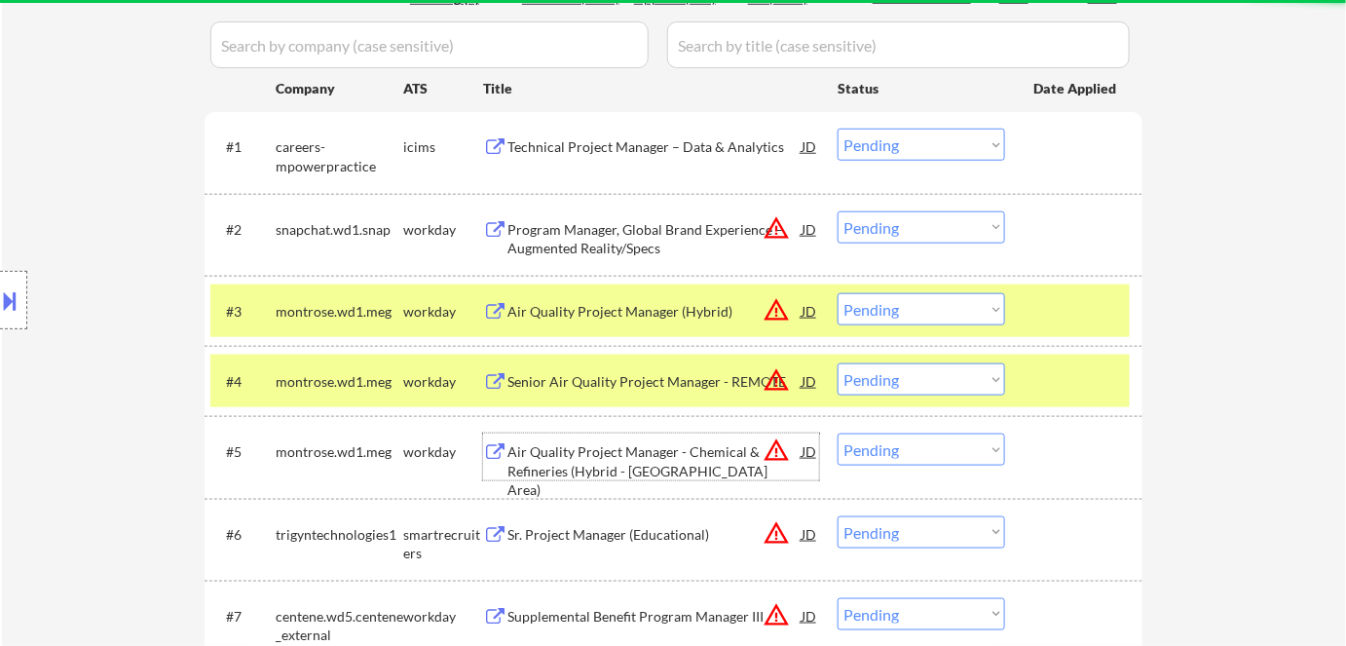
click at [563, 460] on div "Air Quality Project Manager - Chemical & Refineries (Hybrid - Houston Area)" at bounding box center [654, 470] width 294 height 57
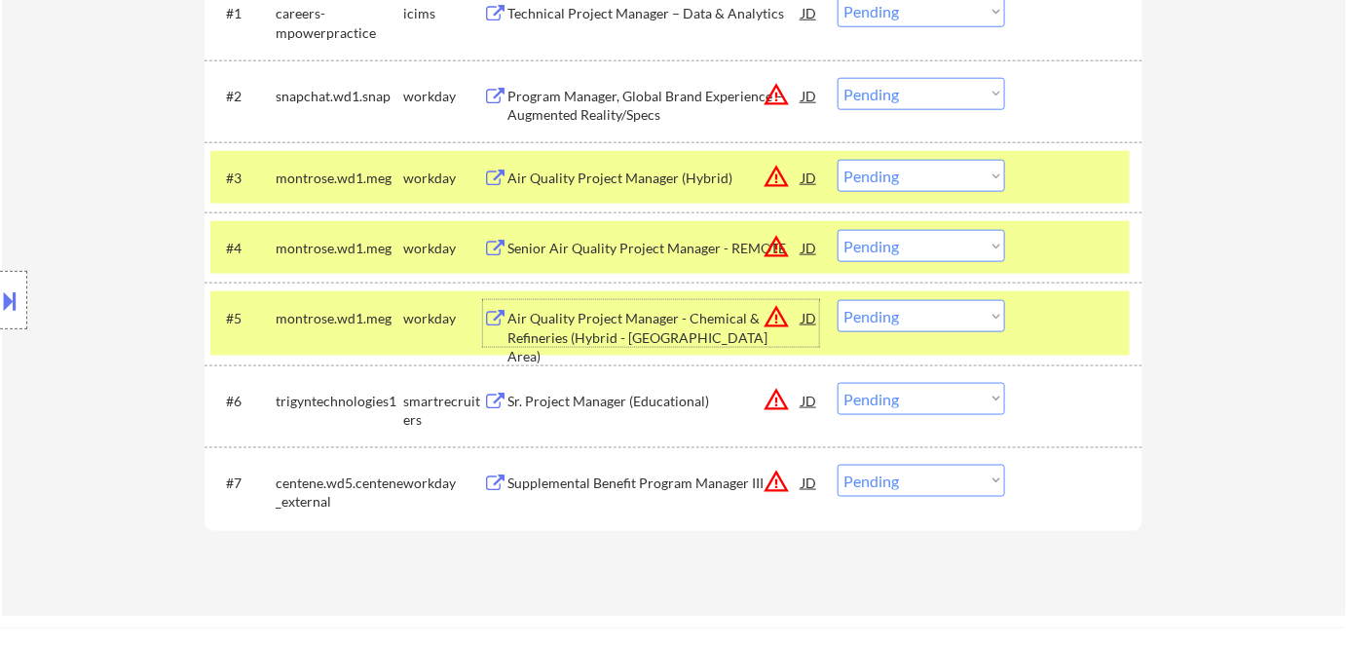
scroll to position [797, 0]
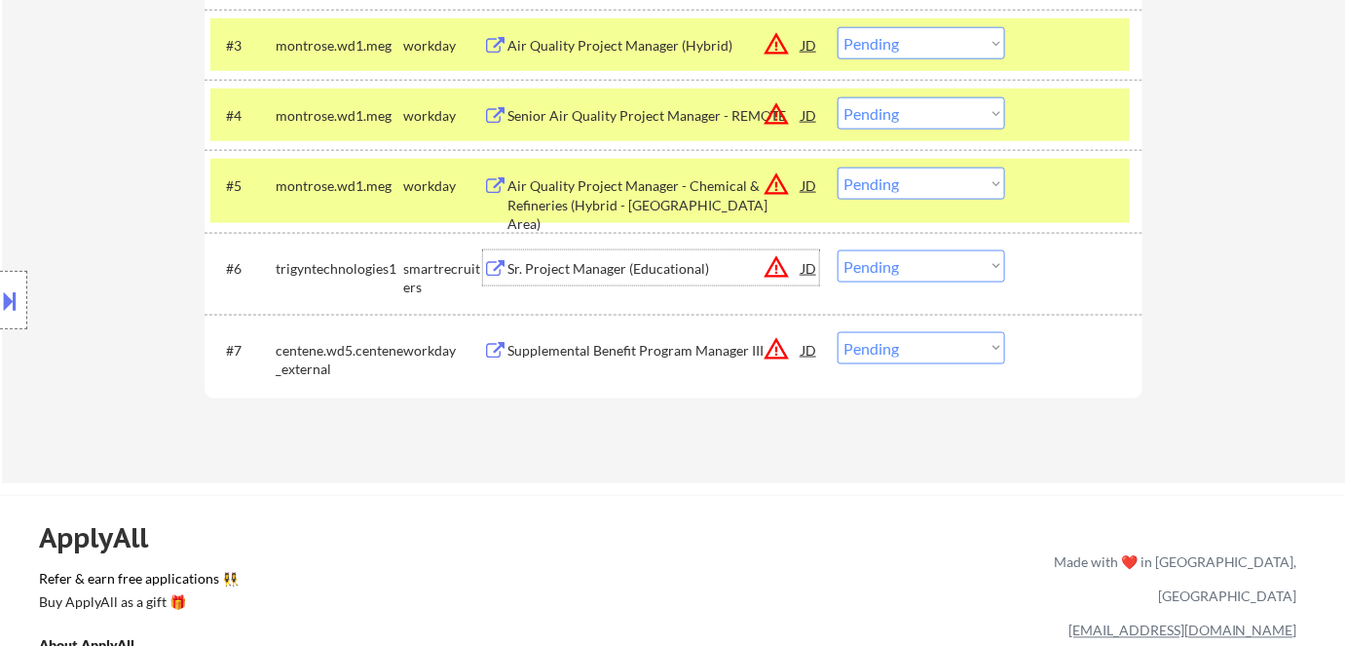
click at [563, 259] on div "Sr. Project Manager (Educational)" at bounding box center [654, 268] width 294 height 19
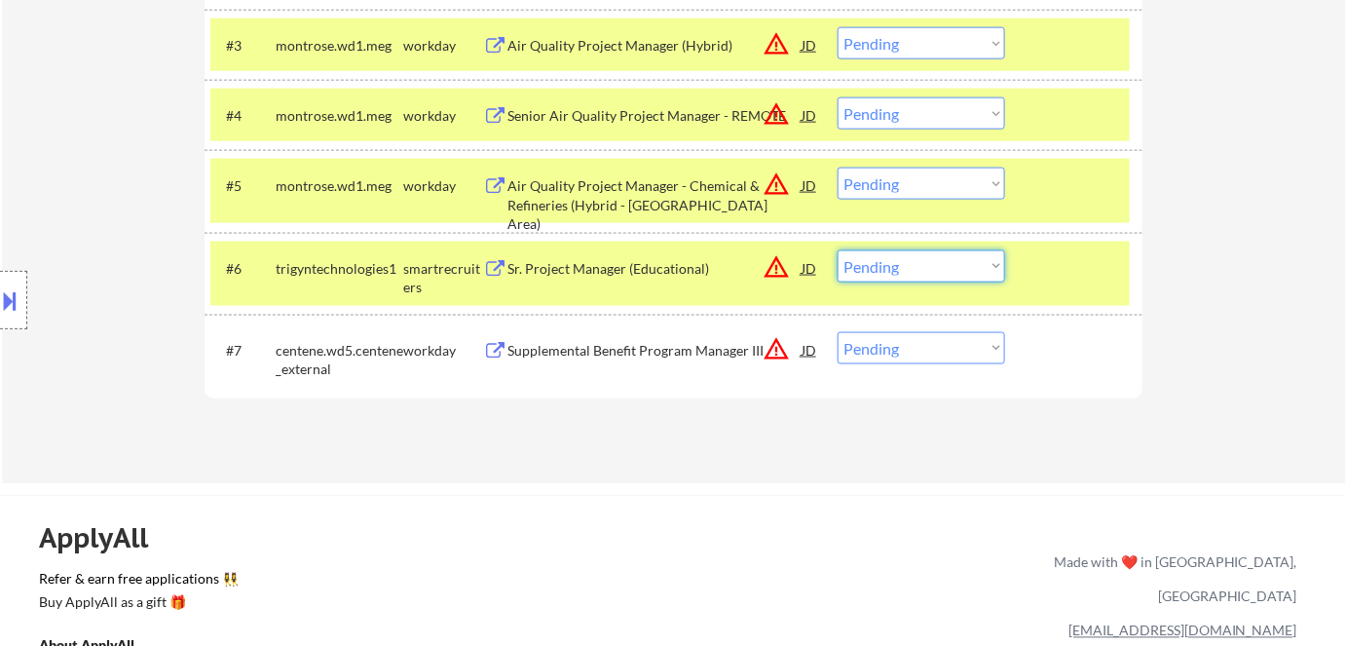
click at [926, 265] on select "Choose an option... Pending Applied Excluded (Questions) Excluded (Expired) Exc…" at bounding box center [920, 266] width 167 height 32
click at [837, 250] on select "Choose an option... Pending Applied Excluded (Questions) Excluded (Expired) Exc…" at bounding box center [920, 266] width 167 height 32
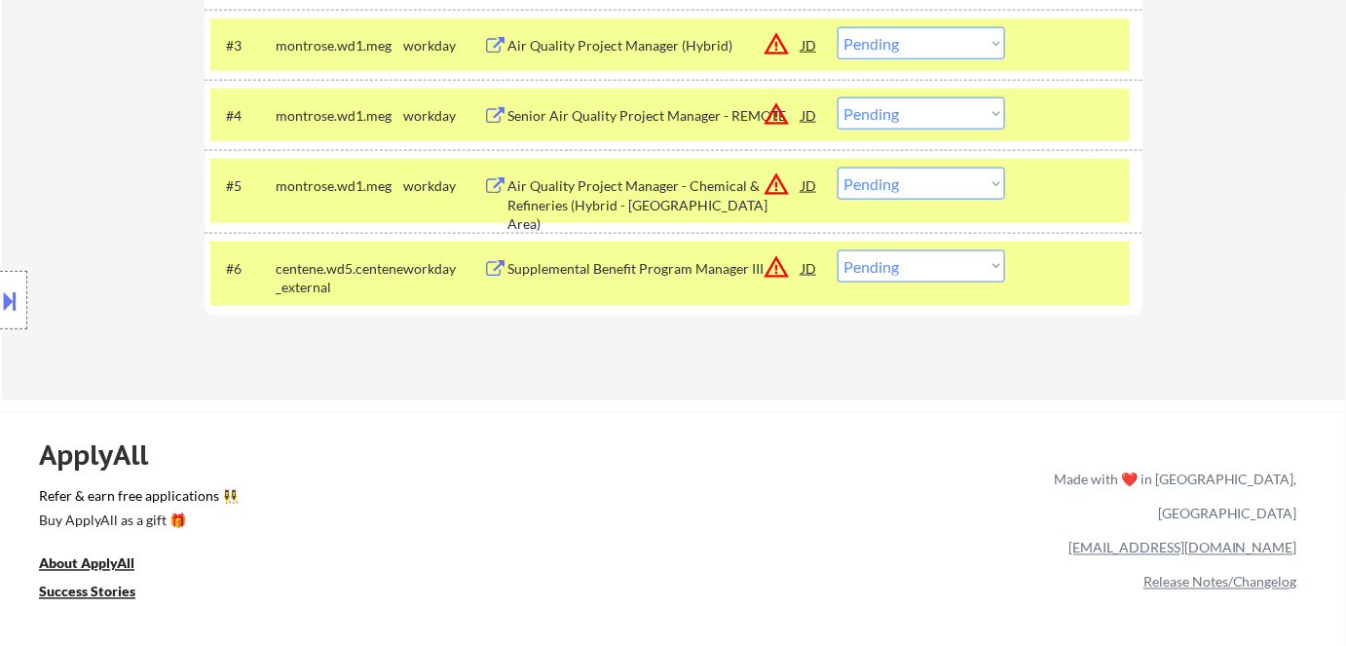
click at [563, 271] on div "Supplemental Benefit Program Manager III" at bounding box center [654, 268] width 294 height 19
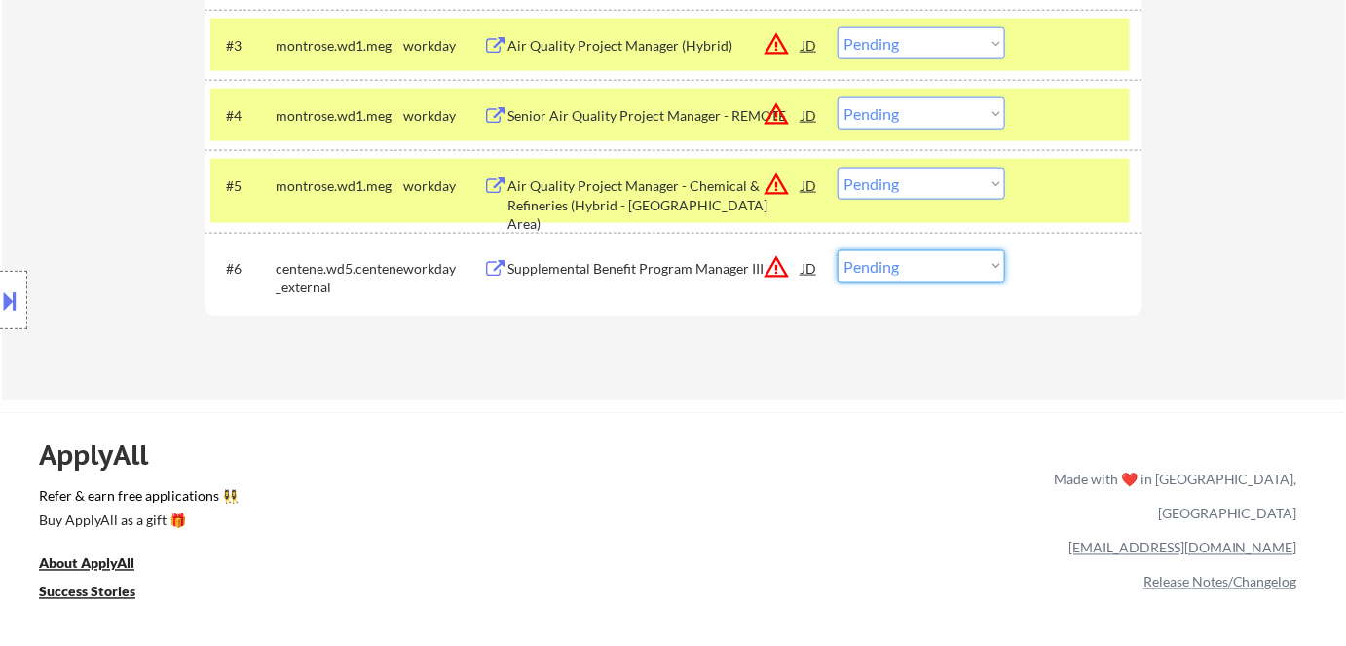
click at [921, 264] on select "Choose an option... Pending Applied Excluded (Questions) Excluded (Expired) Exc…" at bounding box center [920, 266] width 167 height 32
select select ""excluded__bad_match_""
click at [837, 250] on select "Choose an option... Pending Applied Excluded (Questions) Excluded (Expired) Exc…" at bounding box center [920, 266] width 167 height 32
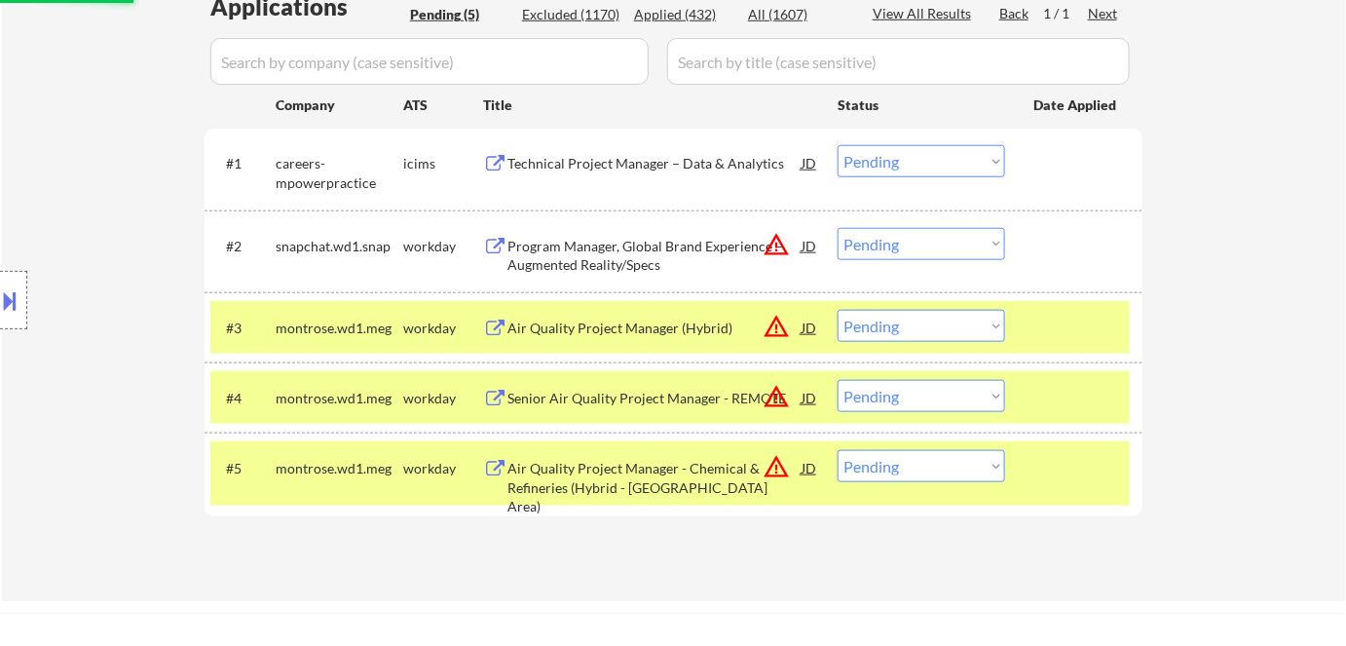
scroll to position [442, 0]
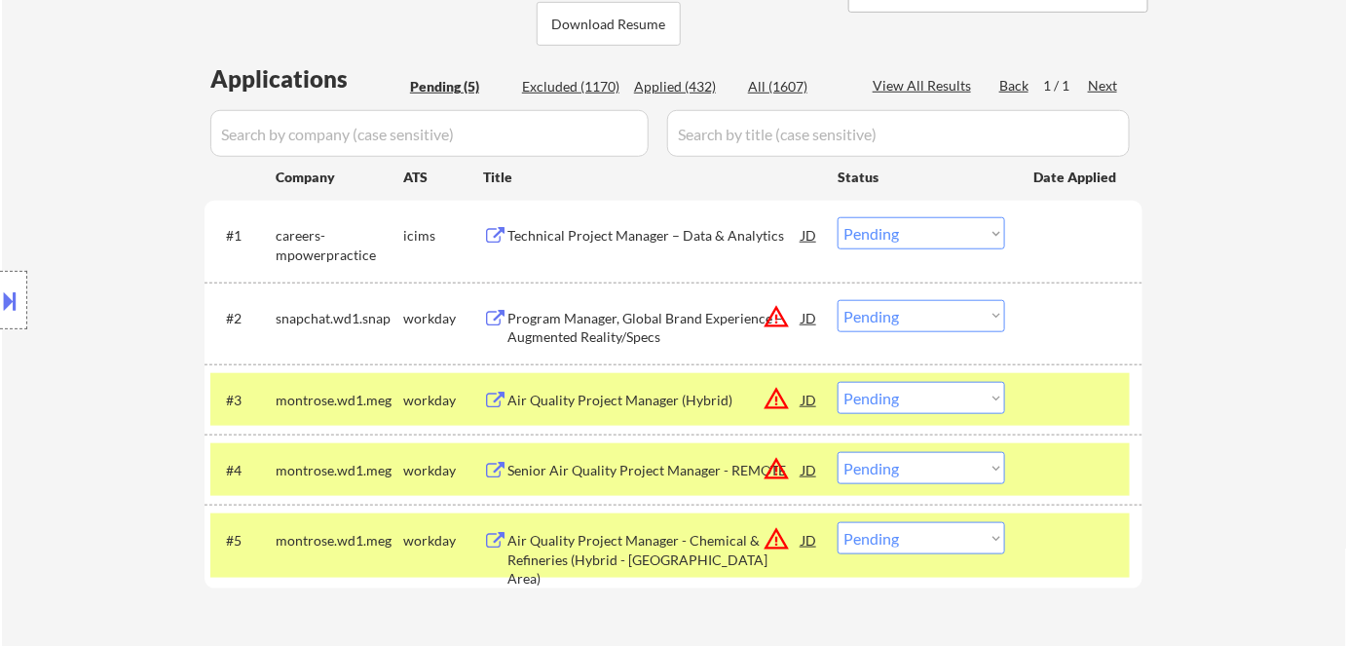
click at [581, 317] on div "Program Manager, Global Brand Experience – Augmented Reality/Specs" at bounding box center [654, 328] width 294 height 38
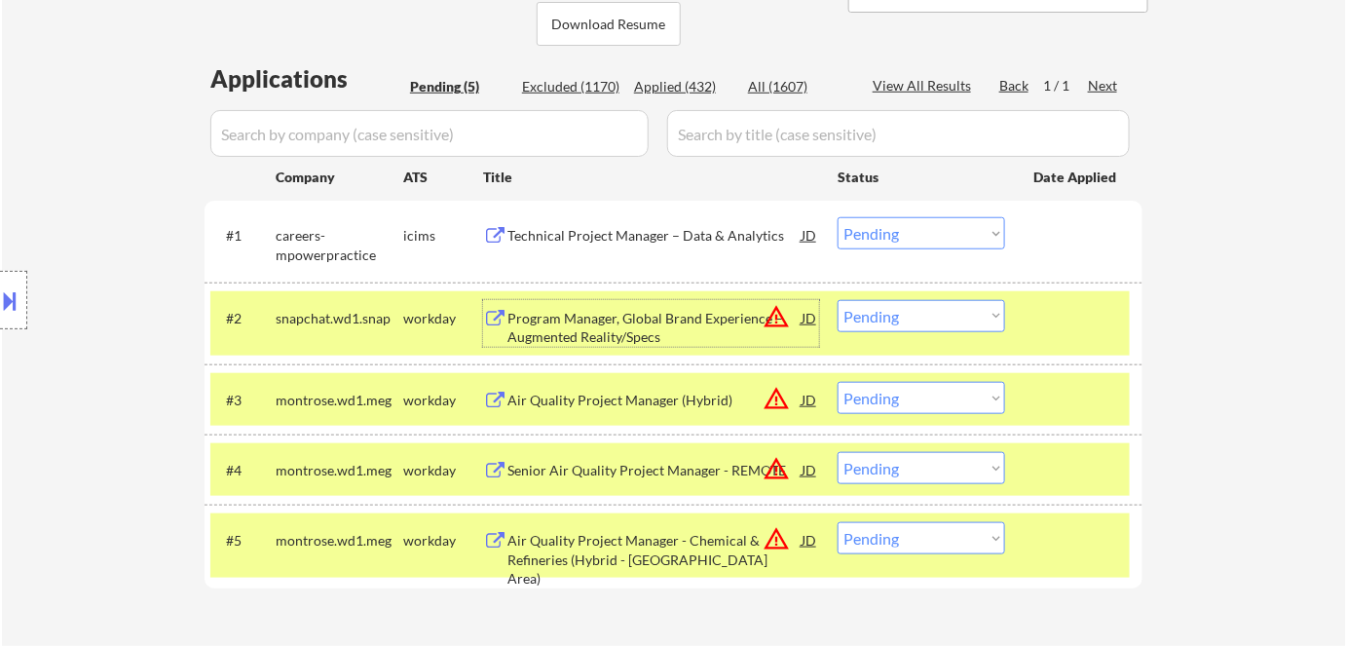
click at [598, 240] on div "Technical Project Manager – Data & Analytics" at bounding box center [654, 235] width 294 height 19
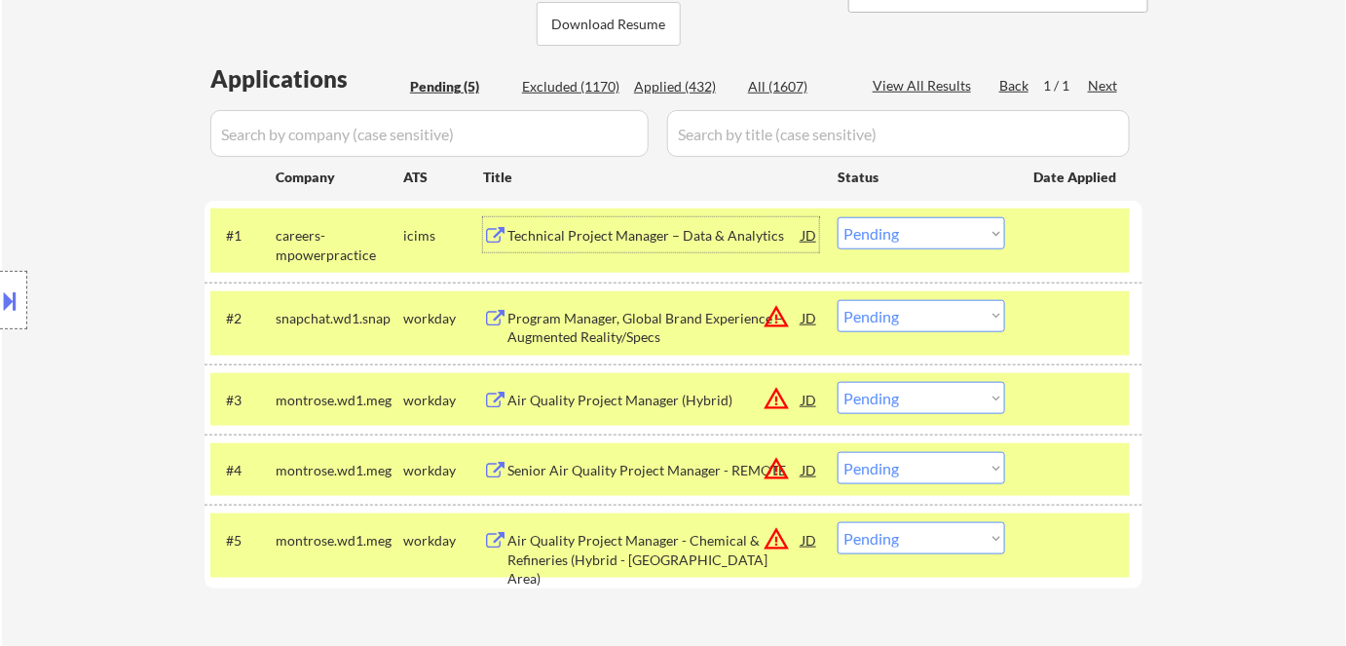
drag, startPoint x: 896, startPoint y: 232, endPoint x: 898, endPoint y: 247, distance: 15.7
click at [896, 232] on select "Choose an option... Pending Applied Excluded (Questions) Excluded (Expired) Exc…" at bounding box center [920, 233] width 167 height 32
click at [837, 217] on select "Choose an option... Pending Applied Excluded (Questions) Excluded (Expired) Exc…" at bounding box center [920, 233] width 167 height 32
select select ""pending""
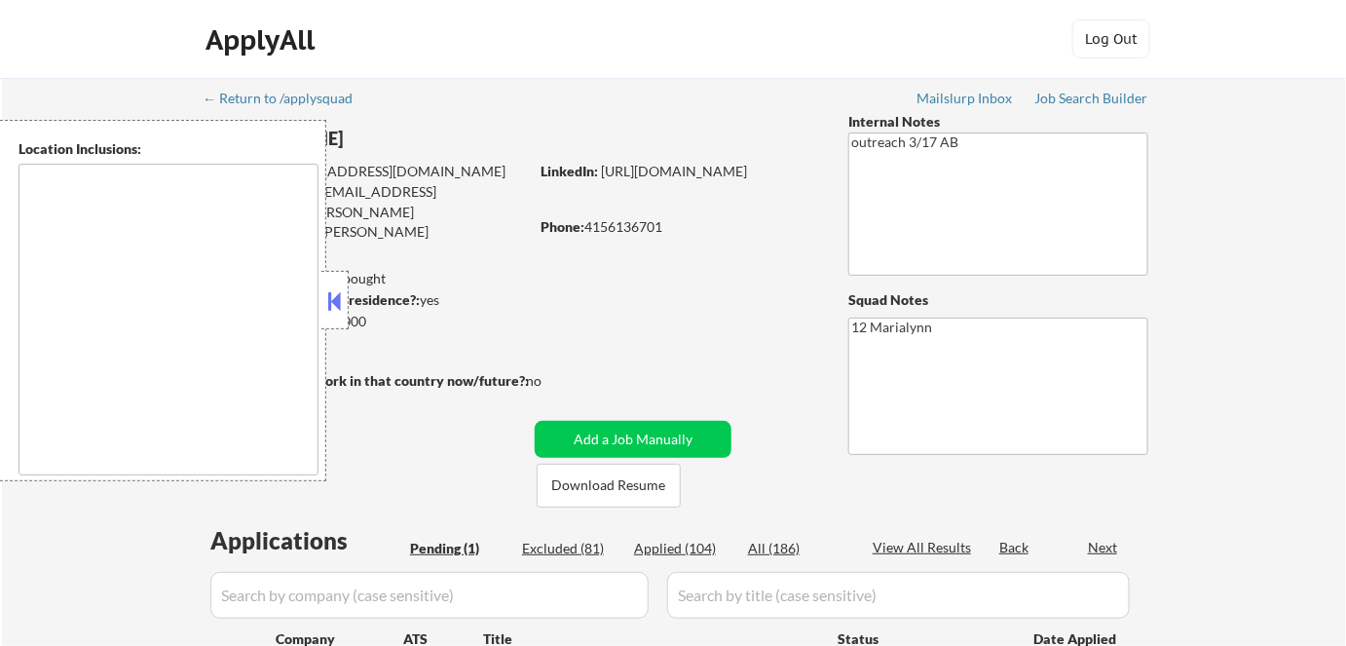
select select ""pending""
type textarea "[GEOGRAPHIC_DATA], [GEOGRAPHIC_DATA] [GEOGRAPHIC_DATA], [GEOGRAPHIC_DATA] [GEOG…"
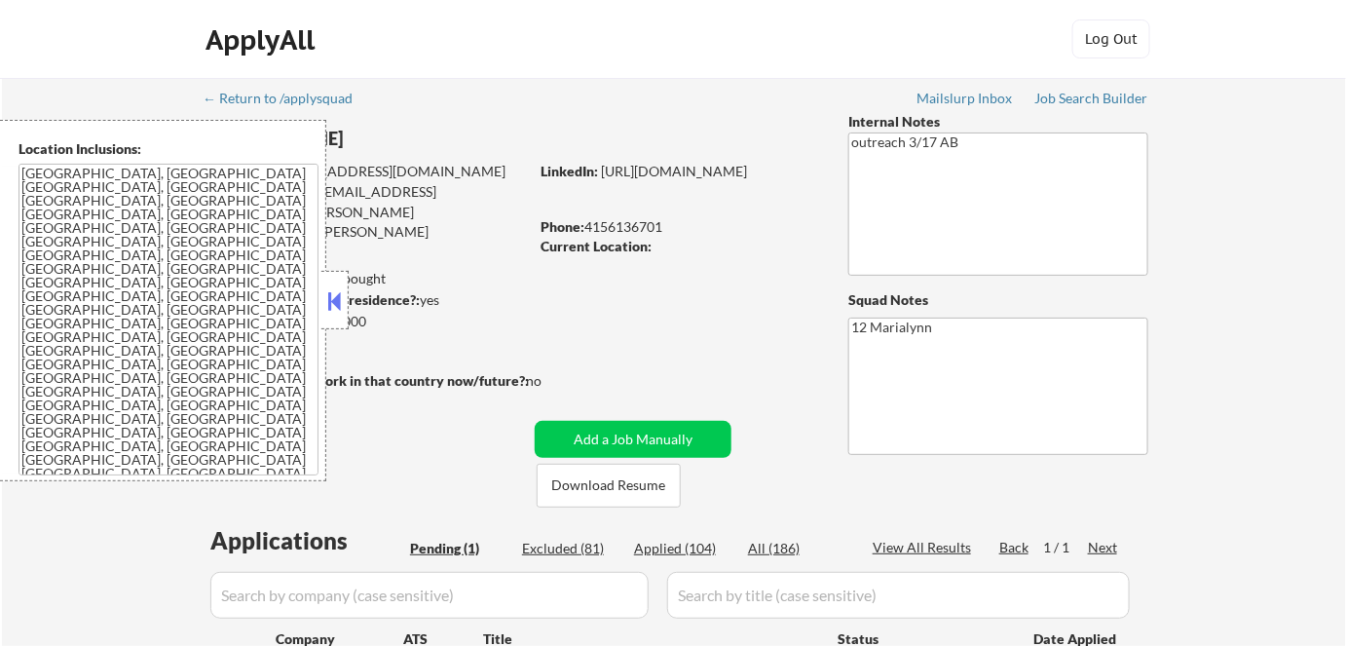
click at [340, 302] on button at bounding box center [334, 300] width 21 height 29
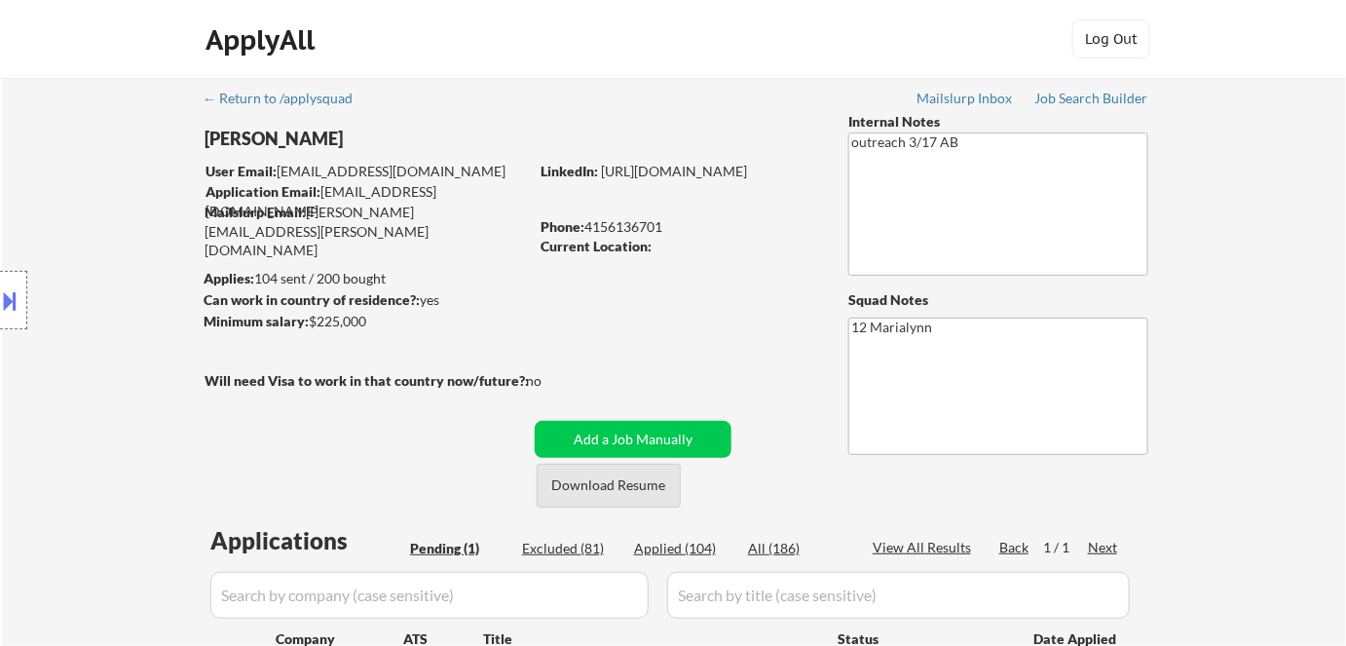
click at [594, 487] on button "Download Resume" at bounding box center [609, 486] width 144 height 44
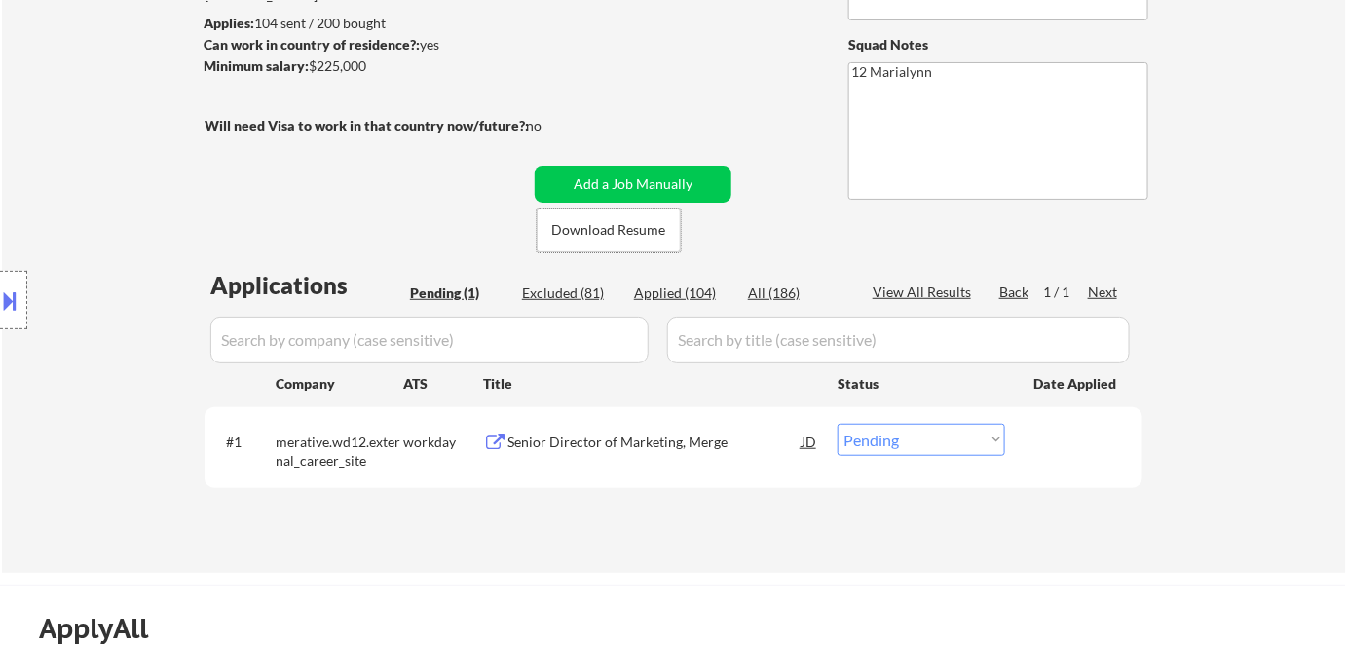
scroll to position [265, 0]
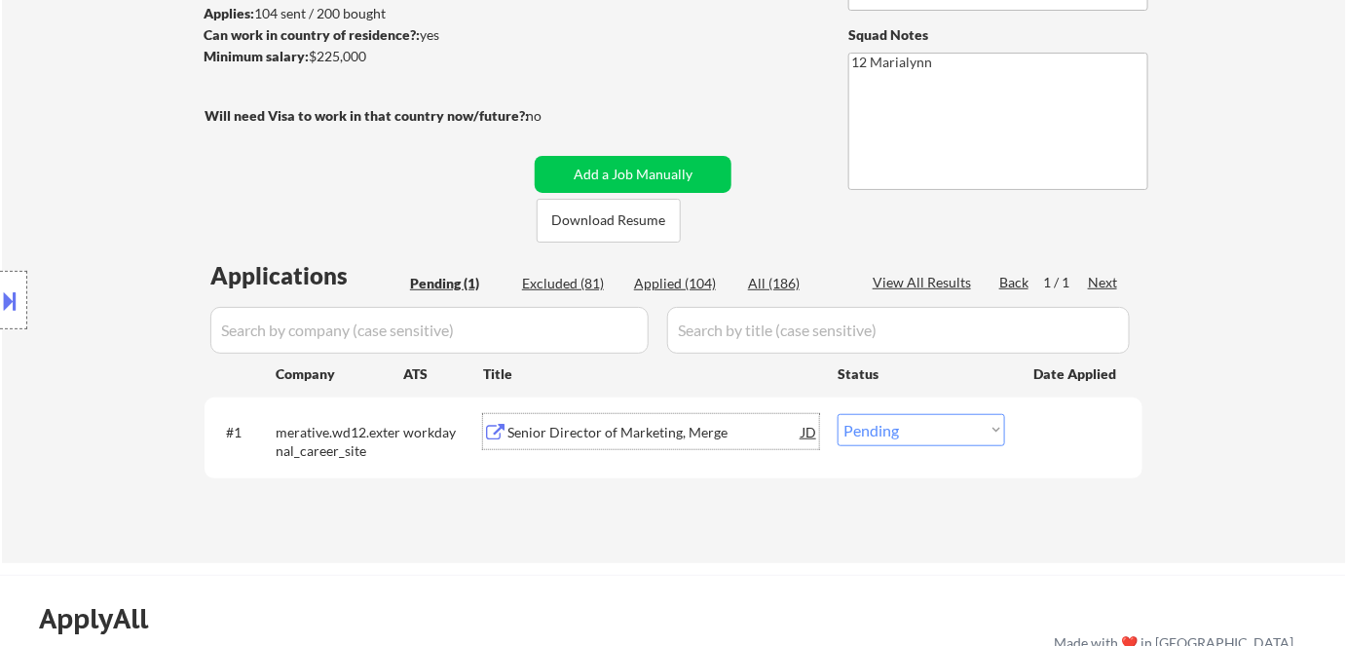
click at [586, 424] on div "Senior Director of Marketing, Merge" at bounding box center [654, 432] width 294 height 19
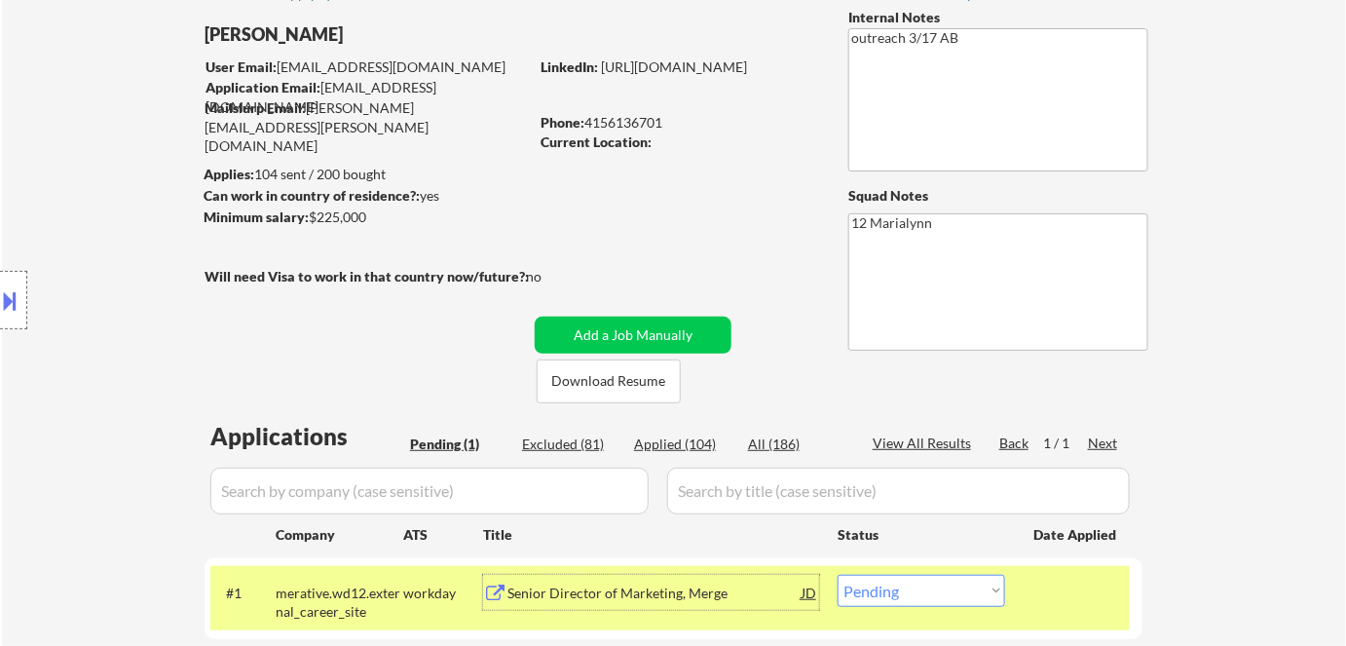
scroll to position [88, 0]
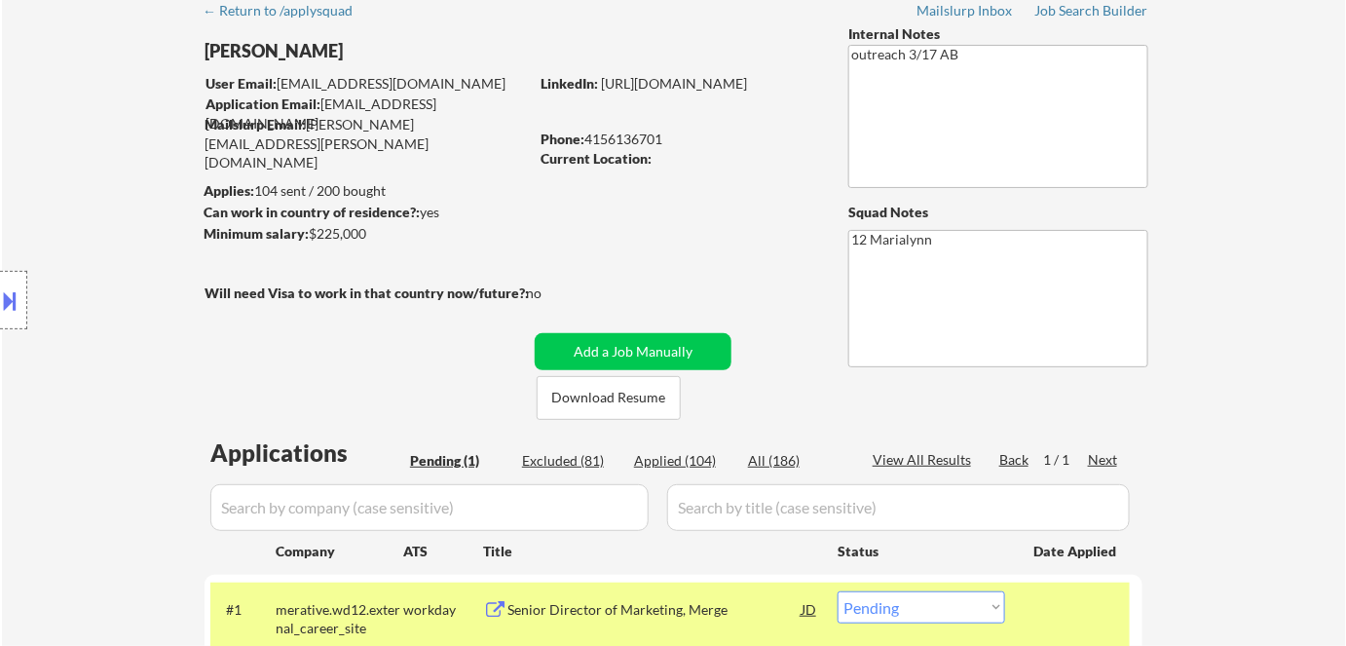
drag, startPoint x: 582, startPoint y: 143, endPoint x: 686, endPoint y: 132, distance: 103.8
click at [686, 132] on div "Phone: [PHONE_NUMBER]" at bounding box center [678, 139] width 276 height 19
copy div "4156136701"
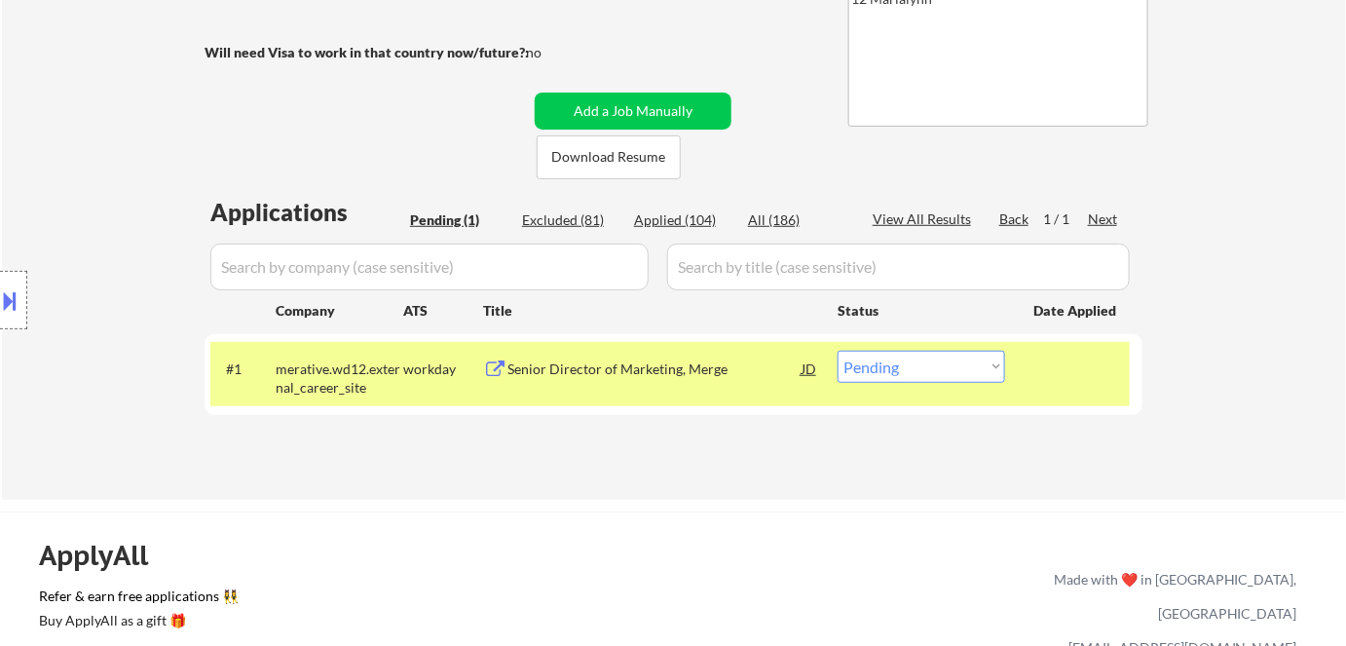
scroll to position [442, 0]
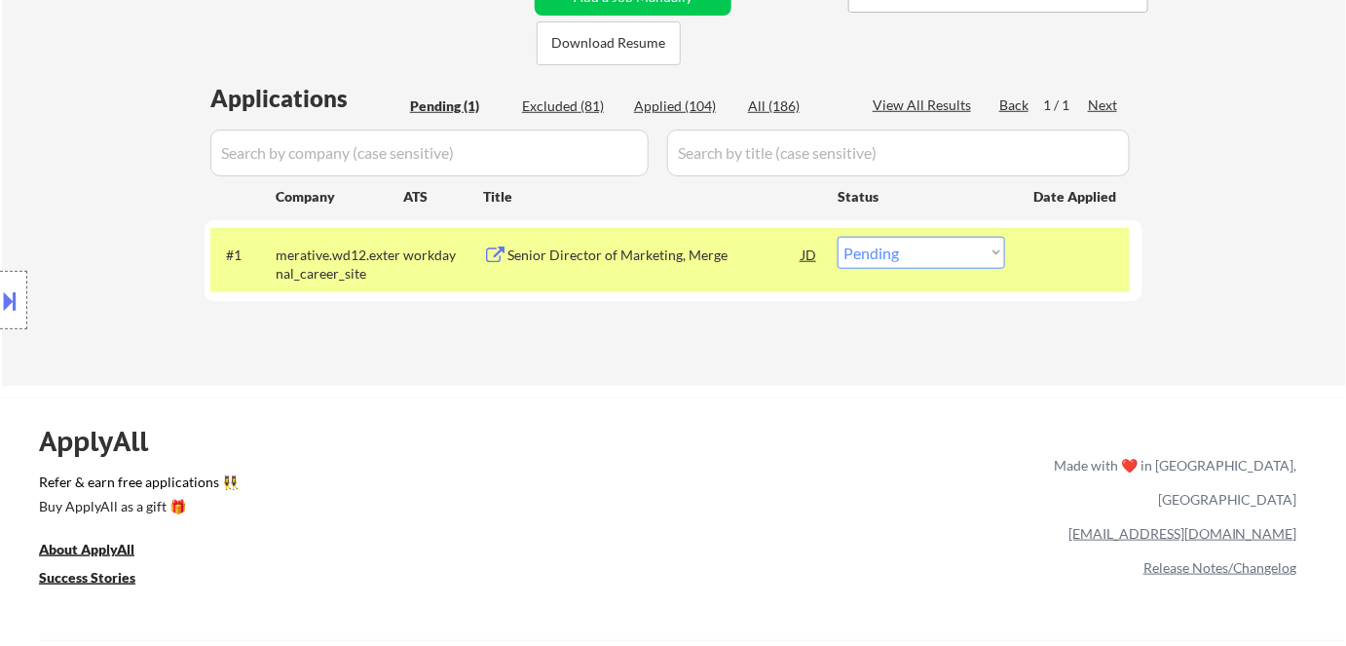
drag, startPoint x: 903, startPoint y: 245, endPoint x: 898, endPoint y: 265, distance: 20.1
click at [904, 245] on select "Choose an option... Pending Applied Excluded (Questions) Excluded (Expired) Exc…" at bounding box center [920, 253] width 167 height 32
select select ""applied""
click at [837, 237] on select "Choose an option... Pending Applied Excluded (Questions) Excluded (Expired) Exc…" at bounding box center [920, 253] width 167 height 32
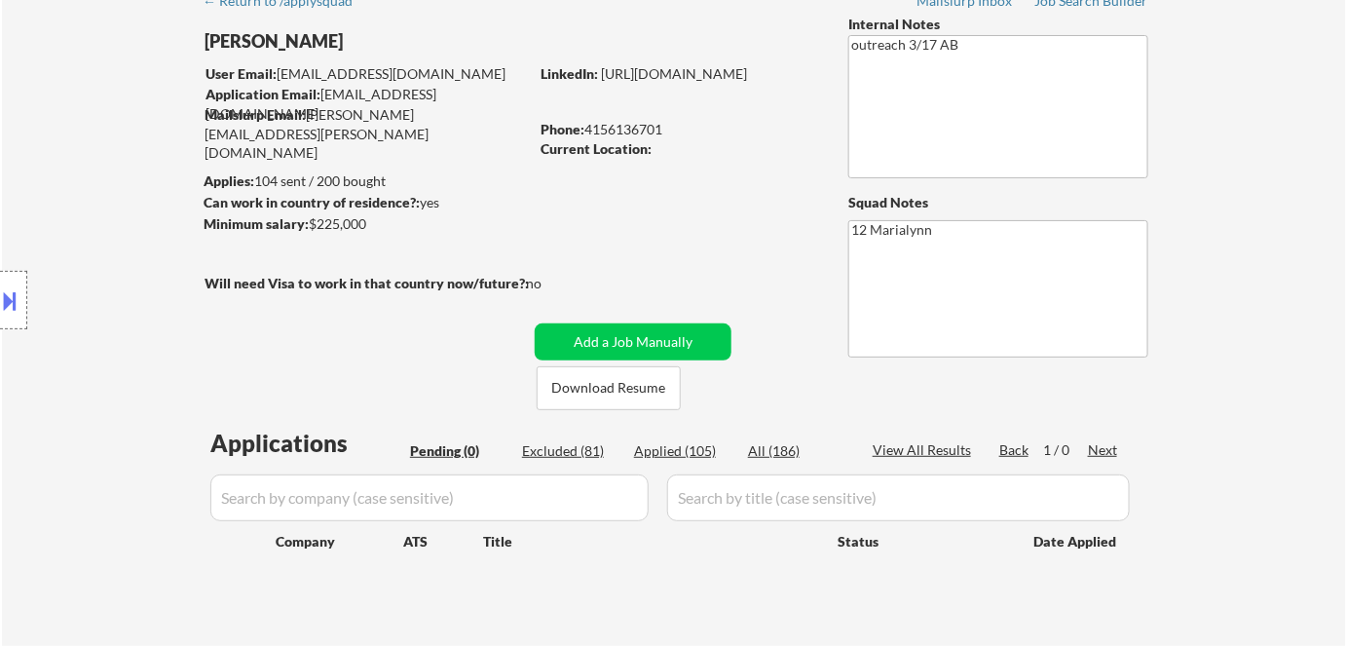
scroll to position [88, 0]
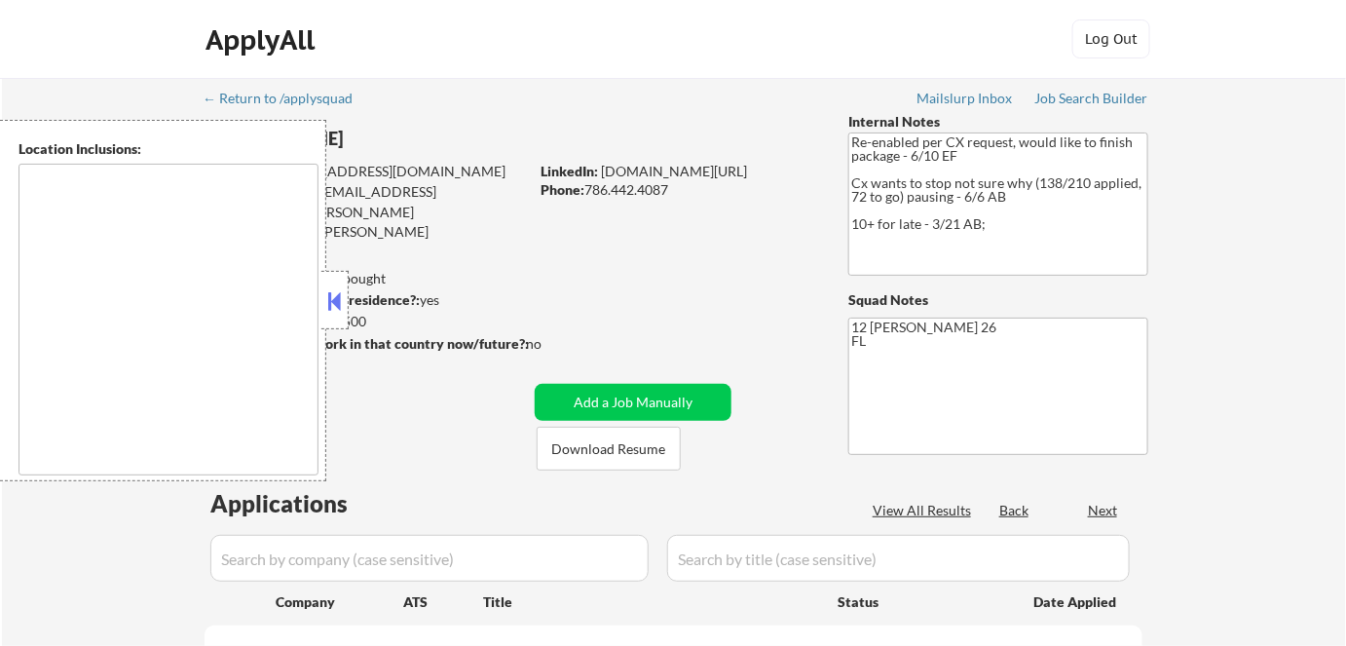
type textarea "[GEOGRAPHIC_DATA], [GEOGRAPHIC_DATA] [GEOGRAPHIC_DATA], [GEOGRAPHIC_DATA] [GEOG…"
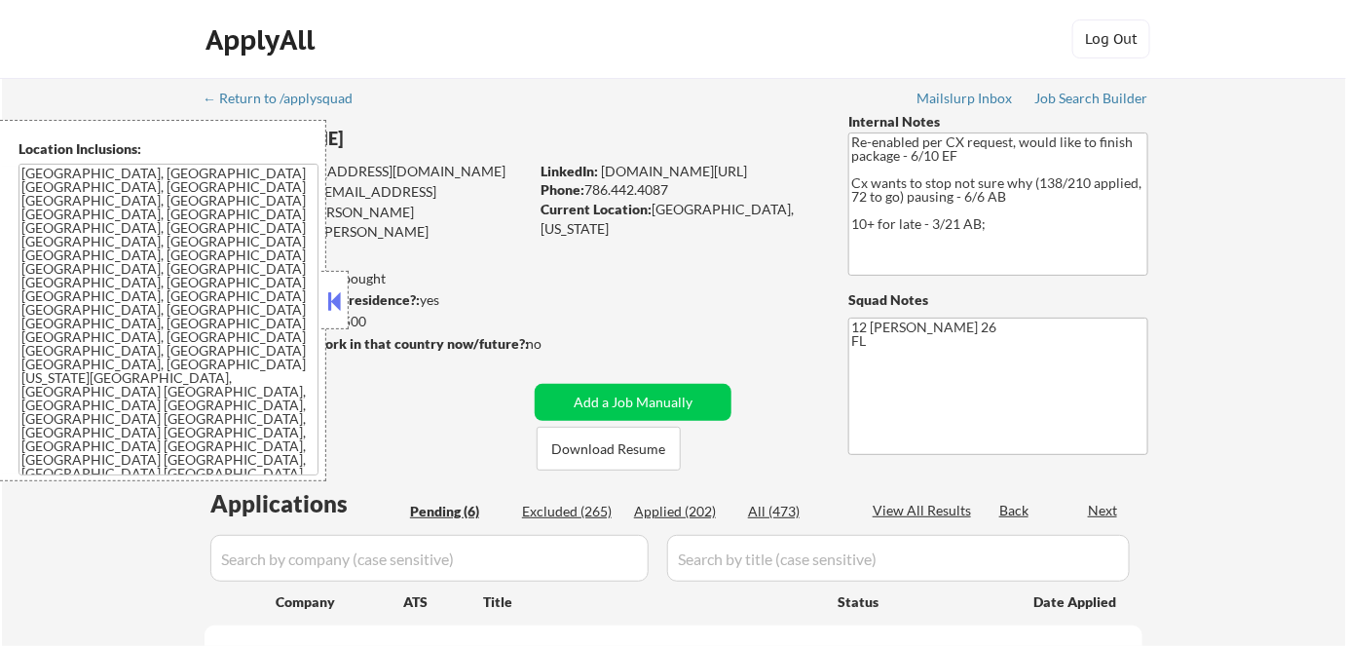
select select ""pending""
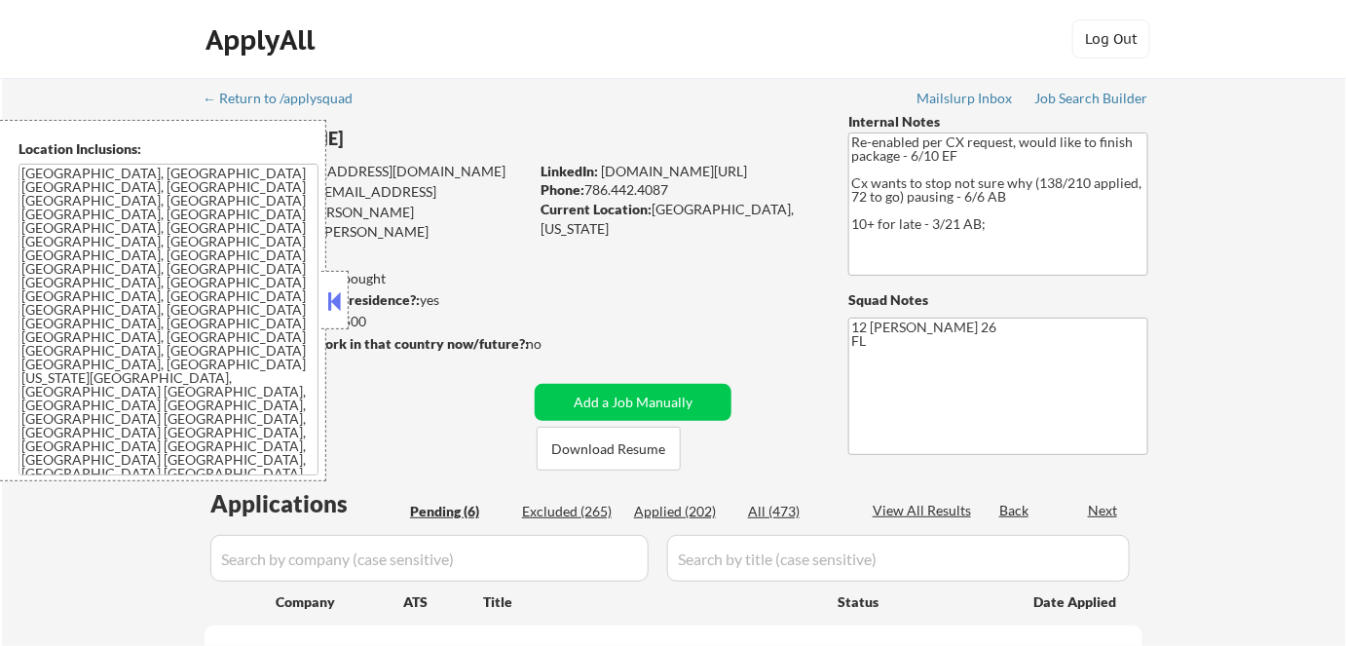
select select ""pending""
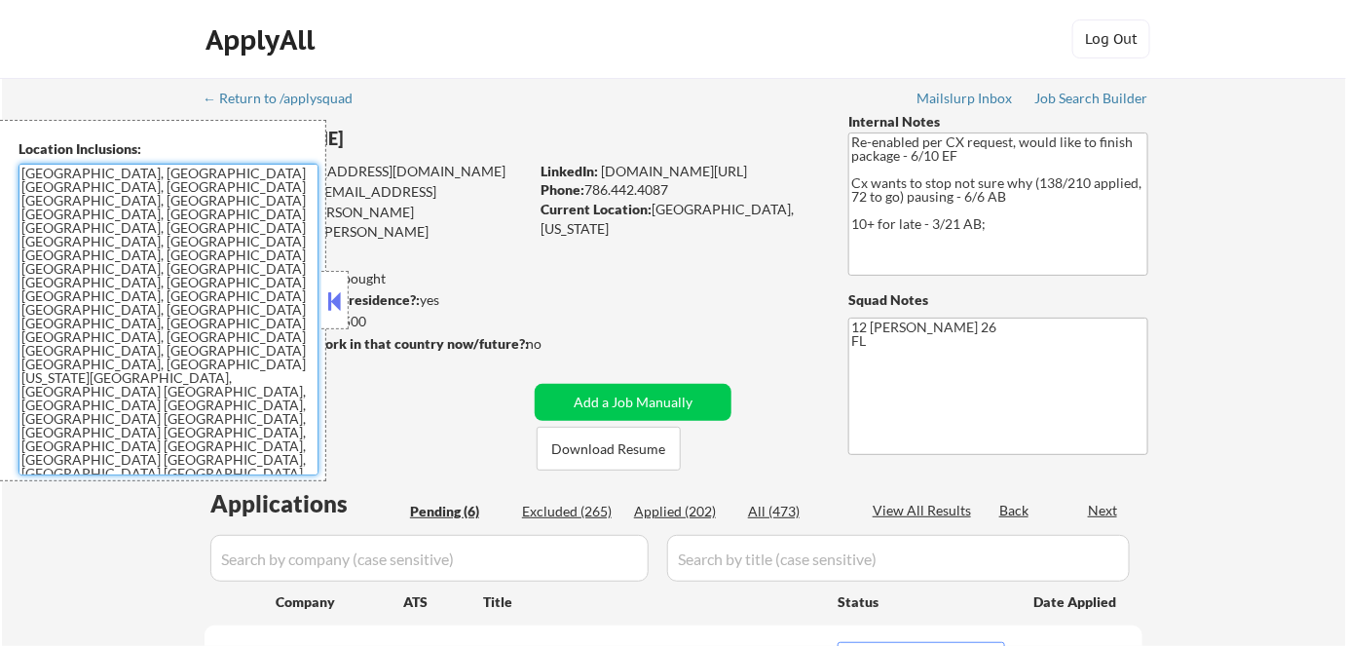
drag, startPoint x: 298, startPoint y: 299, endPoint x: 259, endPoint y: 291, distance: 39.7
click at [286, 301] on textarea "[GEOGRAPHIC_DATA], [GEOGRAPHIC_DATA] [GEOGRAPHIC_DATA], [GEOGRAPHIC_DATA] [GEOG…" at bounding box center [169, 320] width 300 height 312
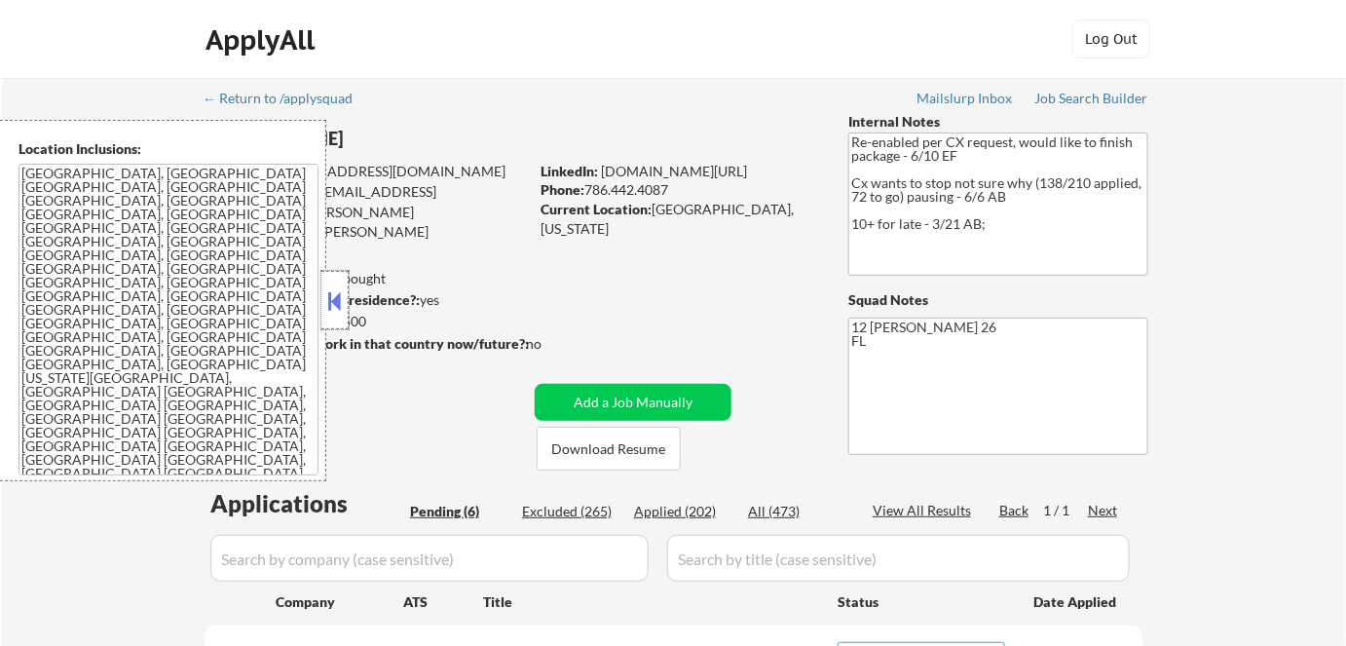
click at [345, 304] on div at bounding box center [334, 300] width 27 height 58
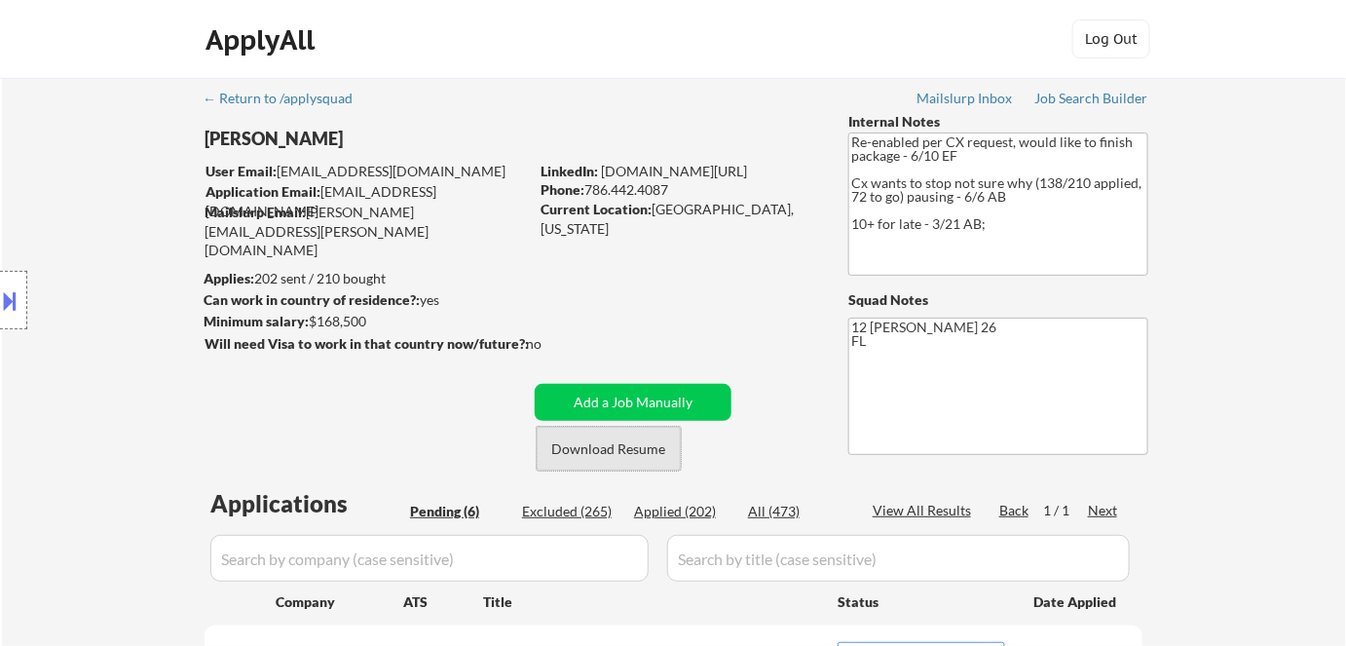
click at [574, 447] on button "Download Resume" at bounding box center [609, 449] width 144 height 44
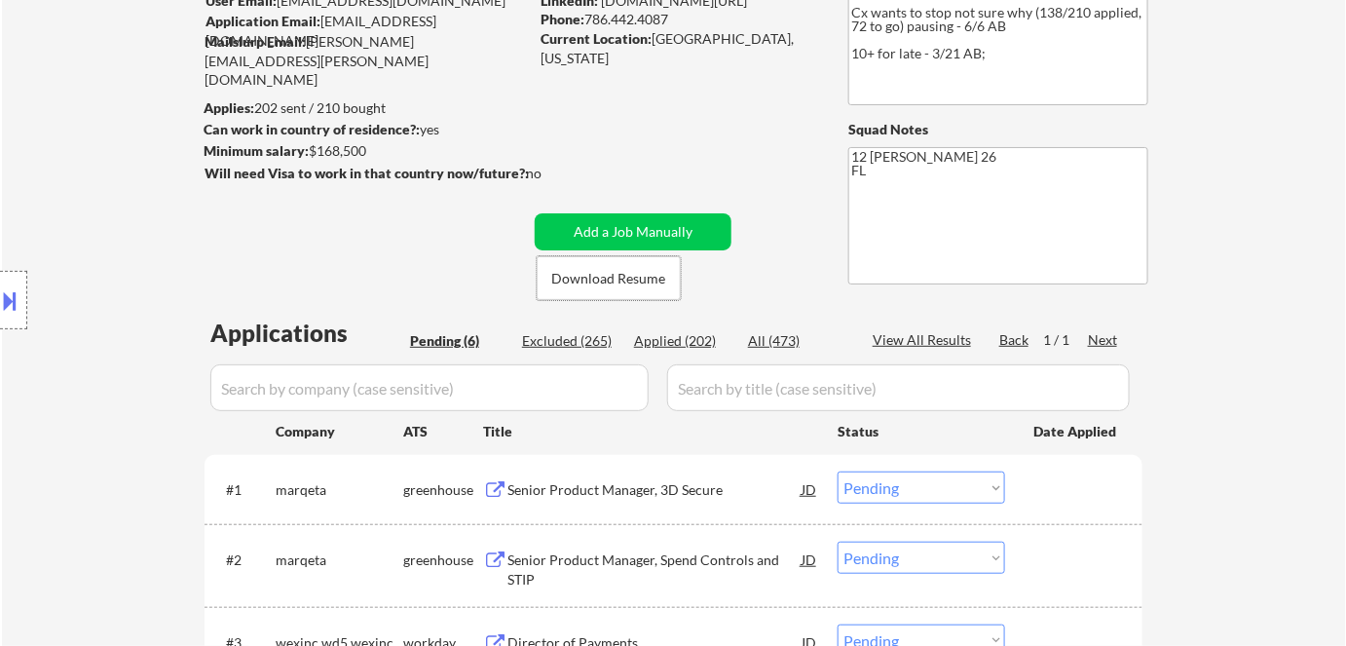
scroll to position [353, 0]
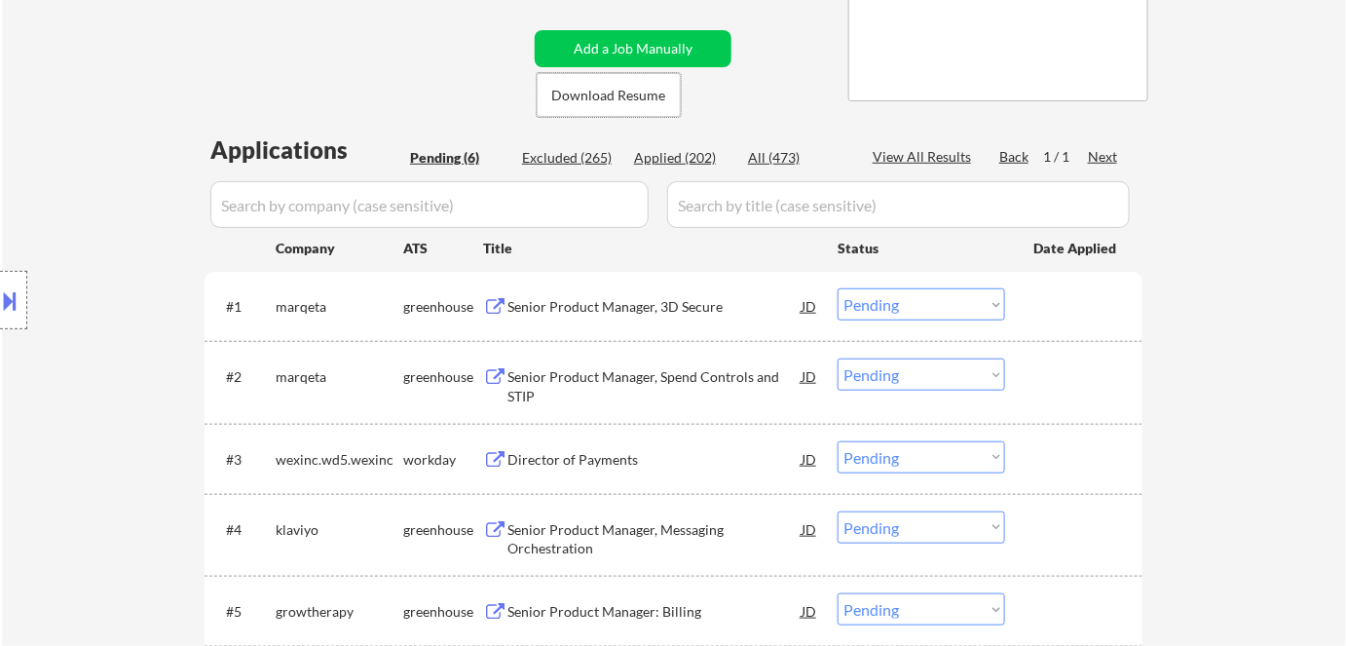
click at [659, 298] on div "Senior Product Manager, 3D Secure" at bounding box center [654, 306] width 294 height 19
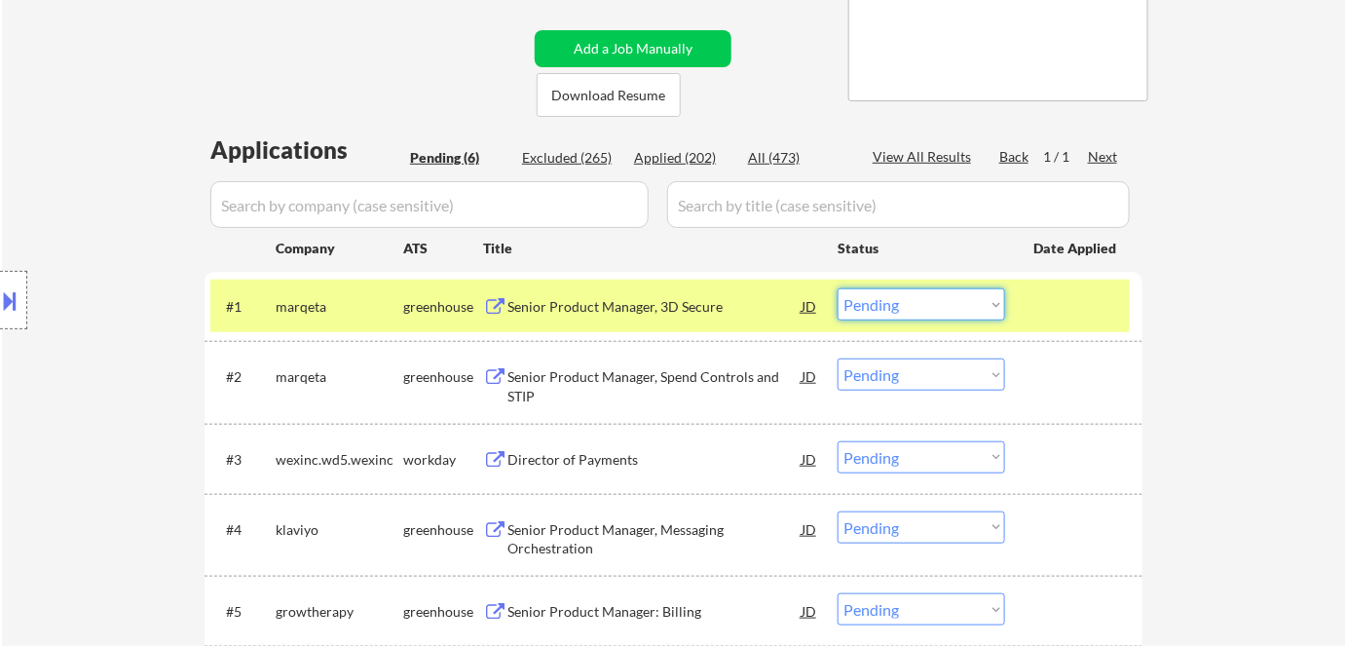
click at [852, 306] on select "Choose an option... Pending Applied Excluded (Questions) Excluded (Expired) Exc…" at bounding box center [920, 304] width 167 height 32
click at [837, 288] on select "Choose an option... Pending Applied Excluded (Questions) Excluded (Expired) Exc…" at bounding box center [920, 304] width 167 height 32
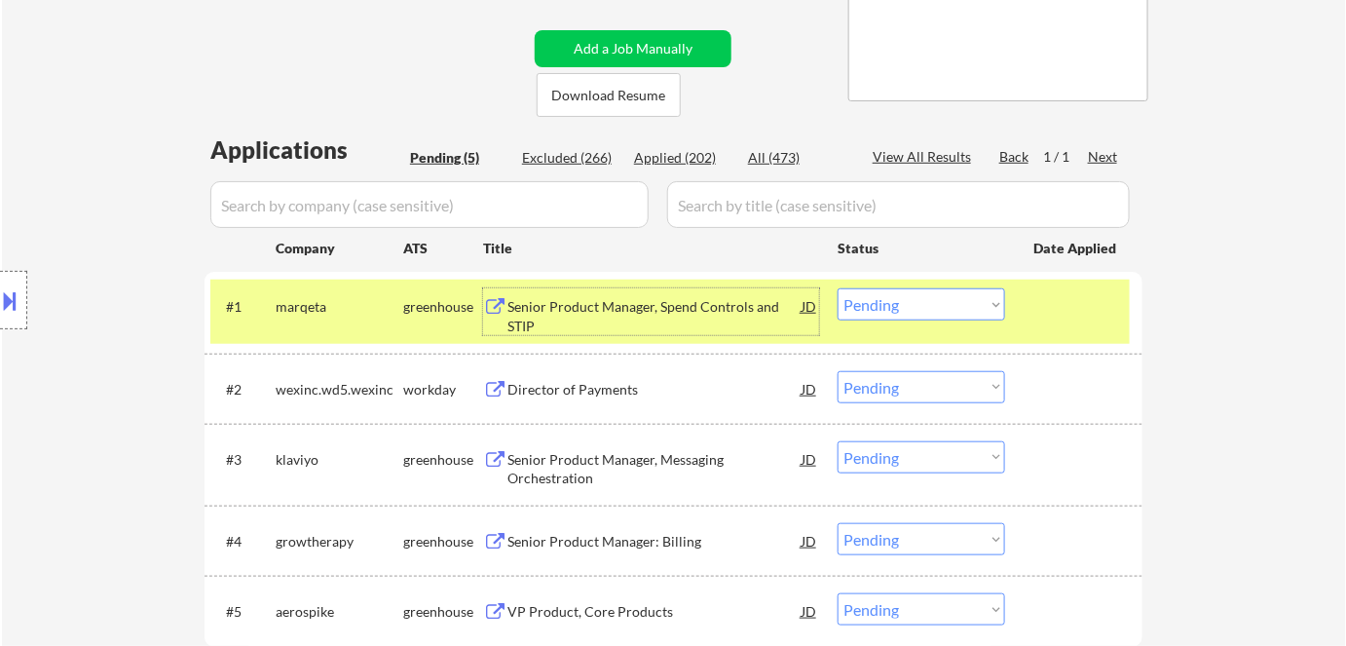
click at [605, 312] on div "Senior Product Manager, Spend Controls and STIP" at bounding box center [654, 316] width 294 height 38
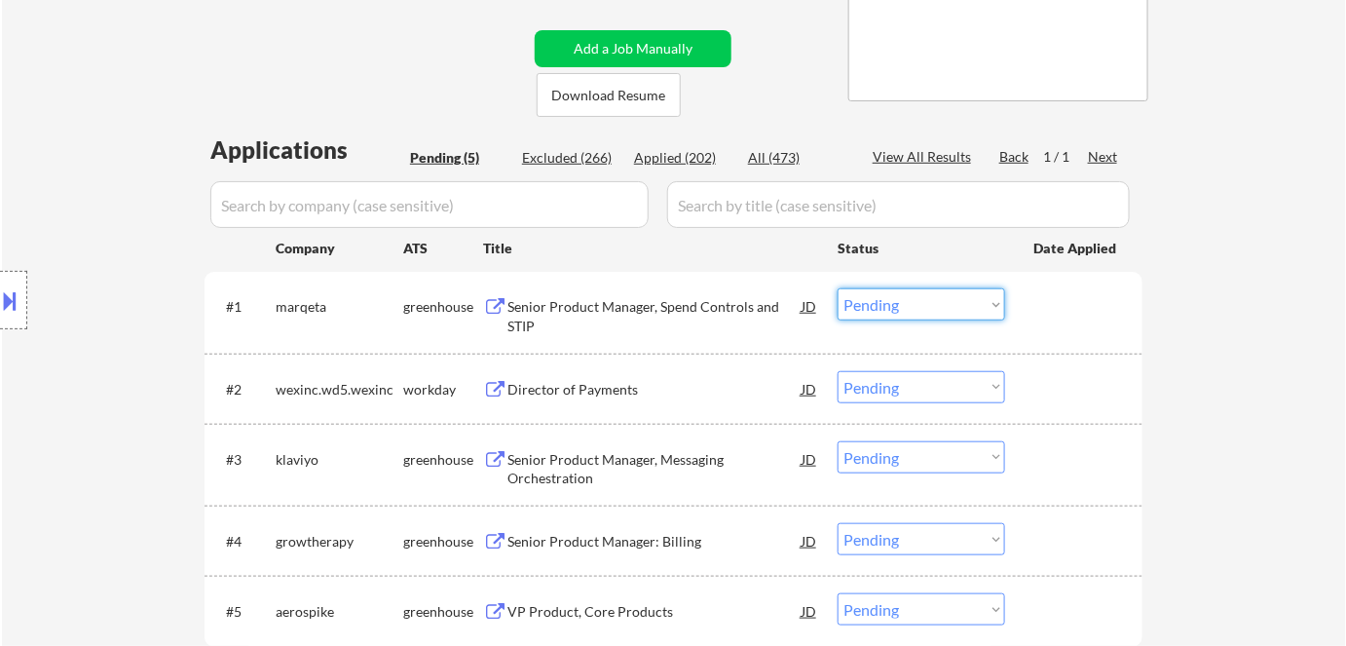
click at [870, 296] on select "Choose an option... Pending Applied Excluded (Questions) Excluded (Expired) Exc…" at bounding box center [920, 304] width 167 height 32
click at [837, 288] on select "Choose an option... Pending Applied Excluded (Questions) Excluded (Expired) Exc…" at bounding box center [920, 304] width 167 height 32
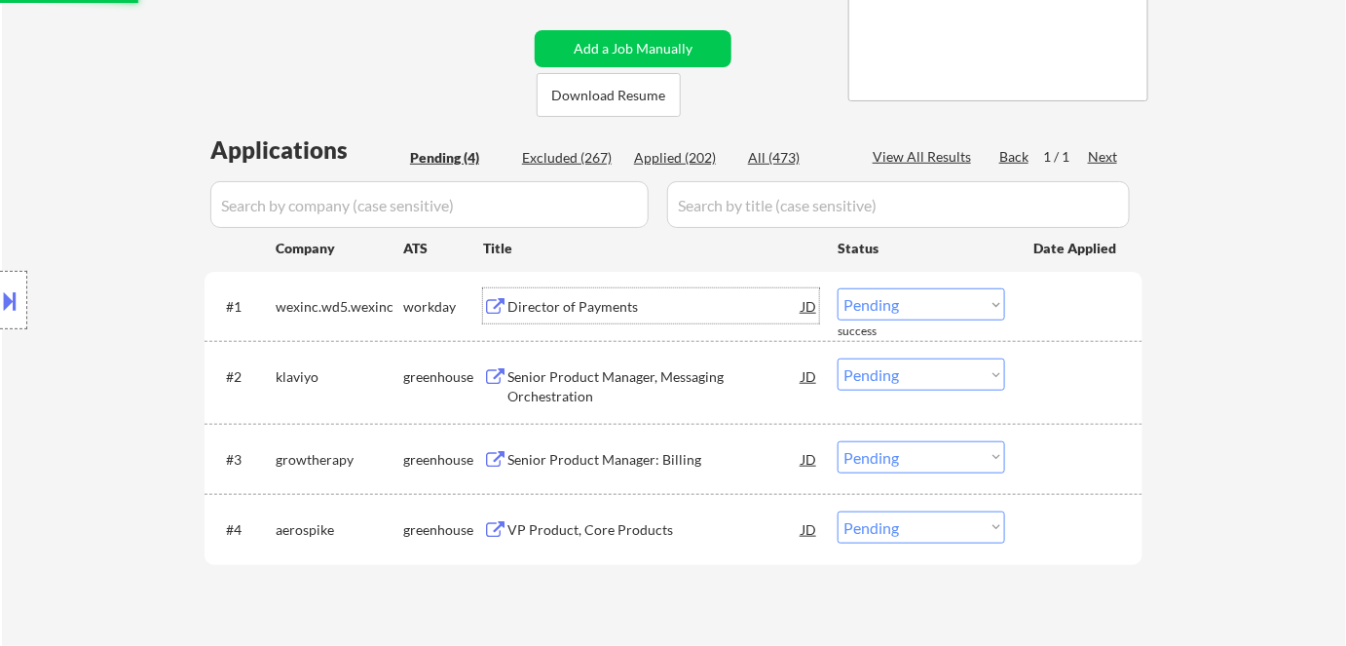
click at [563, 297] on div "Director of Payments" at bounding box center [654, 306] width 294 height 19
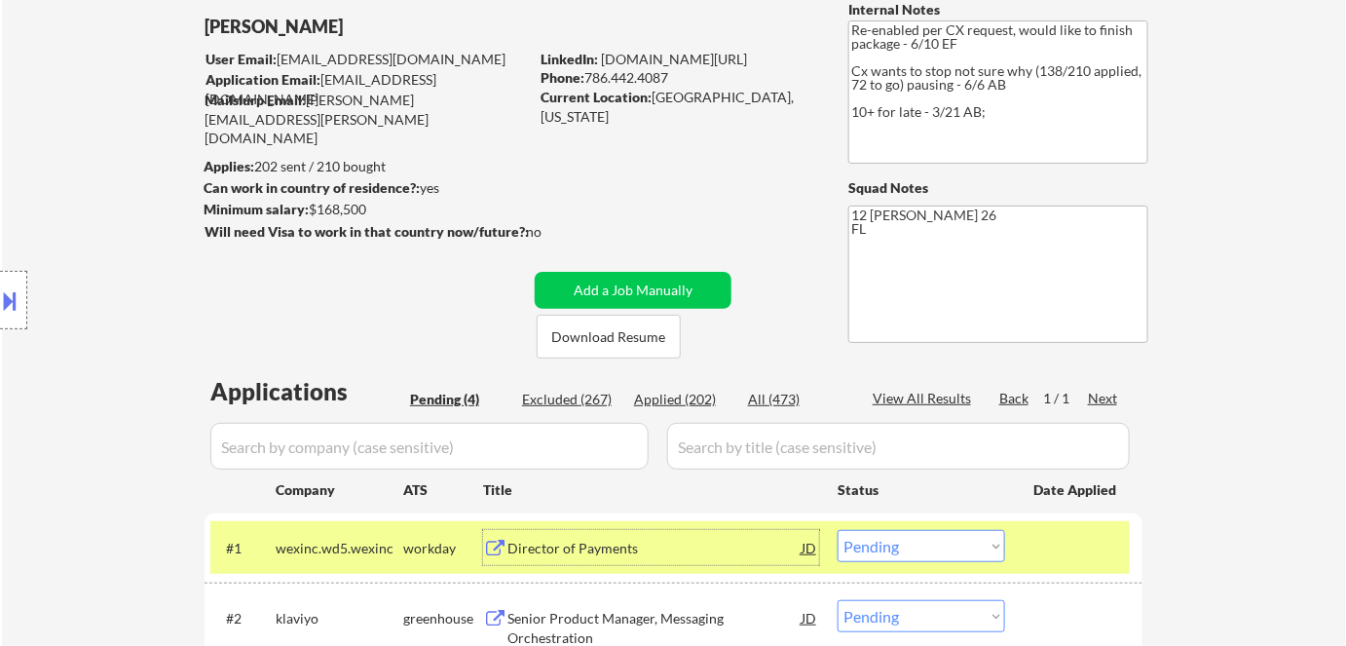
scroll to position [88, 0]
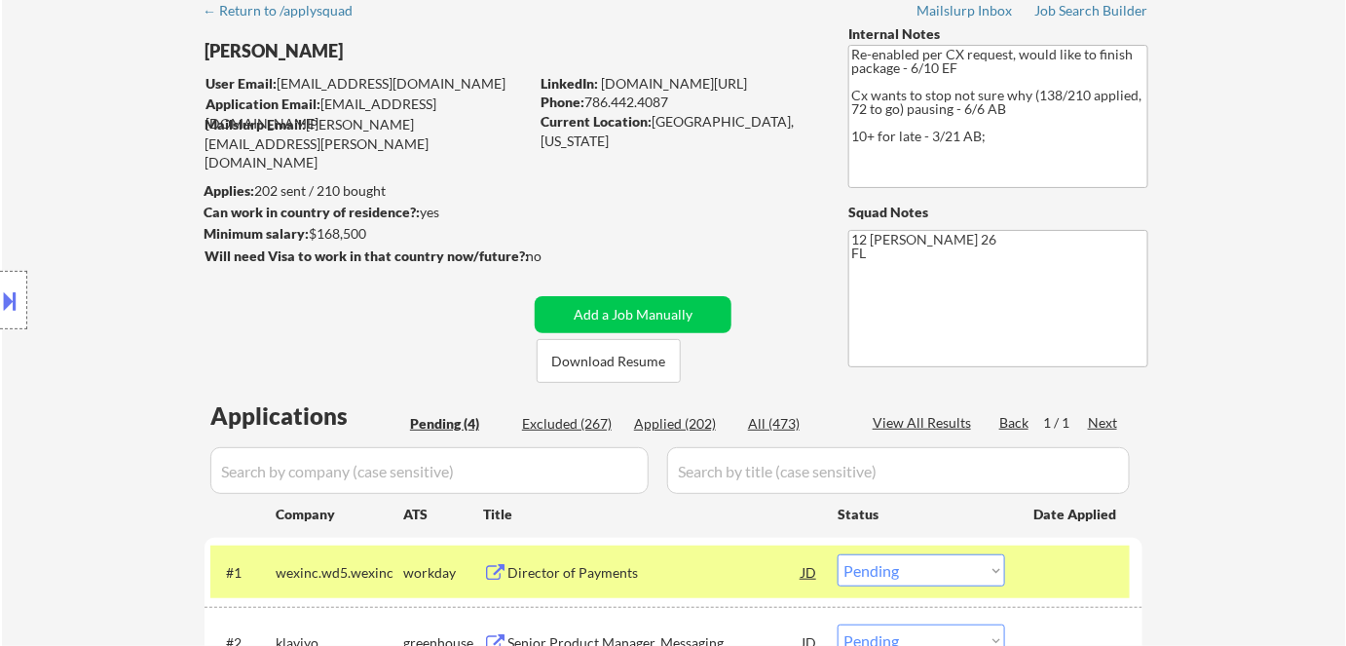
drag, startPoint x: 589, startPoint y: 99, endPoint x: 668, endPoint y: 99, distance: 78.9
click at [668, 99] on div "Phone: [PHONE_NUMBER]" at bounding box center [678, 102] width 276 height 19
copy div "786.442.4087"
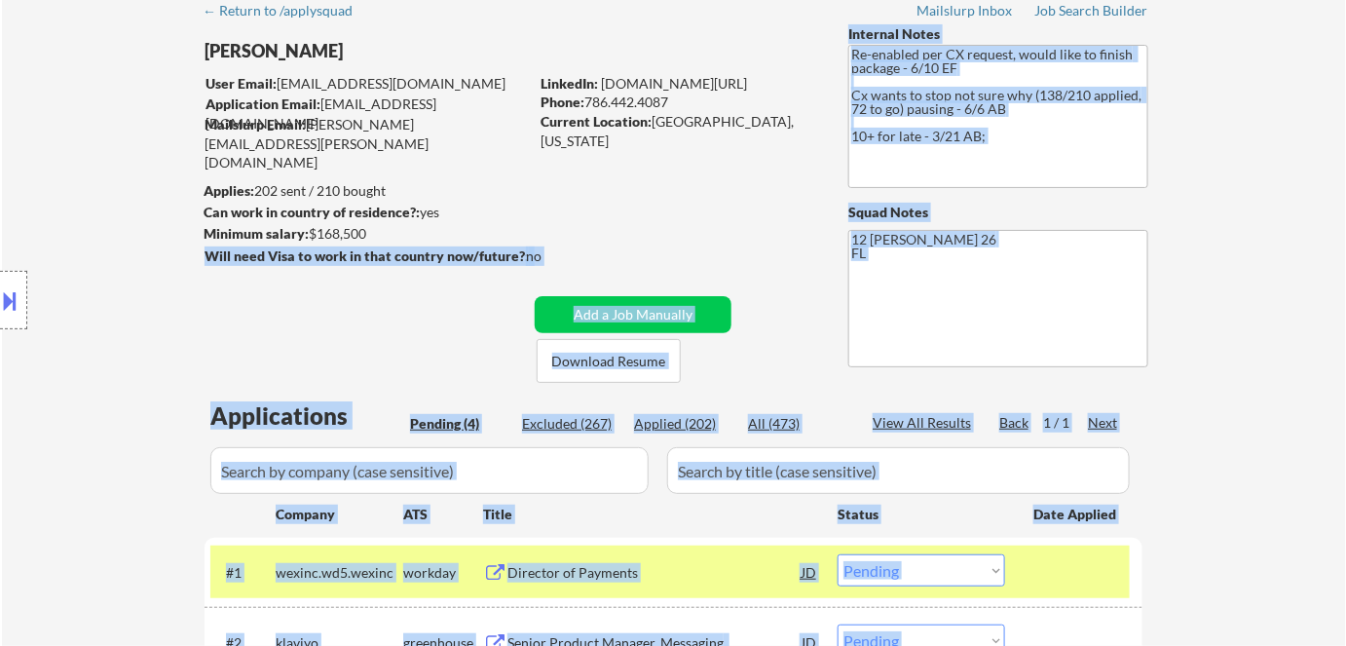
drag, startPoint x: 308, startPoint y: 232, endPoint x: 360, endPoint y: 232, distance: 52.6
click at [360, 232] on body "← Return to /applysquad Mailslurp Inbox Job Search Builder [PERSON_NAME] User E…" at bounding box center [673, 235] width 1346 height 646
click at [317, 226] on div "Location Inclusions: [GEOGRAPHIC_DATA], [GEOGRAPHIC_DATA] [GEOGRAPHIC_DATA], [G…" at bounding box center [174, 300] width 349 height 361
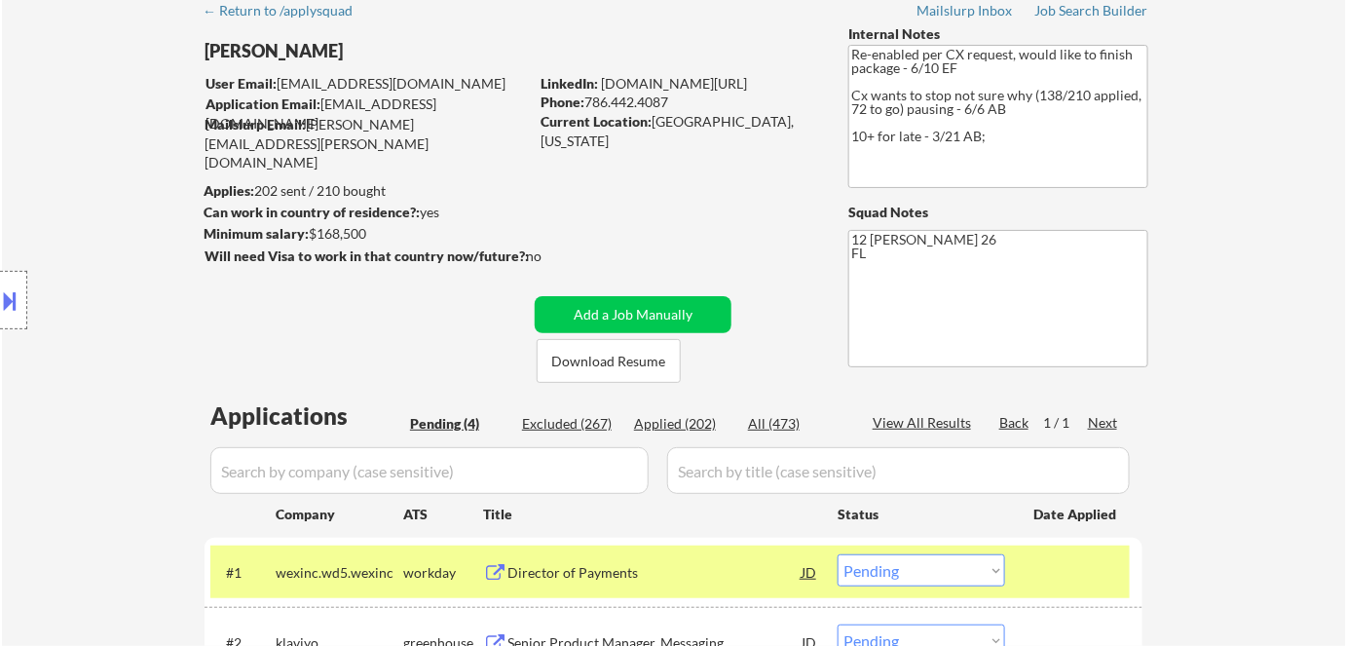
click at [317, 226] on div "Location Inclusions: [GEOGRAPHIC_DATA], [GEOGRAPHIC_DATA] [GEOGRAPHIC_DATA], [G…" at bounding box center [174, 300] width 349 height 361
drag, startPoint x: 366, startPoint y: 227, endPoint x: 303, endPoint y: 218, distance: 63.9
click at [299, 215] on body "← Return to /applysquad Mailslurp Inbox Job Search Builder Carlos Pernia User E…" at bounding box center [673, 235] width 1346 height 646
drag, startPoint x: 336, startPoint y: 236, endPoint x: 306, endPoint y: 207, distance: 41.3
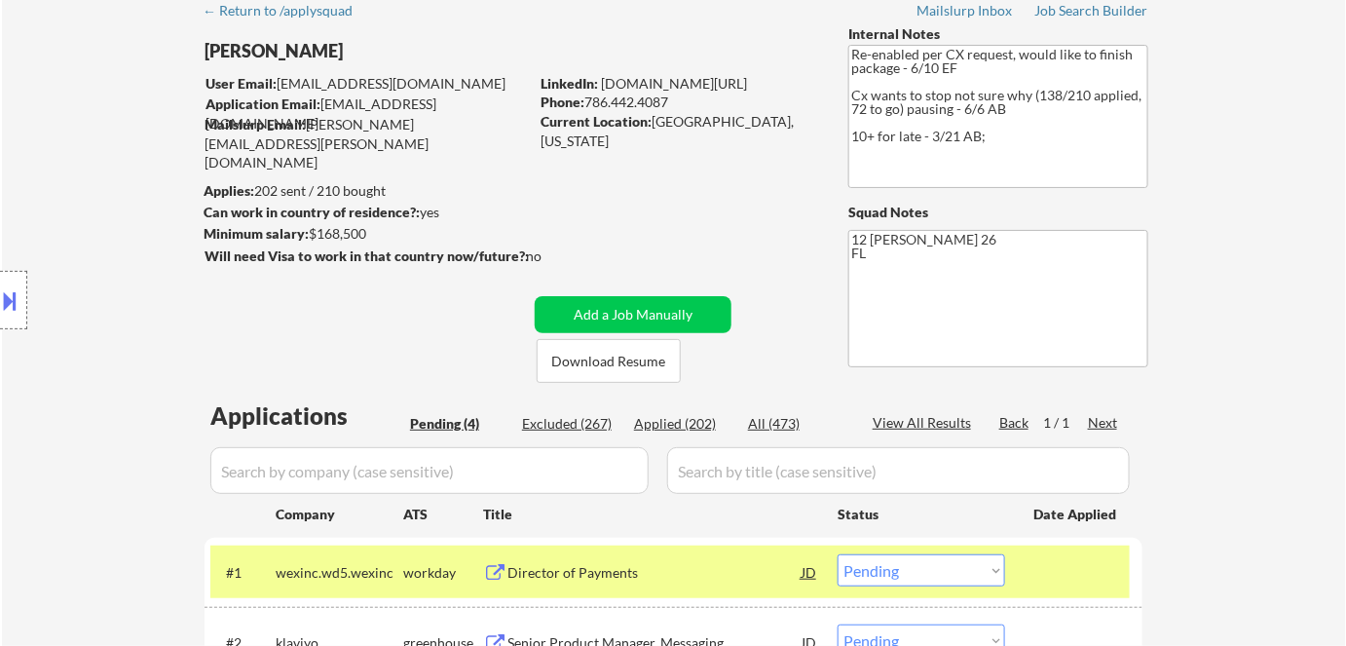
click at [336, 237] on div "Location Inclusions: Miami, FL Miami Beach, FL Coral Gables, FL Key Biscayne, F…" at bounding box center [174, 300] width 349 height 361
click at [759, 255] on div "← Return to /applysquad Mailslurp Inbox Job Search Builder Carlos Pernia User E…" at bounding box center [674, 445] width 972 height 910
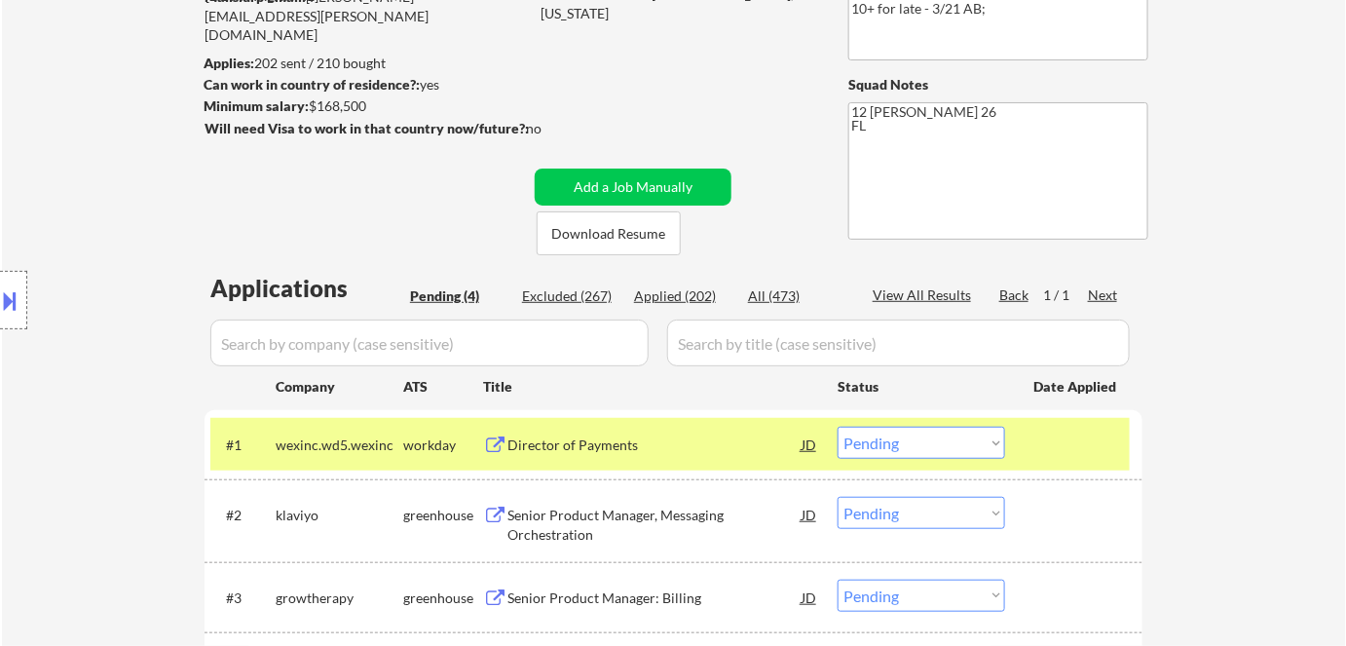
scroll to position [353, 0]
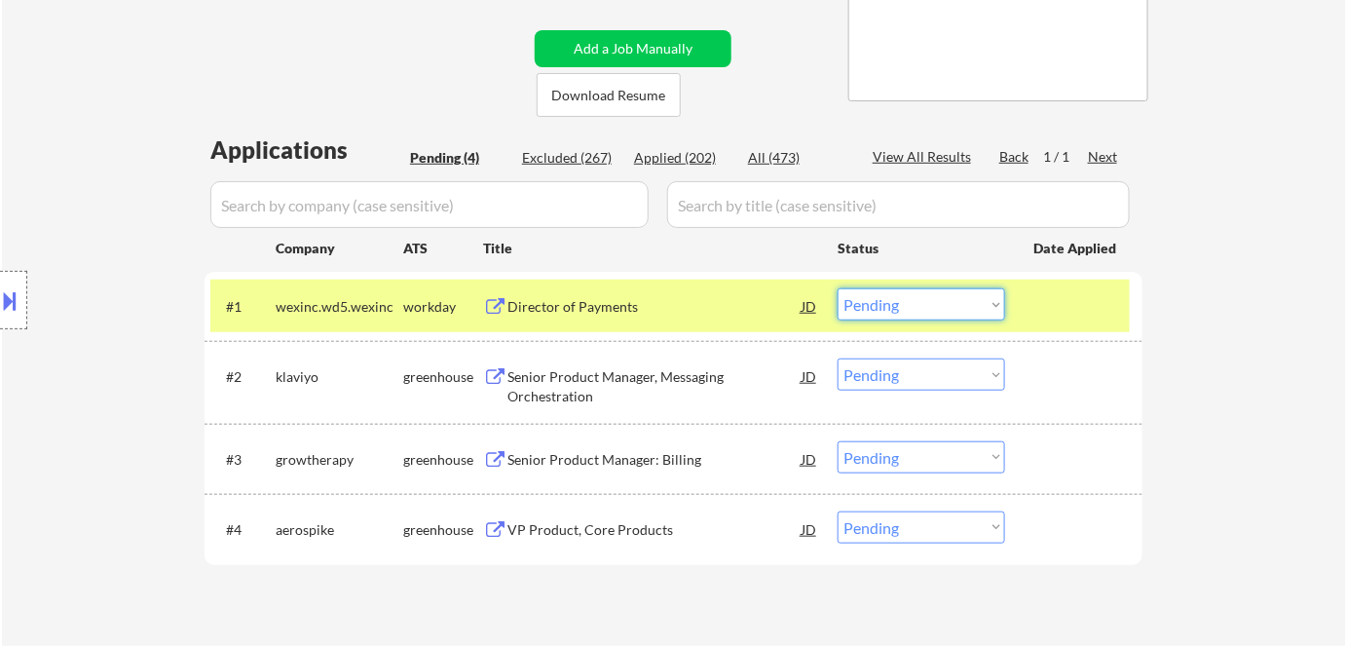
click at [904, 301] on select "Choose an option... Pending Applied Excluded (Questions) Excluded (Expired) Exc…" at bounding box center [920, 304] width 167 height 32
click at [837, 288] on select "Choose an option... Pending Applied Excluded (Questions) Excluded (Expired) Exc…" at bounding box center [920, 304] width 167 height 32
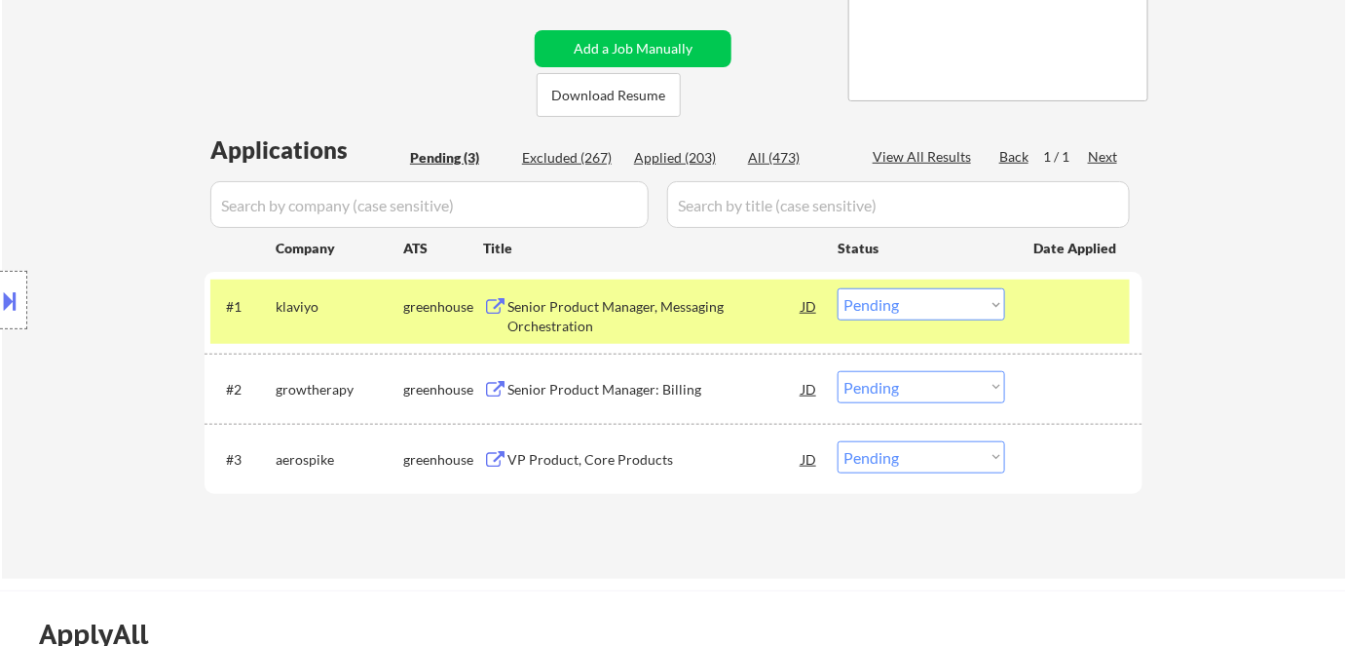
click at [673, 307] on div "Senior Product Manager, Messaging Orchestration" at bounding box center [654, 316] width 294 height 38
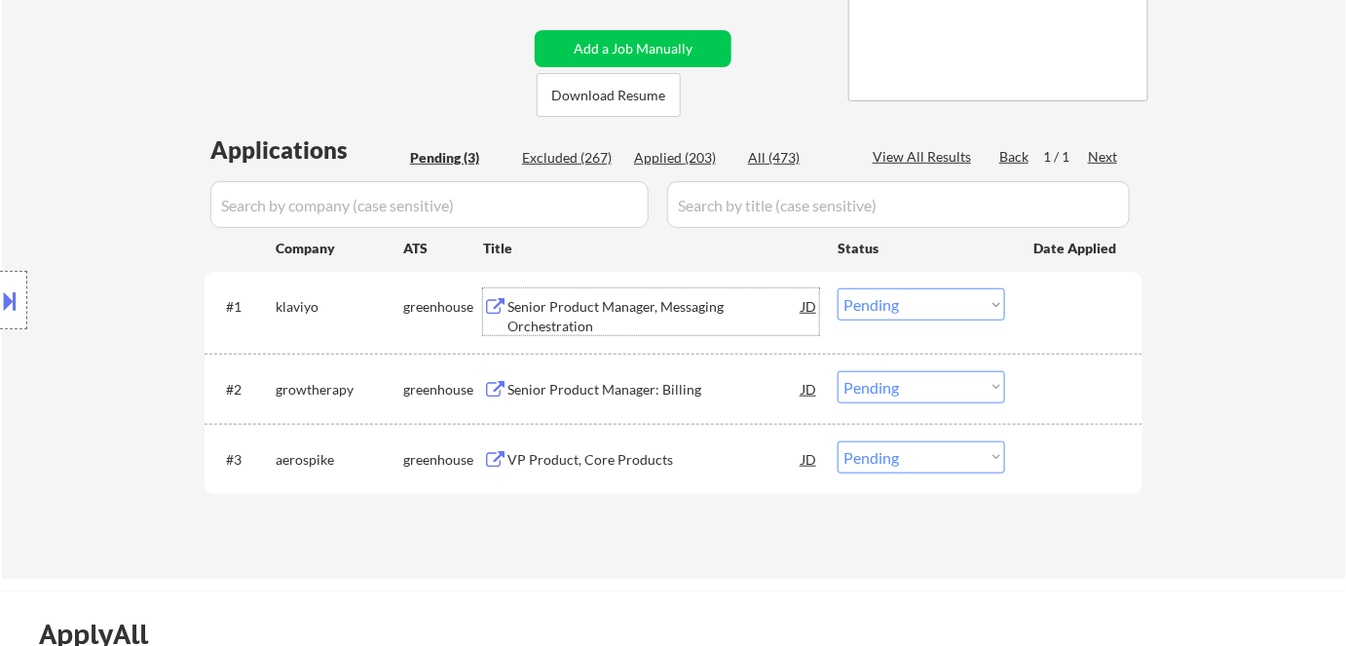
click at [929, 300] on select "Choose an option... Pending Applied Excluded (Questions) Excluded (Expired) Exc…" at bounding box center [920, 304] width 167 height 32
click at [837, 288] on select "Choose an option... Pending Applied Excluded (Questions) Excluded (Expired) Exc…" at bounding box center [920, 304] width 167 height 32
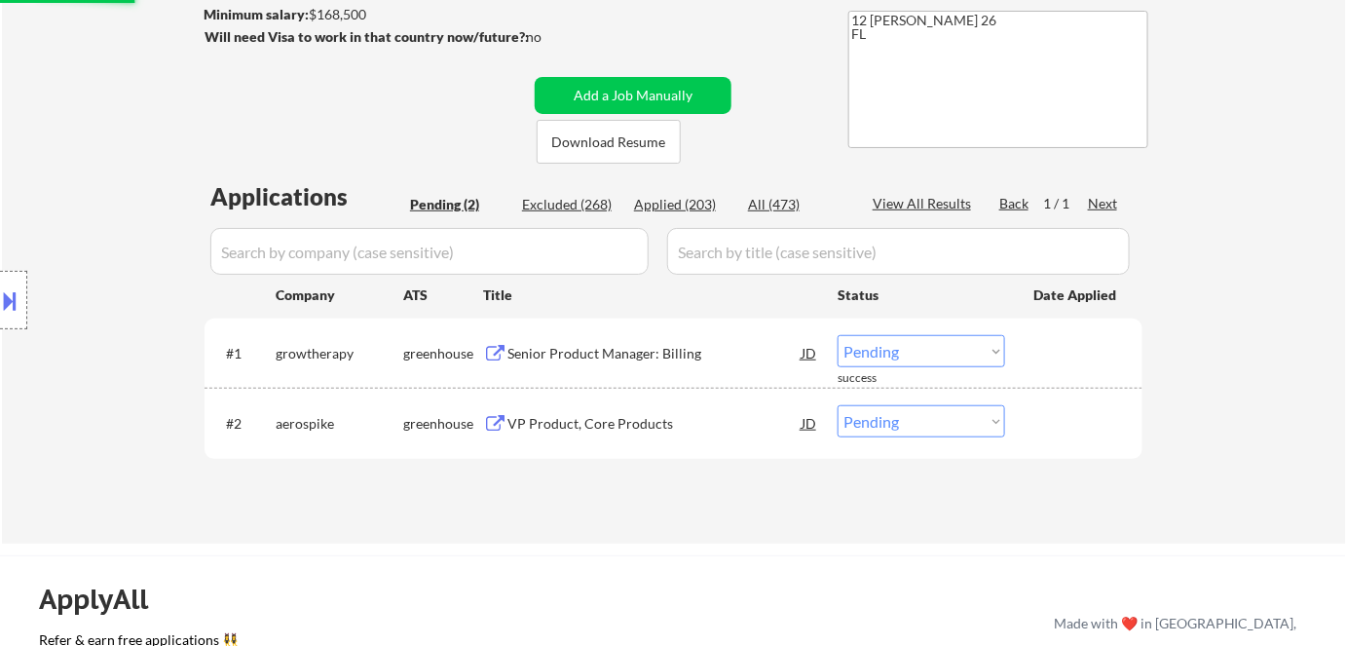
scroll to position [531, 0]
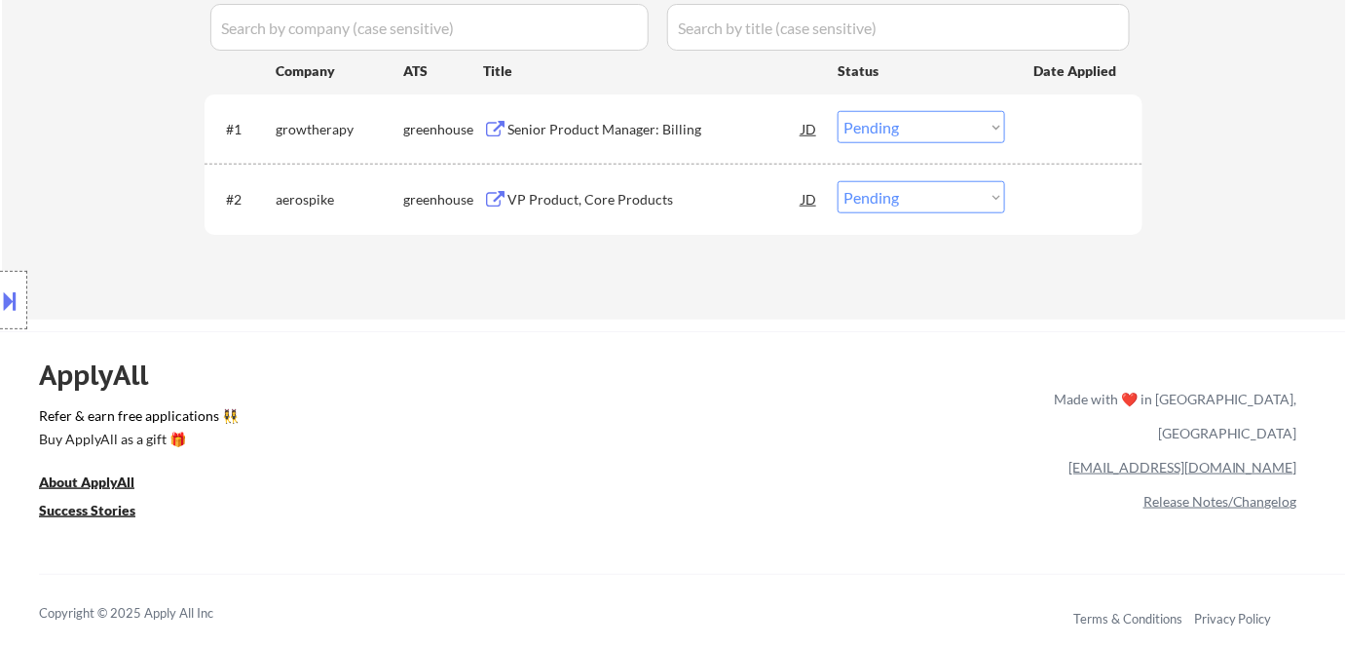
click at [557, 130] on div "Senior Product Manager: Billing" at bounding box center [654, 129] width 294 height 19
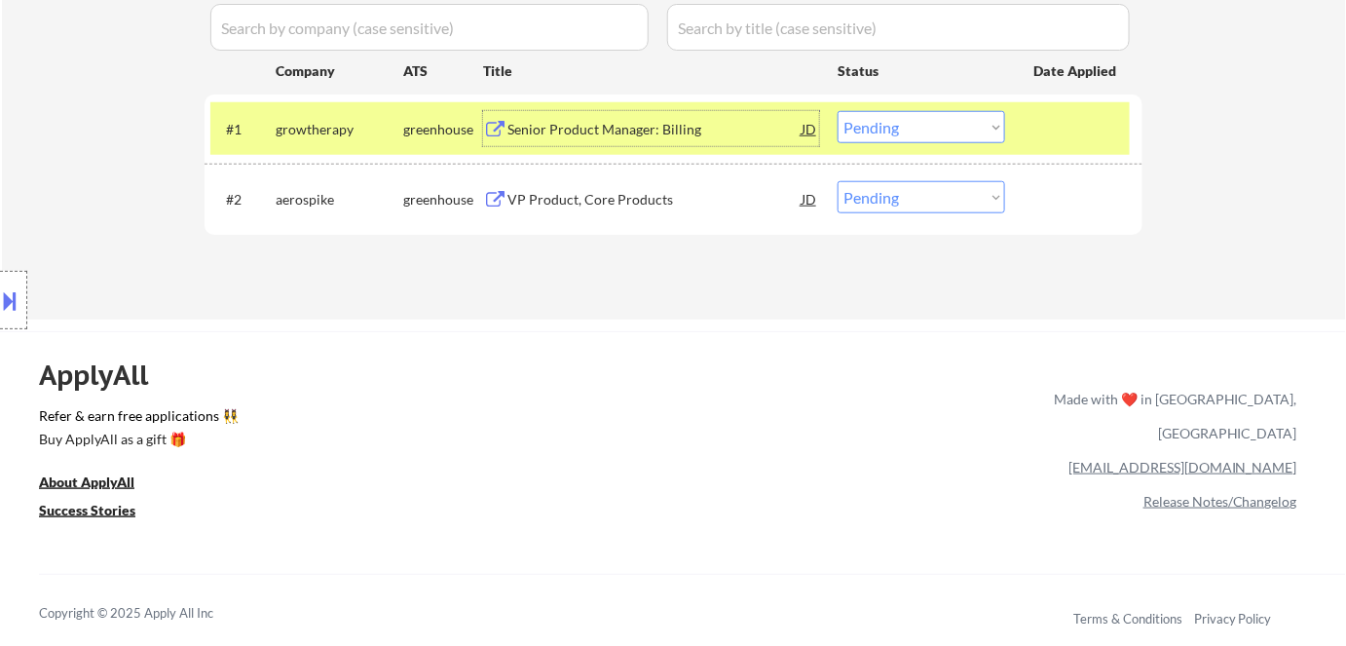
click at [902, 128] on select "Choose an option... Pending Applied Excluded (Questions) Excluded (Expired) Exc…" at bounding box center [920, 127] width 167 height 32
click at [837, 111] on select "Choose an option... Pending Applied Excluded (Questions) Excluded (Expired) Exc…" at bounding box center [920, 127] width 167 height 32
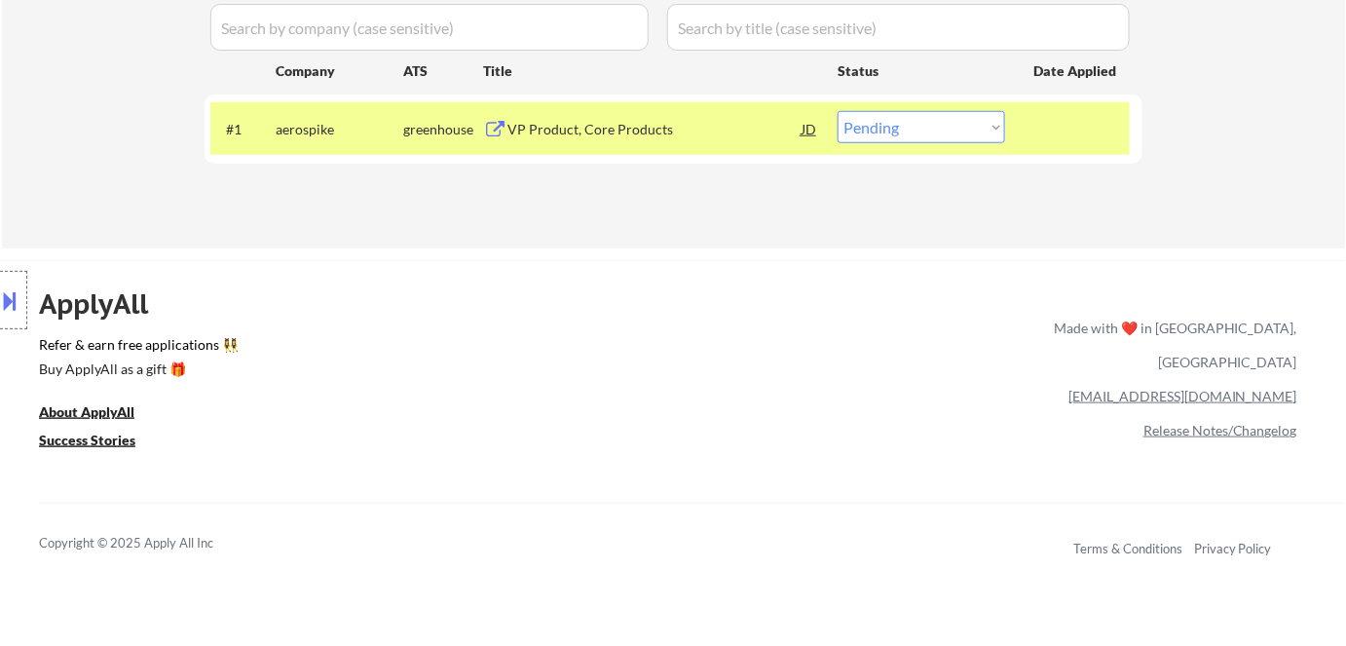
click at [589, 128] on div "VP Product, Core Products" at bounding box center [654, 129] width 294 height 19
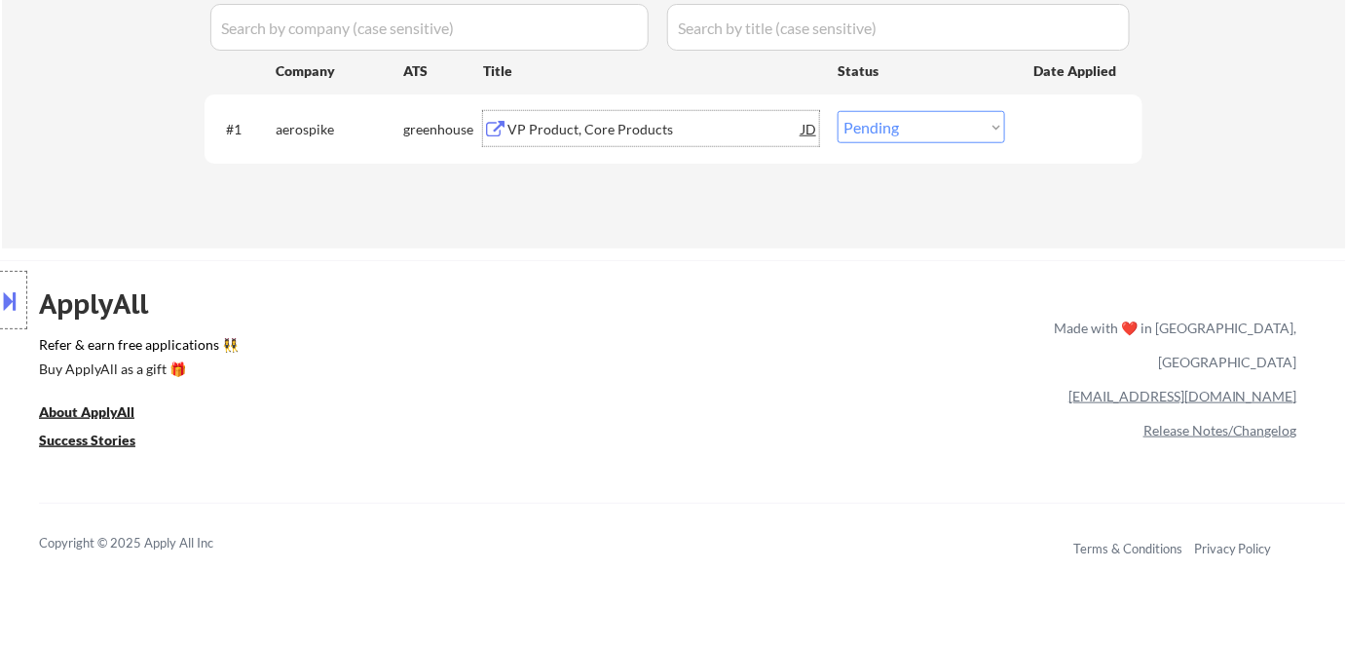
click at [594, 132] on div "VP Product, Core Products" at bounding box center [654, 129] width 294 height 19
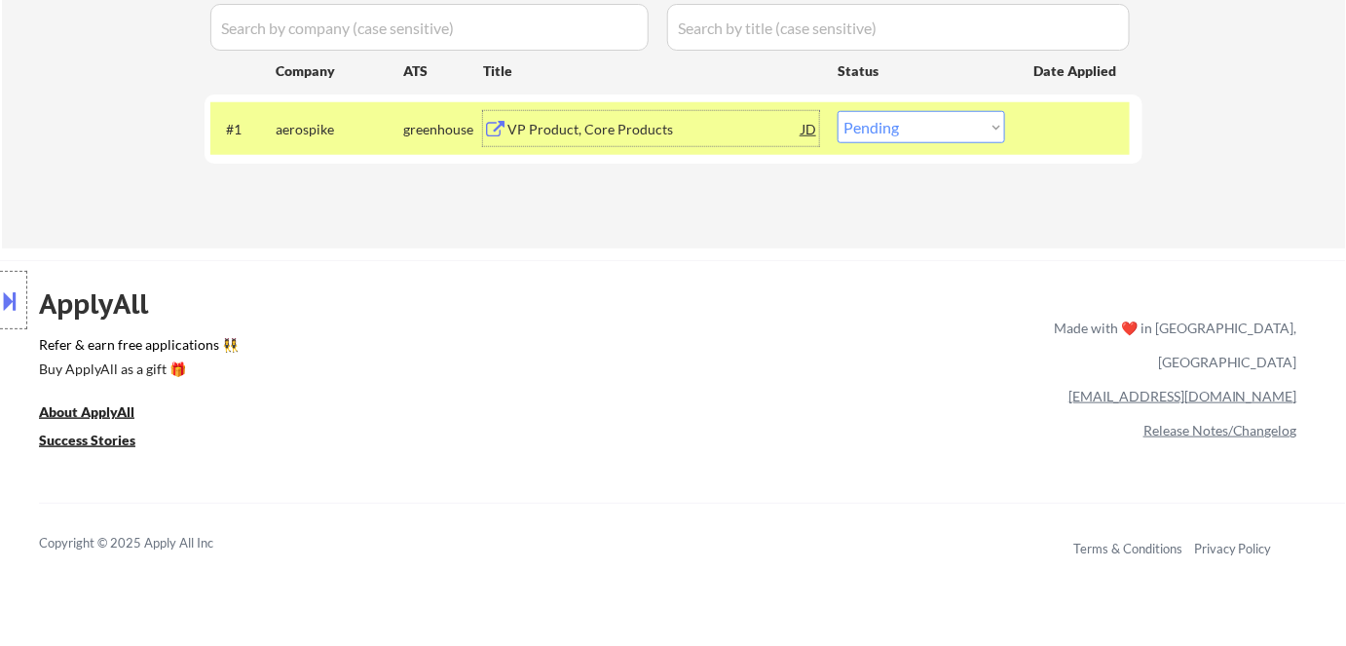
click at [935, 131] on select "Choose an option... Pending Applied Excluded (Questions) Excluded (Expired) Exc…" at bounding box center [920, 127] width 167 height 32
select select ""excluded__bad_match_""
click at [837, 111] on select "Choose an option... Pending Applied Excluded (Questions) Excluded (Expired) Exc…" at bounding box center [920, 127] width 167 height 32
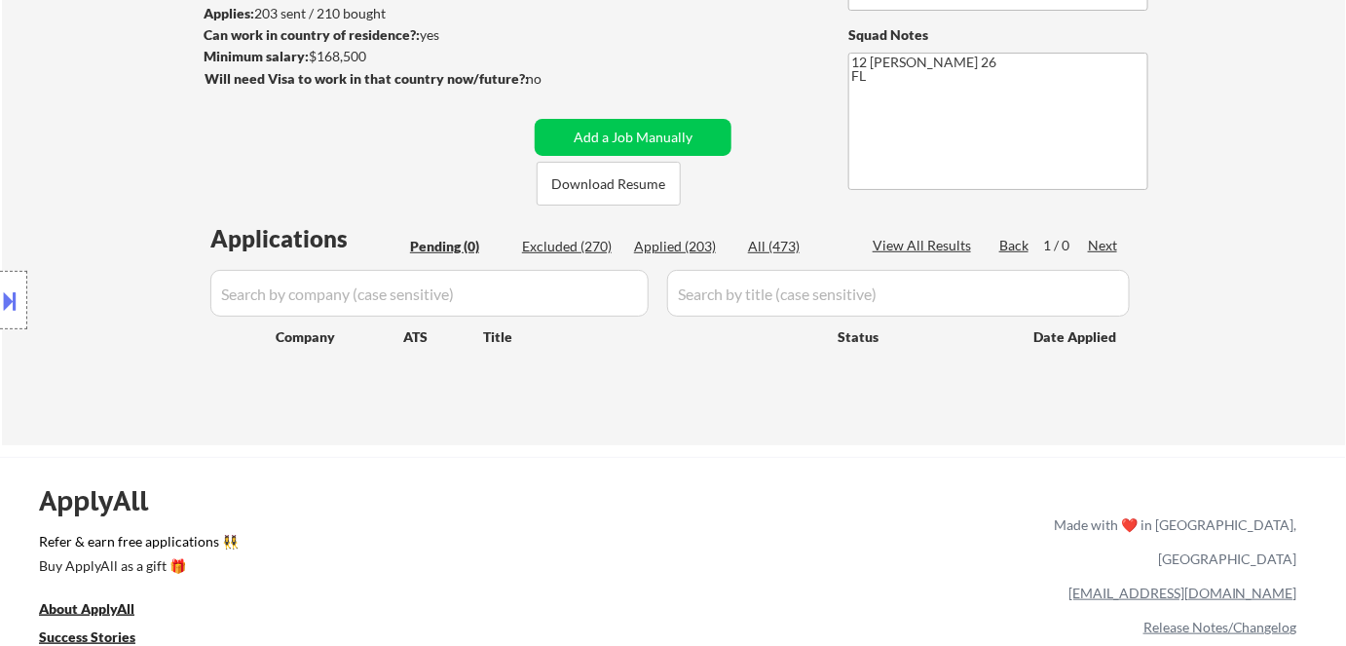
scroll to position [265, 0]
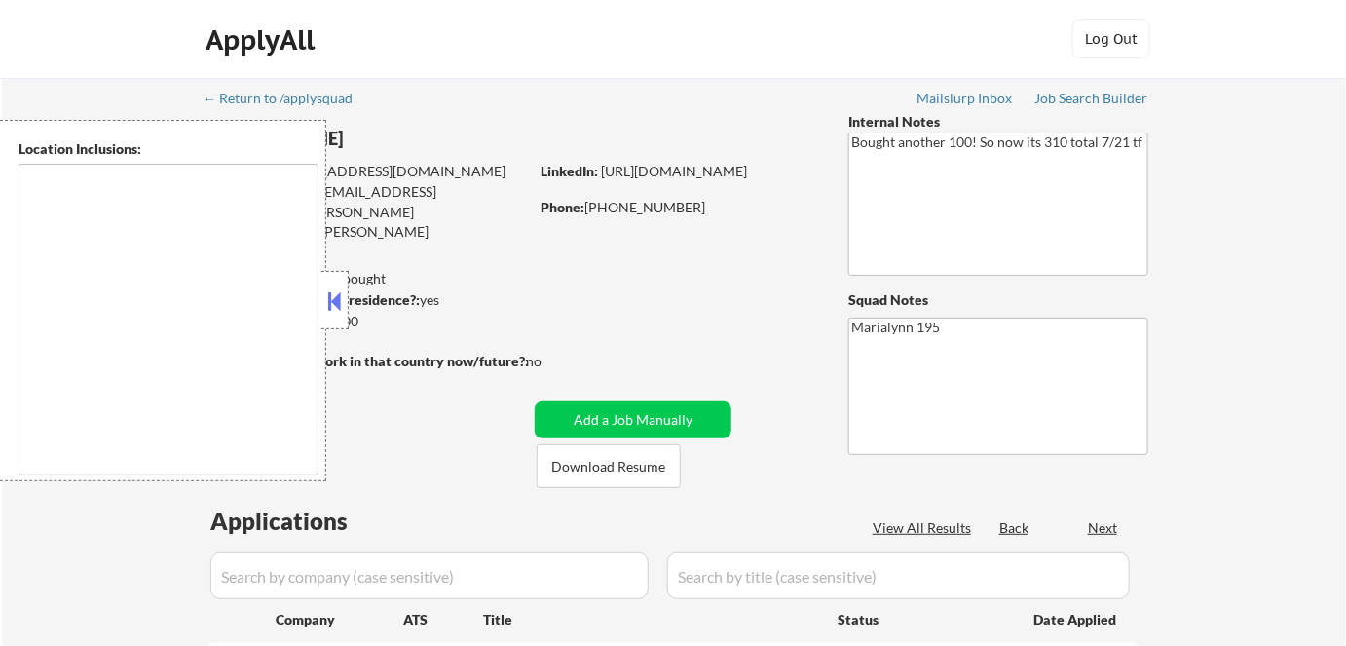
type textarea "[GEOGRAPHIC_DATA], [GEOGRAPHIC_DATA] [GEOGRAPHIC_DATA], [GEOGRAPHIC_DATA] [GEOG…"
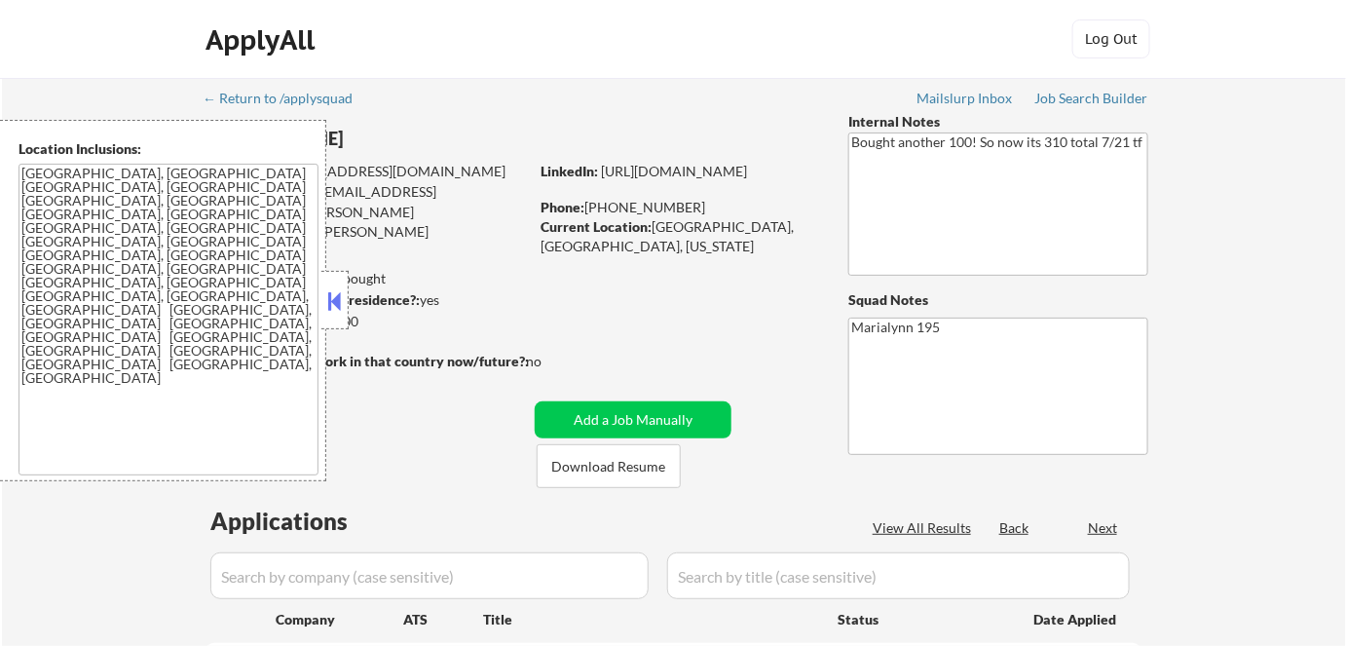
drag, startPoint x: 332, startPoint y: 301, endPoint x: 465, endPoint y: 276, distance: 135.8
click at [332, 300] on button at bounding box center [334, 300] width 21 height 29
select select ""pending""
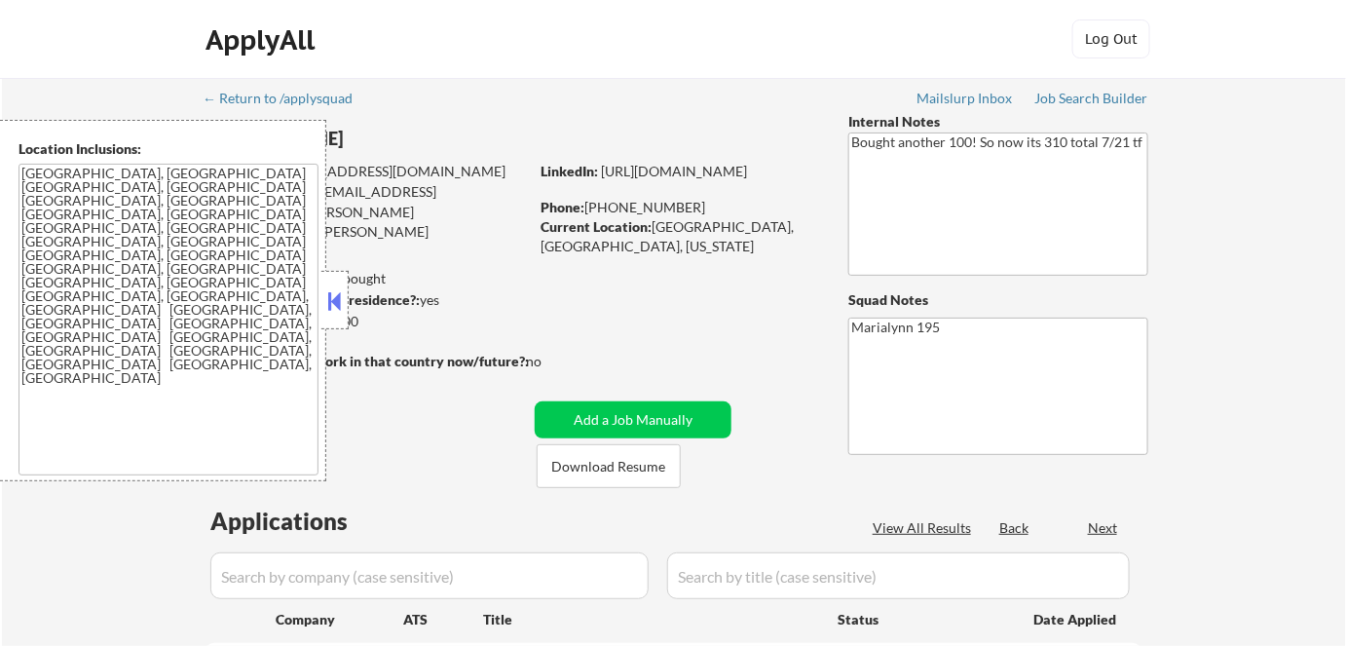
select select ""pending""
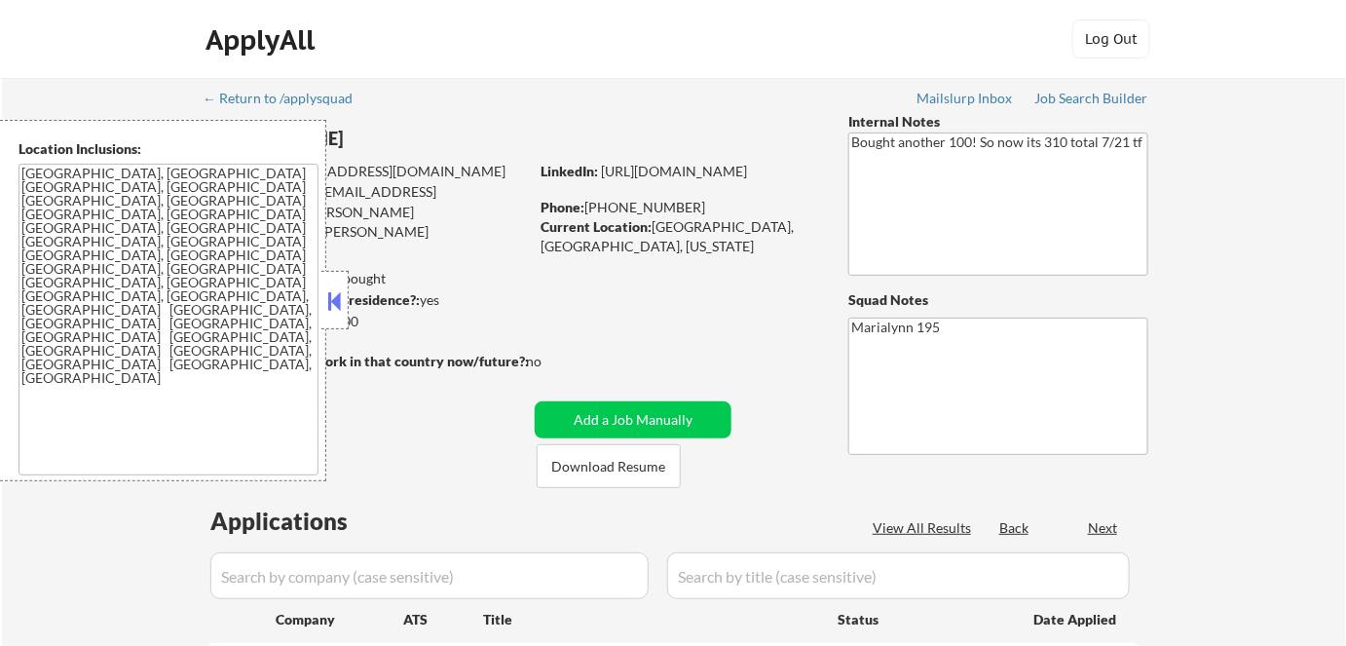
select select ""pending""
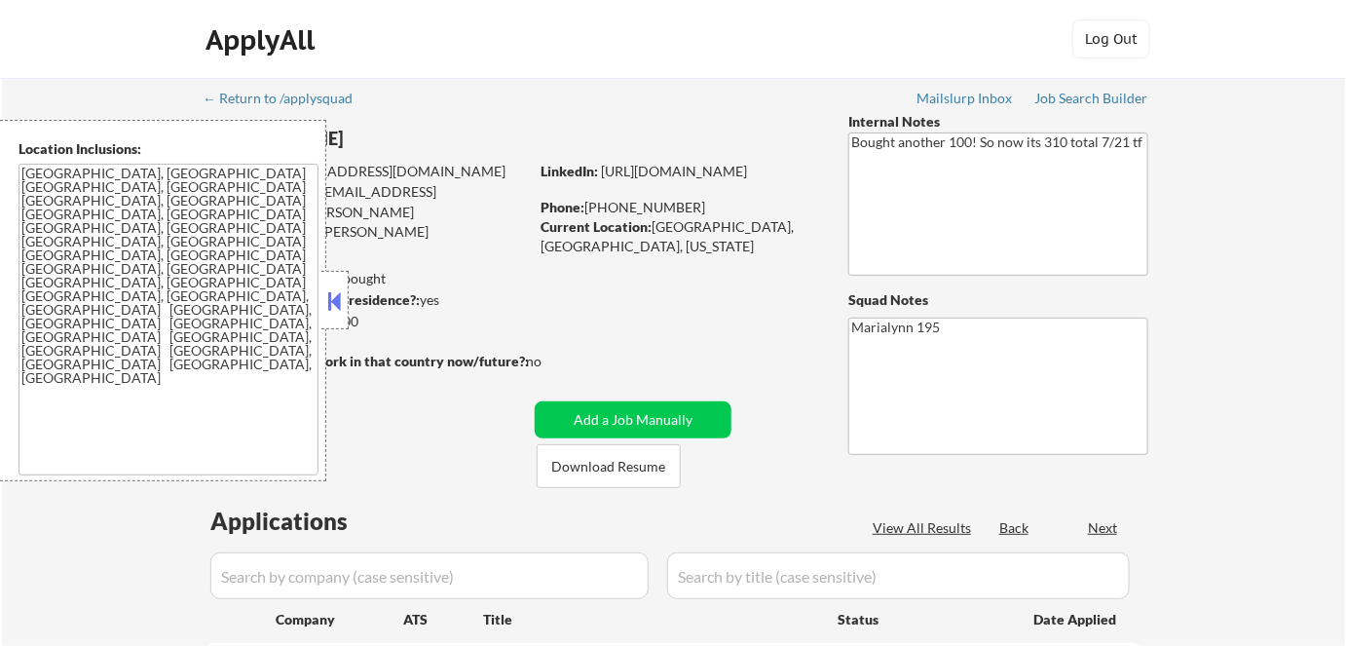
select select ""pending""
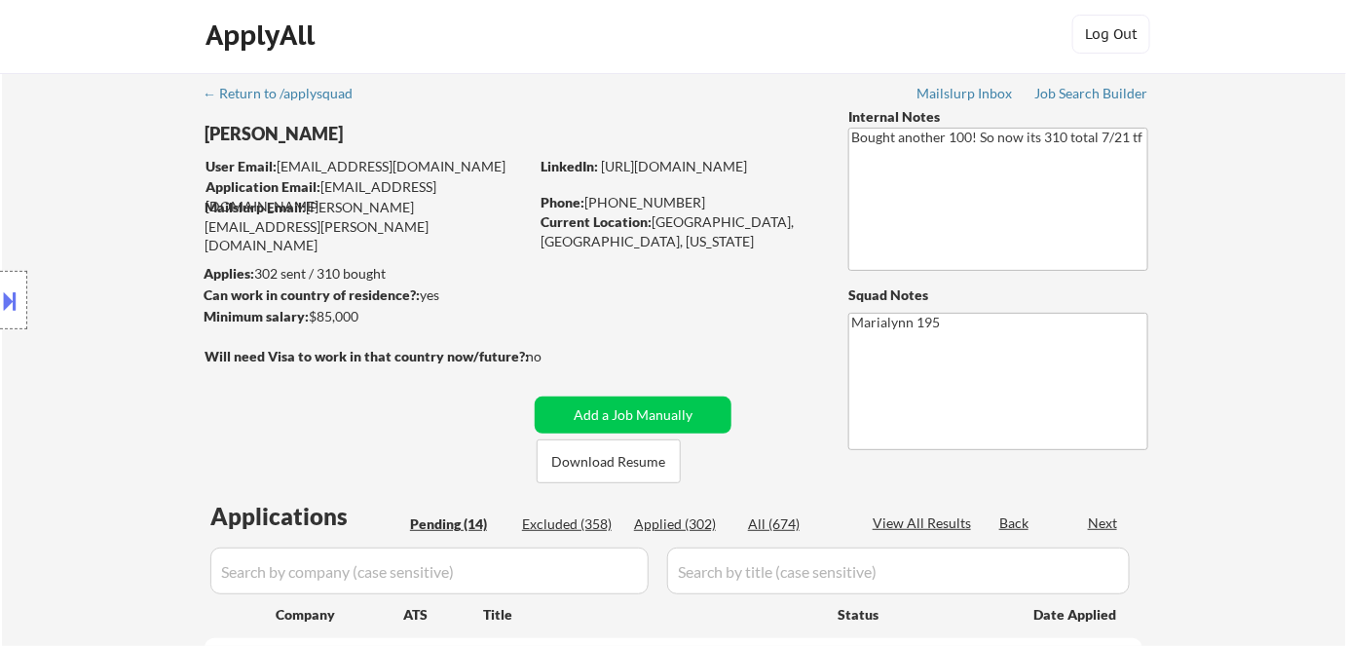
scroll to position [265, 0]
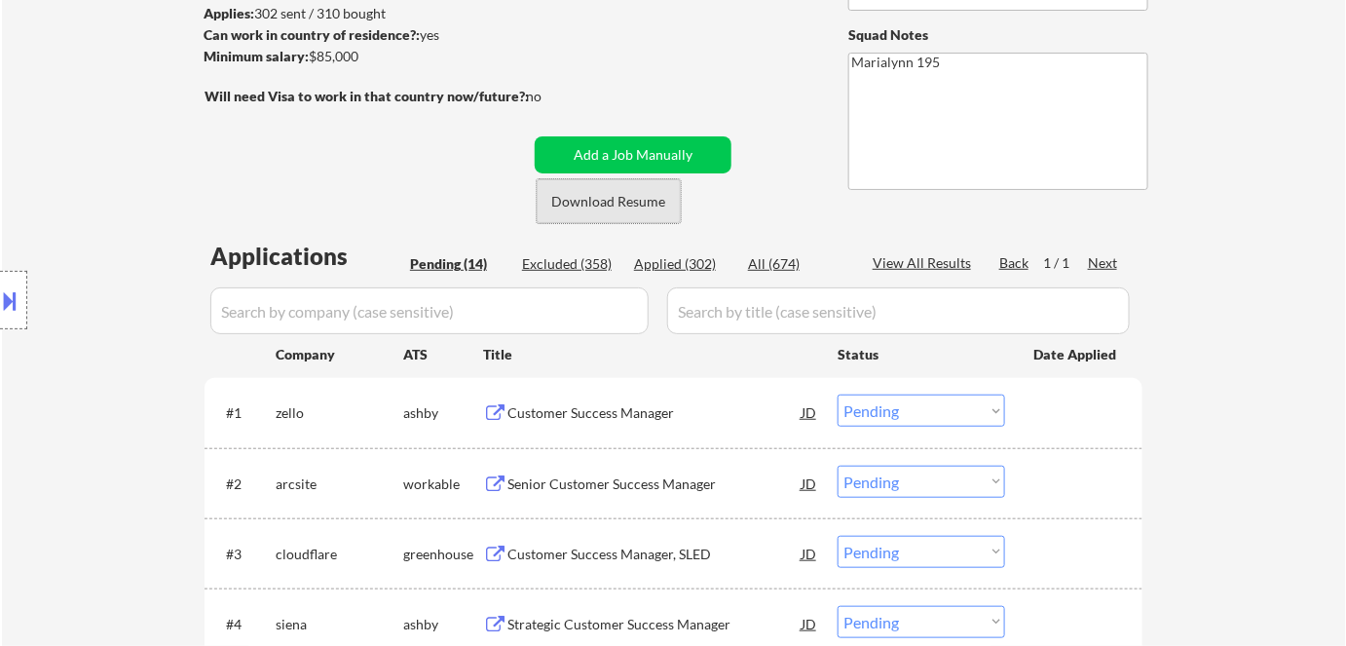
click at [587, 208] on button "Download Resume" at bounding box center [609, 201] width 144 height 44
click at [608, 410] on div "Customer Success Manager" at bounding box center [654, 412] width 294 height 19
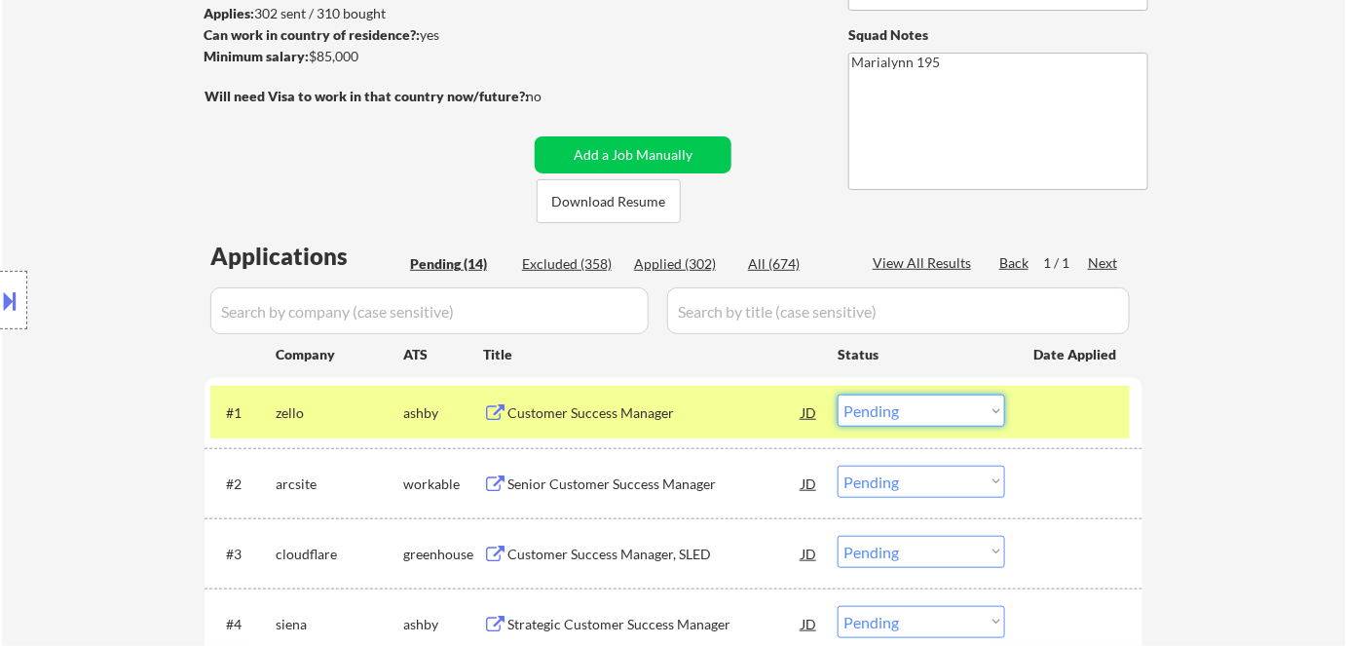
click at [895, 416] on select "Choose an option... Pending Applied Excluded (Questions) Excluded (Expired) Exc…" at bounding box center [920, 410] width 167 height 32
click at [837, 394] on select "Choose an option... Pending Applied Excluded (Questions) Excluded (Expired) Exc…" at bounding box center [920, 410] width 167 height 32
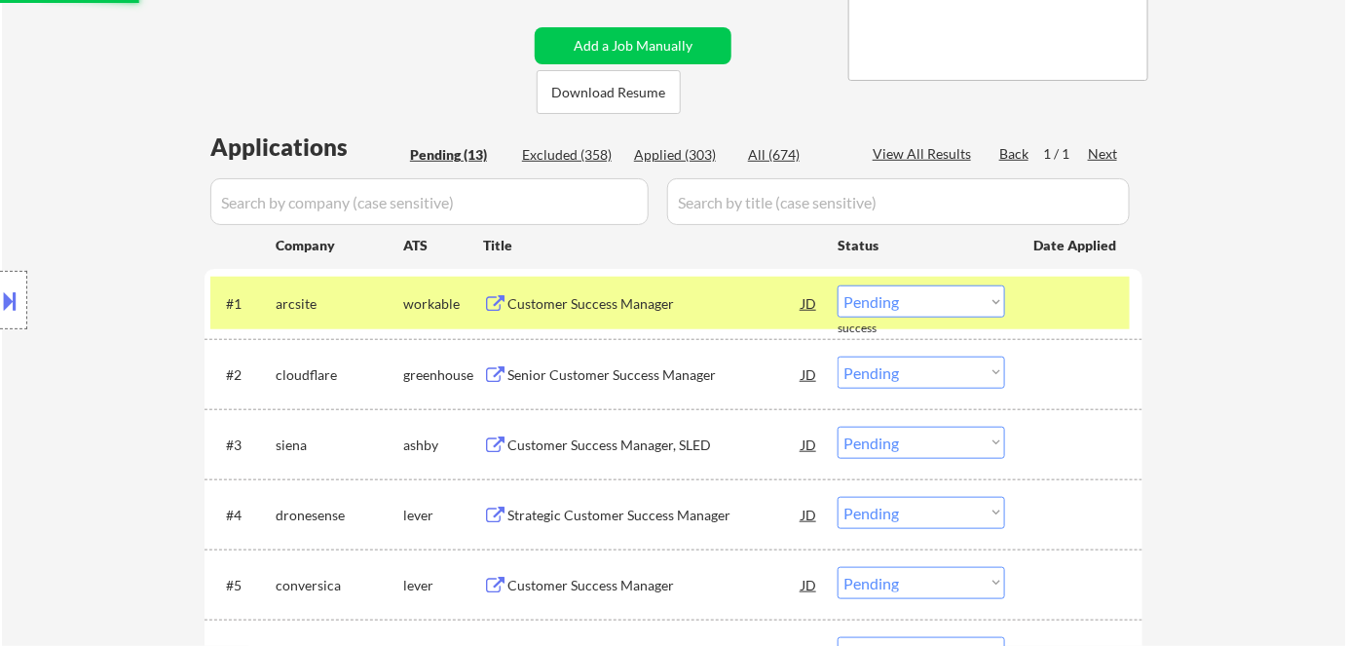
scroll to position [442, 0]
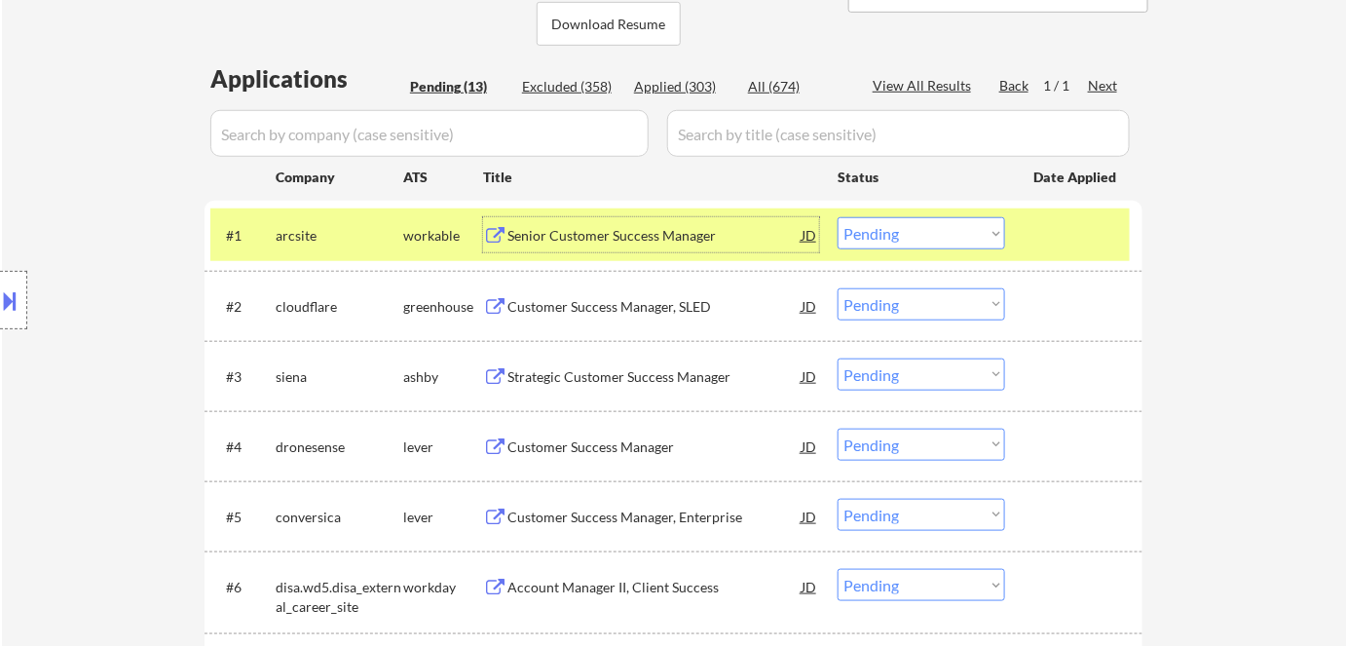
click at [633, 232] on div "Senior Customer Success Manager" at bounding box center [654, 235] width 294 height 19
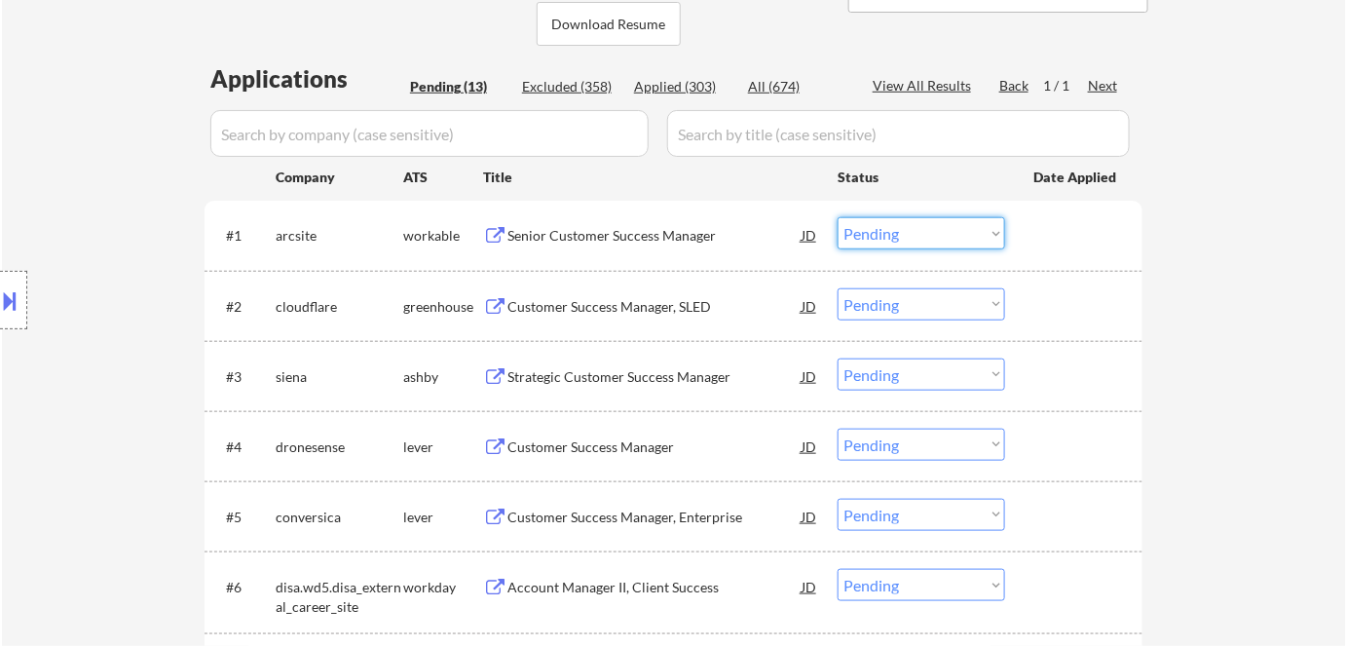
drag, startPoint x: 919, startPoint y: 234, endPoint x: 928, endPoint y: 243, distance: 13.1
click at [919, 234] on select "Choose an option... Pending Applied Excluded (Questions) Excluded (Expired) Exc…" at bounding box center [920, 233] width 167 height 32
click at [837, 217] on select "Choose an option... Pending Applied Excluded (Questions) Excluded (Expired) Exc…" at bounding box center [920, 233] width 167 height 32
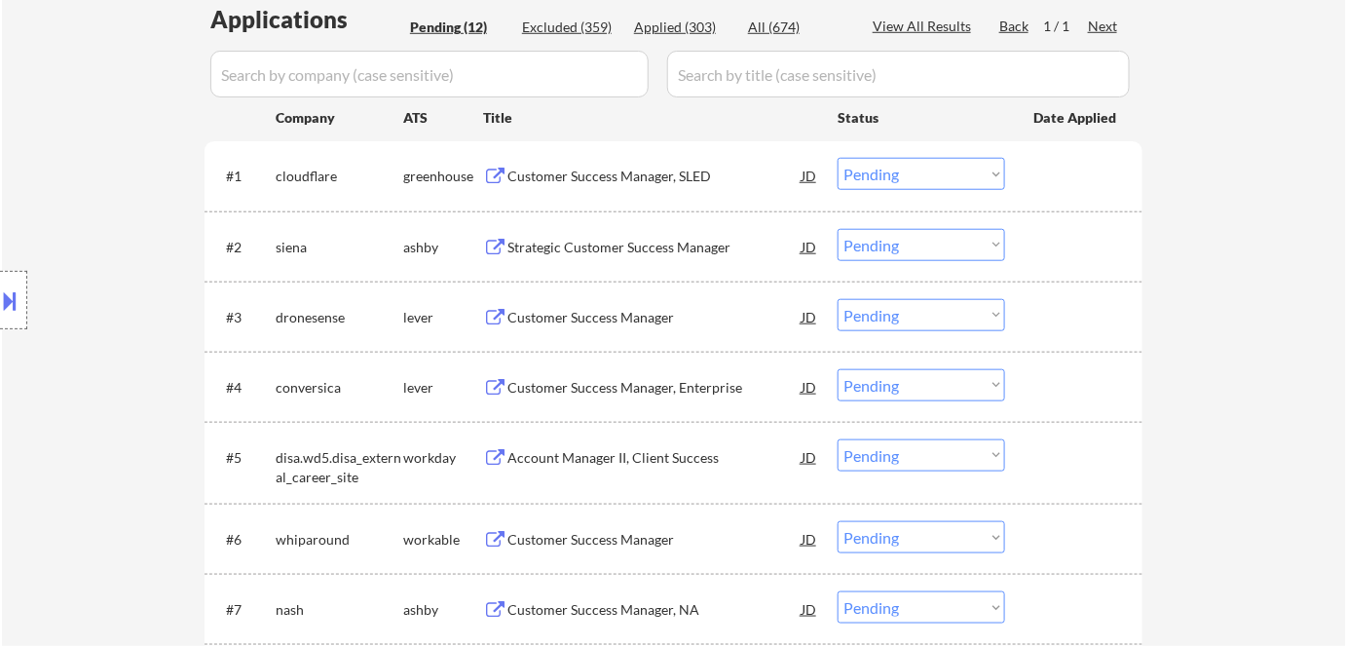
scroll to position [531, 0]
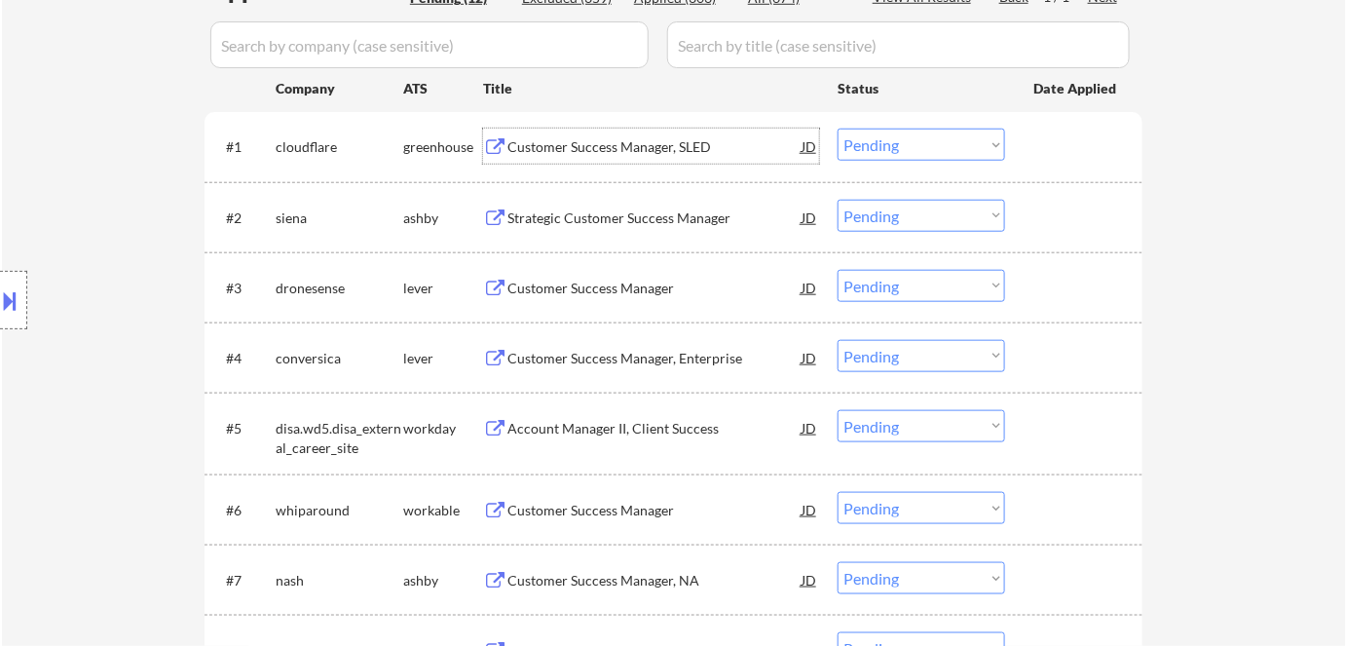
click at [635, 154] on div "Customer Success Manager, SLED" at bounding box center [654, 146] width 294 height 19
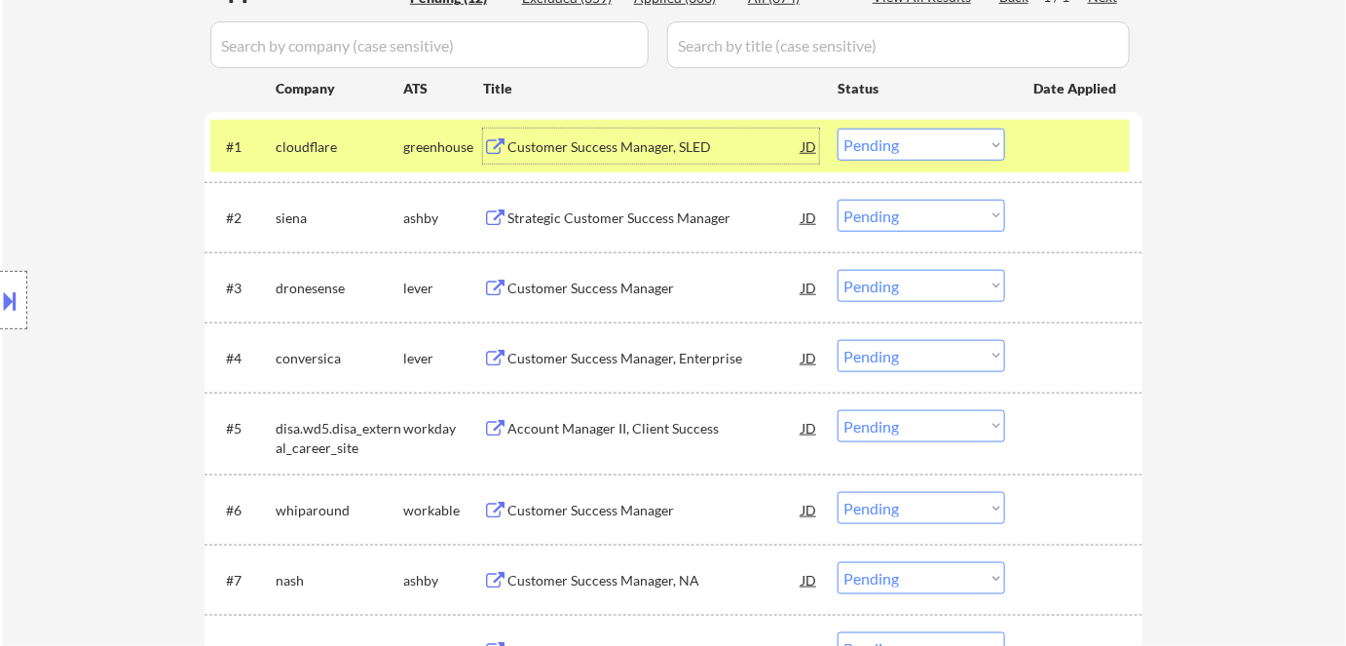
click at [929, 148] on select "Choose an option... Pending Applied Excluded (Questions) Excluded (Expired) Exc…" at bounding box center [920, 145] width 167 height 32
click at [837, 129] on select "Choose an option... Pending Applied Excluded (Questions) Excluded (Expired) Exc…" at bounding box center [920, 145] width 167 height 32
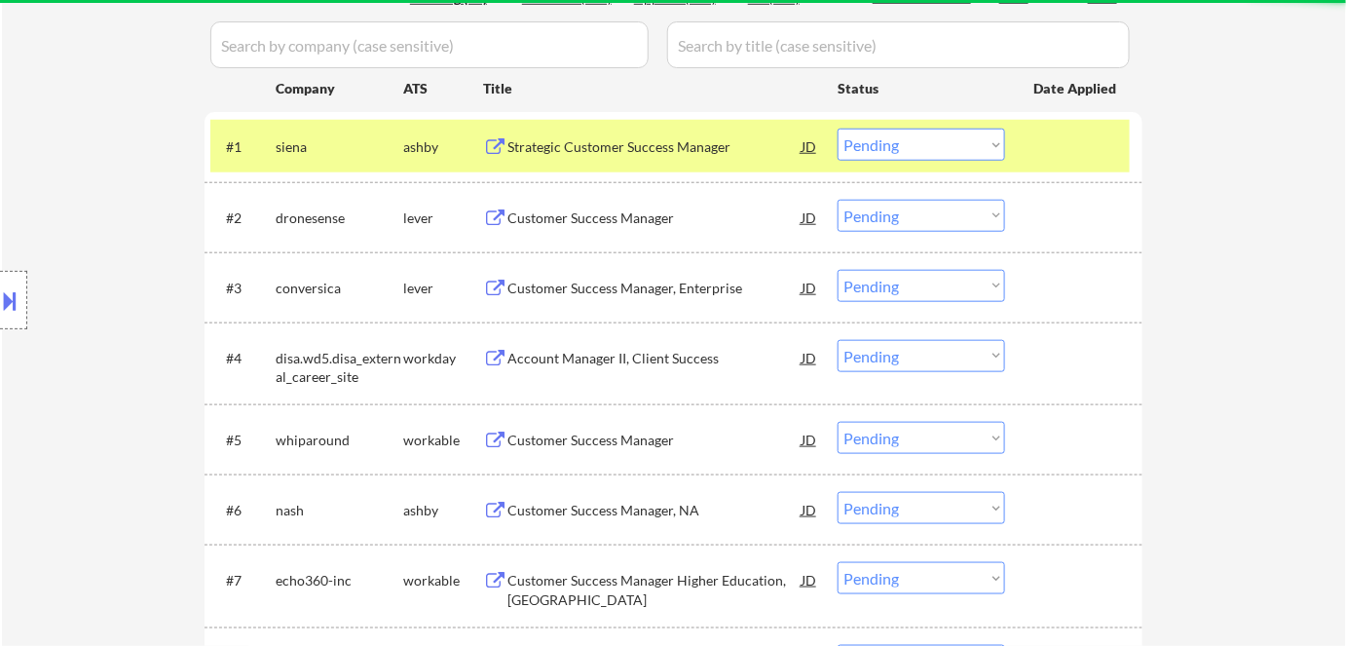
click at [580, 148] on div "Strategic Customer Success Manager" at bounding box center [654, 146] width 294 height 19
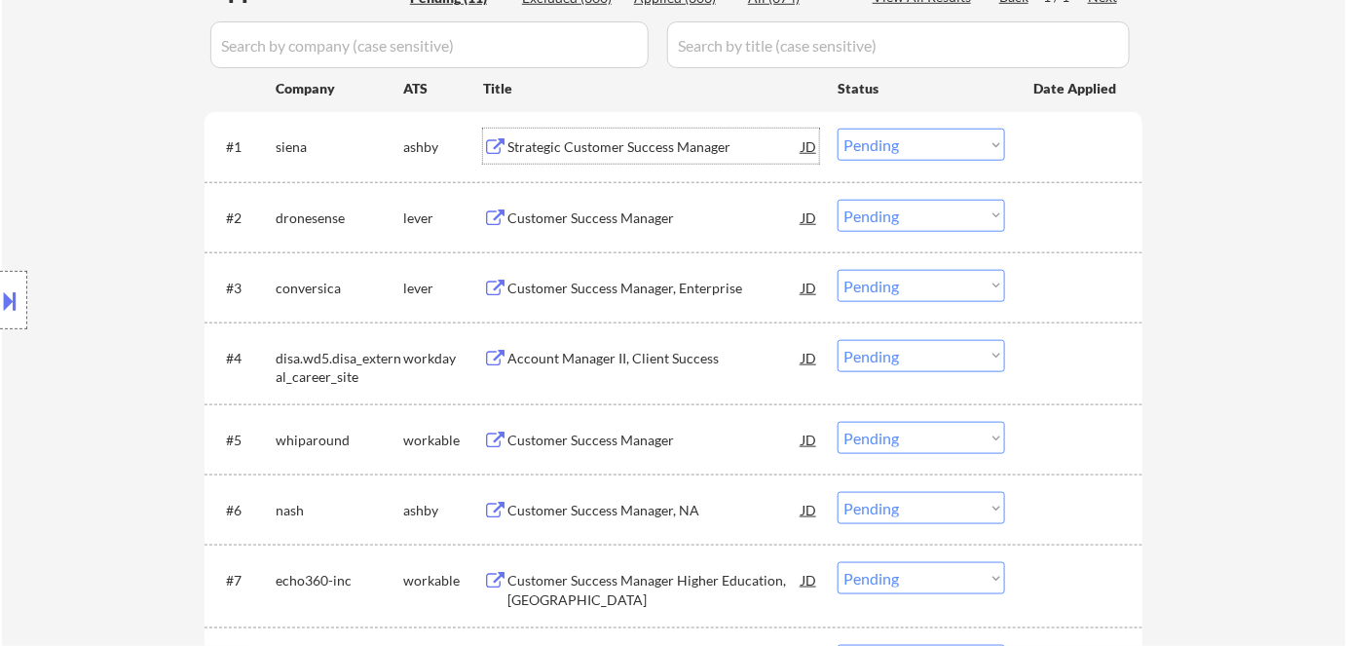
drag, startPoint x: 924, startPoint y: 144, endPoint x: 922, endPoint y: 154, distance: 9.9
click at [924, 144] on select "Choose an option... Pending Applied Excluded (Questions) Excluded (Expired) Exc…" at bounding box center [920, 145] width 167 height 32
click at [837, 129] on select "Choose an option... Pending Applied Excluded (Questions) Excluded (Expired) Exc…" at bounding box center [920, 145] width 167 height 32
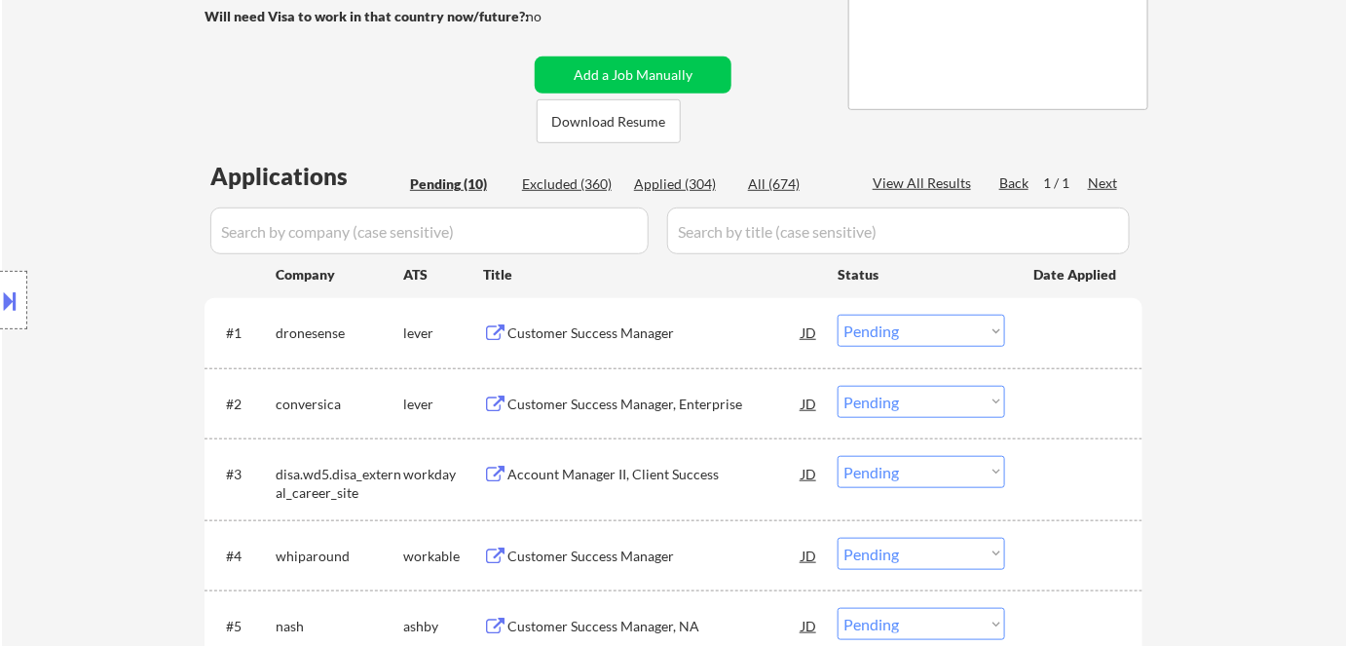
scroll to position [442, 0]
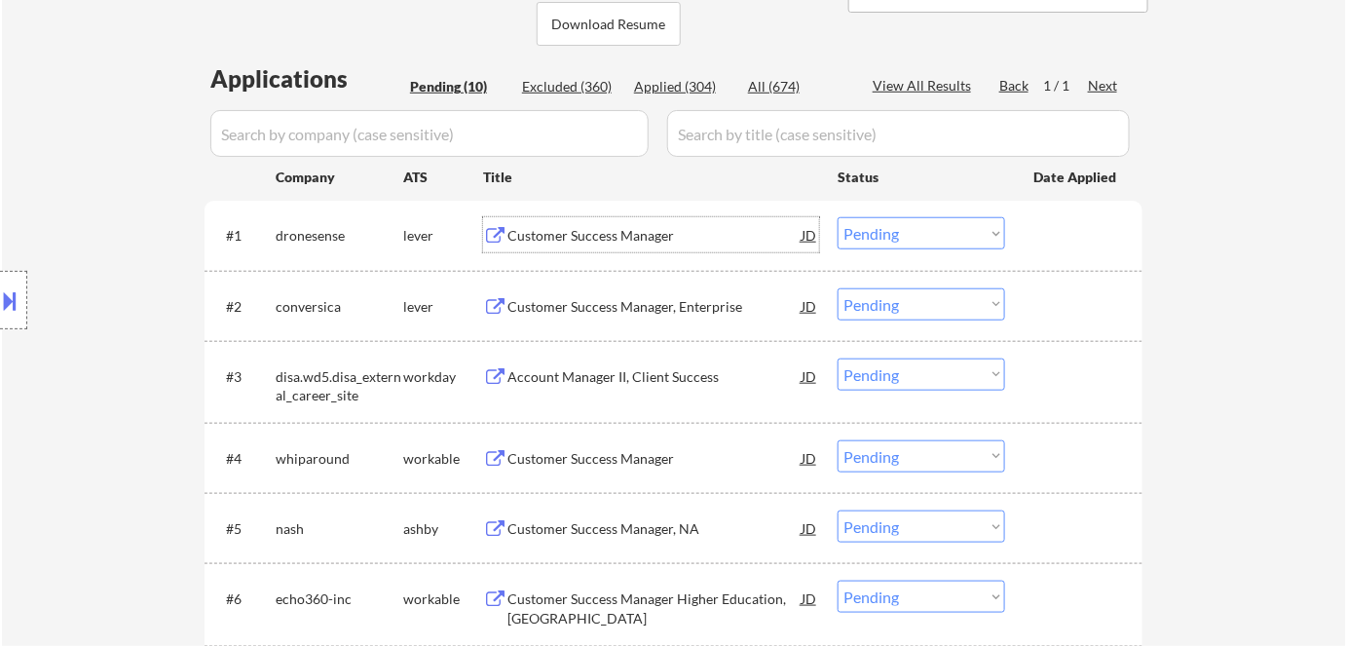
click at [575, 233] on div "Customer Success Manager" at bounding box center [654, 235] width 294 height 19
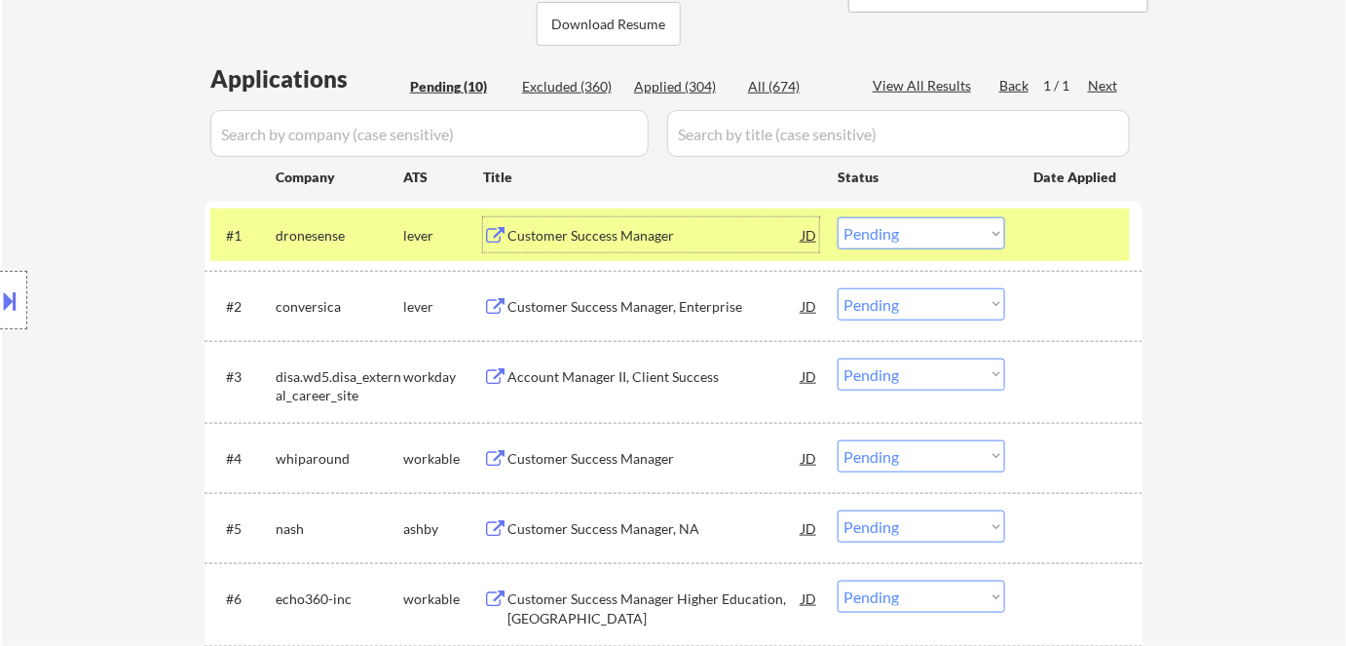
click at [870, 227] on select "Choose an option... Pending Applied Excluded (Questions) Excluded (Expired) Exc…" at bounding box center [920, 233] width 167 height 32
click at [837, 217] on select "Choose an option... Pending Applied Excluded (Questions) Excluded (Expired) Exc…" at bounding box center [920, 233] width 167 height 32
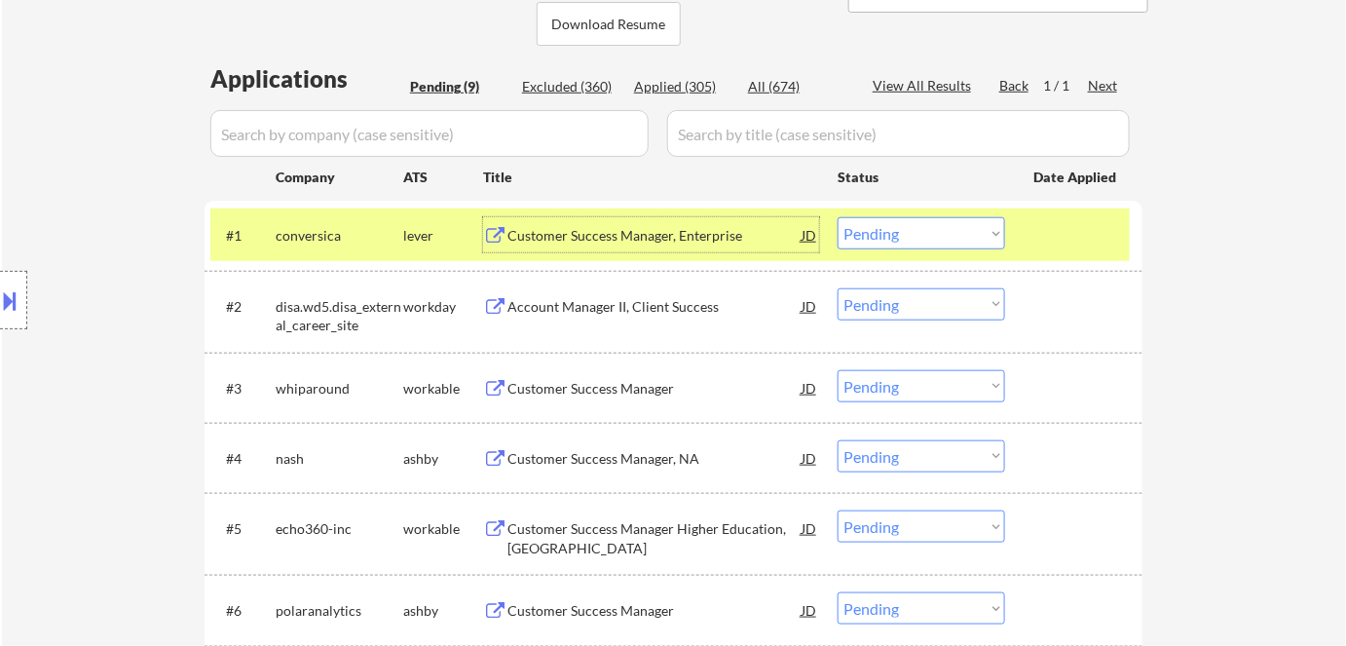
click at [599, 236] on div "Customer Success Manager, Enterprise" at bounding box center [654, 235] width 294 height 19
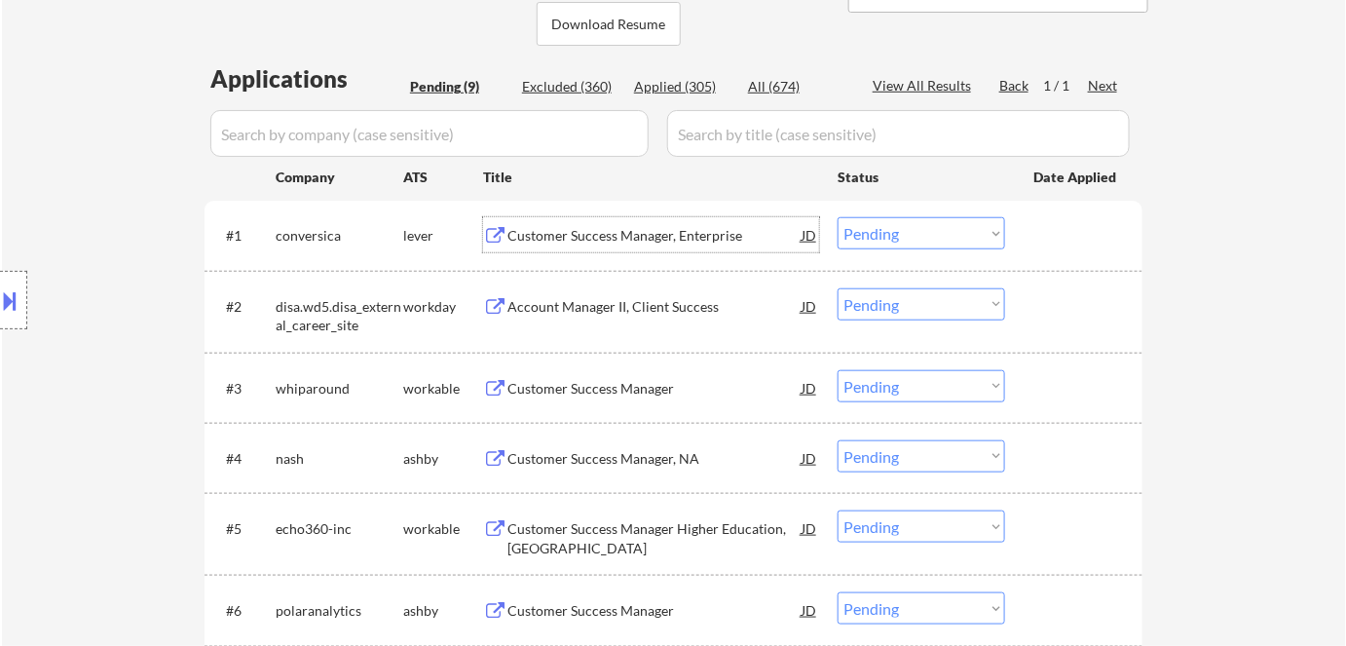
click at [936, 227] on select "Choose an option... Pending Applied Excluded (Questions) Excluded (Expired) Exc…" at bounding box center [920, 233] width 167 height 32
click at [837, 217] on select "Choose an option... Pending Applied Excluded (Questions) Excluded (Expired) Exc…" at bounding box center [920, 233] width 167 height 32
select select ""pending""
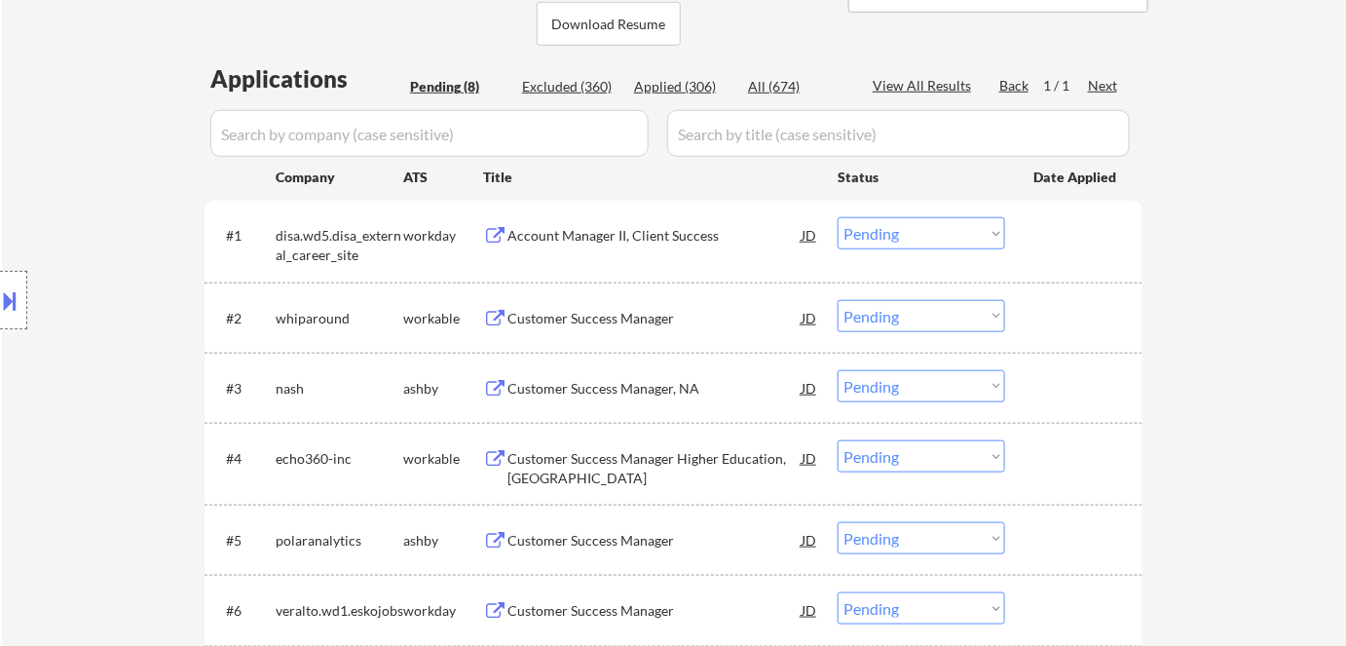
click at [625, 239] on div "Account Manager II, Client Success" at bounding box center [654, 235] width 294 height 19
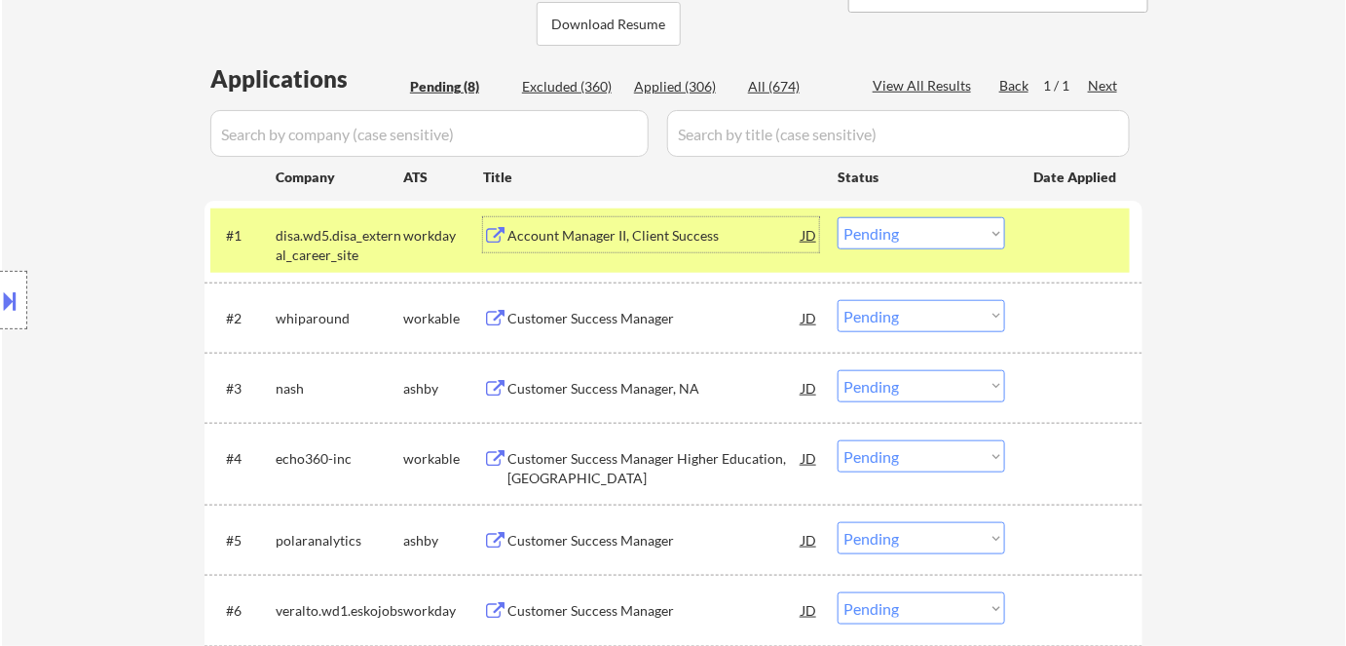
click at [390, 240] on div "disa.wd5.disa_external_career_site" at bounding box center [340, 245] width 128 height 38
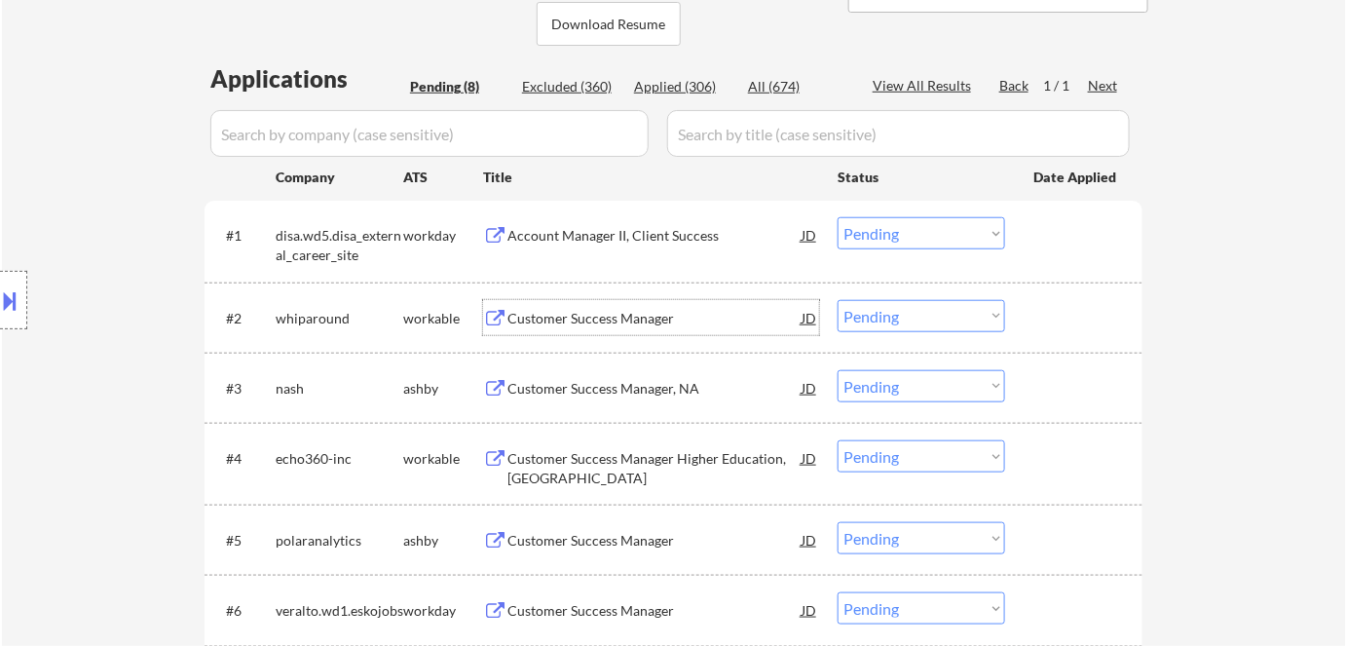
click at [590, 320] on div "Customer Success Manager" at bounding box center [654, 318] width 294 height 19
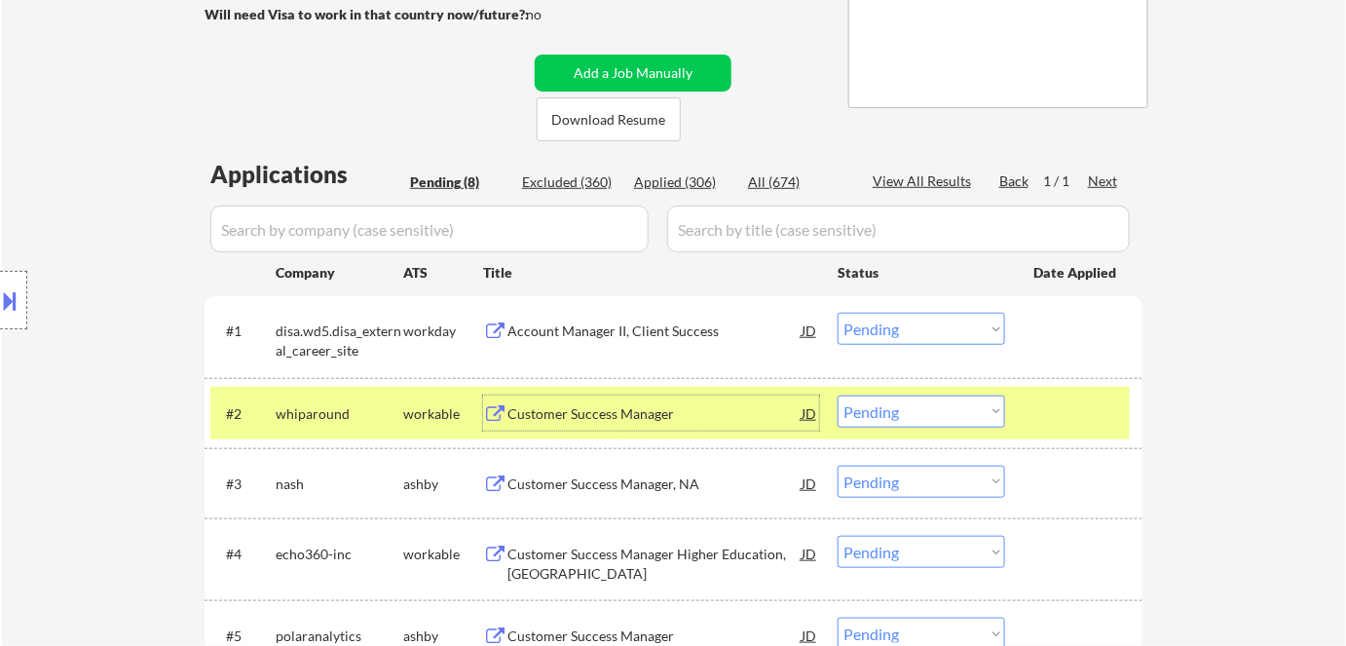
scroll to position [353, 0]
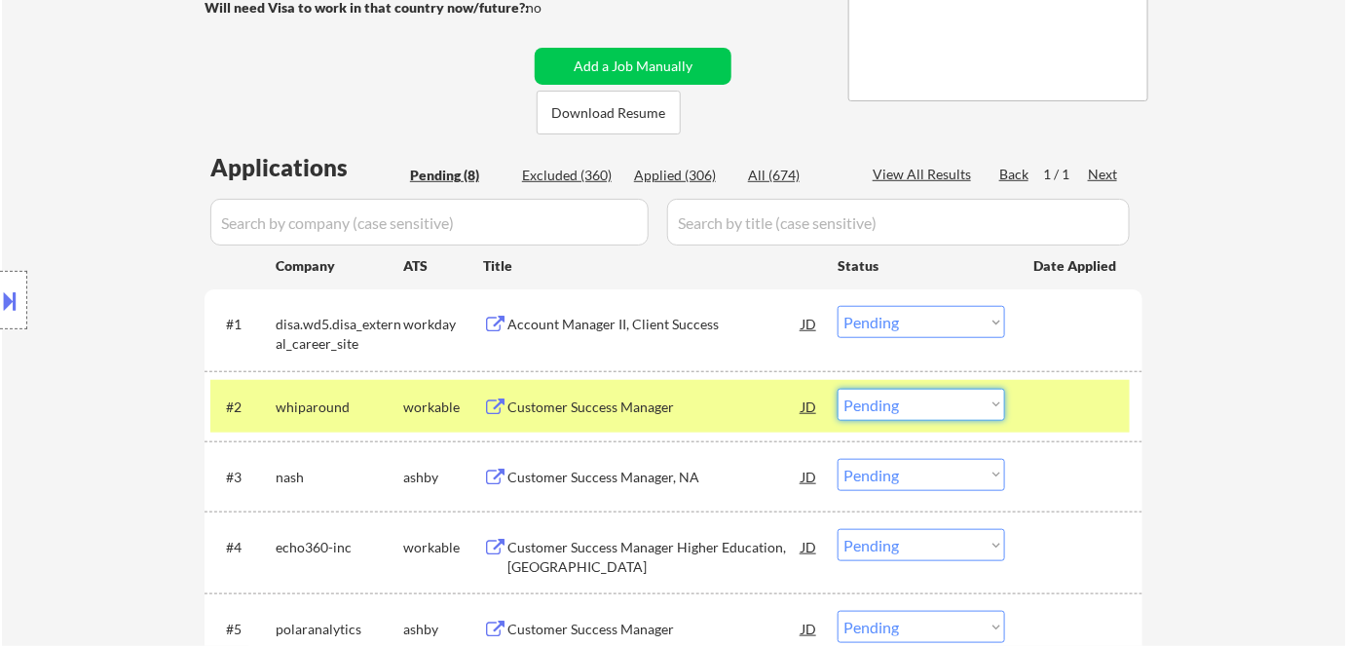
click at [885, 411] on select "Choose an option... Pending Applied Excluded (Questions) Excluded (Expired) Exc…" at bounding box center [920, 405] width 167 height 32
click at [837, 389] on select "Choose an option... Pending Applied Excluded (Questions) Excluded (Expired) Exc…" at bounding box center [920, 405] width 167 height 32
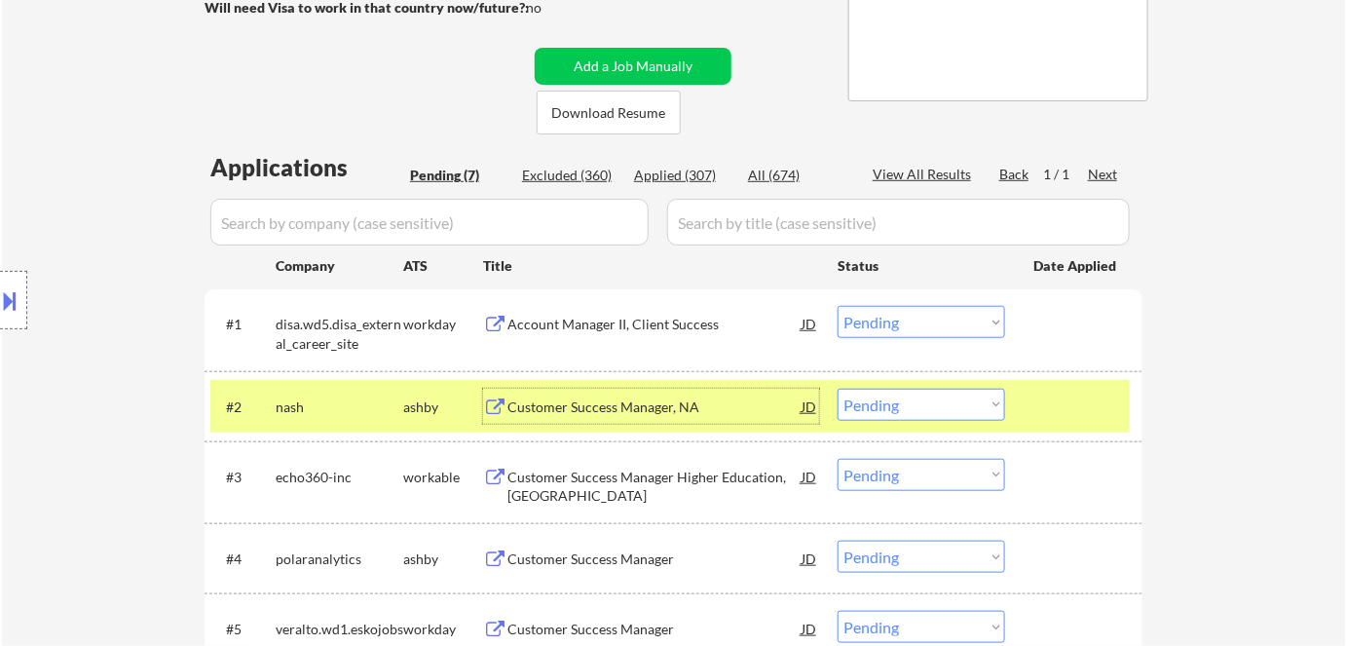
click at [560, 402] on div "Customer Success Manager, NA" at bounding box center [654, 406] width 294 height 19
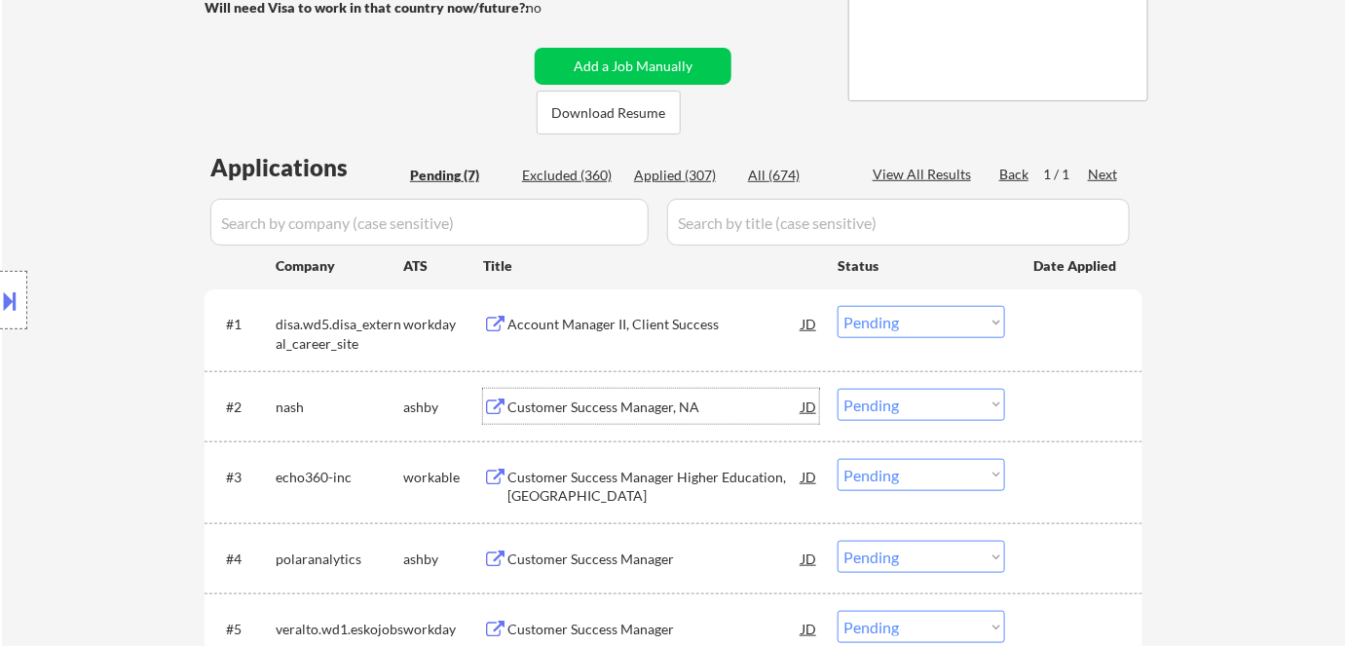
click at [935, 394] on select "Choose an option... Pending Applied Excluded (Questions) Excluded (Expired) Exc…" at bounding box center [920, 405] width 167 height 32
click at [837, 389] on select "Choose an option... Pending Applied Excluded (Questions) Excluded (Expired) Exc…" at bounding box center [920, 405] width 167 height 32
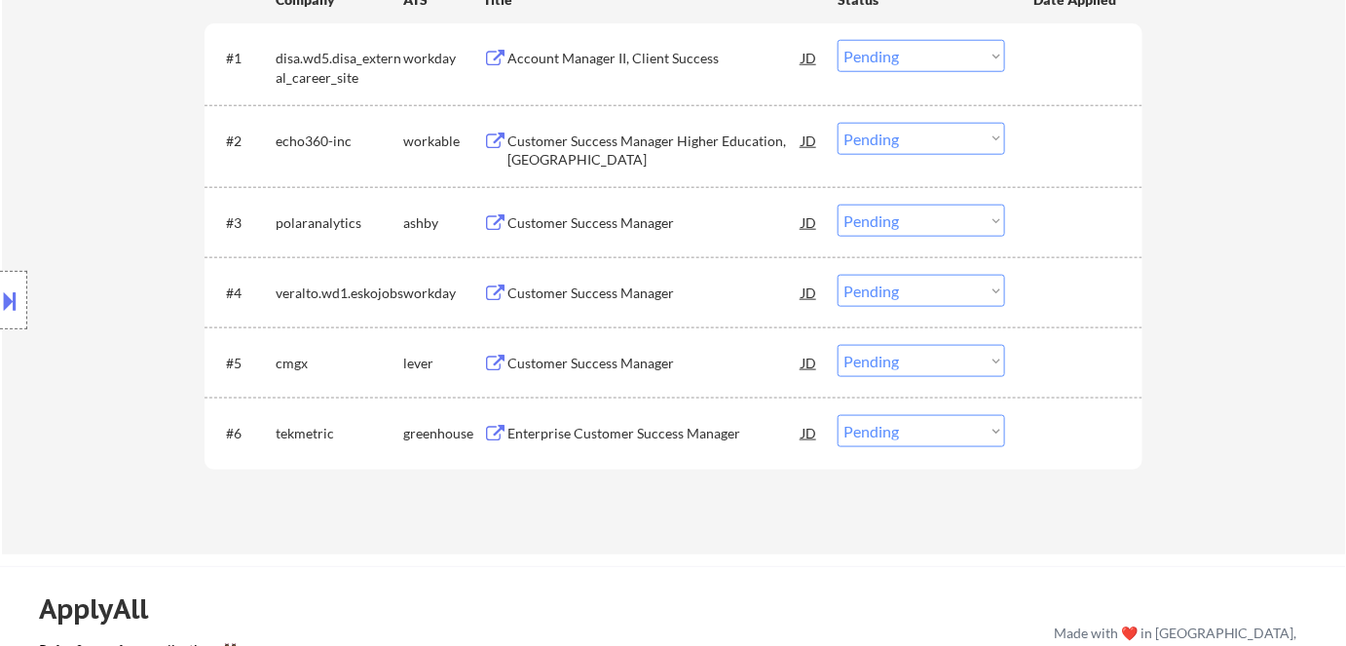
scroll to position [531, 0]
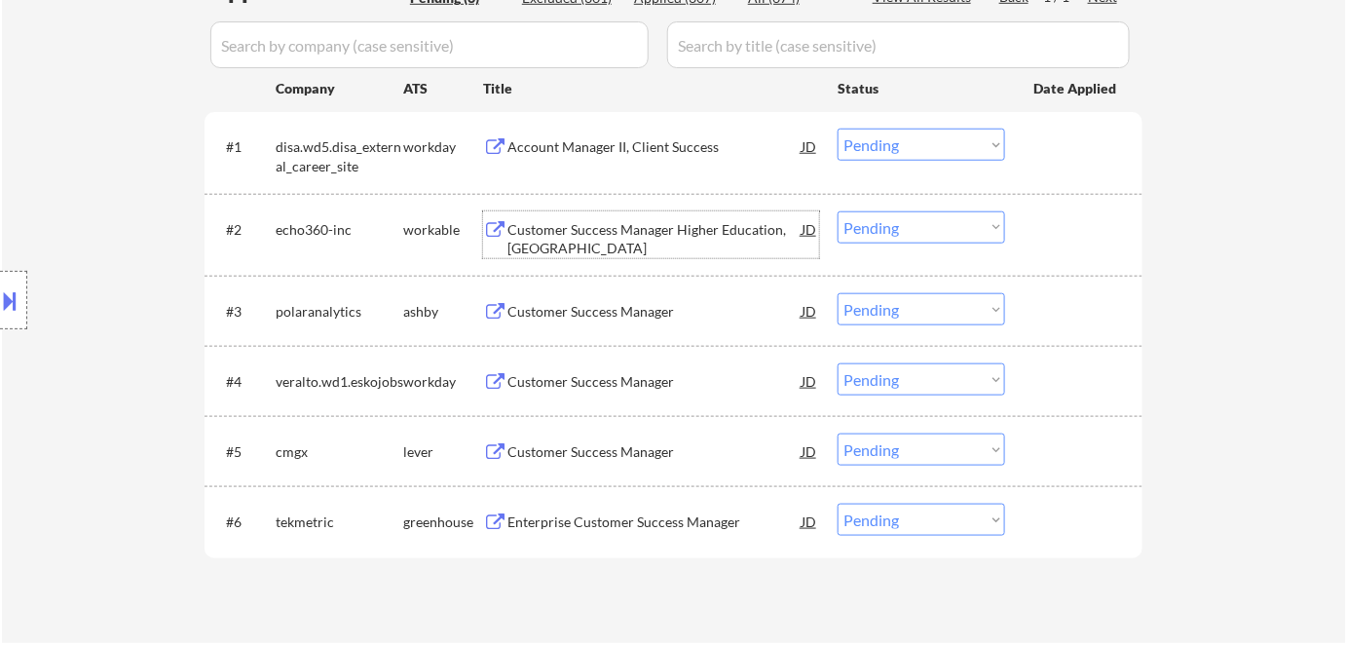
click at [574, 232] on div "Customer Success Manager Higher Education, North America" at bounding box center [654, 239] width 294 height 38
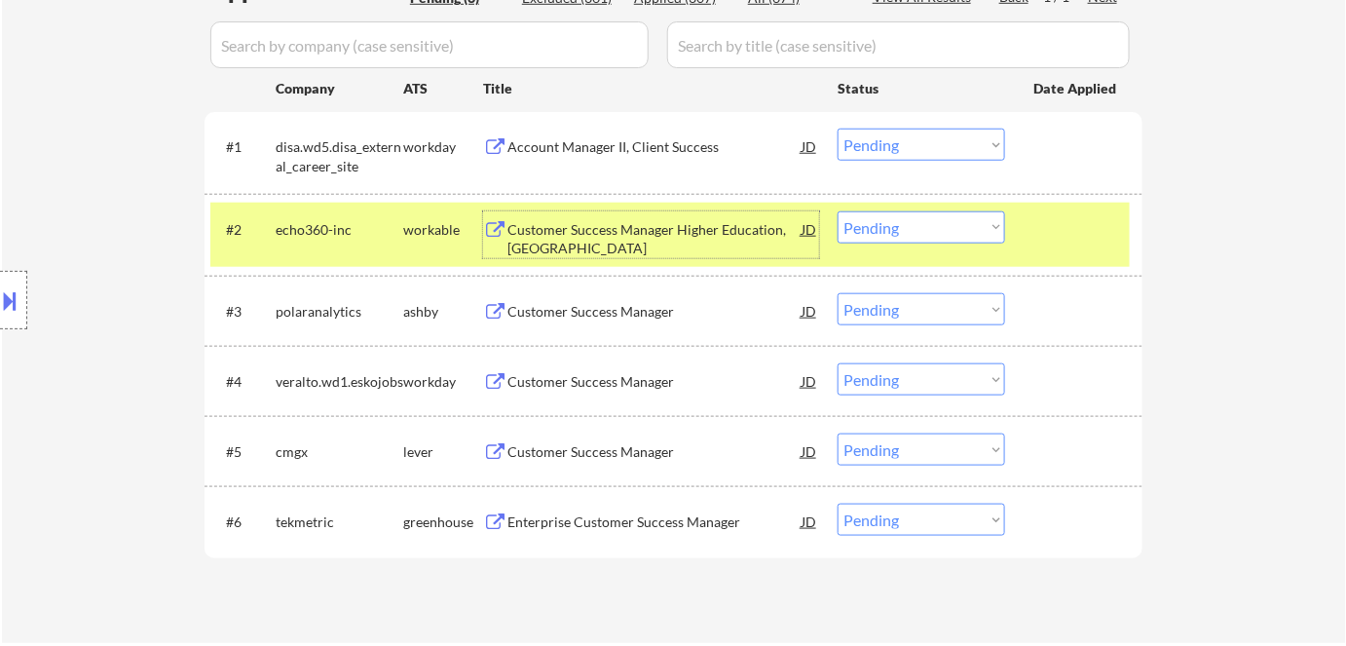
click at [948, 220] on select "Choose an option... Pending Applied Excluded (Questions) Excluded (Expired) Exc…" at bounding box center [920, 227] width 167 height 32
click at [837, 211] on select "Choose an option... Pending Applied Excluded (Questions) Excluded (Expired) Exc…" at bounding box center [920, 227] width 167 height 32
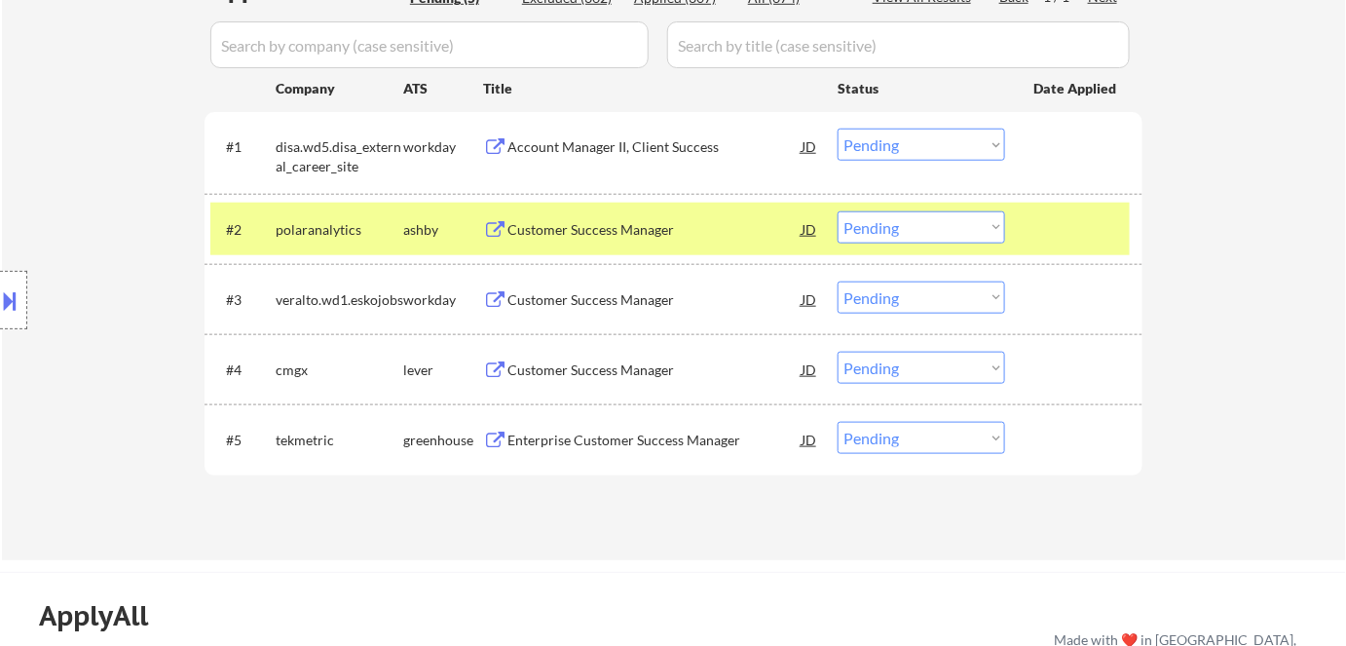
click at [574, 224] on div "Customer Success Manager" at bounding box center [654, 229] width 294 height 19
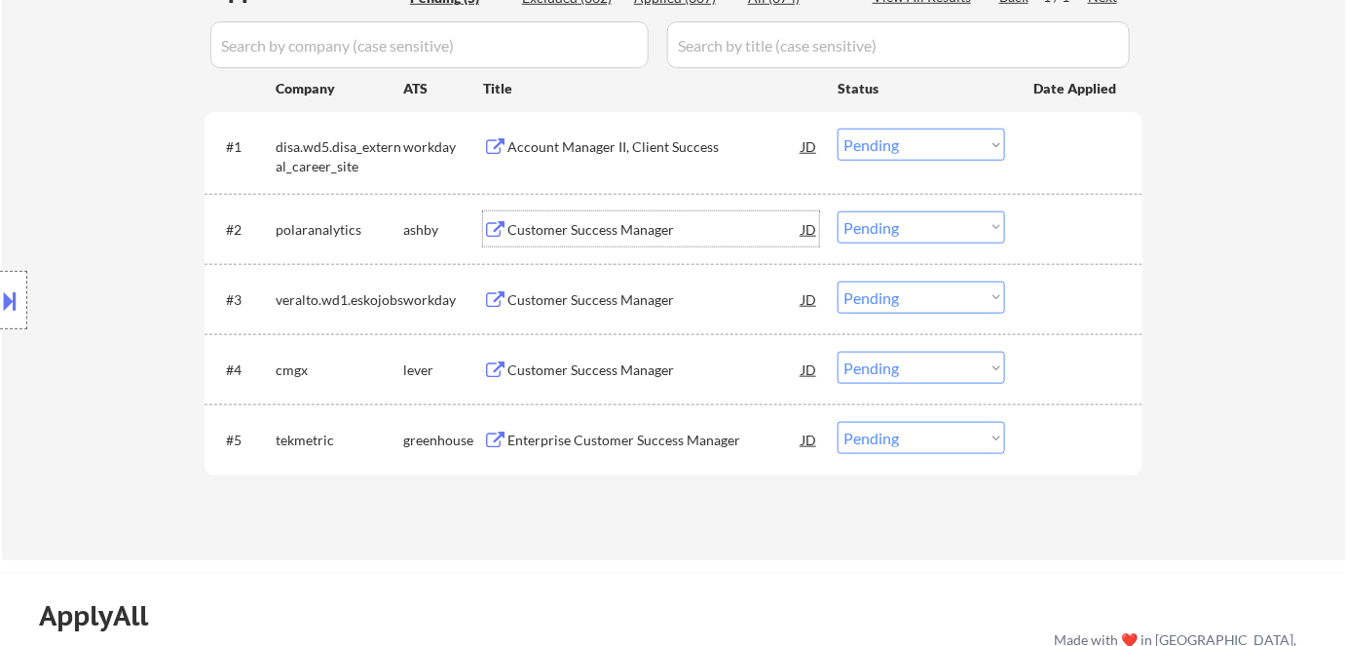
click at [887, 226] on select "Choose an option... Pending Applied Excluded (Questions) Excluded (Expired) Exc…" at bounding box center [920, 227] width 167 height 32
click at [837, 211] on select "Choose an option... Pending Applied Excluded (Questions) Excluded (Expired) Exc…" at bounding box center [920, 227] width 167 height 32
select select ""pending""
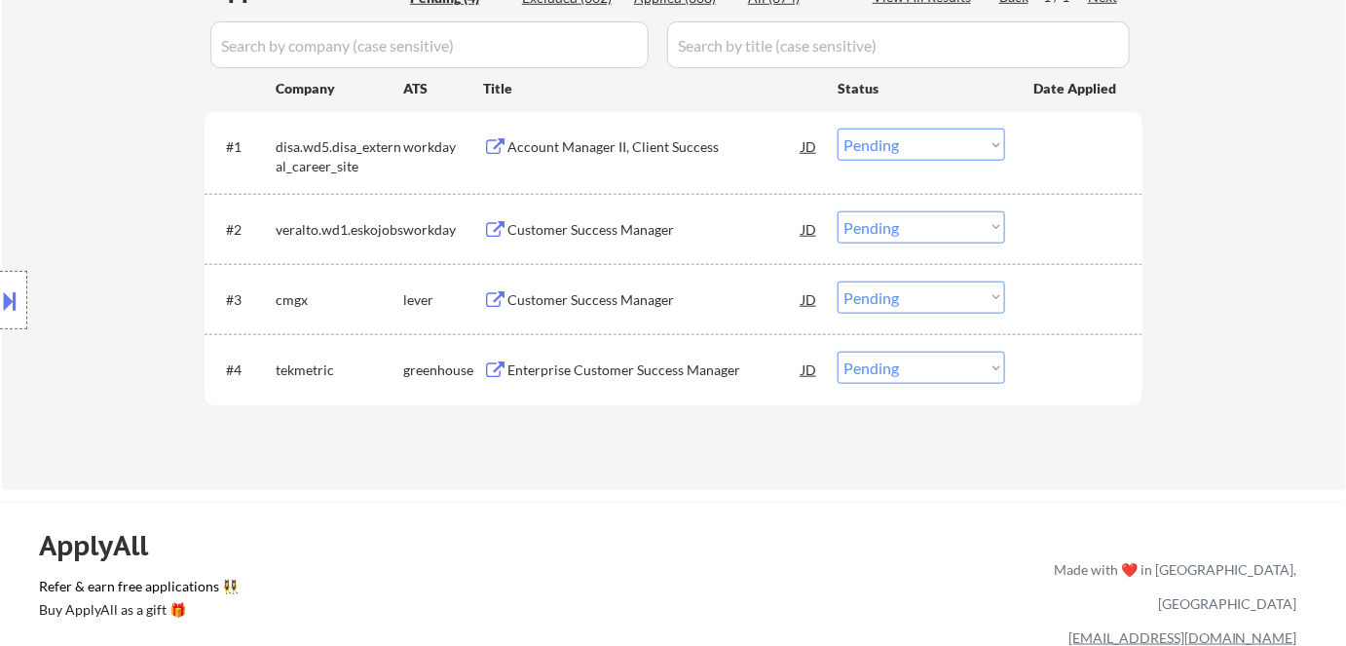
click at [537, 234] on div "Customer Success Manager" at bounding box center [654, 229] width 294 height 19
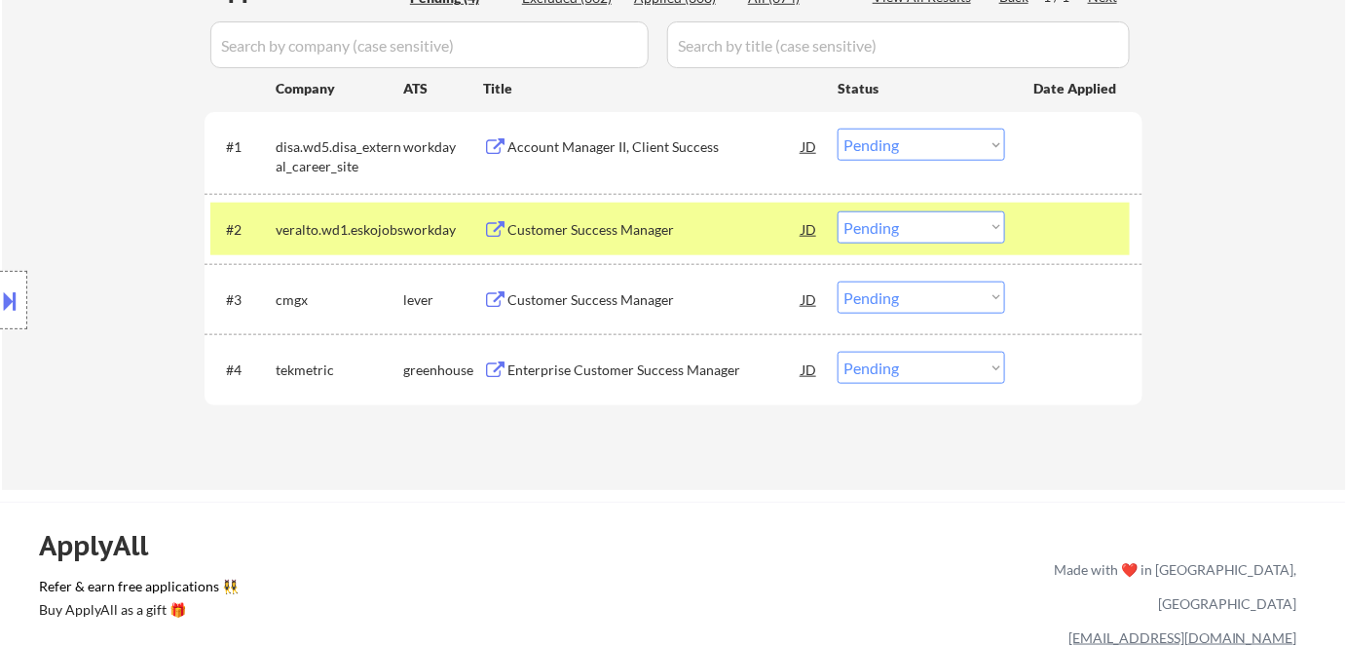
click at [694, 307] on div "Customer Success Manager" at bounding box center [654, 299] width 294 height 19
click at [605, 299] on div "Customer Success Manager" at bounding box center [654, 299] width 294 height 19
click at [913, 299] on select "Choose an option... Pending Applied Excluded (Questions) Excluded (Expired) Exc…" at bounding box center [920, 297] width 167 height 32
click at [837, 281] on select "Choose an option... Pending Applied Excluded (Questions) Excluded (Expired) Exc…" at bounding box center [920, 297] width 167 height 32
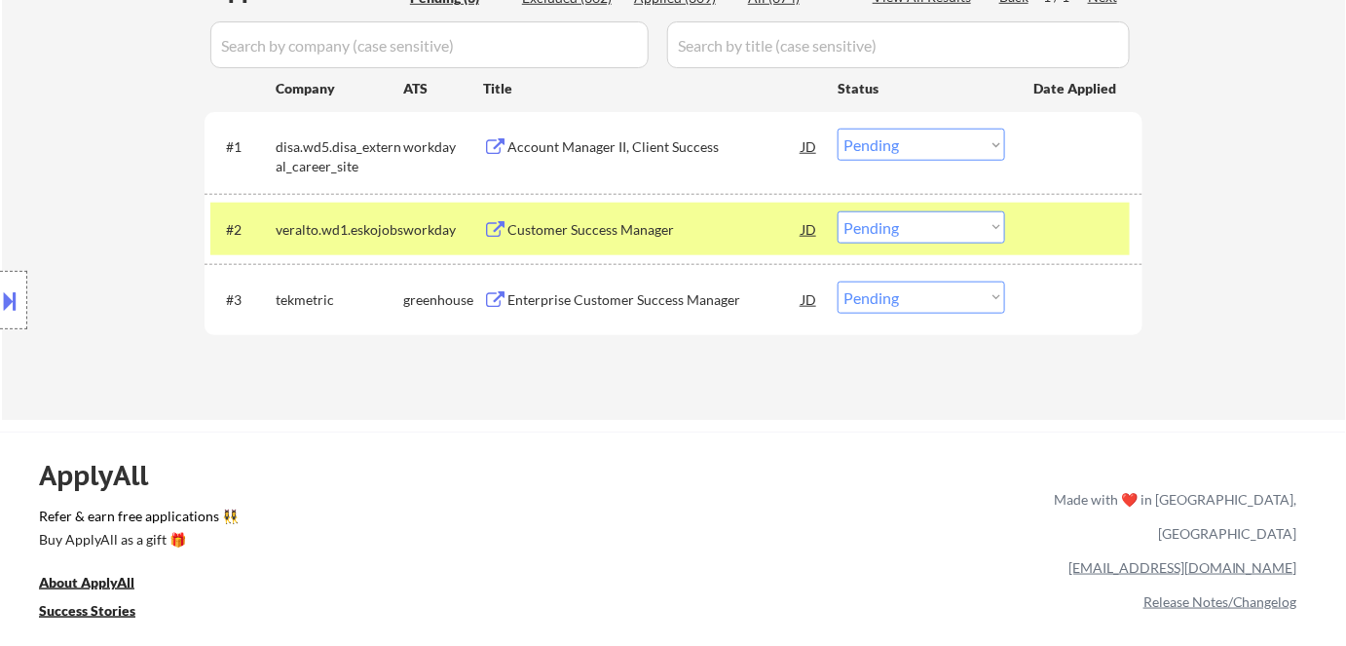
click at [626, 228] on div "Customer Success Manager" at bounding box center [654, 229] width 294 height 19
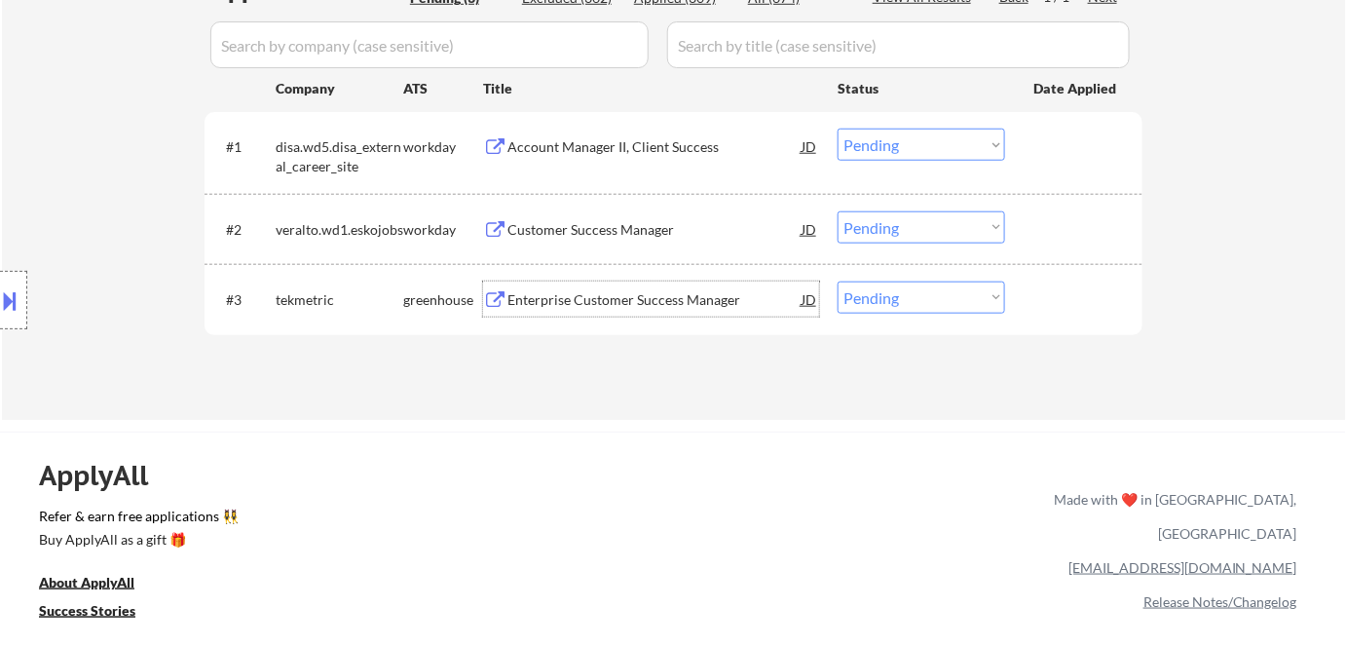
click at [617, 307] on div "Enterprise Customer Success Manager" at bounding box center [654, 299] width 294 height 19
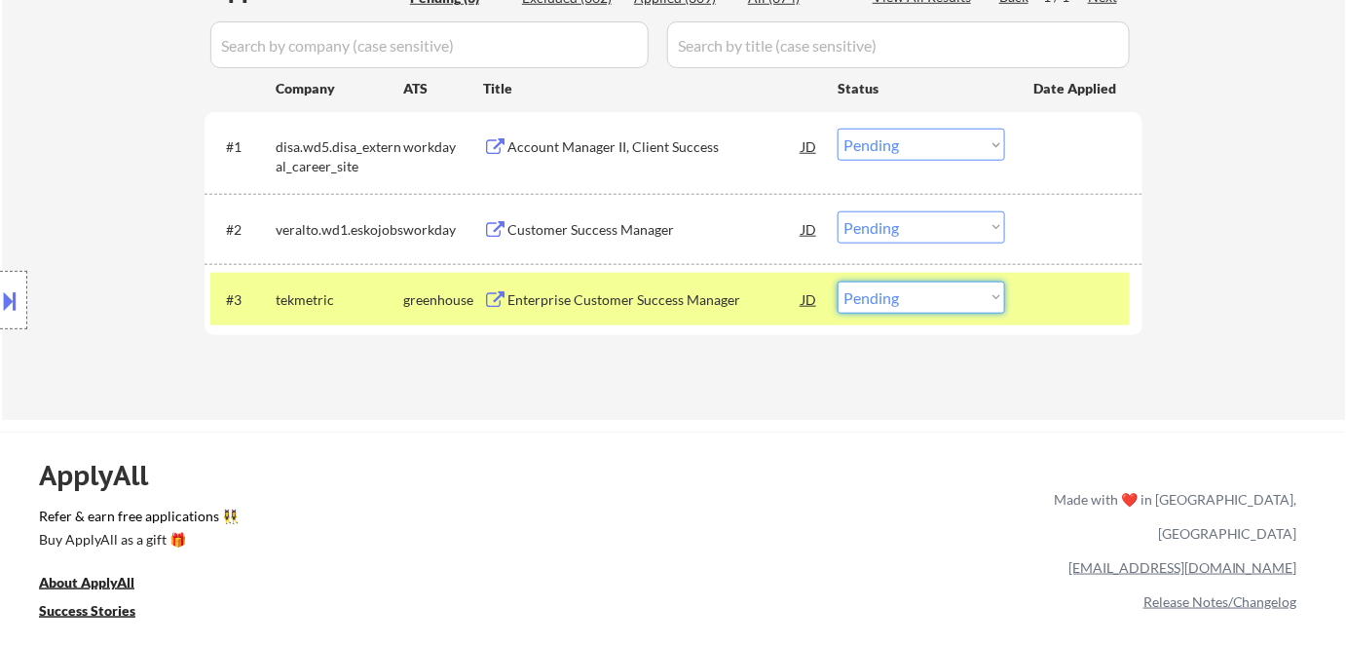
click at [928, 304] on select "Choose an option... Pending Applied Excluded (Questions) Excluded (Expired) Exc…" at bounding box center [920, 297] width 167 height 32
select select ""applied""
click at [837, 281] on select "Choose an option... Pending Applied Excluded (Questions) Excluded (Expired) Exc…" at bounding box center [920, 297] width 167 height 32
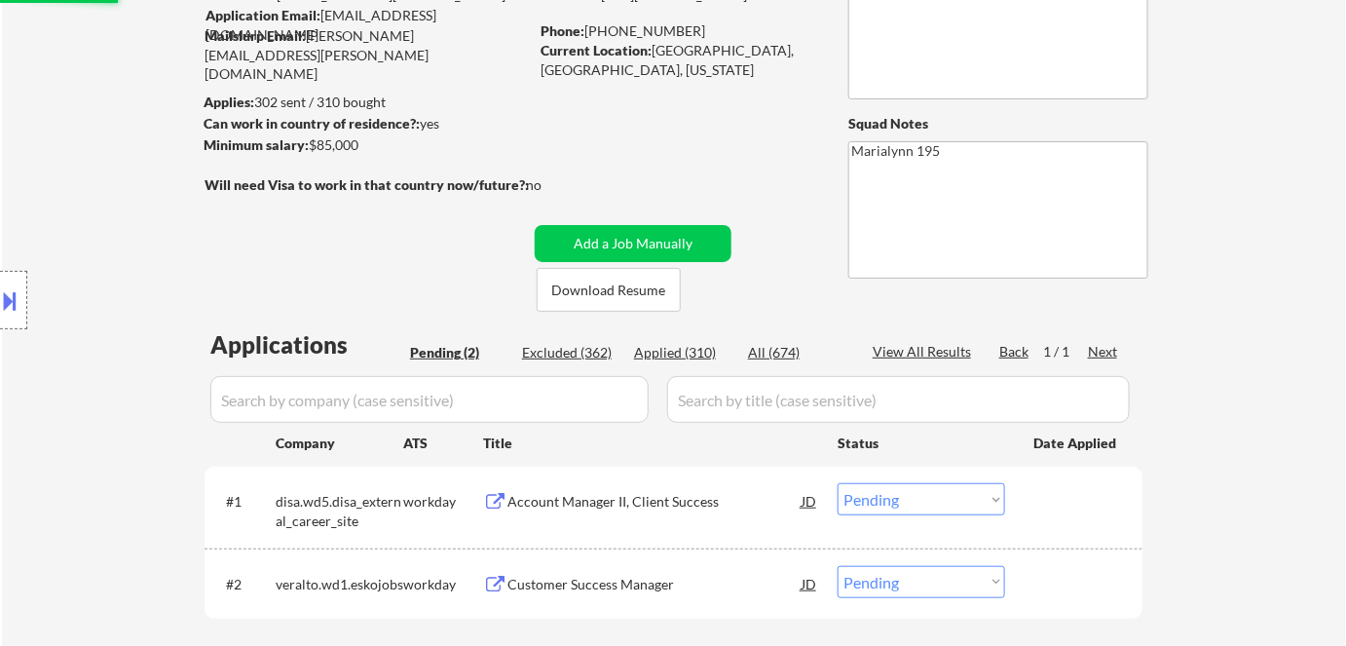
scroll to position [353, 0]
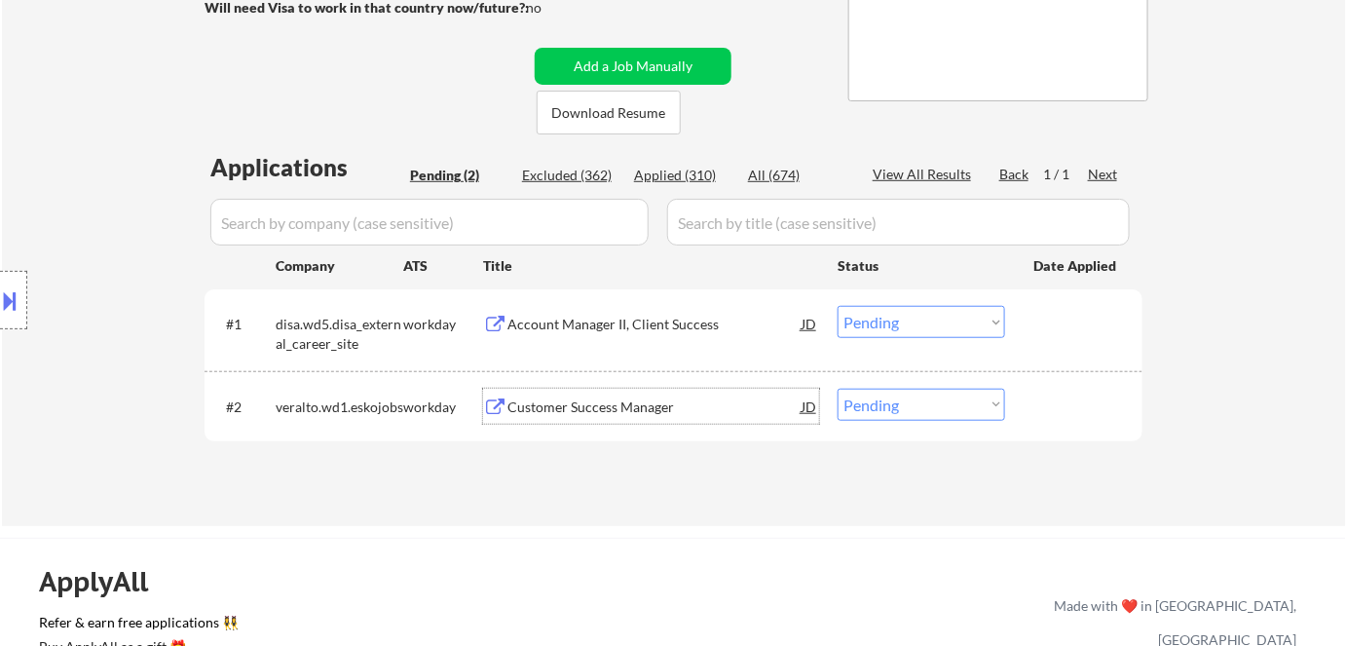
click at [576, 401] on div "Customer Success Manager" at bounding box center [654, 406] width 294 height 19
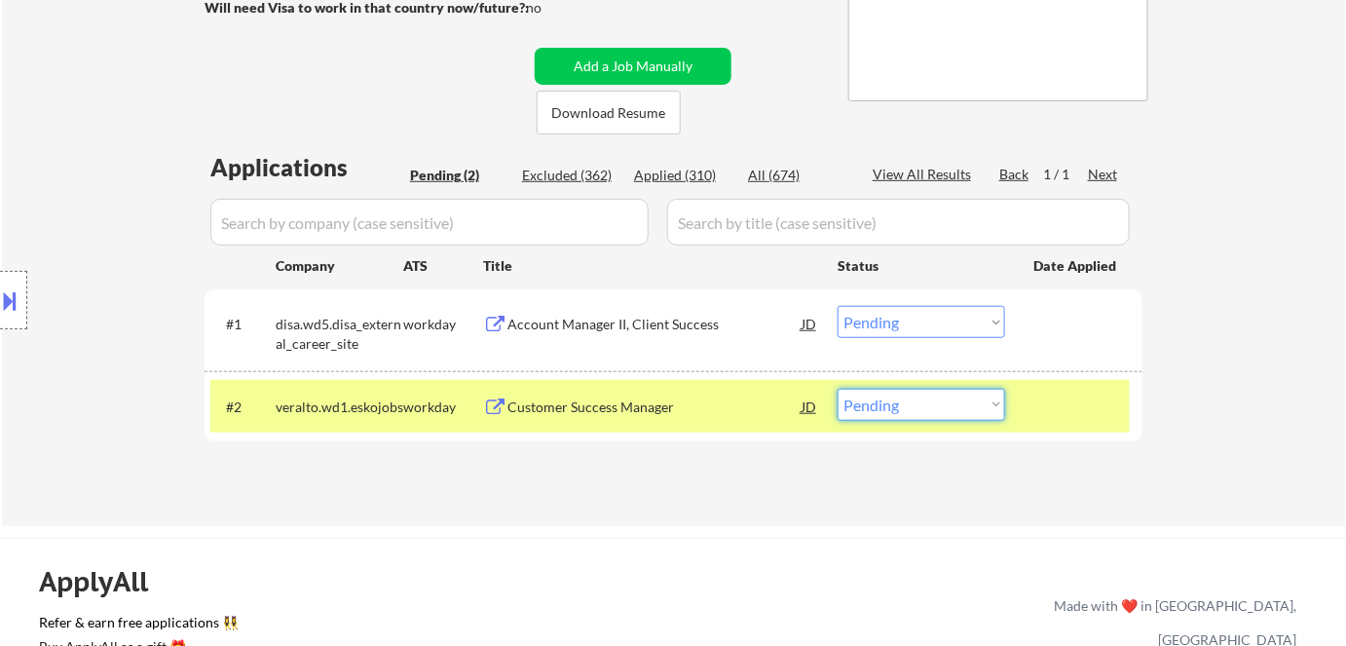
click at [921, 401] on select "Choose an option... Pending Applied Excluded (Questions) Excluded (Expired) Exc…" at bounding box center [920, 405] width 167 height 32
select select ""excluded__expired_""
click at [837, 389] on select "Choose an option... Pending Applied Excluded (Questions) Excluded (Expired) Exc…" at bounding box center [920, 405] width 167 height 32
click at [578, 320] on div "Account Manager II, Client Success" at bounding box center [654, 324] width 294 height 19
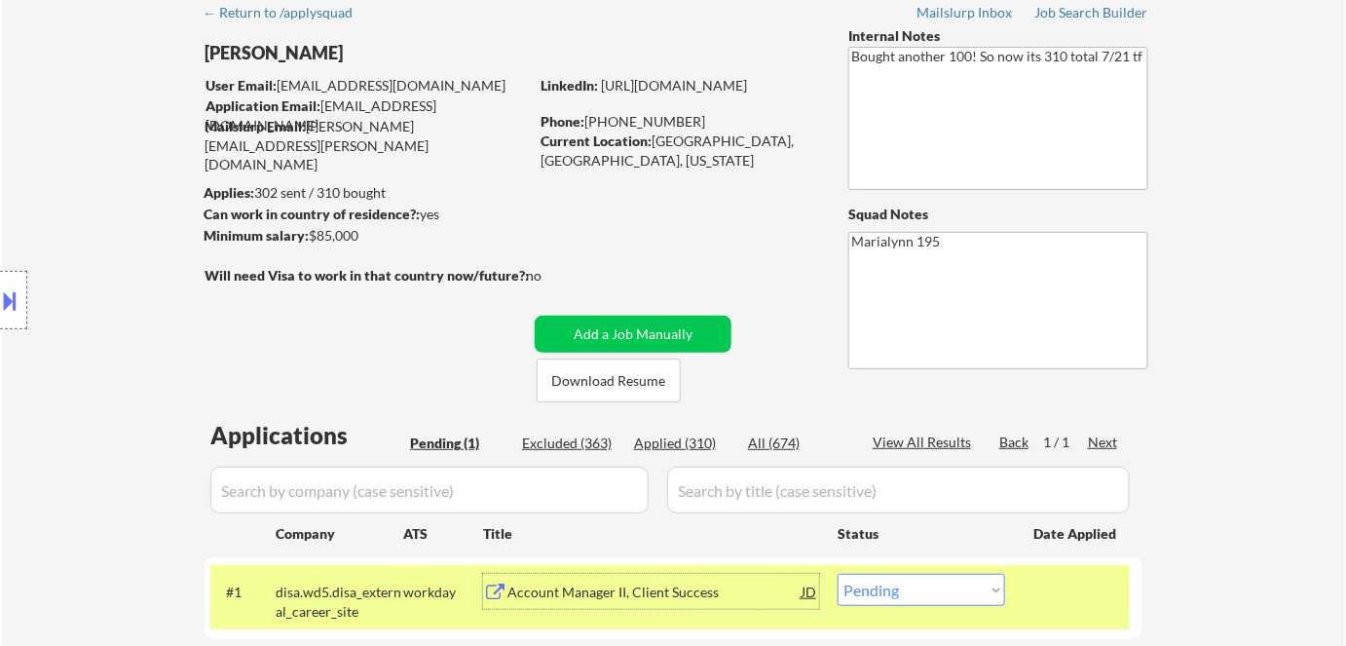
scroll to position [0, 0]
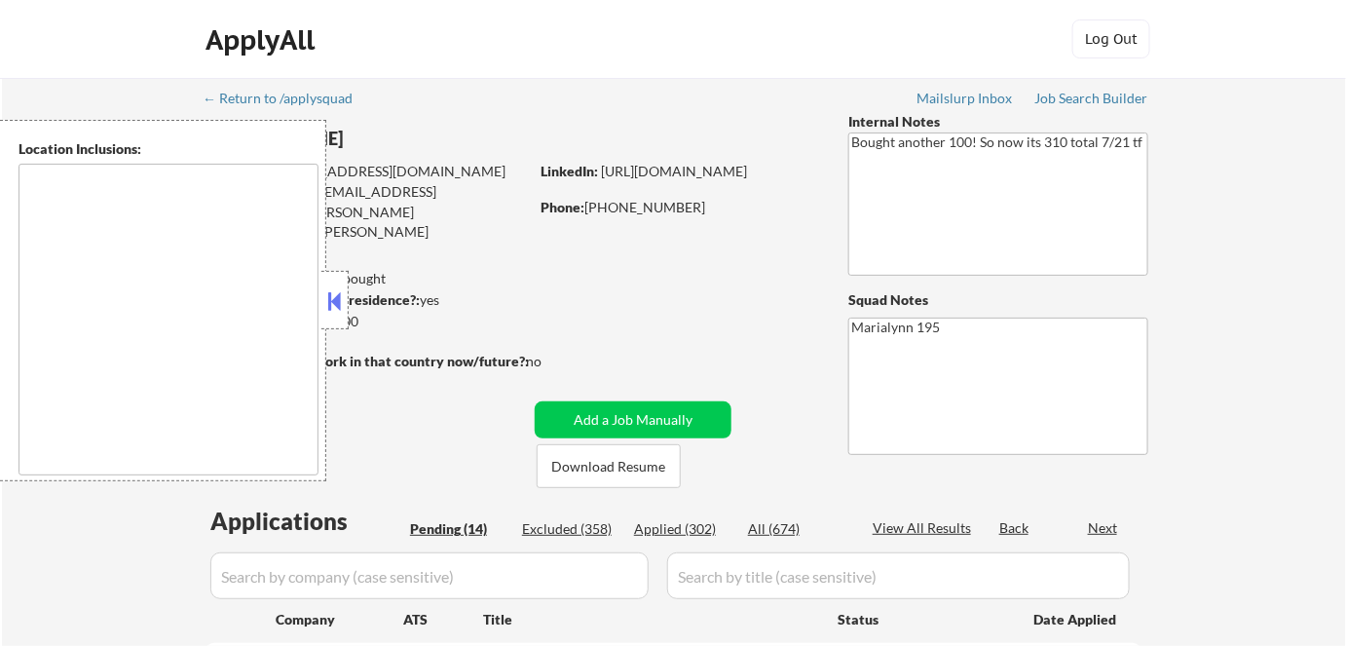
select select ""pending""
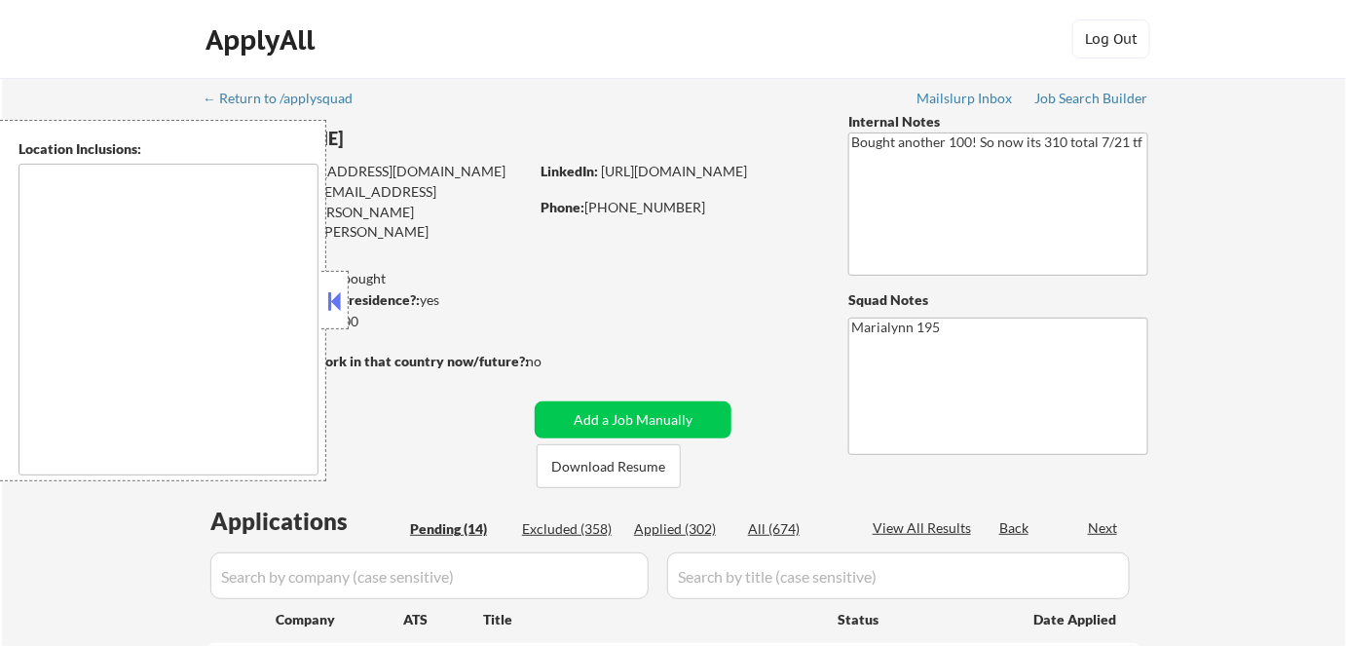
select select ""pending""
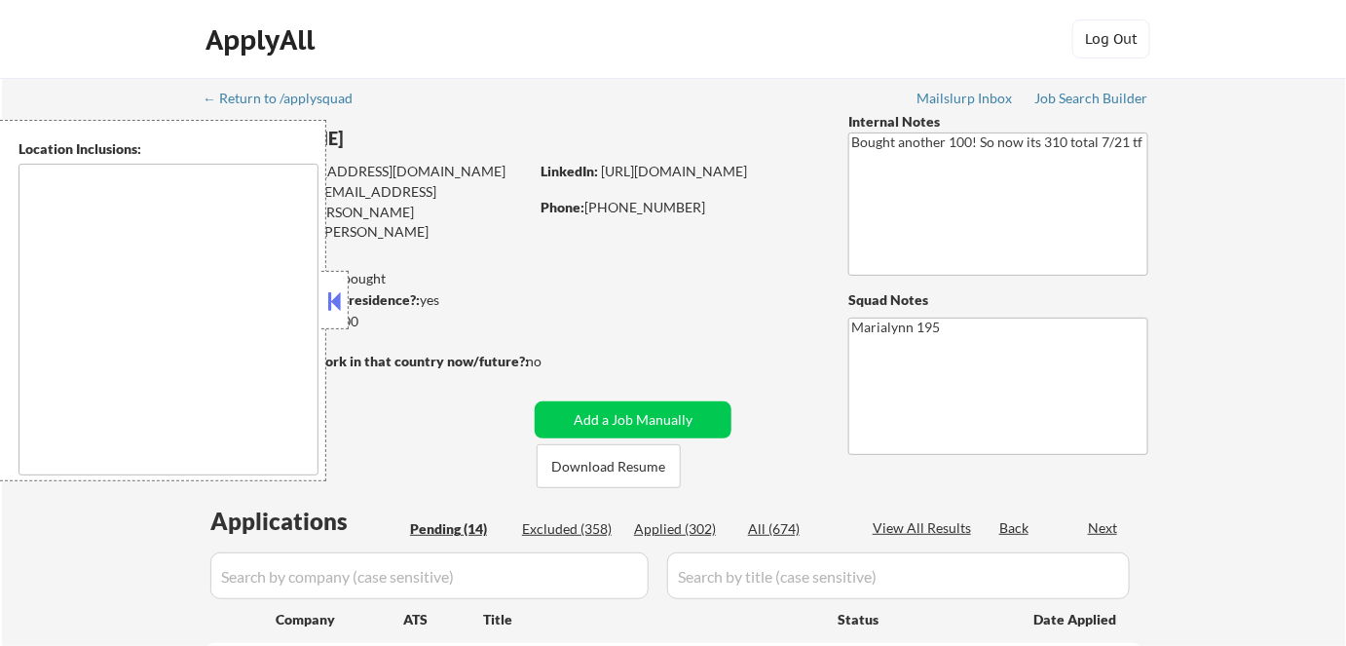
select select ""pending""
type textarea "[GEOGRAPHIC_DATA], [GEOGRAPHIC_DATA] [GEOGRAPHIC_DATA], [GEOGRAPHIC_DATA] [GEOG…"
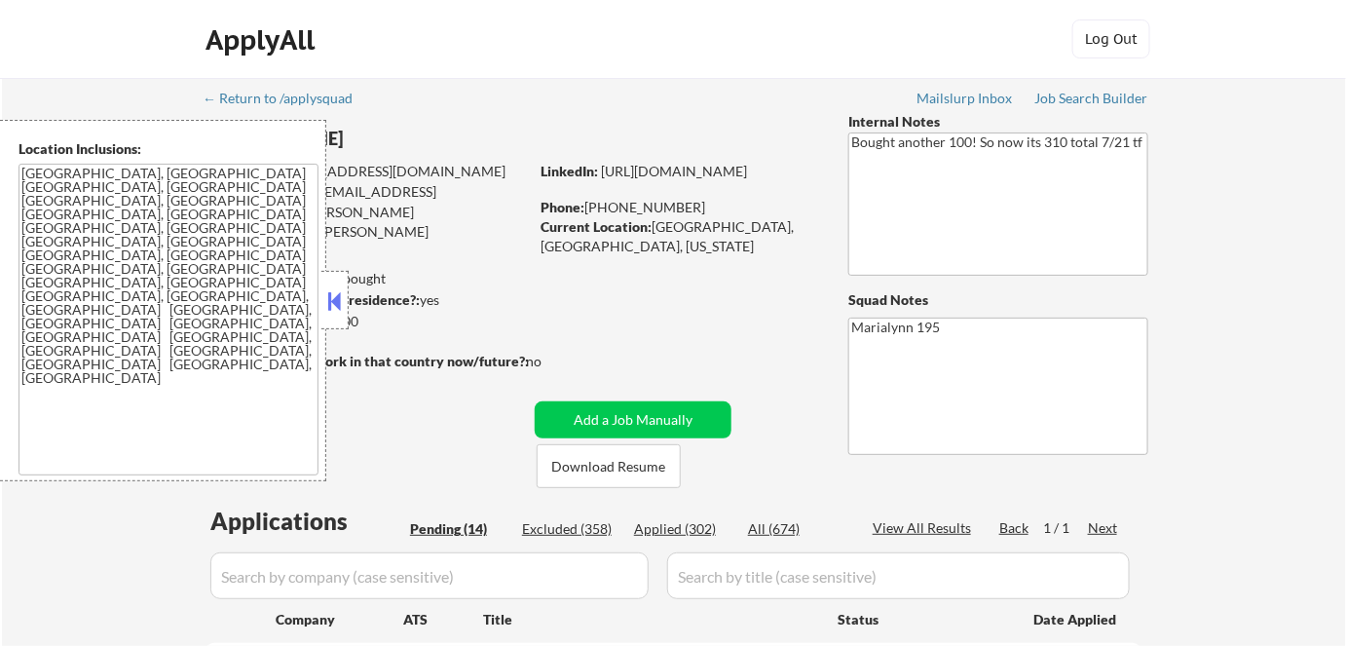
drag, startPoint x: 335, startPoint y: 298, endPoint x: 379, endPoint y: 281, distance: 46.8
click at [335, 298] on button at bounding box center [334, 300] width 21 height 29
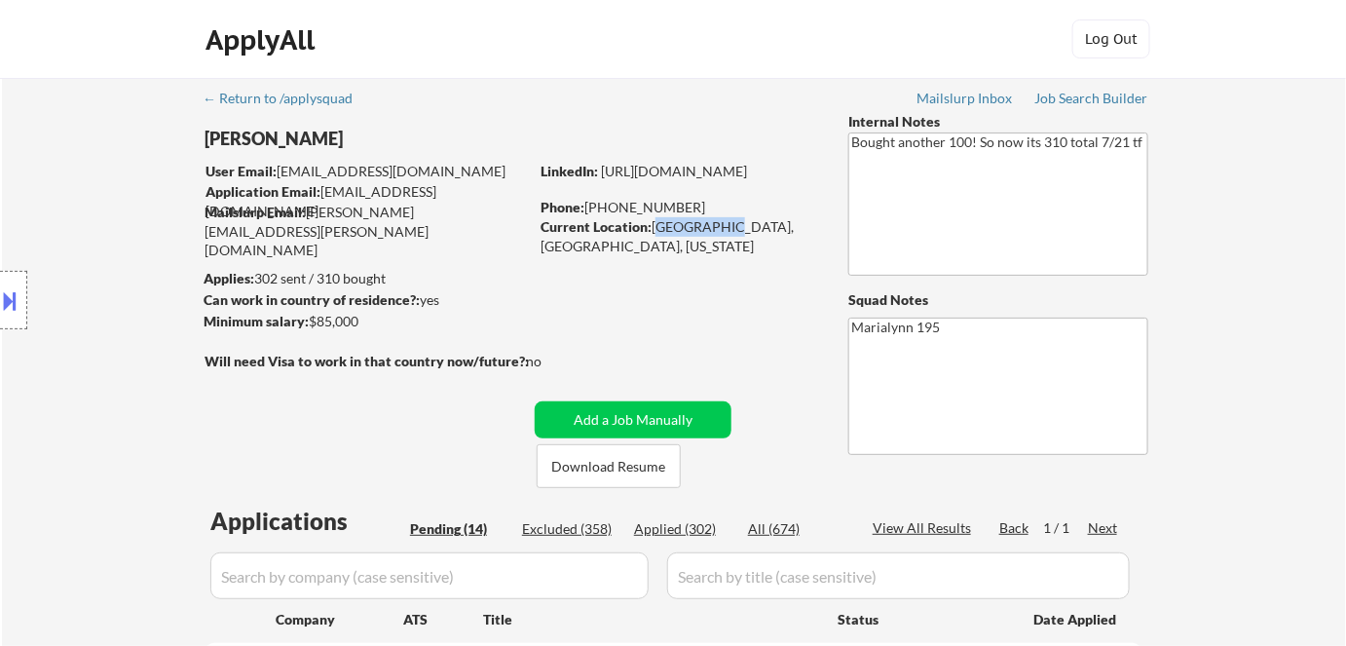
drag, startPoint x: 653, startPoint y: 230, endPoint x: 711, endPoint y: 232, distance: 57.5
click at [711, 232] on div "Current Location: [GEOGRAPHIC_DATA], [GEOGRAPHIC_DATA], [US_STATE]" at bounding box center [678, 236] width 276 height 38
copy div "[GEOGRAPHIC_DATA], [GEOGRAPHIC_DATA]"
click at [21, 299] on div at bounding box center [13, 300] width 27 height 58
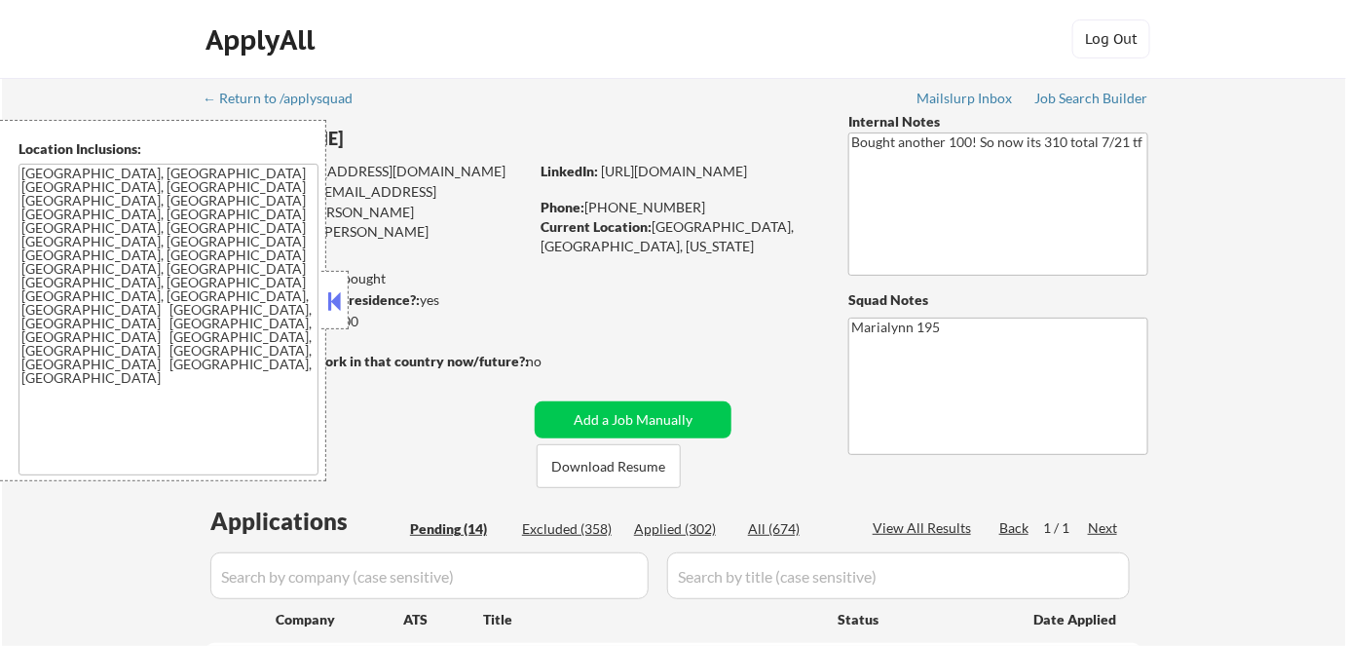
click at [336, 280] on div at bounding box center [334, 300] width 27 height 58
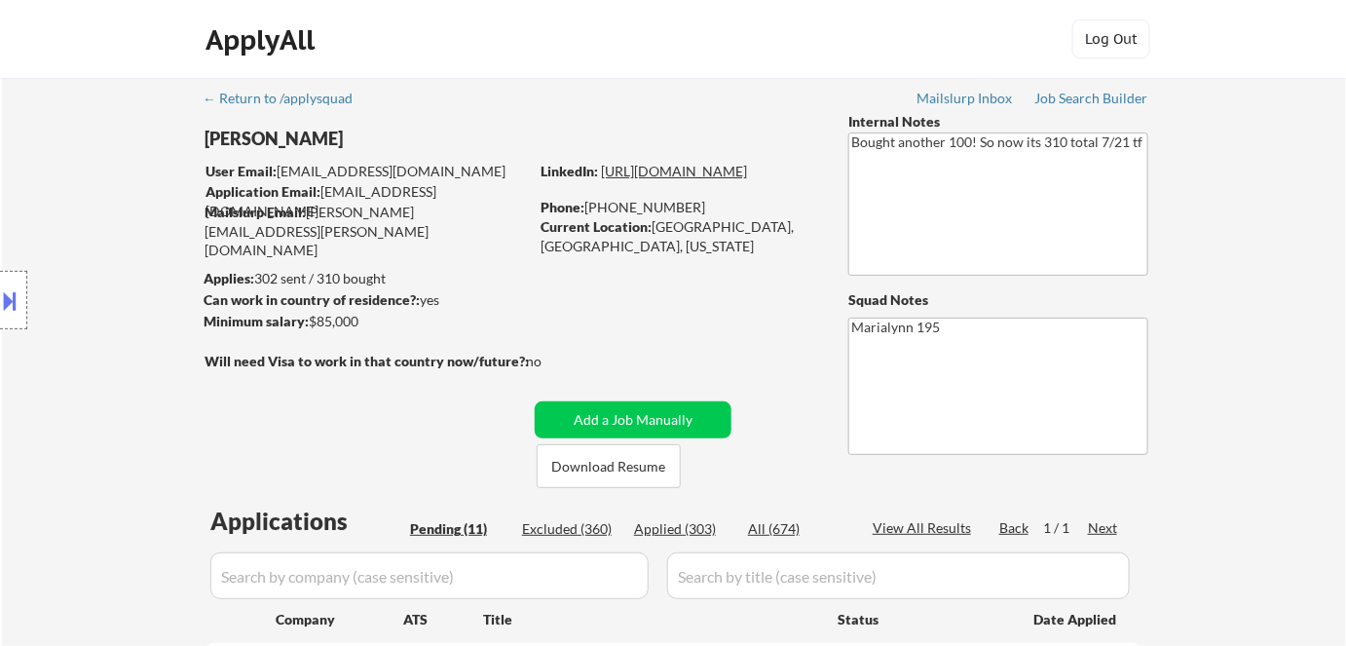
click at [695, 179] on link "[URL][DOMAIN_NAME]" at bounding box center [674, 171] width 146 height 17
click at [339, 316] on div "Location Inclusions: [GEOGRAPHIC_DATA], [GEOGRAPHIC_DATA] [GEOGRAPHIC_DATA], [G…" at bounding box center [174, 300] width 349 height 361
click at [335, 320] on div "Location Inclusions: [GEOGRAPHIC_DATA], [GEOGRAPHIC_DATA] [GEOGRAPHIC_DATA], [G…" at bounding box center [174, 300] width 349 height 361
select select ""pending""
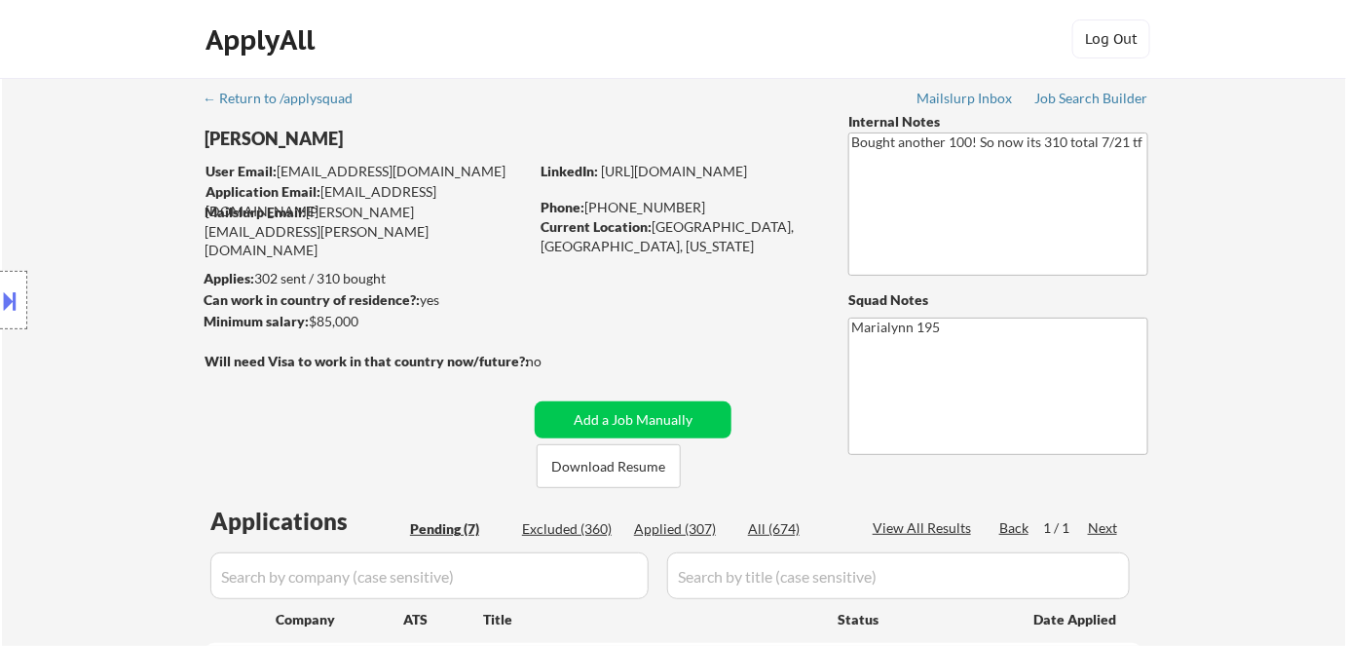
select select ""pending""
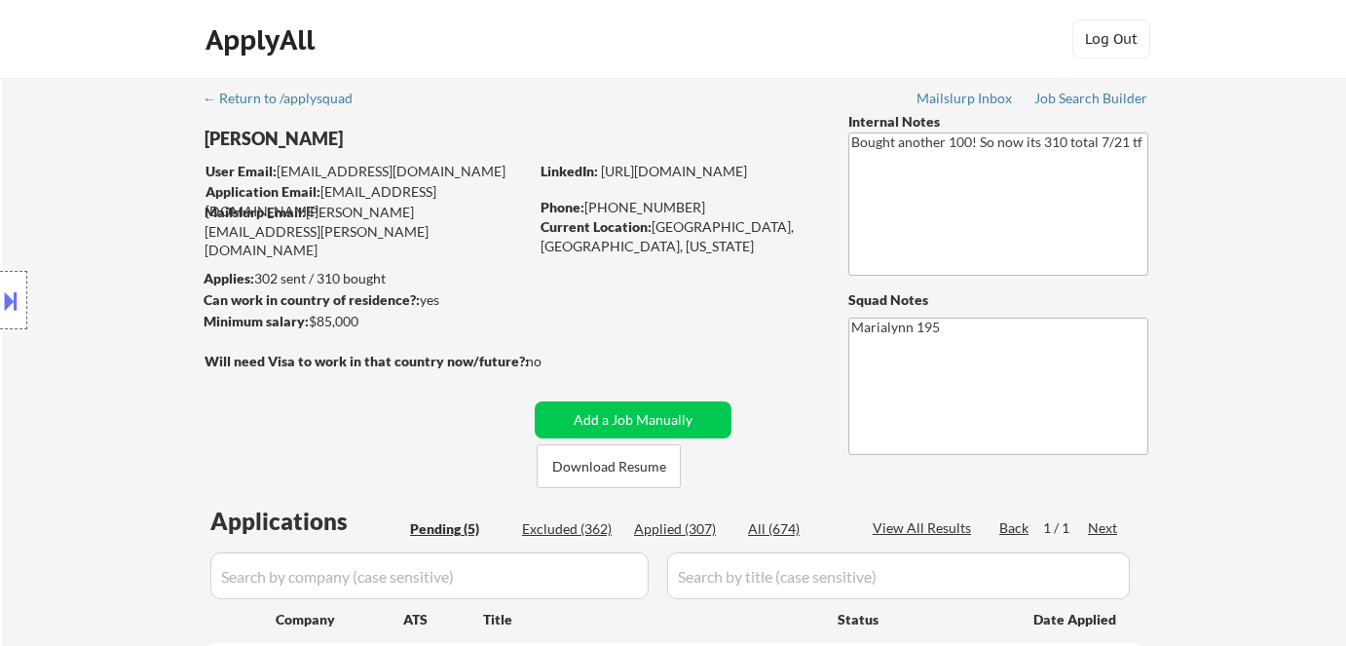
select select ""pending""
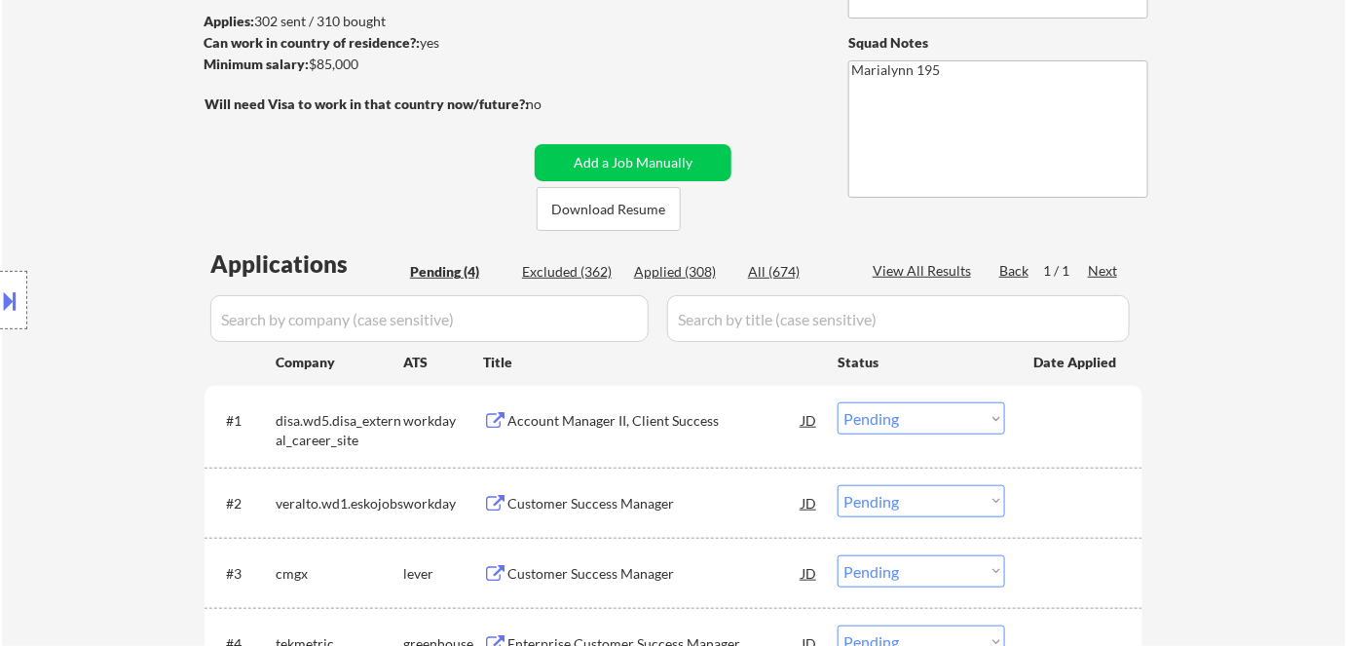
scroll to position [442, 0]
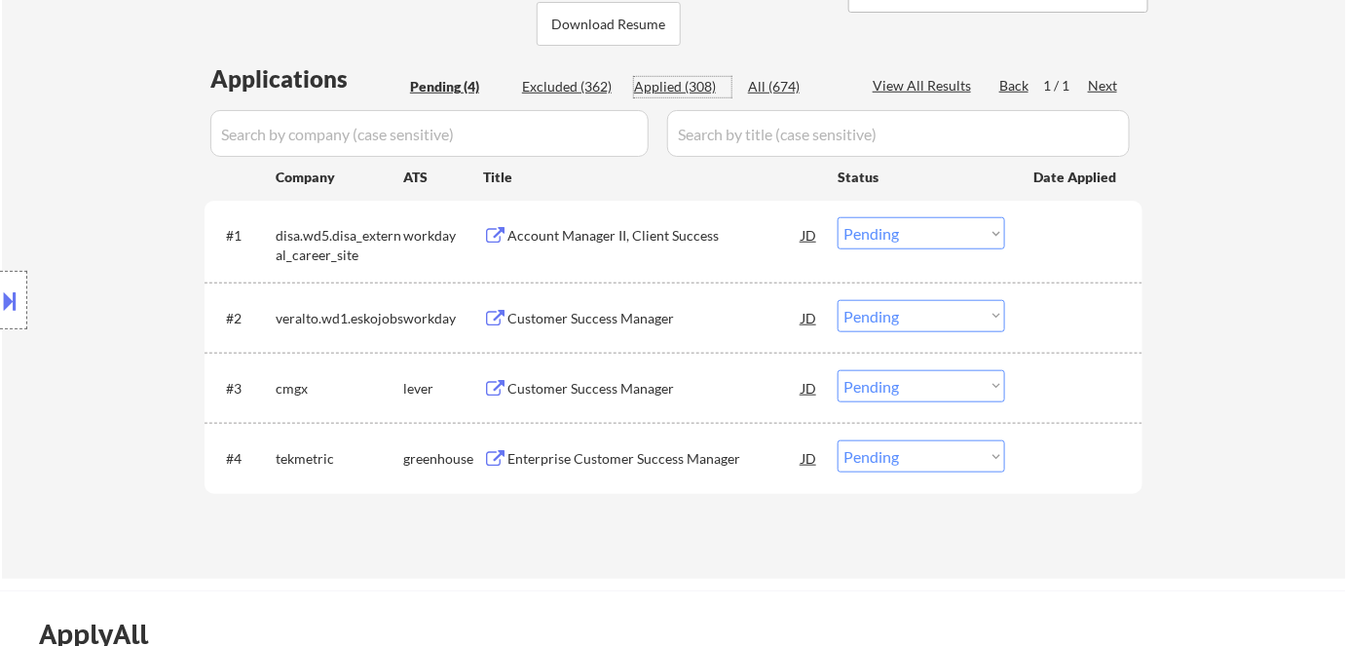
click at [662, 89] on div "Applied (308)" at bounding box center [682, 86] width 97 height 19
select select ""applied""
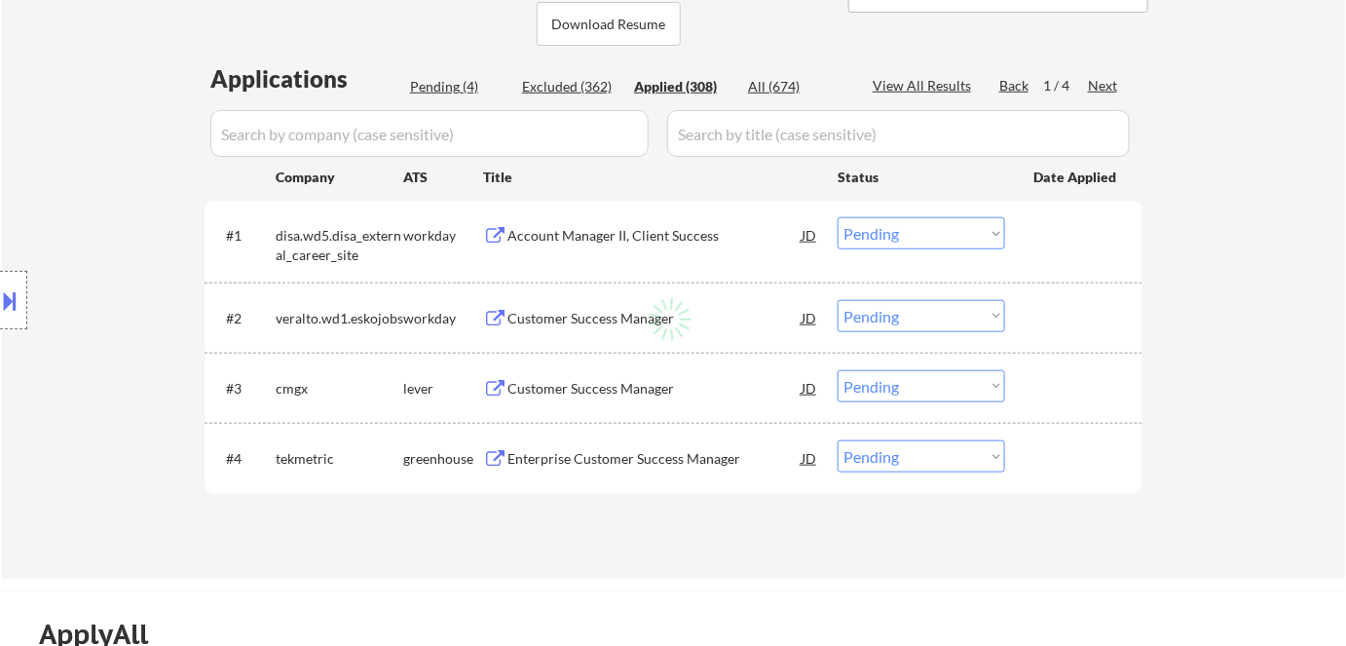
select select ""applied""
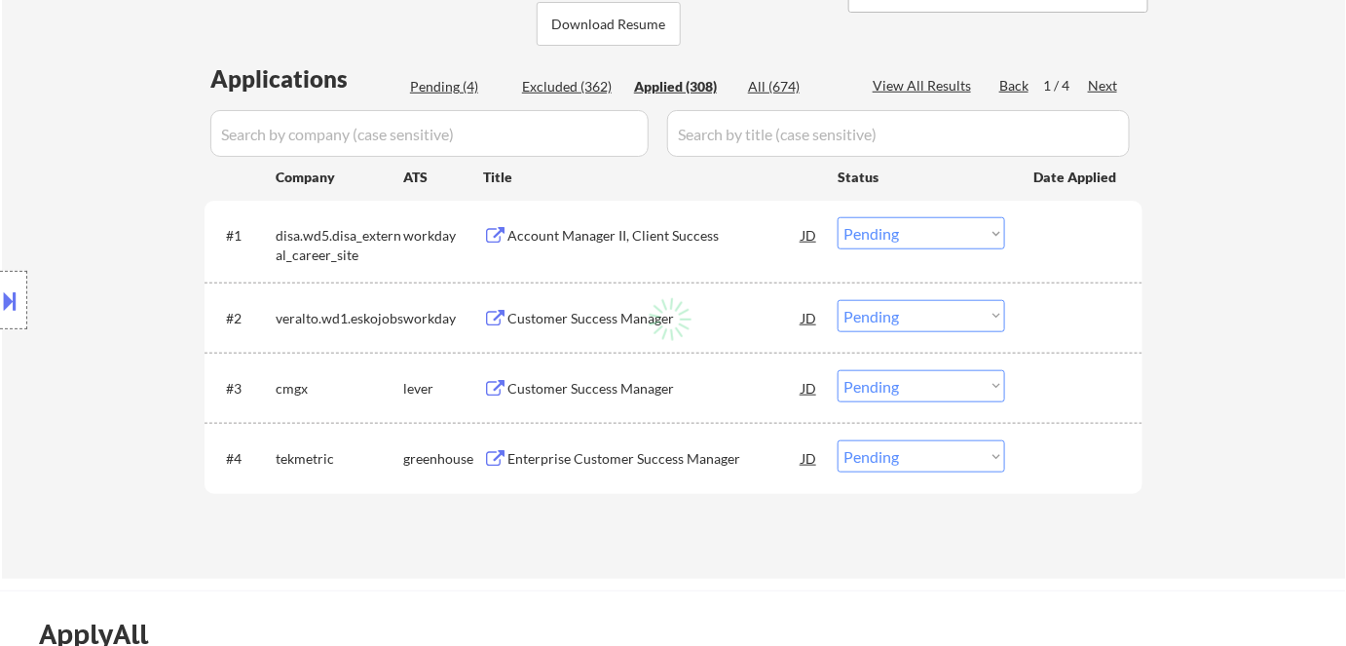
select select ""applied""
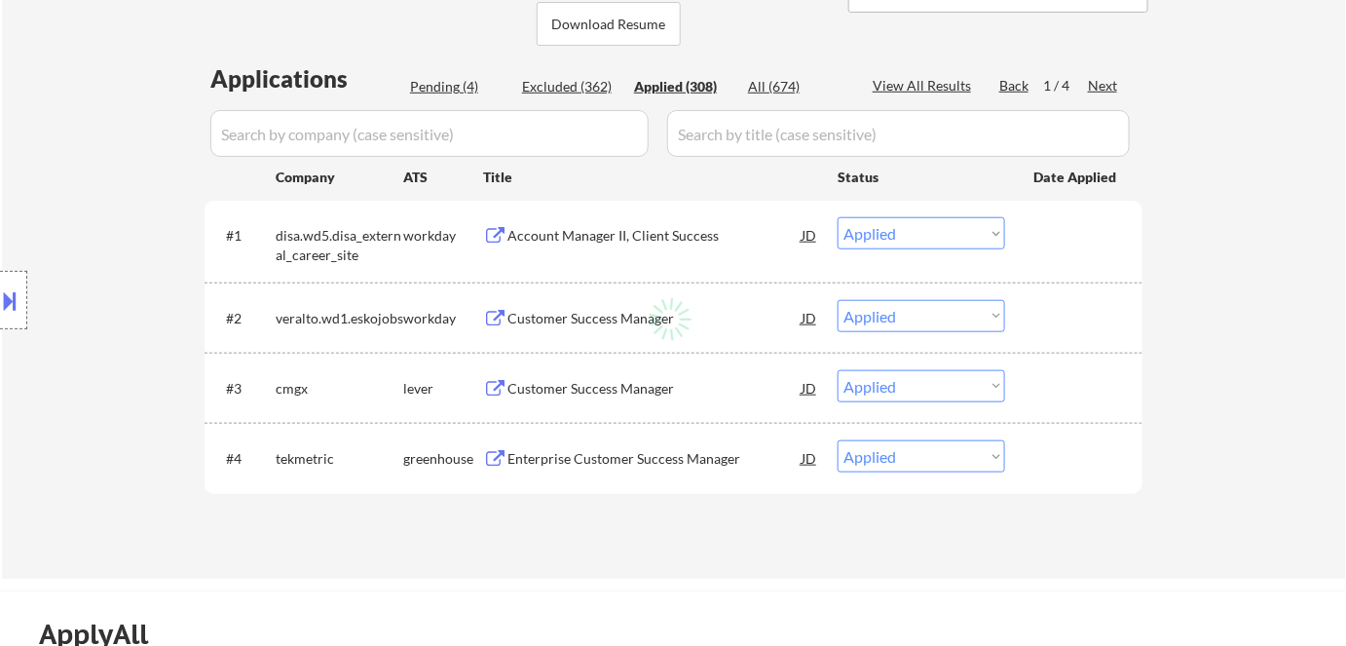
select select ""applied""
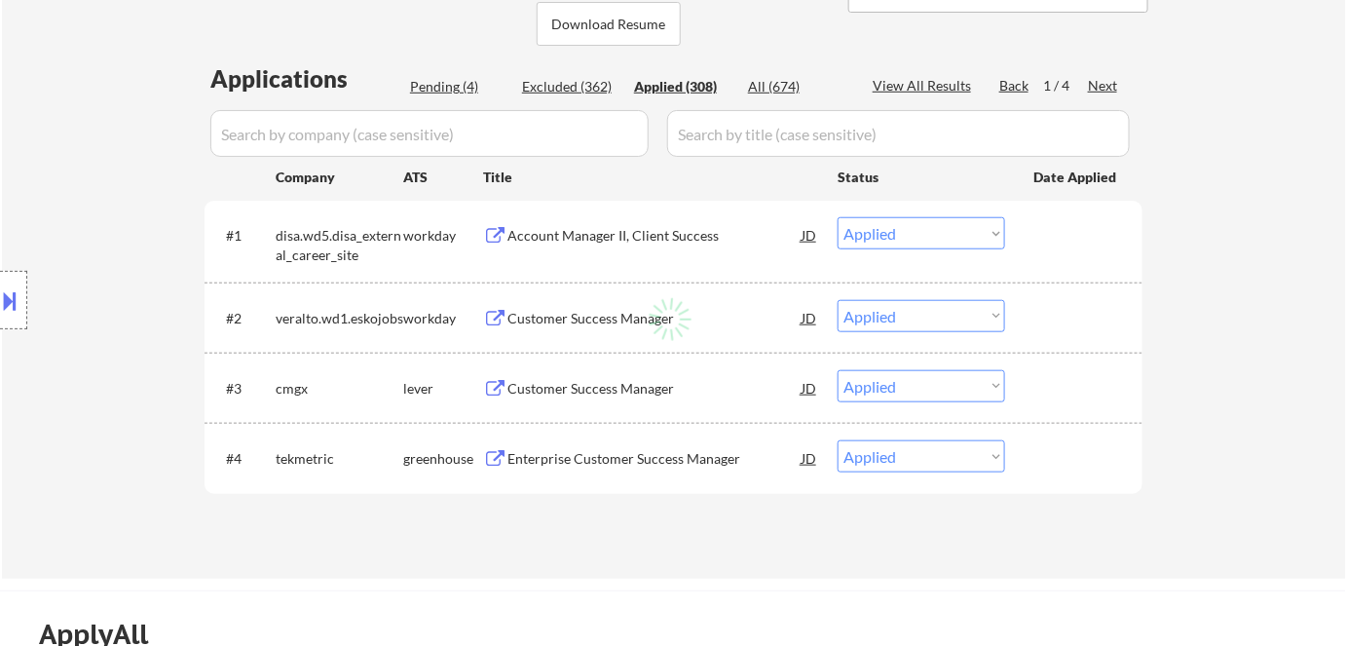
select select ""applied""
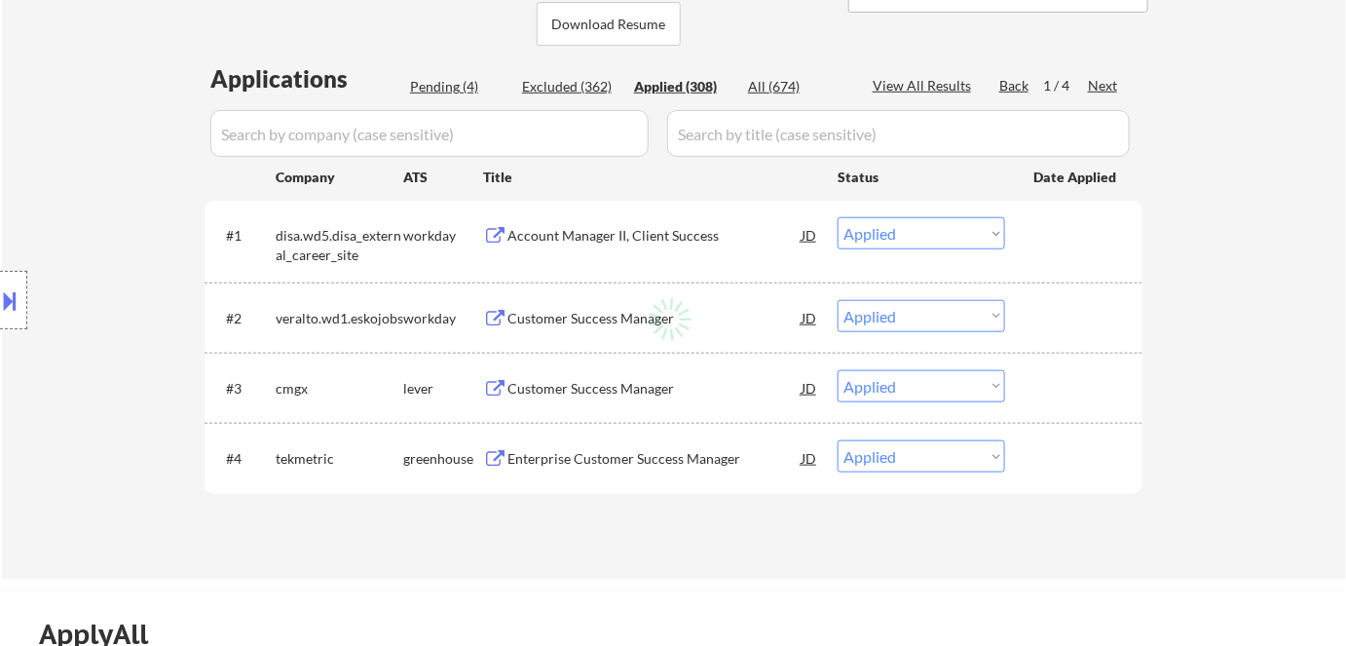
select select ""applied""
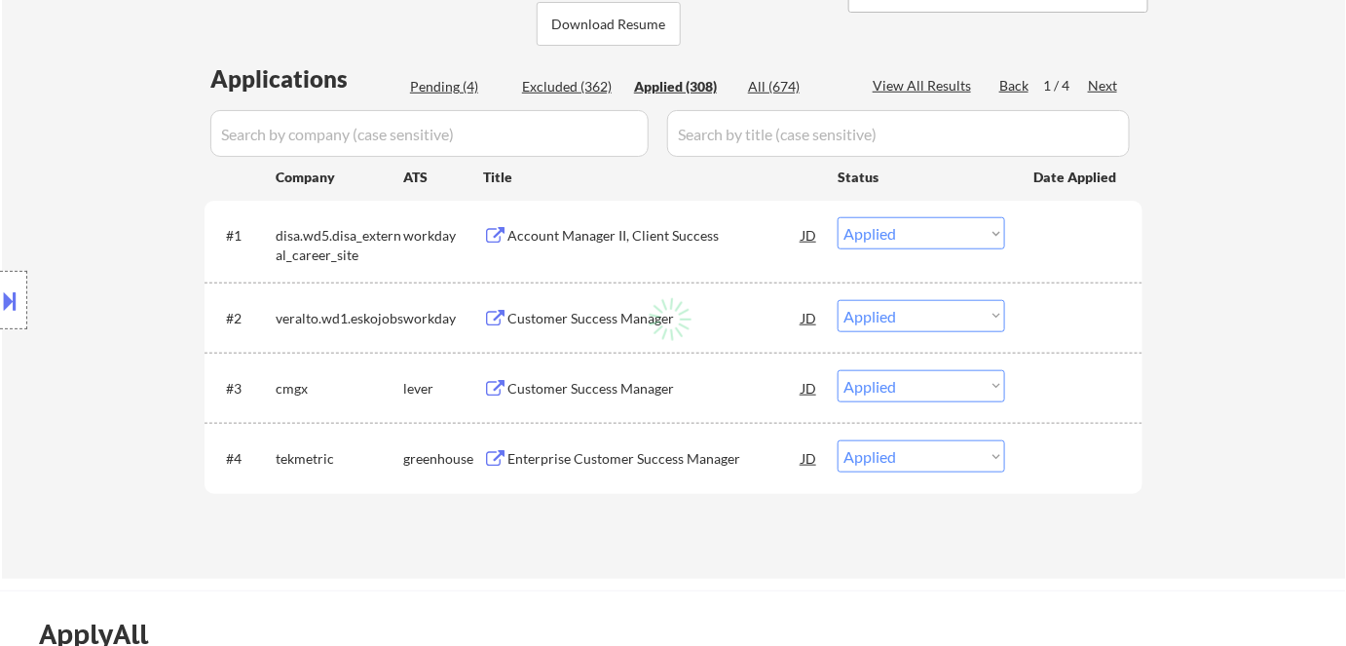
select select ""applied""
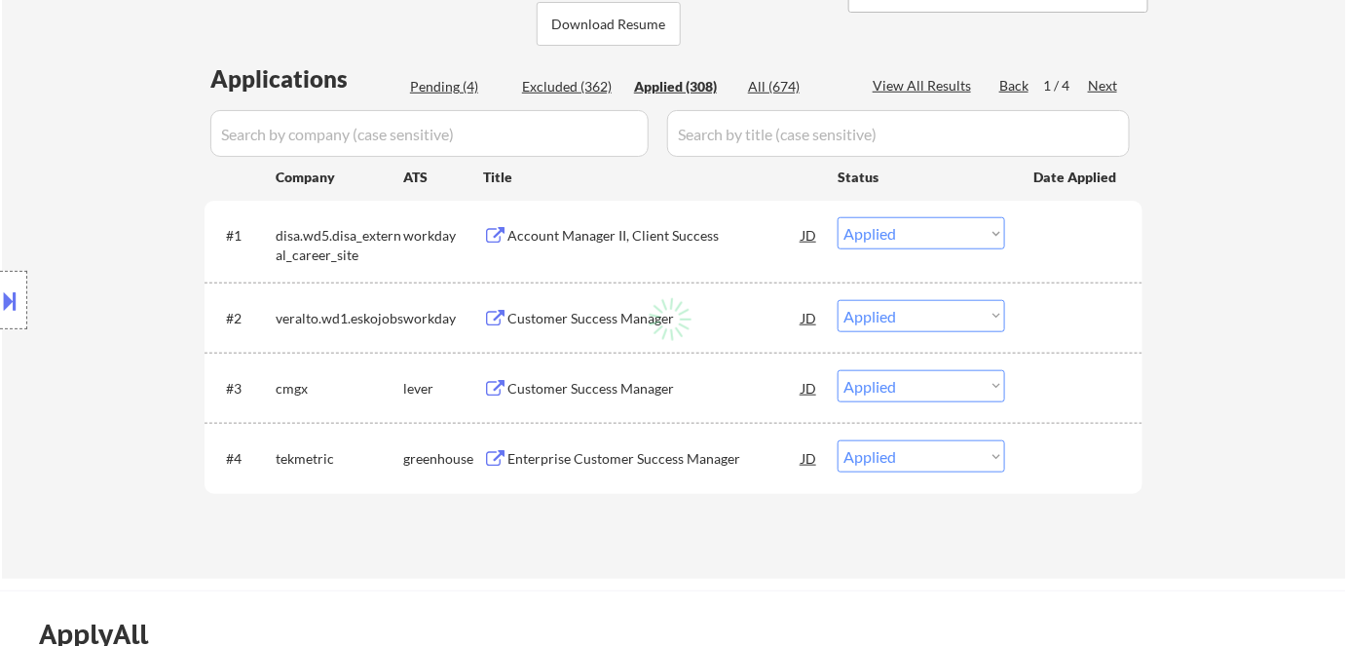
select select ""applied""
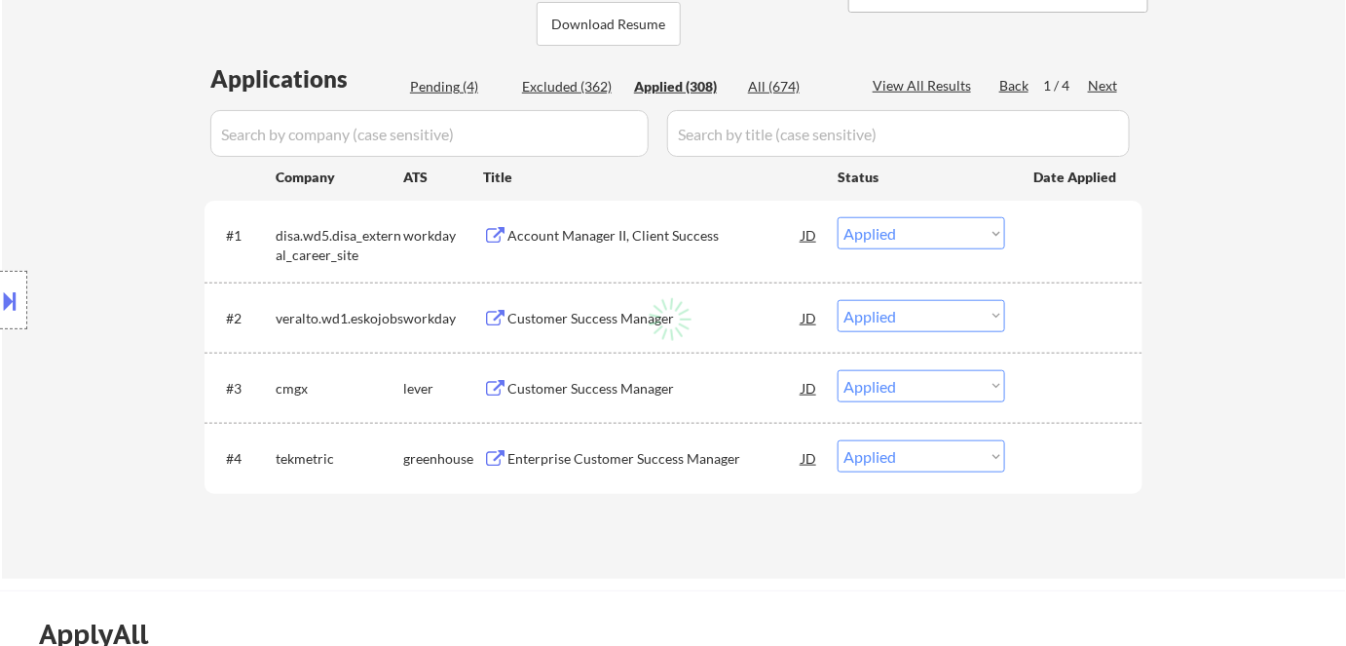
select select ""applied""
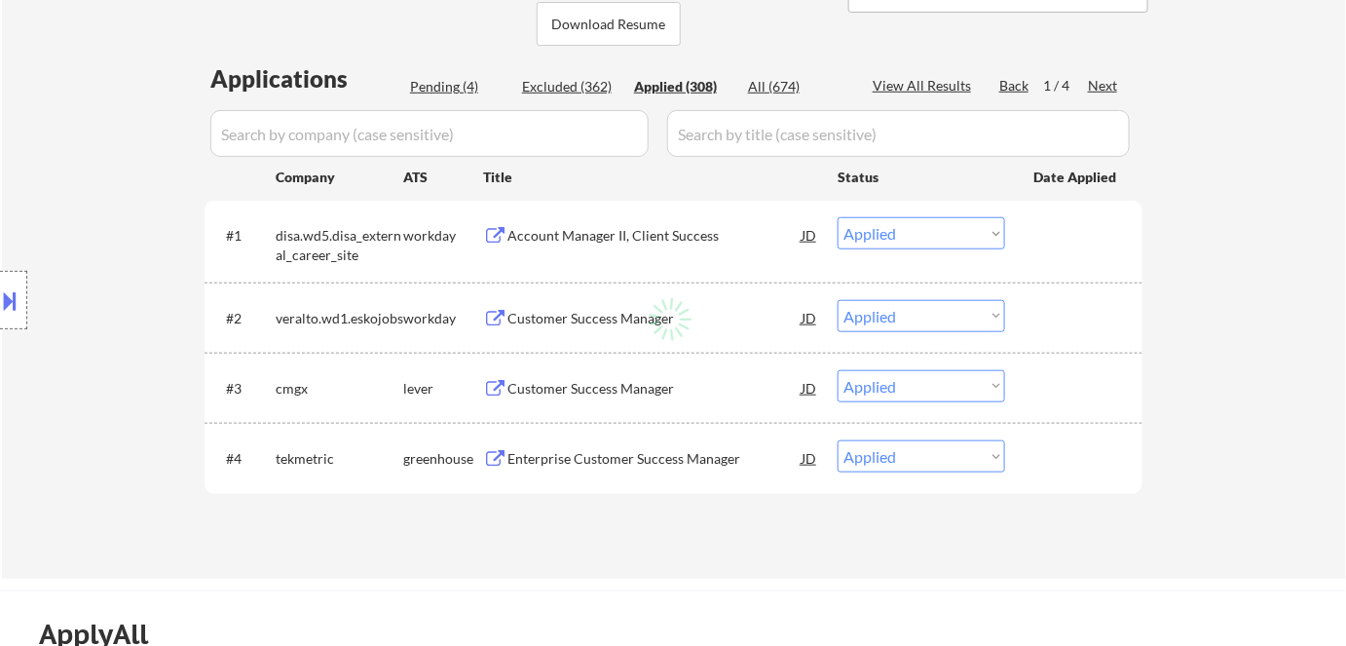
select select ""applied""
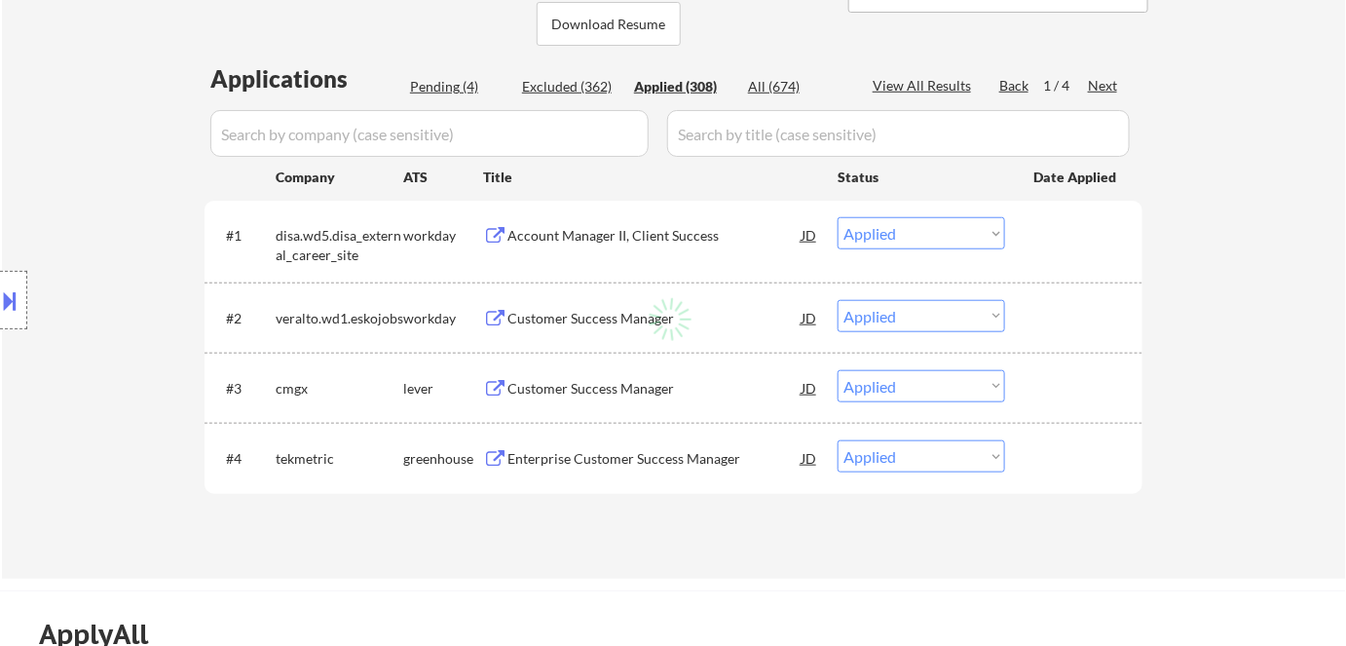
select select ""applied""
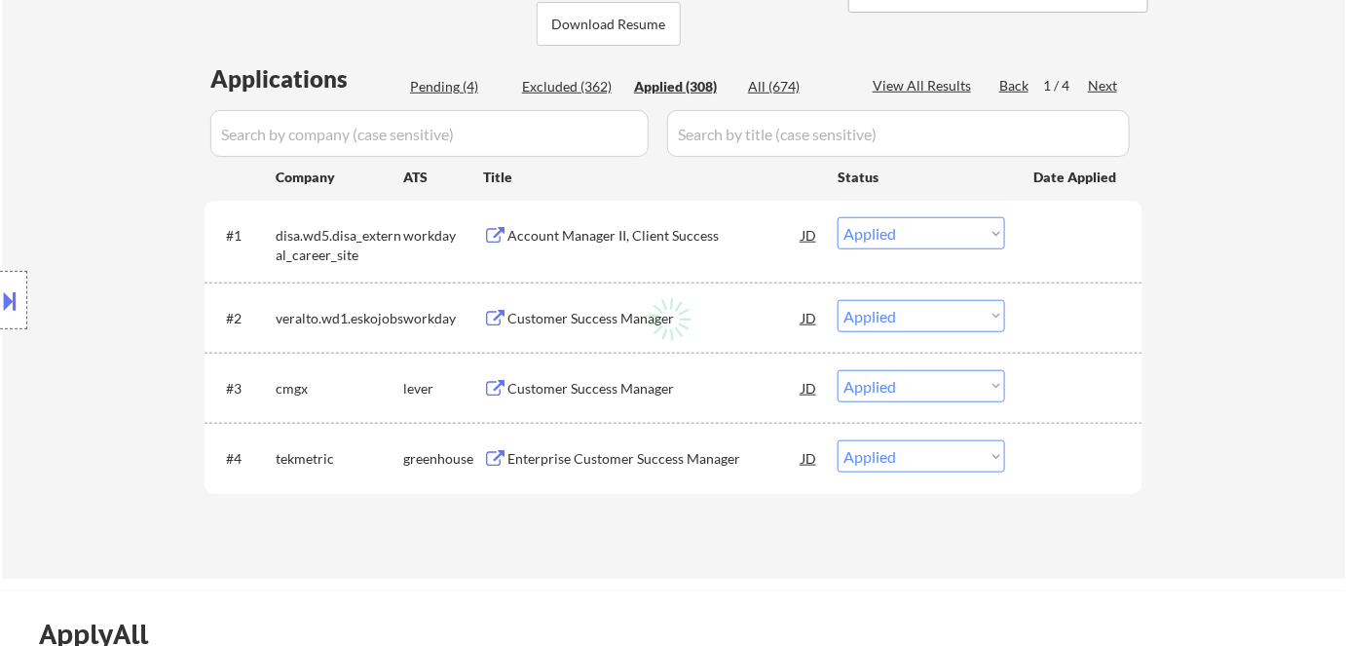
select select ""applied""
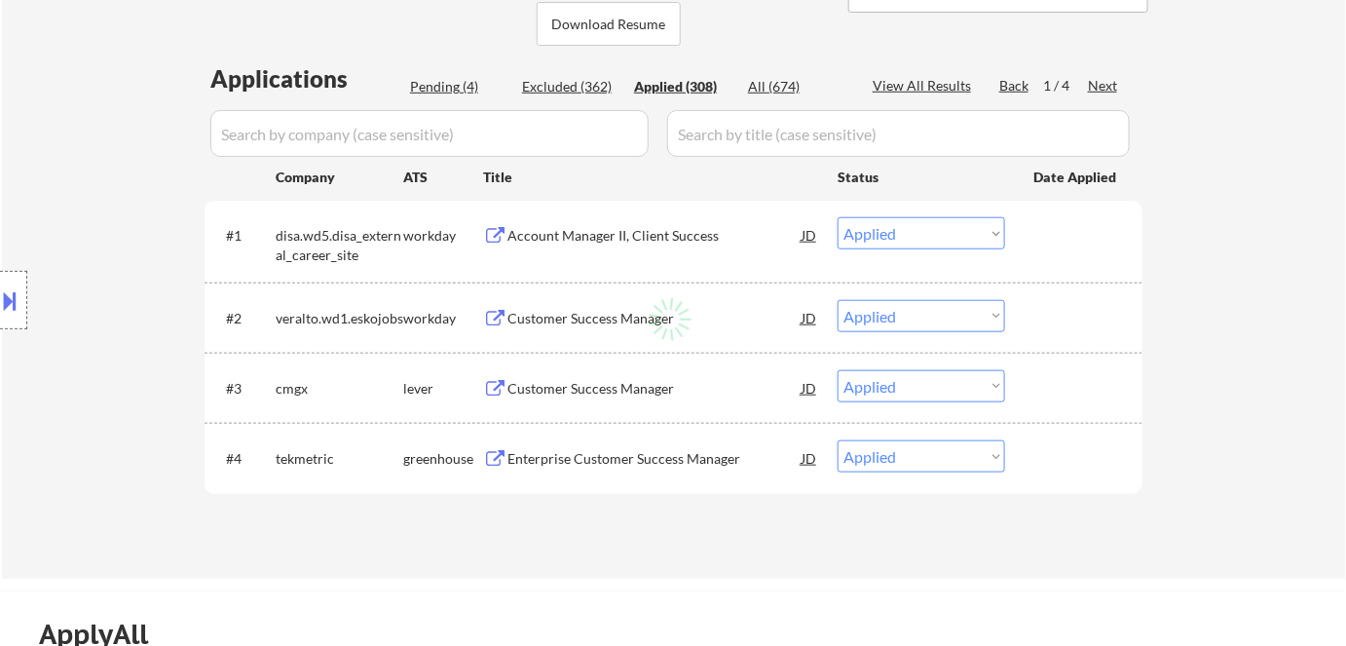
select select ""applied""
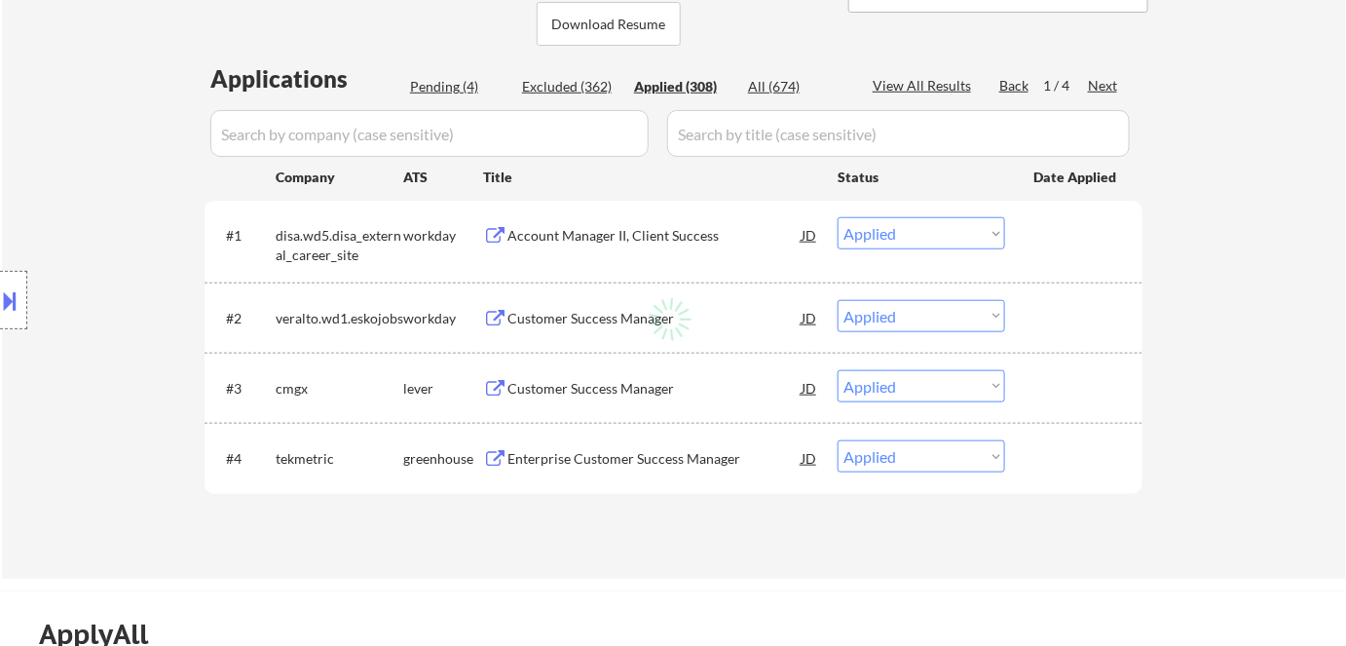
select select ""applied""
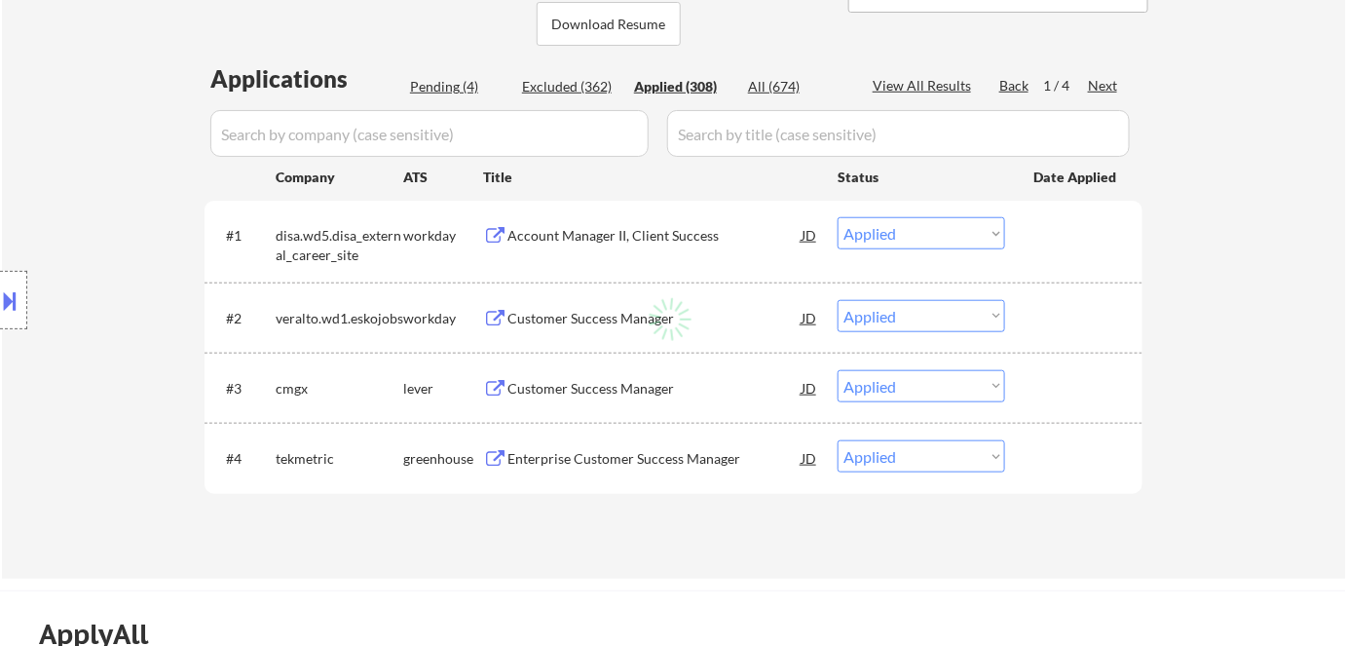
select select ""applied""
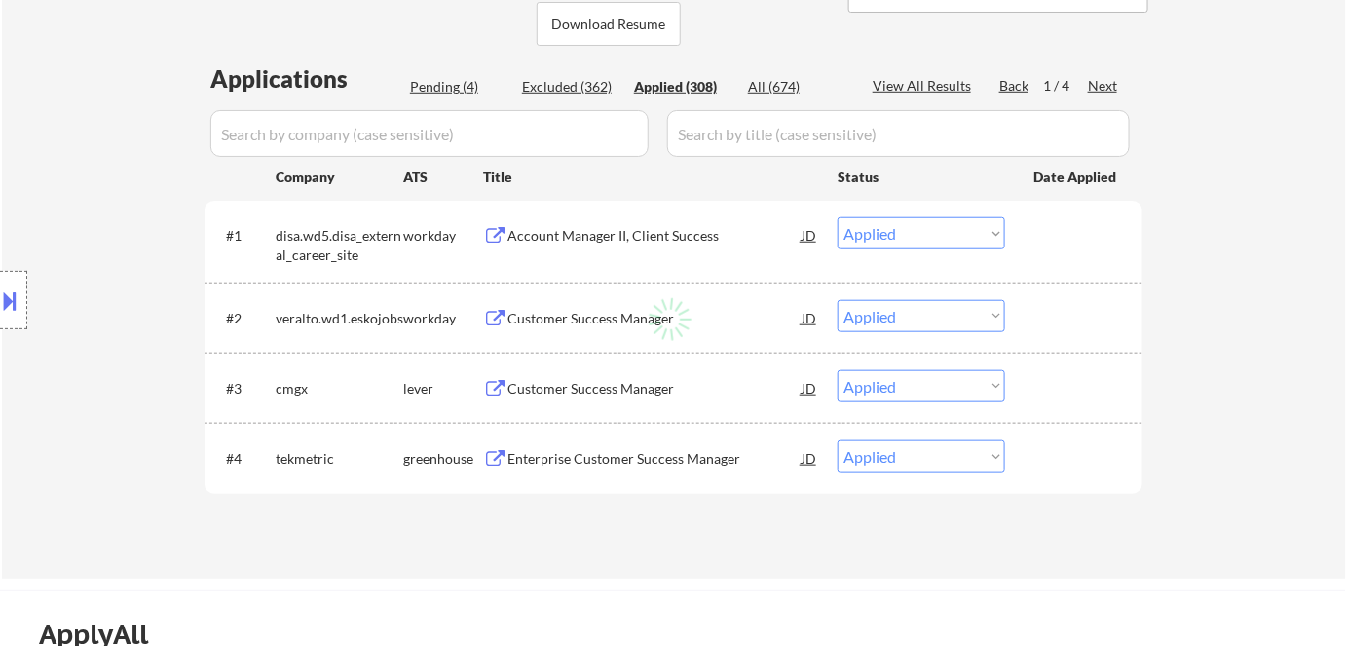
select select ""applied""
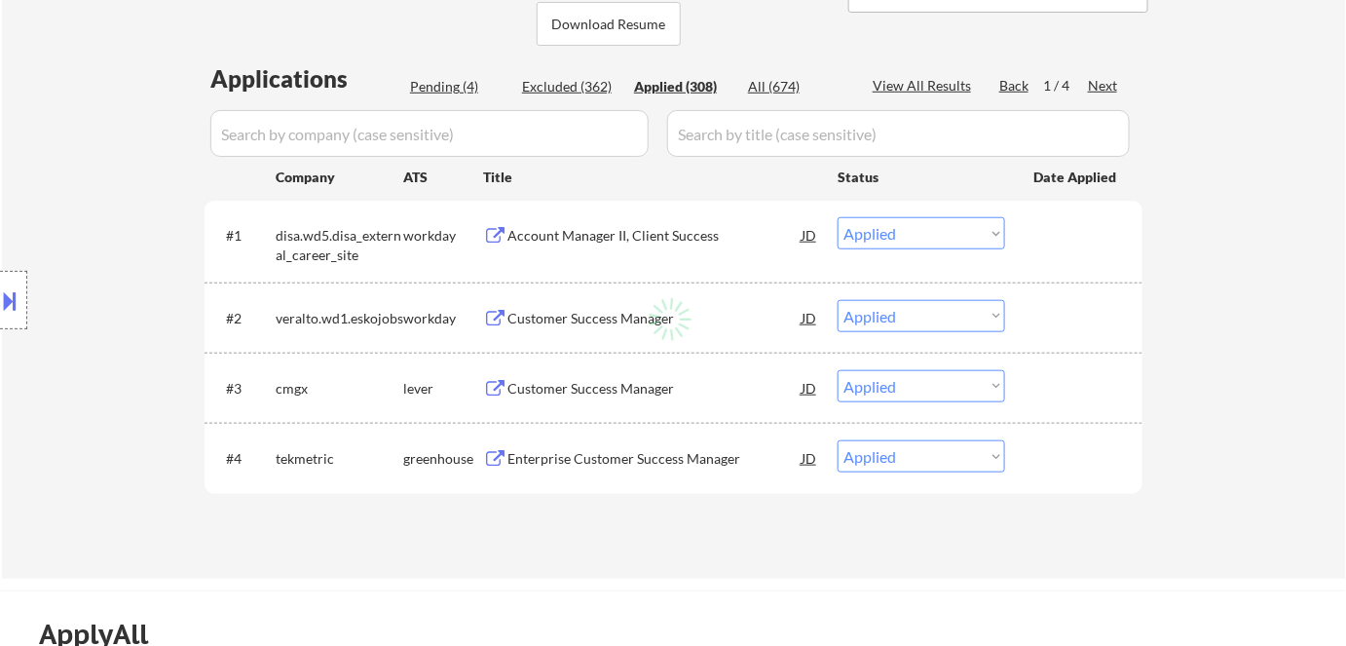
select select ""applied""
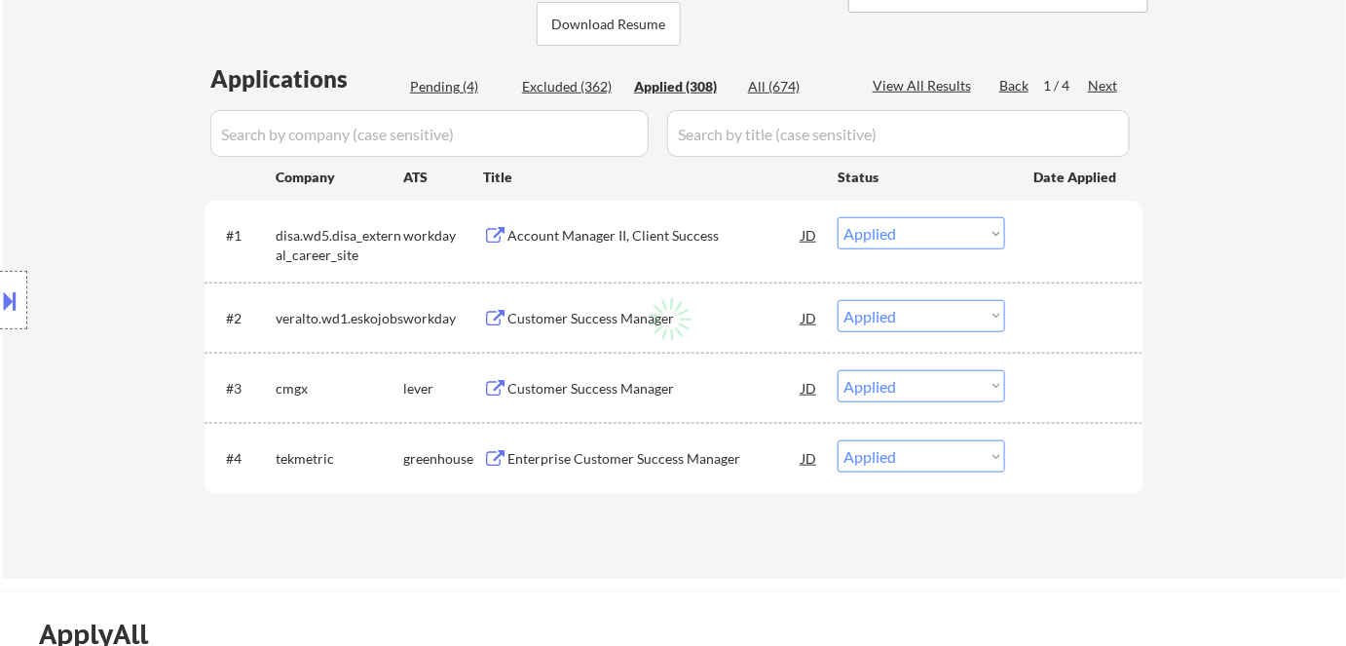
select select ""applied""
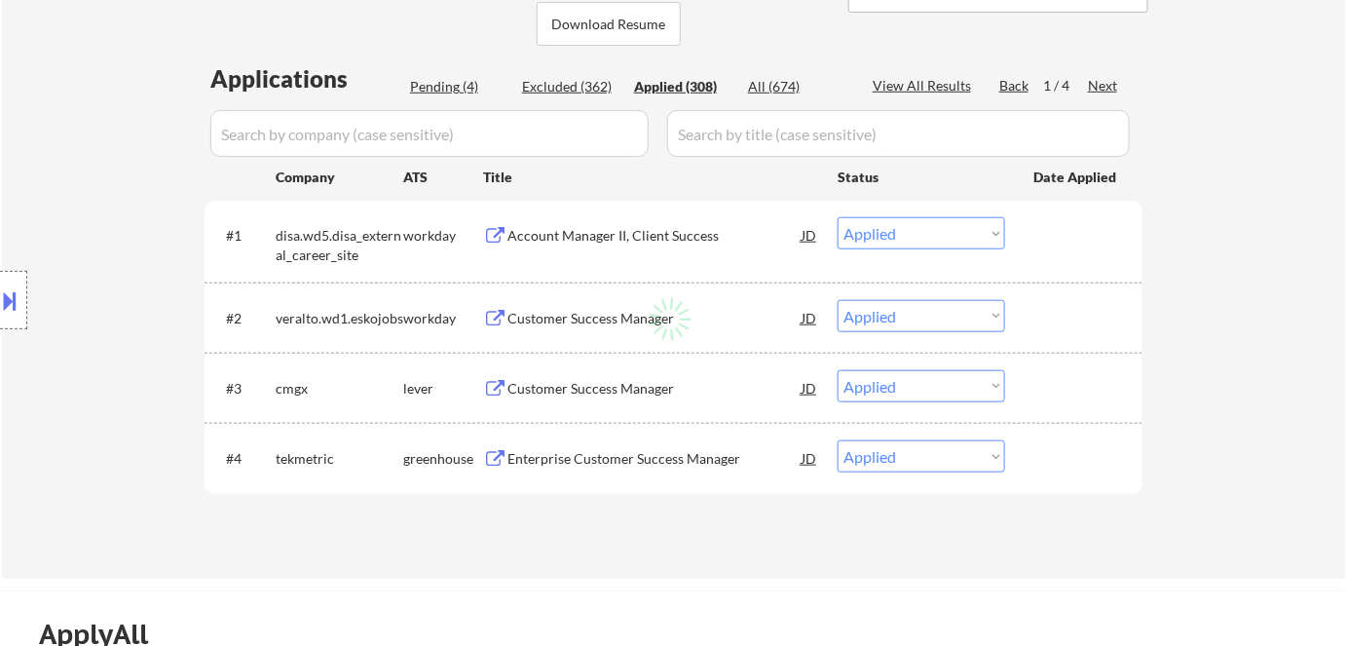
select select ""applied""
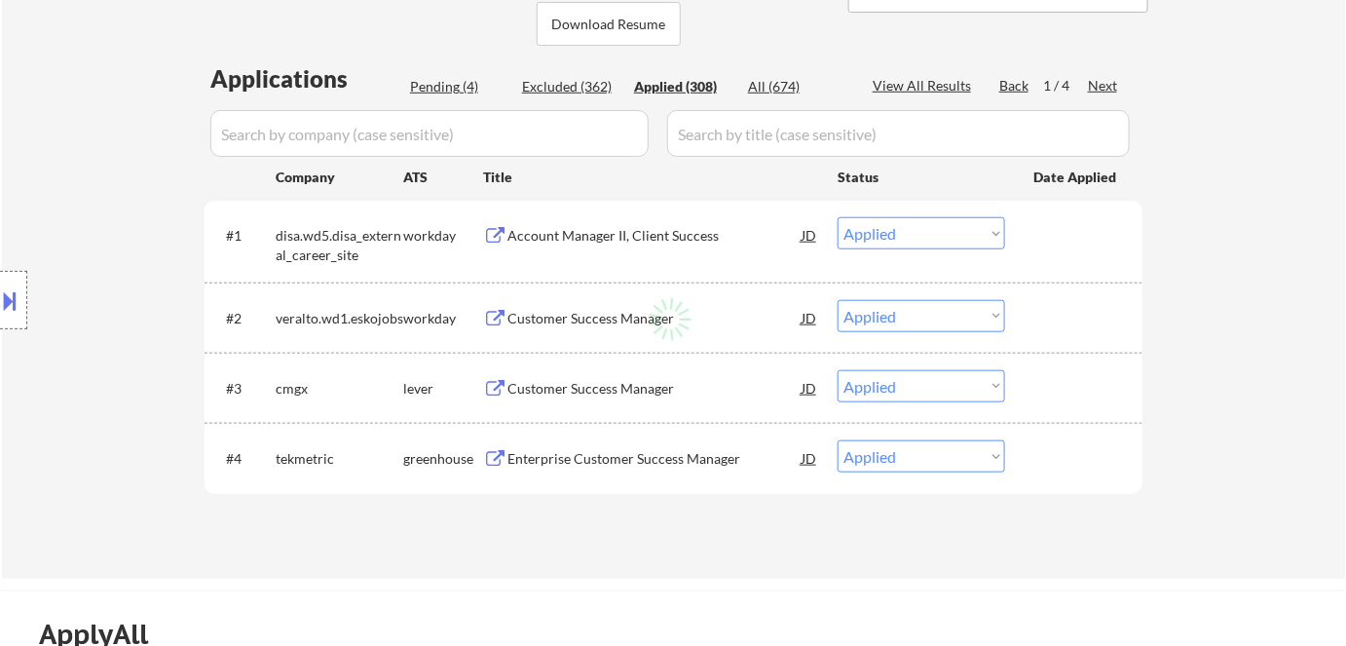
select select ""applied""
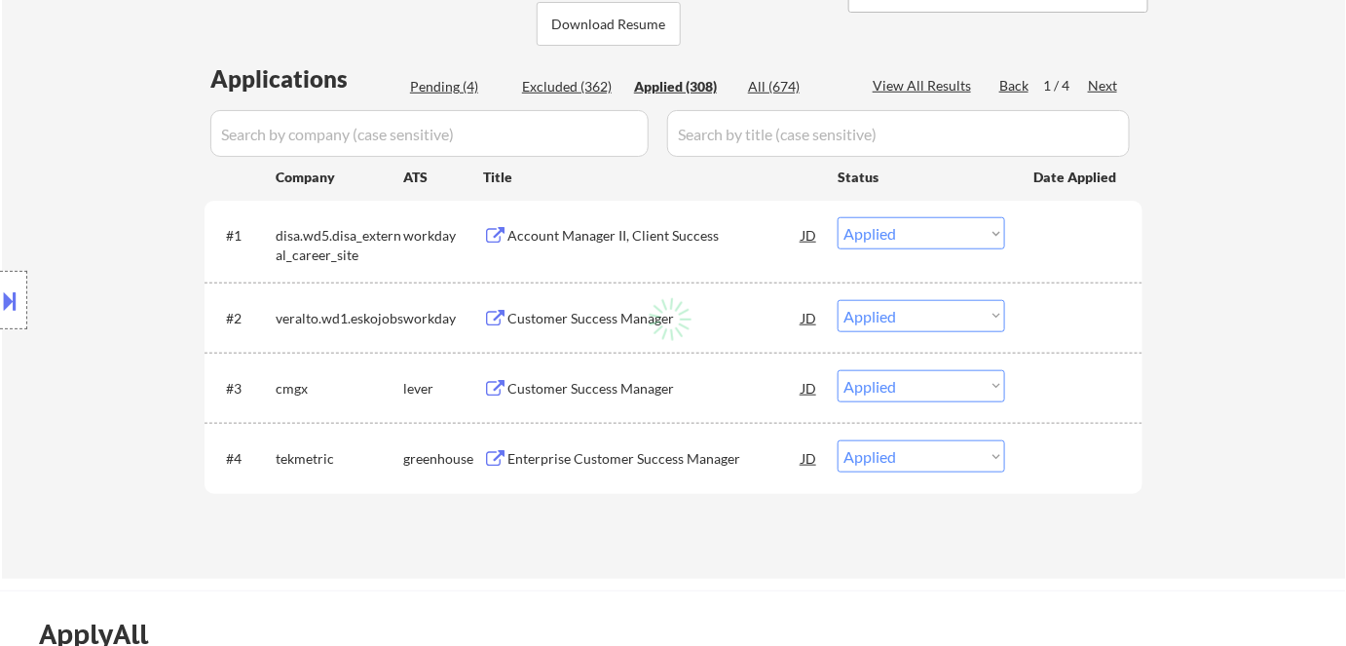
select select ""applied""
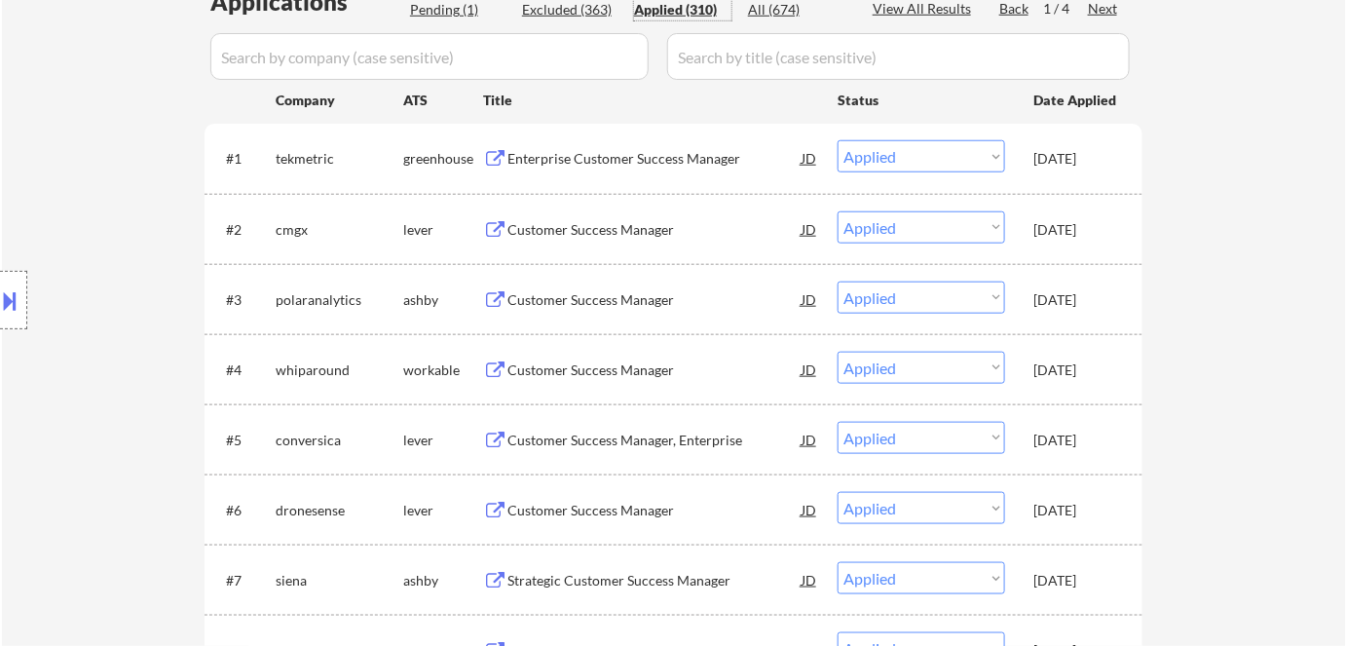
scroll to position [353, 0]
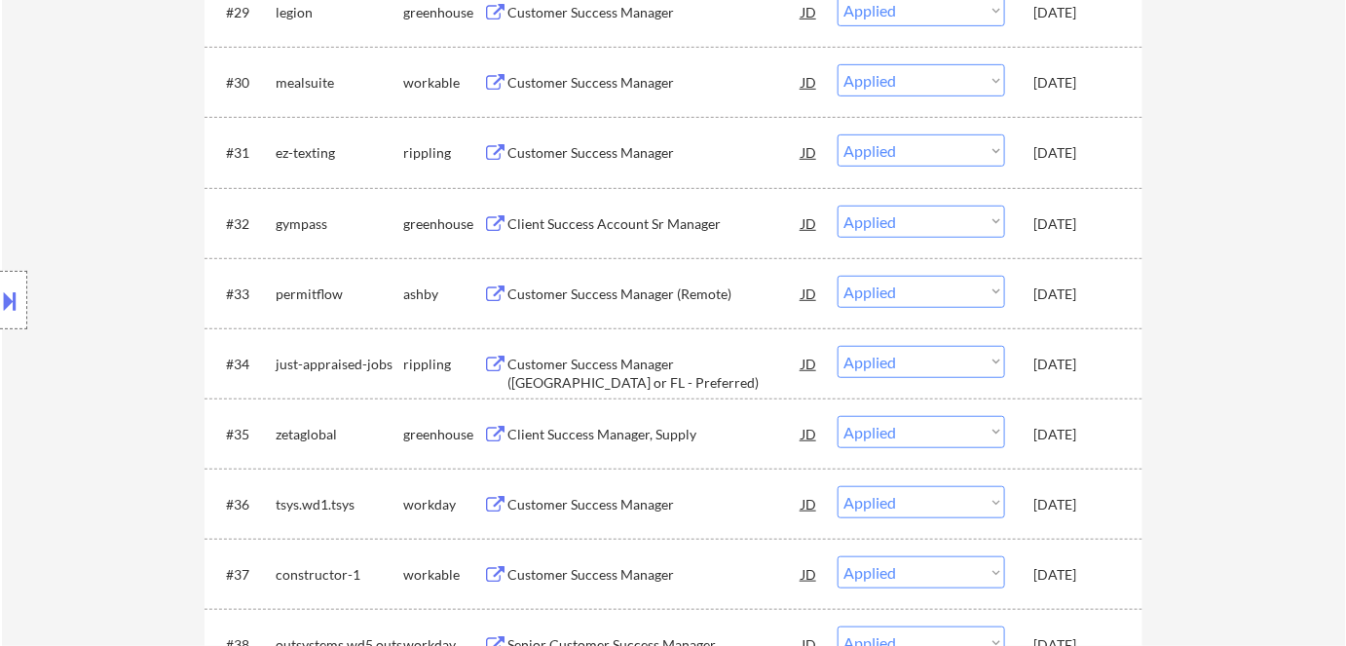
scroll to position [2744, 0]
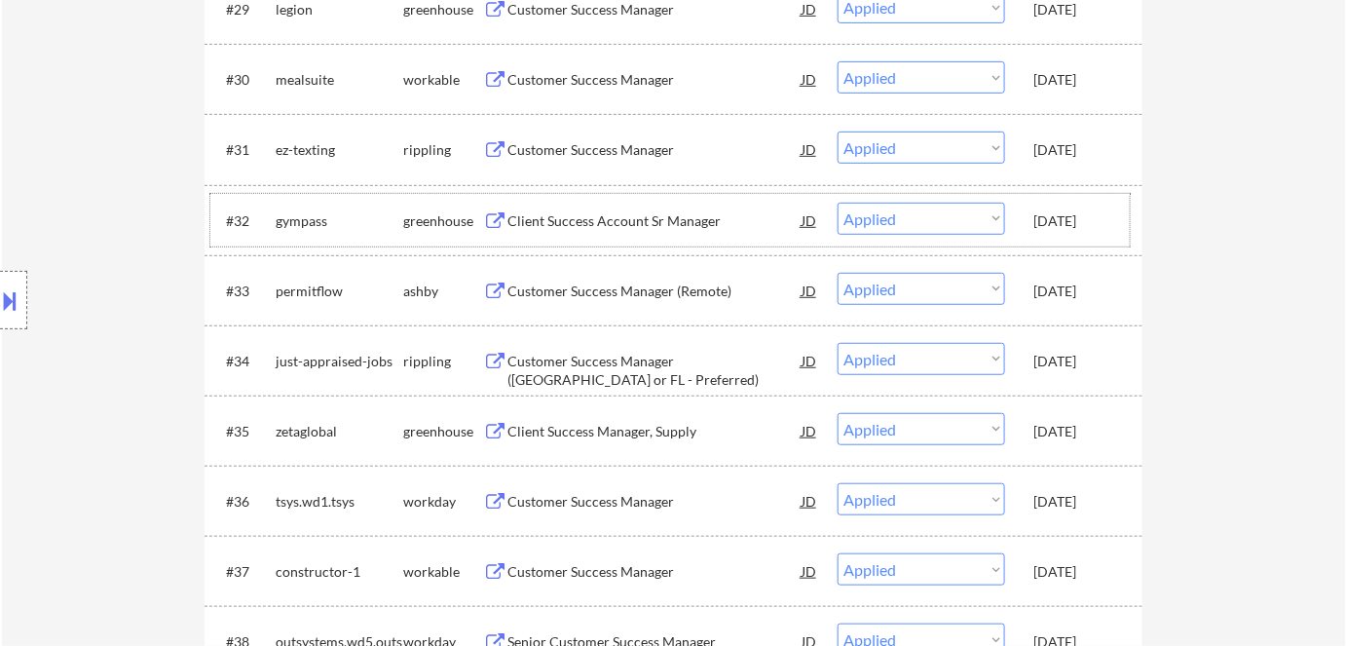
drag, startPoint x: 1054, startPoint y: 226, endPoint x: 1060, endPoint y: 263, distance: 37.5
click at [1055, 226] on div "Aug 7, 2025" at bounding box center [1076, 220] width 86 height 19
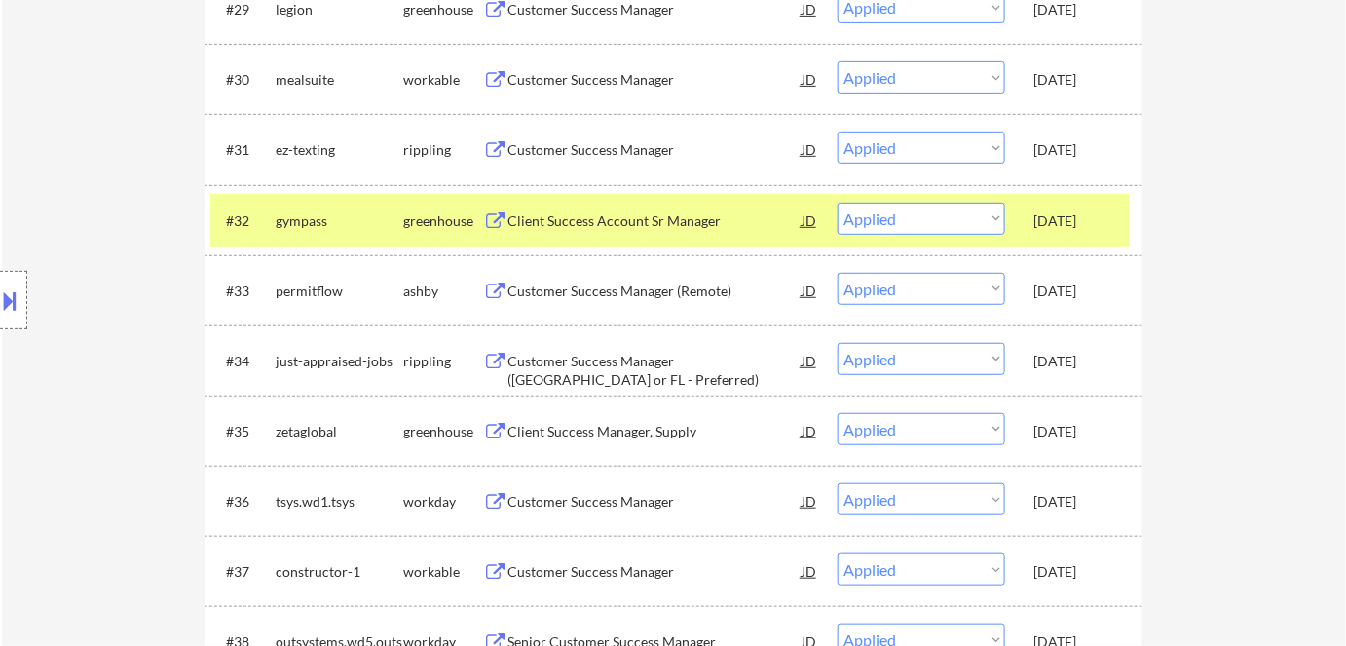
drag, startPoint x: 1063, startPoint y: 287, endPoint x: 1069, endPoint y: 296, distance: 10.5
click at [1064, 287] on div "Aug 7, 2025" at bounding box center [1076, 290] width 86 height 19
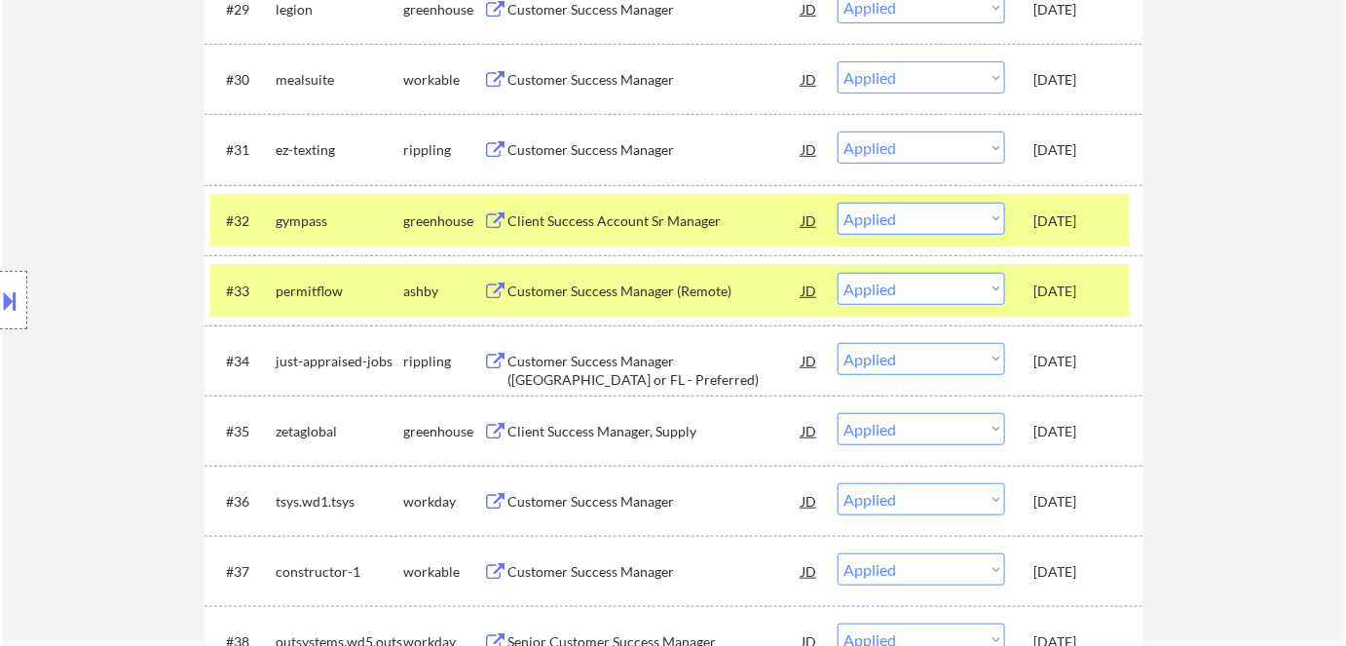
click at [1078, 362] on div "Aug 7, 2025" at bounding box center [1076, 361] width 86 height 19
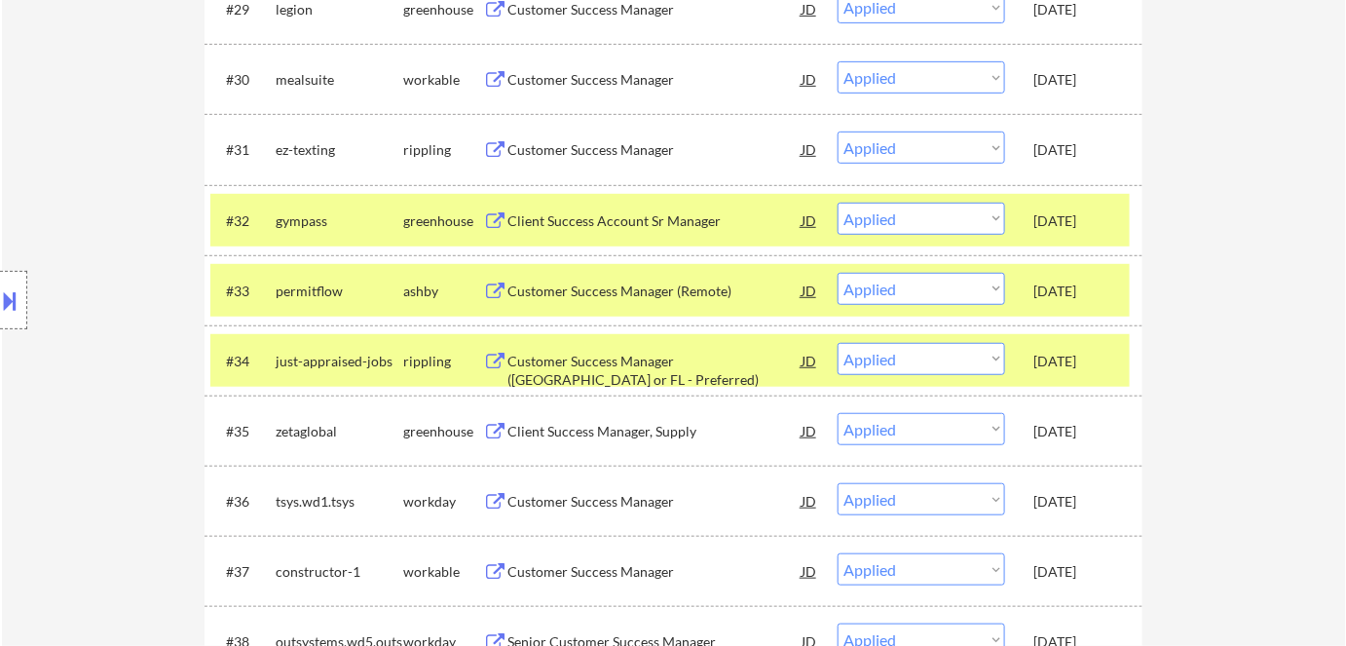
drag, startPoint x: 1077, startPoint y: 429, endPoint x: 1069, endPoint y: 465, distance: 35.9
click at [1074, 436] on div "Aug 7, 2025" at bounding box center [1076, 431] width 86 height 19
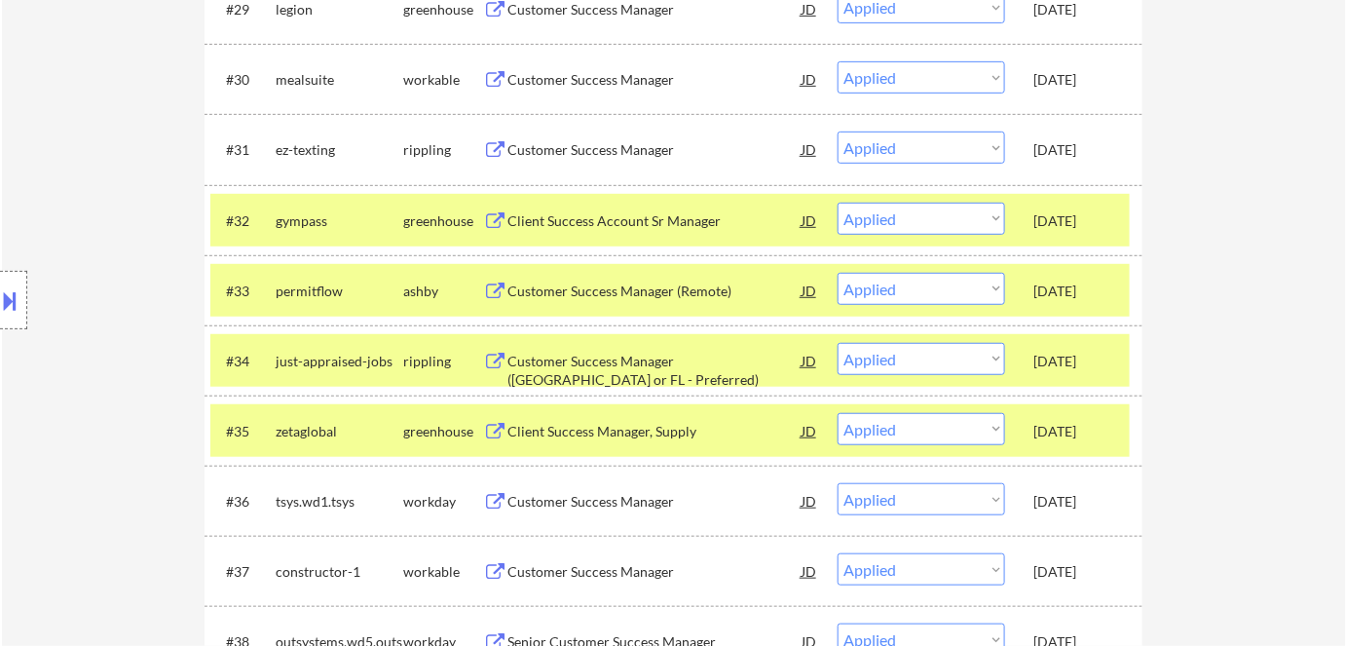
drag, startPoint x: 1071, startPoint y: 502, endPoint x: 1079, endPoint y: 542, distance: 41.6
click at [1071, 502] on div "Aug 7, 2025" at bounding box center [1076, 501] width 86 height 19
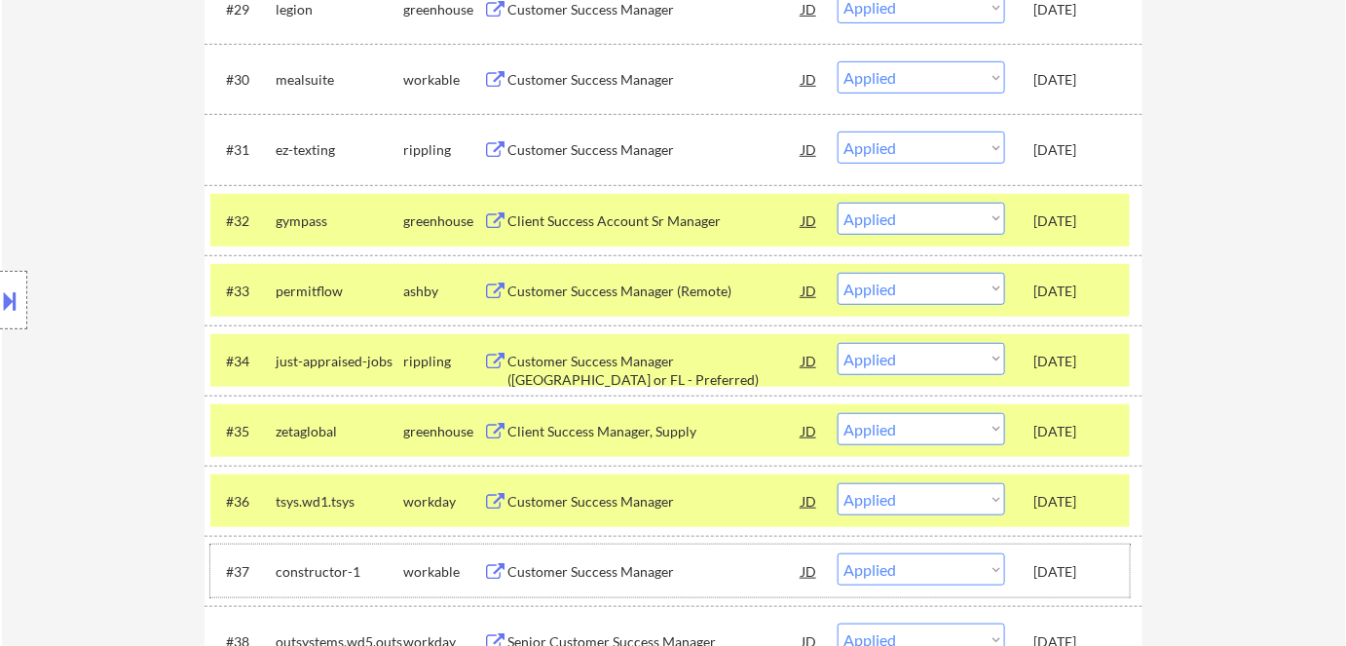
drag, startPoint x: 1080, startPoint y: 567, endPoint x: 1067, endPoint y: 469, distance: 98.2
click at [1080, 558] on div "Aug 7, 2025" at bounding box center [1076, 570] width 86 height 35
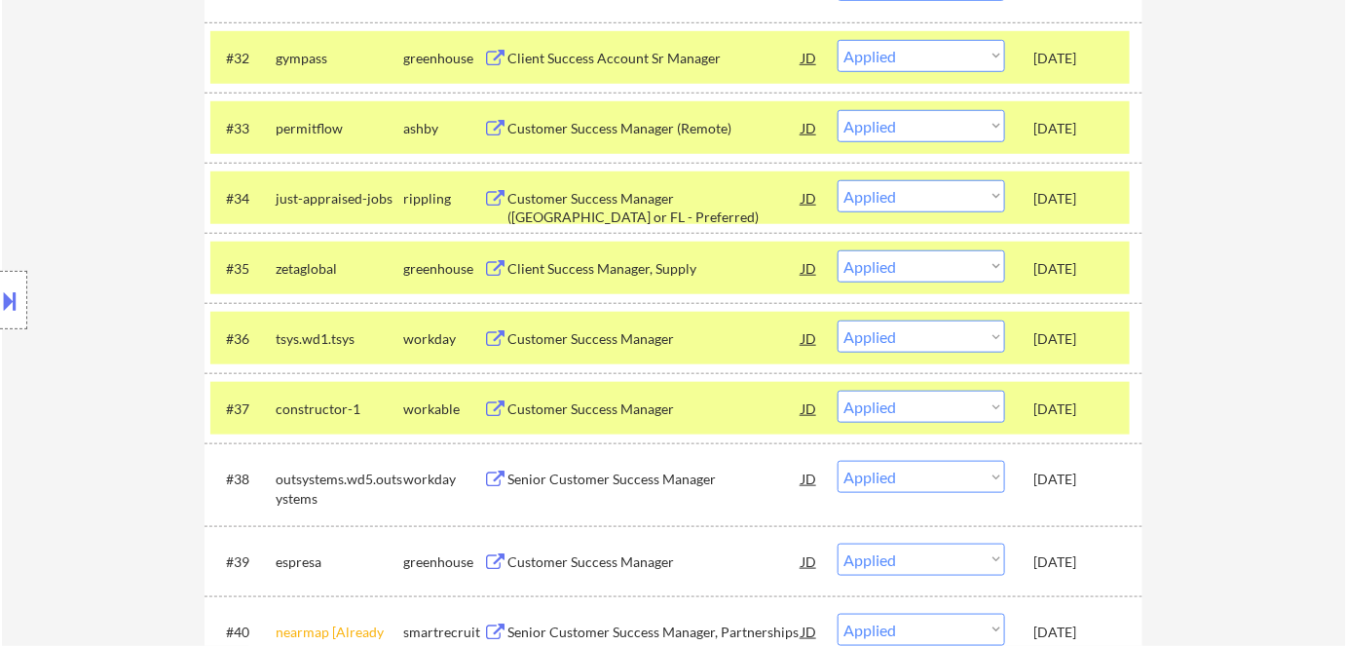
scroll to position [3098, 0]
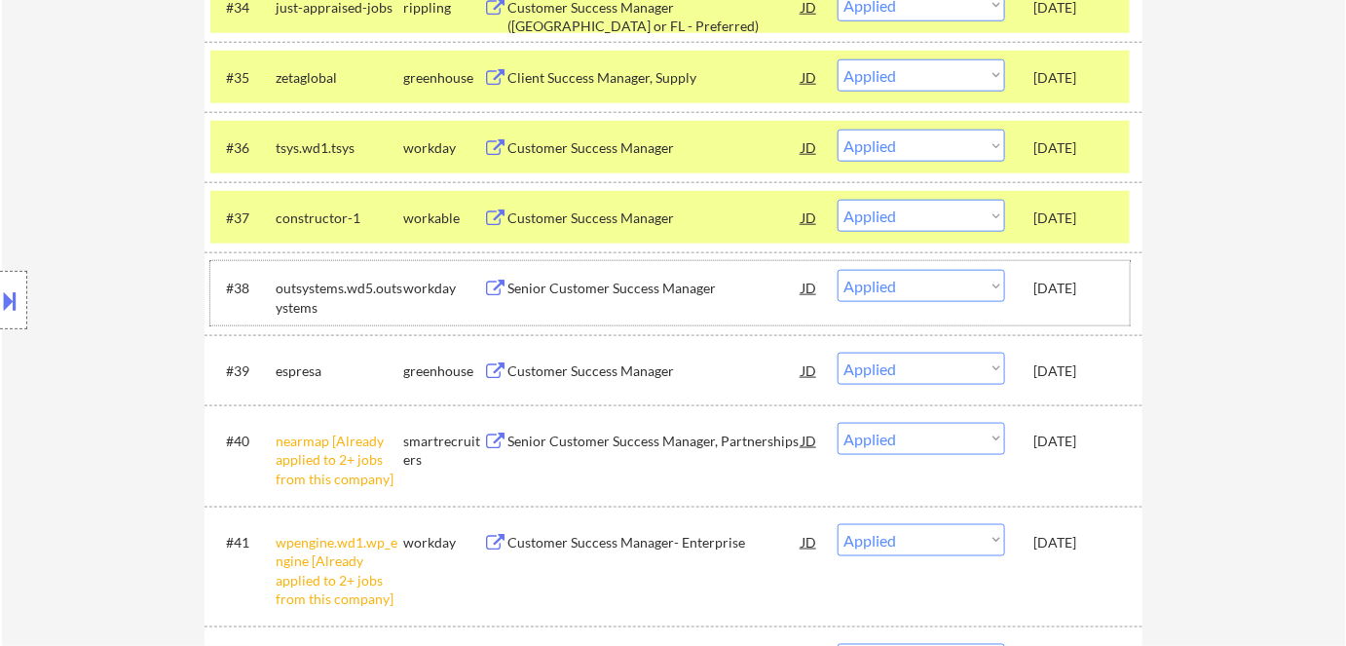
drag, startPoint x: 1072, startPoint y: 288, endPoint x: 1072, endPoint y: 385, distance: 96.4
click at [1072, 289] on div "Aug 7, 2025" at bounding box center [1076, 288] width 86 height 19
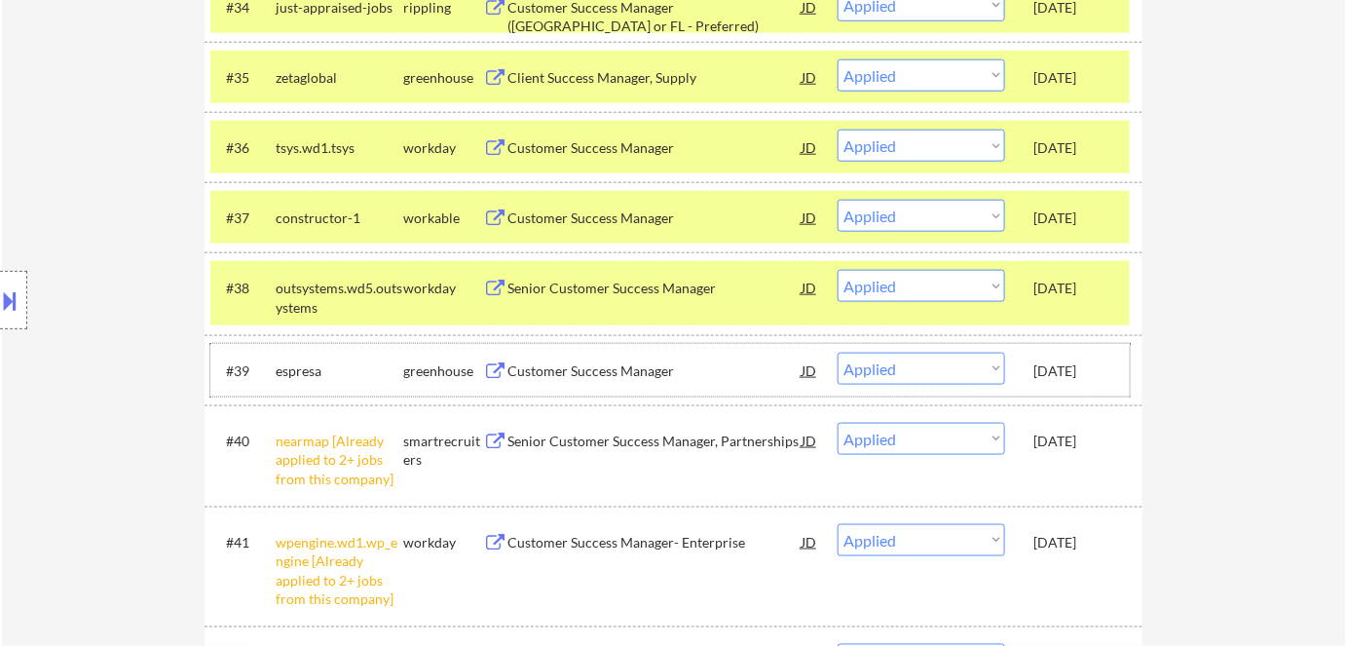
drag, startPoint x: 1072, startPoint y: 364, endPoint x: 1081, endPoint y: 424, distance: 60.0
click at [1072, 366] on div "Aug 7, 2025" at bounding box center [1076, 370] width 86 height 19
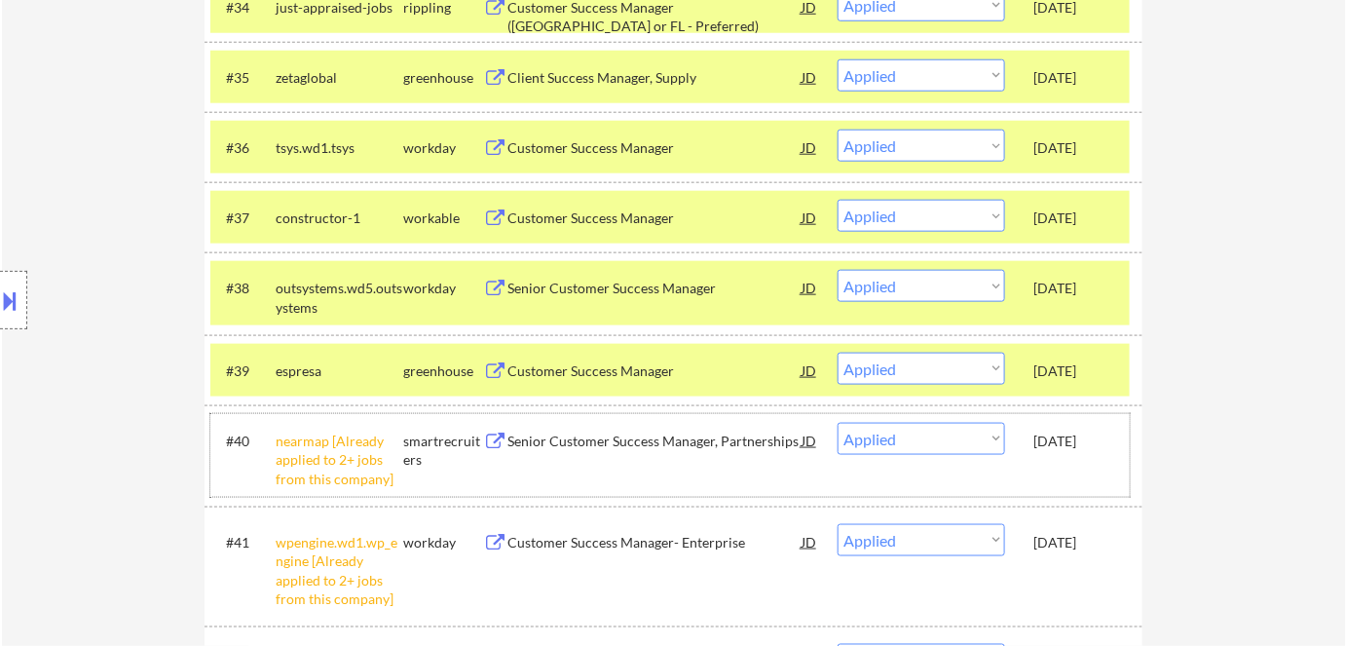
click at [1081, 432] on div "Aug 7, 2025" at bounding box center [1076, 440] width 86 height 19
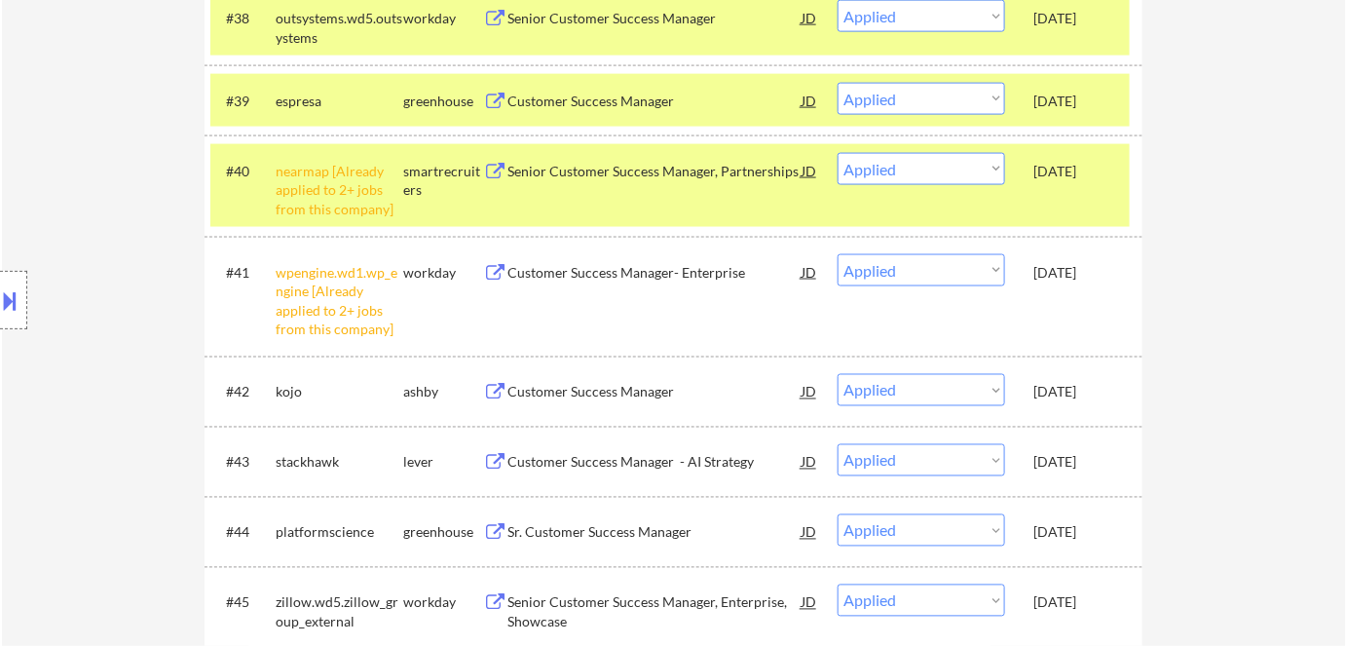
scroll to position [3541, 0]
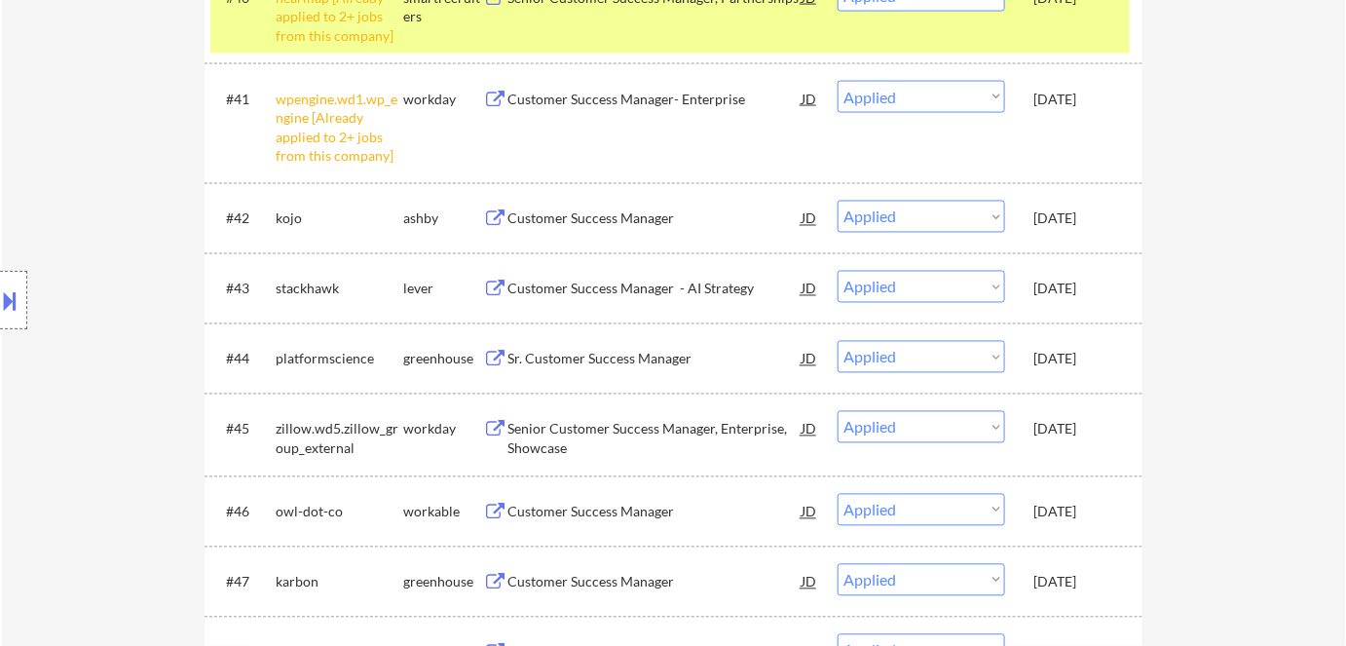
click at [1033, 35] on div "#40 nearmap [Already applied to 2+ jobs from this company] smartrecruiters Seni…" at bounding box center [669, 13] width 919 height 84
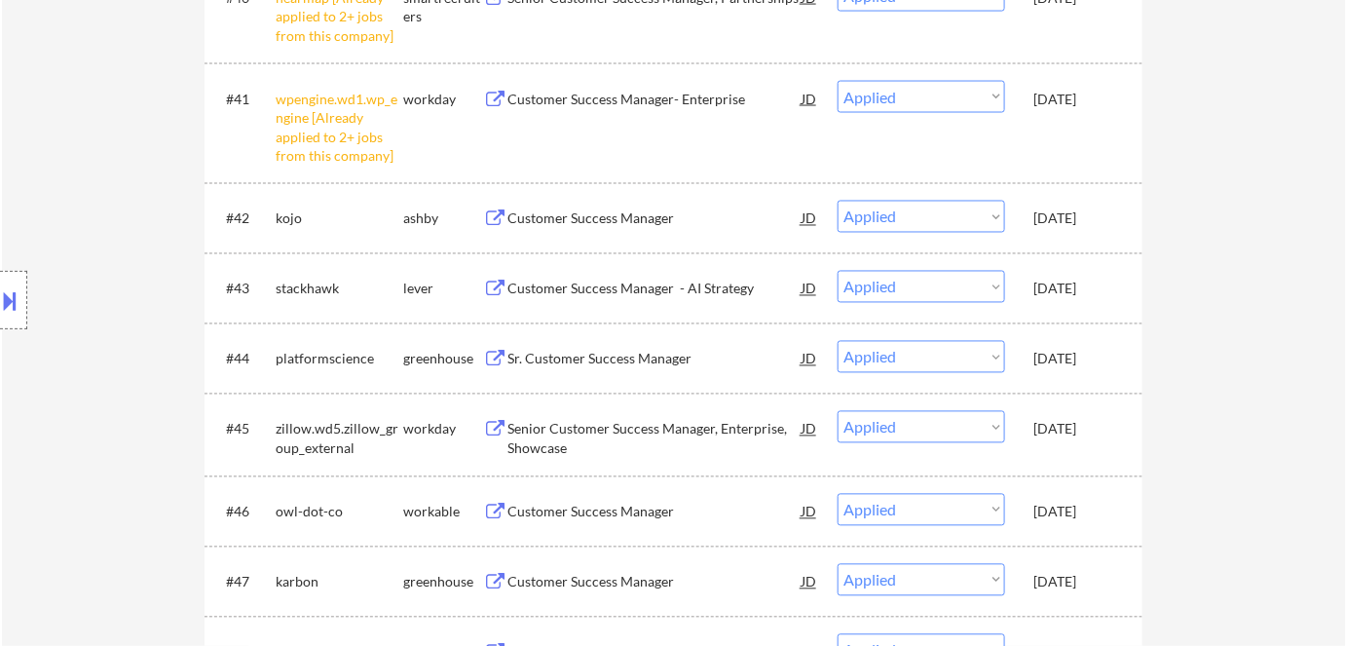
click at [1055, 104] on div "Aug 6, 2025" at bounding box center [1076, 99] width 86 height 19
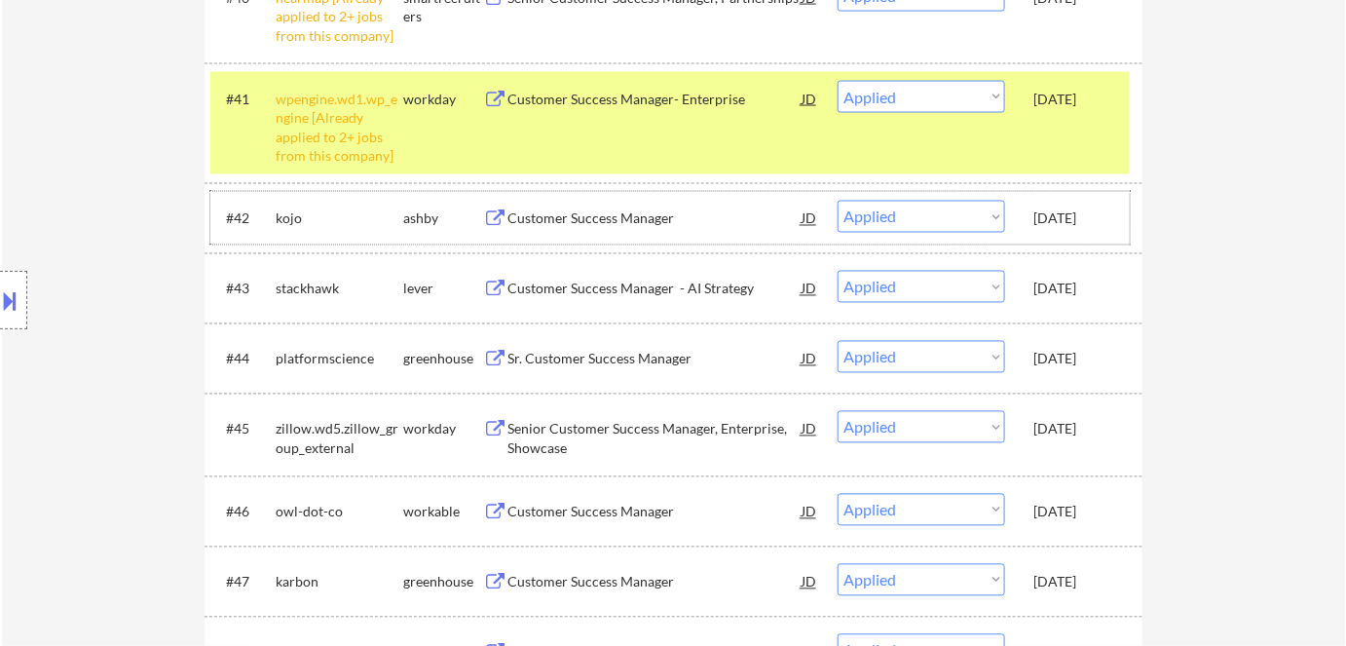
drag, startPoint x: 1064, startPoint y: 213, endPoint x: 1068, endPoint y: 273, distance: 59.5
click at [1063, 222] on div "Aug 6, 2025" at bounding box center [1076, 218] width 86 height 19
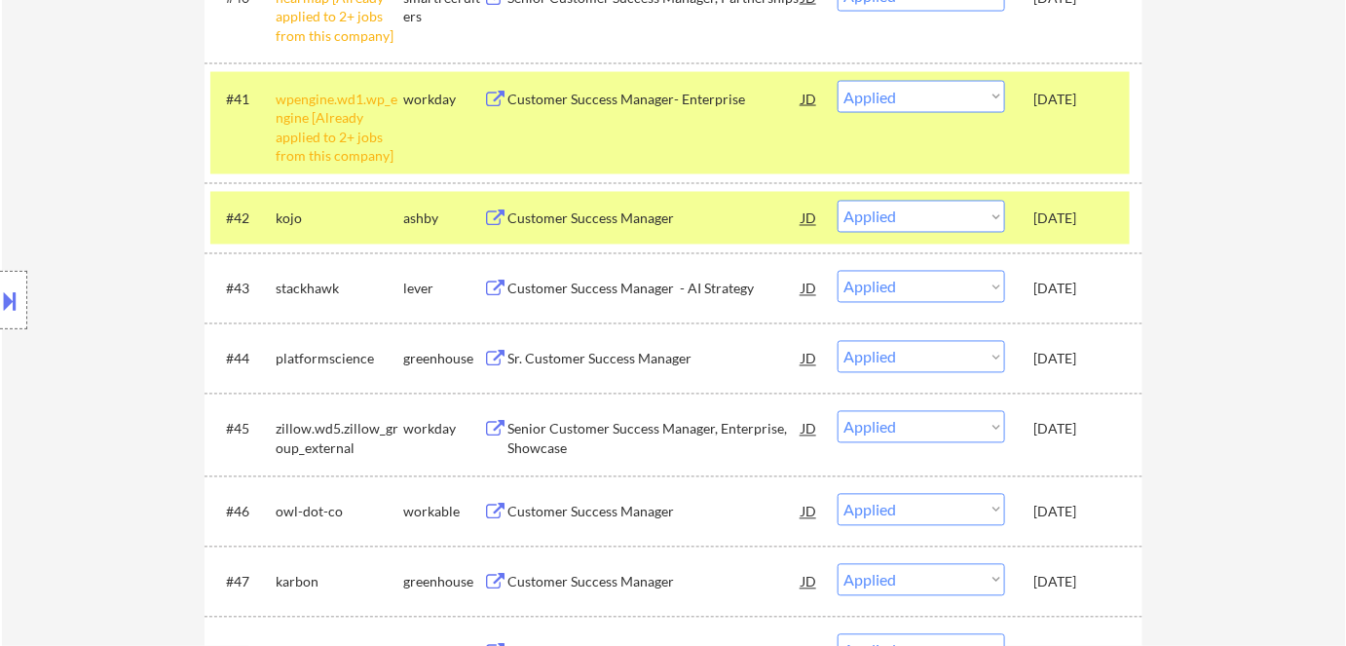
click at [1068, 289] on div "Aug 6, 2025" at bounding box center [1076, 288] width 86 height 19
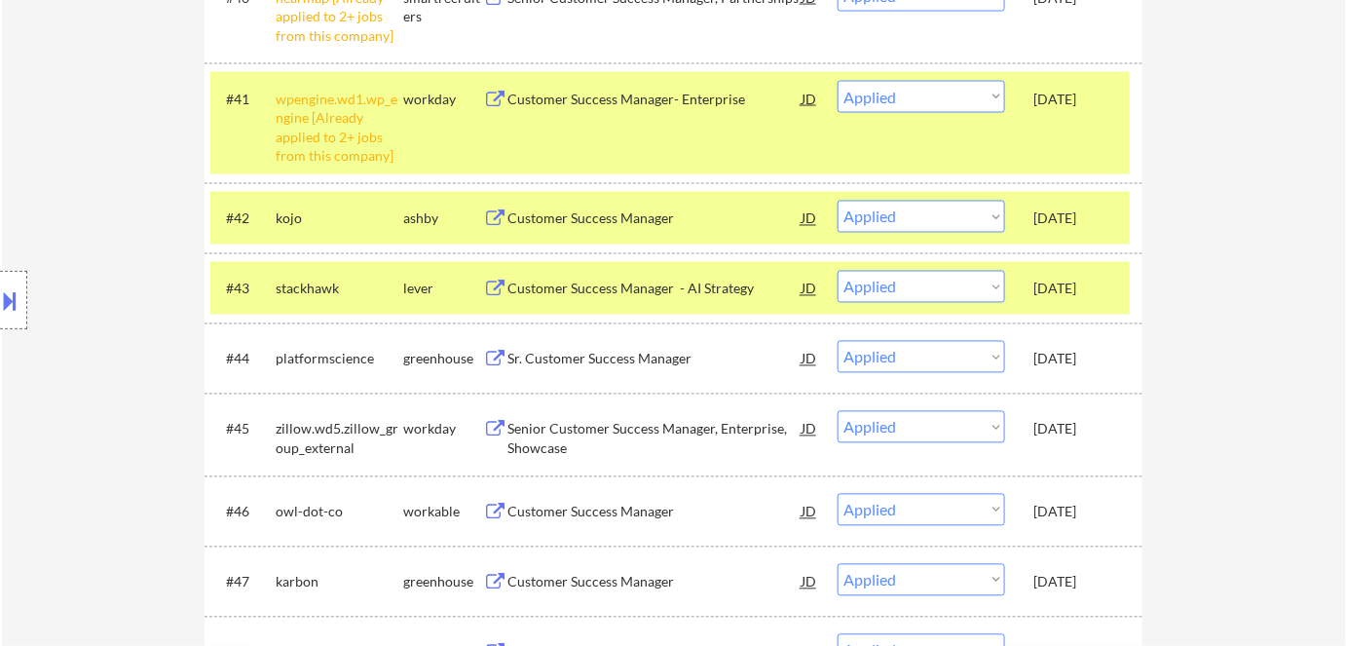
click at [1071, 356] on div "Aug 6, 2025" at bounding box center [1076, 359] width 86 height 19
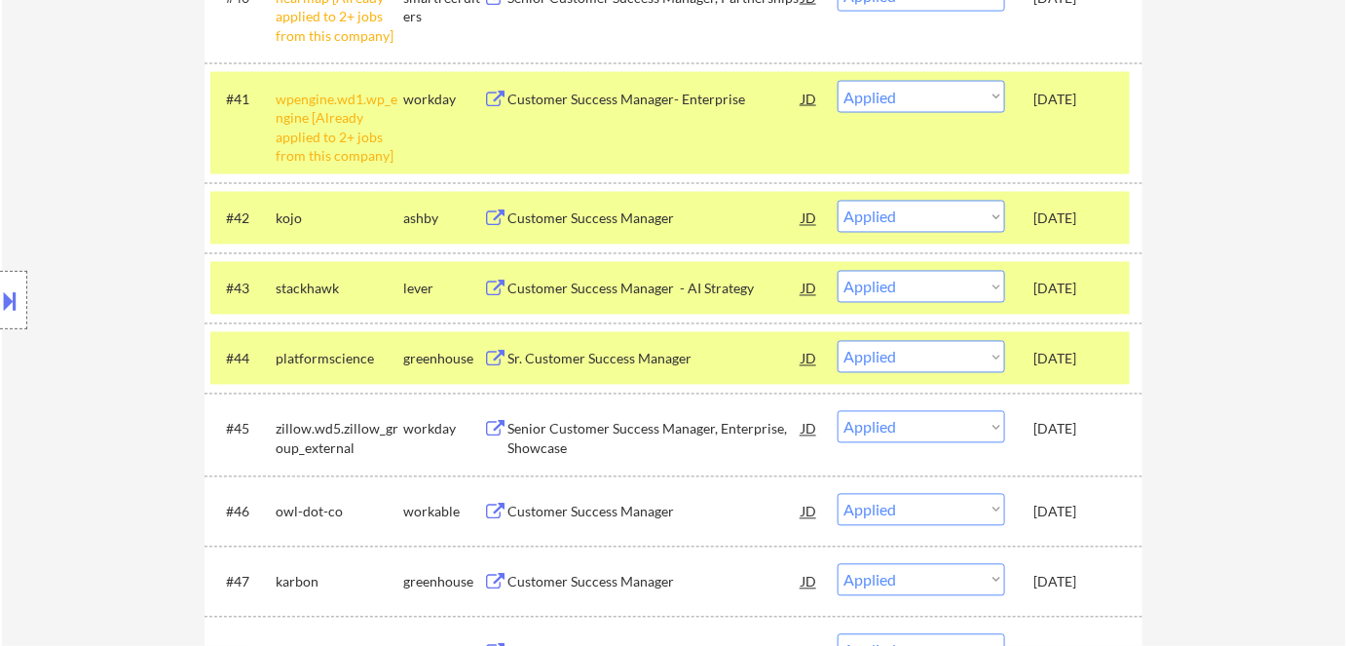
click at [1067, 423] on div "Aug 6, 2025" at bounding box center [1076, 429] width 86 height 19
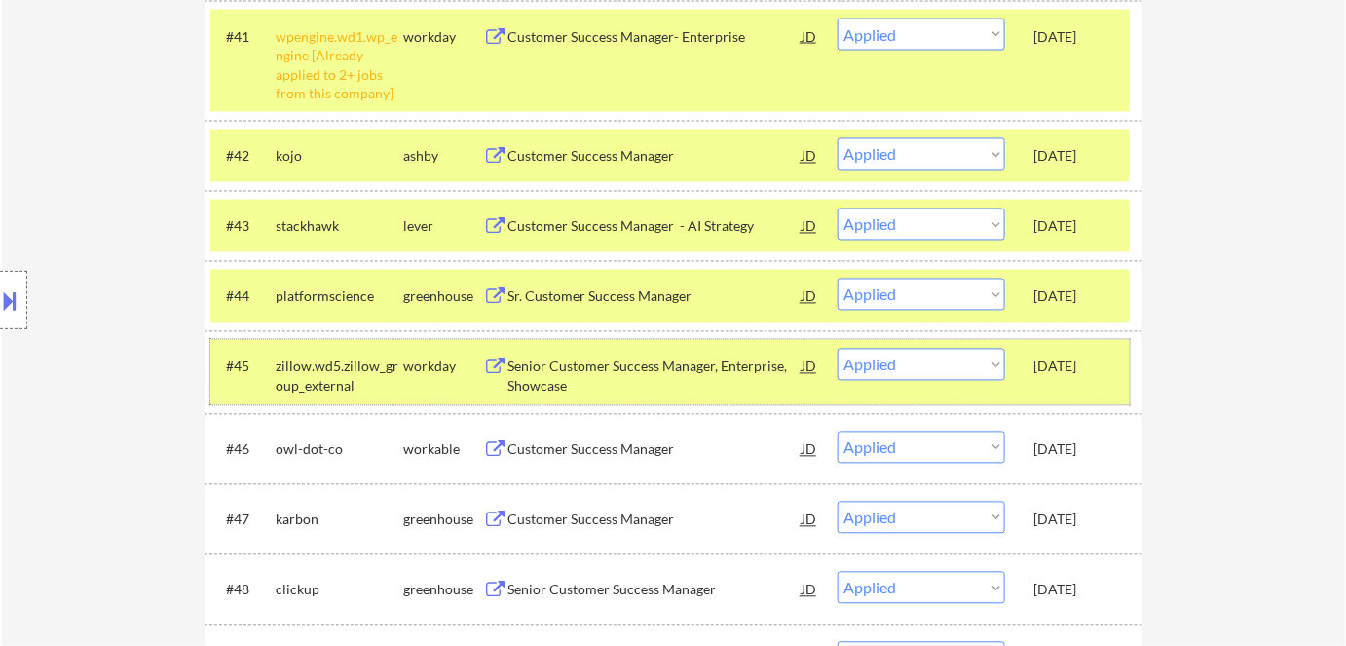
scroll to position [3718, 0]
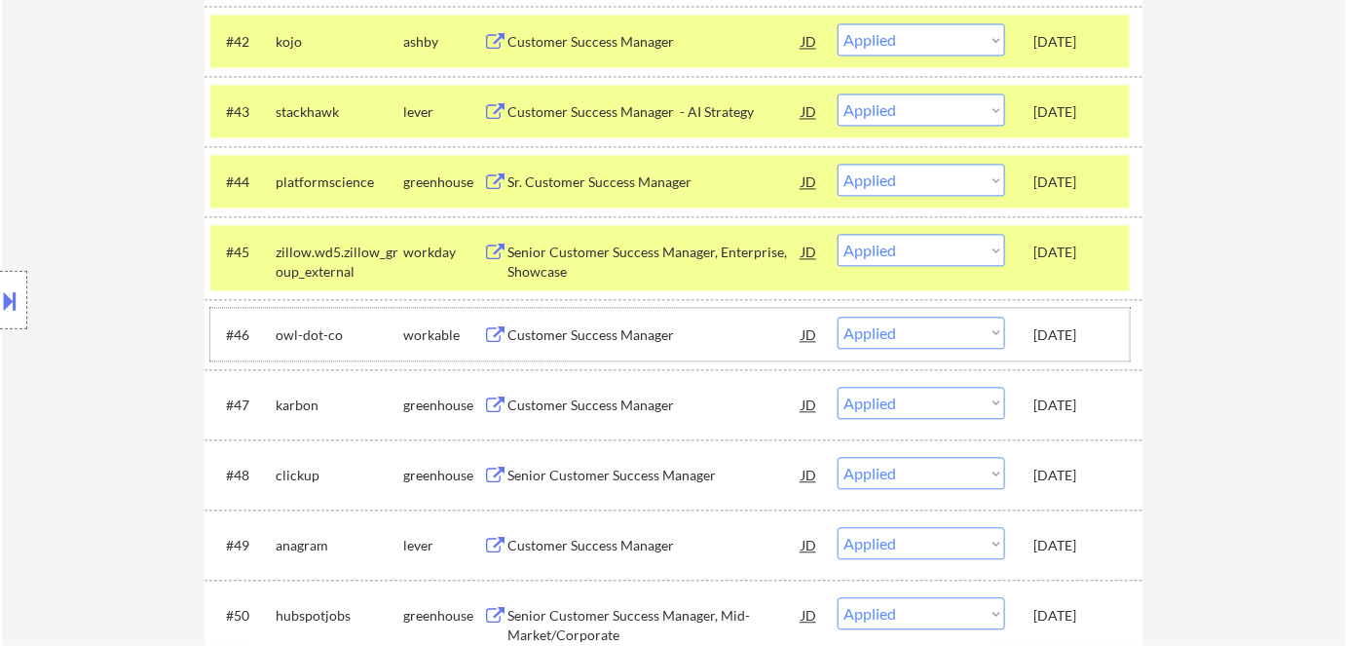
click at [1069, 339] on div "Aug 2, 2025" at bounding box center [1076, 334] width 86 height 19
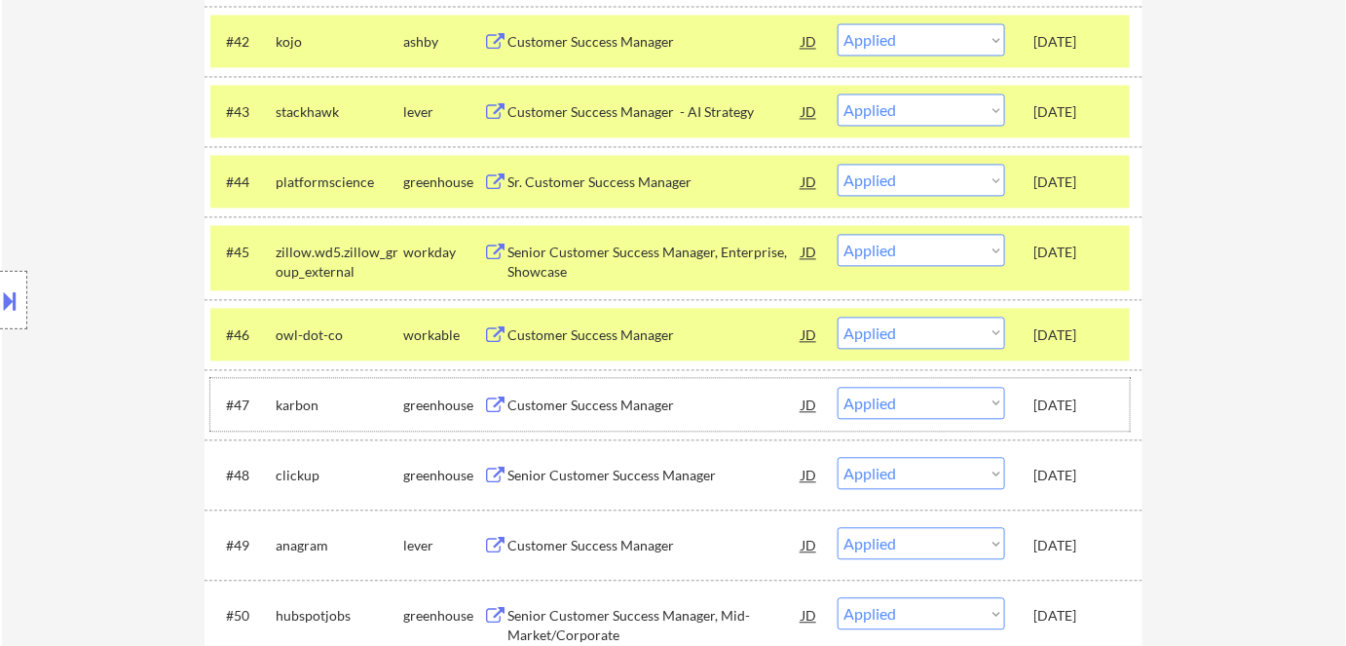
click at [1072, 408] on div "Aug 2, 2025" at bounding box center [1076, 404] width 86 height 19
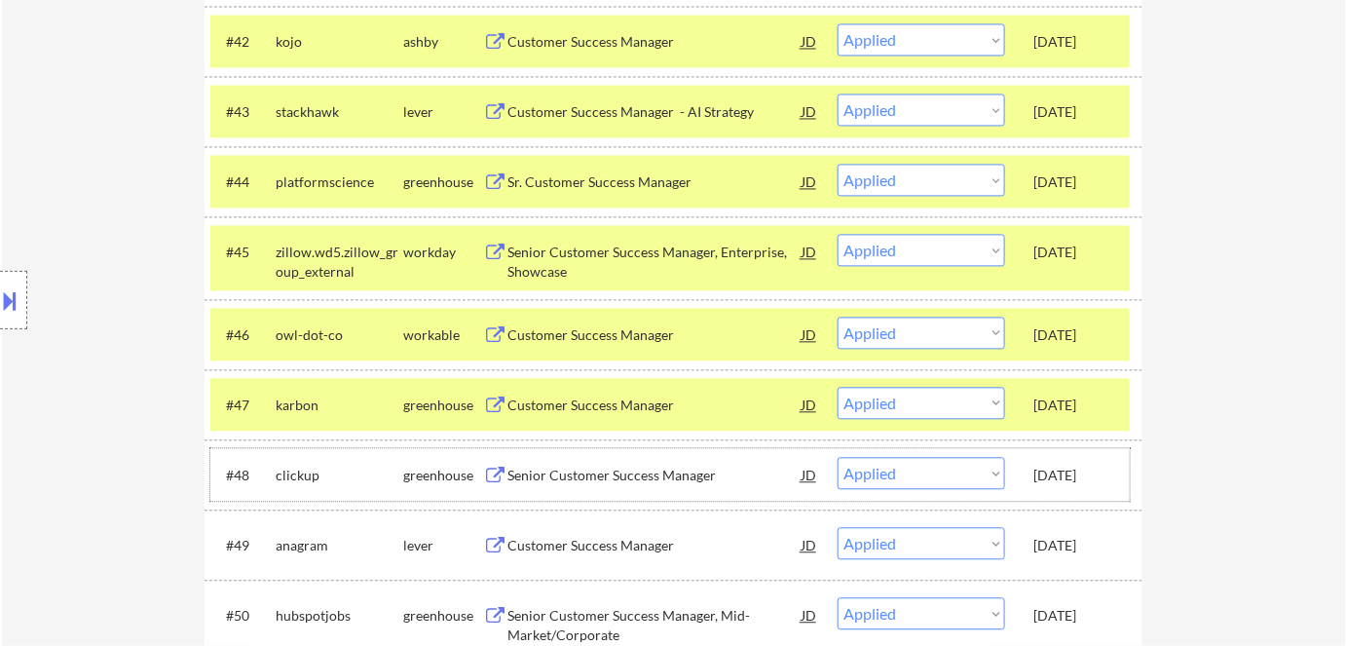
drag, startPoint x: 1073, startPoint y: 471, endPoint x: 1060, endPoint y: 384, distance: 88.7
click at [1076, 465] on div "Aug 2, 2025" at bounding box center [1076, 474] width 86 height 19
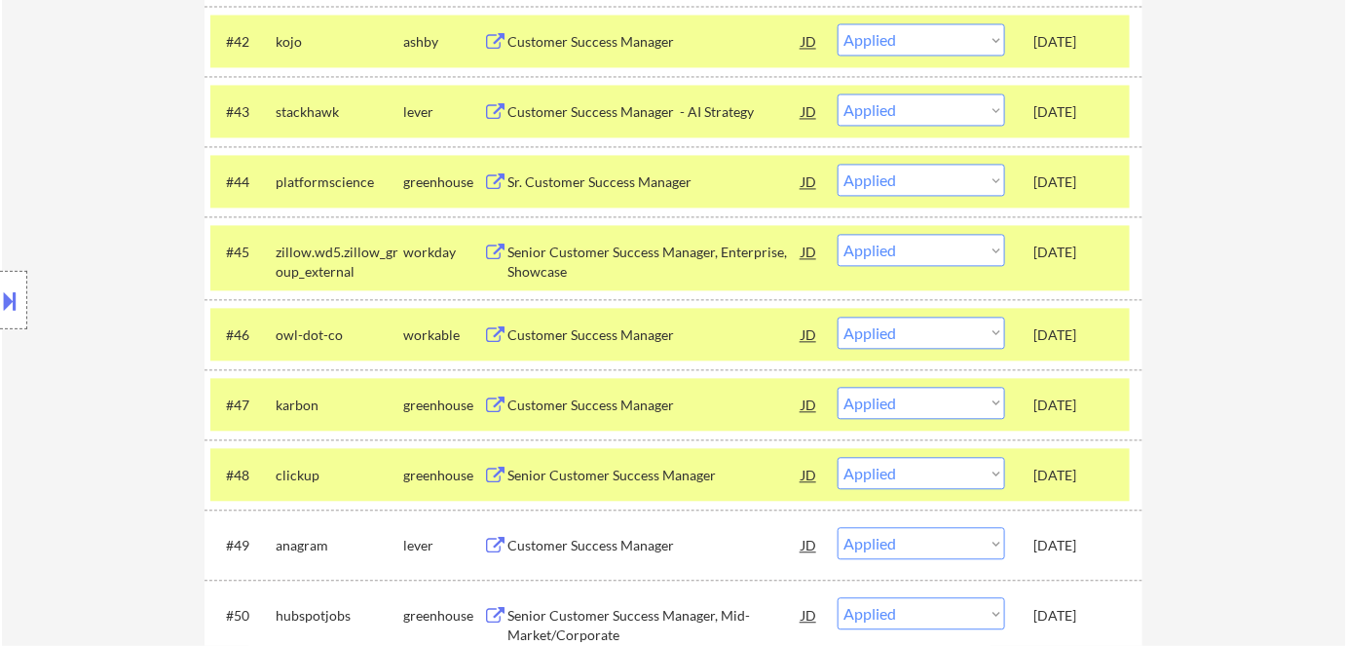
click at [1048, 266] on div "Aug 6, 2025" at bounding box center [1076, 251] width 86 height 35
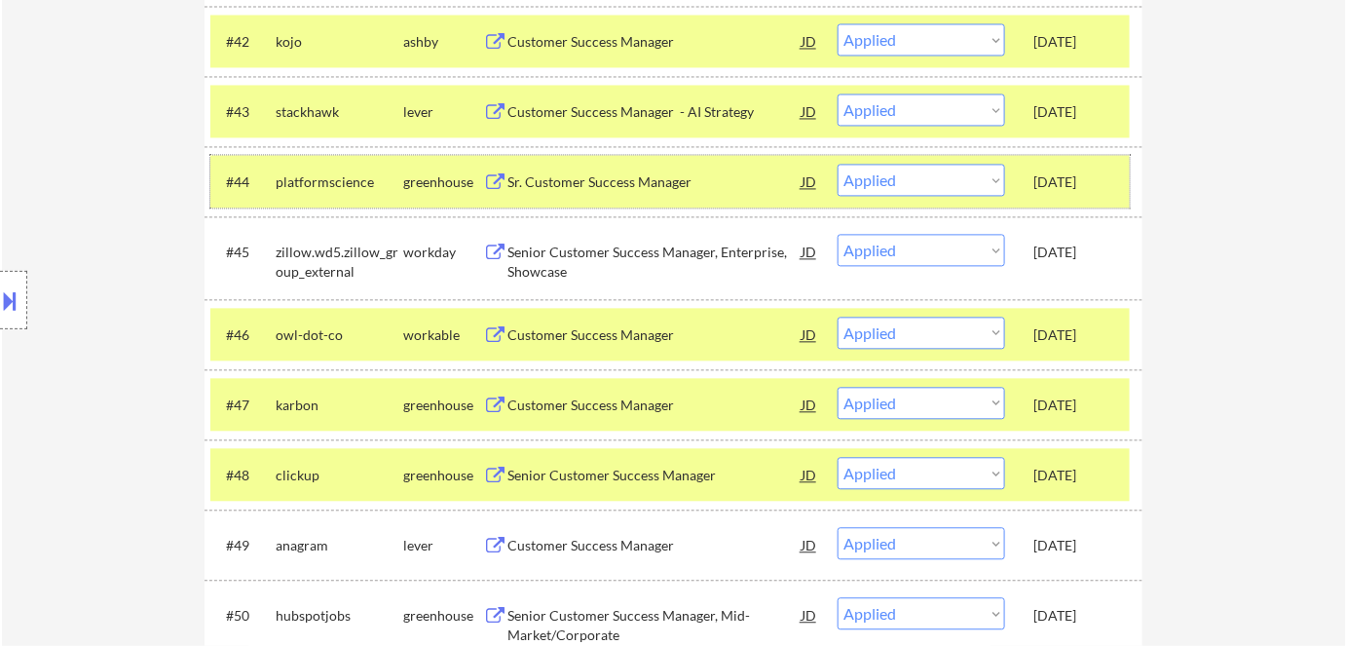
click at [1020, 188] on div "#44 platformscience greenhouse Sr. Customer Success Manager JD Choose an option…" at bounding box center [669, 181] width 919 height 53
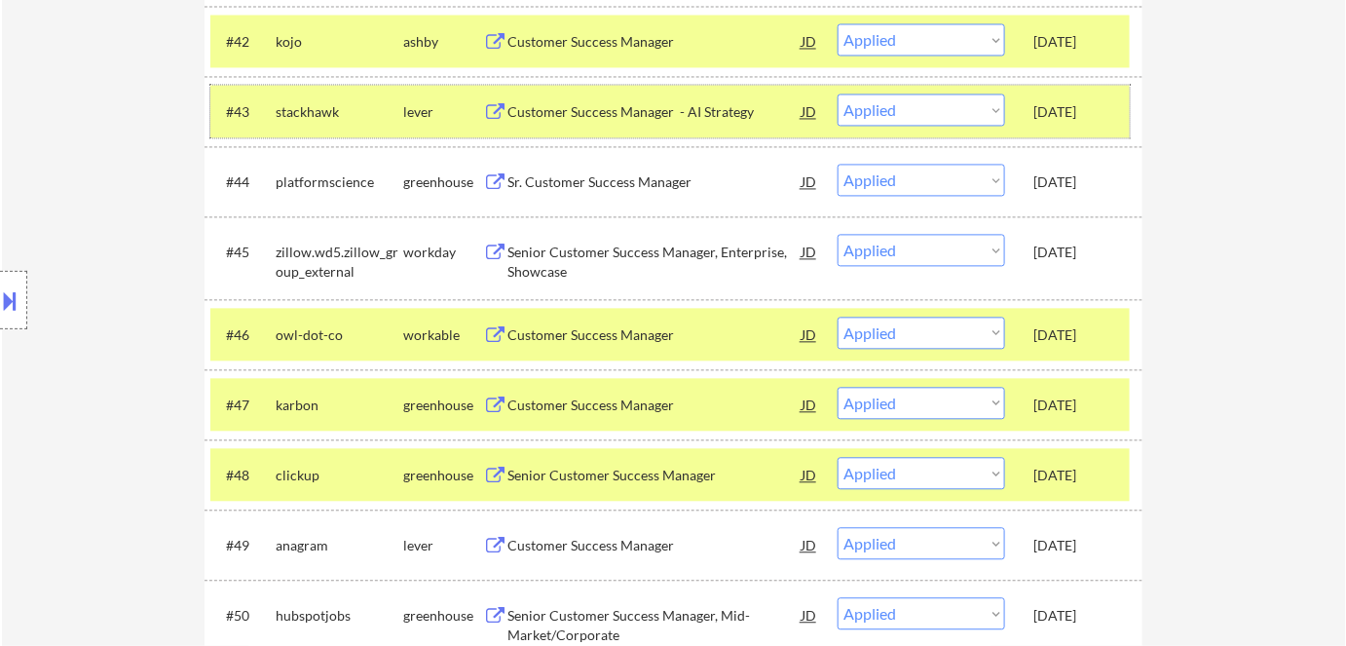
click at [1030, 118] on div "#43 stackhawk lever Customer Success Manager - AI Strategy JD Choose an option.…" at bounding box center [669, 111] width 919 height 53
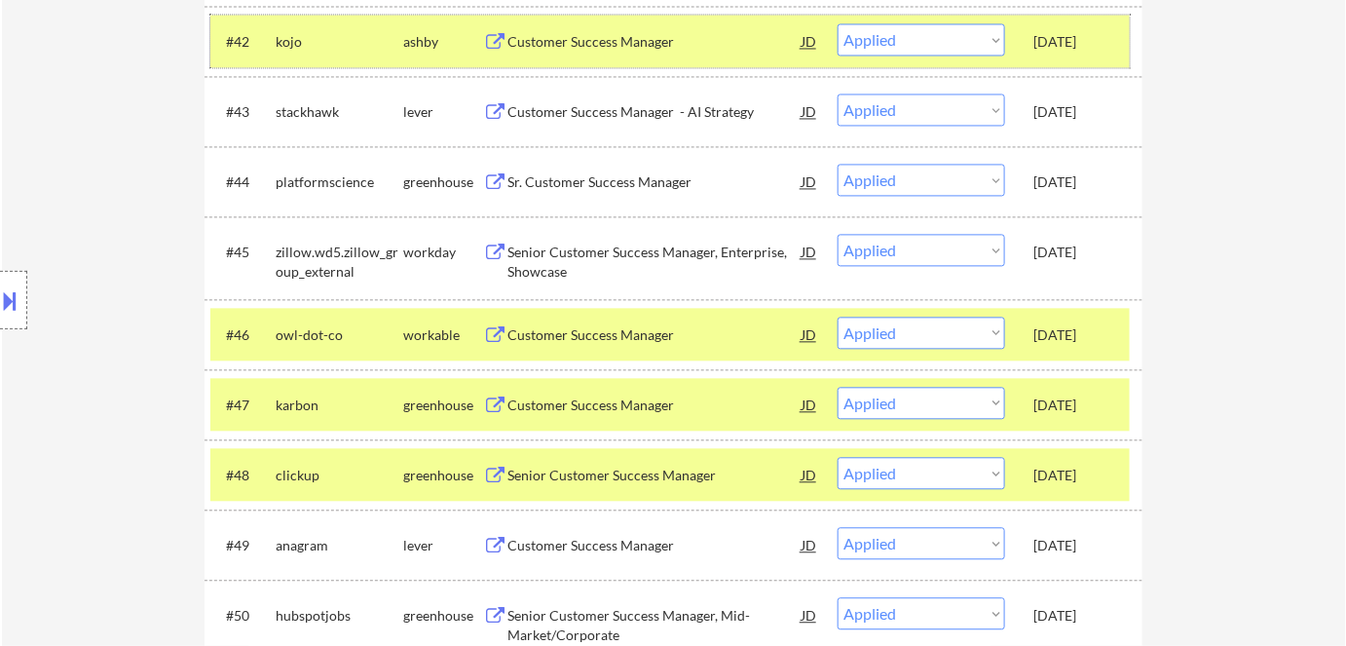
click at [1033, 46] on div "Aug 6, 2025" at bounding box center [1076, 41] width 86 height 19
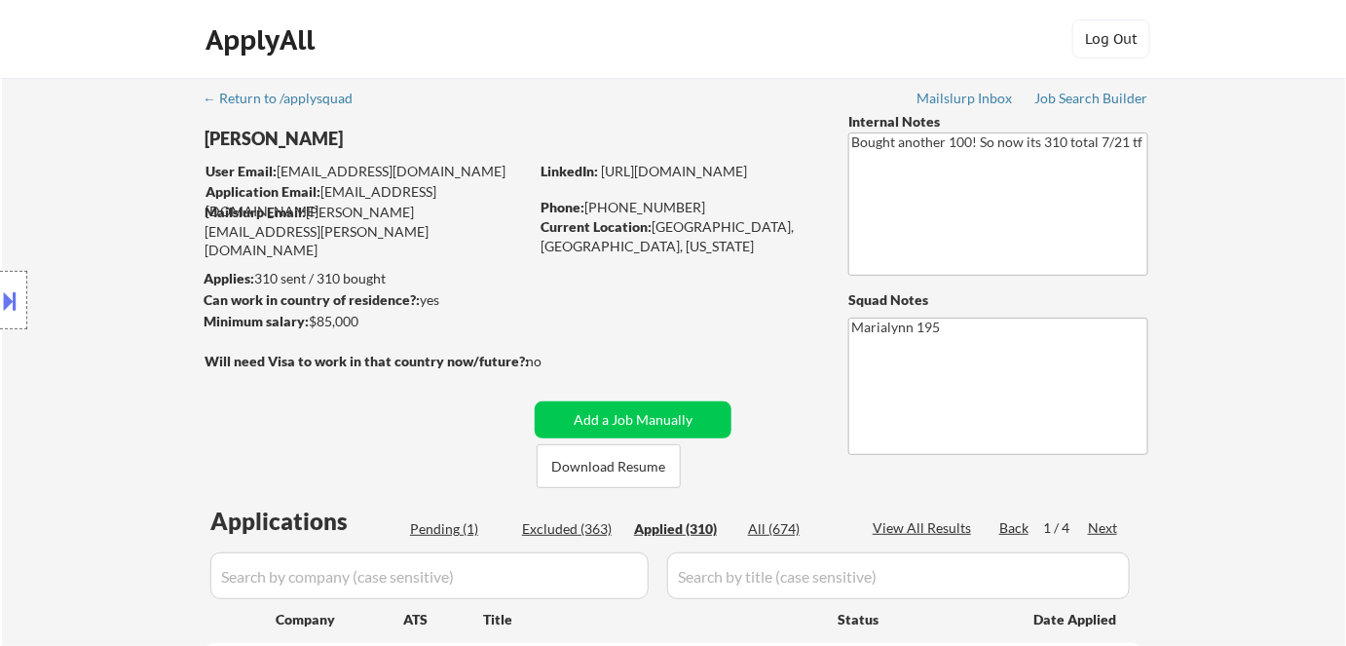
scroll to position [88, 0]
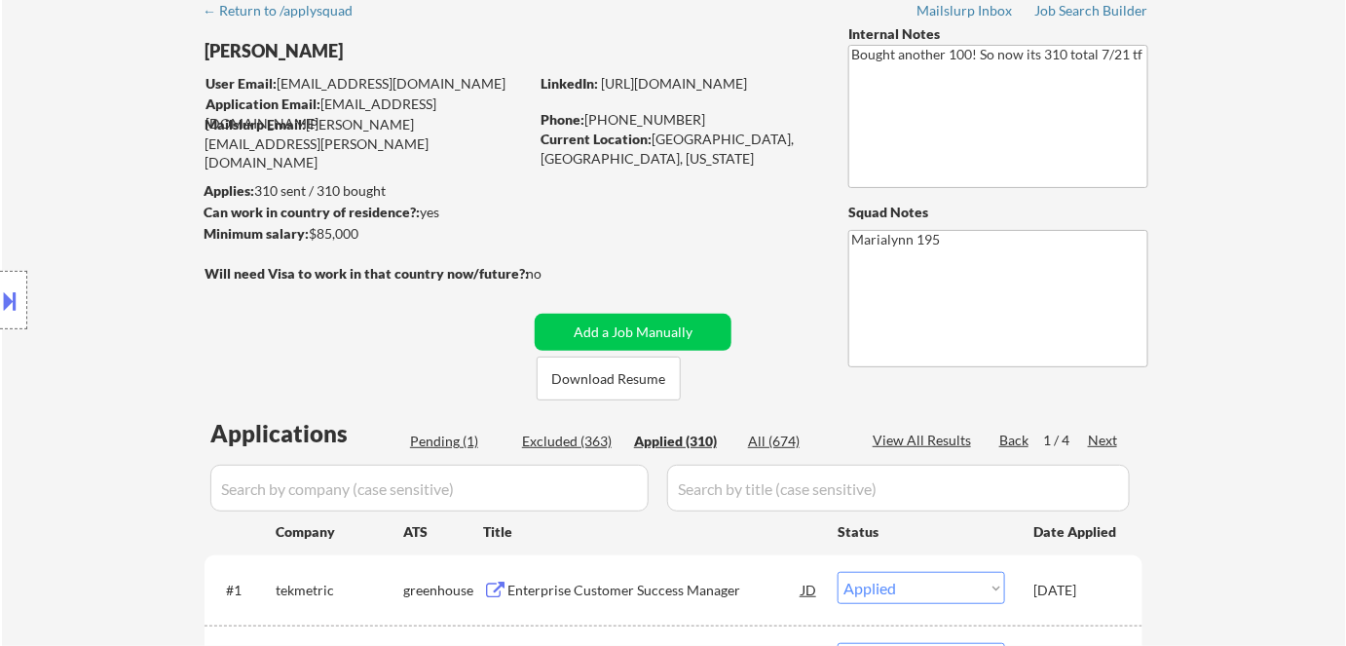
click at [1102, 438] on div "Next" at bounding box center [1103, 439] width 31 height 19
click at [1100, 436] on div "Next" at bounding box center [1103, 439] width 31 height 19
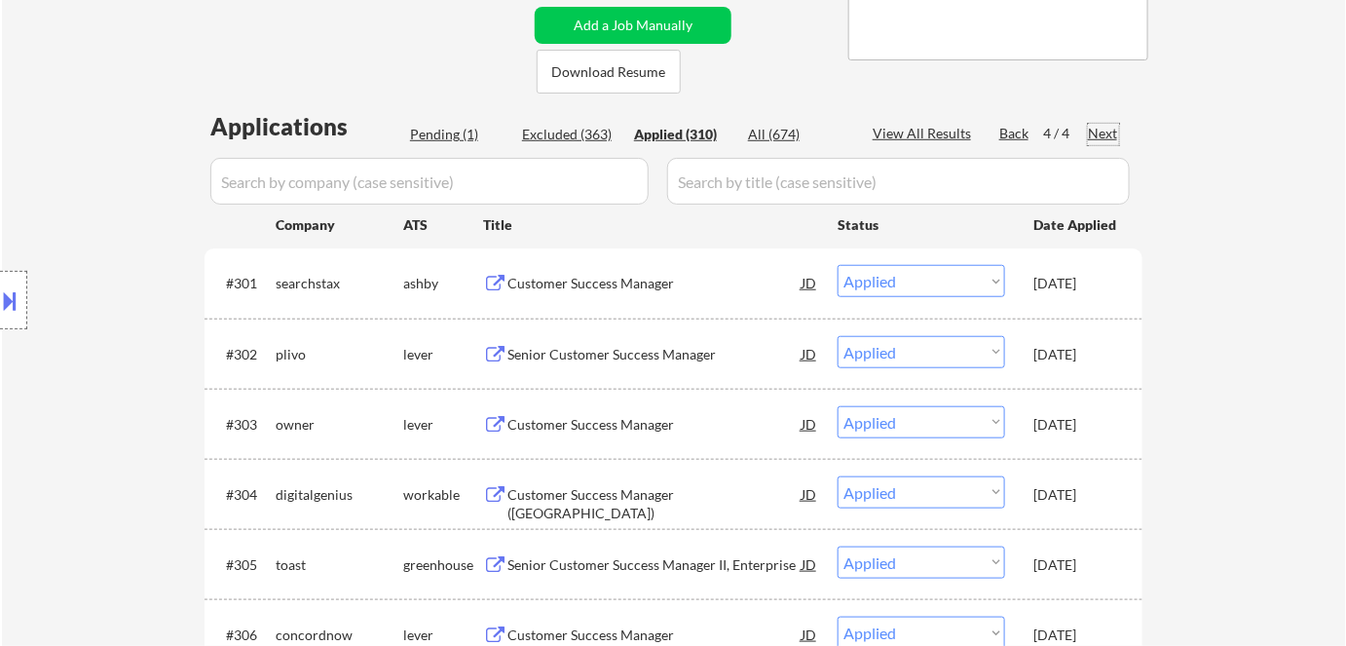
scroll to position [353, 0]
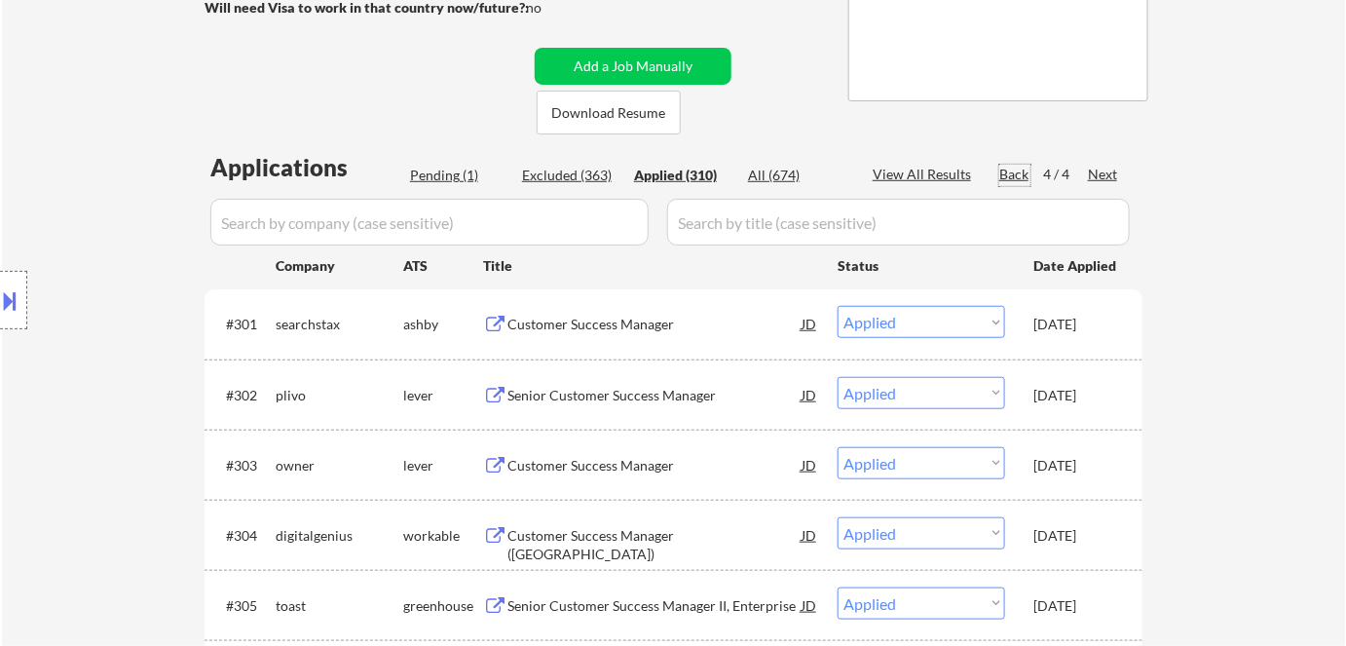
click at [1015, 170] on div "Back" at bounding box center [1014, 174] width 31 height 19
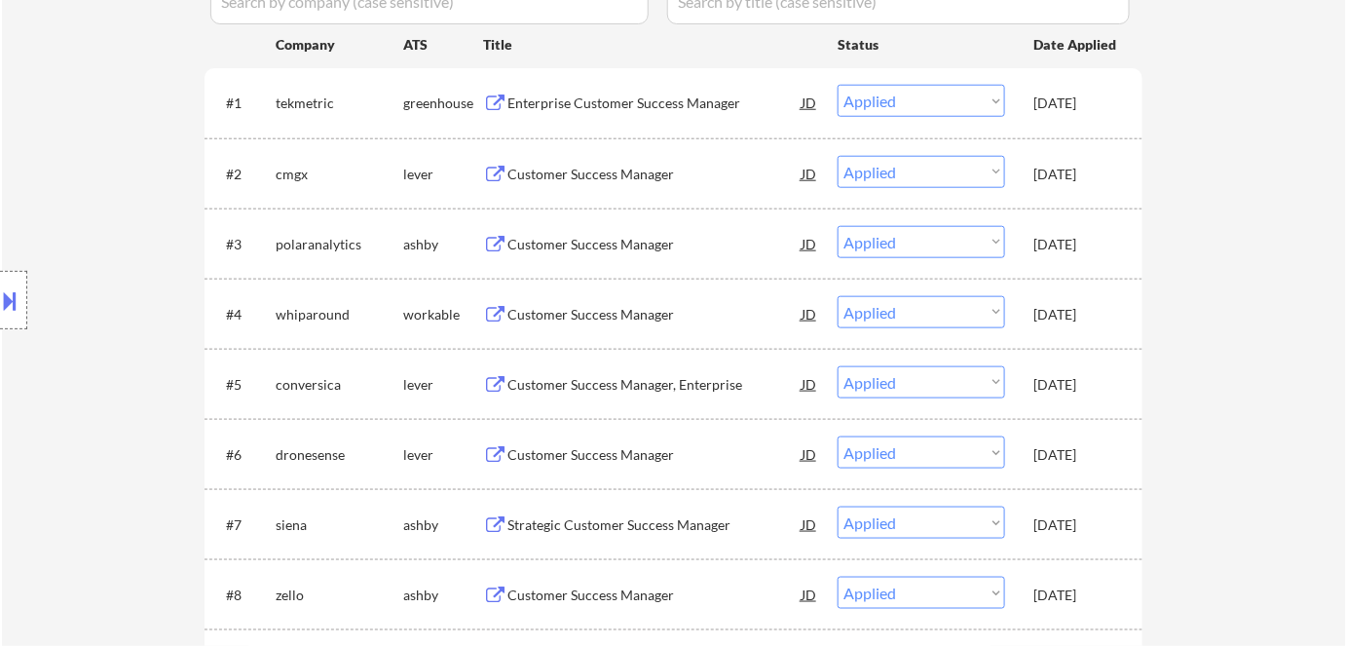
scroll to position [442, 0]
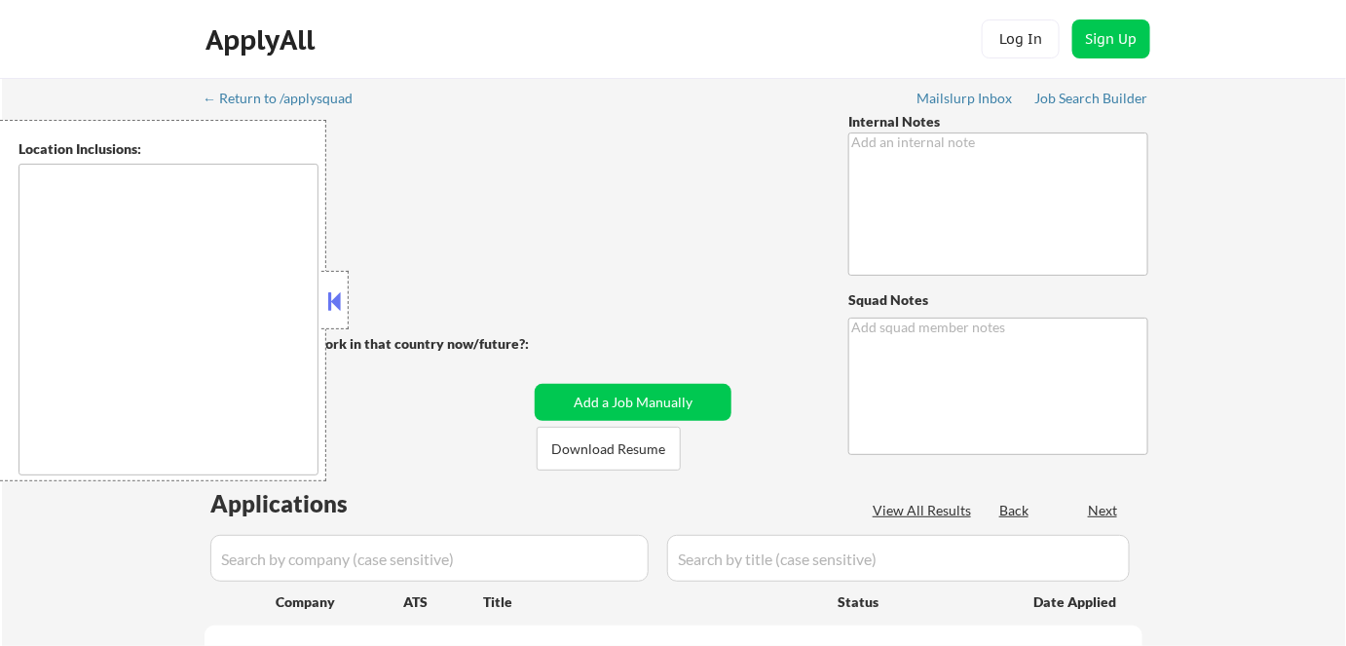
type textarea "Bought another 100! So now its 310 total 7/21 tf"
type textarea "Marialynn 195"
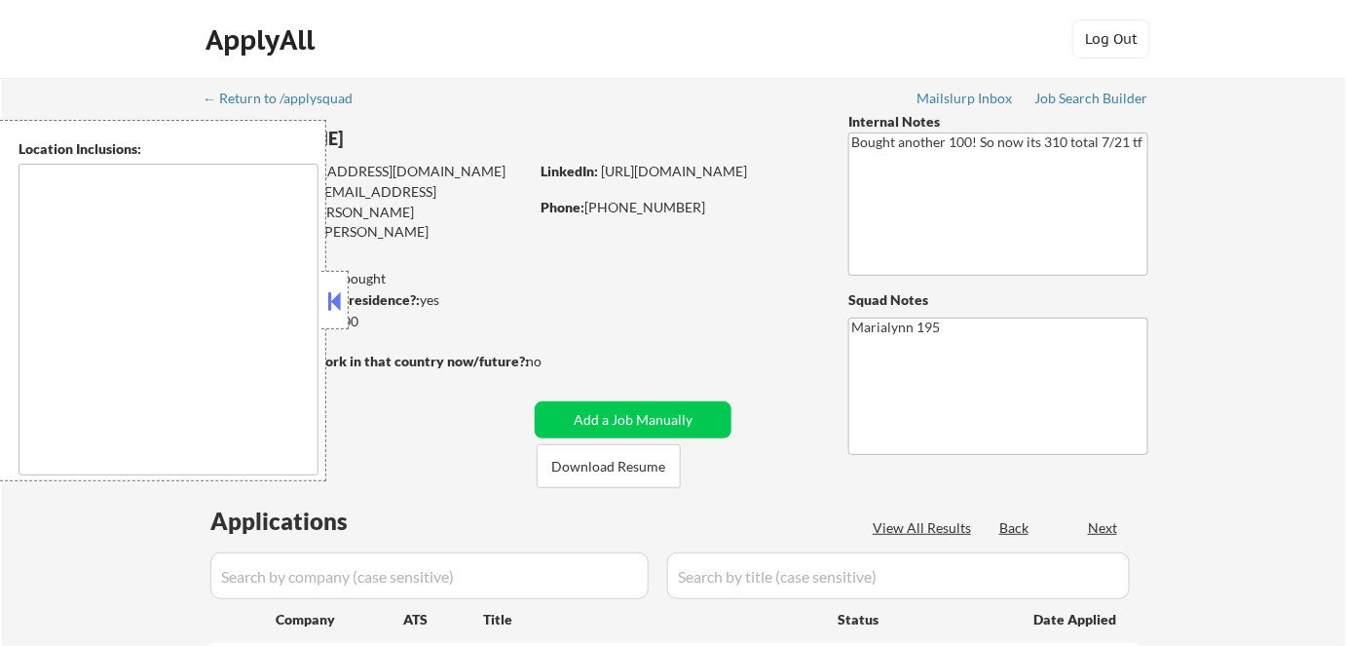
click at [335, 302] on button at bounding box center [334, 300] width 21 height 29
select select ""pending""
click at [332, 304] on button at bounding box center [334, 300] width 21 height 29
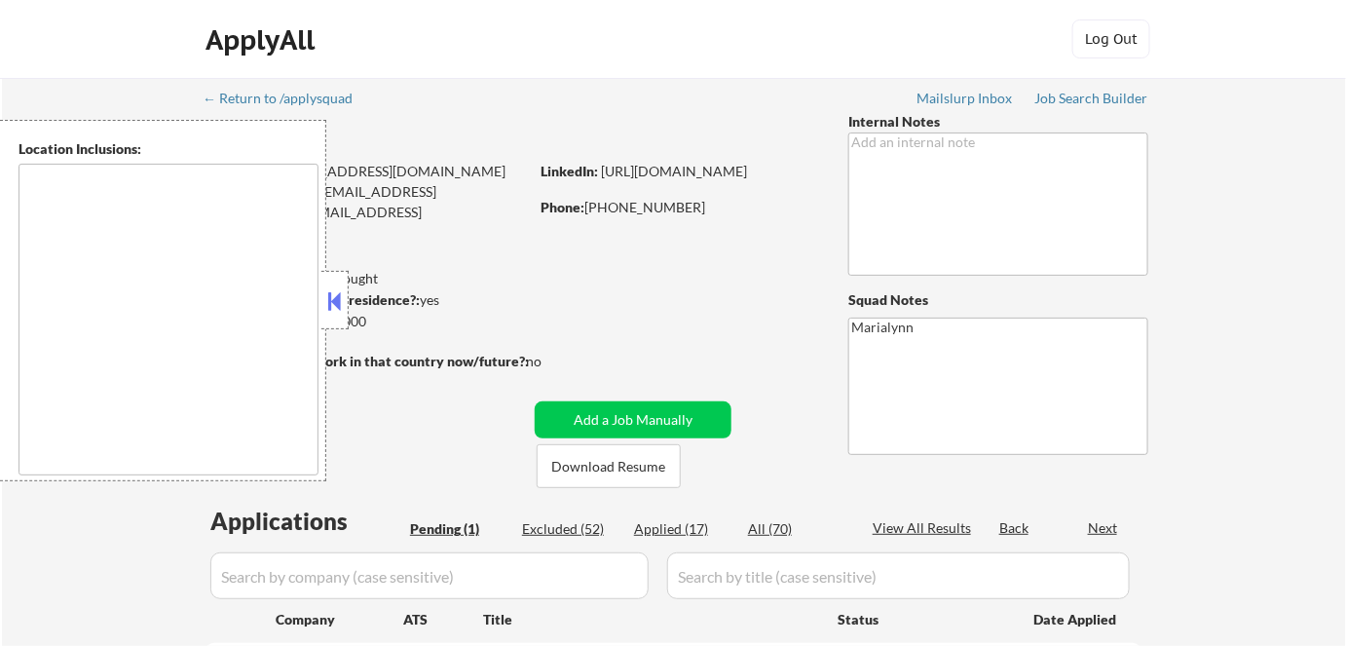
type textarea "[GEOGRAPHIC_DATA], [GEOGRAPHIC_DATA] [GEOGRAPHIC_DATA], [GEOGRAPHIC_DATA] [GEOG…"
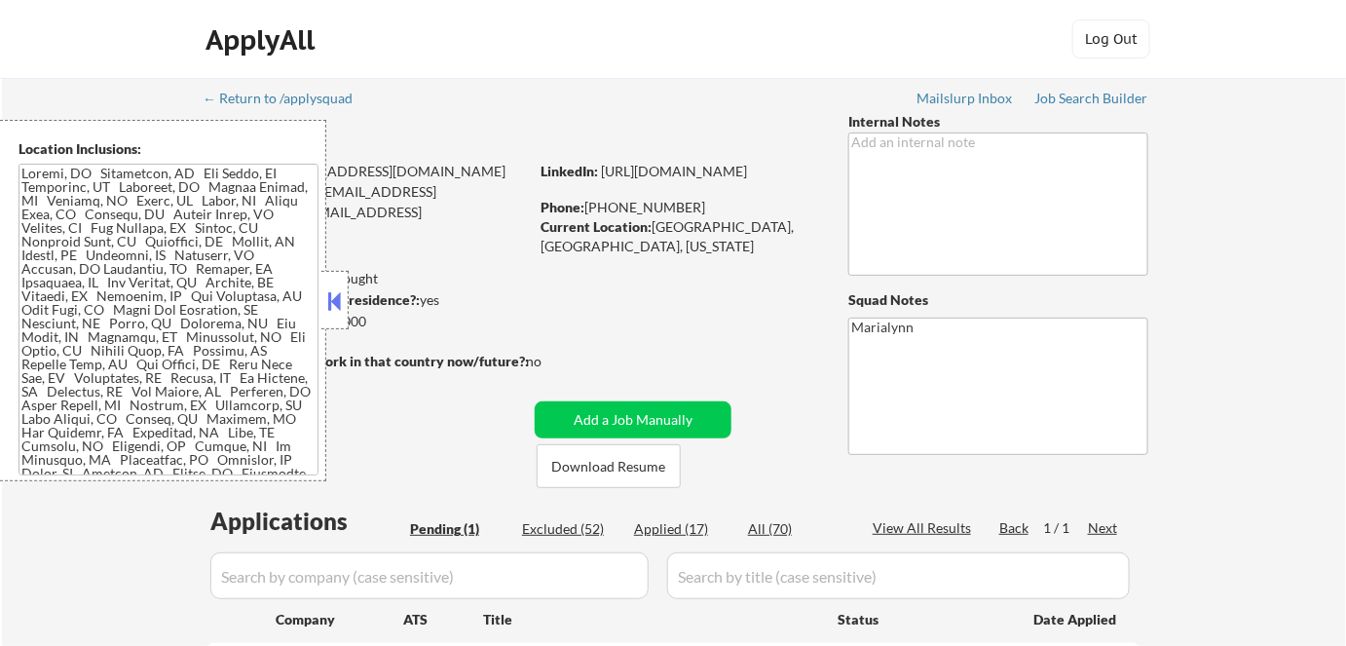
click at [343, 302] on button at bounding box center [334, 300] width 21 height 29
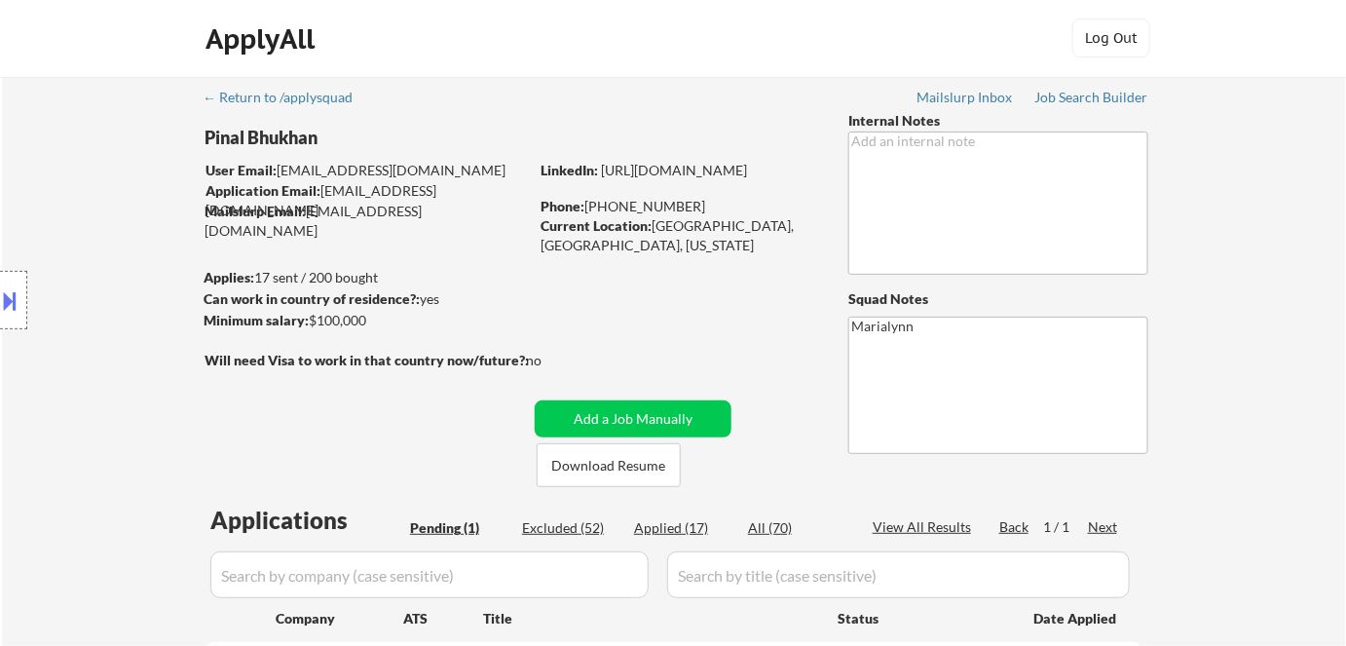
scroll to position [265, 0]
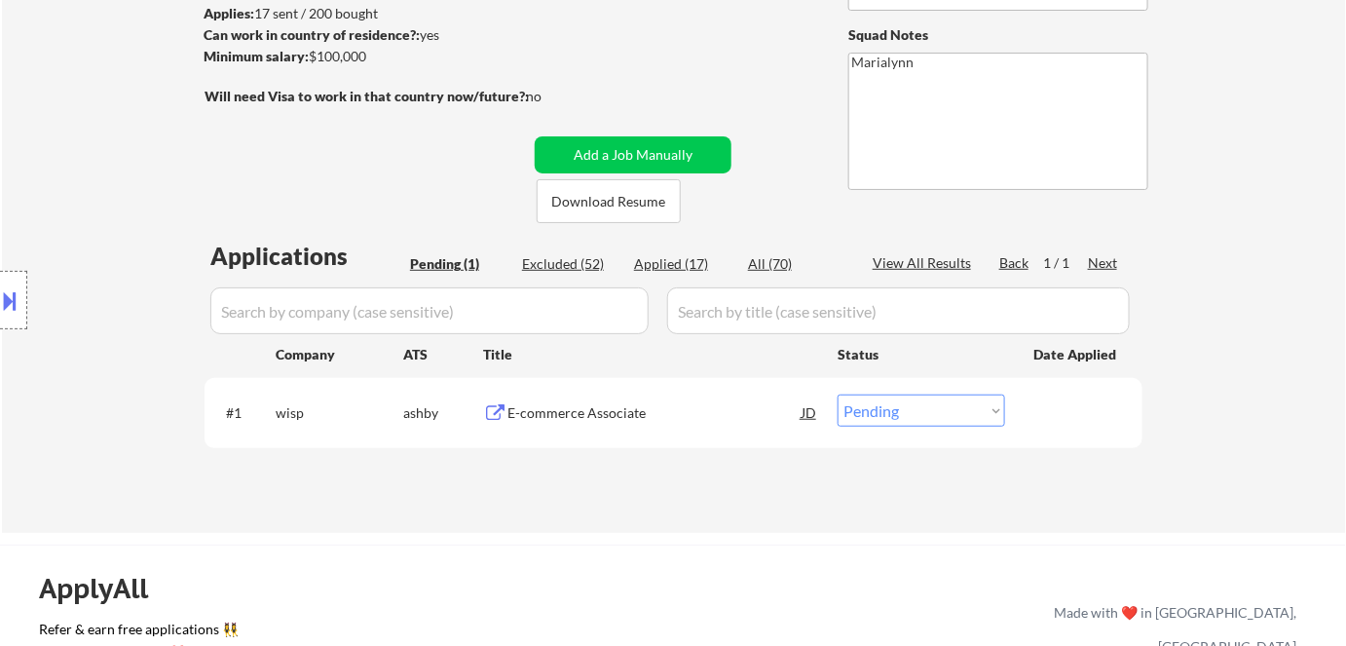
click at [604, 414] on div "E-commerce Associate" at bounding box center [654, 412] width 294 height 19
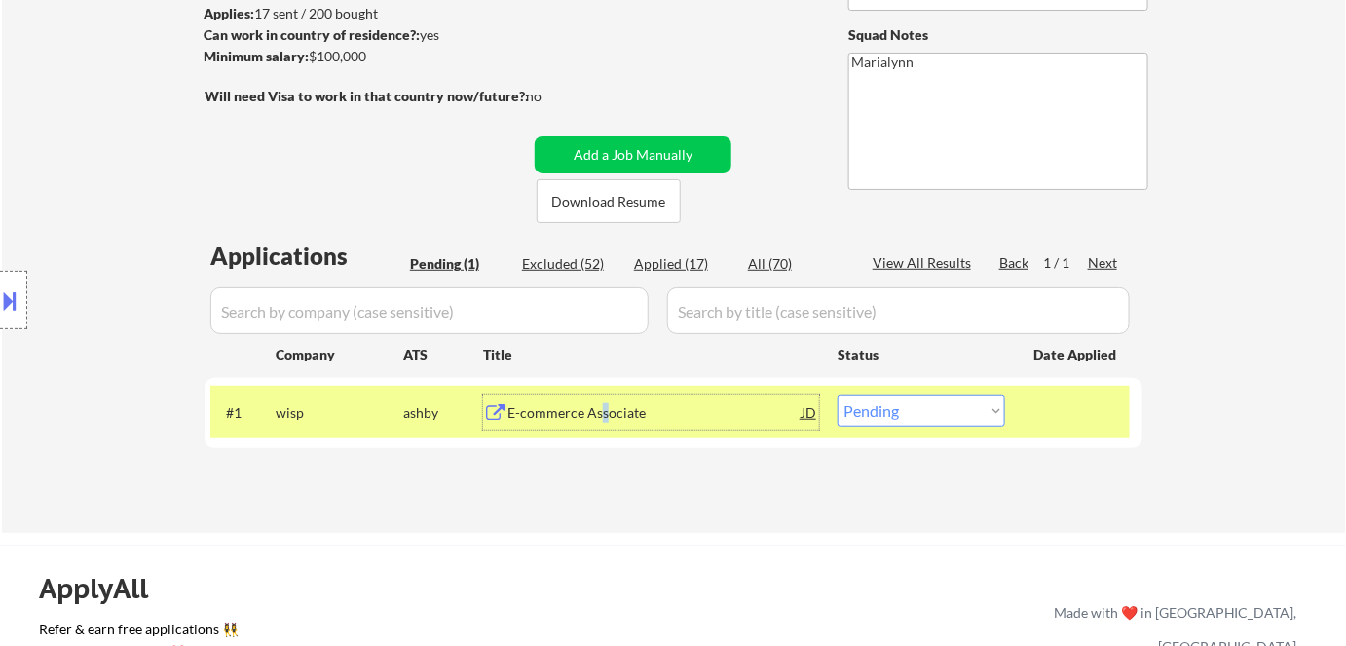
click at [865, 411] on select "Choose an option... Pending Applied Excluded (Questions) Excluded (Expired) Exc…" at bounding box center [920, 410] width 167 height 32
select select ""excluded__bad_match_""
click at [837, 394] on select "Choose an option... Pending Applied Excluded (Questions) Excluded (Expired) Exc…" at bounding box center [920, 410] width 167 height 32
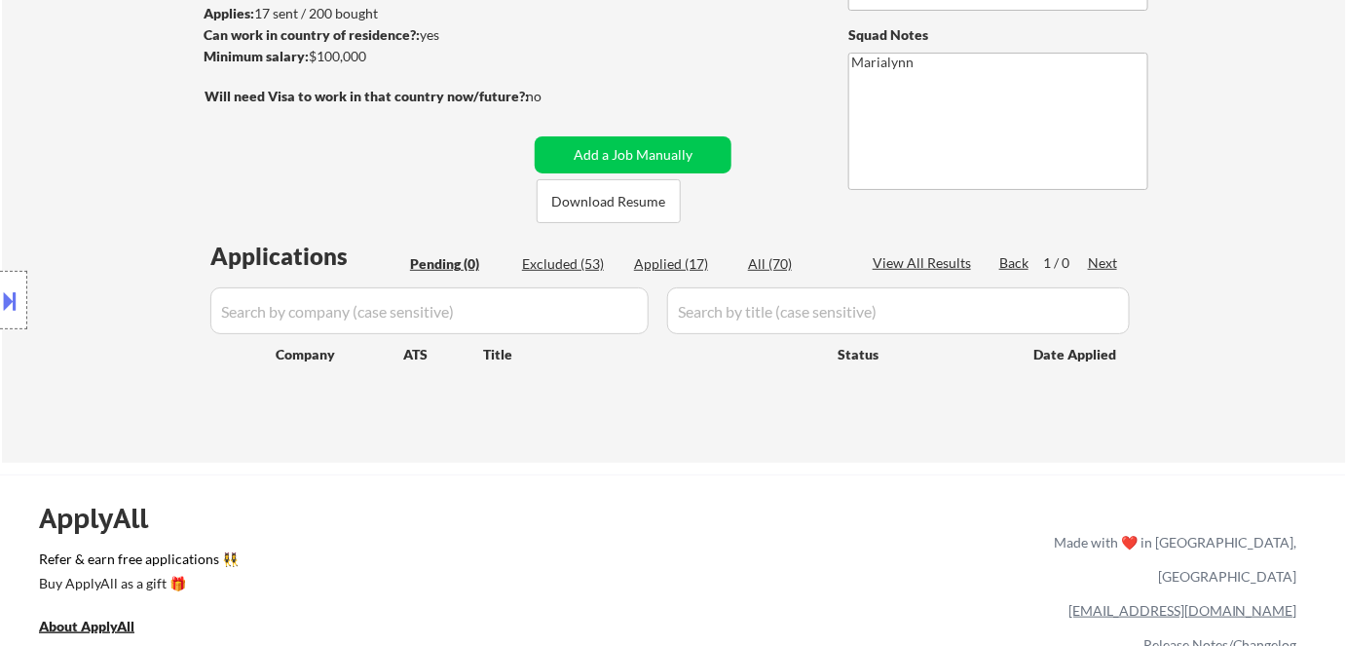
click at [18, 313] on button at bounding box center [10, 300] width 21 height 32
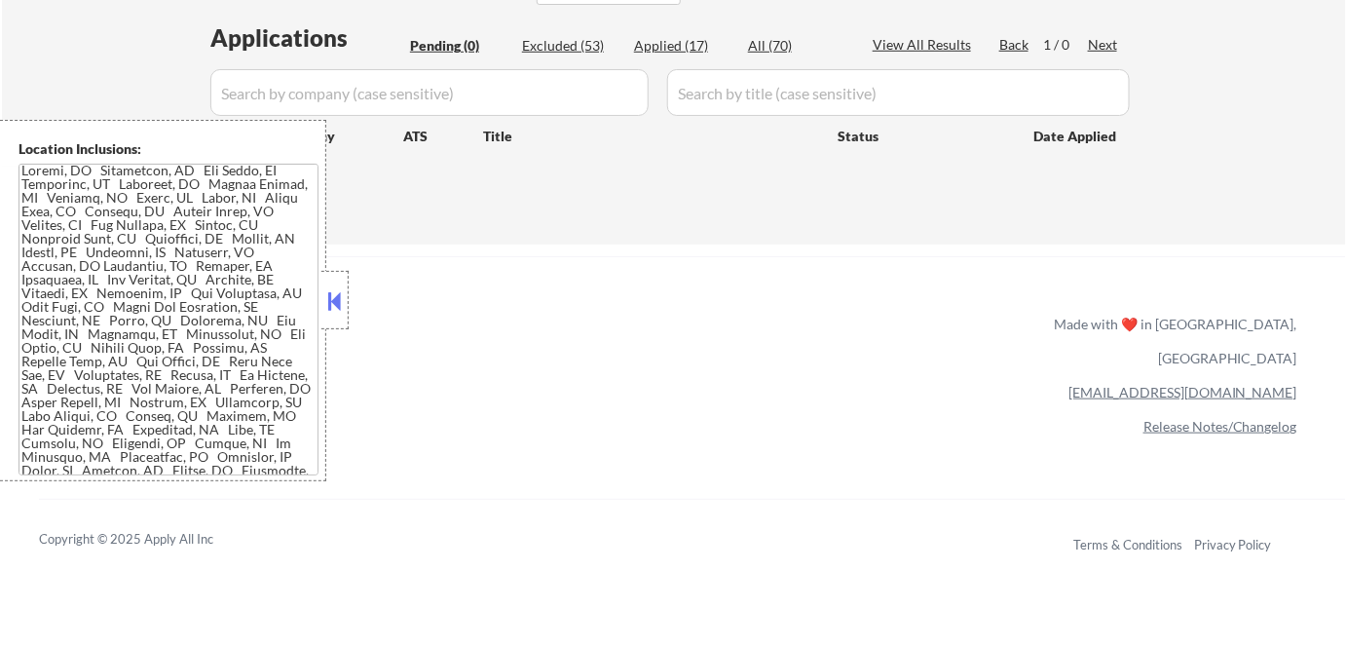
scroll to position [0, 0]
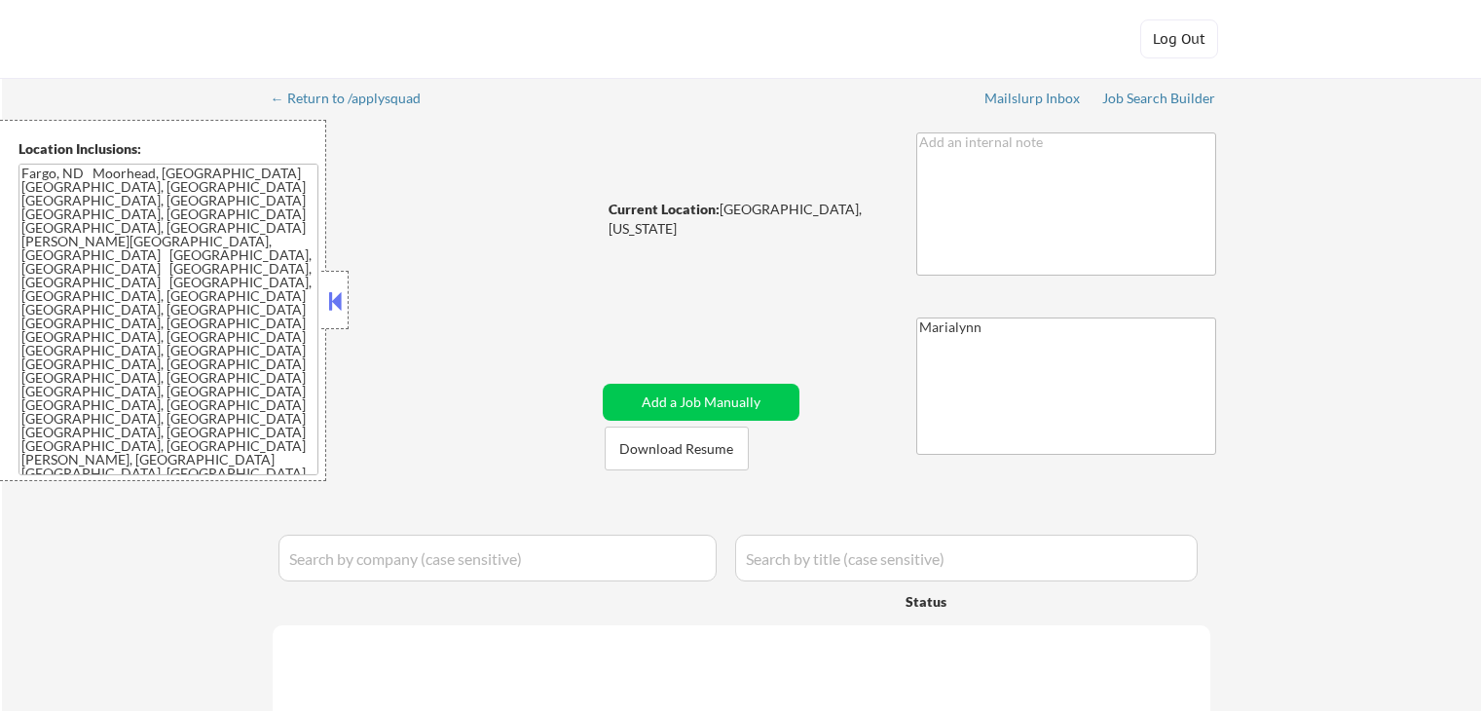
select select ""pending""
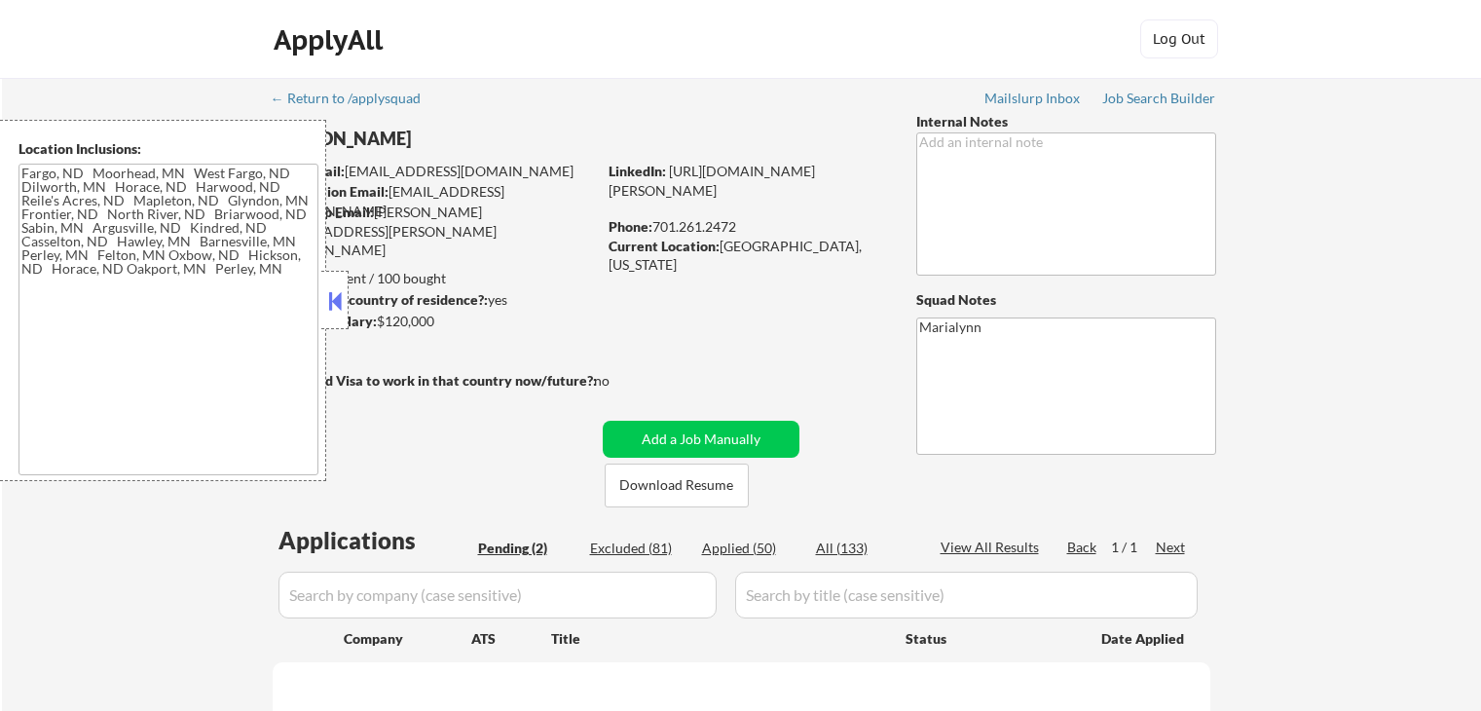
select select ""pending""
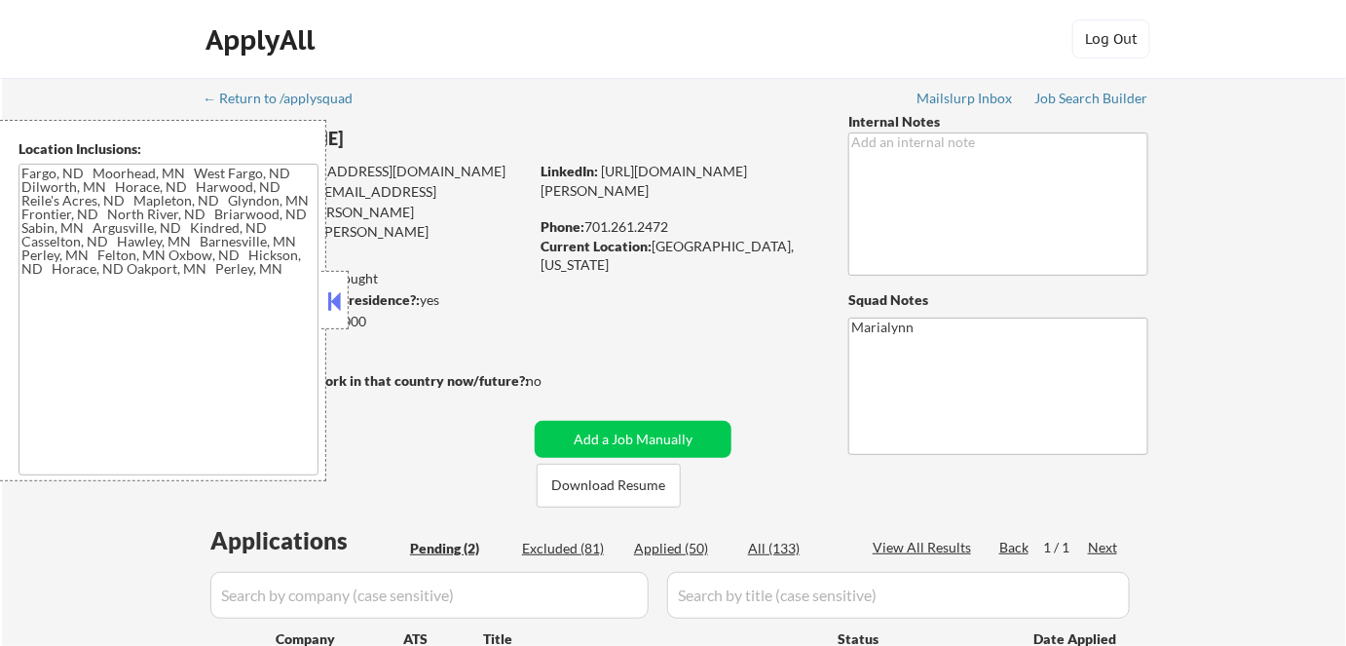
drag, startPoint x: 336, startPoint y: 298, endPoint x: 384, endPoint y: 353, distance: 73.2
click at [340, 304] on button at bounding box center [334, 300] width 21 height 29
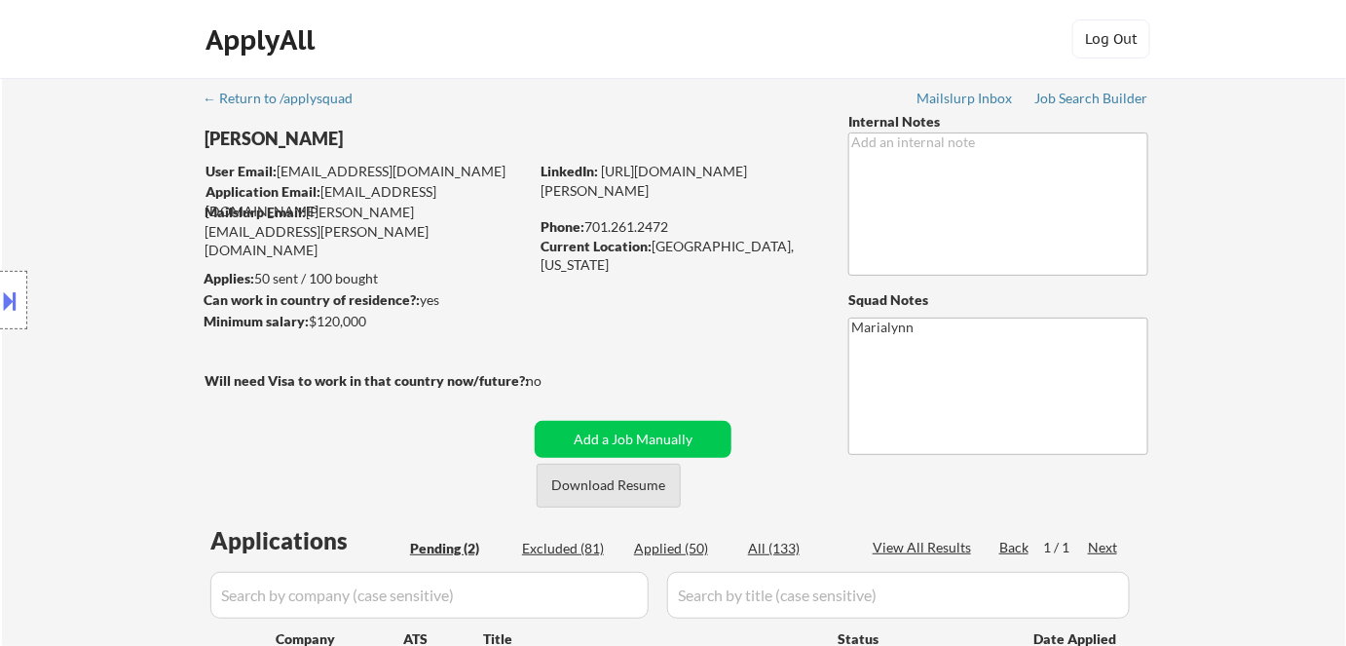
click at [592, 494] on button "Download Resume" at bounding box center [609, 486] width 144 height 44
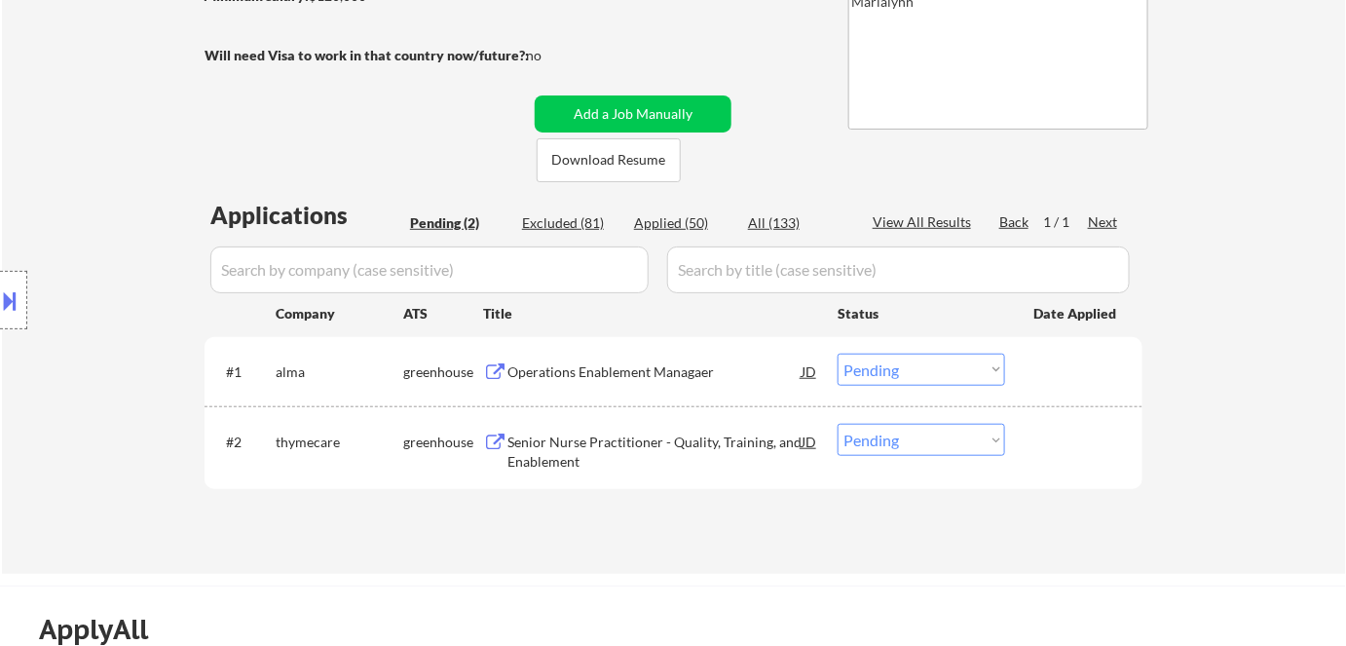
scroll to position [442, 0]
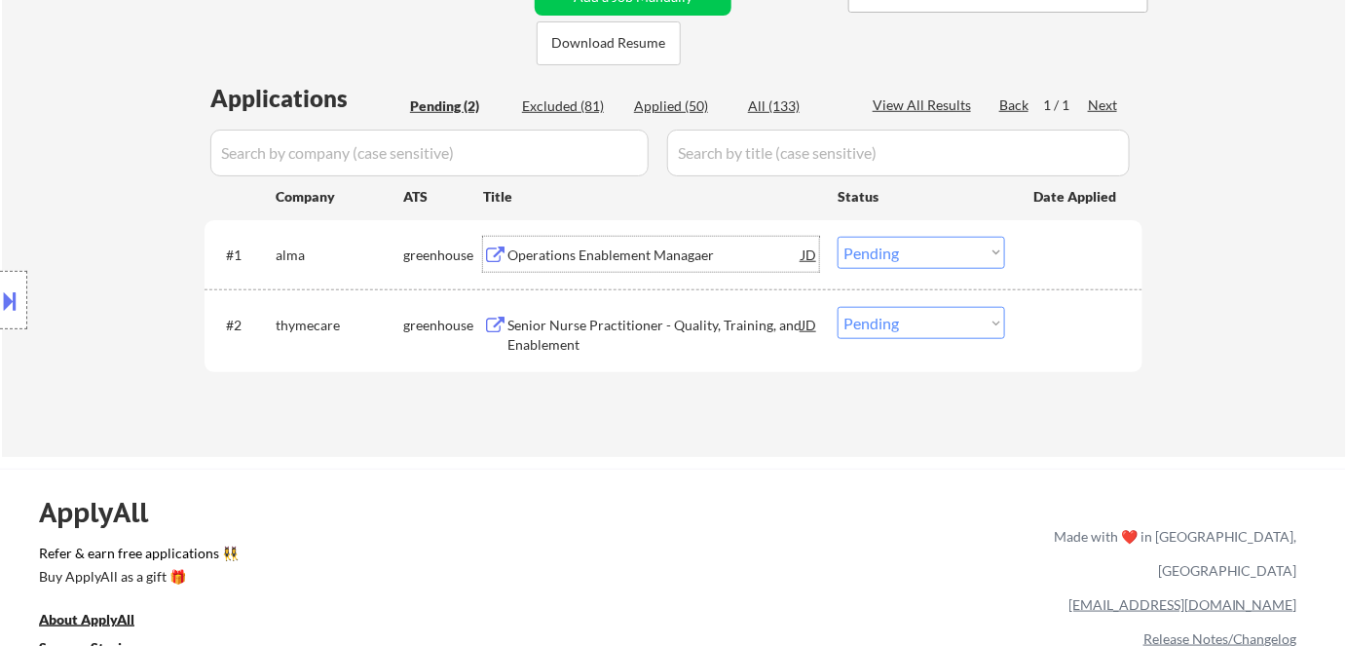
click at [654, 263] on div "Operations Enablement Managaer" at bounding box center [654, 254] width 294 height 19
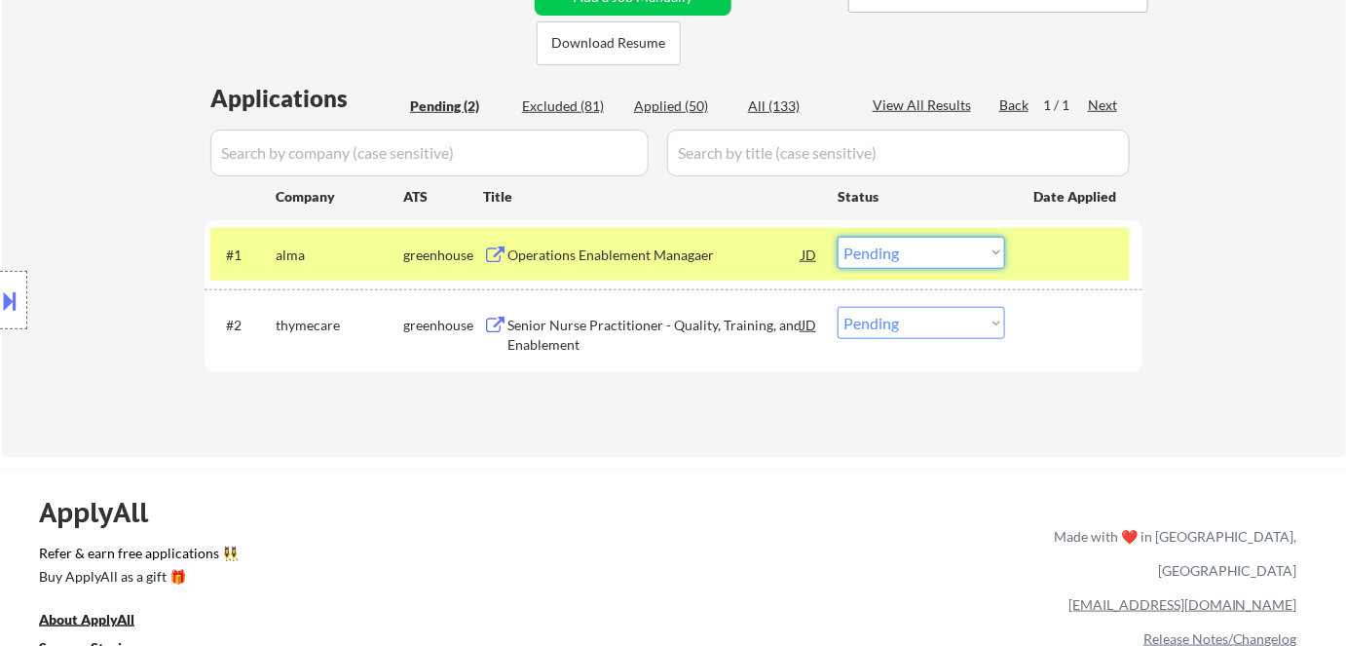
drag, startPoint x: 904, startPoint y: 247, endPoint x: 901, endPoint y: 262, distance: 14.9
click at [904, 247] on select "Choose an option... Pending Applied Excluded (Questions) Excluded (Expired) Exc…" at bounding box center [920, 253] width 167 height 32
click at [837, 237] on select "Choose an option... Pending Applied Excluded (Questions) Excluded (Expired) Exc…" at bounding box center [920, 253] width 167 height 32
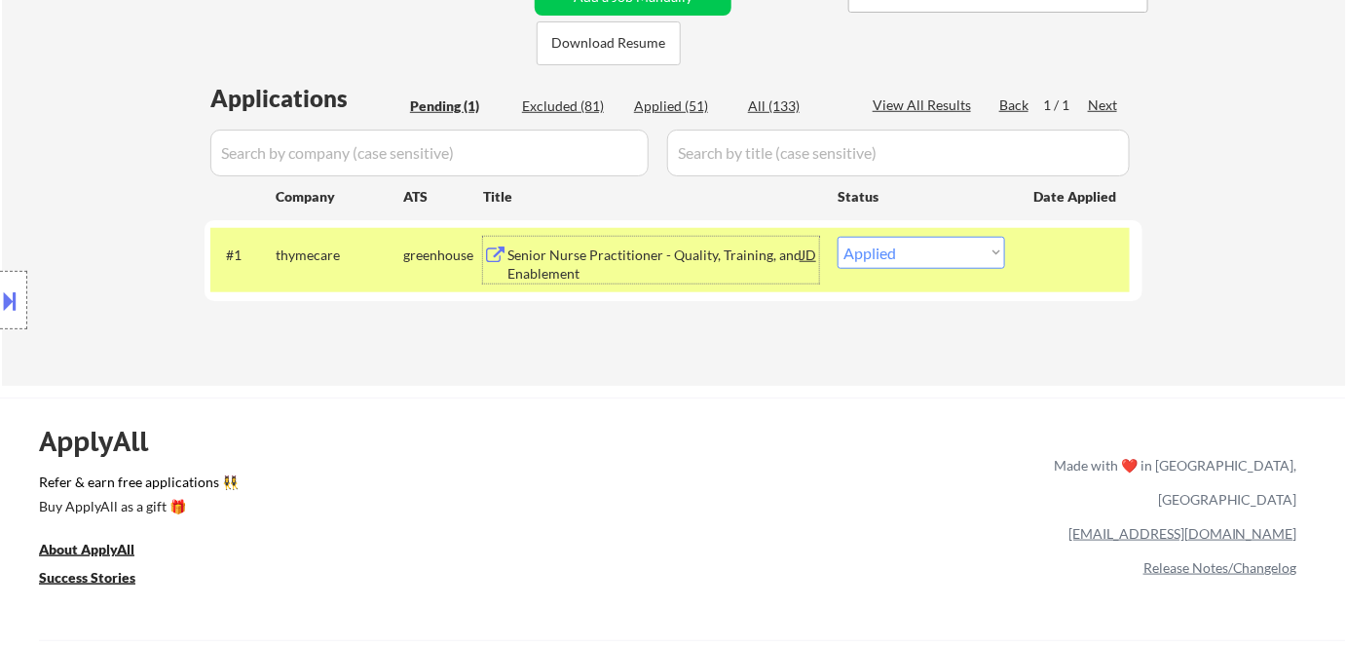
click at [673, 250] on div "Senior Nurse Practitioner - Quality, Training, and Enablement" at bounding box center [654, 264] width 294 height 38
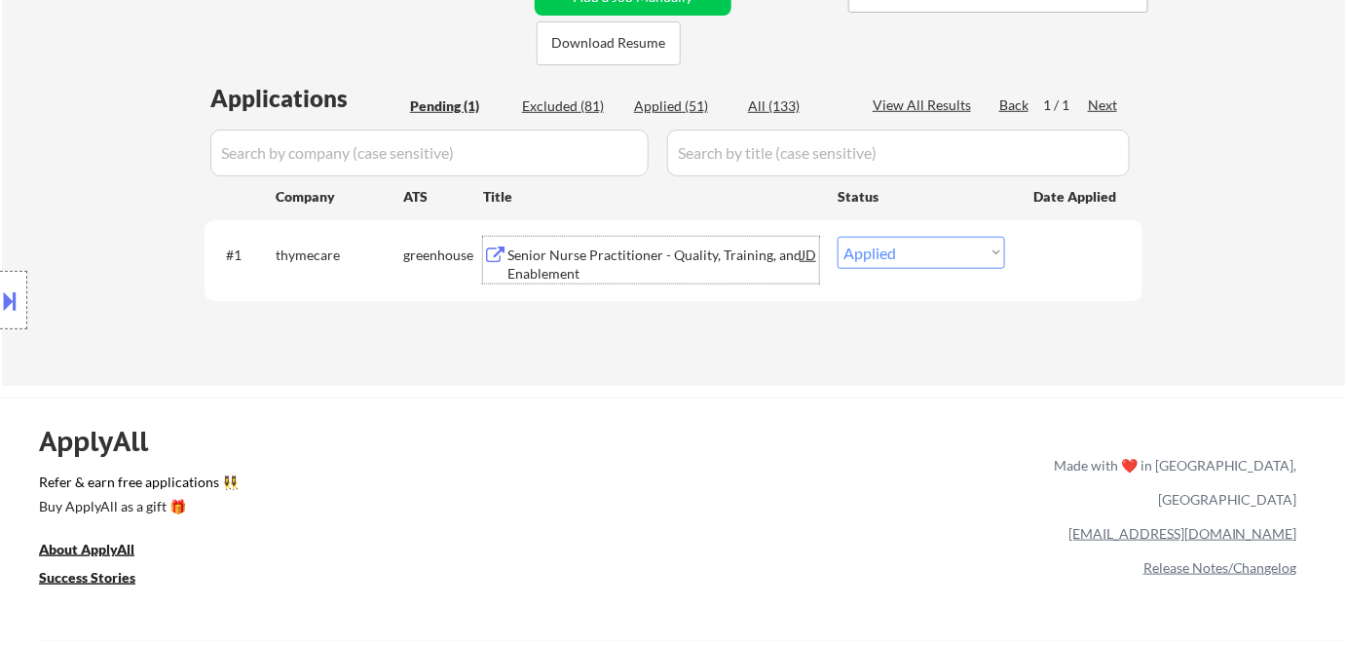
drag, startPoint x: 909, startPoint y: 249, endPoint x: 918, endPoint y: 266, distance: 19.2
click at [910, 249] on select "Choose an option... Pending Applied Excluded (Questions) Excluded (Expired) Exc…" at bounding box center [920, 253] width 167 height 32
select select ""excluded__bad_match_""
click at [837, 237] on select "Choose an option... Pending Applied Excluded (Questions) Excluded (Expired) Exc…" at bounding box center [920, 253] width 167 height 32
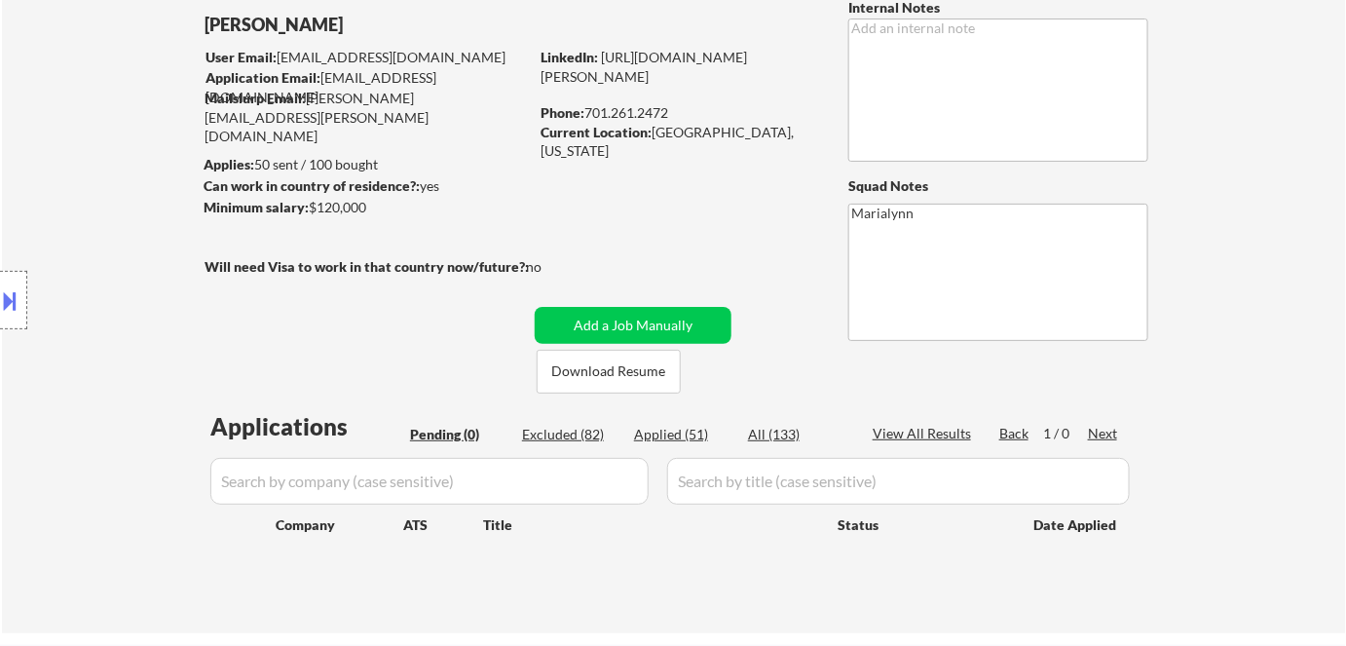
scroll to position [0, 0]
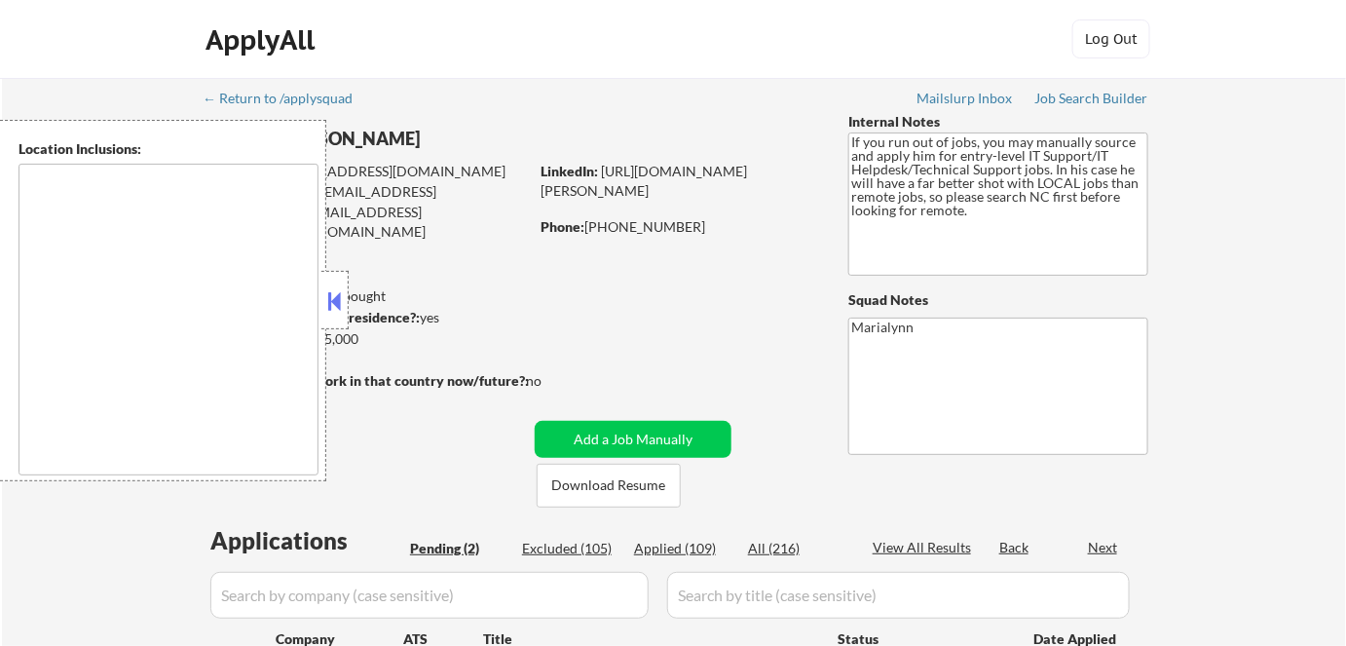
select select ""pending""
click at [332, 298] on button at bounding box center [334, 300] width 21 height 29
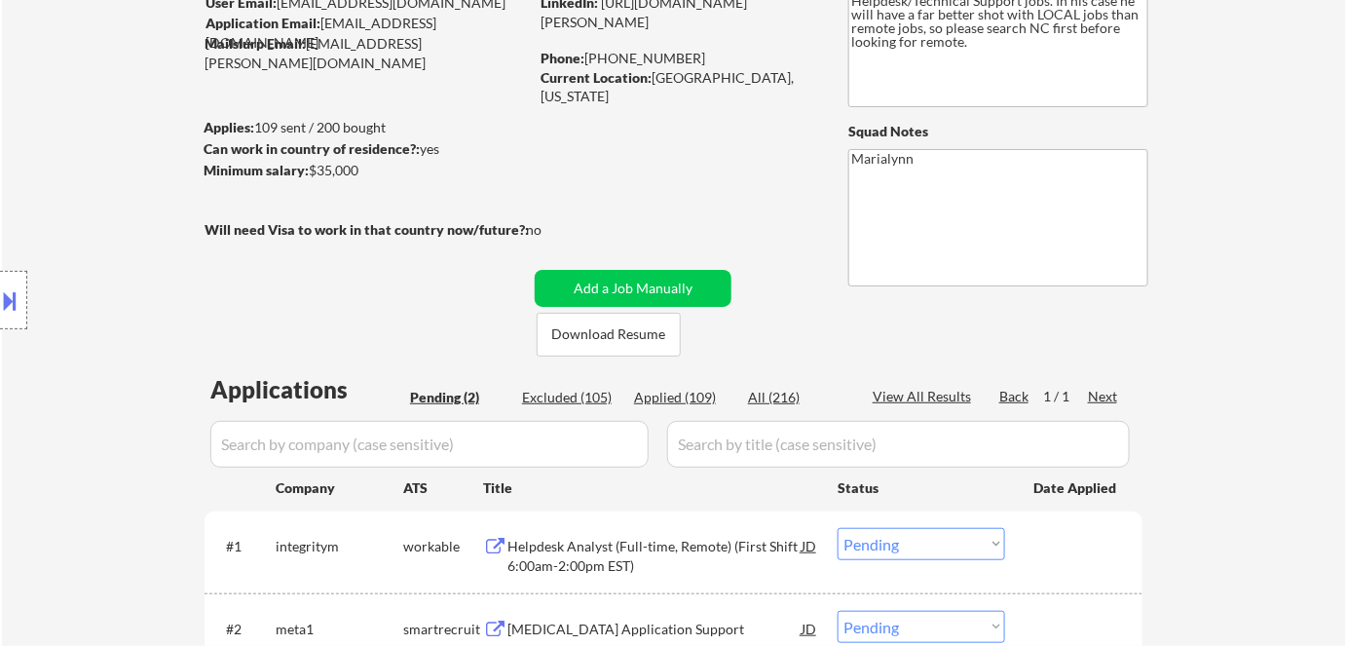
scroll to position [265, 0]
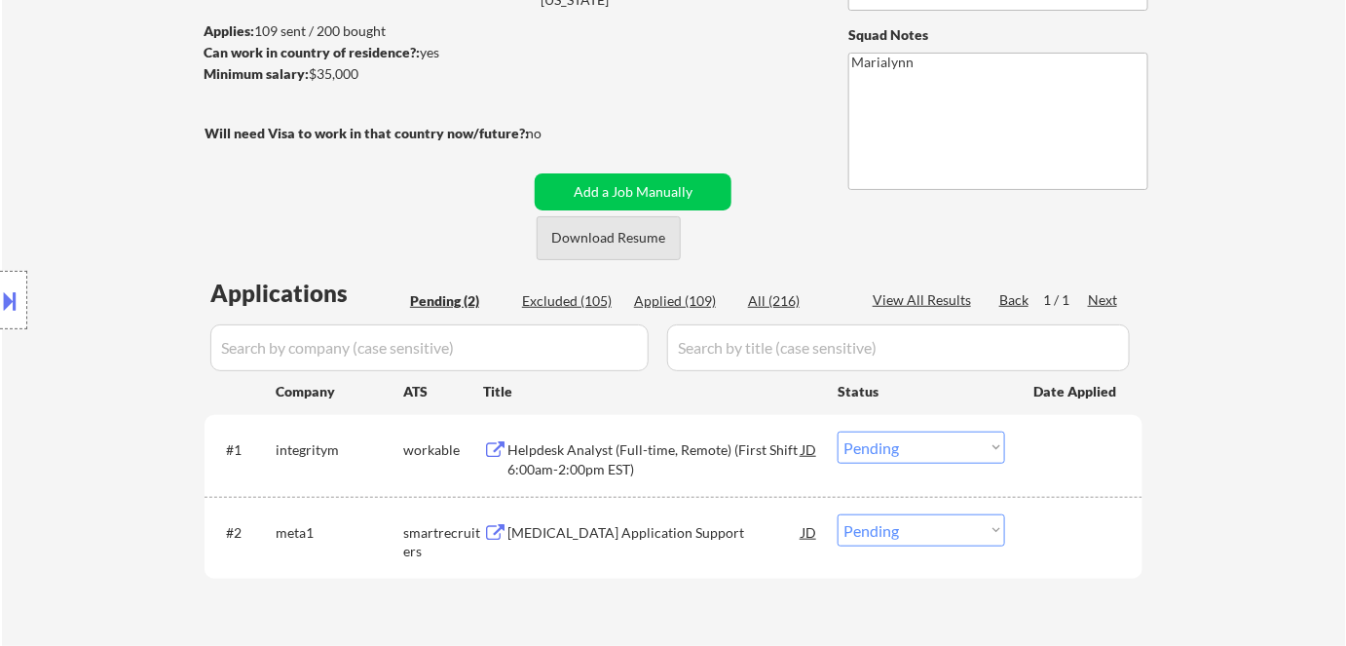
click at [576, 236] on button "Download Resume" at bounding box center [609, 238] width 144 height 44
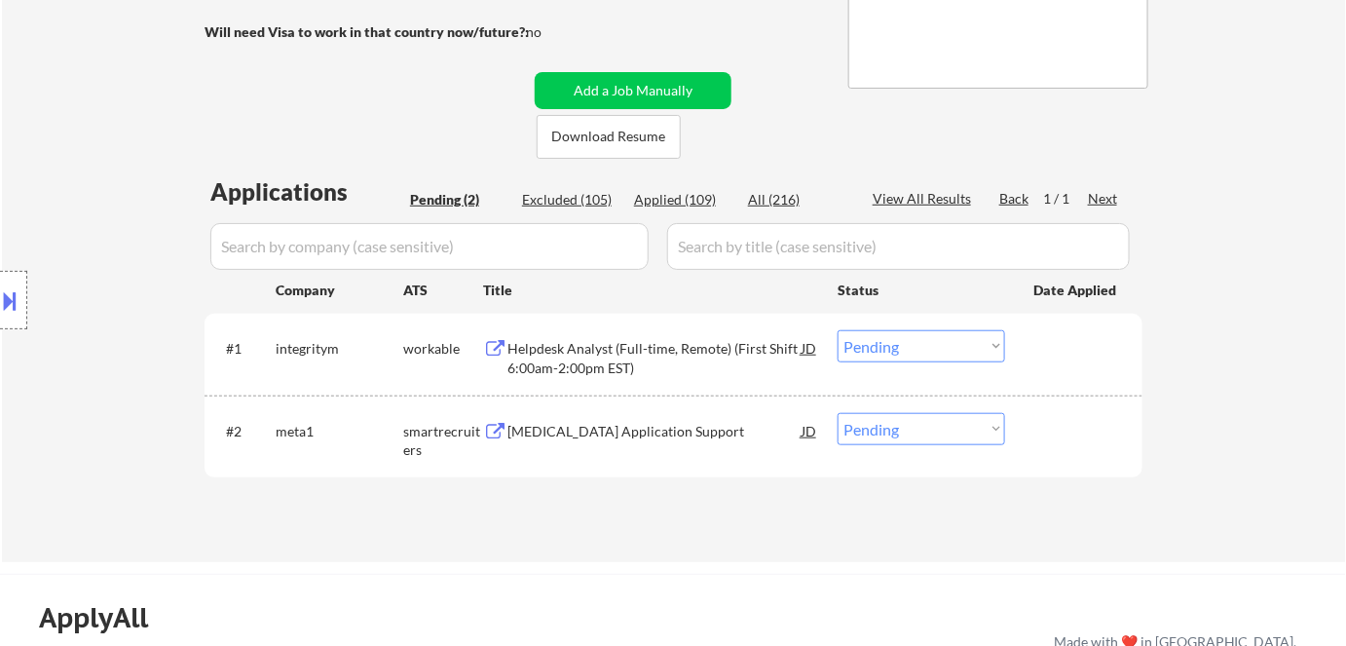
scroll to position [442, 0]
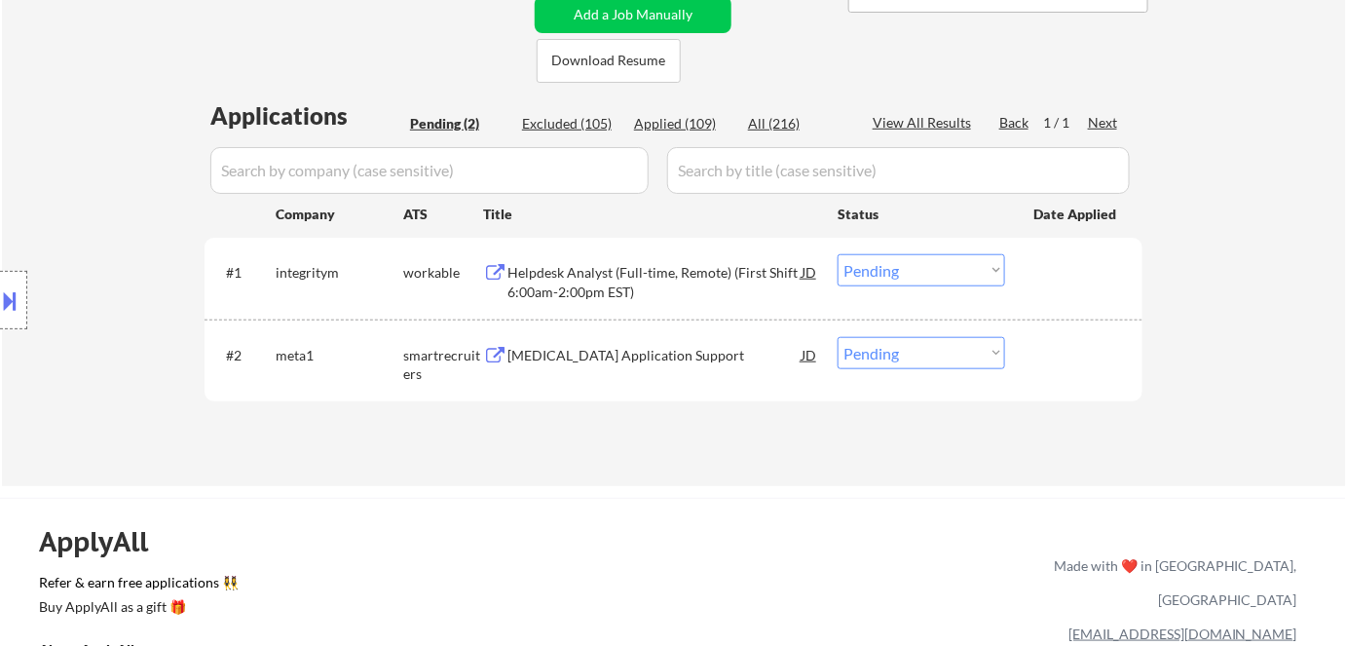
click at [594, 271] on div "Helpdesk Analyst (Full-time, Remote) (First Shift 6:00am-2:00pm EST)" at bounding box center [654, 282] width 294 height 38
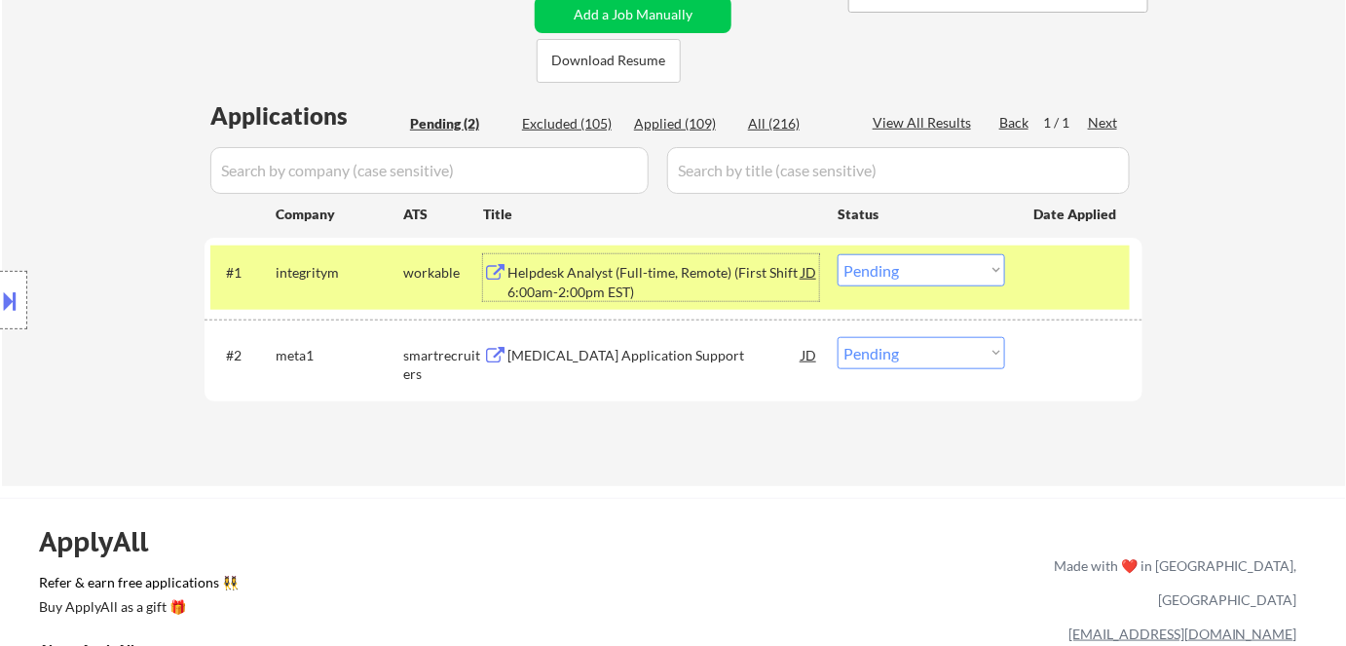
click at [553, 270] on div "Helpdesk Analyst (Full-time, Remote) (First Shift 6:00am-2:00pm EST)" at bounding box center [654, 282] width 294 height 38
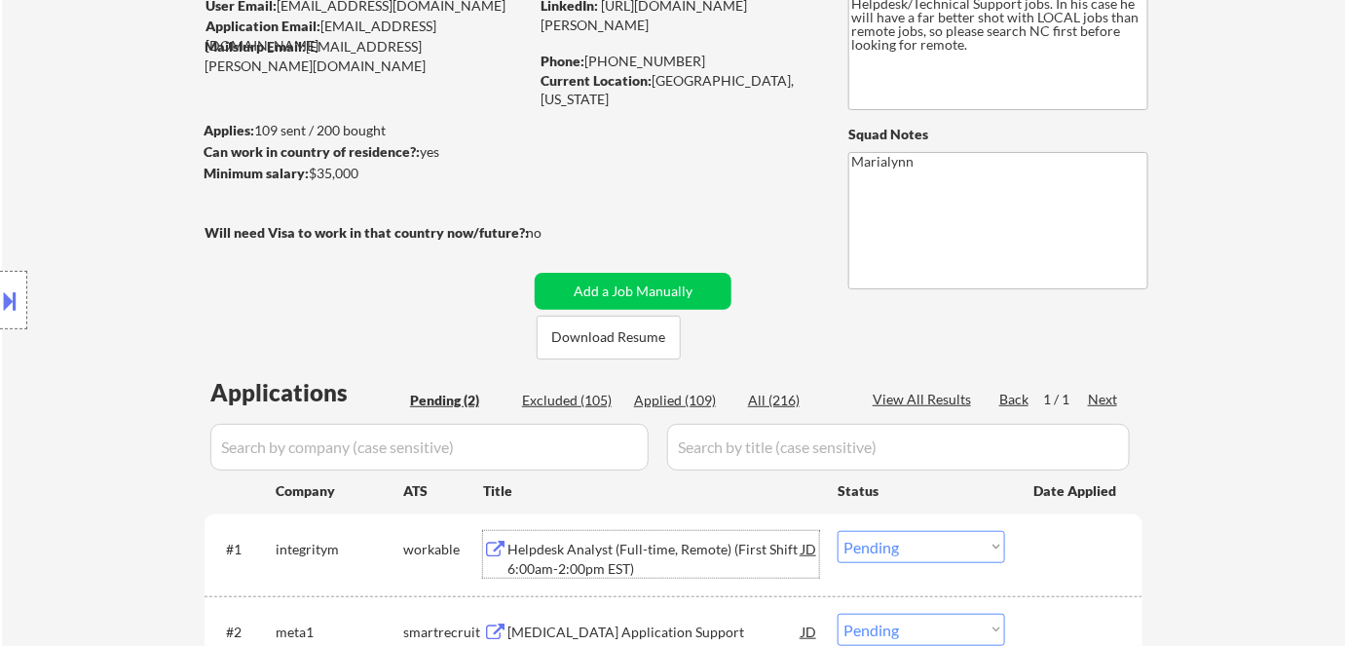
scroll to position [0, 0]
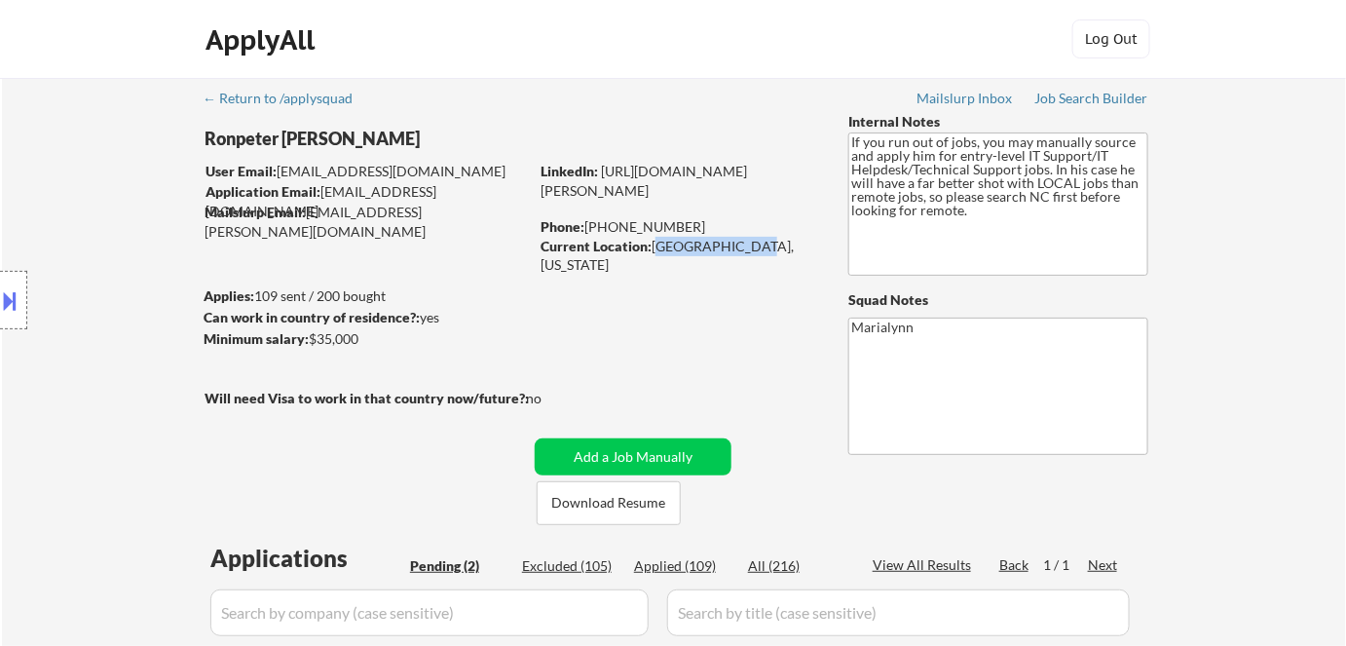
drag, startPoint x: 655, startPoint y: 245, endPoint x: 738, endPoint y: 242, distance: 82.8
click at [738, 242] on div "Current Location: [GEOGRAPHIC_DATA], [US_STATE]" at bounding box center [678, 256] width 276 height 38
copy div "Hope Mills, [GEOGRAPHIC_DATA]"
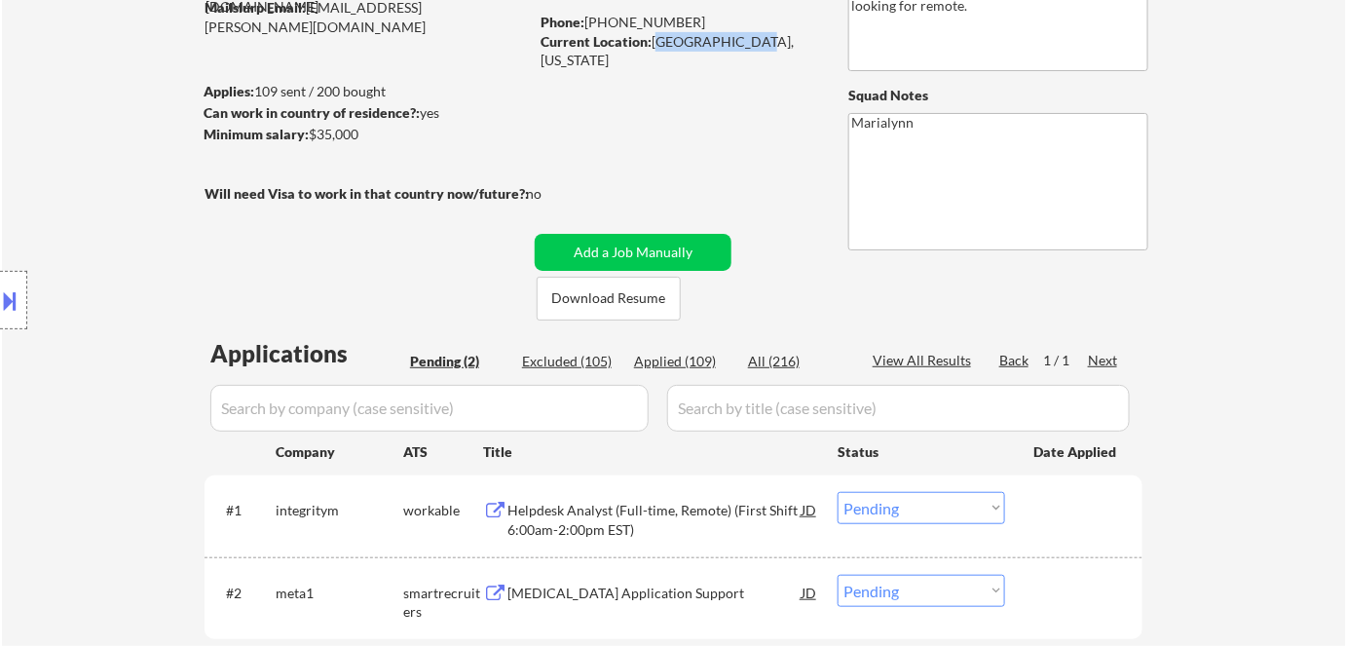
scroll to position [353, 0]
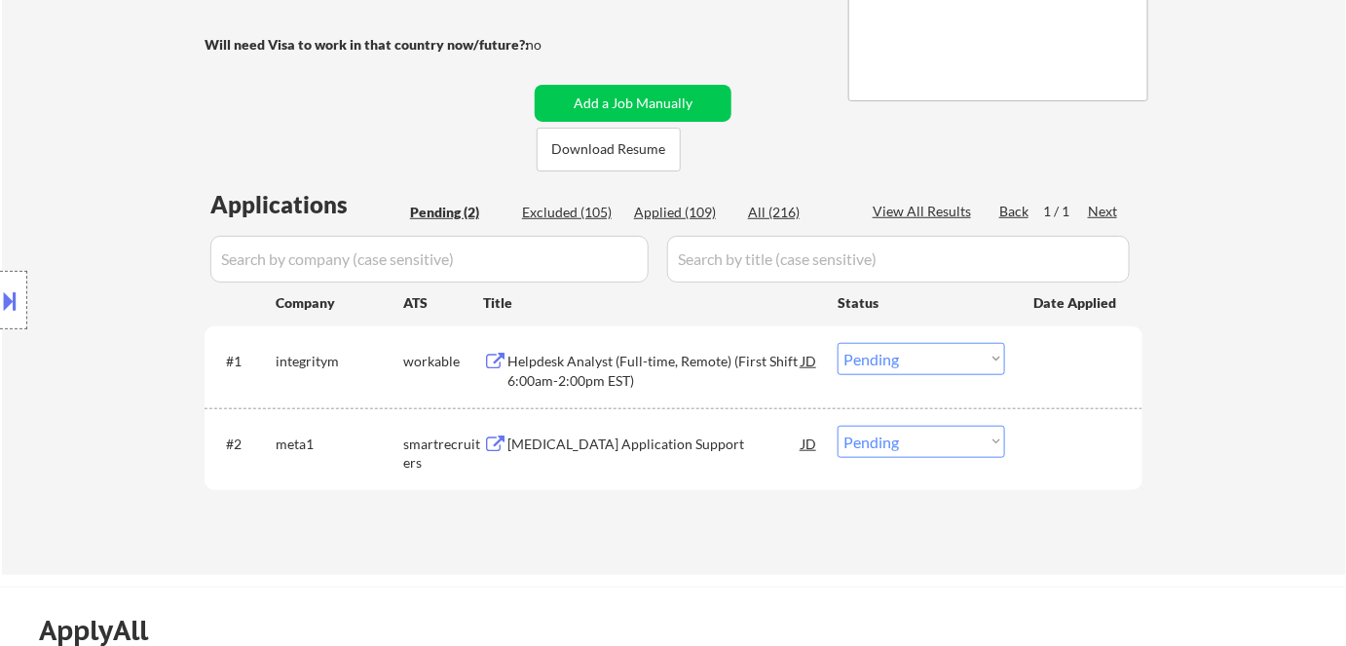
drag, startPoint x: 881, startPoint y: 349, endPoint x: 888, endPoint y: 361, distance: 14.4
click at [882, 349] on select "Choose an option... Pending Applied Excluded (Questions) Excluded (Expired) Exc…" at bounding box center [920, 359] width 167 height 32
click at [837, 343] on select "Choose an option... Pending Applied Excluded (Questions) Excluded (Expired) Exc…" at bounding box center [920, 359] width 167 height 32
select select ""pending""
